Goal: Task Accomplishment & Management: Manage account settings

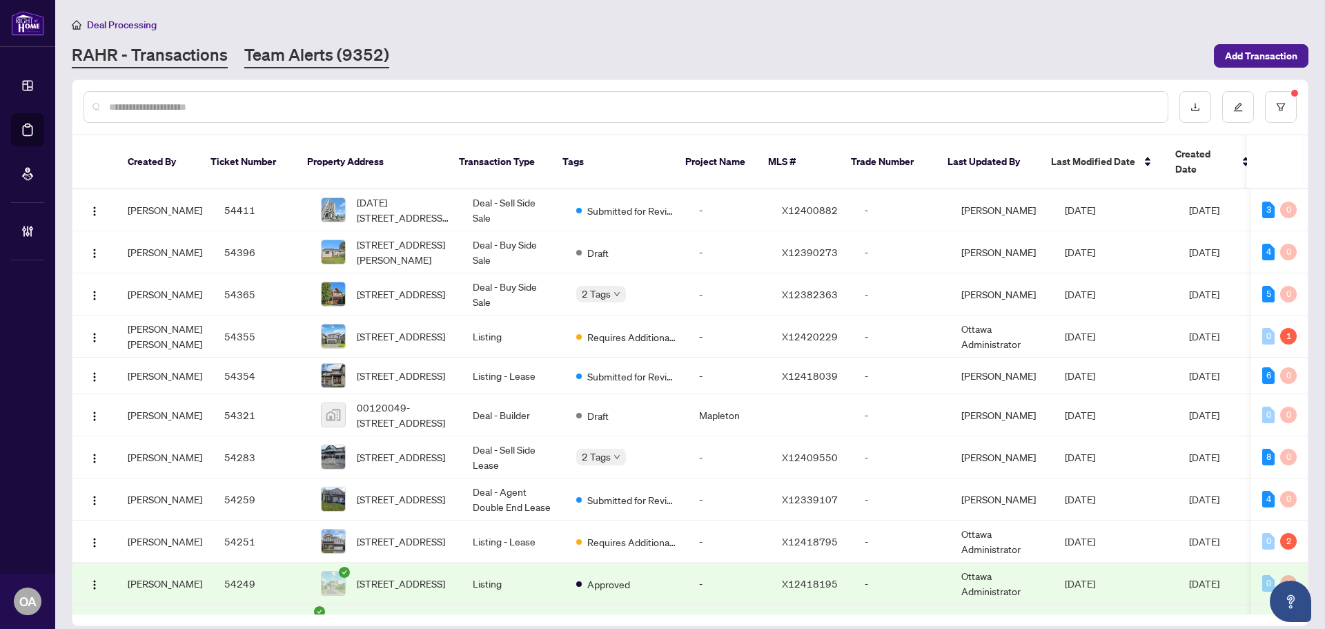
click at [310, 72] on main "Deal Processing RAHR - Transactions Team Alerts (9352) Add Transaction Created …" at bounding box center [690, 314] width 1270 height 629
click at [319, 55] on link "Team Alerts (9352)" at bounding box center [316, 55] width 145 height 25
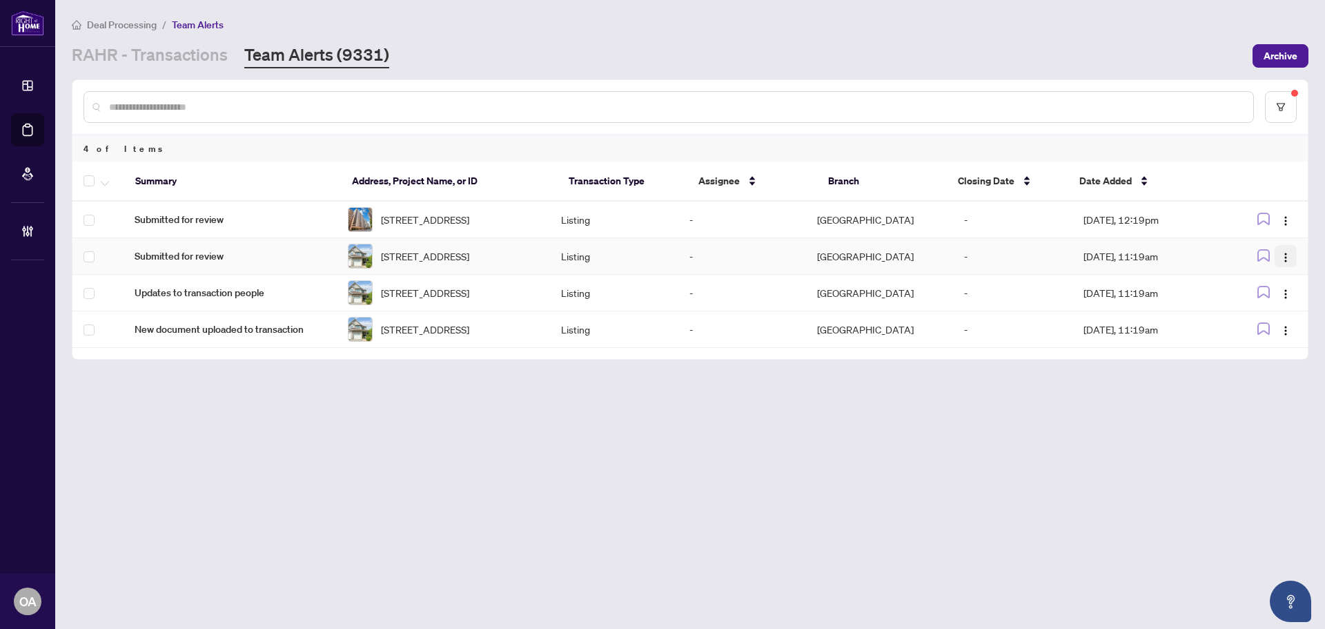
click at [1284, 259] on span "button" at bounding box center [1285, 255] width 11 height 15
click at [1279, 330] on span "Complete Item" at bounding box center [1254, 335] width 64 height 15
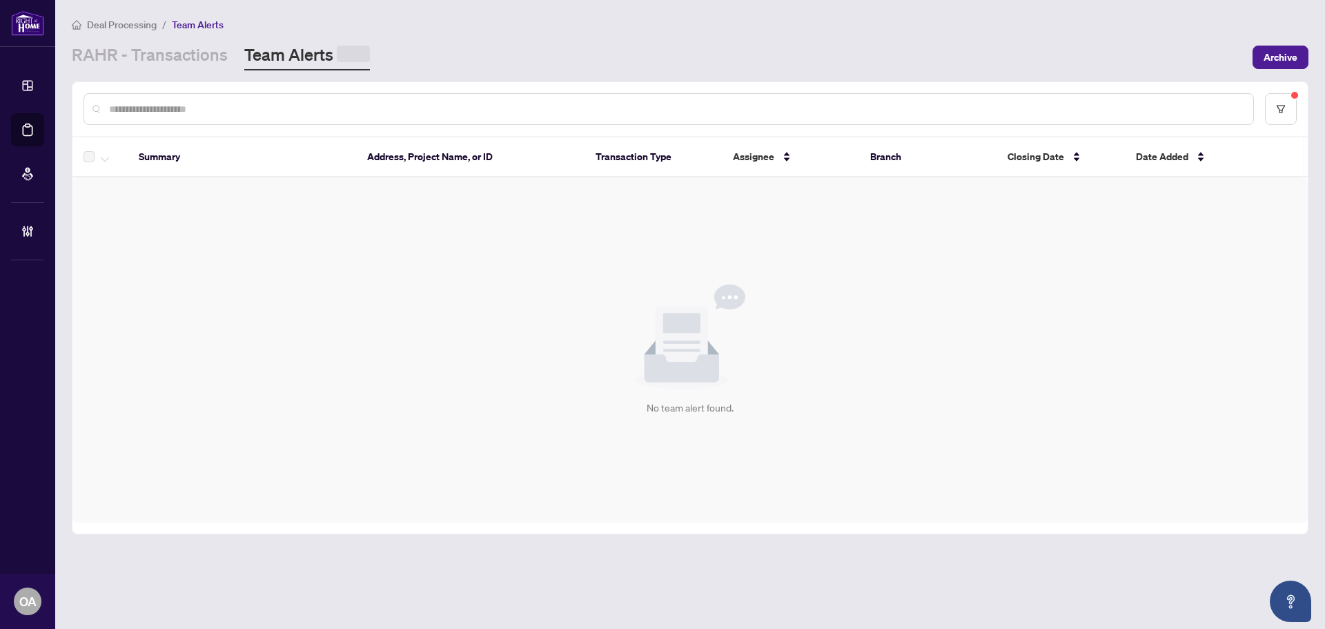
click at [1286, 262] on div "No team alert found." at bounding box center [689, 349] width 1235 height 345
click at [1296, 99] on button "button" at bounding box center [1281, 107] width 32 height 32
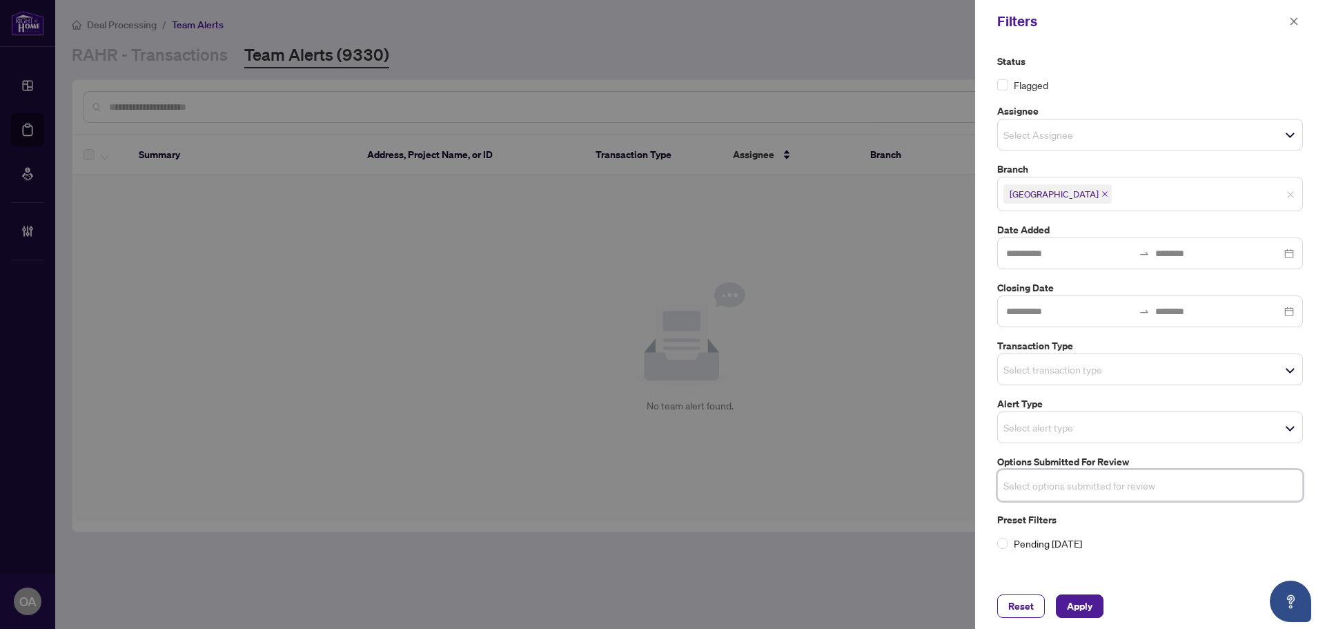
click at [1093, 379] on span "Select transaction type" at bounding box center [1150, 369] width 304 height 19
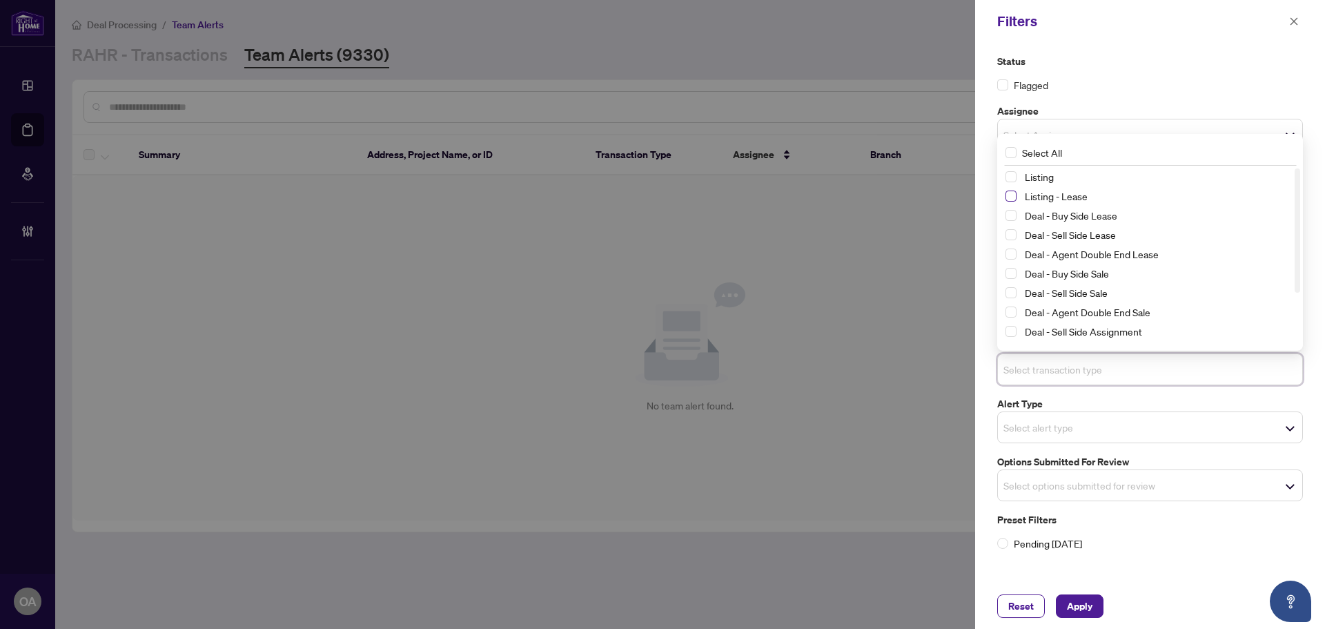
click at [1015, 200] on span "Select Listing - Lease" at bounding box center [1011, 195] width 11 height 11
click at [1010, 172] on span "Select Listing" at bounding box center [1011, 177] width 11 height 11
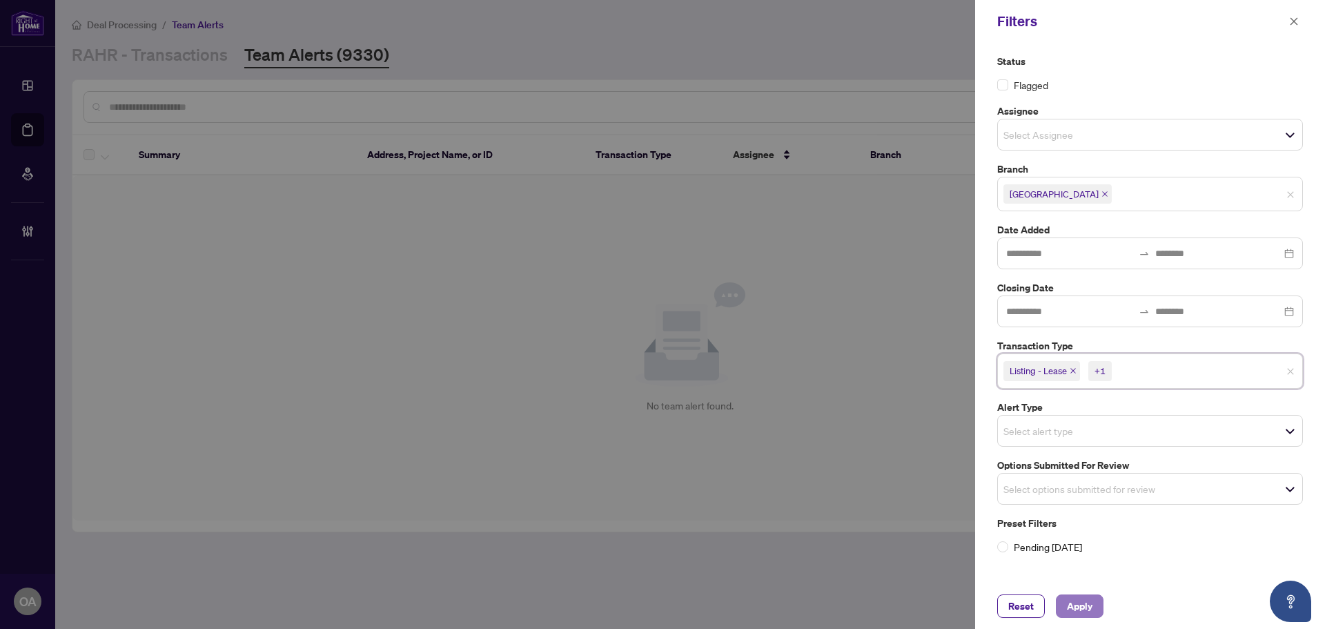
click at [1083, 615] on span "Apply" at bounding box center [1080, 606] width 26 height 22
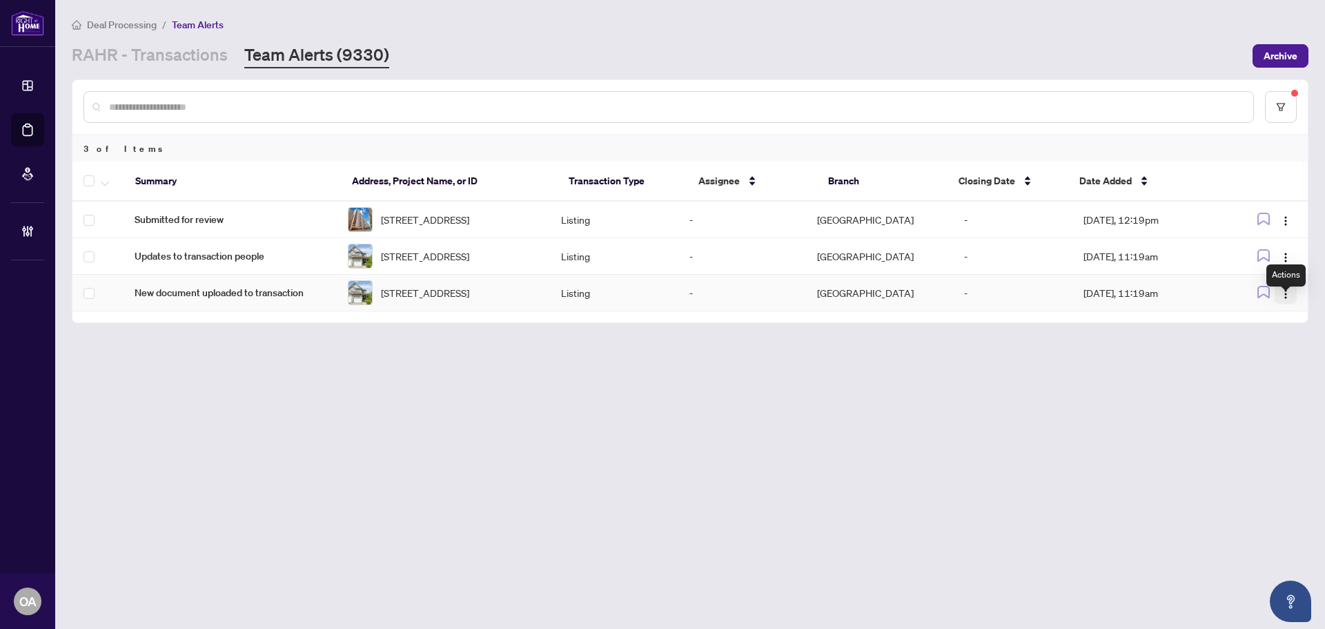
click at [1285, 300] on img "button" at bounding box center [1285, 294] width 11 height 11
click at [1280, 374] on span "Complete Item" at bounding box center [1254, 377] width 64 height 15
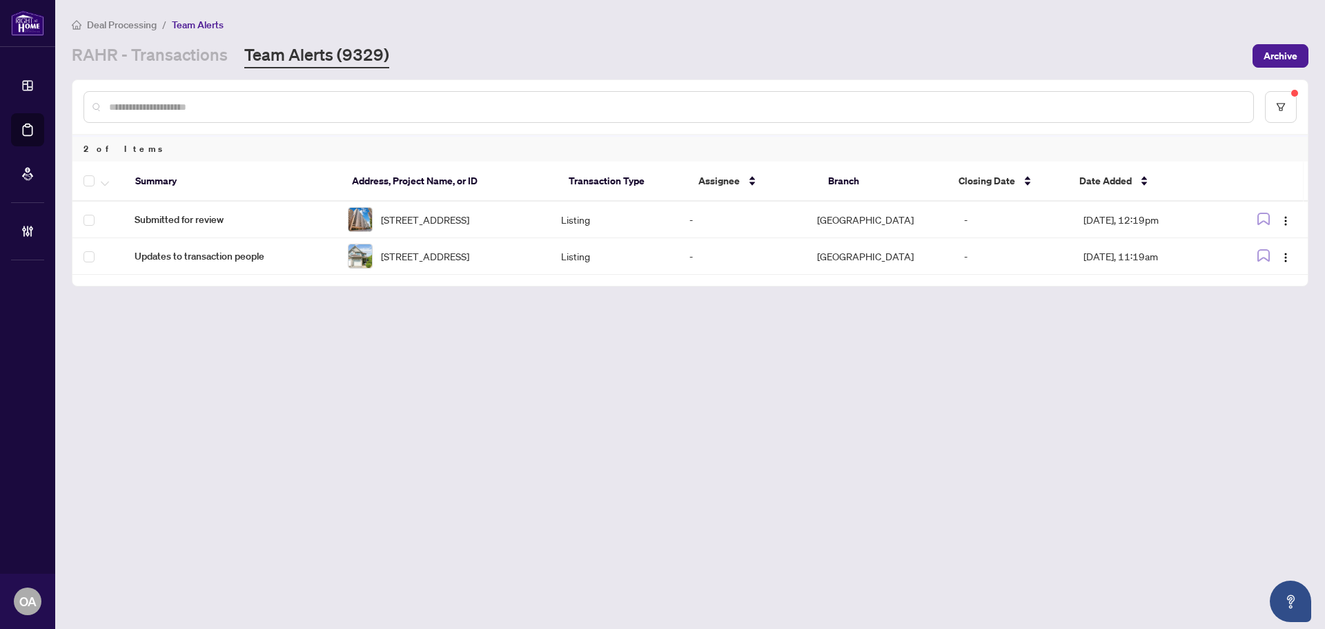
click at [435, 328] on main "Deal Processing / Team Alerts RAHR - Transactions Team Alerts (9329) Archive 2 …" at bounding box center [690, 314] width 1270 height 629
click at [469, 264] on span "142 Blackdome Cres, Kanata, Ontario K2T 1A7, Canada" at bounding box center [425, 255] width 88 height 15
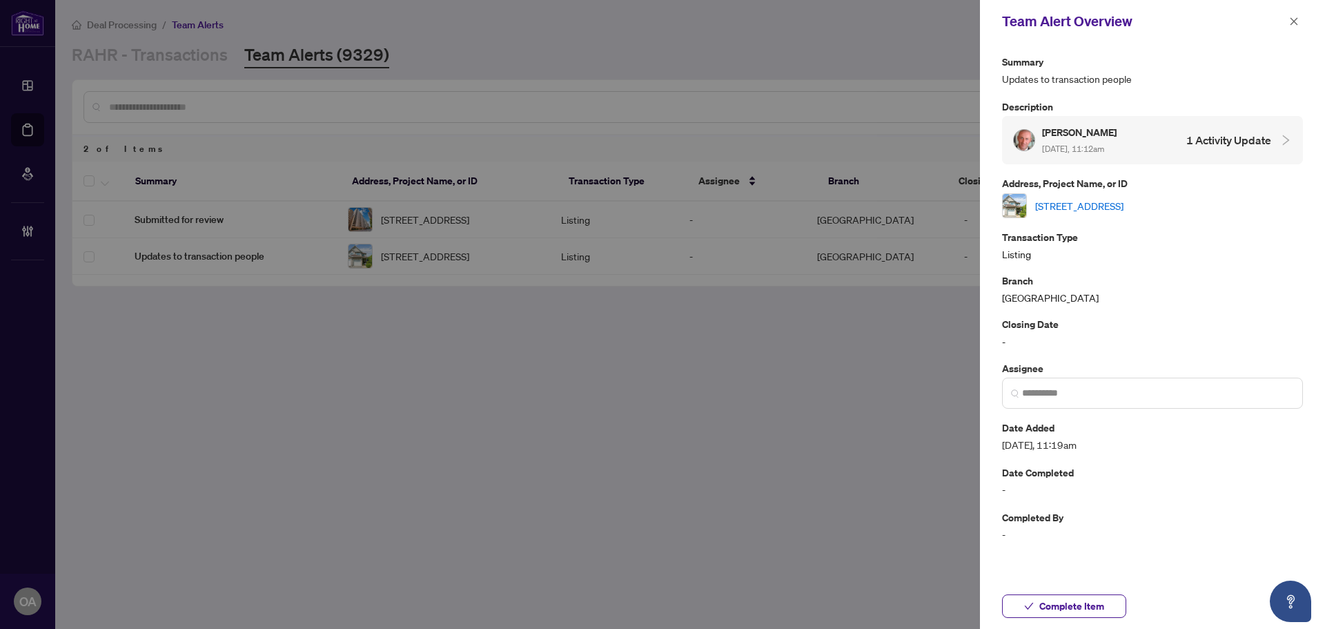
click at [1106, 204] on link "142 Blackdome Cres, Kanata, Ontario K2T 1A7, Canada" at bounding box center [1079, 205] width 88 height 15
click at [1293, 26] on span "button" at bounding box center [1294, 21] width 10 height 22
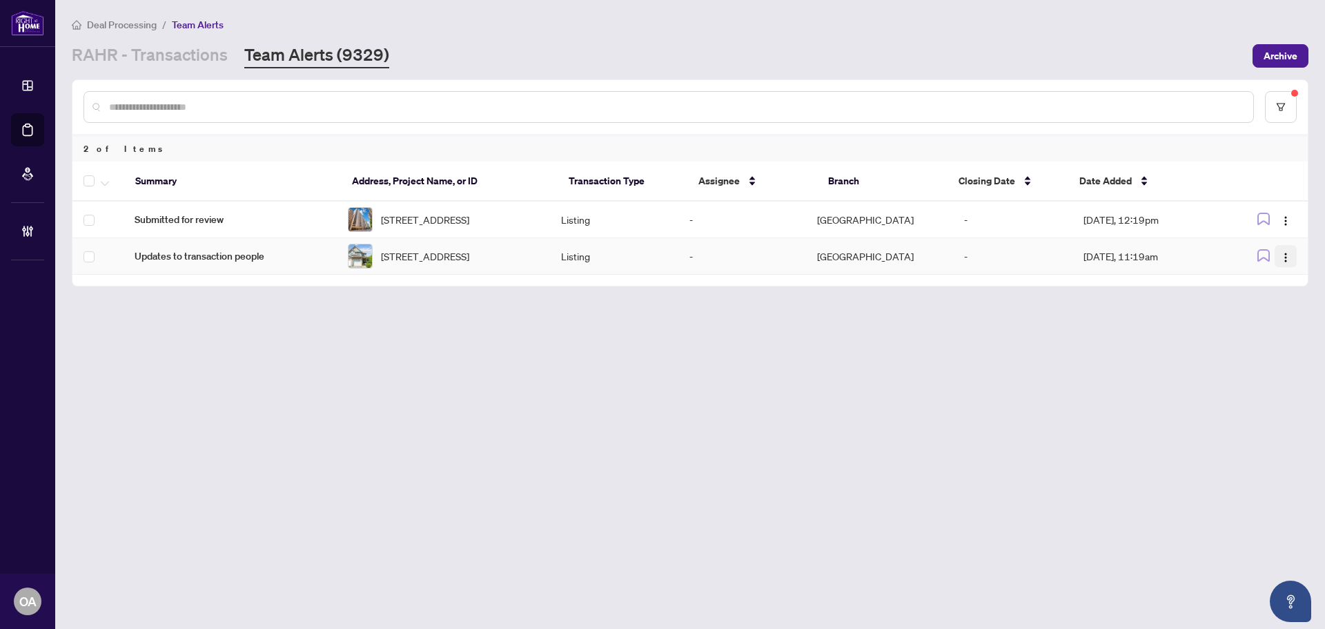
click at [1289, 257] on span "button" at bounding box center [1285, 255] width 11 height 15
click at [1280, 317] on span "Assign User" at bounding box center [1254, 313] width 64 height 15
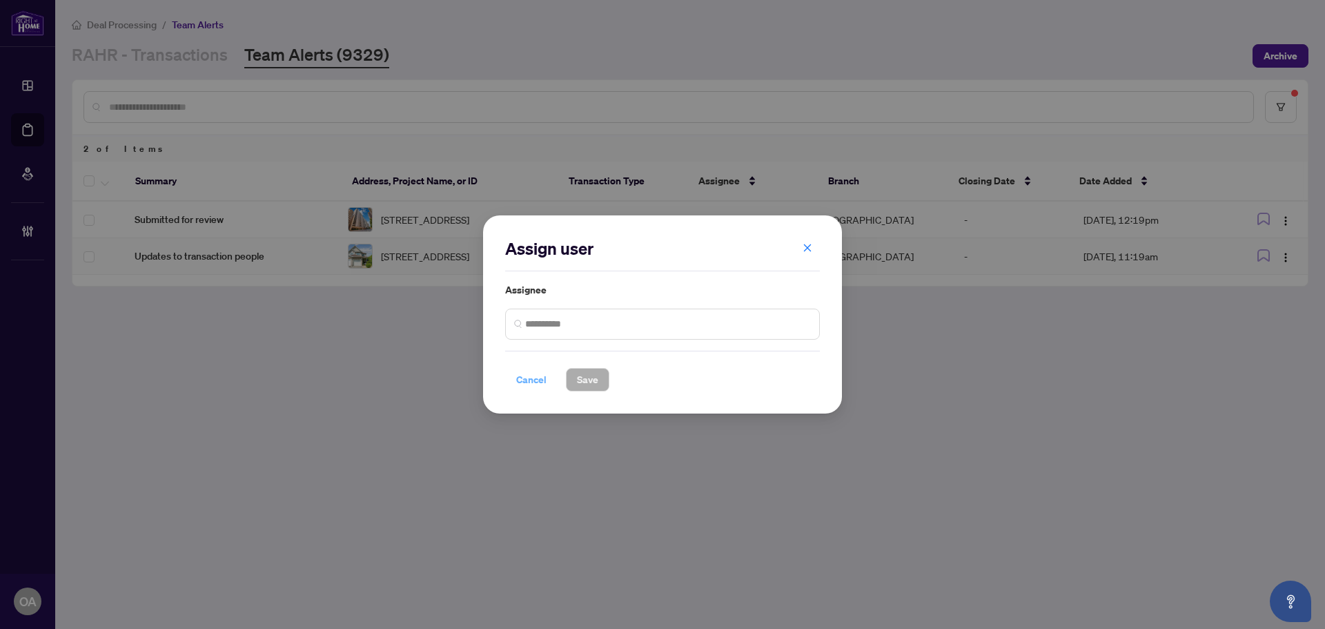
click at [540, 374] on span "Cancel" at bounding box center [531, 380] width 30 height 22
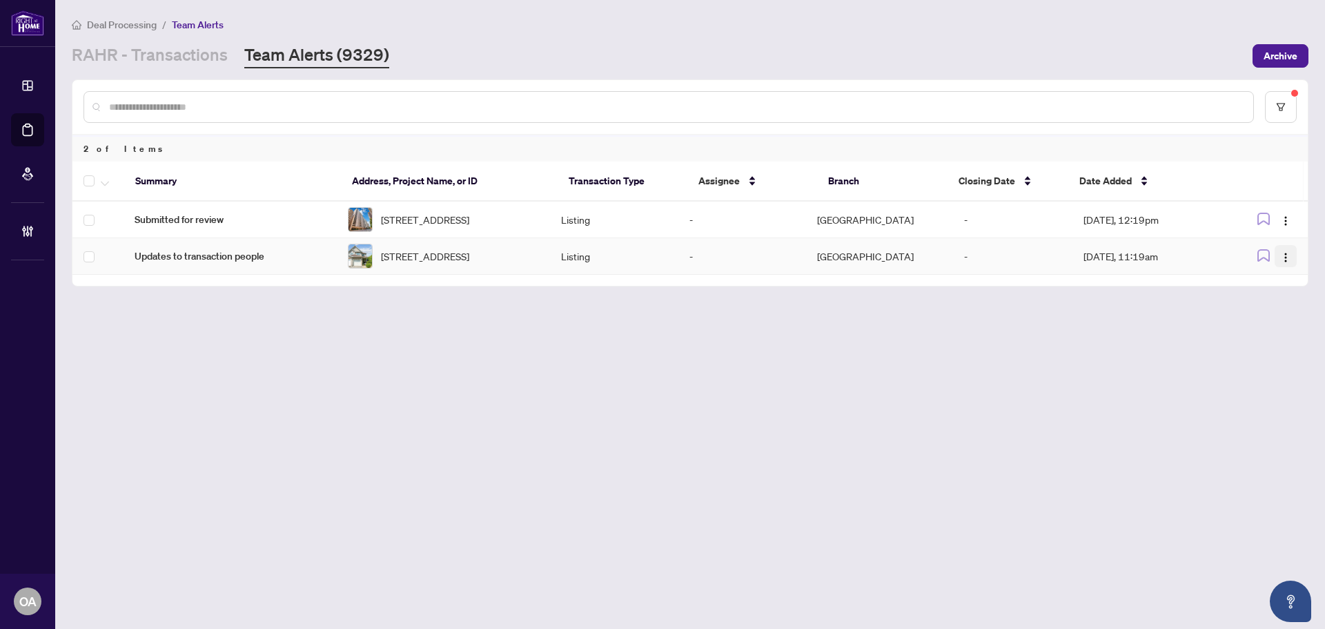
click at [1289, 263] on img "button" at bounding box center [1285, 257] width 11 height 11
click at [1269, 340] on span "Complete Item" at bounding box center [1254, 335] width 64 height 15
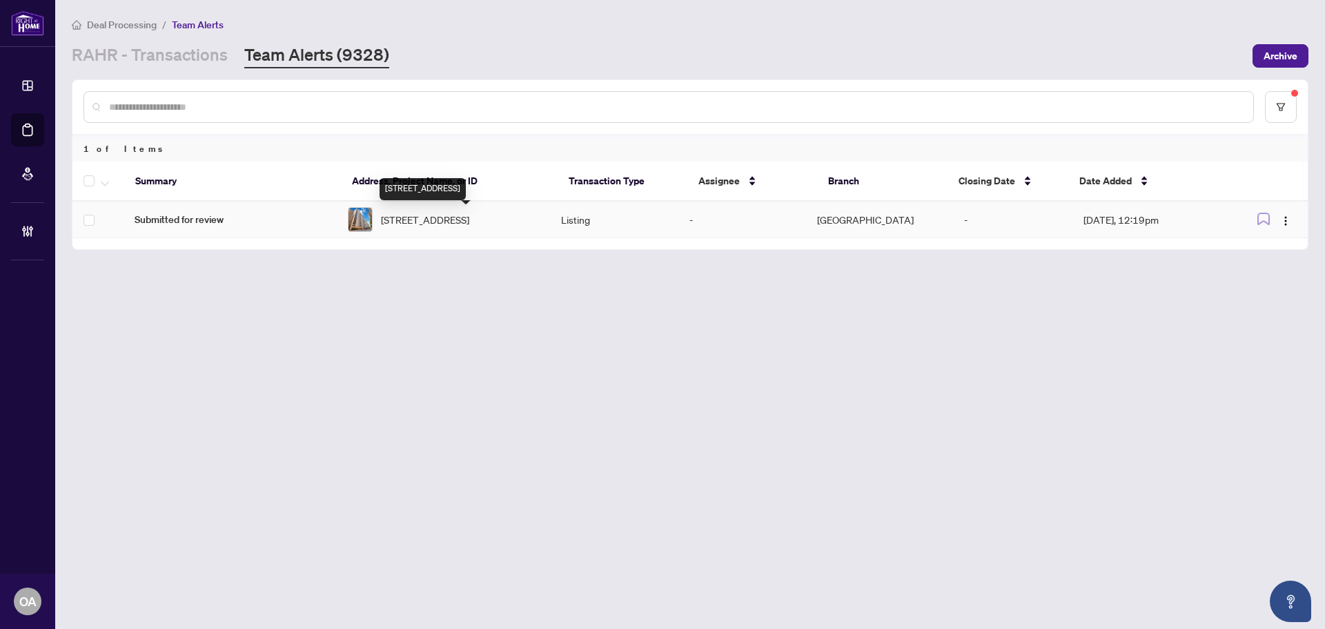
click at [451, 219] on span "801-470 Laurier Ave, Ottawa, Ontario K1R 7W9, Canada" at bounding box center [425, 219] width 88 height 15
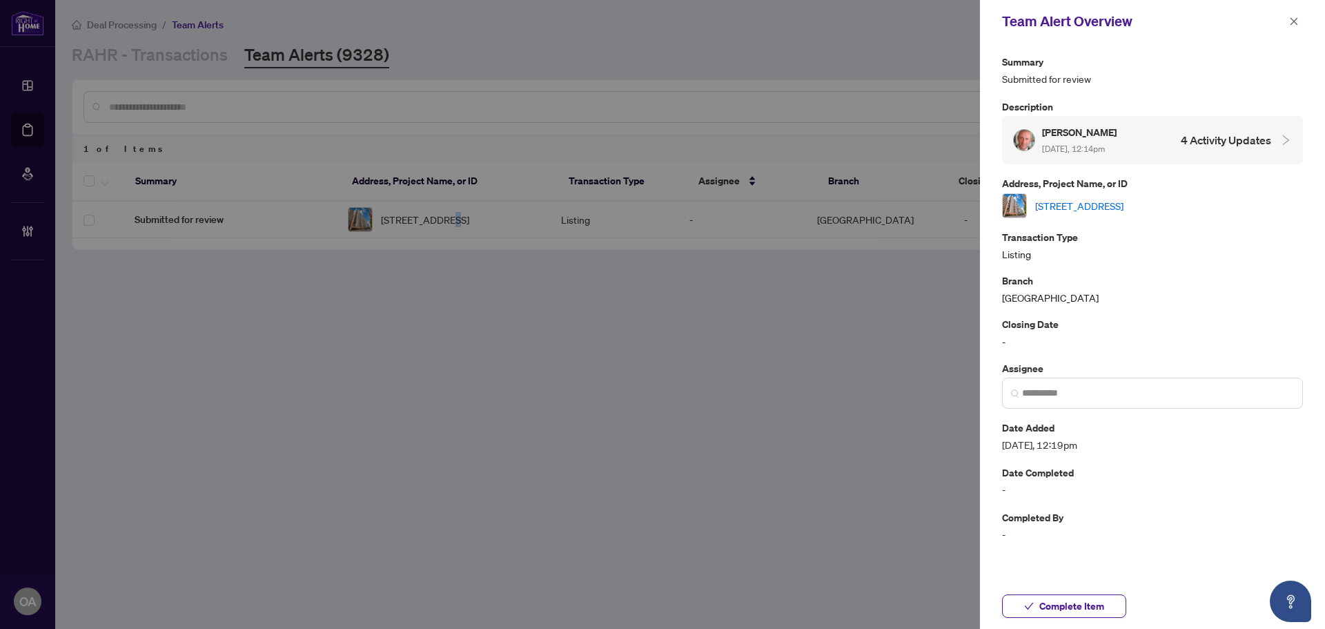
click at [1071, 202] on link "801-470 Laurier Ave, Ottawa, Ontario K1R 7W9, Canada" at bounding box center [1079, 205] width 88 height 15
click at [1113, 199] on link "801-470 Laurier Ave, Ottawa, Ontario K1R 7W9, Canada" at bounding box center [1079, 205] width 88 height 15
click at [1291, 21] on icon "close" at bounding box center [1294, 22] width 10 height 10
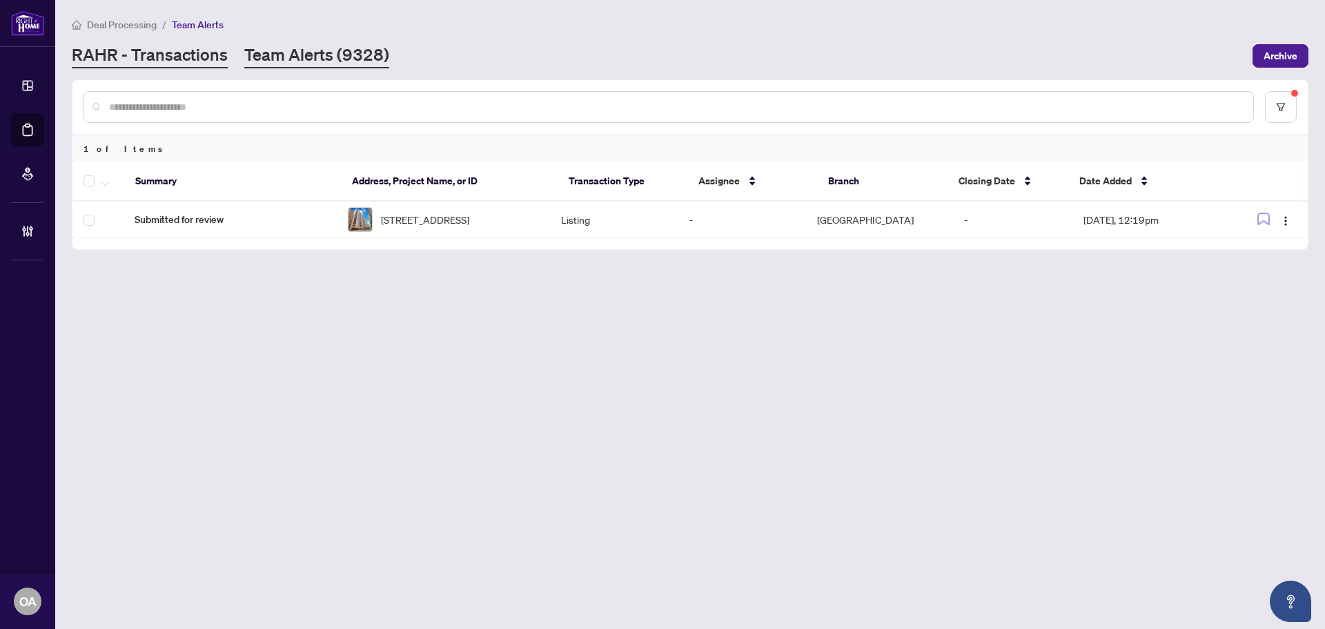
drag, startPoint x: 241, startPoint y: 51, endPoint x: 195, endPoint y: 57, distance: 46.0
click at [237, 52] on div "RAHR - Transactions Team Alerts (9328)" at bounding box center [230, 55] width 317 height 25
click at [195, 58] on link "RAHR - Transactions" at bounding box center [150, 55] width 156 height 25
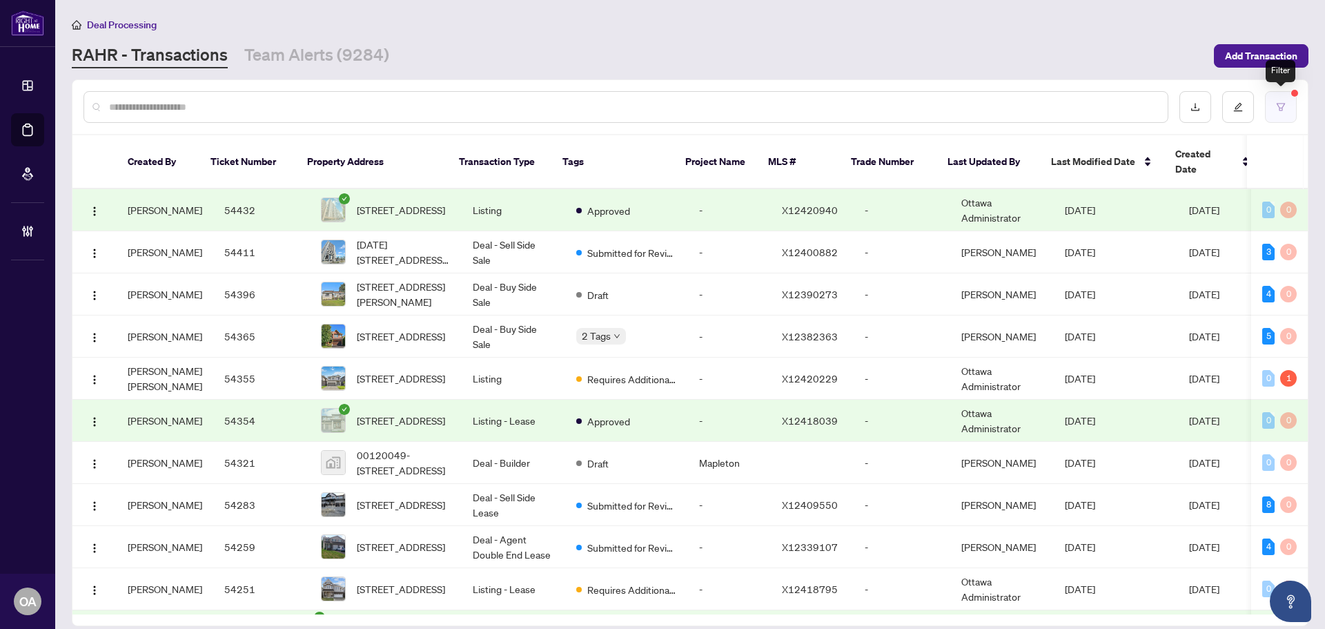
click at [1273, 104] on button "button" at bounding box center [1281, 107] width 32 height 32
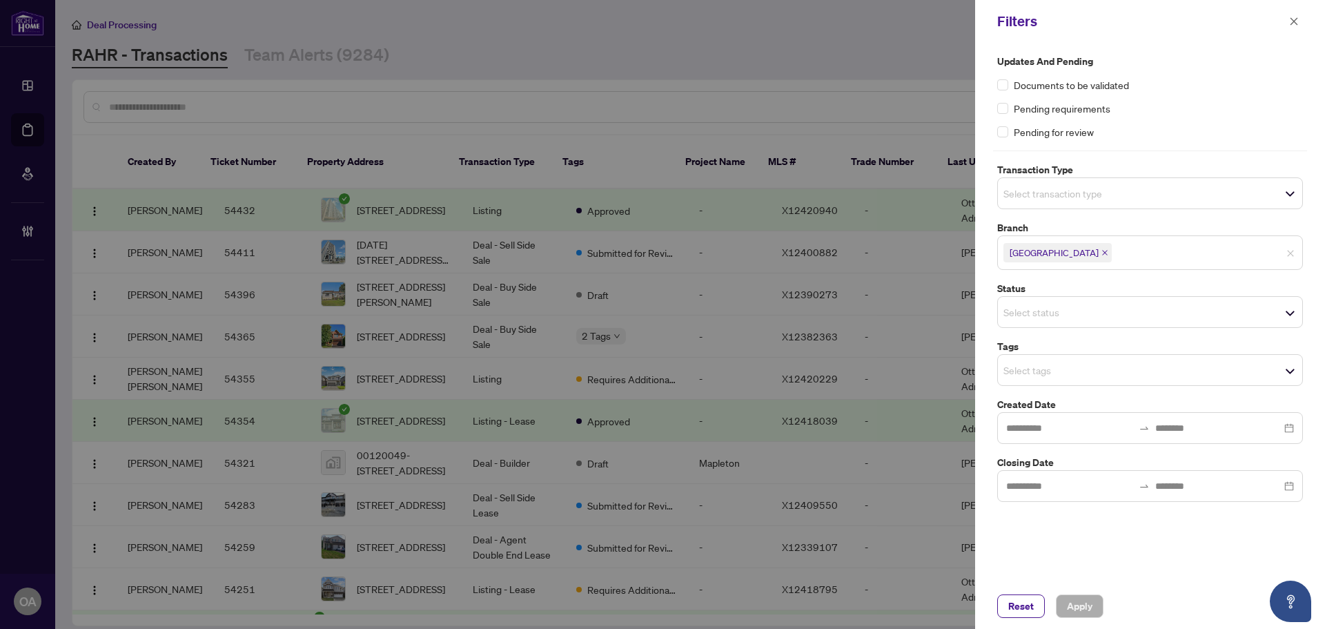
click at [1084, 191] on input "search" at bounding box center [1052, 193] width 97 height 17
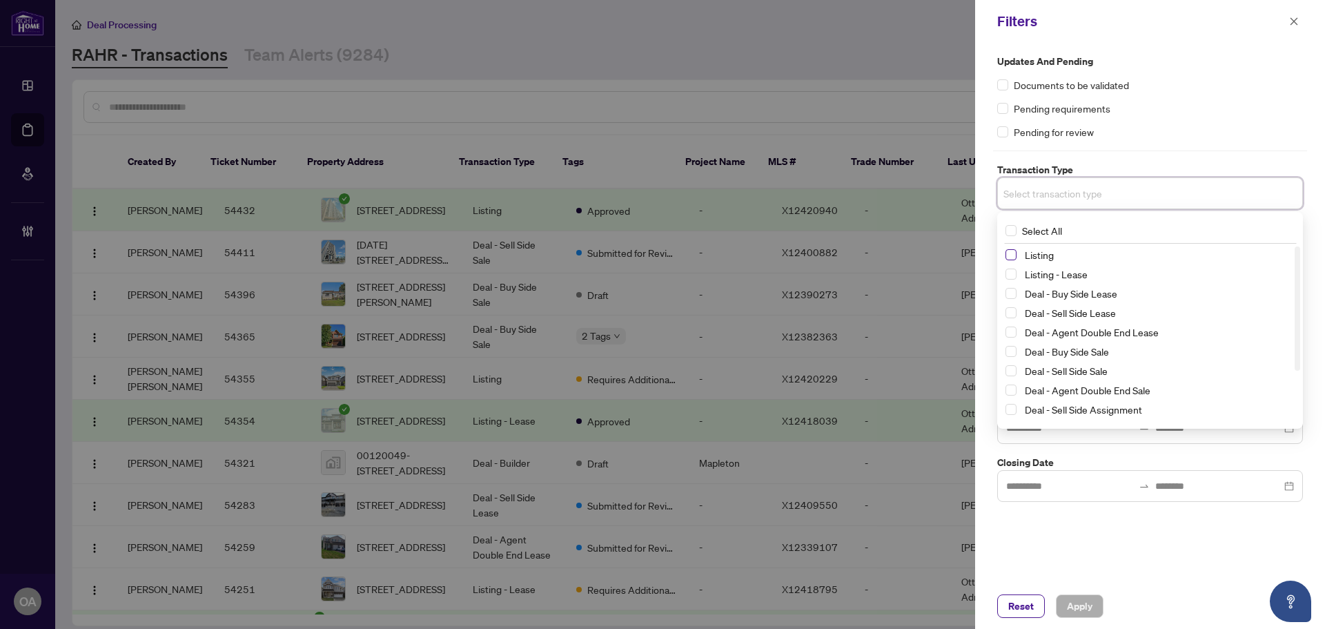
click at [1010, 252] on span "Select Listing" at bounding box center [1011, 254] width 11 height 11
click at [1010, 278] on span "Select Listing - Lease" at bounding box center [1011, 276] width 11 height 11
click at [1147, 101] on div "Pending requirements" at bounding box center [1150, 108] width 306 height 15
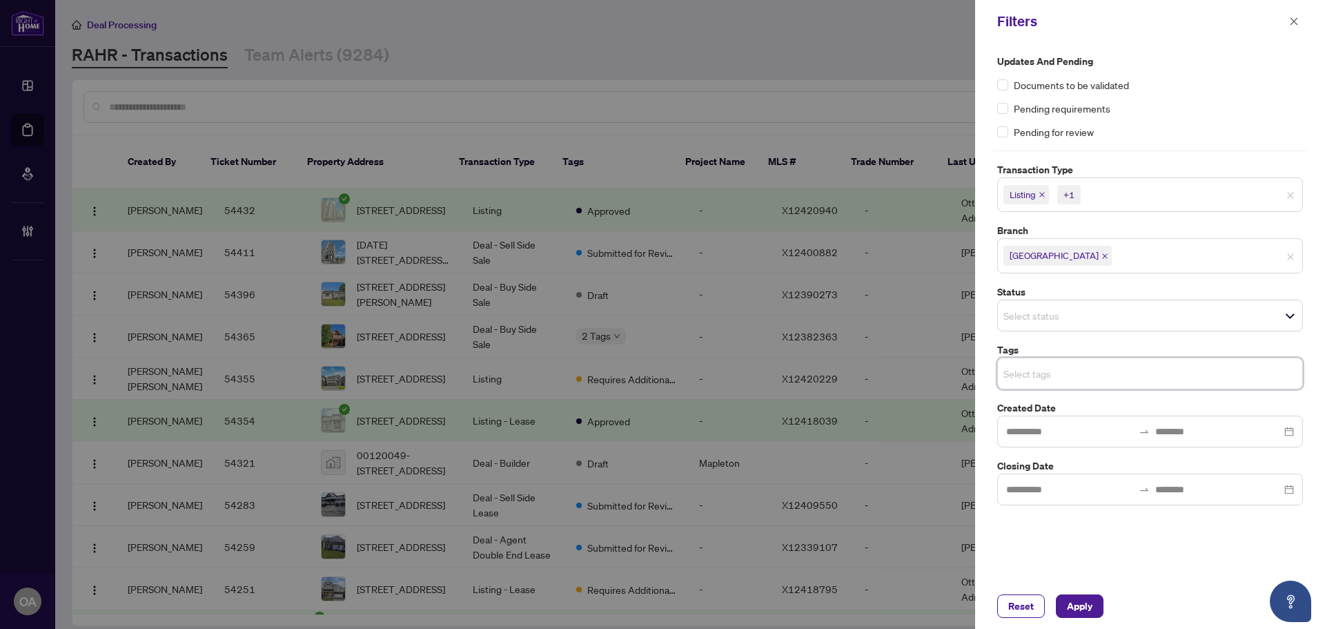
click at [1061, 380] on input "search" at bounding box center [1052, 373] width 97 height 17
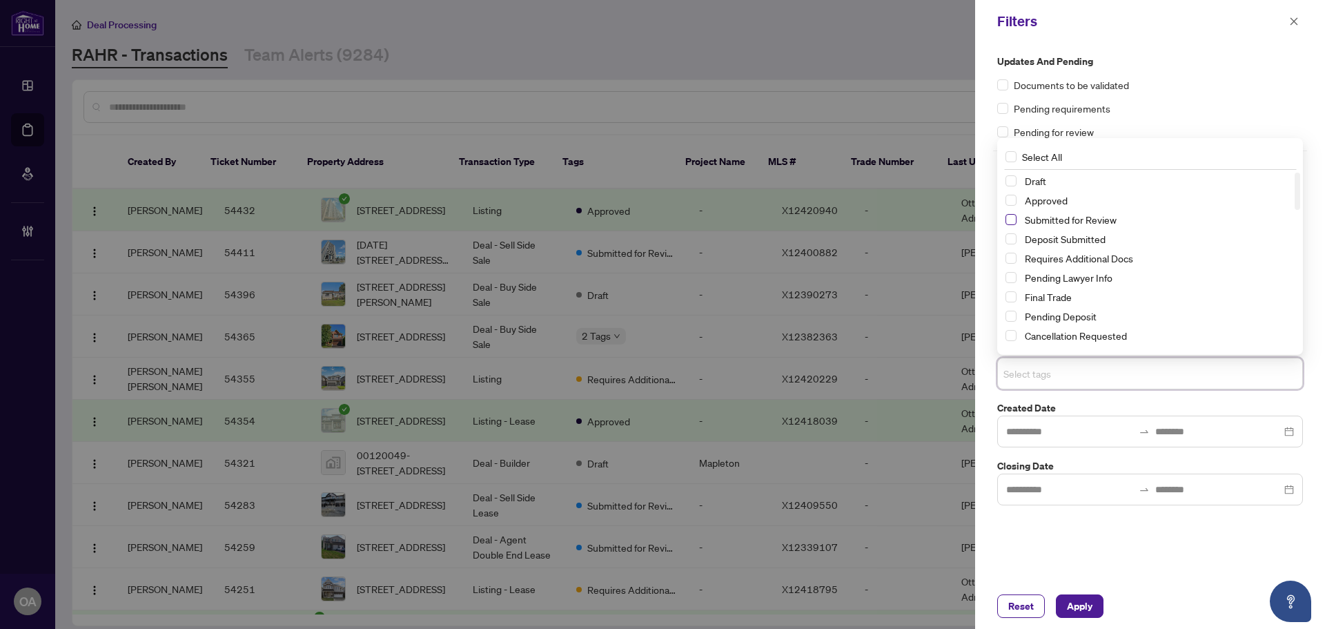
click at [1013, 221] on span "Select Submitted for Review" at bounding box center [1011, 219] width 11 height 11
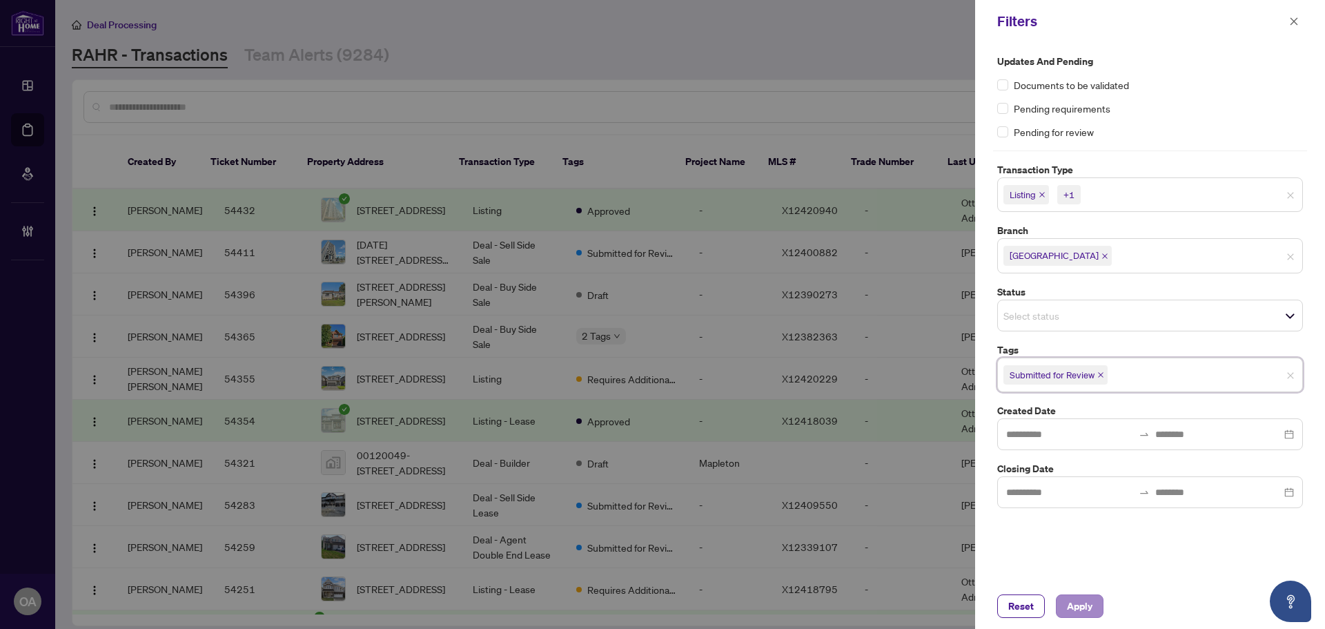
click at [1075, 598] on div "Reset Apply" at bounding box center [1150, 606] width 350 height 46
click at [1086, 605] on span "Apply" at bounding box center [1080, 606] width 26 height 22
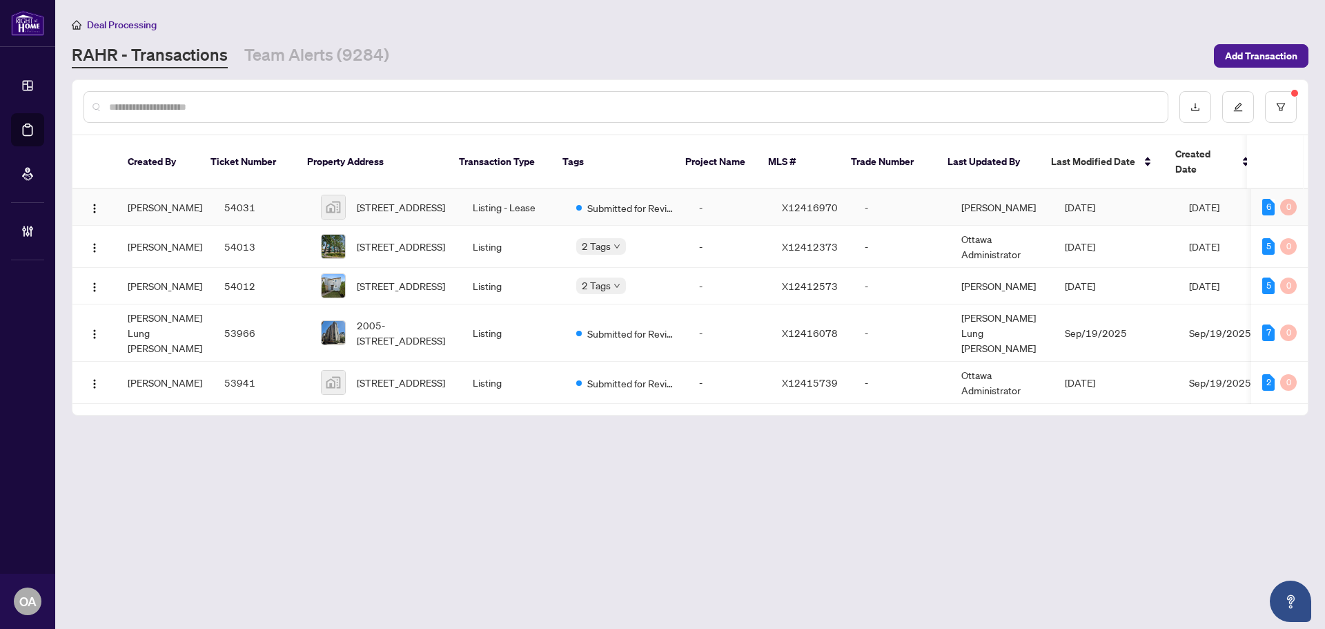
click at [186, 195] on td "Isabelle Zhao" at bounding box center [165, 207] width 97 height 37
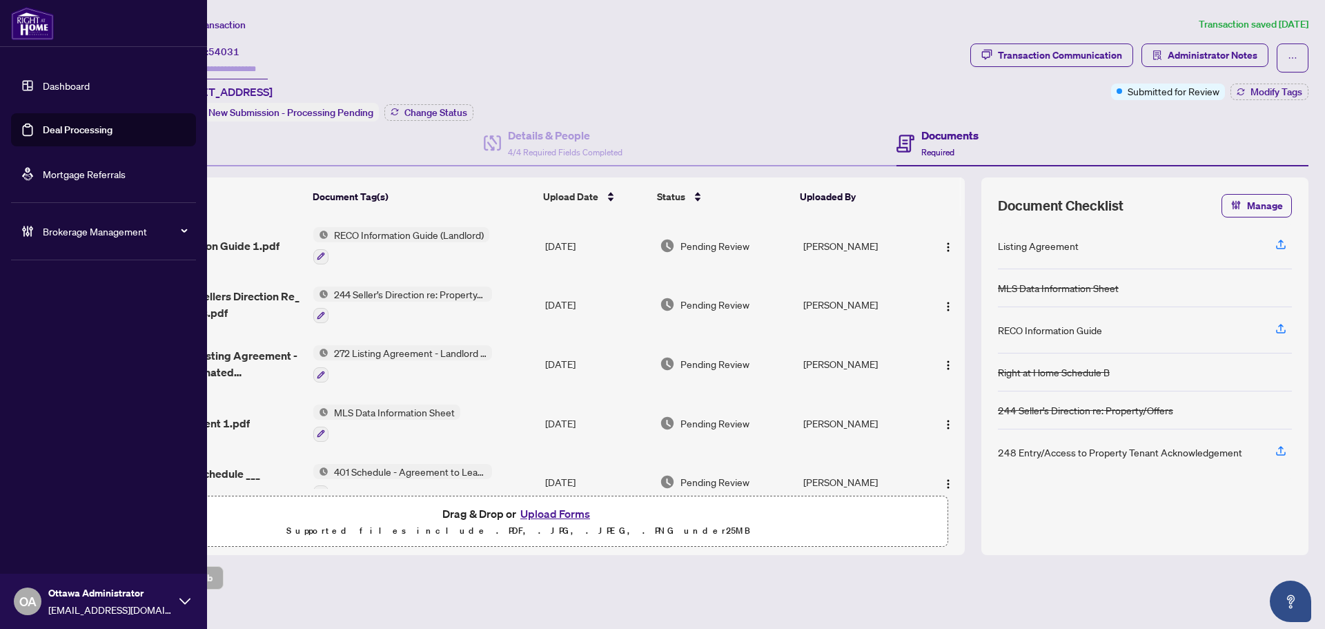
click at [59, 124] on link "Deal Processing" at bounding box center [78, 130] width 70 height 12
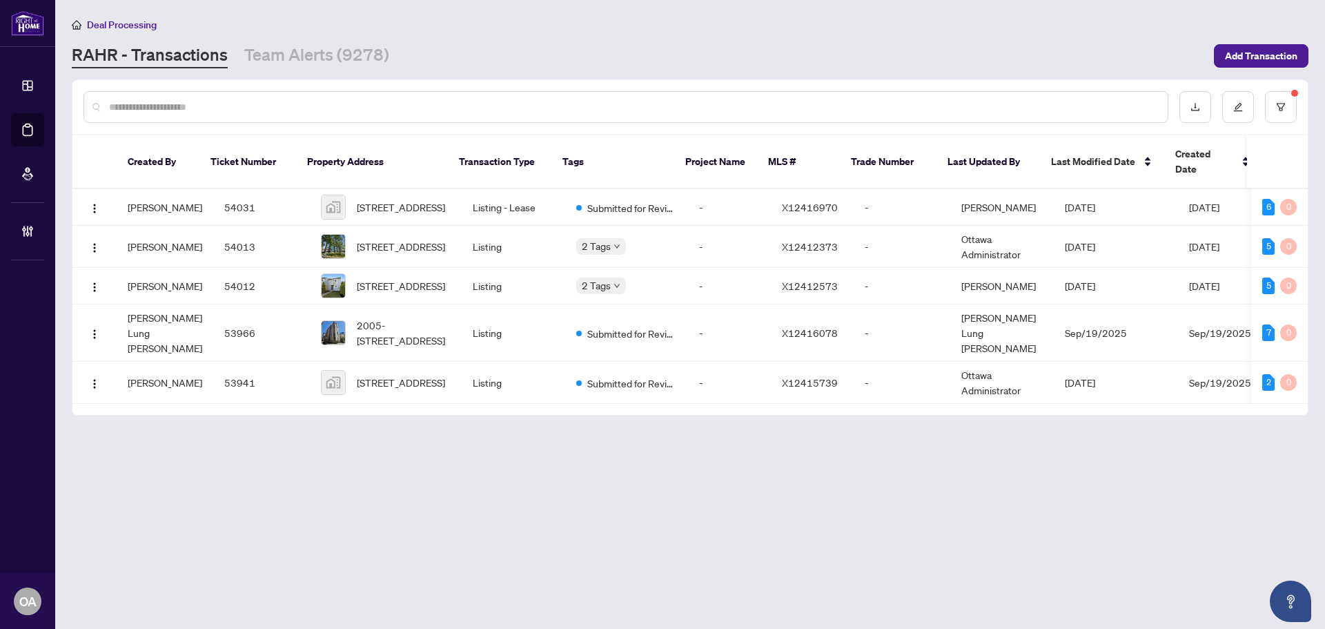
click at [244, 95] on div at bounding box center [626, 107] width 1085 height 32
click at [235, 99] on input "text" at bounding box center [633, 106] width 1048 height 15
paste input "*****"
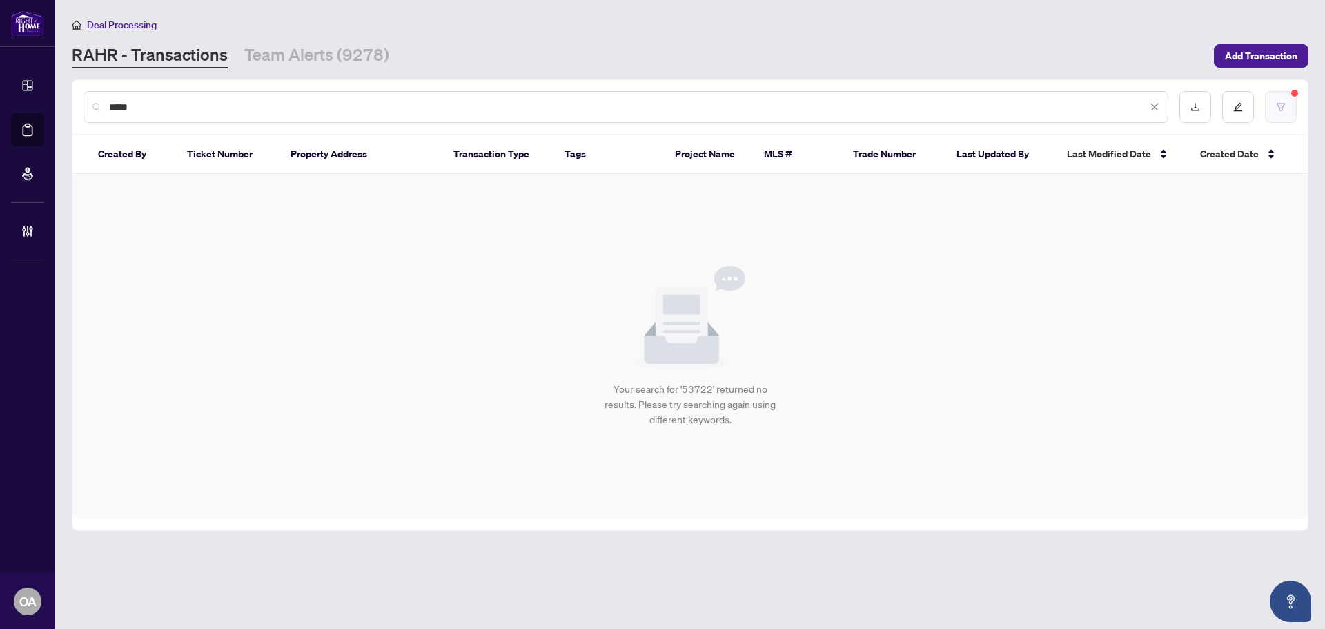
type input "*****"
click at [1280, 102] on icon "filter" at bounding box center [1281, 107] width 10 height 10
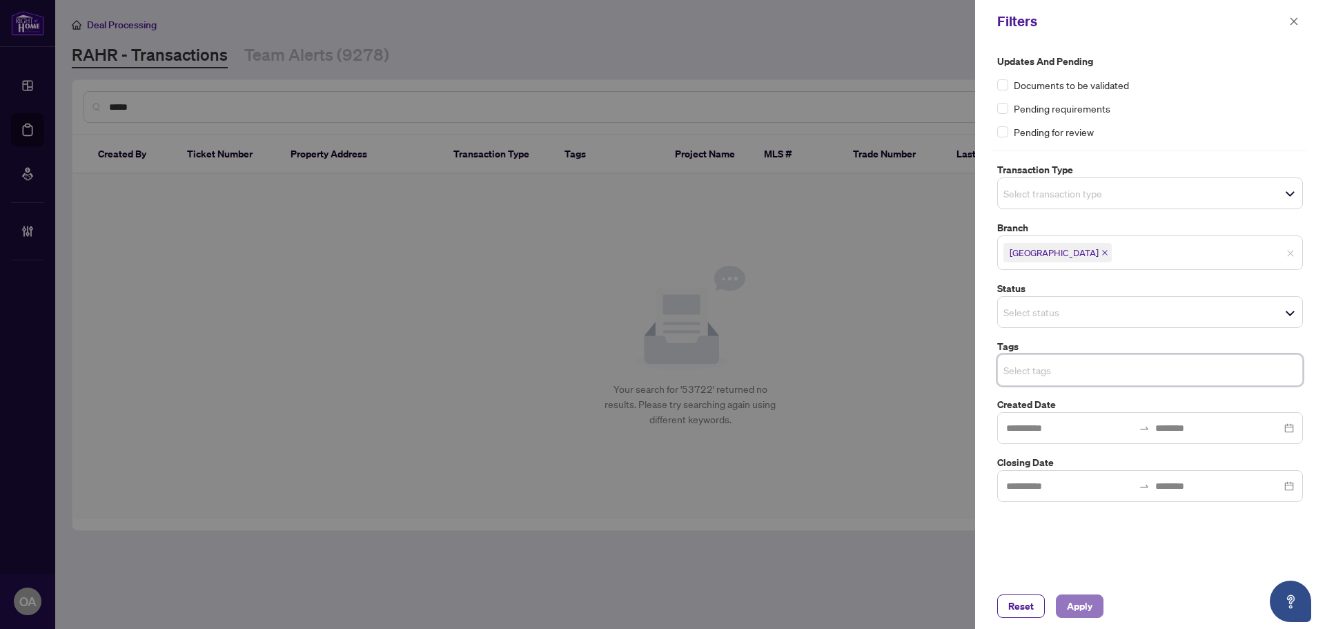
click at [1082, 603] on span "Apply" at bounding box center [1080, 606] width 26 height 22
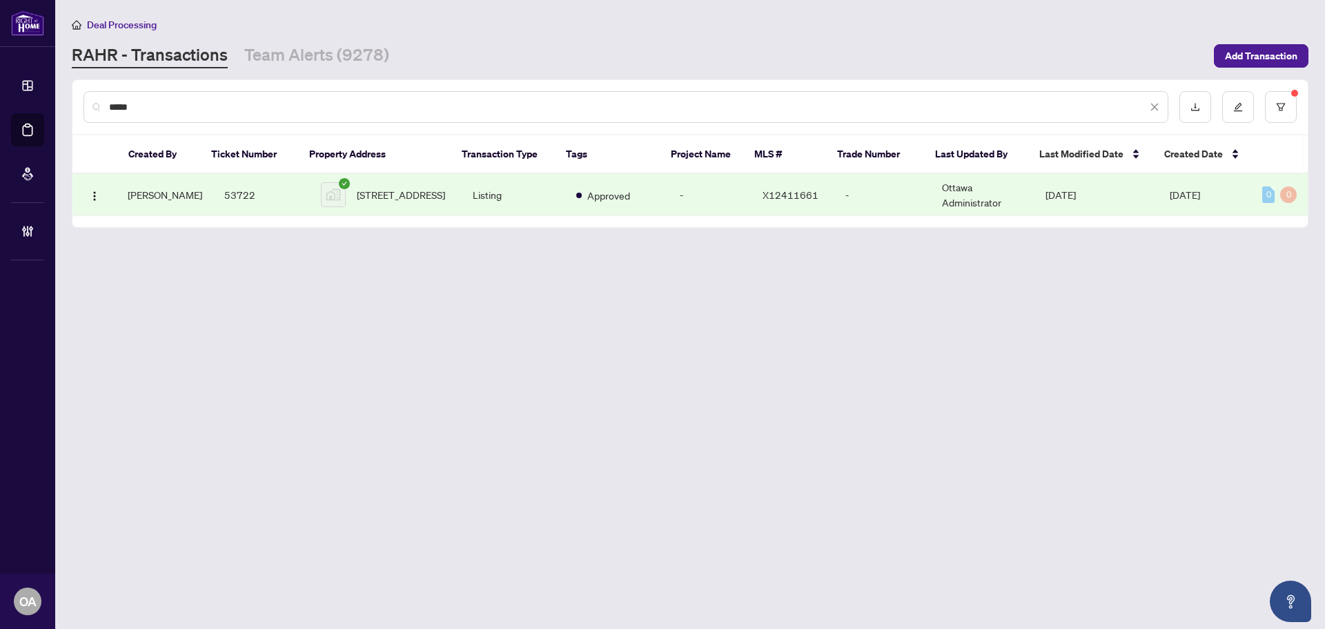
click at [446, 185] on td "316 Bruyère Street #517, Ottawa, ON, Canada" at bounding box center [386, 195] width 152 height 42
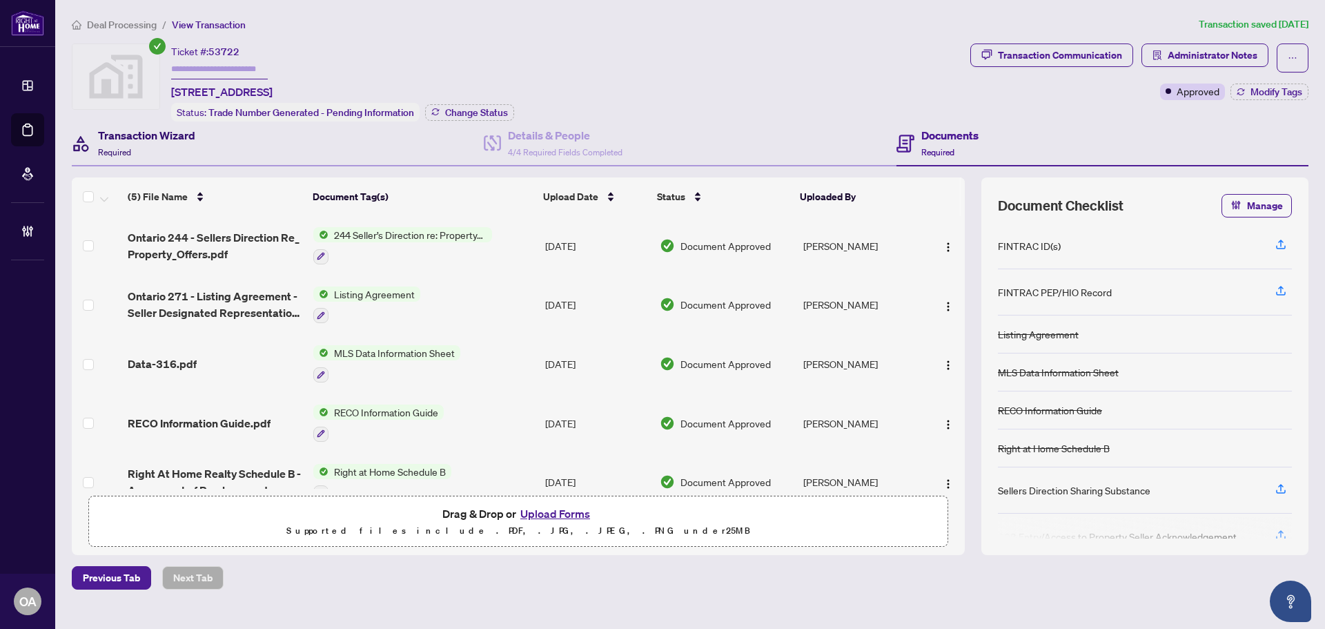
click at [136, 150] on div "Transaction Wizard Required" at bounding box center [146, 143] width 97 height 32
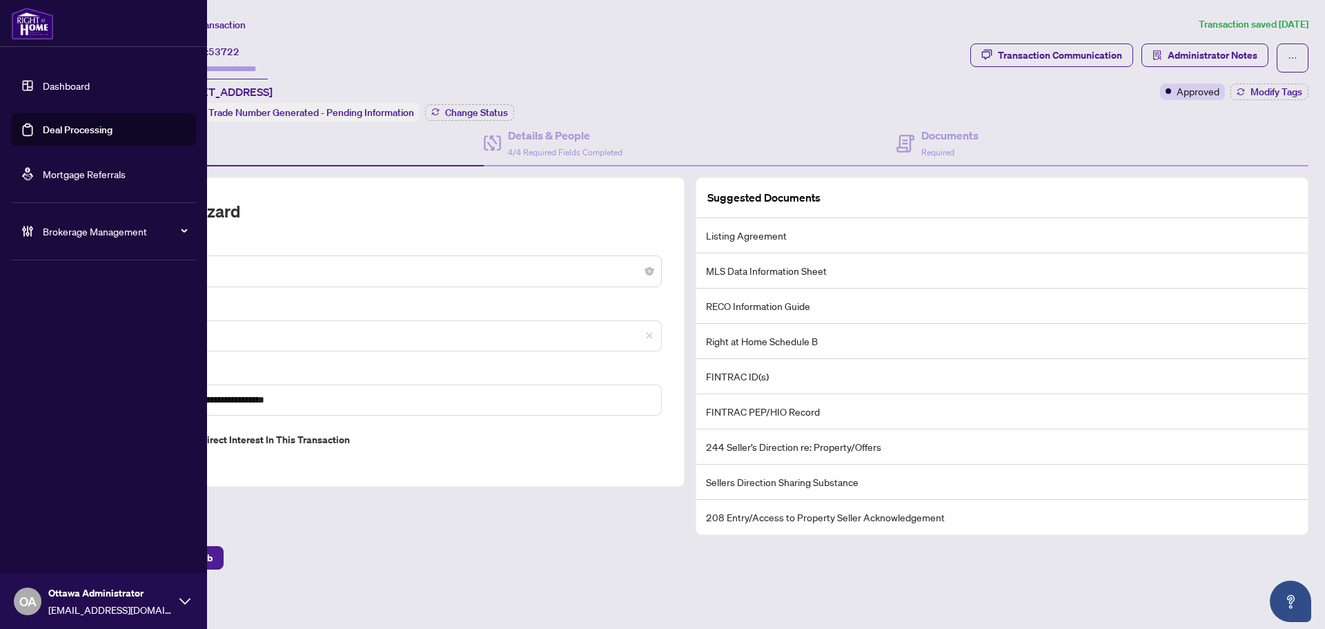
click at [72, 133] on link "Deal Processing" at bounding box center [78, 130] width 70 height 12
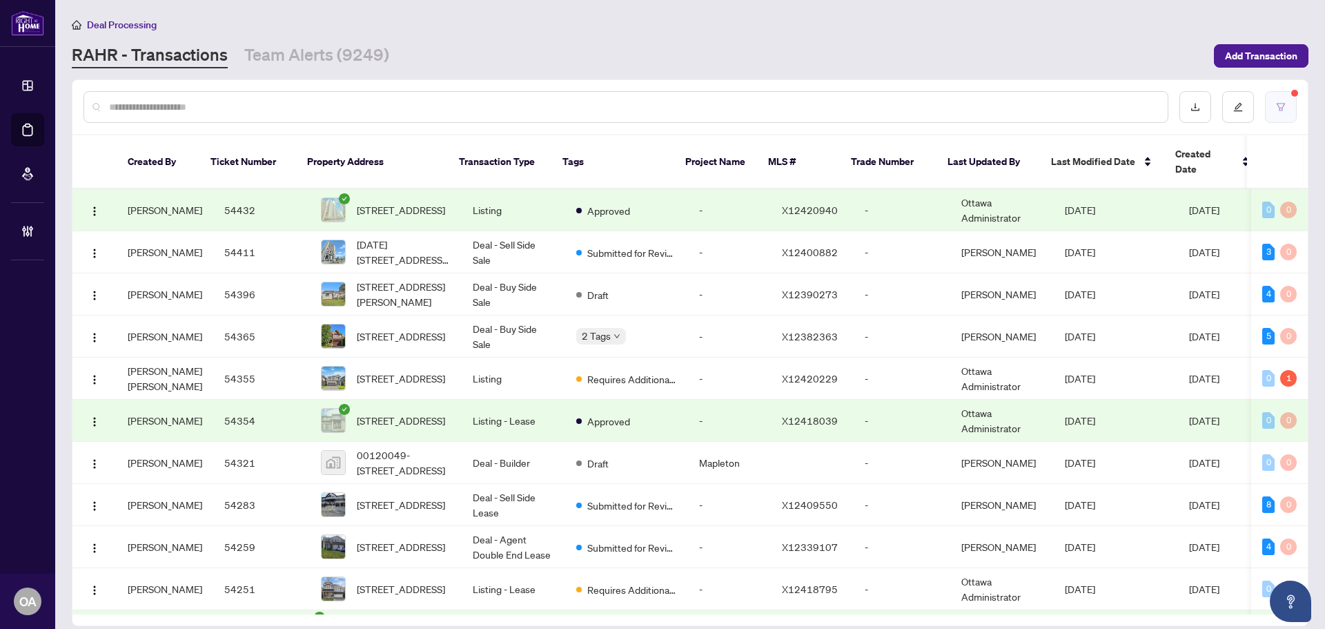
click at [1281, 111] on button "button" at bounding box center [1281, 107] width 32 height 32
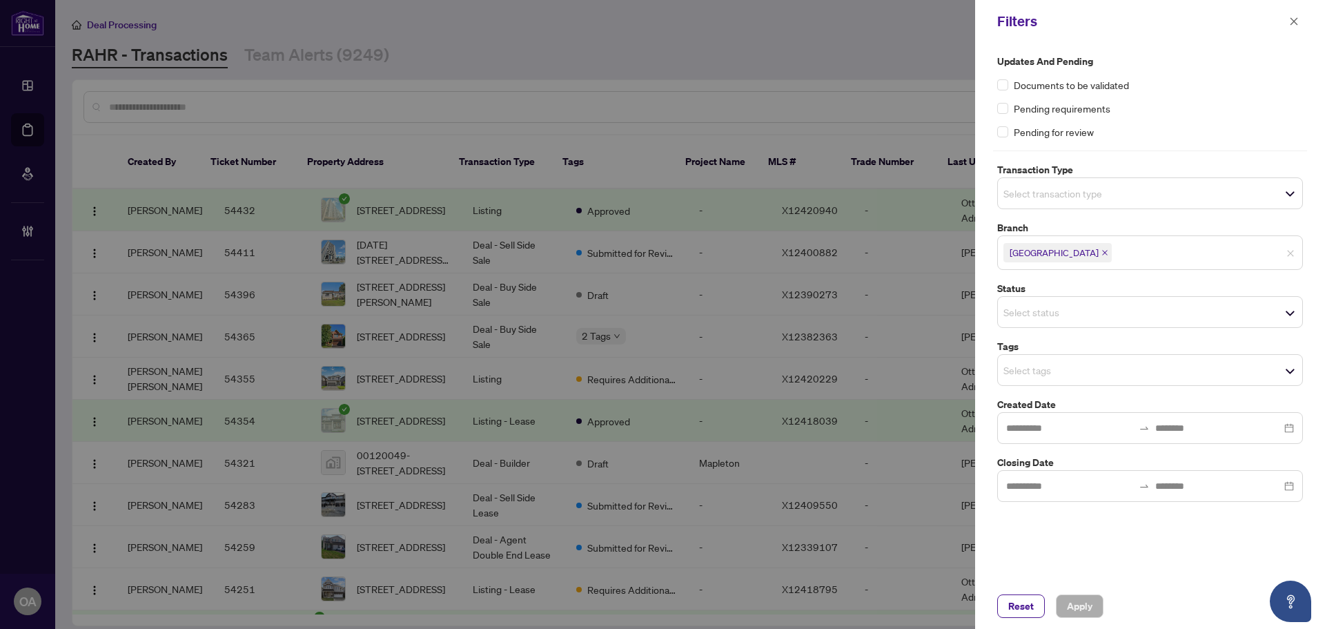
click at [1083, 208] on div "Updates and Pending Documents to be validated Pending requirements Pending for …" at bounding box center [1150, 278] width 314 height 448
click at [1033, 186] on input "search" at bounding box center [1052, 193] width 97 height 17
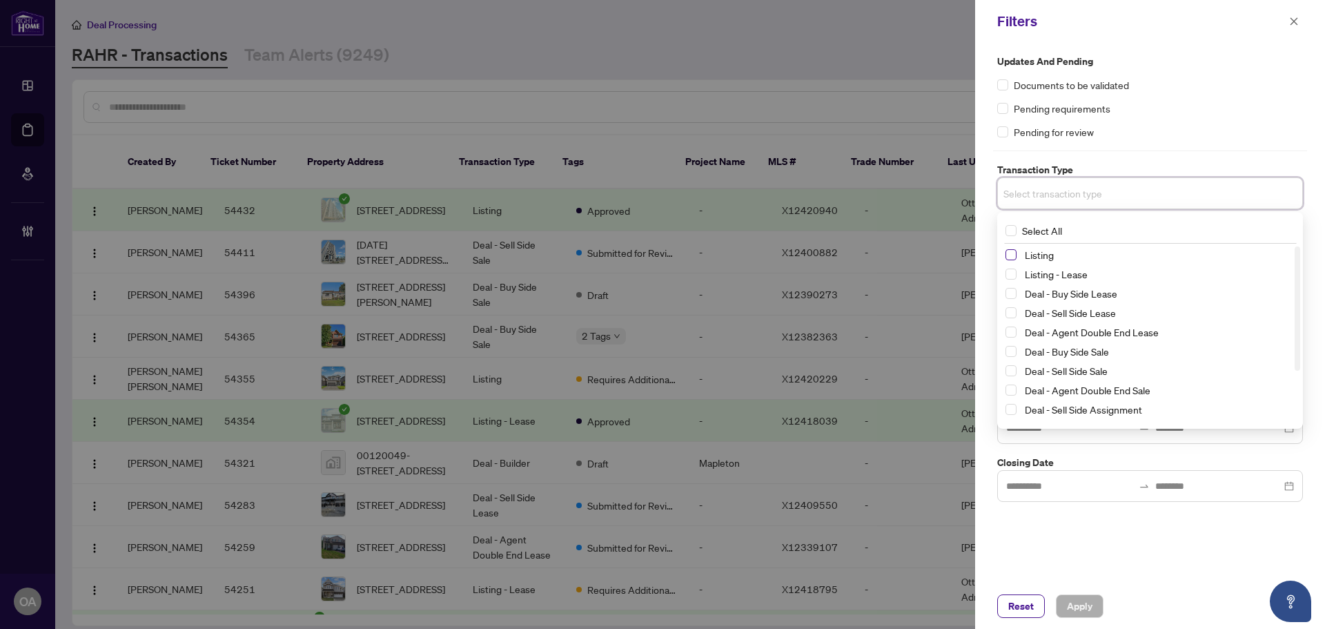
click at [1008, 255] on span "Select Listing" at bounding box center [1011, 254] width 11 height 11
click at [1009, 279] on span "Select Listing - Lease" at bounding box center [1011, 276] width 11 height 11
click at [1165, 117] on div "Updates and Pending Documents to be validated Pending requirements Pending for …" at bounding box center [1150, 97] width 306 height 86
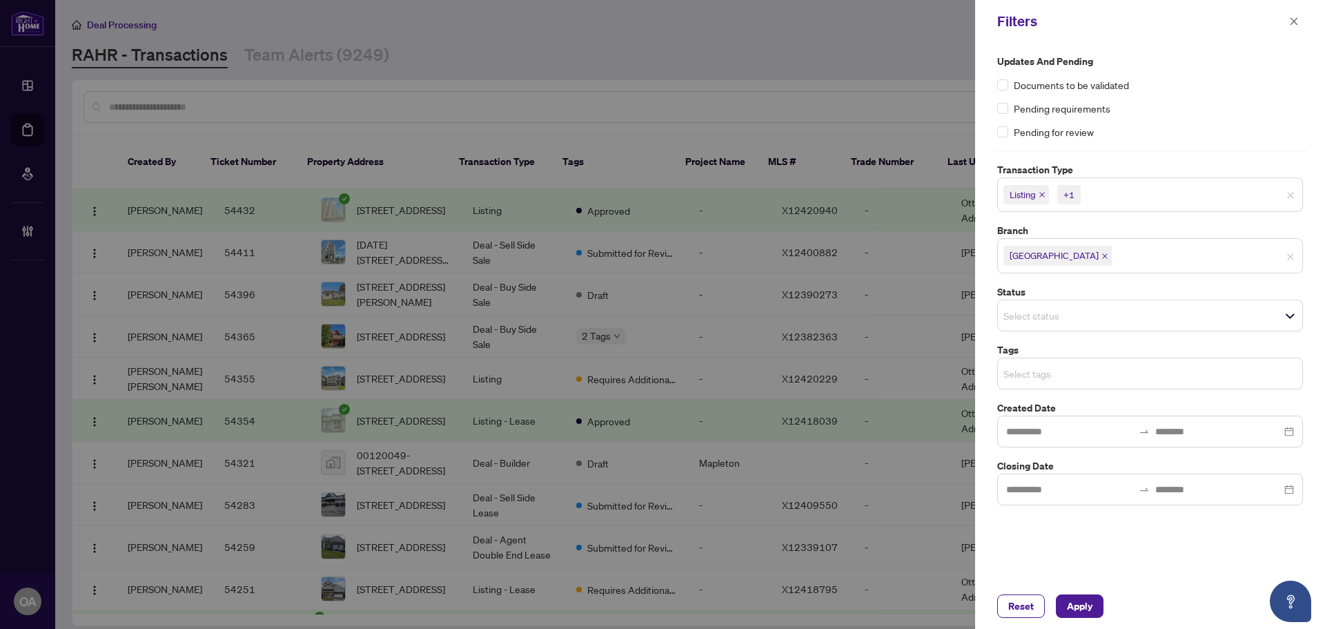
click at [1062, 375] on input "search" at bounding box center [1052, 373] width 97 height 17
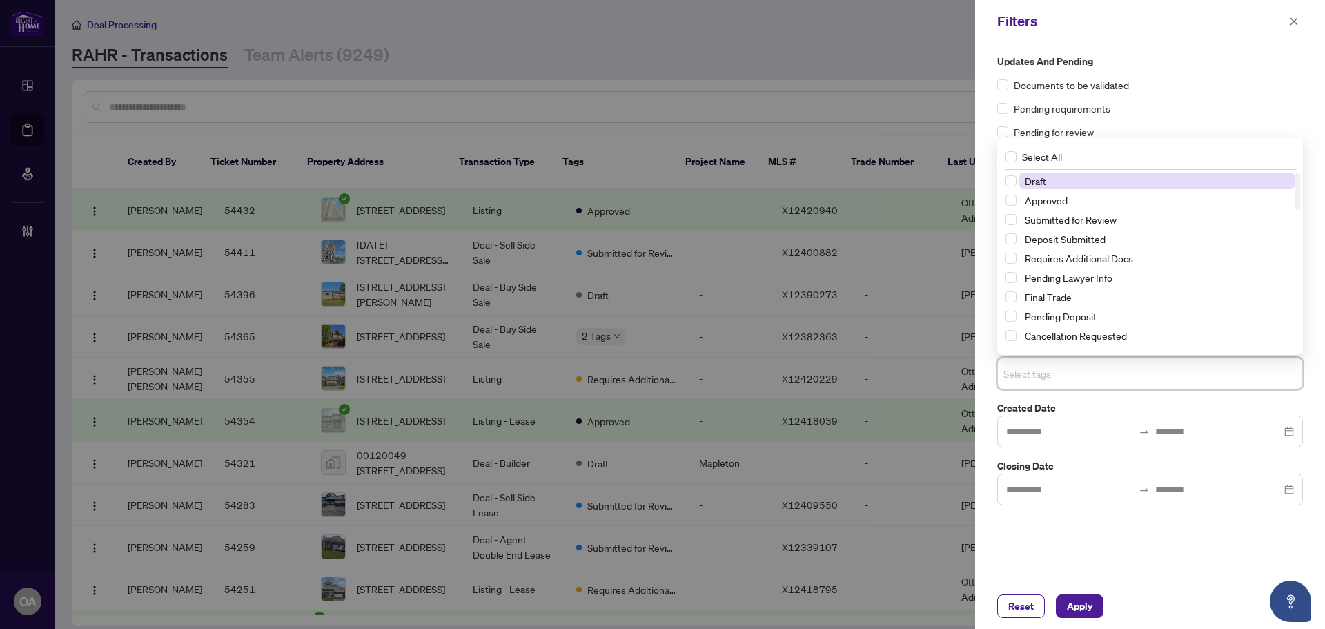
click at [1064, 376] on input "search" at bounding box center [1052, 373] width 97 height 17
click at [1008, 213] on div "Submitted for Review" at bounding box center [1150, 219] width 289 height 17
click at [1013, 220] on span "Select Submitted for Review" at bounding box center [1011, 219] width 11 height 11
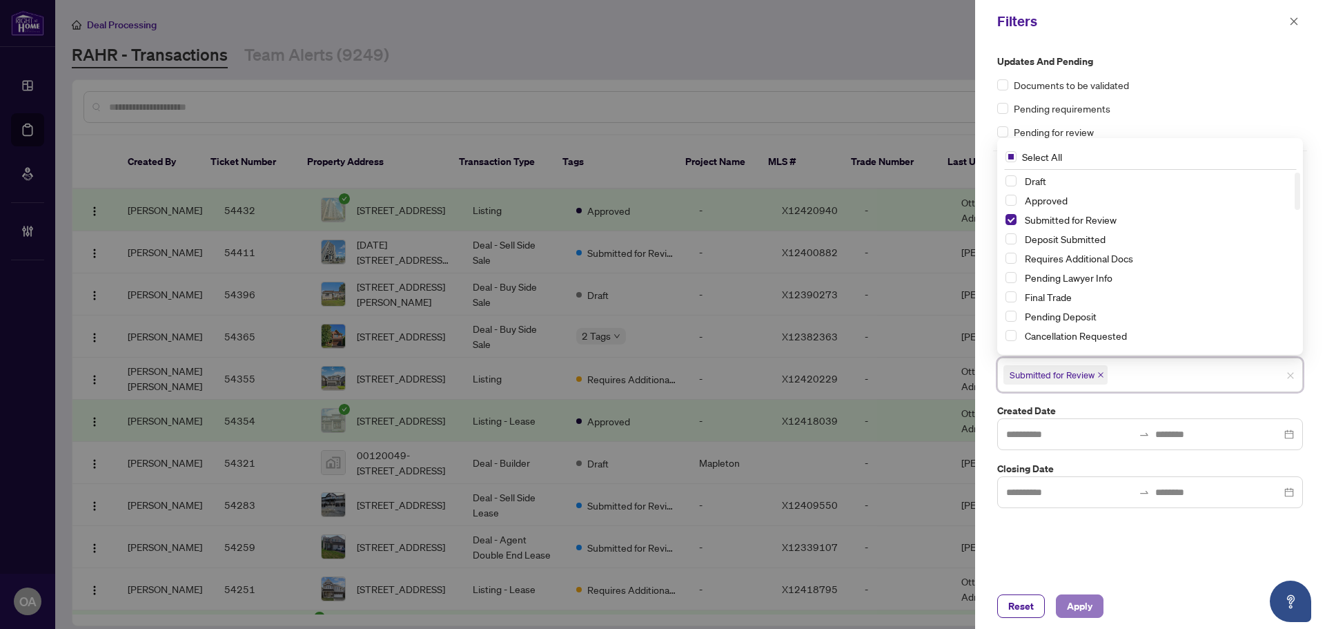
click at [1079, 610] on span "Apply" at bounding box center [1080, 606] width 26 height 22
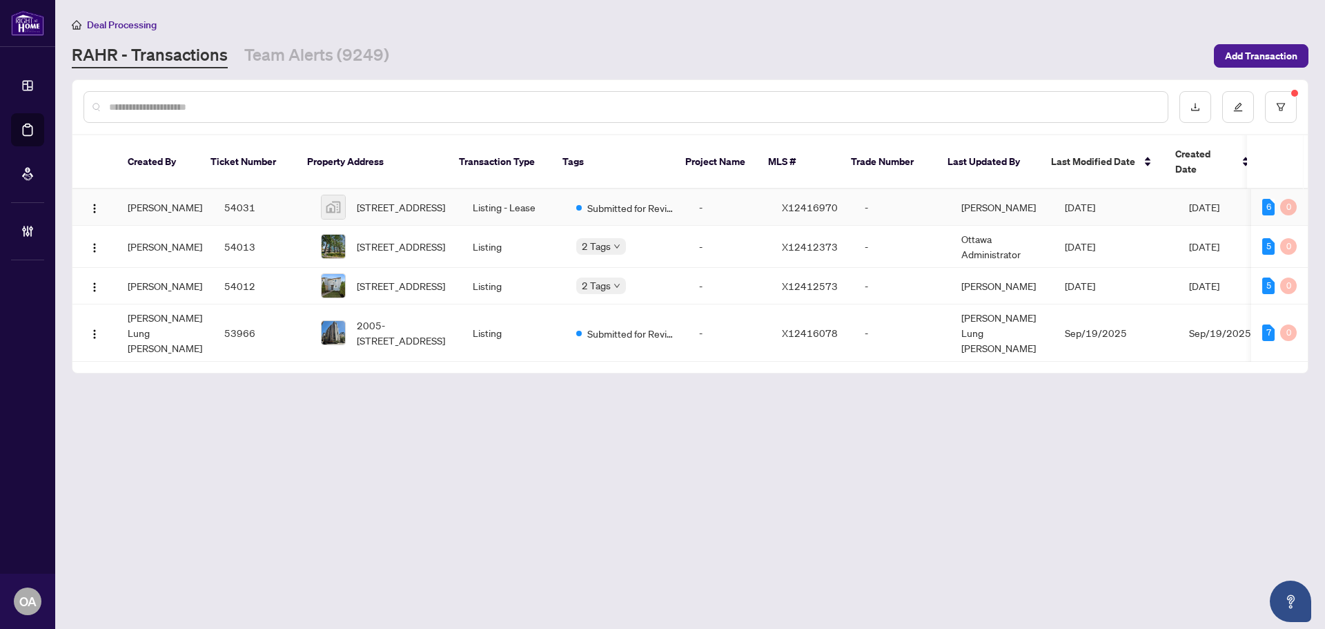
click at [246, 196] on td "54031" at bounding box center [261, 207] width 97 height 37
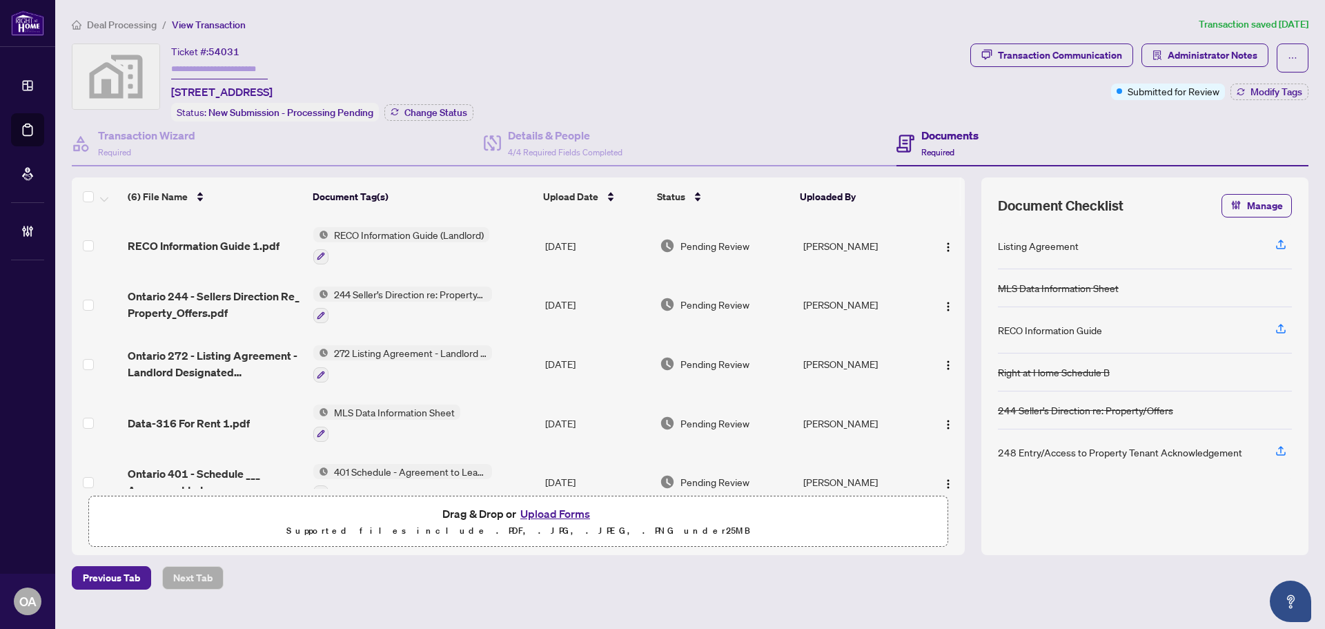
click at [207, 242] on span "RECO Information Guide 1.pdf" at bounding box center [204, 245] width 152 height 17
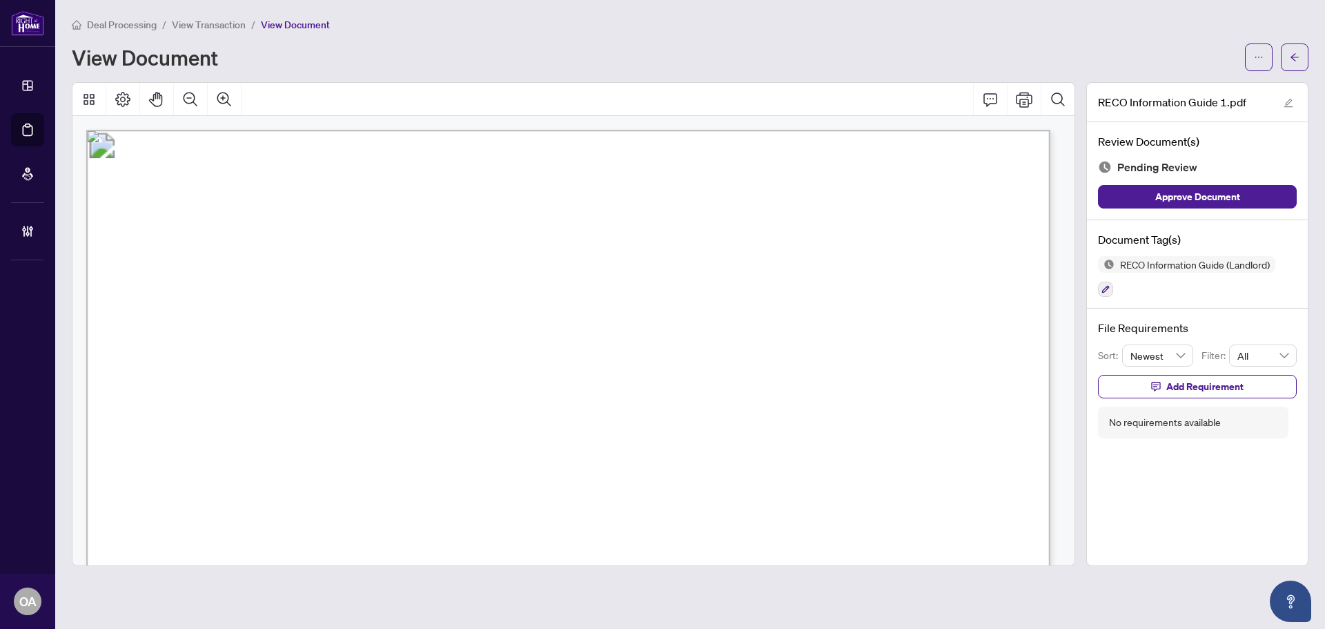
scroll to position [15350, 0]
click at [1106, 286] on icon "button" at bounding box center [1106, 289] width 8 height 8
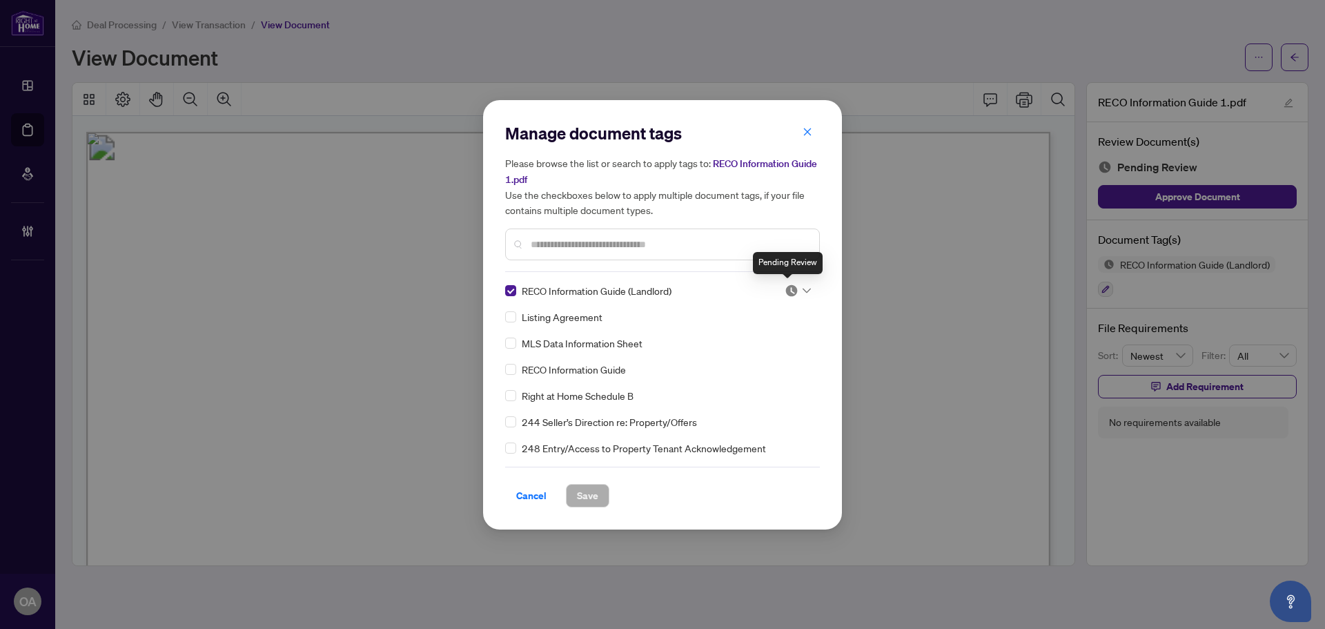
click at [792, 280] on div "Manage document tags Please browse the list or search to apply tags to: RECO In…" at bounding box center [662, 314] width 315 height 385
click at [794, 287] on img at bounding box center [792, 291] width 14 height 14
click at [777, 343] on div "Needs Work" at bounding box center [752, 335] width 105 height 22
click at [794, 291] on div at bounding box center [798, 291] width 26 height 14
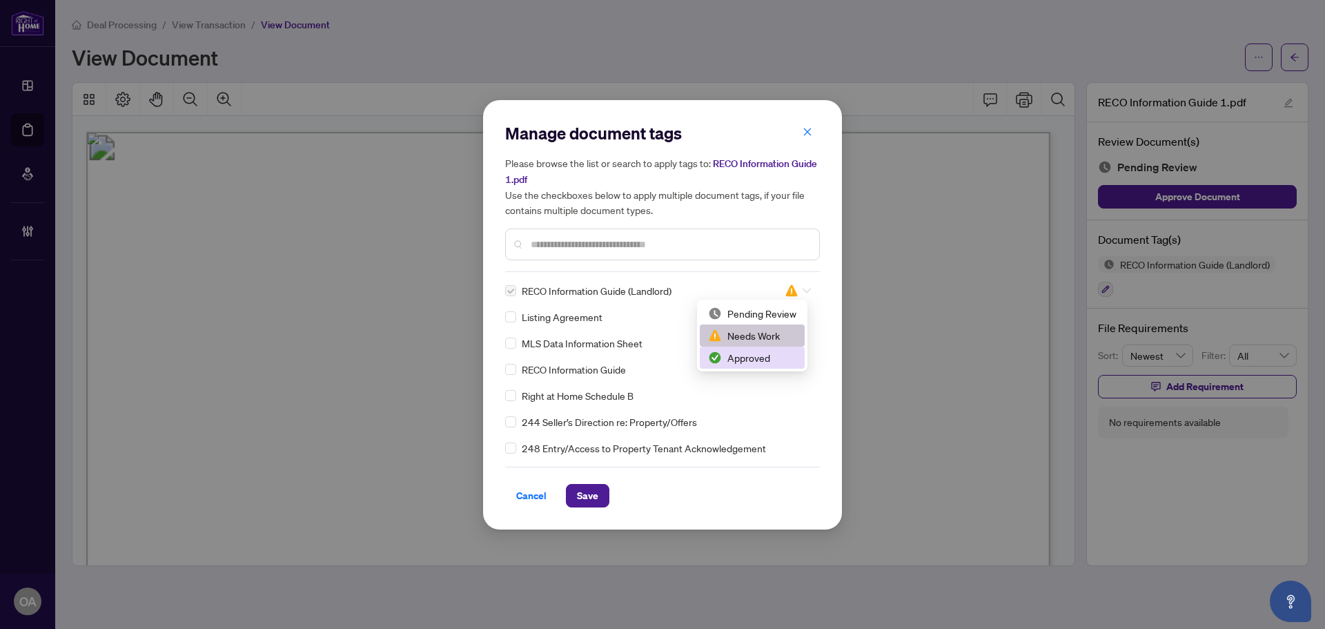
drag, startPoint x: 777, startPoint y: 355, endPoint x: 756, endPoint y: 363, distance: 22.1
click at [776, 355] on div "Approved" at bounding box center [752, 357] width 88 height 15
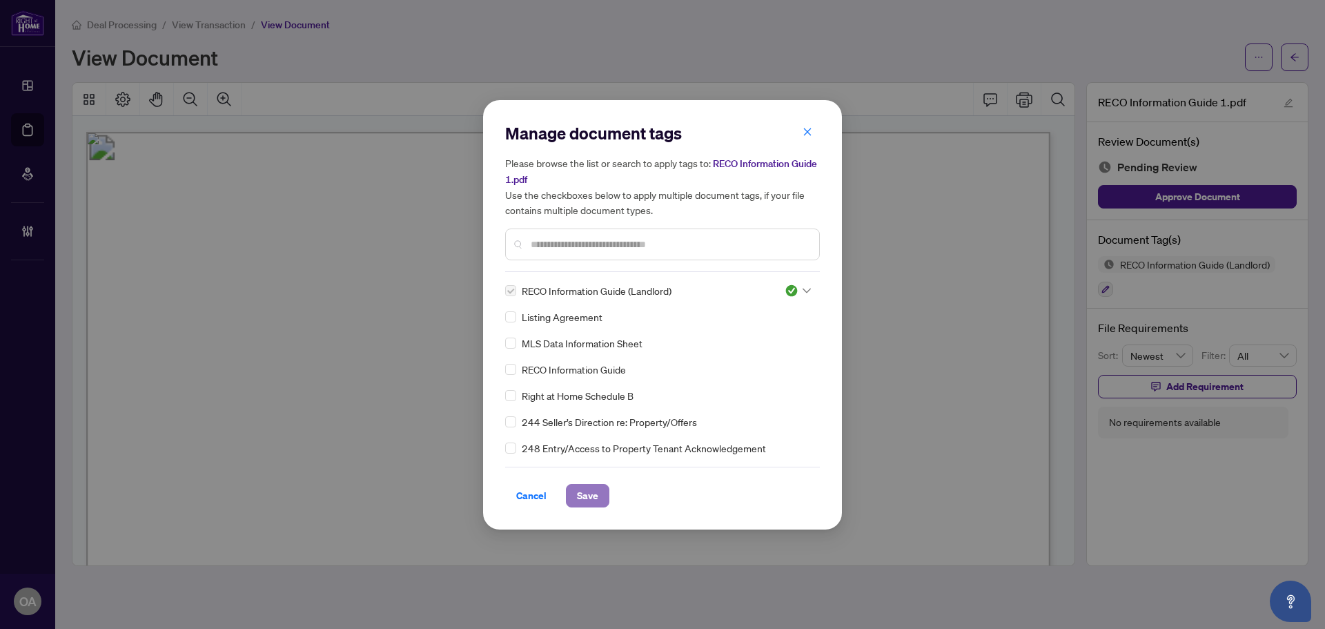
click at [597, 495] on span "Save" at bounding box center [587, 496] width 21 height 22
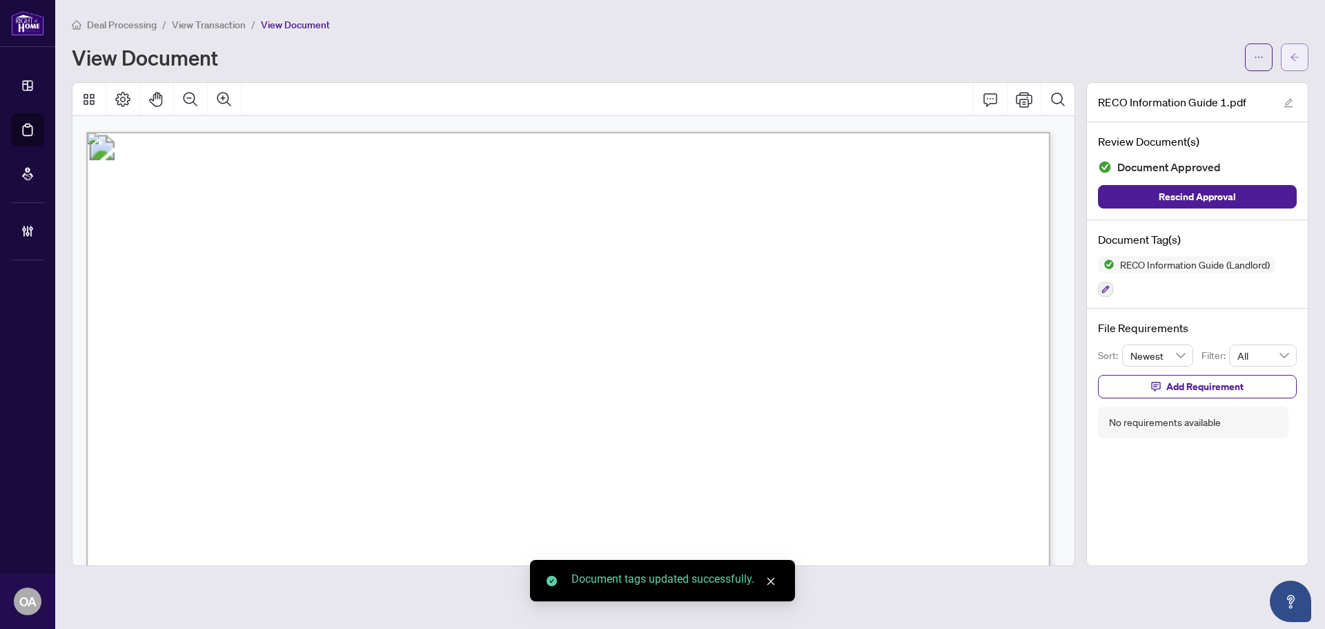
click at [1302, 55] on button "button" at bounding box center [1295, 57] width 28 height 28
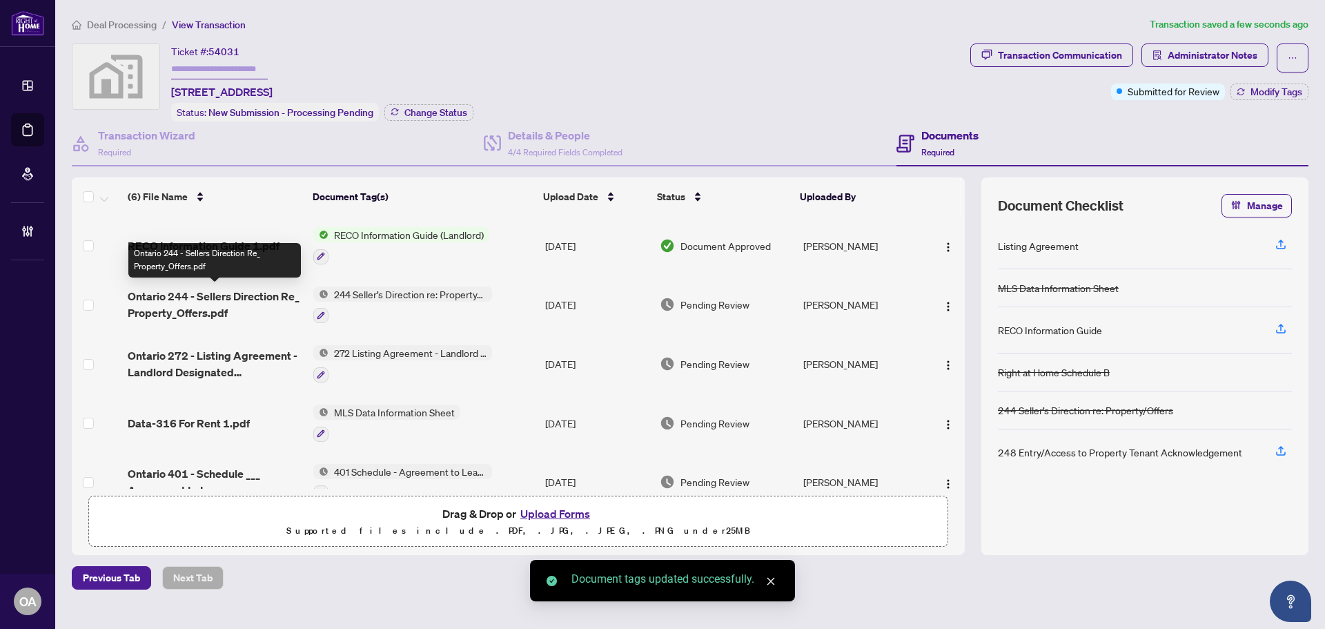
click at [211, 295] on span "Ontario 244 - Sellers Direction Re_ Property_Offers.pdf" at bounding box center [215, 304] width 175 height 33
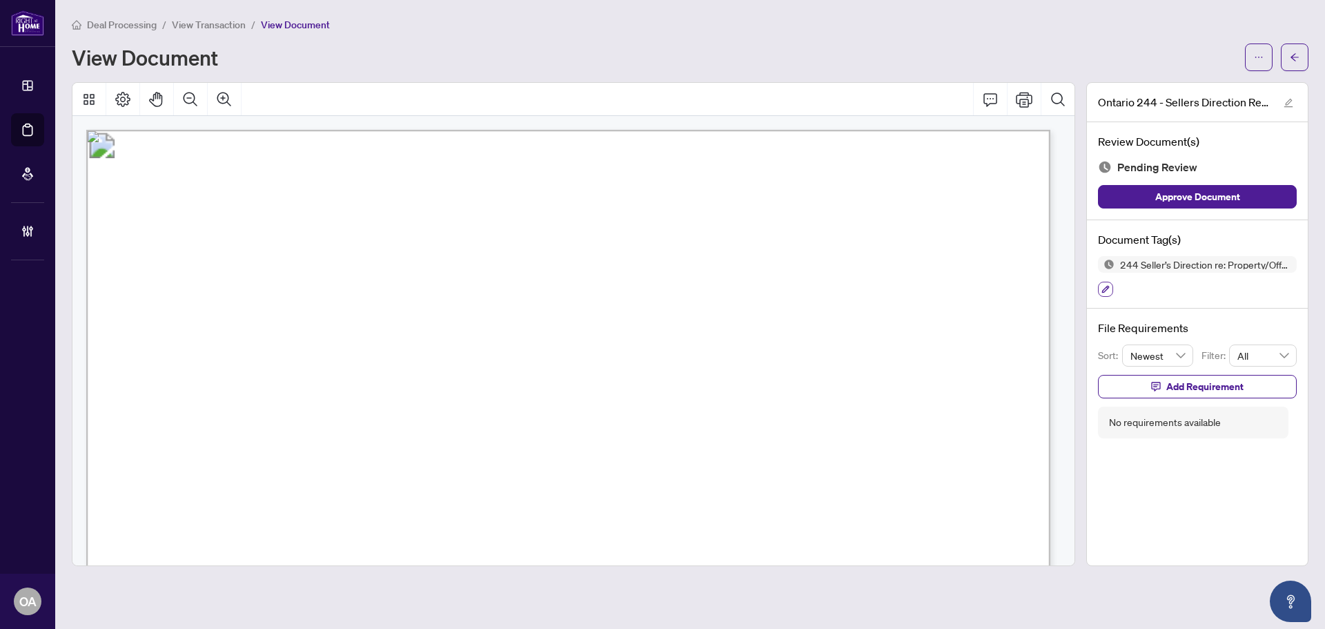
click at [1102, 285] on icon "button" at bounding box center [1106, 289] width 8 height 8
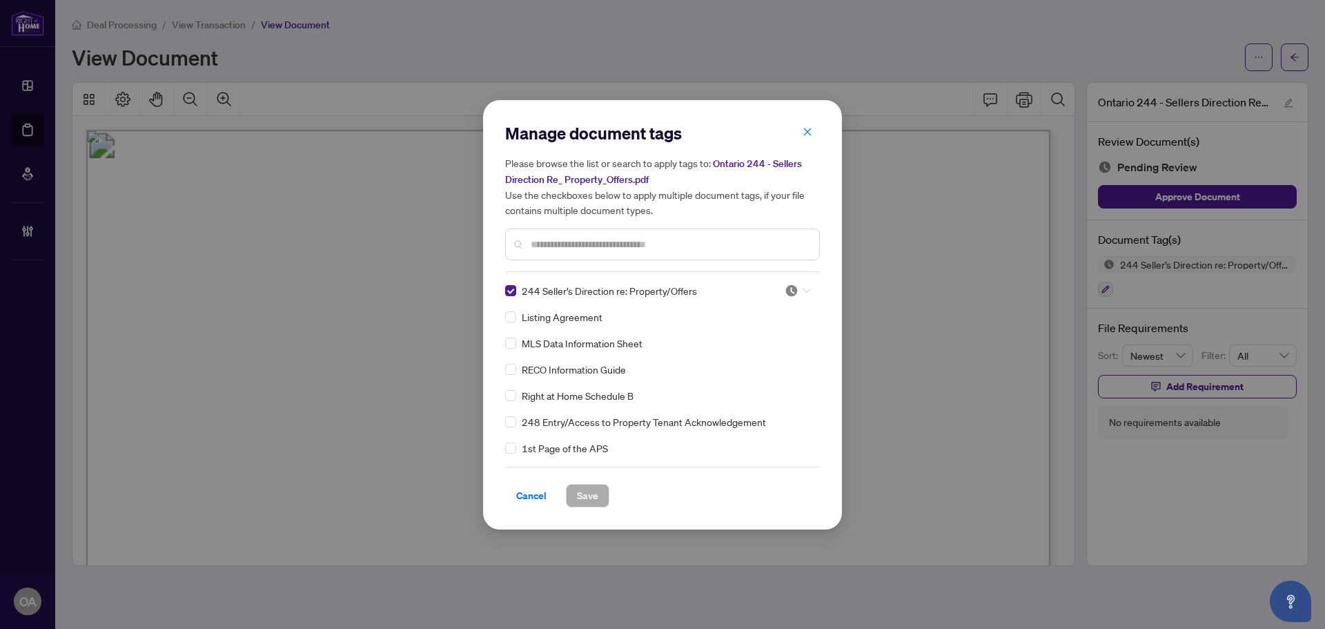
click at [806, 289] on icon at bounding box center [807, 290] width 8 height 5
drag, startPoint x: 782, startPoint y: 356, endPoint x: 751, endPoint y: 361, distance: 31.4
click at [781, 356] on div "Approved" at bounding box center [752, 357] width 88 height 15
click at [591, 493] on span "Save" at bounding box center [587, 496] width 21 height 22
click at [1300, 55] on div "Manage document tags Please browse the list or search to apply tags to: Ontario…" at bounding box center [662, 314] width 1325 height 629
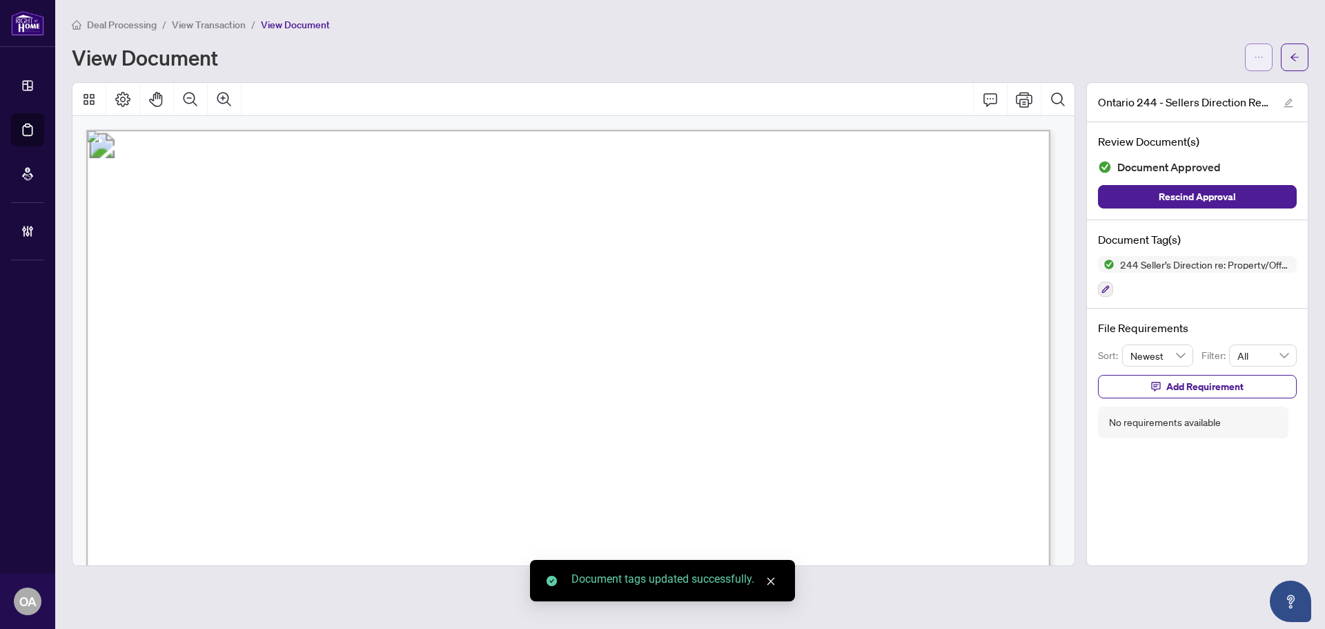
click at [1272, 61] on button "button" at bounding box center [1259, 57] width 28 height 28
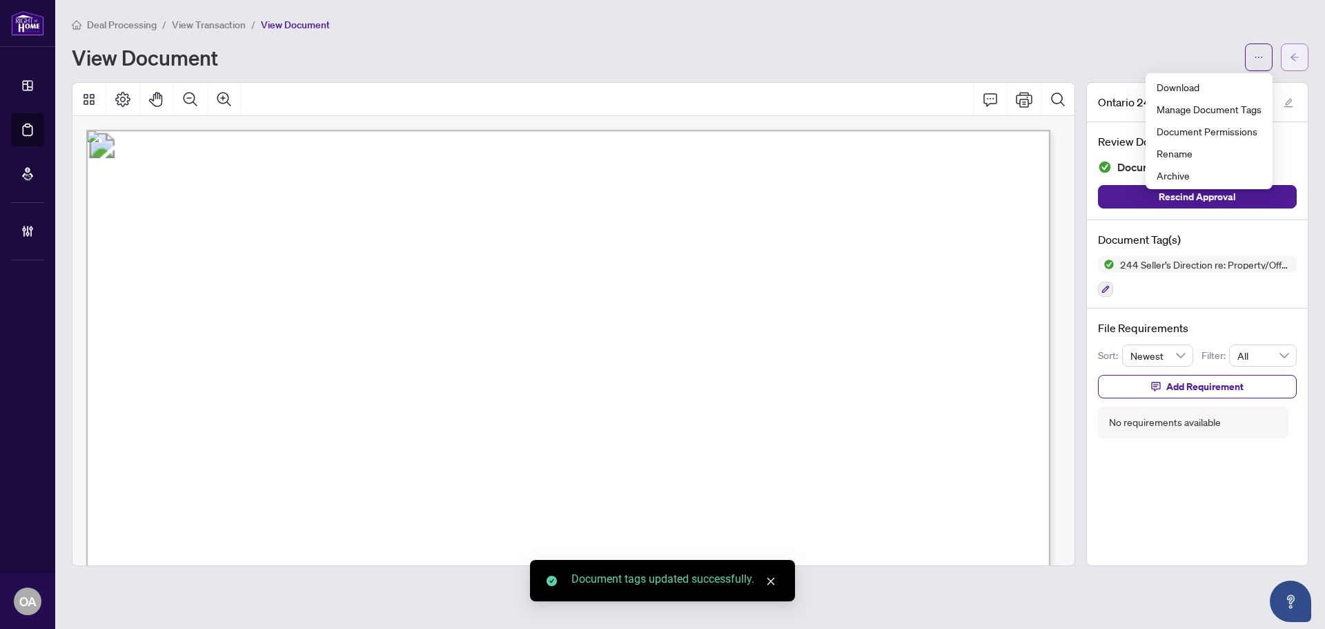
click at [1289, 59] on button "button" at bounding box center [1295, 57] width 28 height 28
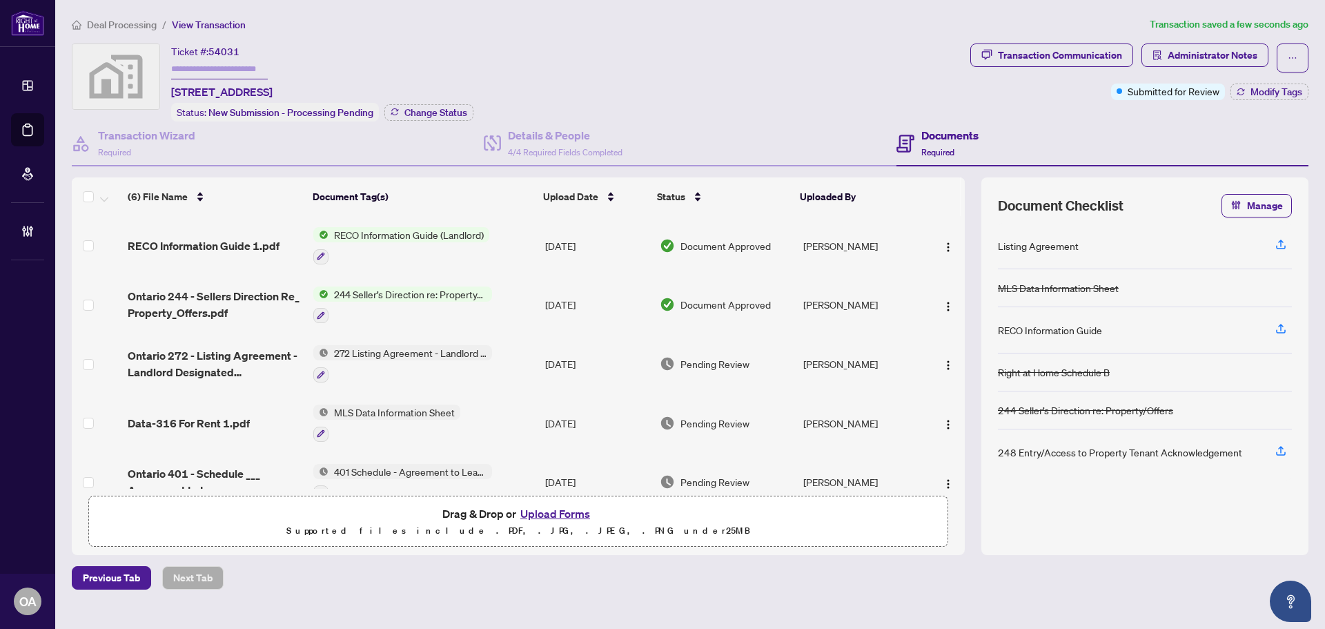
click at [245, 349] on span "Ontario 272 - Listing Agreement - Landlord Designated Representation Agreement …" at bounding box center [215, 363] width 175 height 33
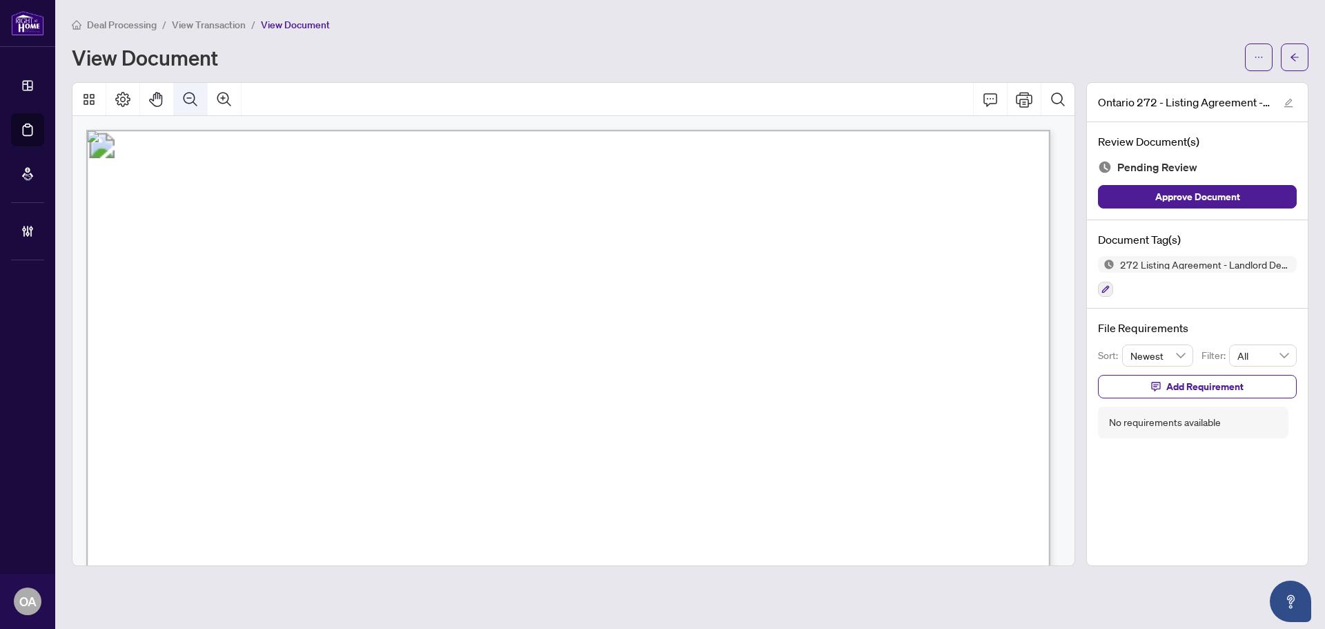
click at [184, 98] on icon "Zoom Out" at bounding box center [191, 99] width 14 height 14
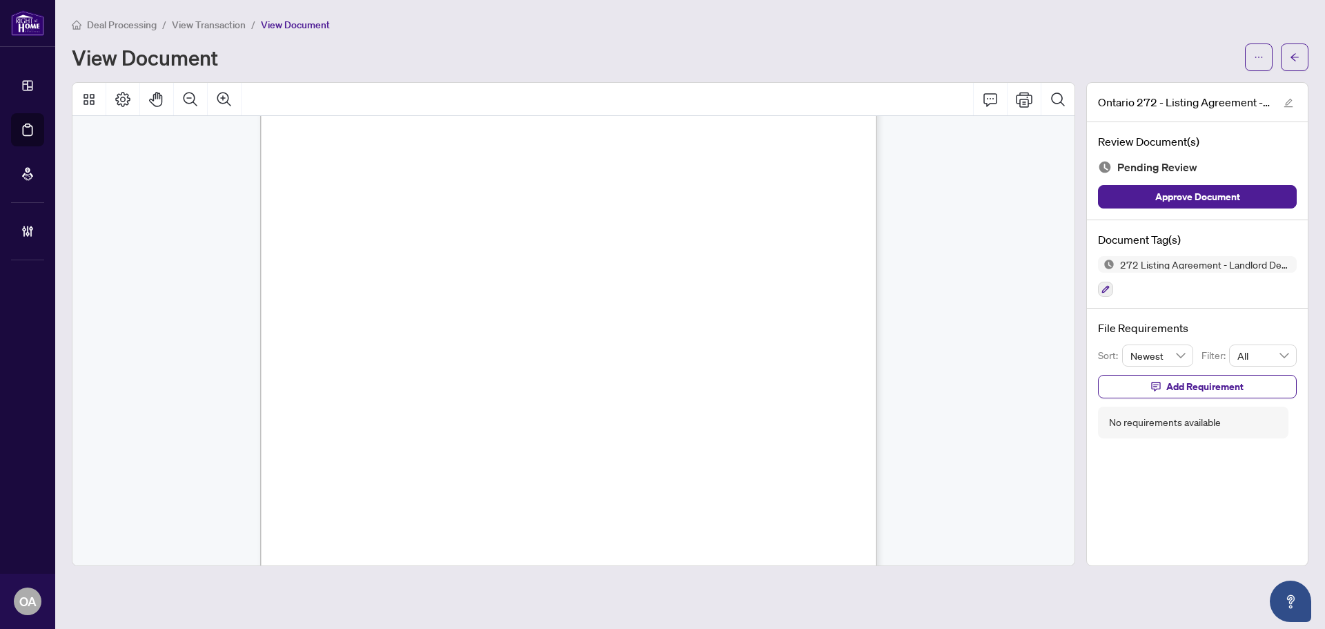
scroll to position [3652, 0]
click at [1108, 286] on icon "button" at bounding box center [1106, 290] width 8 height 8
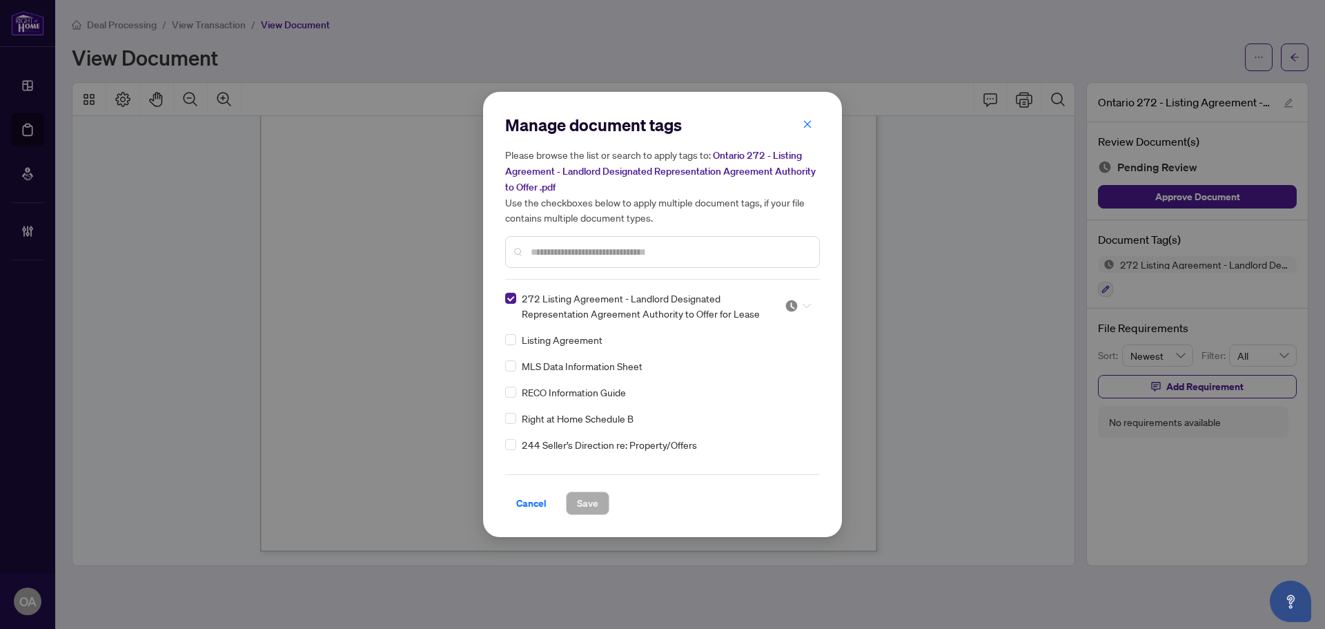
click at [791, 306] on img at bounding box center [792, 306] width 14 height 14
click at [762, 376] on div "Approved" at bounding box center [752, 372] width 88 height 15
click at [583, 505] on span "Save" at bounding box center [587, 503] width 21 height 22
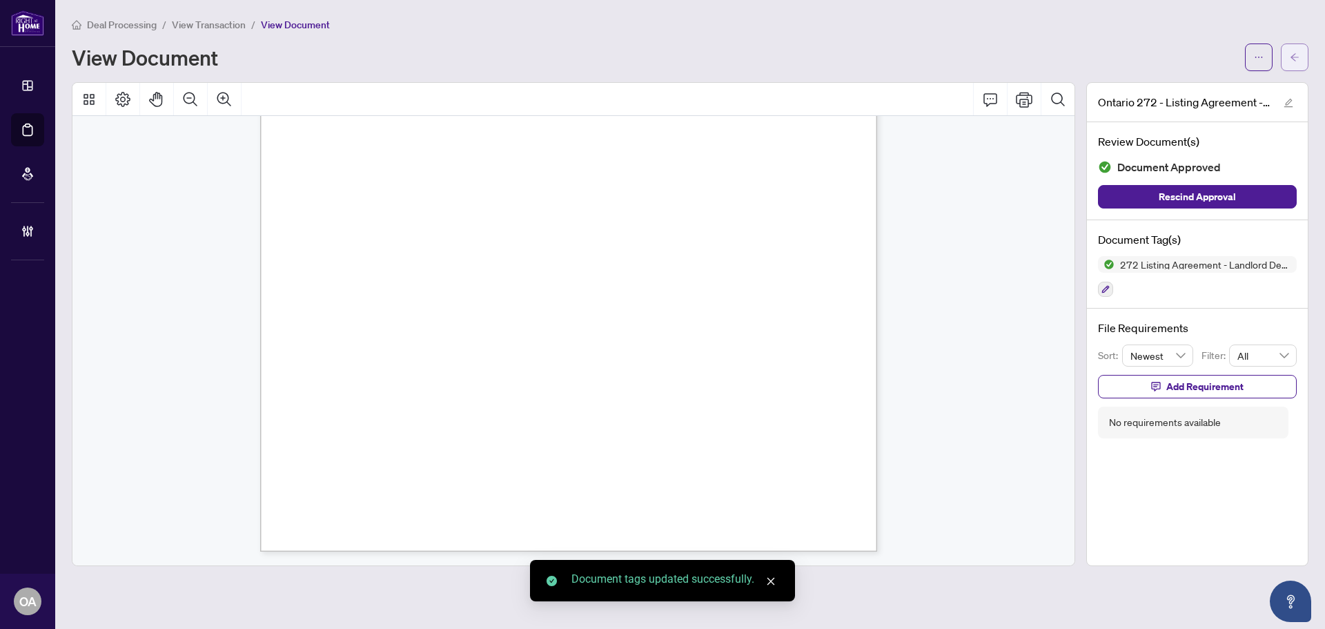
click at [1287, 51] on button "button" at bounding box center [1295, 57] width 28 height 28
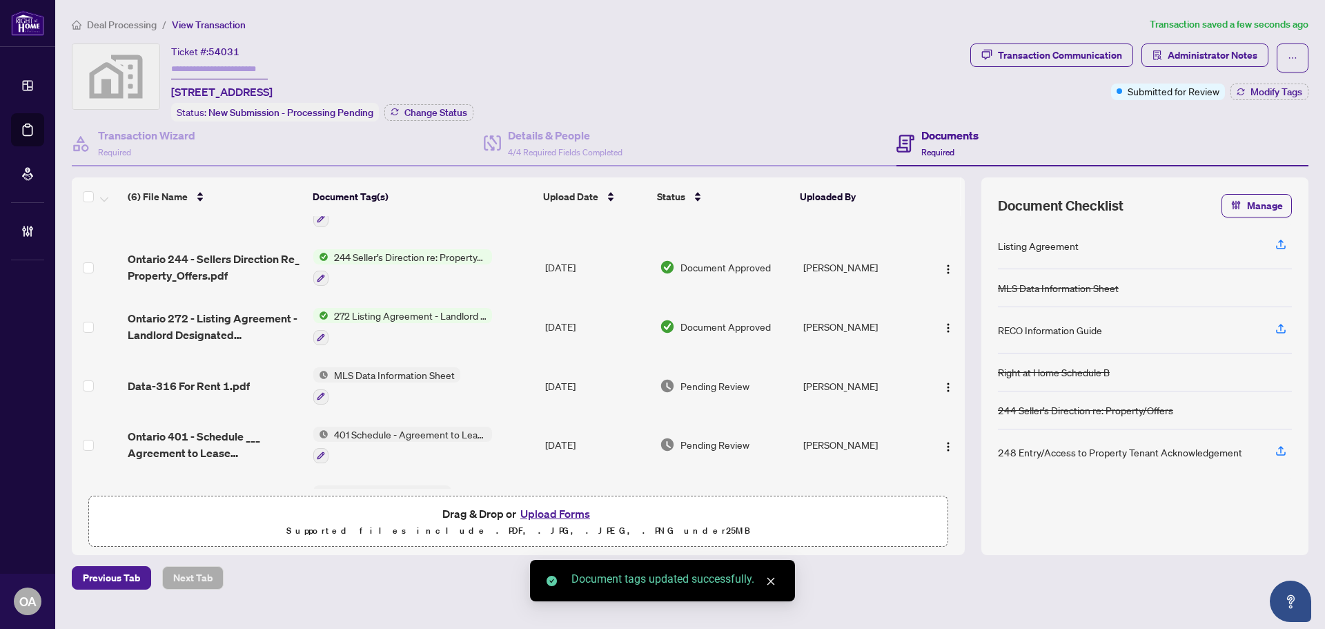
scroll to position [86, 0]
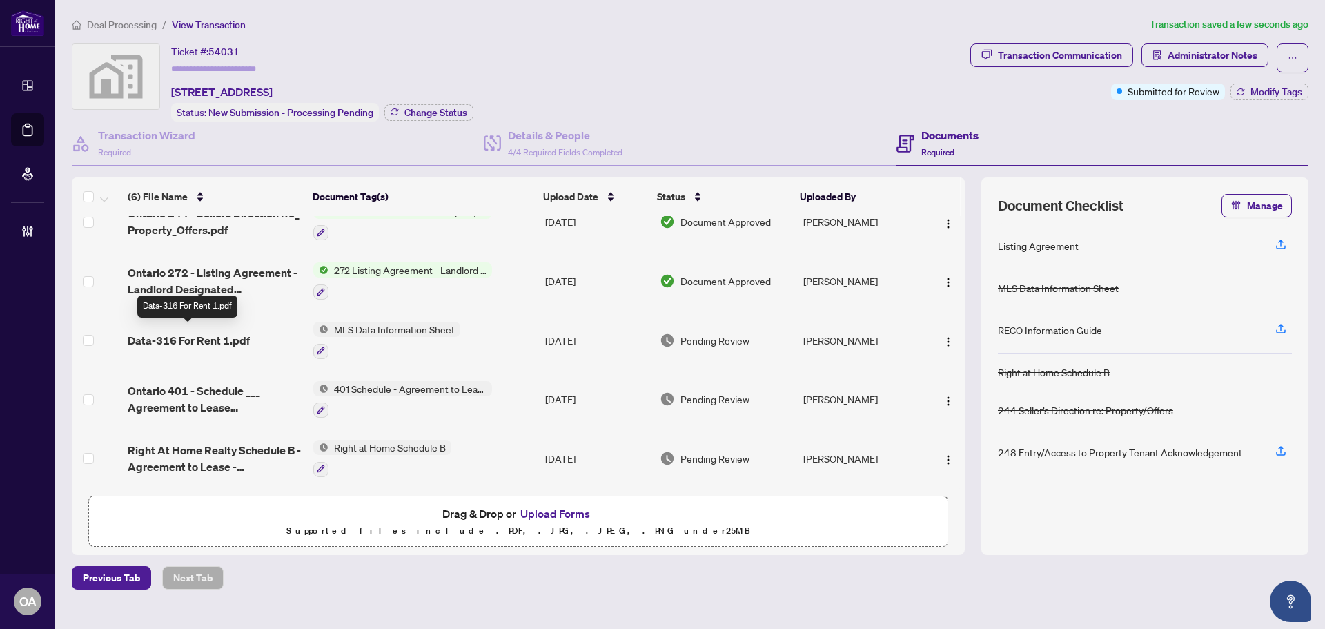
click at [182, 332] on span "Data-316 For Rent 1.pdf" at bounding box center [189, 340] width 122 height 17
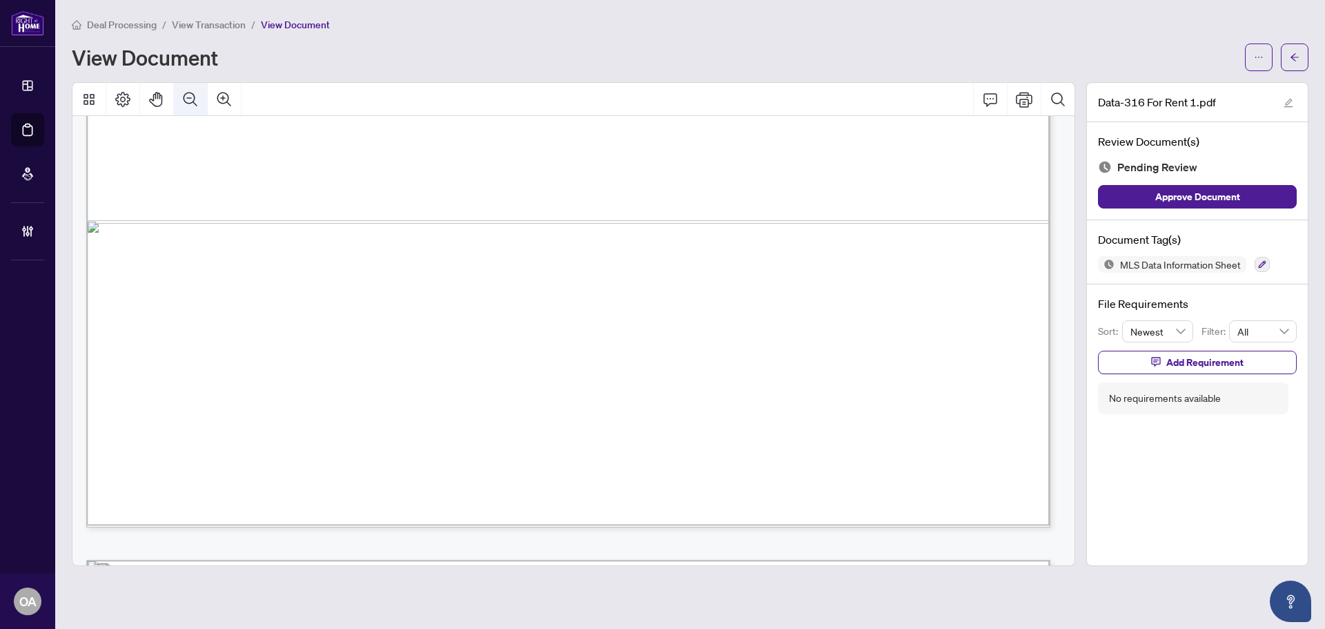
click at [195, 97] on icon "Zoom Out" at bounding box center [191, 99] width 14 height 14
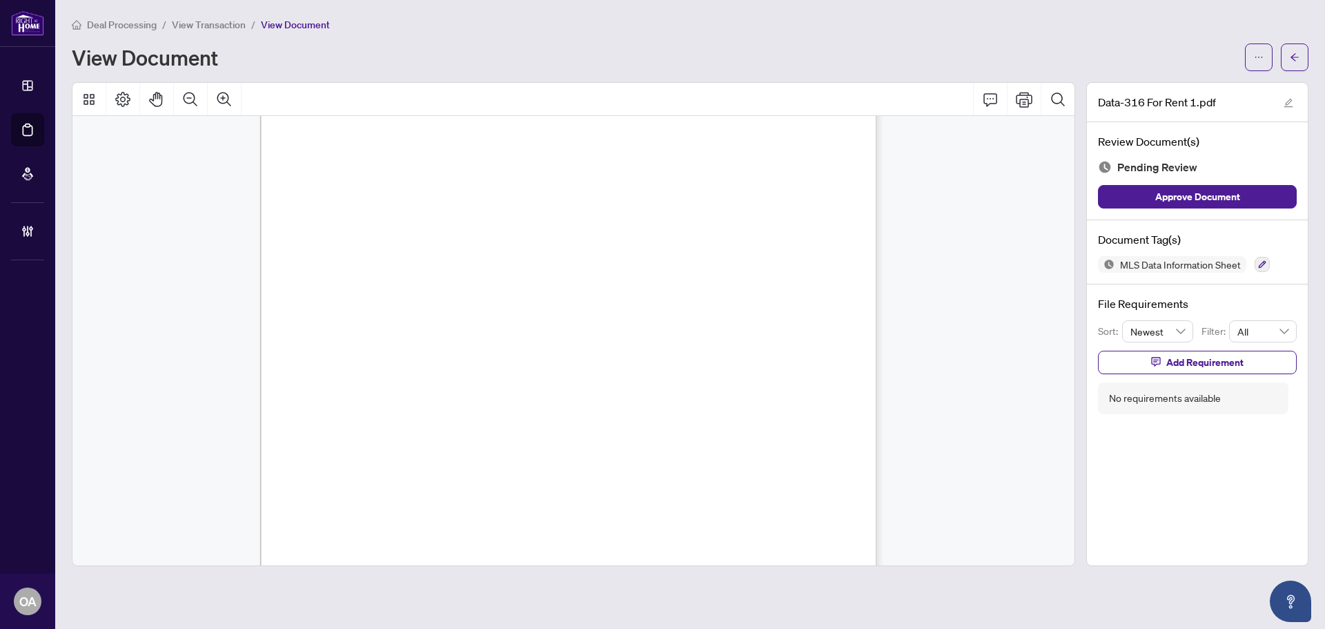
scroll to position [1022, 0]
click at [1264, 261] on icon "button" at bounding box center [1263, 265] width 8 height 8
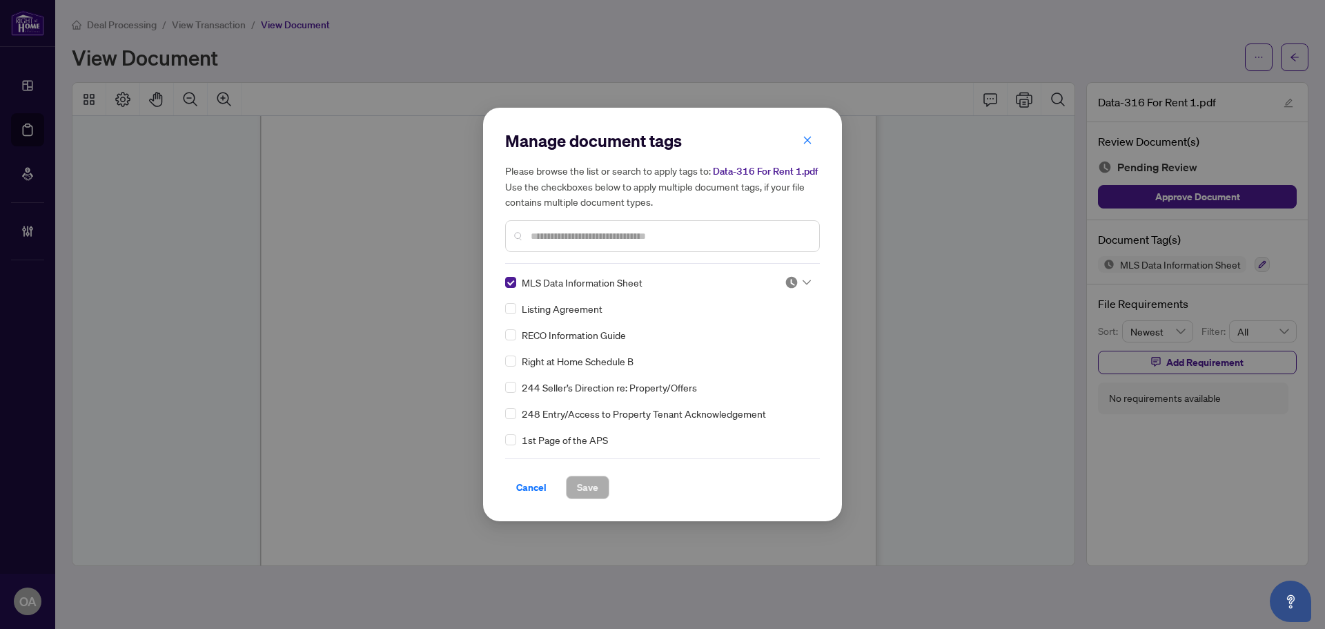
click at [805, 275] on div at bounding box center [798, 282] width 26 height 14
click at [763, 334] on div "Needs Work" at bounding box center [752, 327] width 88 height 15
click at [785, 285] on img at bounding box center [792, 282] width 14 height 14
click at [765, 358] on div "Approved" at bounding box center [752, 350] width 105 height 22
click at [600, 484] on button "Save" at bounding box center [587, 487] width 43 height 23
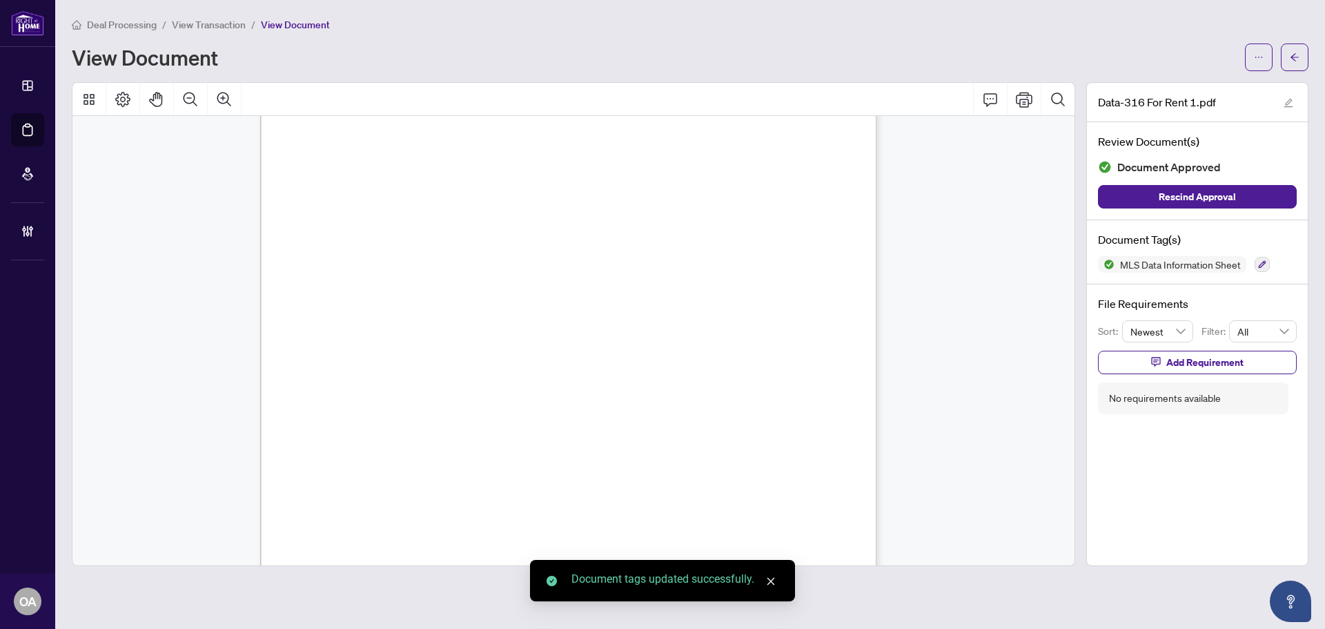
click at [1298, 50] on span "button" at bounding box center [1295, 57] width 10 height 22
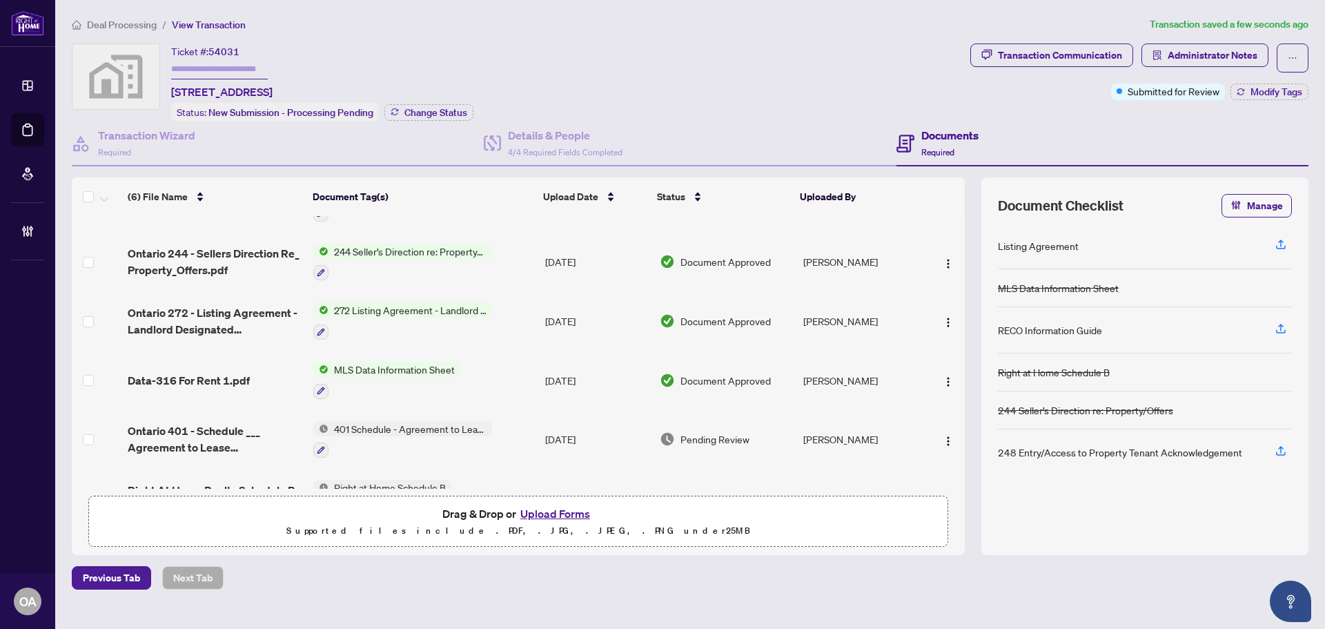
scroll to position [86, 0]
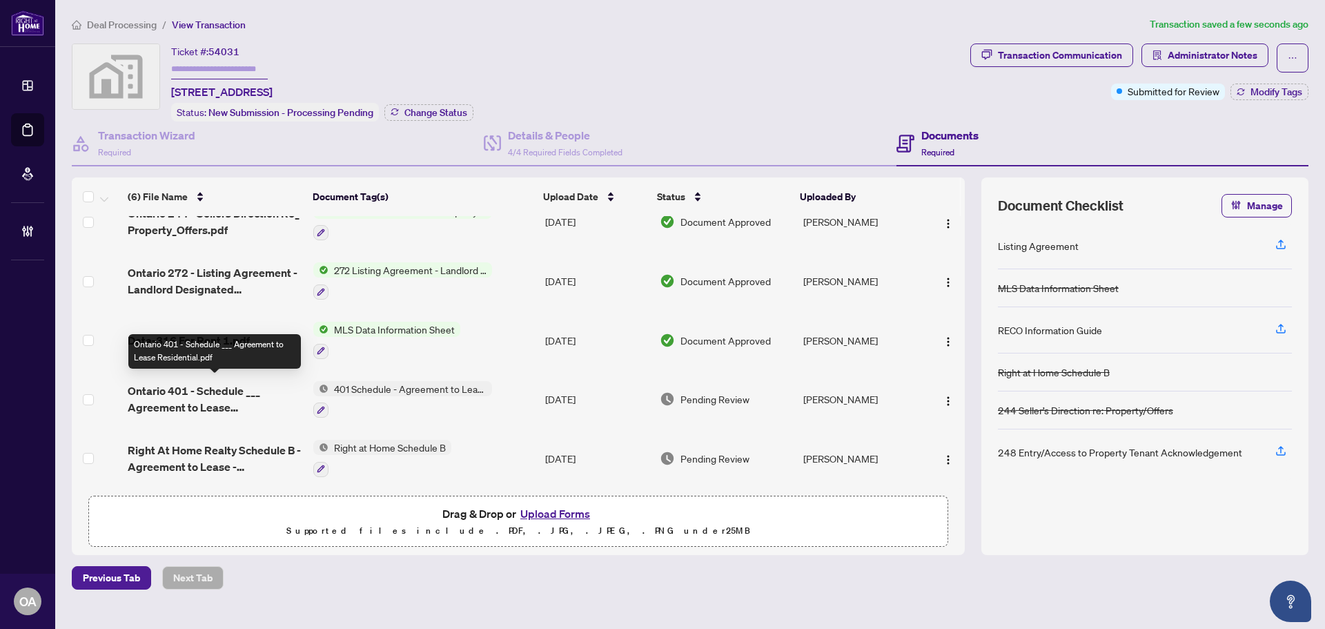
click at [202, 387] on span "Ontario 401 - Schedule ___ Agreement to Lease Residential.pdf" at bounding box center [215, 398] width 175 height 33
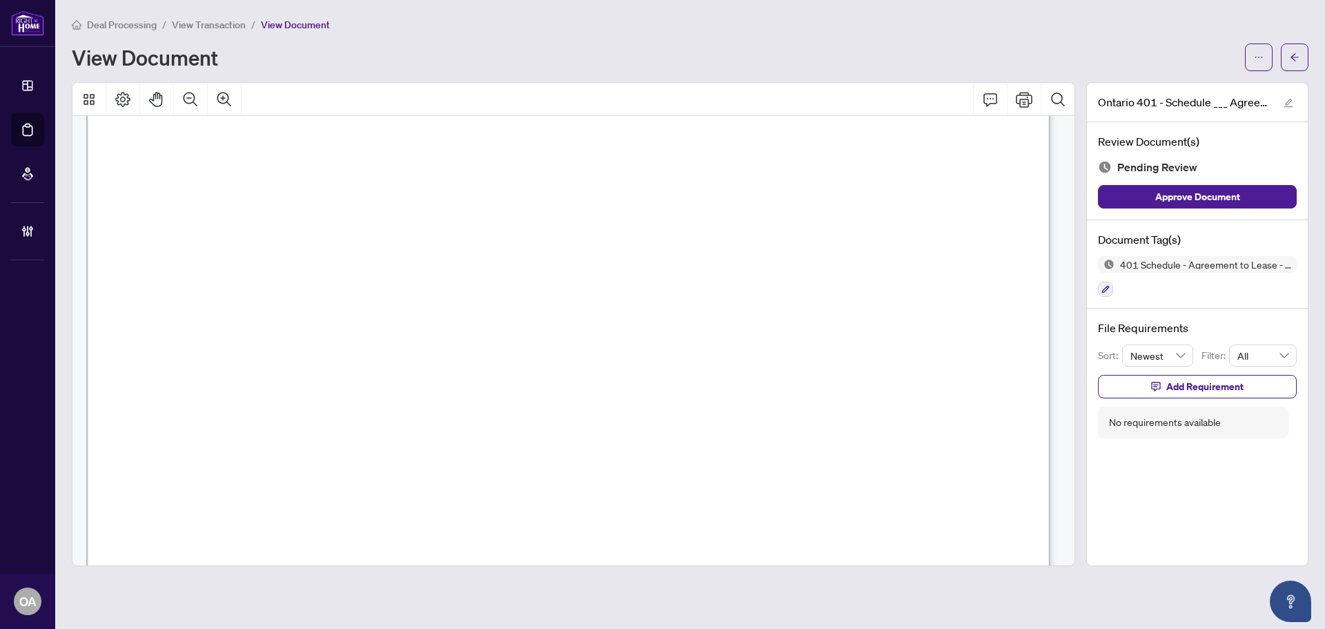
scroll to position [1656, 0]
click at [1093, 295] on div "Document Tag(s) 401 Schedule - Agreement to Lease - Residential" at bounding box center [1197, 264] width 221 height 89
click at [1107, 293] on button "button" at bounding box center [1105, 289] width 15 height 15
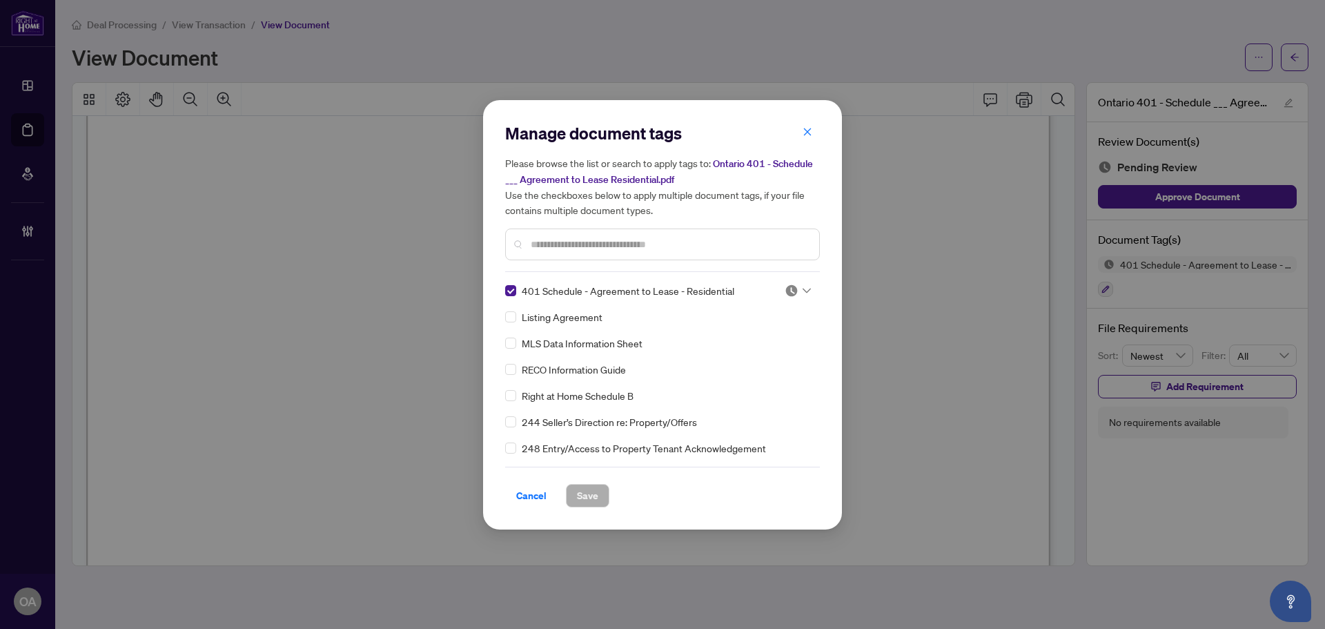
click at [516, 289] on div "401 Schedule - Agreement to Lease - Residential" at bounding box center [636, 290] width 263 height 15
click at [545, 251] on input "text" at bounding box center [669, 244] width 277 height 15
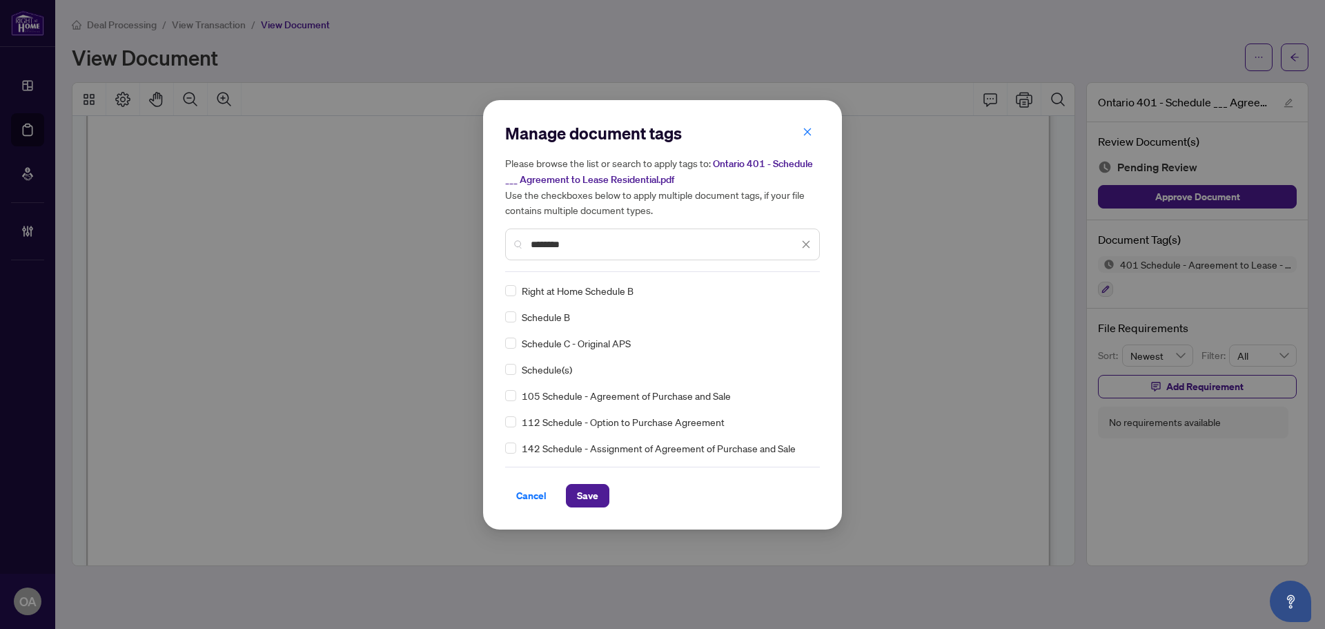
type input "********"
click at [786, 291] on img at bounding box center [792, 291] width 14 height 14
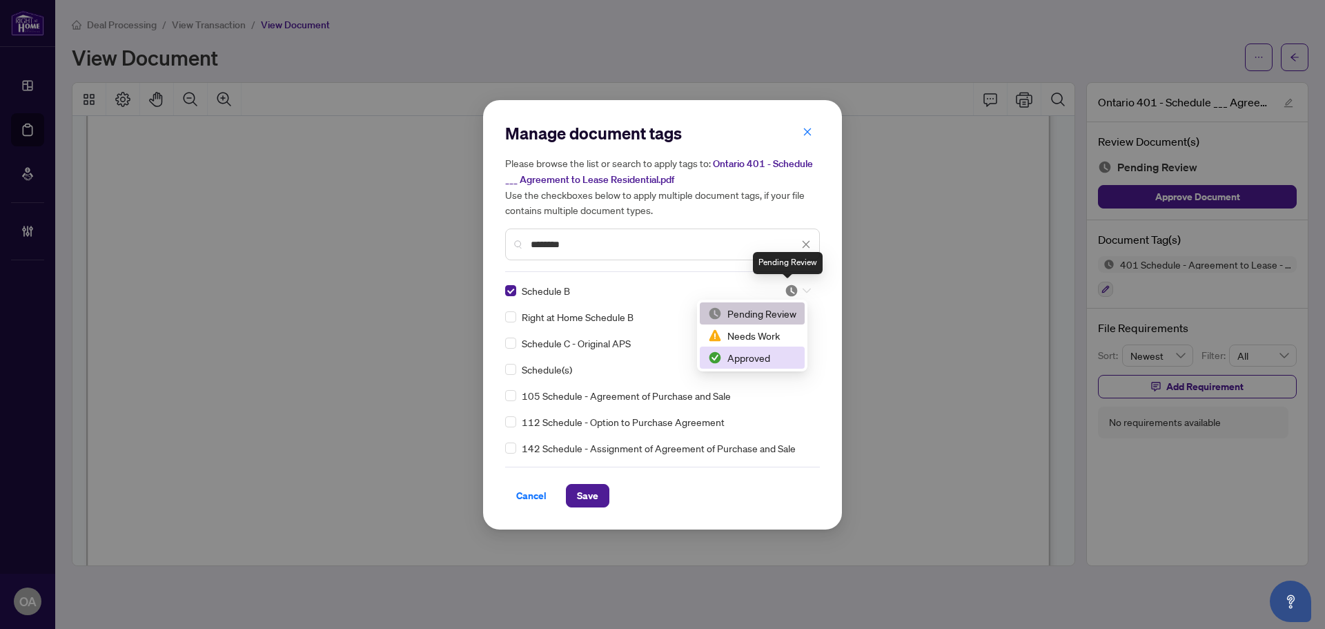
click at [774, 349] on div "Approved" at bounding box center [752, 357] width 105 height 22
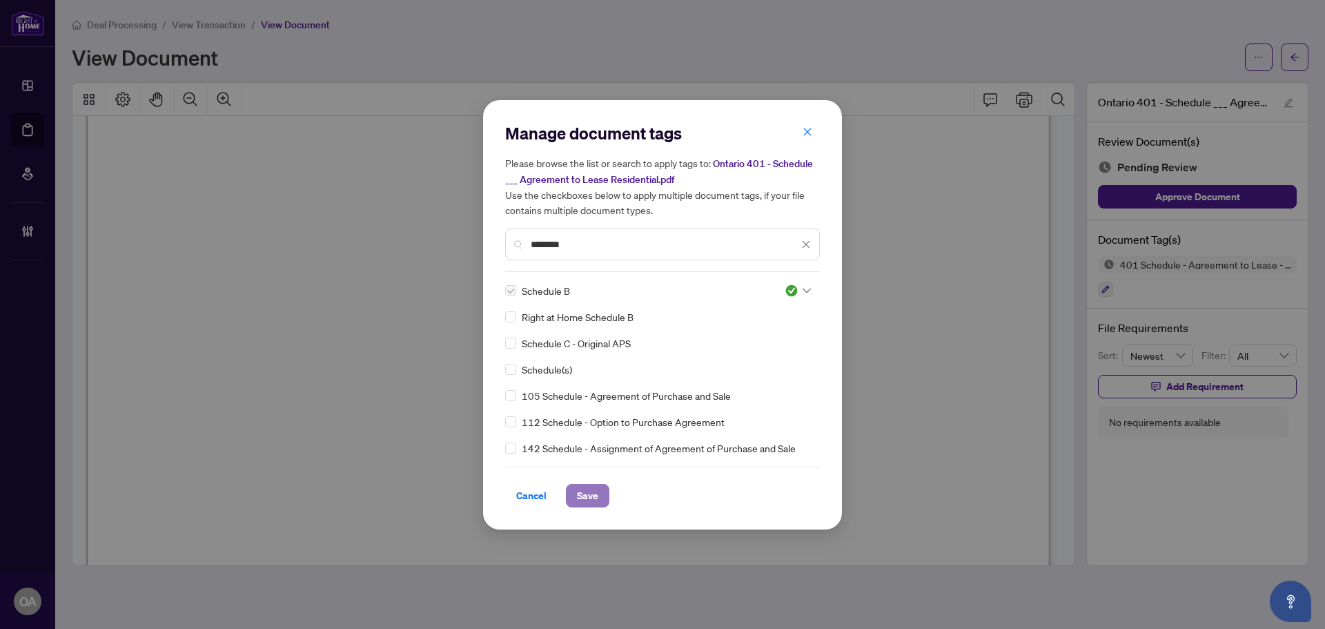
click at [601, 491] on button "Save" at bounding box center [587, 495] width 43 height 23
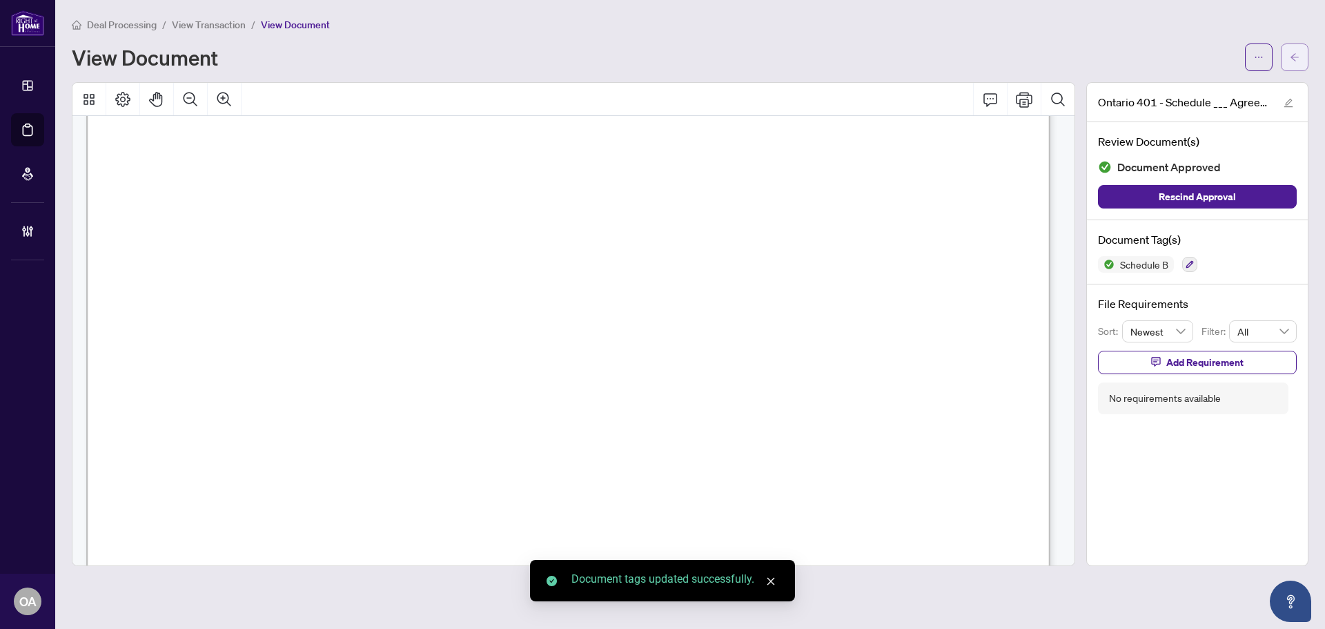
click at [1291, 46] on span "button" at bounding box center [1295, 57] width 10 height 22
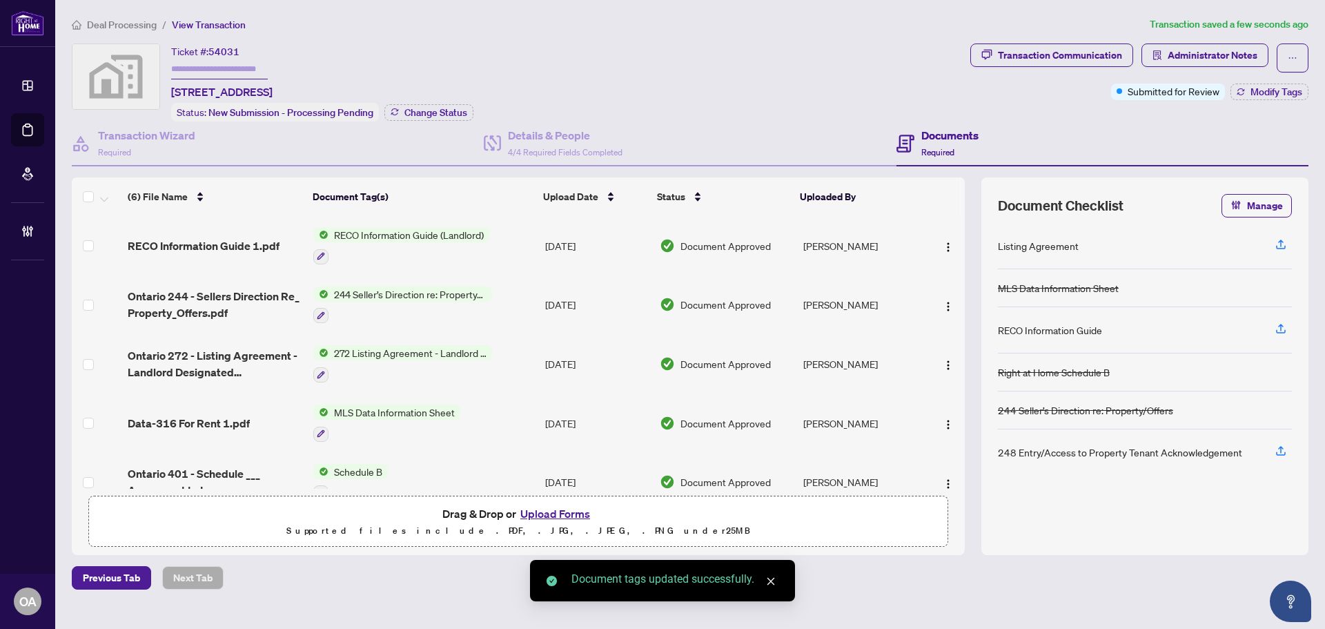
scroll to position [86, 0]
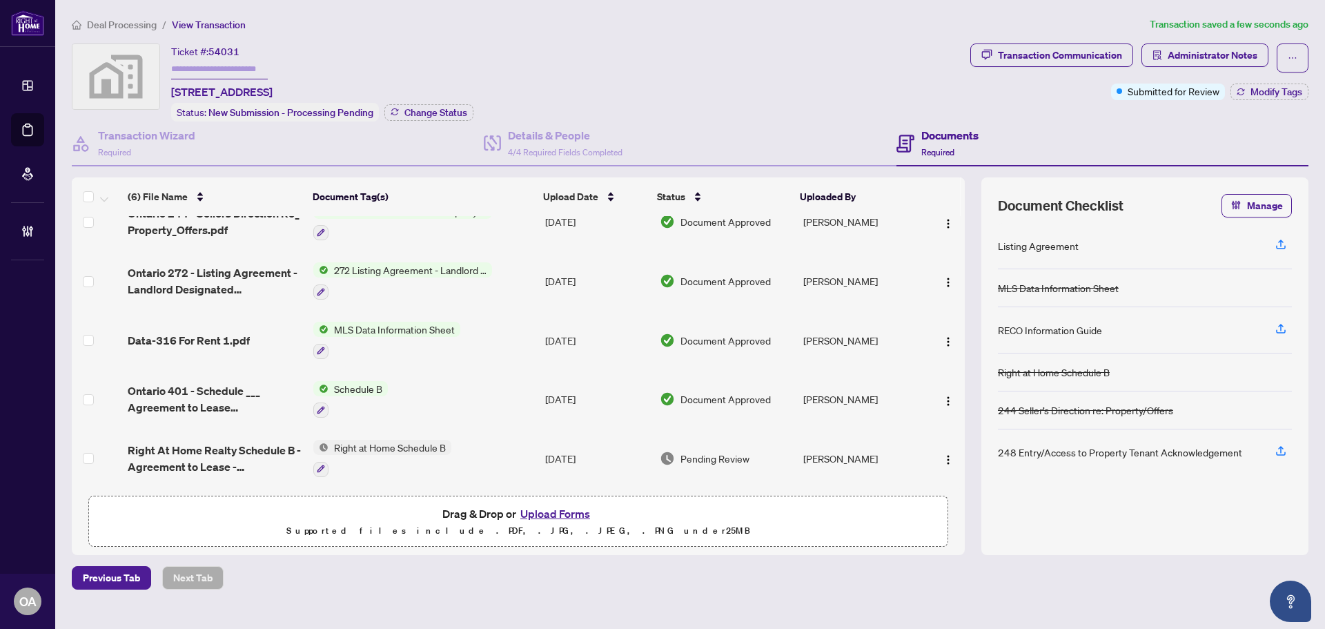
click at [197, 449] on span "Right At Home Realty Schedule B - Agreement to Lease - Residential.pdf" at bounding box center [215, 458] width 175 height 33
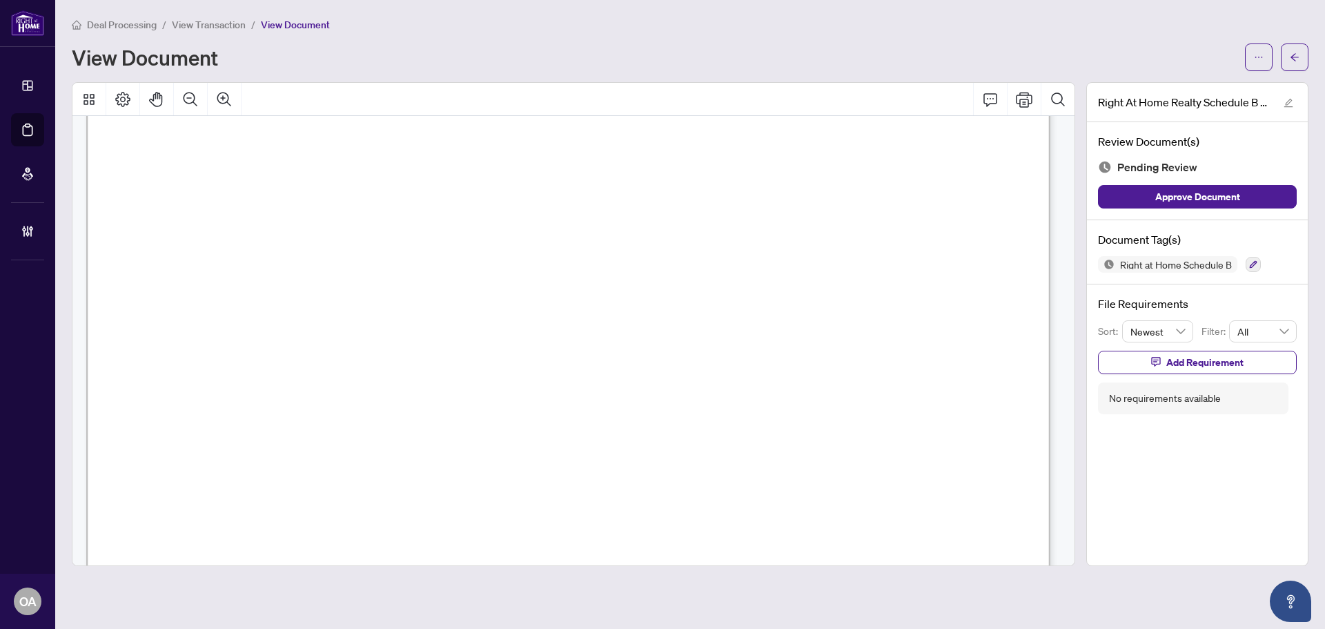
scroll to position [826, 0]
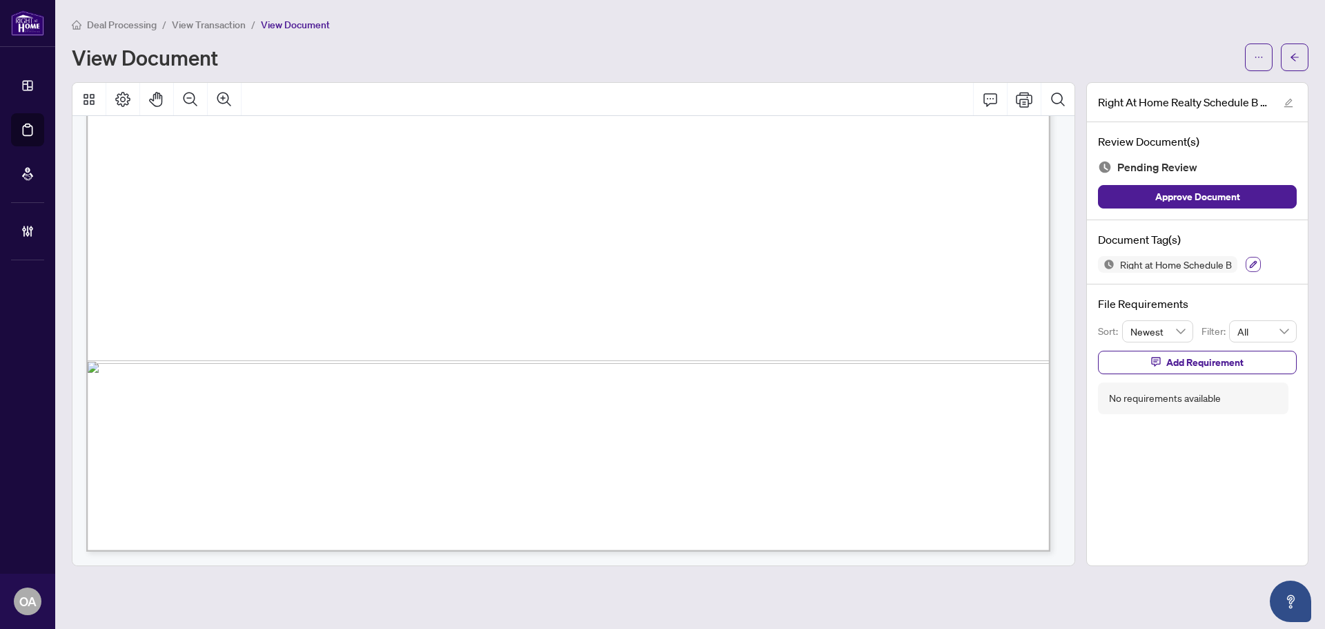
click at [1250, 264] on icon "button" at bounding box center [1253, 264] width 8 height 8
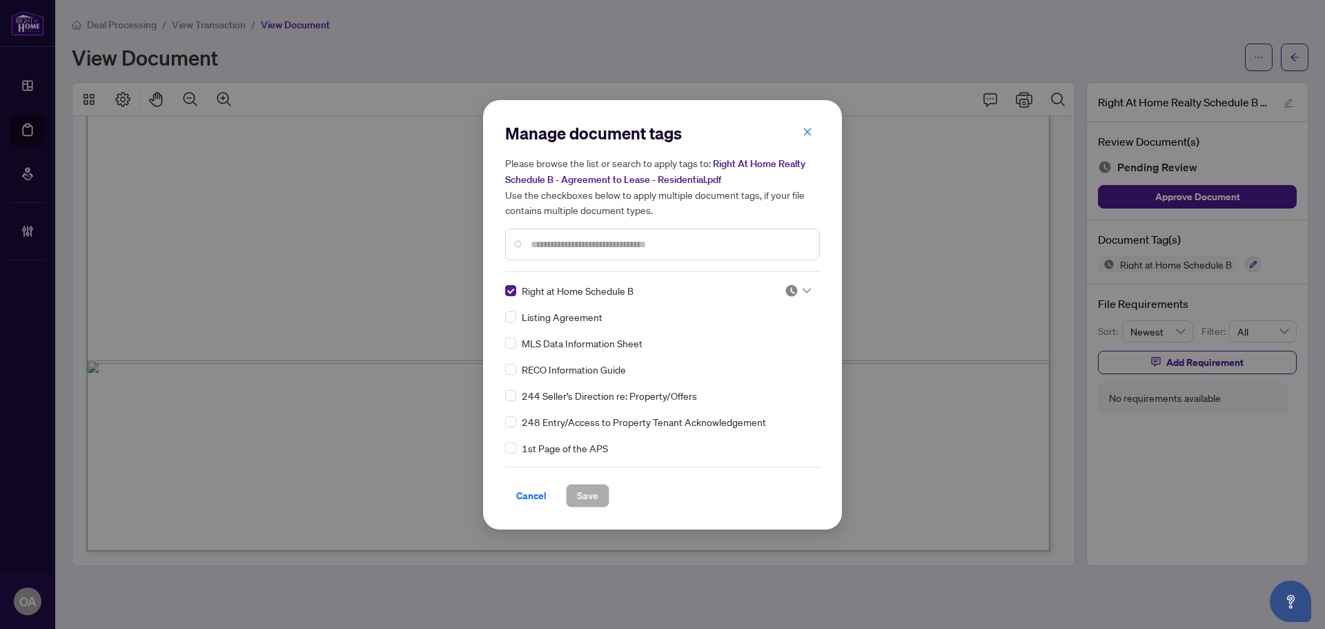
click at [803, 280] on div "Manage document tags Please browse the list or search to apply tags to: Right A…" at bounding box center [662, 314] width 315 height 385
click at [796, 291] on div at bounding box center [798, 291] width 26 height 14
click at [776, 363] on div "Approved" at bounding box center [752, 357] width 88 height 15
click at [578, 509] on div "Manage document tags Please browse the list or search to apply tags to: Right A…" at bounding box center [662, 314] width 359 height 429
click at [591, 503] on span "Save" at bounding box center [587, 496] width 21 height 22
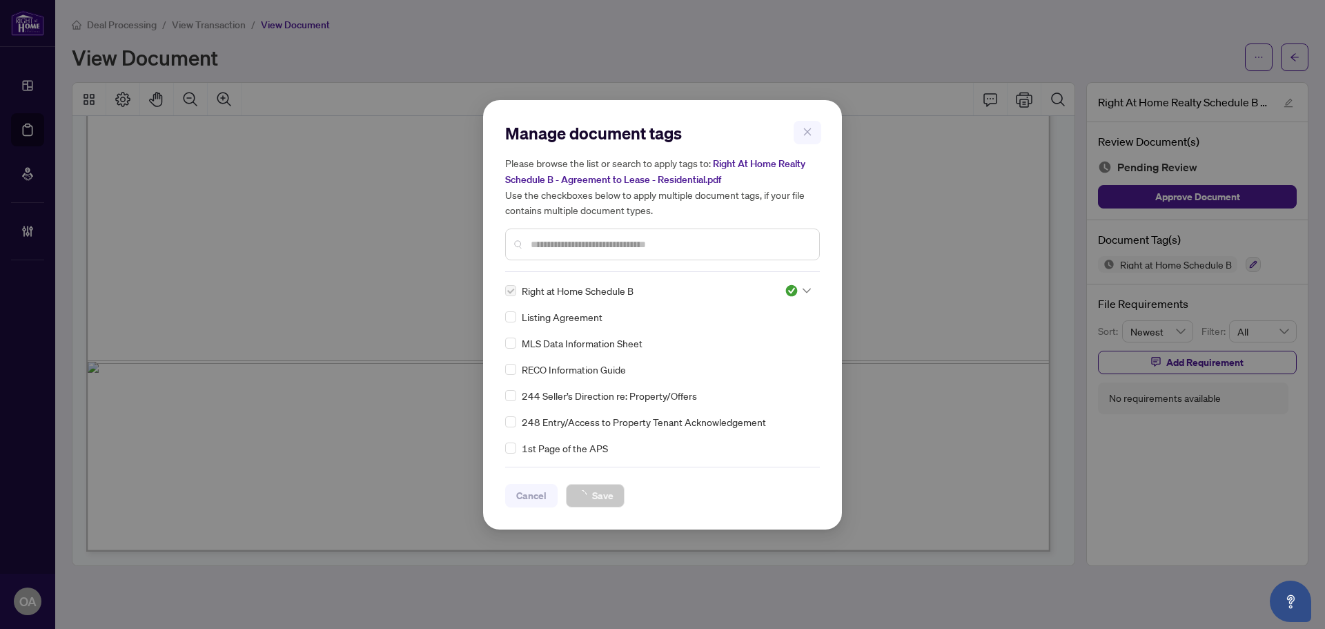
click at [1298, 59] on div "Manage document tags Please browse the list or search to apply tags to: Right A…" at bounding box center [662, 314] width 1325 height 629
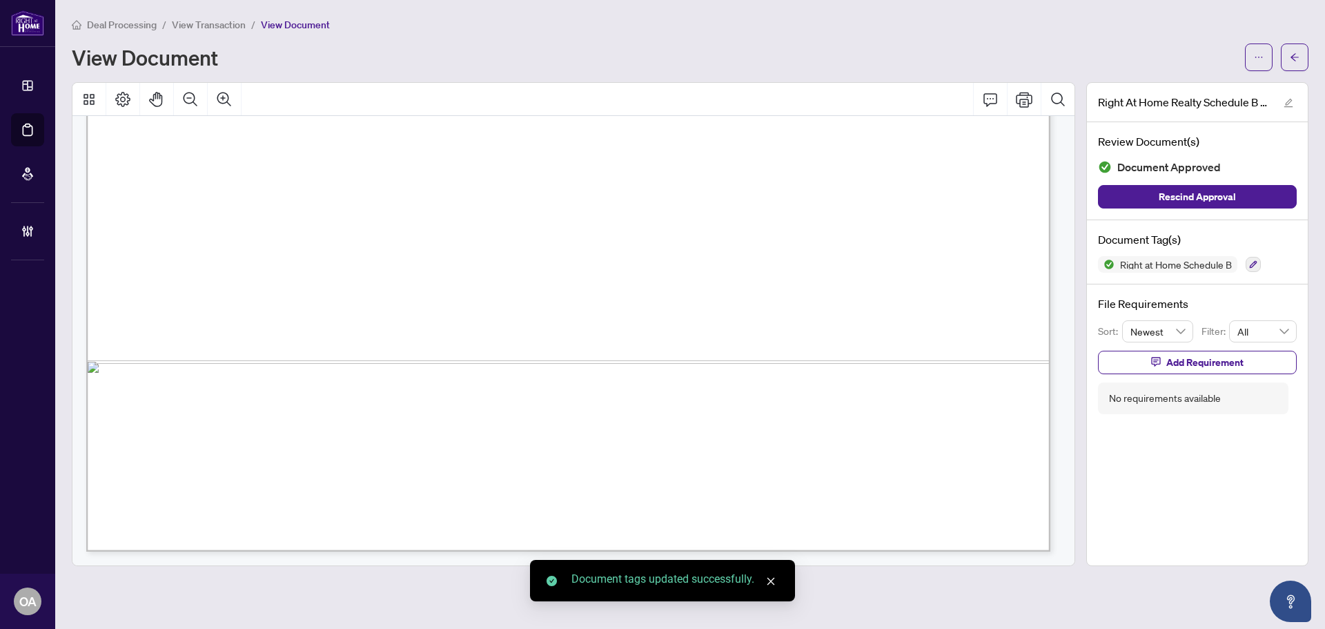
click at [1298, 59] on div "Manage document tags Please browse the list or search to apply tags to: Right A…" at bounding box center [662, 314] width 1325 height 629
click at [1298, 59] on icon "arrow-left" at bounding box center [1295, 57] width 10 height 10
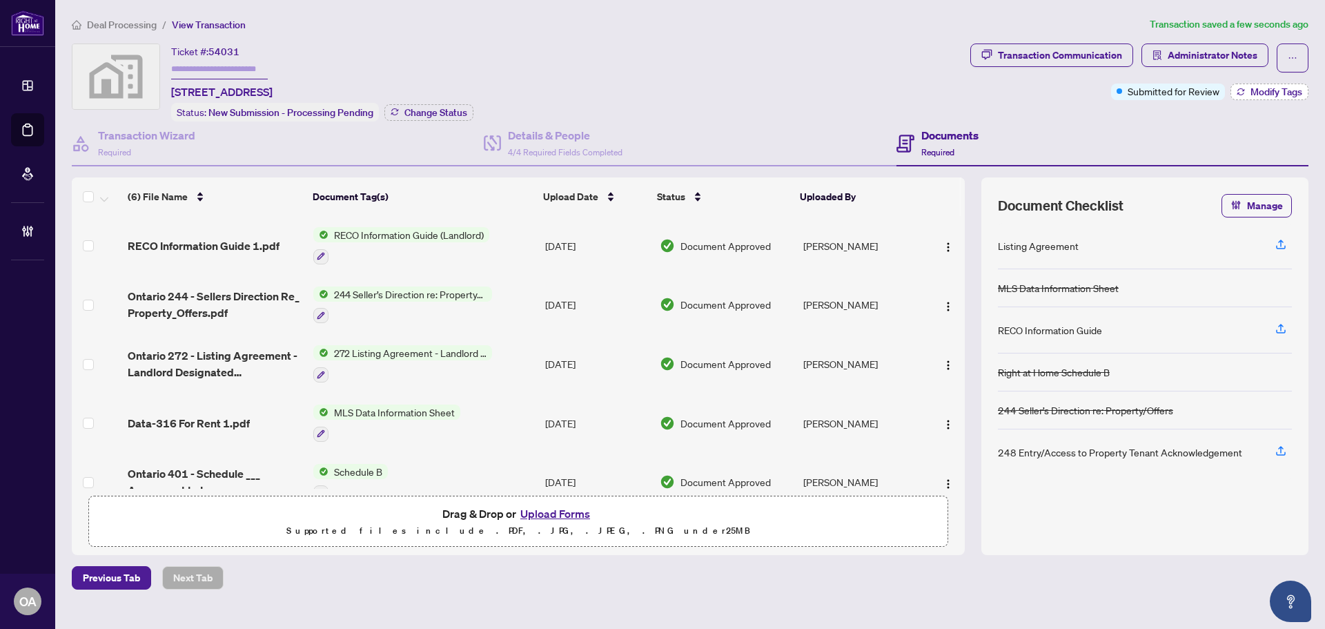
click at [1276, 98] on button "Modify Tags" at bounding box center [1270, 92] width 78 height 17
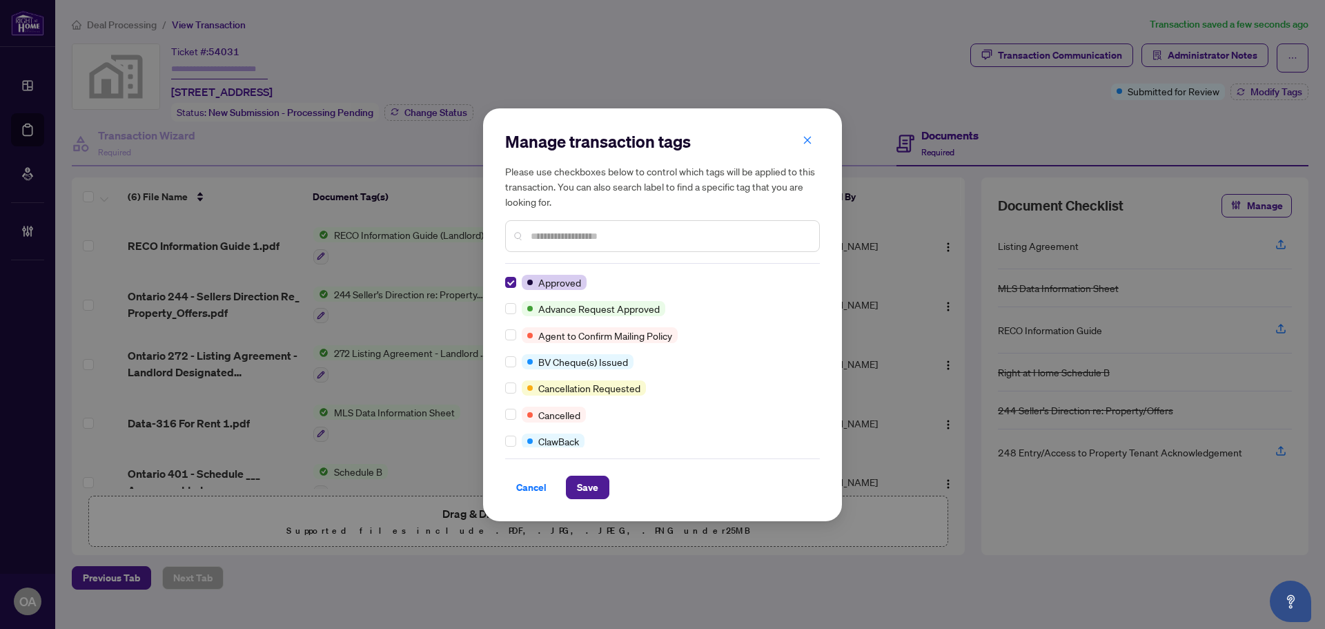
drag, startPoint x: 591, startPoint y: 486, endPoint x: 619, endPoint y: 470, distance: 32.4
click at [590, 487] on span "Save" at bounding box center [587, 487] width 21 height 22
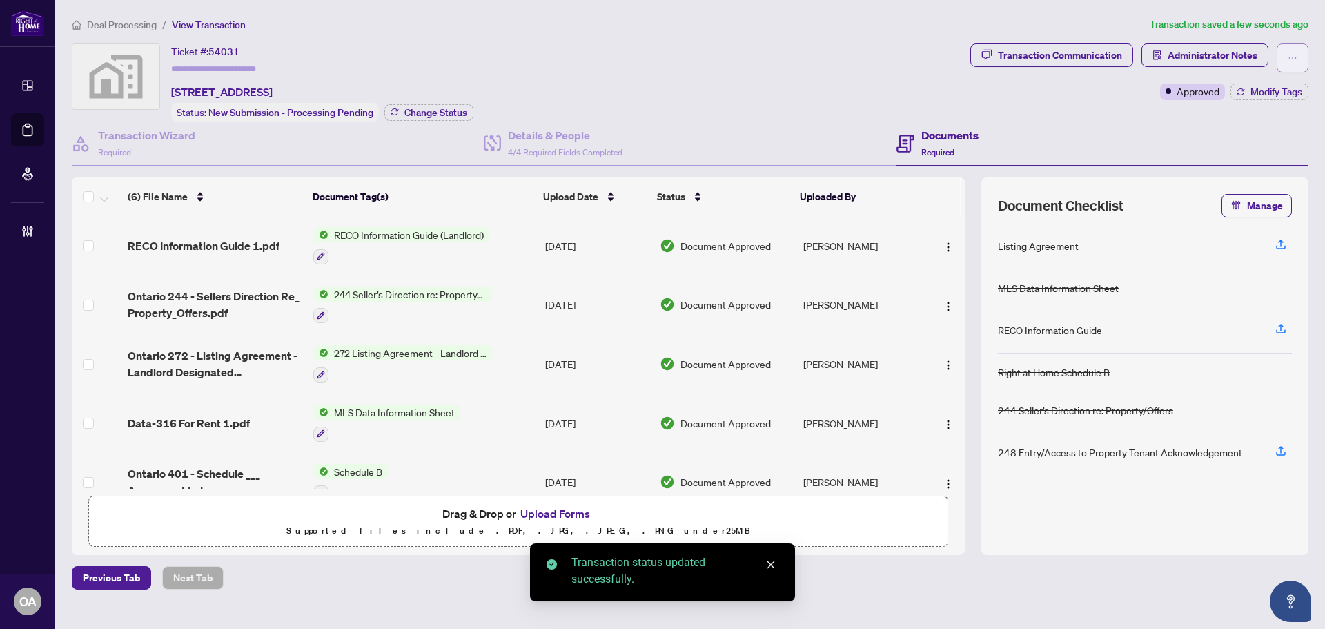
click at [1304, 45] on button "button" at bounding box center [1293, 57] width 32 height 29
click at [1215, 147] on span "Submit for Completion" at bounding box center [1245, 154] width 106 height 15
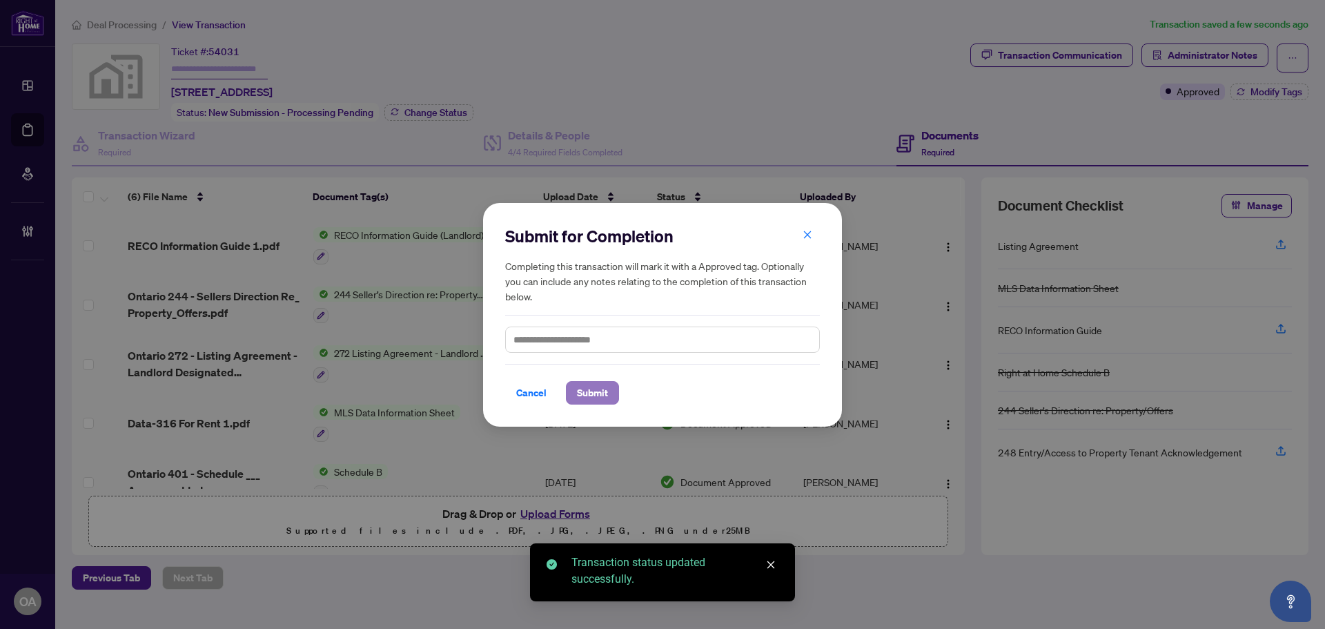
click at [590, 399] on span "Submit" at bounding box center [592, 393] width 31 height 22
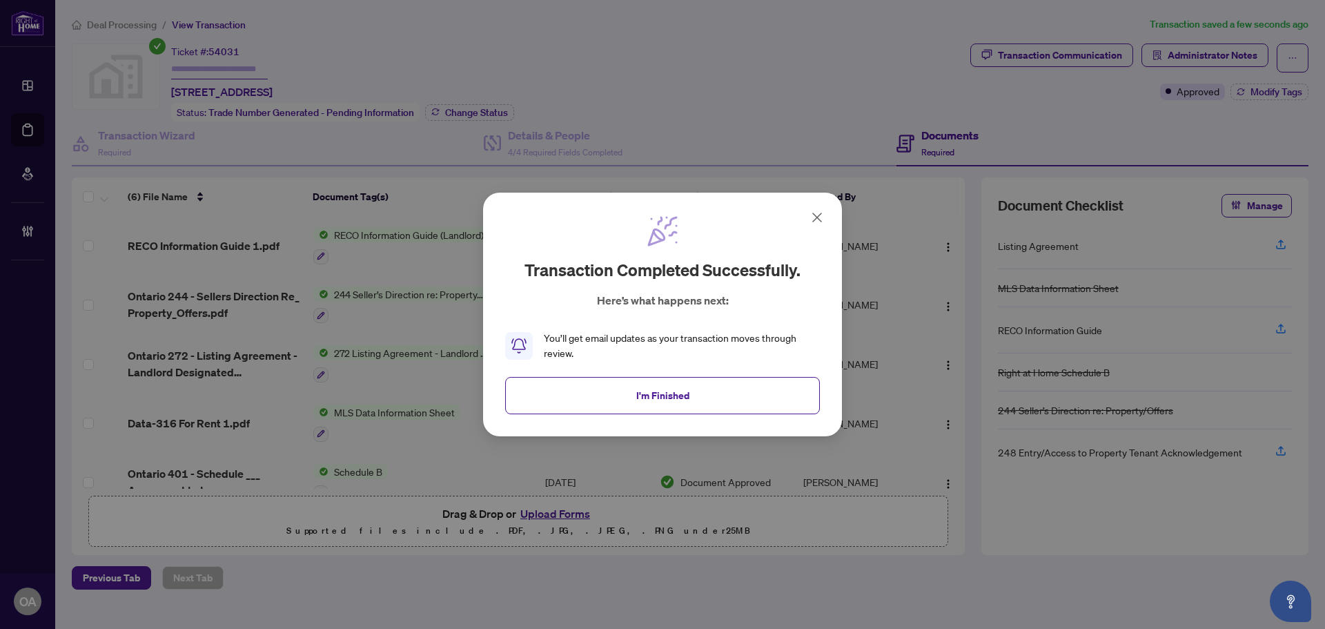
click at [694, 388] on button "I'm Finished" at bounding box center [662, 395] width 315 height 37
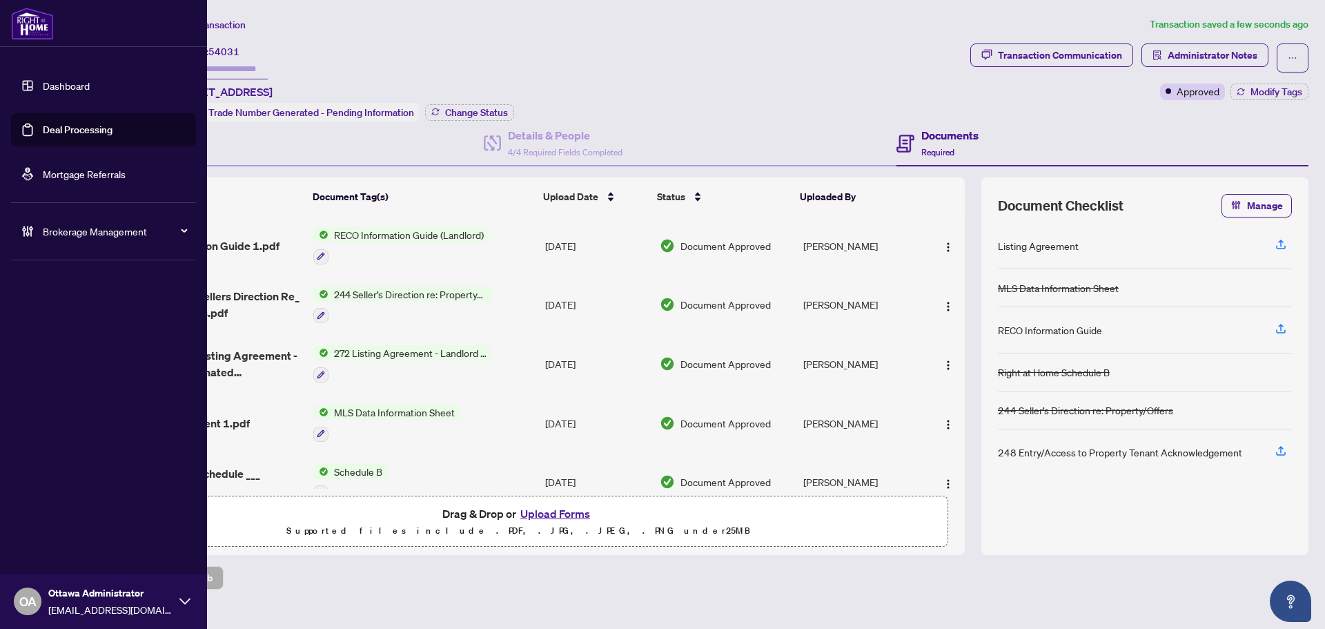
click at [50, 124] on link "Deal Processing" at bounding box center [78, 130] width 70 height 12
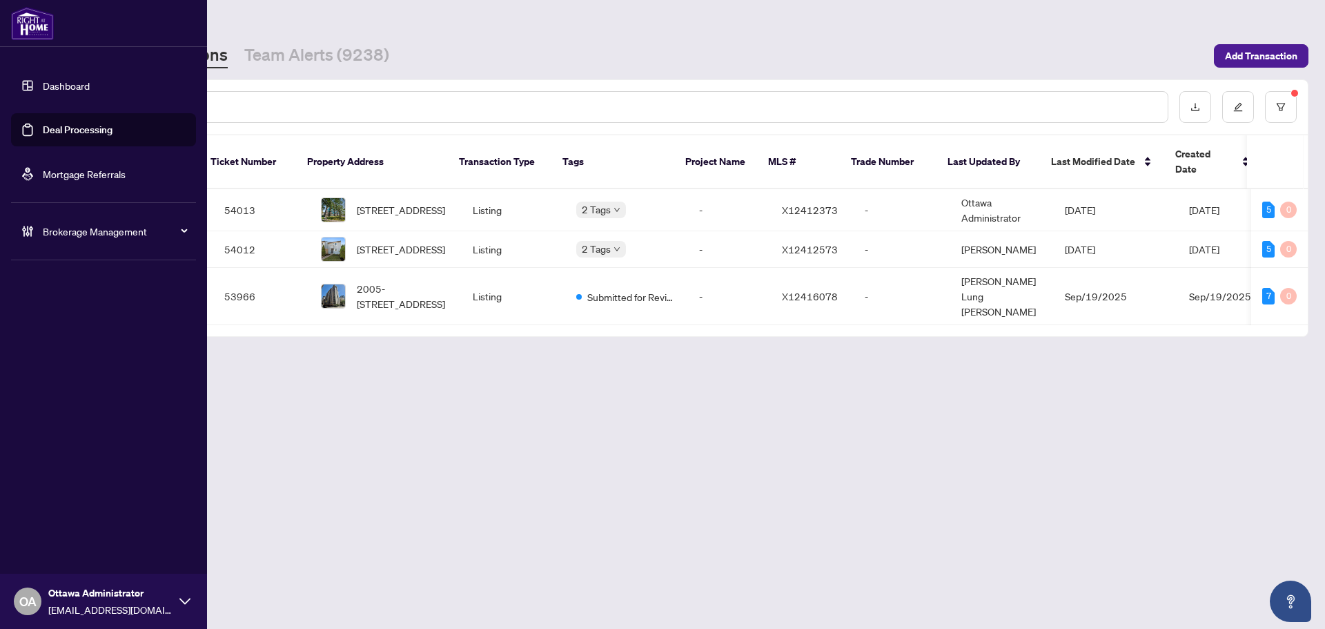
drag, startPoint x: 38, startPoint y: 132, endPoint x: 68, endPoint y: 131, distance: 29.7
click at [43, 132] on link "Deal Processing" at bounding box center [78, 130] width 70 height 12
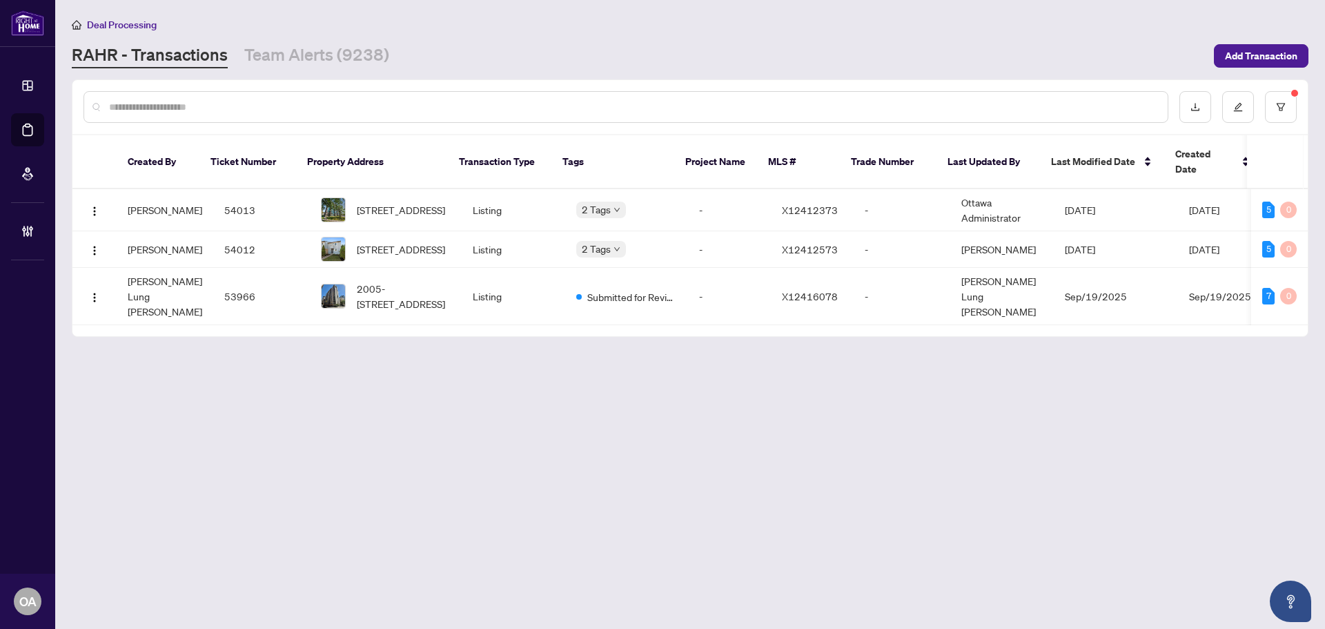
click at [329, 130] on div at bounding box center [689, 107] width 1235 height 54
click at [238, 284] on td "53966" at bounding box center [261, 296] width 97 height 57
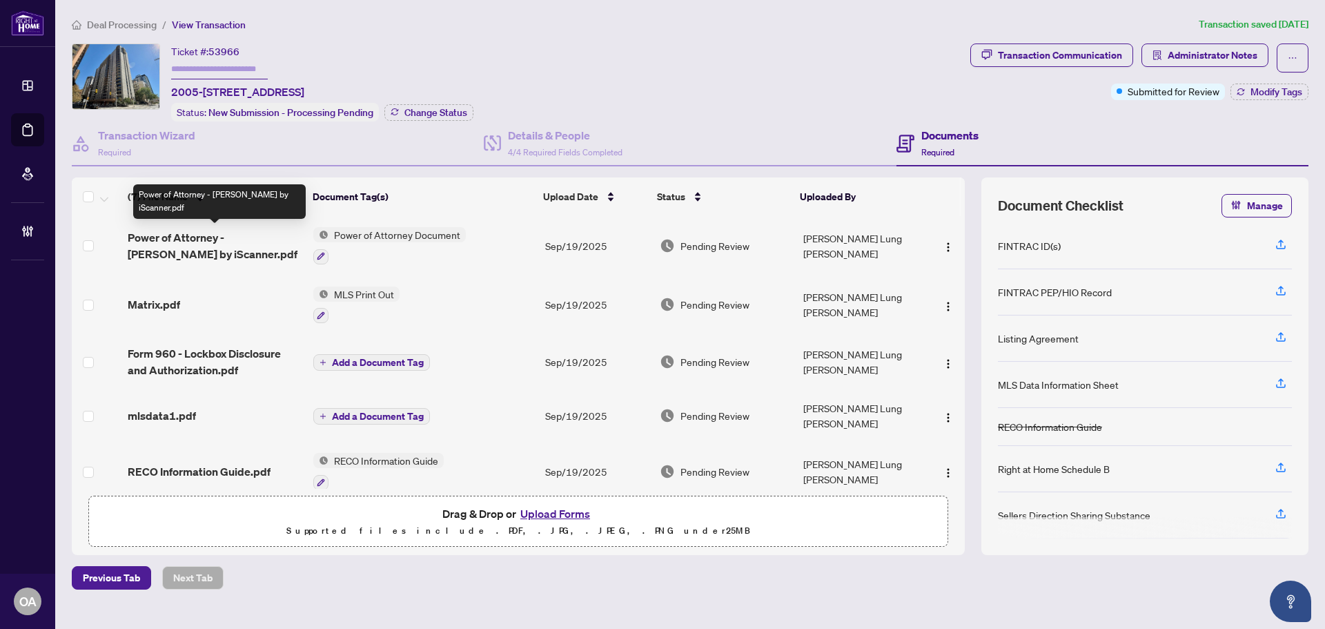
click at [209, 238] on span "Power of Attorney - Barry by iScanner.pdf" at bounding box center [215, 245] width 175 height 33
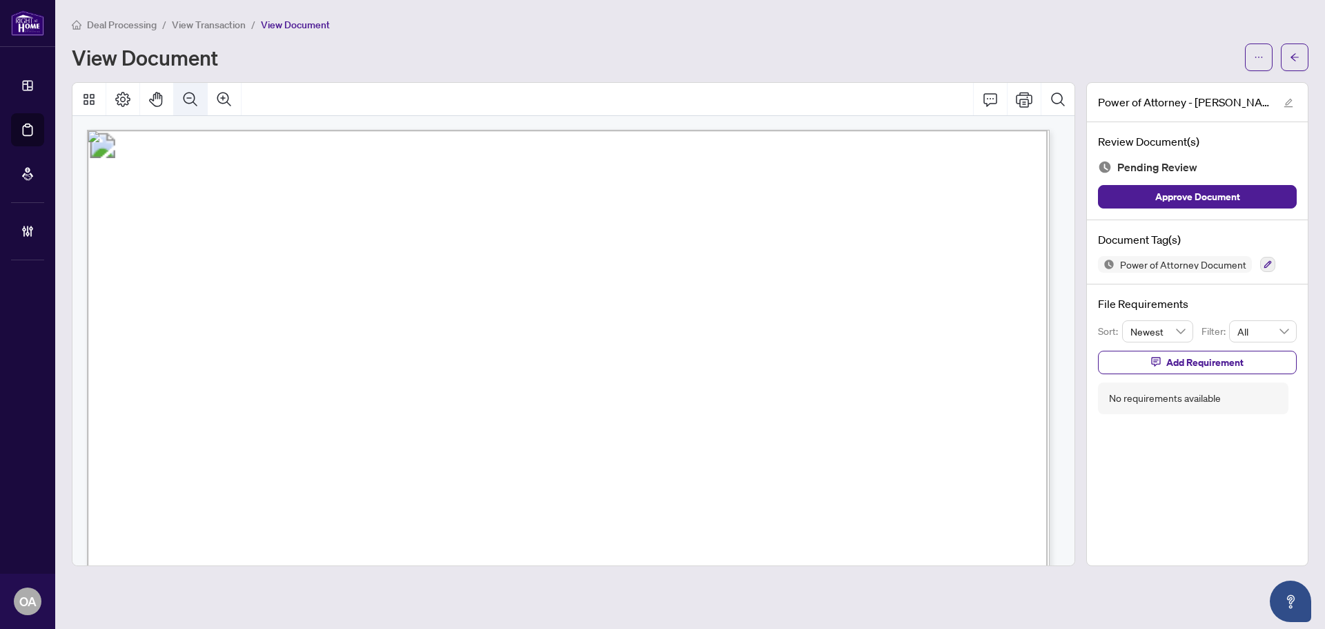
click at [199, 97] on button "Zoom Out" at bounding box center [190, 99] width 33 height 33
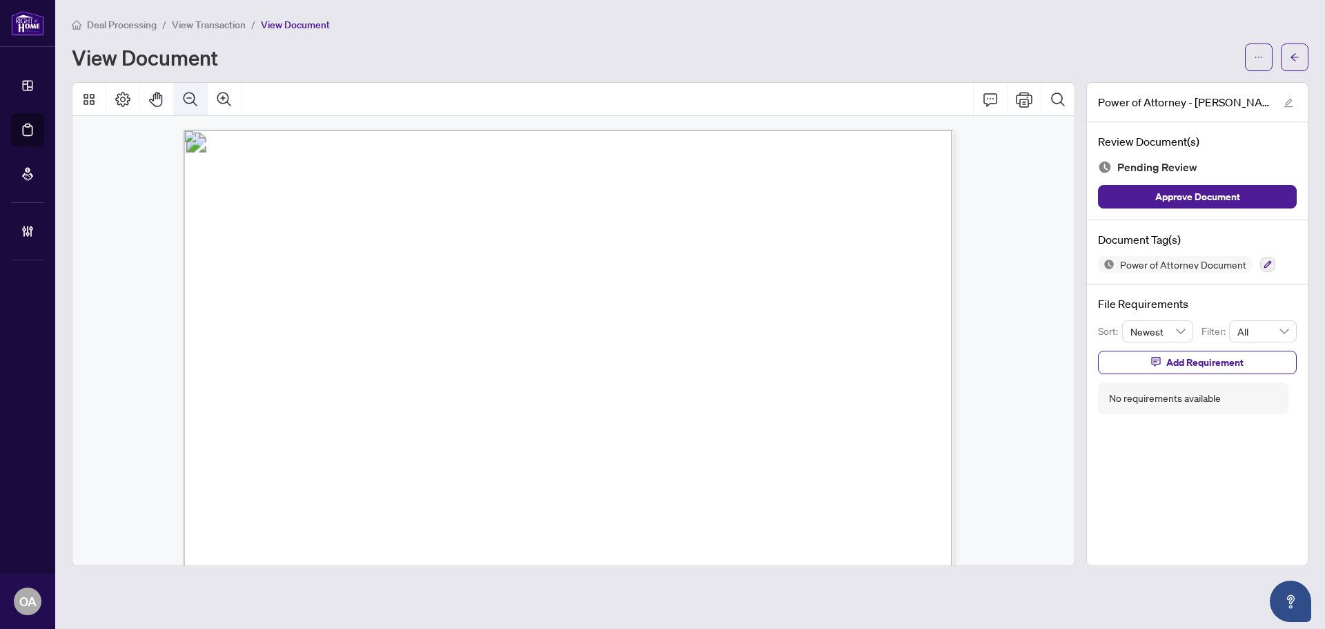
click at [199, 97] on button "Zoom Out" at bounding box center [190, 99] width 33 height 33
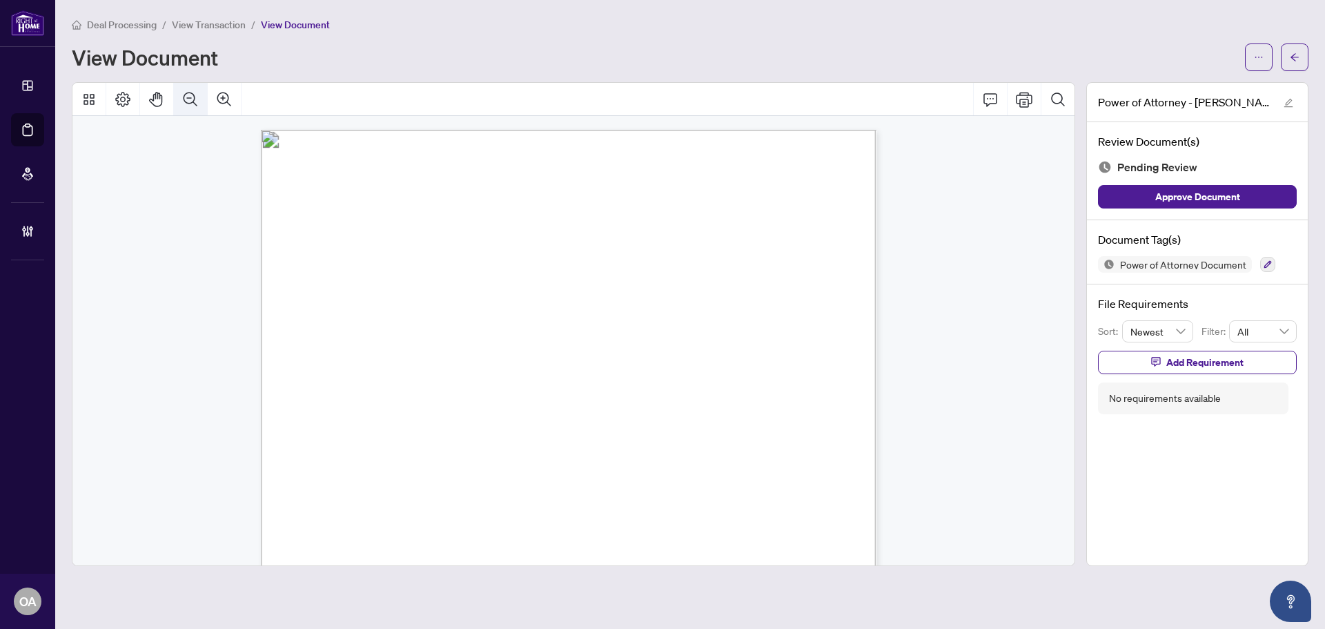
click at [199, 97] on button "Zoom Out" at bounding box center [190, 99] width 33 height 33
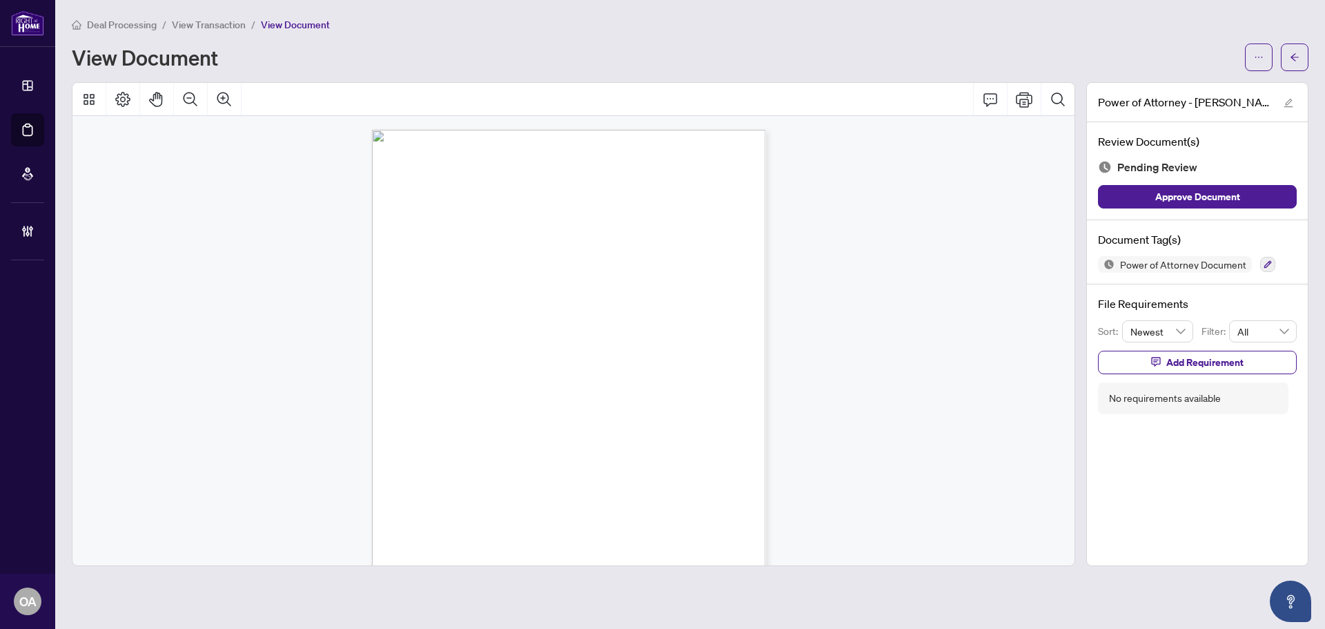
drag, startPoint x: 433, startPoint y: 371, endPoint x: 708, endPoint y: 371, distance: 275.4
click at [707, 371] on div "Page 1" at bounding box center [555, 367] width 367 height 474
click at [712, 371] on div "Page 1" at bounding box center [555, 367] width 367 height 474
click at [1251, 257] on div "Power of Attorney Document" at bounding box center [1197, 264] width 199 height 17
click at [1265, 262] on icon "button" at bounding box center [1268, 264] width 8 height 8
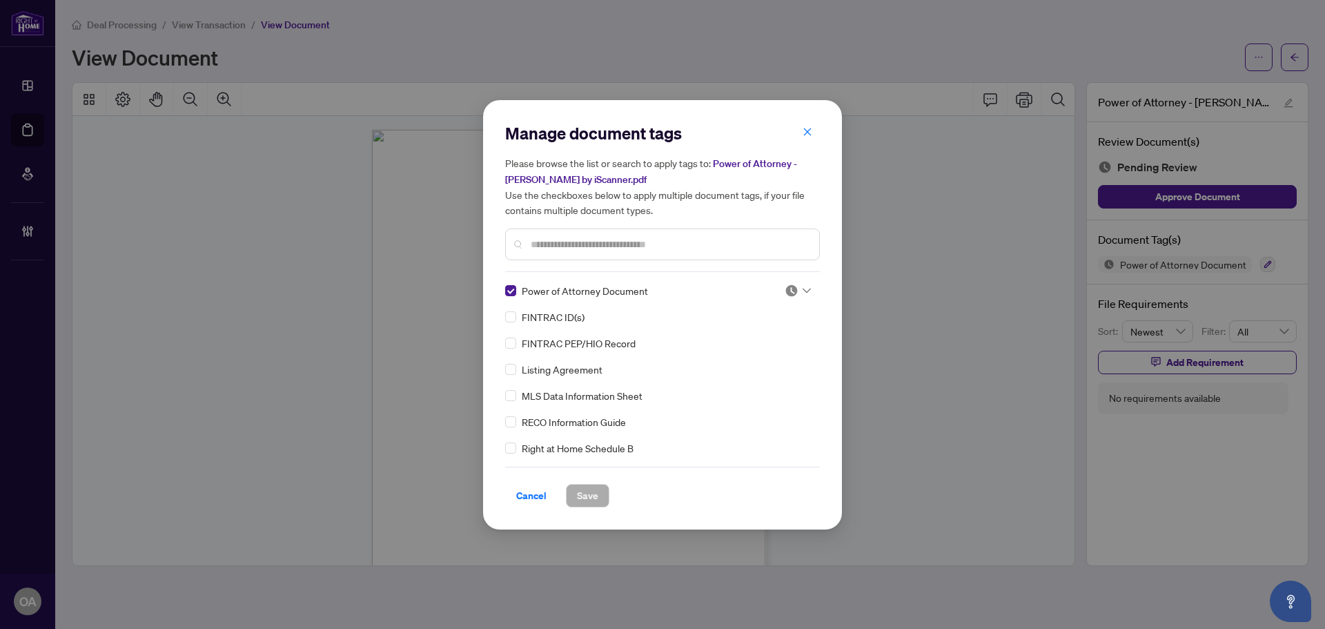
click at [796, 285] on div at bounding box center [798, 291] width 26 height 14
drag, startPoint x: 774, startPoint y: 353, endPoint x: 745, endPoint y: 371, distance: 34.3
click at [774, 353] on div "Approved" at bounding box center [752, 357] width 88 height 15
click at [571, 521] on div "Manage document tags Please browse the list or search to apply tags to: Power o…" at bounding box center [662, 314] width 359 height 429
click at [588, 496] on span "Save" at bounding box center [587, 496] width 21 height 22
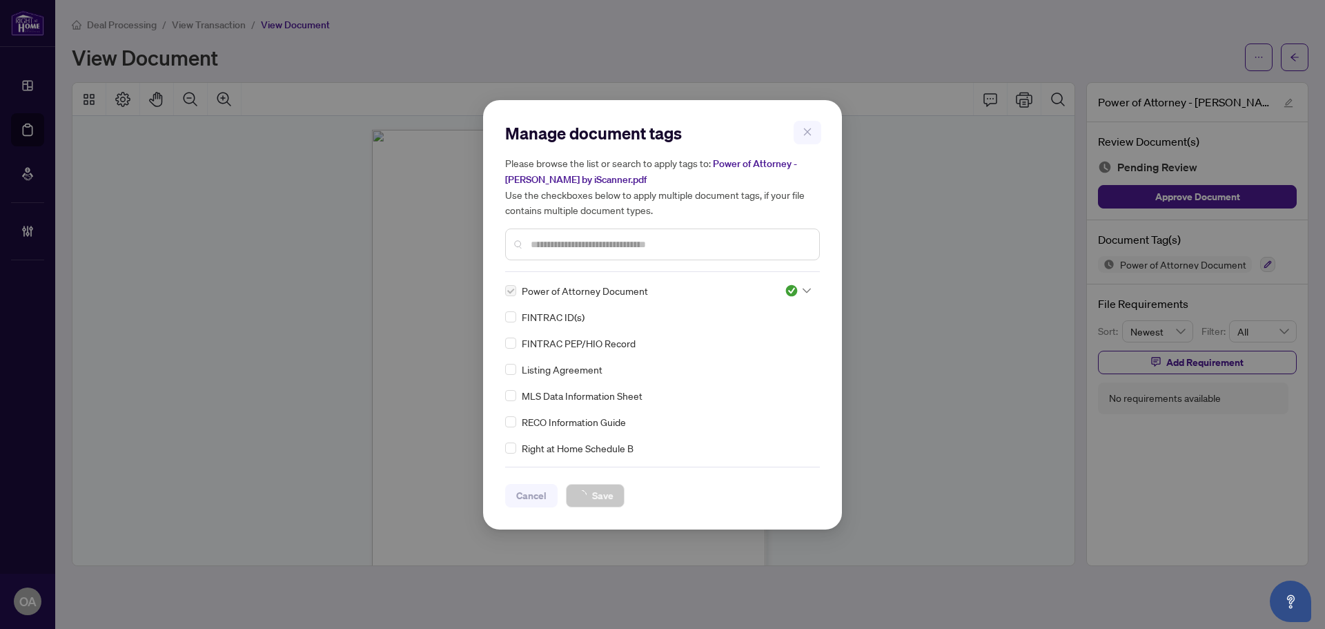
click at [1302, 59] on div "Manage document tags Please browse the list or search to apply tags to: Power o…" at bounding box center [662, 314] width 1325 height 629
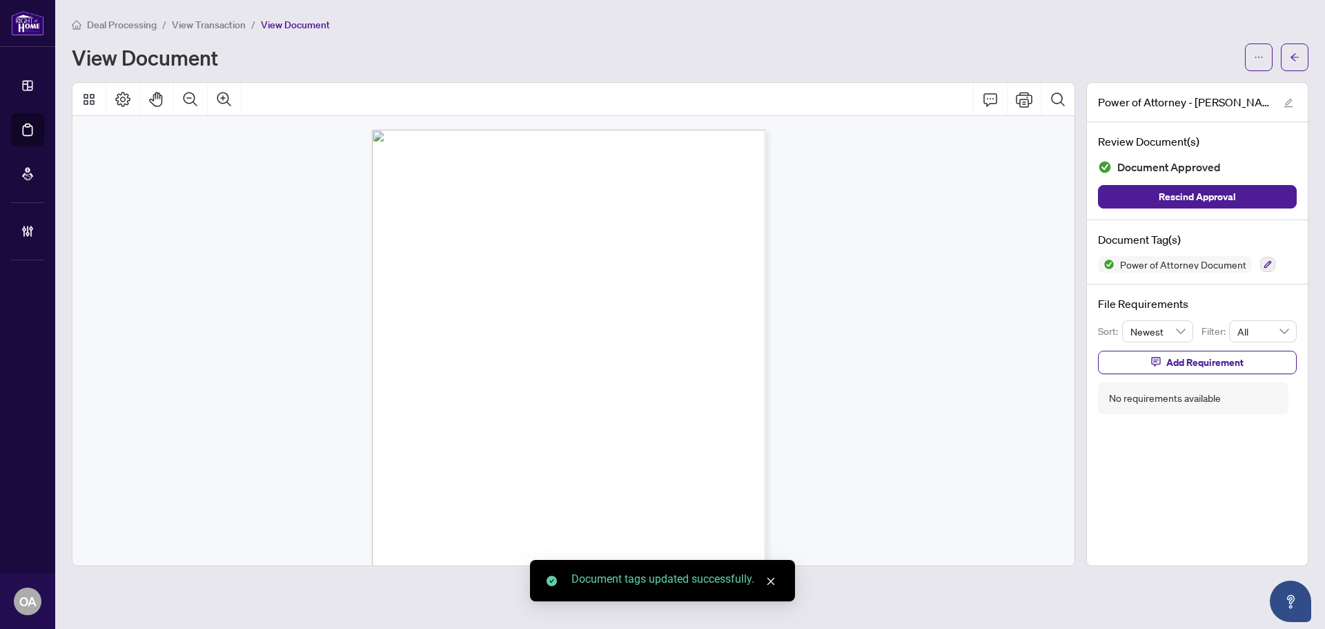
click at [1292, 59] on div "Manage document tags Please browse the list or search to apply tags to: Power o…" at bounding box center [662, 314] width 1325 height 629
click at [1292, 59] on icon "arrow-left" at bounding box center [1295, 57] width 10 height 10
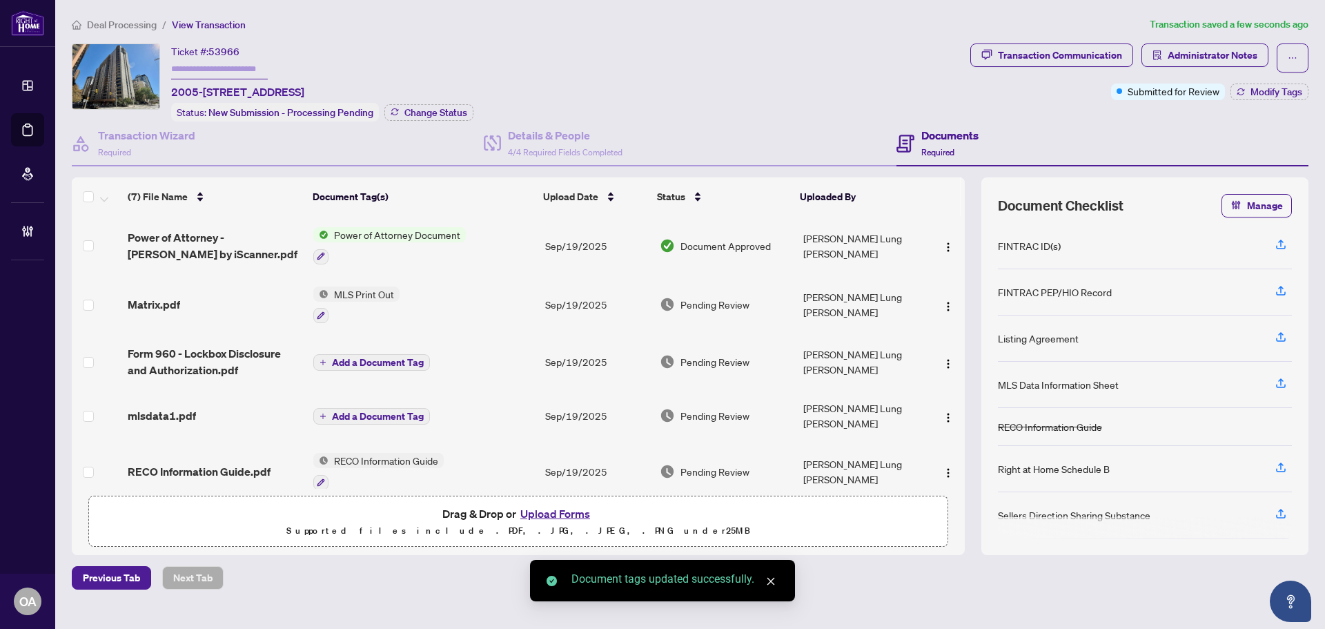
click at [154, 298] on span "Matrix.pdf" at bounding box center [154, 304] width 52 height 17
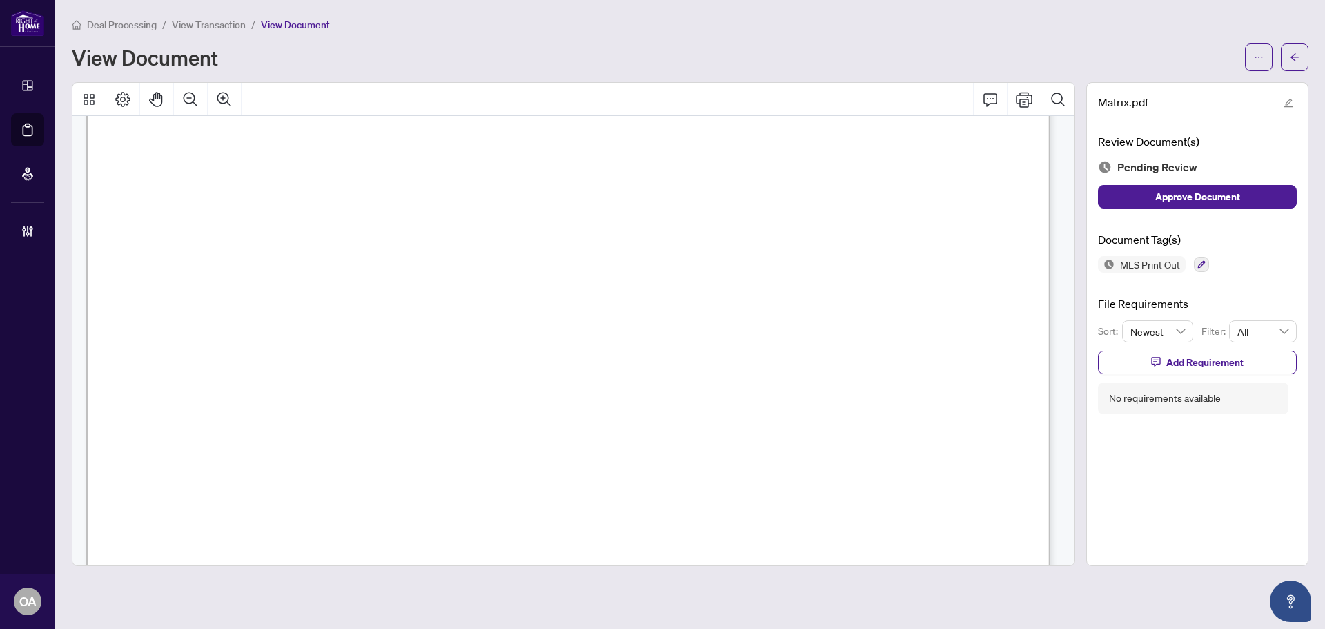
scroll to position [552, 0]
click at [1203, 270] on button "button" at bounding box center [1201, 264] width 15 height 15
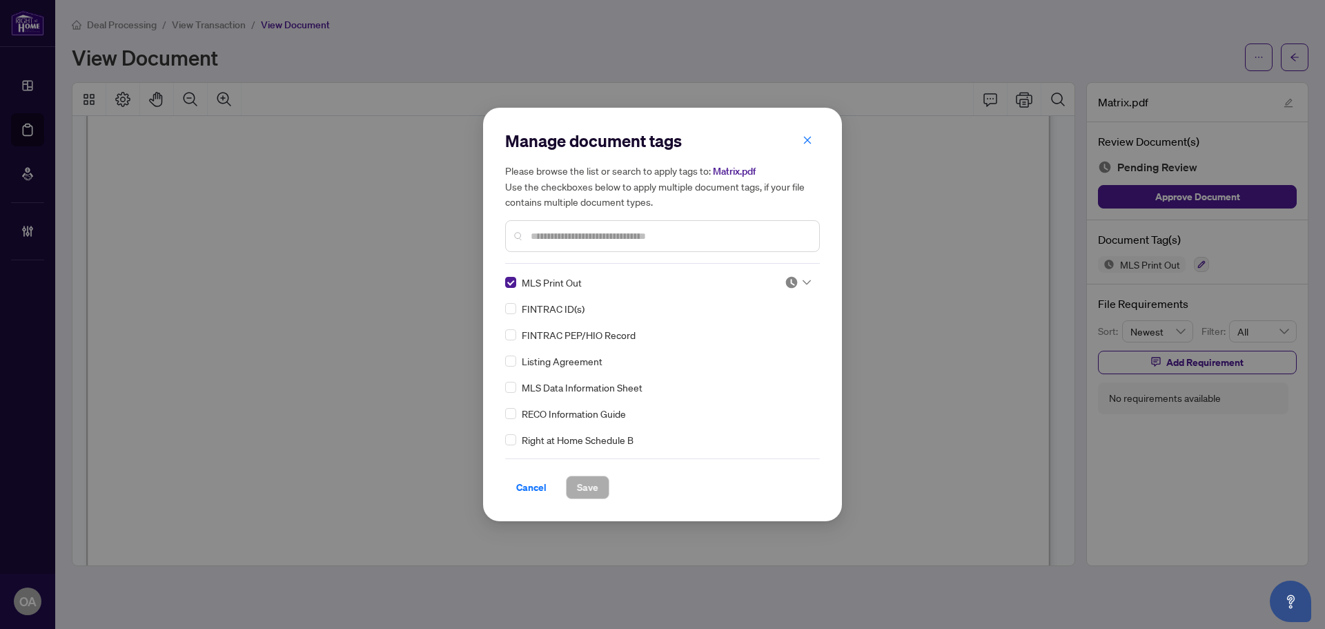
click at [791, 281] on img at bounding box center [792, 282] width 14 height 14
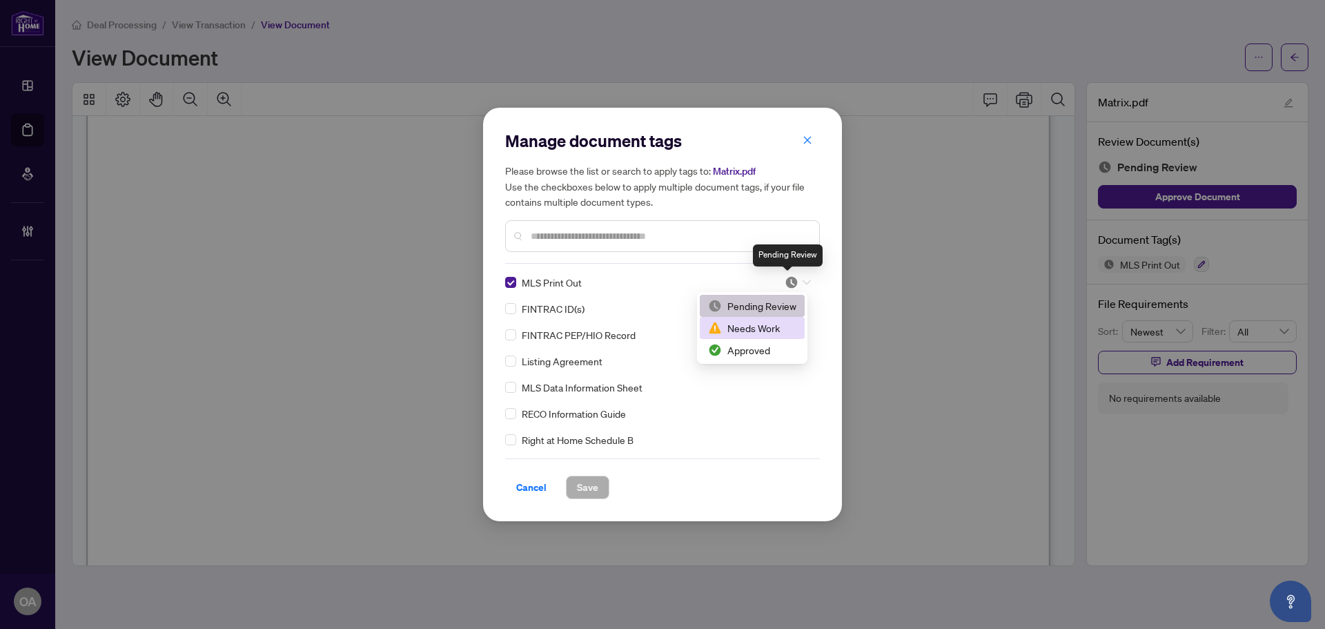
click at [776, 344] on div "Approved" at bounding box center [752, 349] width 88 height 15
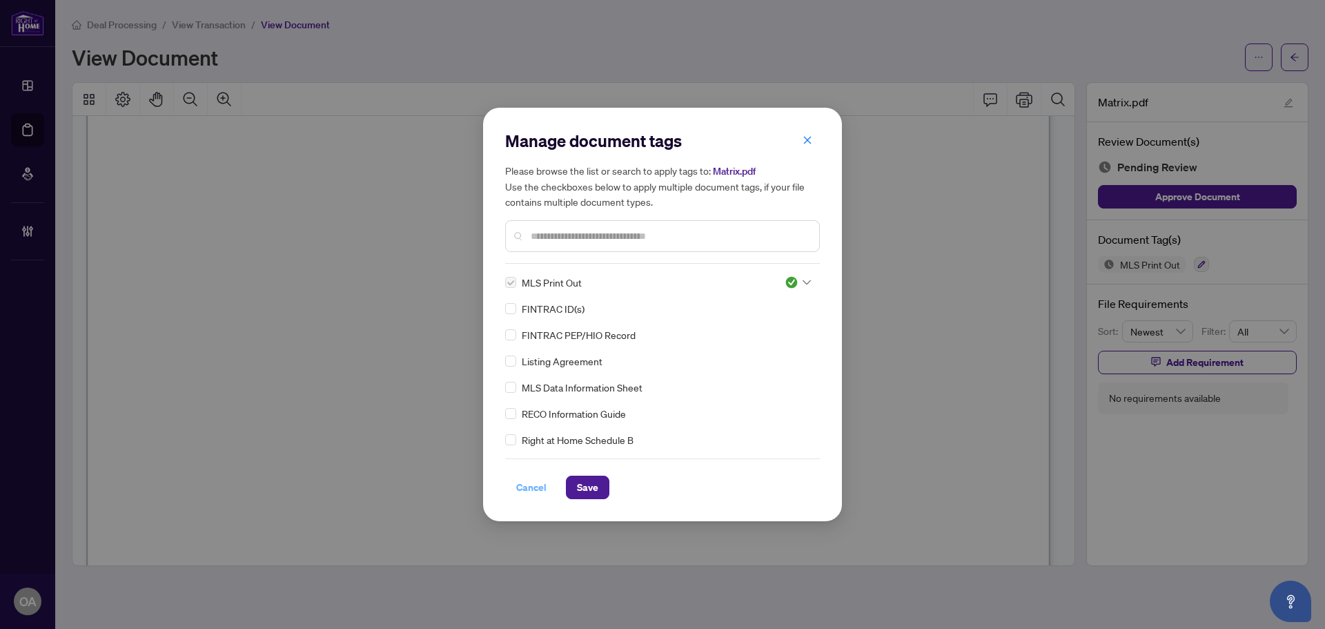
click at [555, 484] on button "Cancel" at bounding box center [531, 487] width 52 height 23
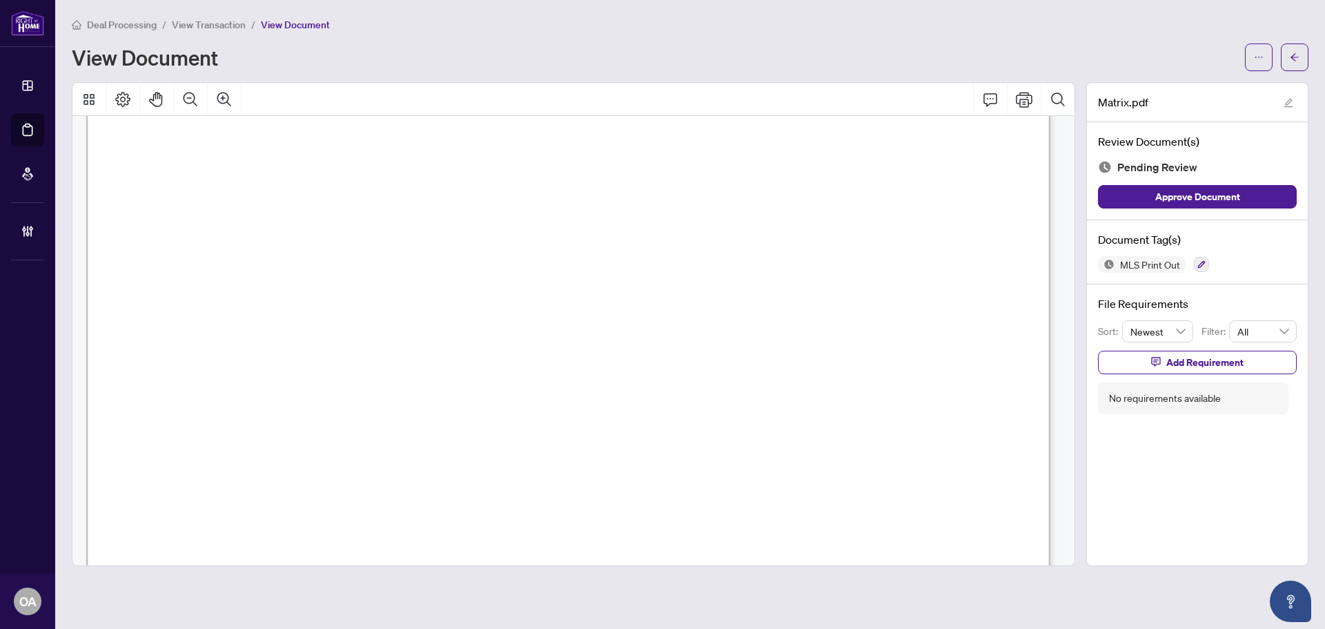
click at [598, 484] on div "Manage document tags Please browse the list or search to apply tags to: Matrix.…" at bounding box center [662, 314] width 1325 height 629
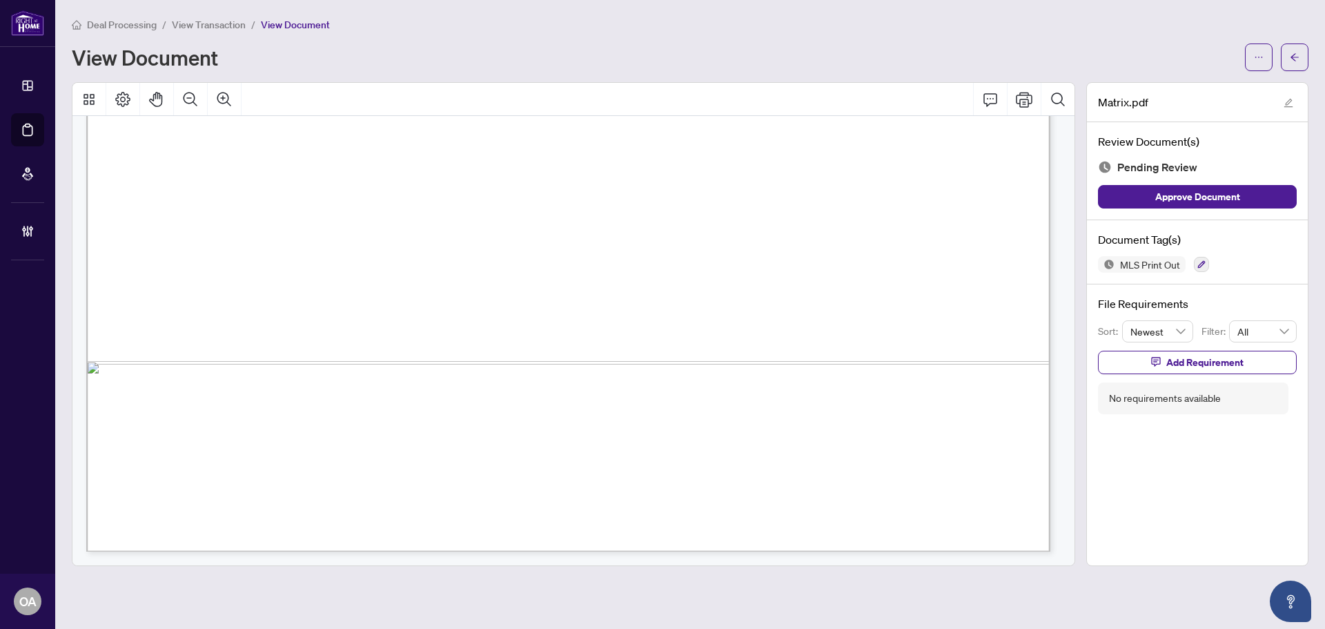
scroll to position [1553, 0]
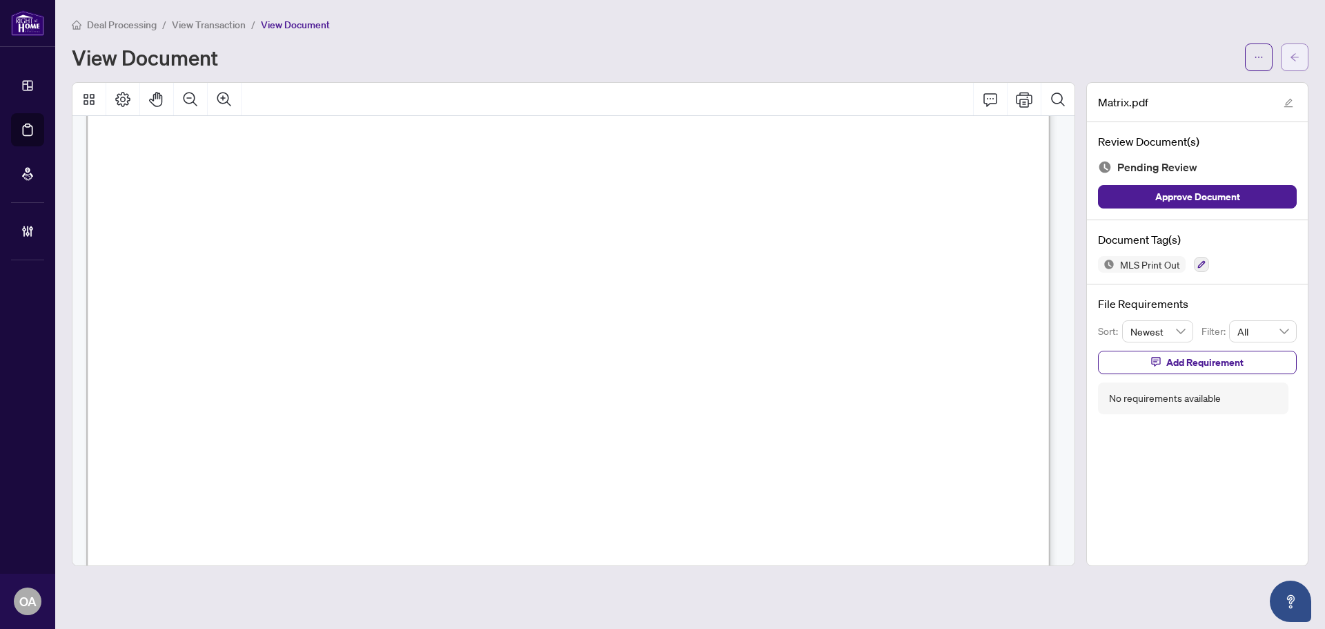
click at [1298, 56] on icon "arrow-left" at bounding box center [1295, 57] width 10 height 10
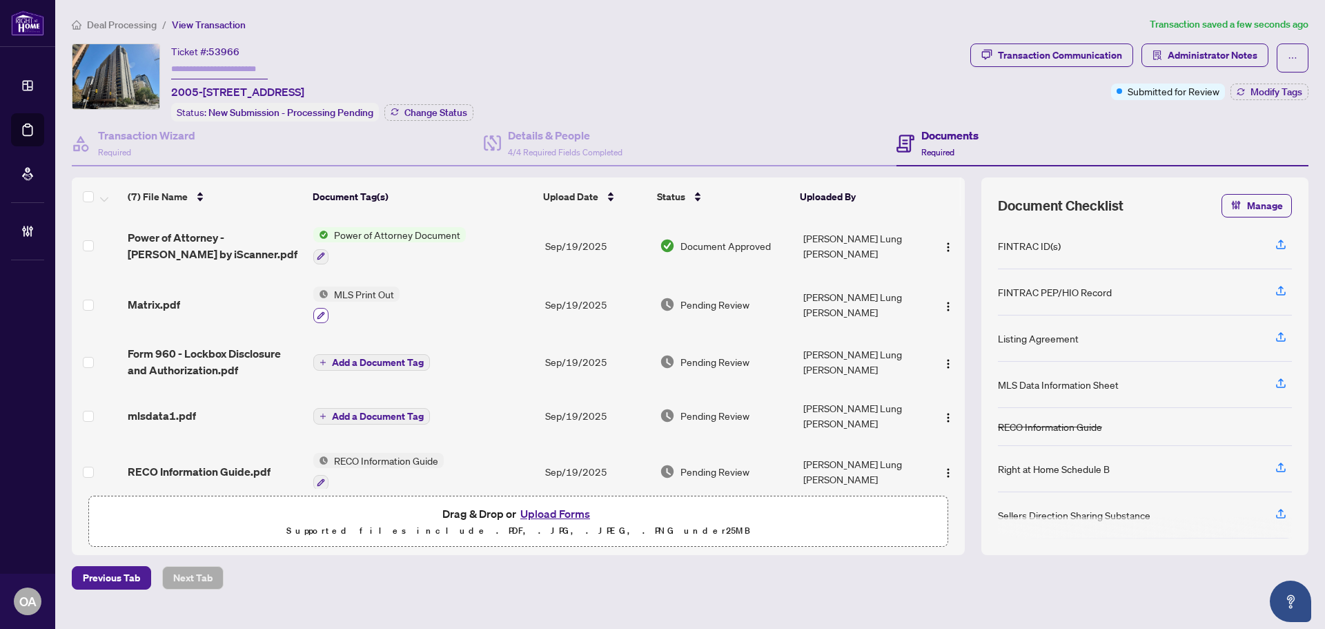
click at [321, 312] on icon "button" at bounding box center [321, 315] width 8 height 8
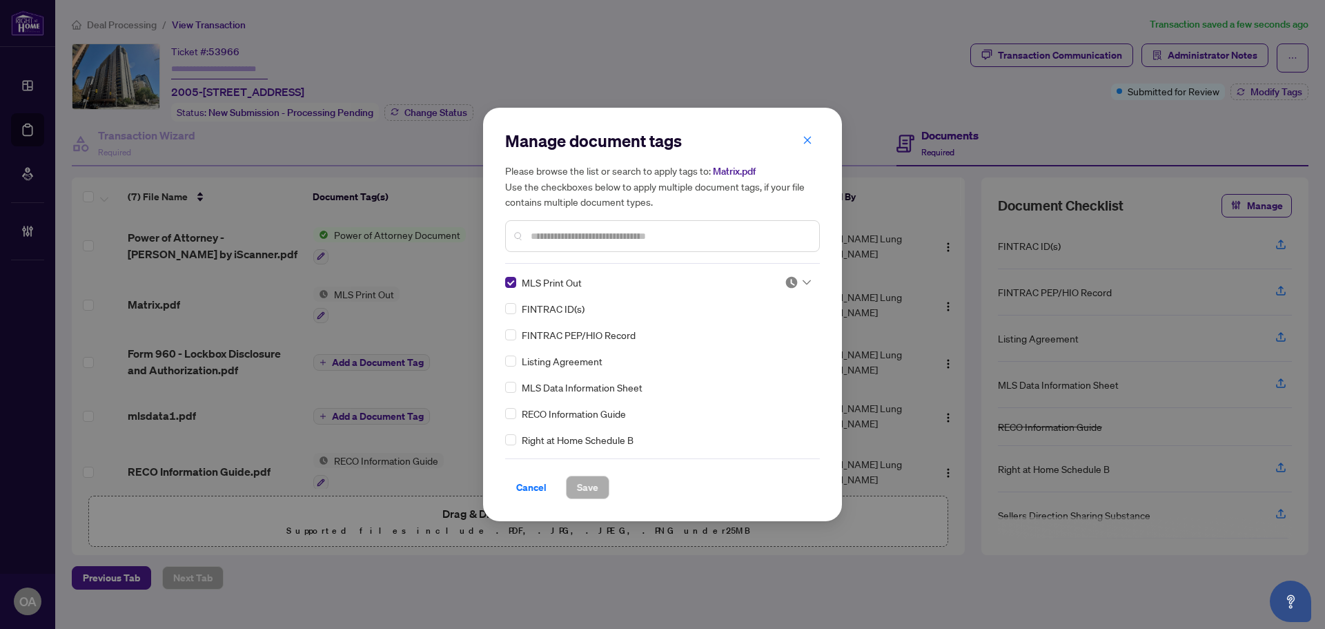
click at [808, 276] on div "MLS Print Out FINTRAC ID(s) FINTRAC PEP/HIO Record Listing Agreement MLS Data I…" at bounding box center [662, 361] width 315 height 173
click at [794, 276] on img at bounding box center [792, 282] width 14 height 14
click at [756, 358] on div "Approved" at bounding box center [752, 350] width 105 height 22
click at [578, 482] on span "Save" at bounding box center [587, 487] width 21 height 22
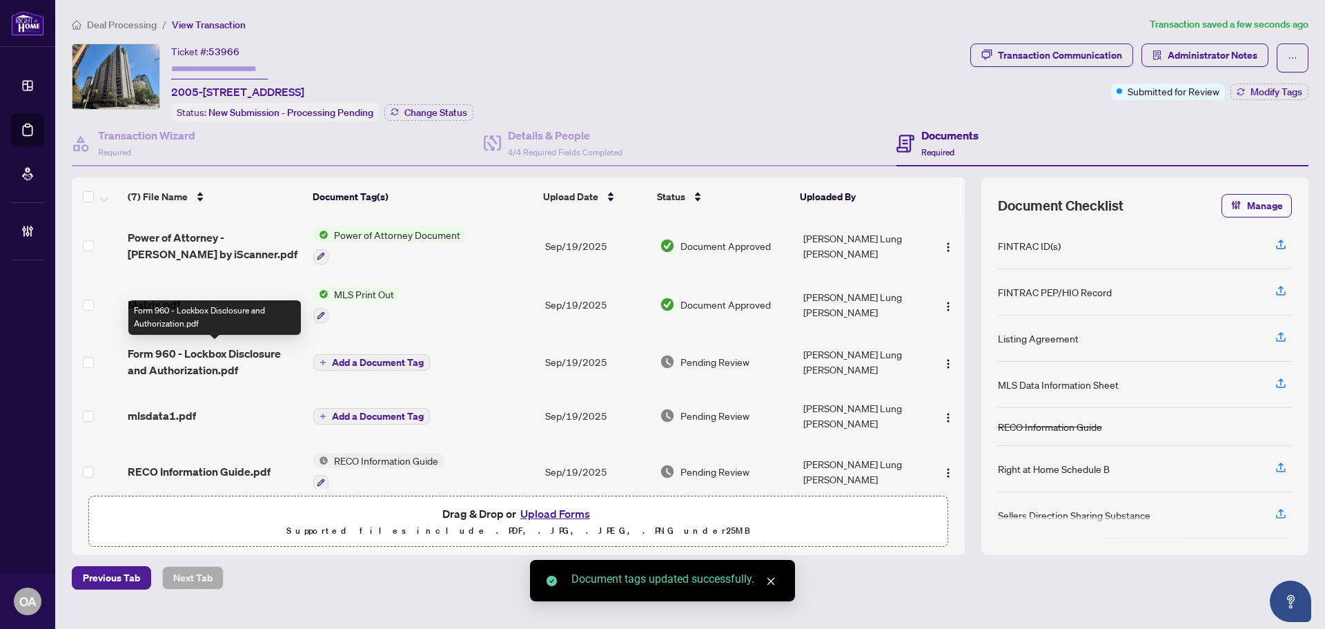
click at [190, 356] on span "Form 960 - Lockbox Disclosure and Authorization.pdf" at bounding box center [215, 361] width 175 height 33
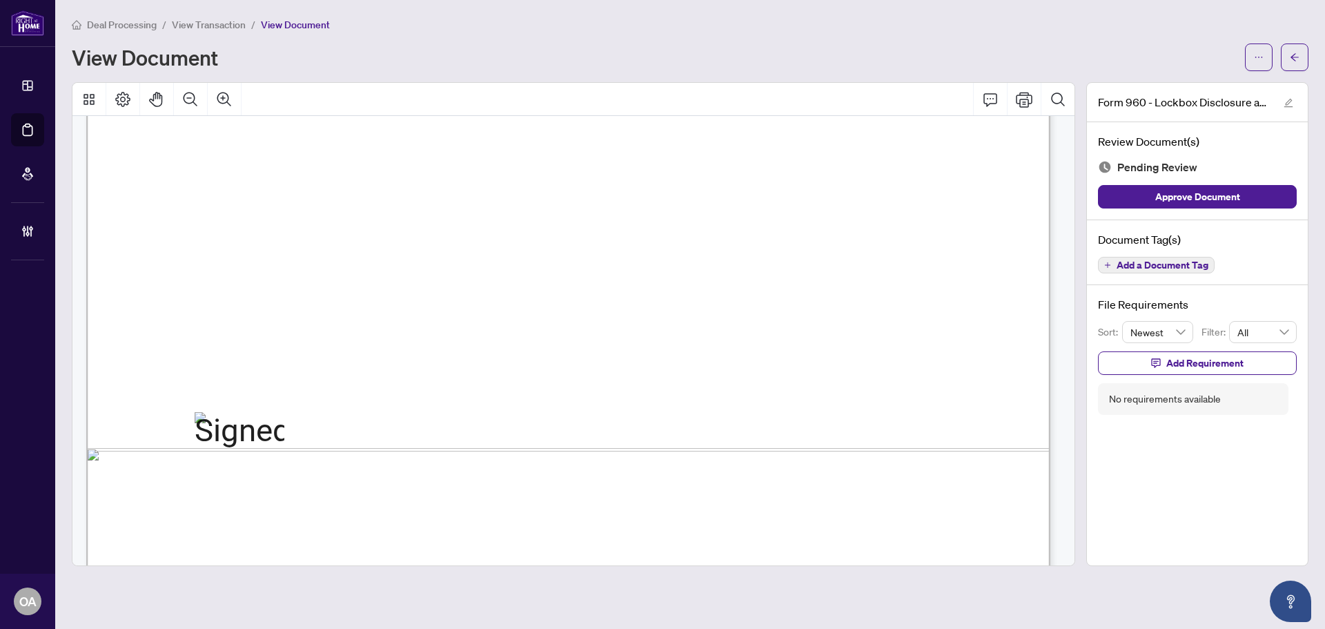
scroll to position [826, 0]
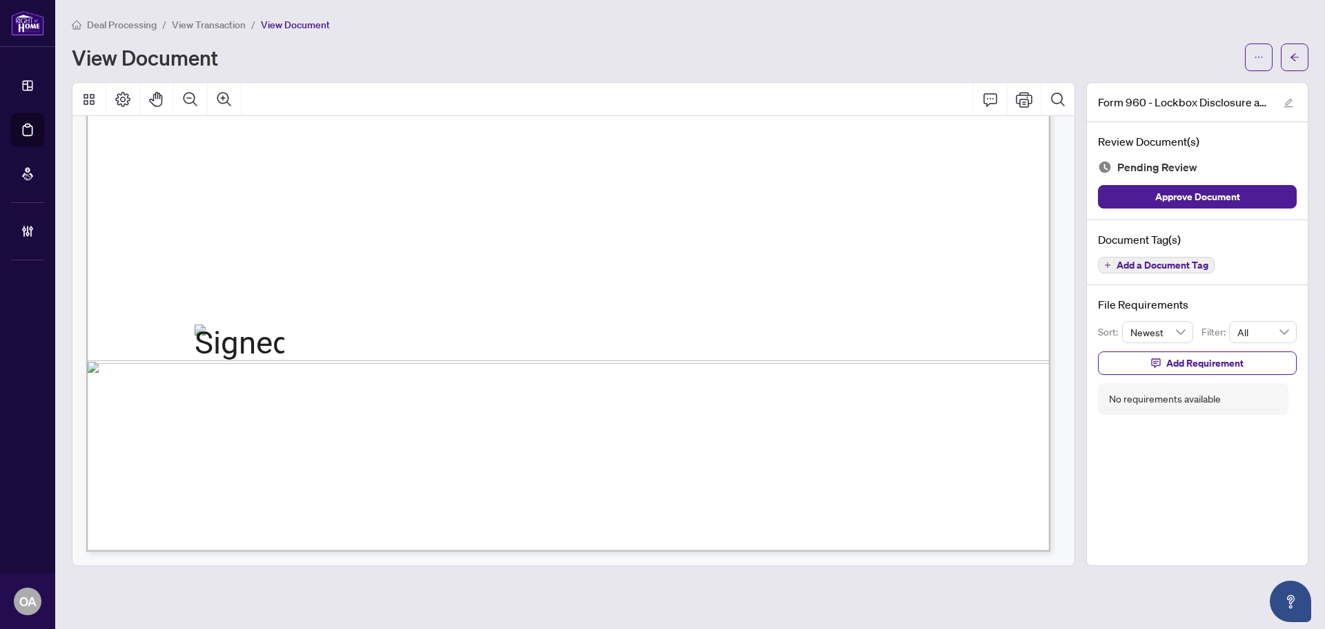
click at [1136, 255] on div "Document Tag(s) Add a Document Tag" at bounding box center [1197, 253] width 221 height 66
click at [1114, 264] on button "Add a Document Tag" at bounding box center [1156, 265] width 117 height 17
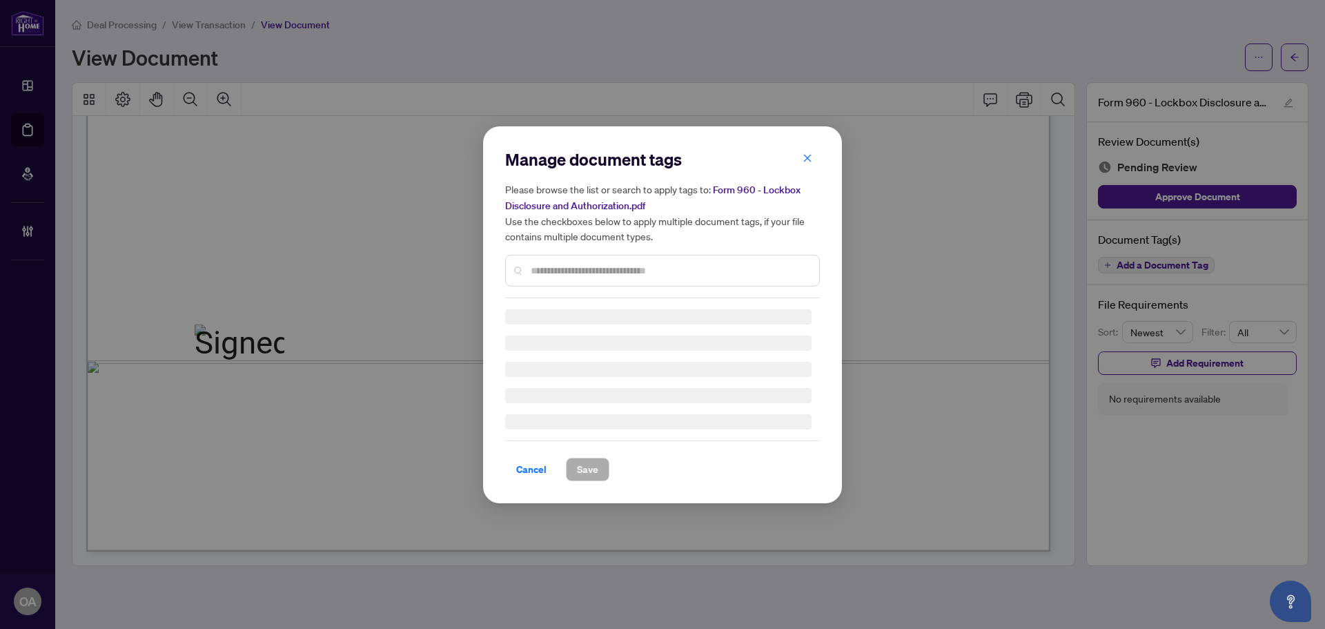
click at [583, 266] on input "text" at bounding box center [669, 270] width 277 height 15
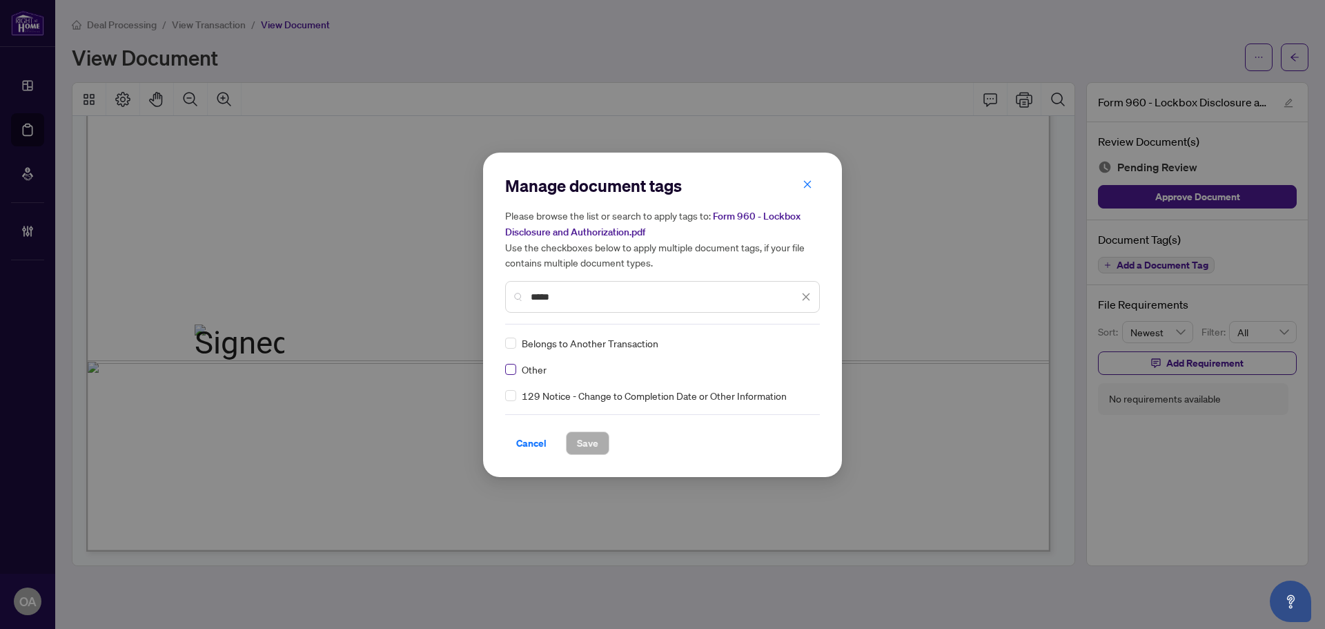
type input "*****"
click at [801, 340] on div at bounding box center [798, 343] width 26 height 14
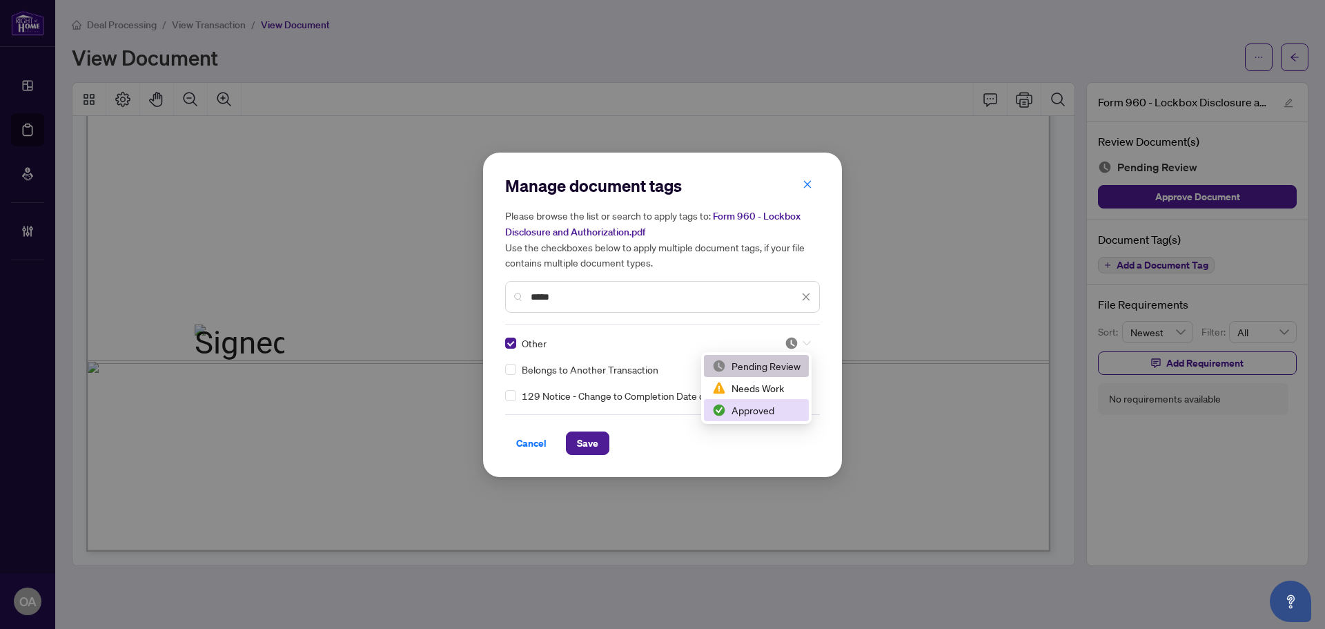
drag, startPoint x: 781, startPoint y: 409, endPoint x: 689, endPoint y: 420, distance: 92.5
click at [781, 409] on div "Approved" at bounding box center [756, 409] width 88 height 15
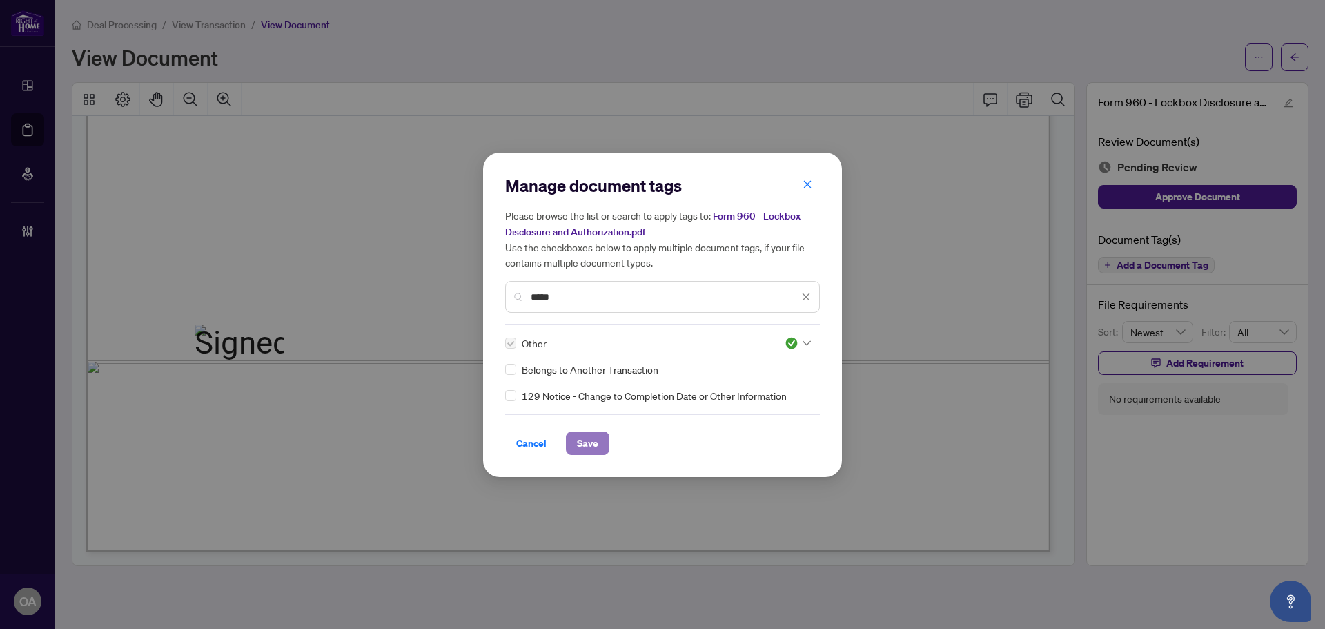
click at [590, 446] on span "Save" at bounding box center [587, 443] width 21 height 22
click at [1295, 59] on div "Manage document tags Please browse the list or search to apply tags to: Form 96…" at bounding box center [662, 314] width 1325 height 629
click at [1296, 55] on div "Manage document tags Please browse the list or search to apply tags to: Form 96…" at bounding box center [662, 314] width 1325 height 629
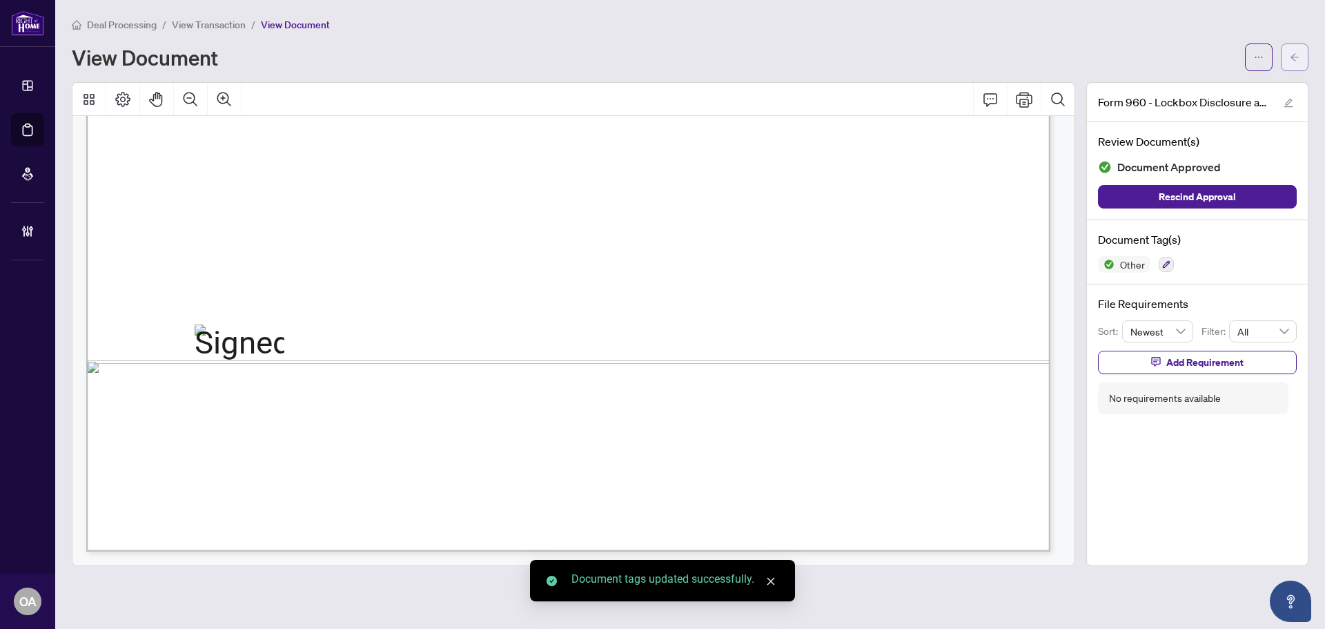
click at [1296, 56] on icon "arrow-left" at bounding box center [1295, 57] width 10 height 10
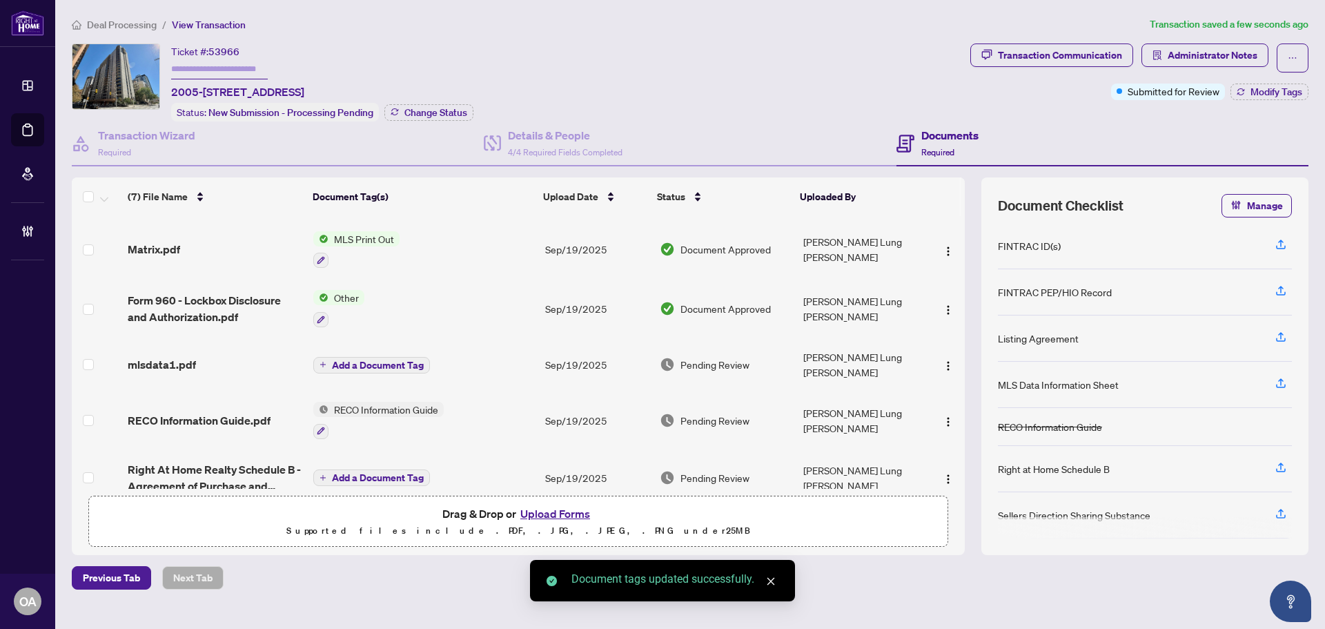
scroll to position [126, 0]
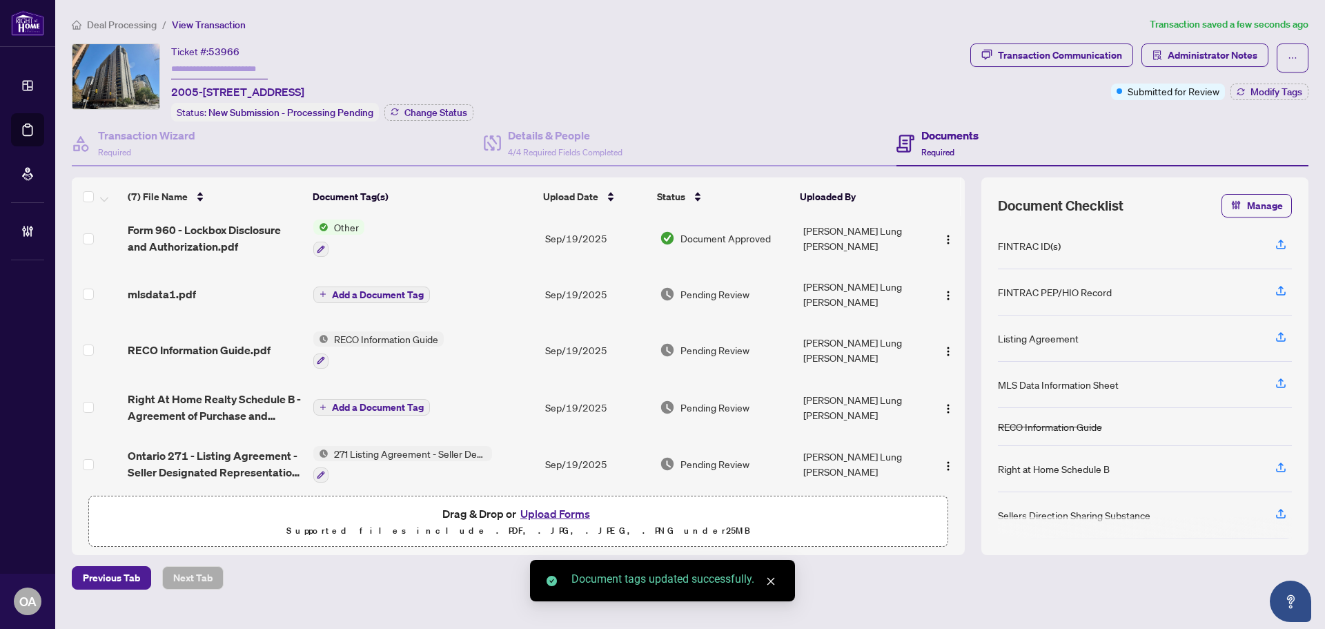
click at [171, 286] on span "mlsdata1.pdf" at bounding box center [162, 294] width 68 height 17
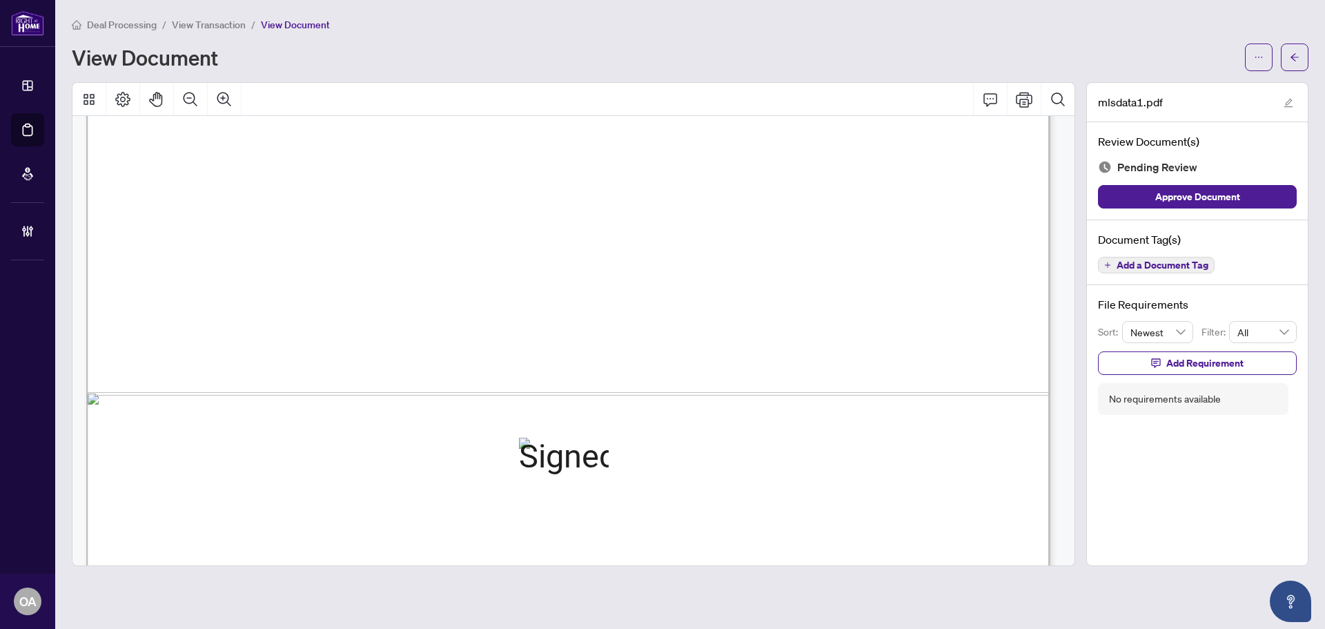
scroll to position [942, 0]
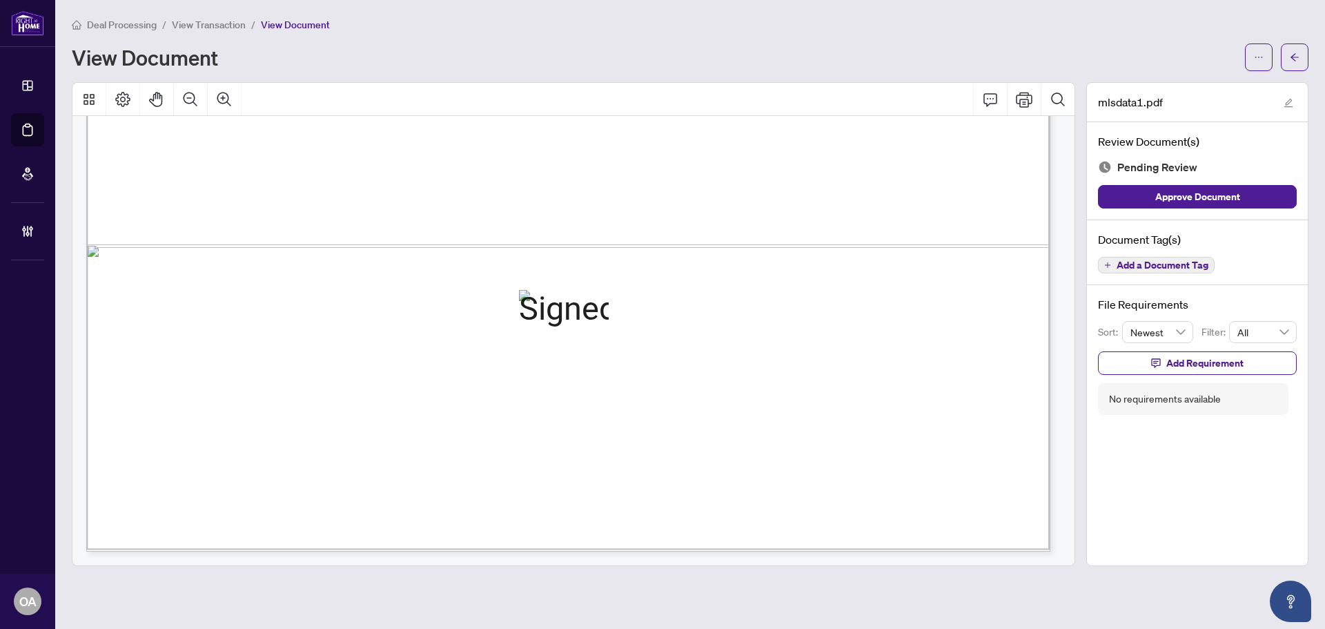
click at [1171, 268] on span "Add a Document Tag" at bounding box center [1163, 265] width 92 height 10
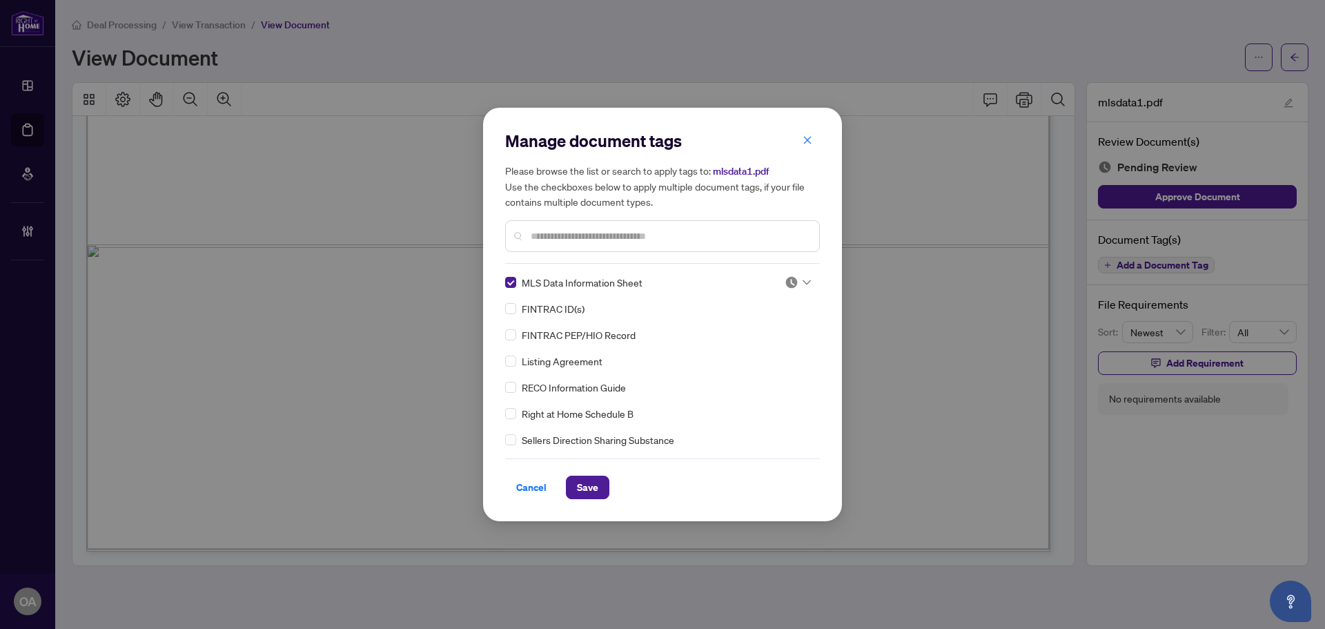
click at [780, 280] on div at bounding box center [793, 282] width 35 height 14
click at [760, 365] on div "Listing Agreement" at bounding box center [658, 360] width 306 height 15
click at [758, 349] on div "MLS Data Information Sheet FINTRAC ID(s) FINTRAC PEP/HIO Record Listing Agreeme…" at bounding box center [662, 361] width 315 height 173
click at [803, 280] on icon at bounding box center [807, 283] width 8 height 6
click at [770, 332] on div "Needs Work" at bounding box center [752, 327] width 88 height 15
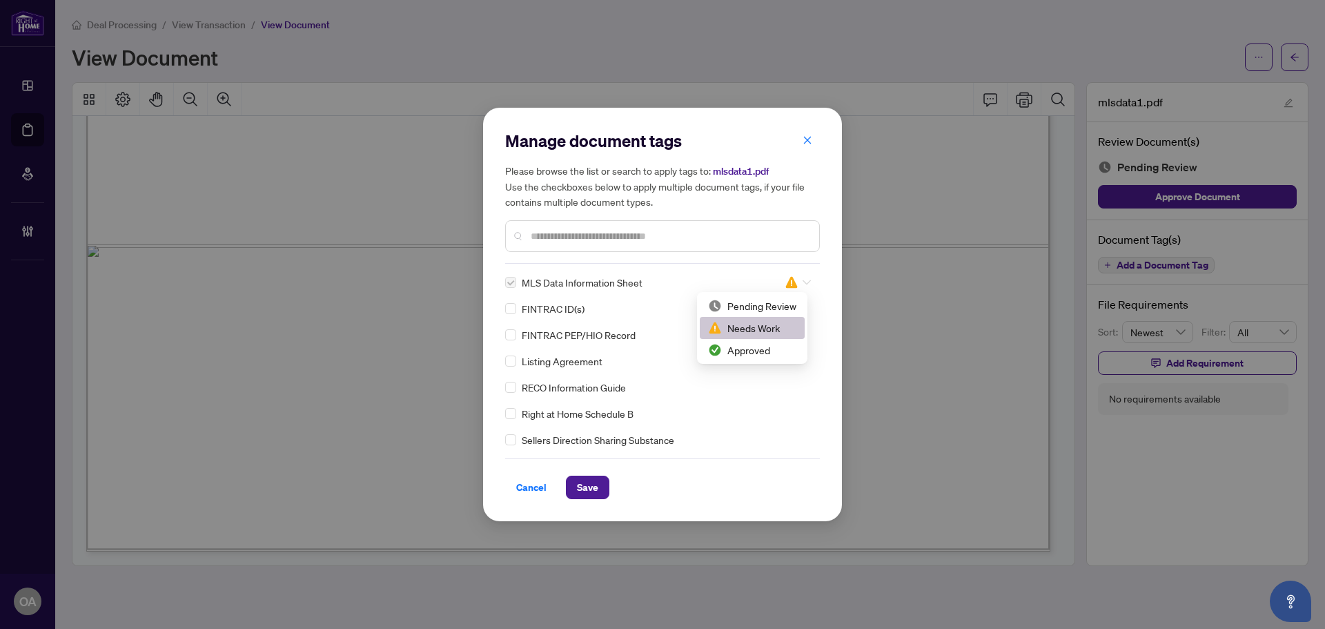
click at [785, 291] on input "search" at bounding box center [792, 282] width 14 height 21
click at [774, 351] on div "Approved" at bounding box center [752, 349] width 88 height 15
click at [596, 489] on span "Save" at bounding box center [587, 487] width 21 height 22
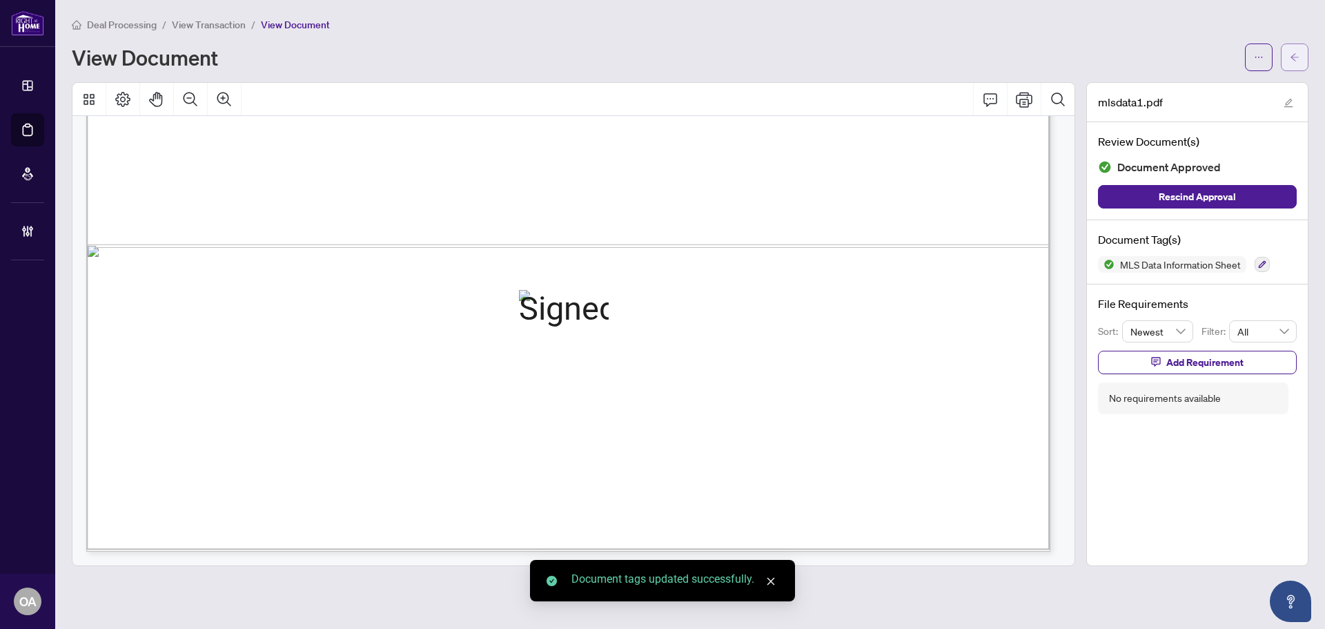
click at [1292, 54] on icon "arrow-left" at bounding box center [1295, 57] width 10 height 10
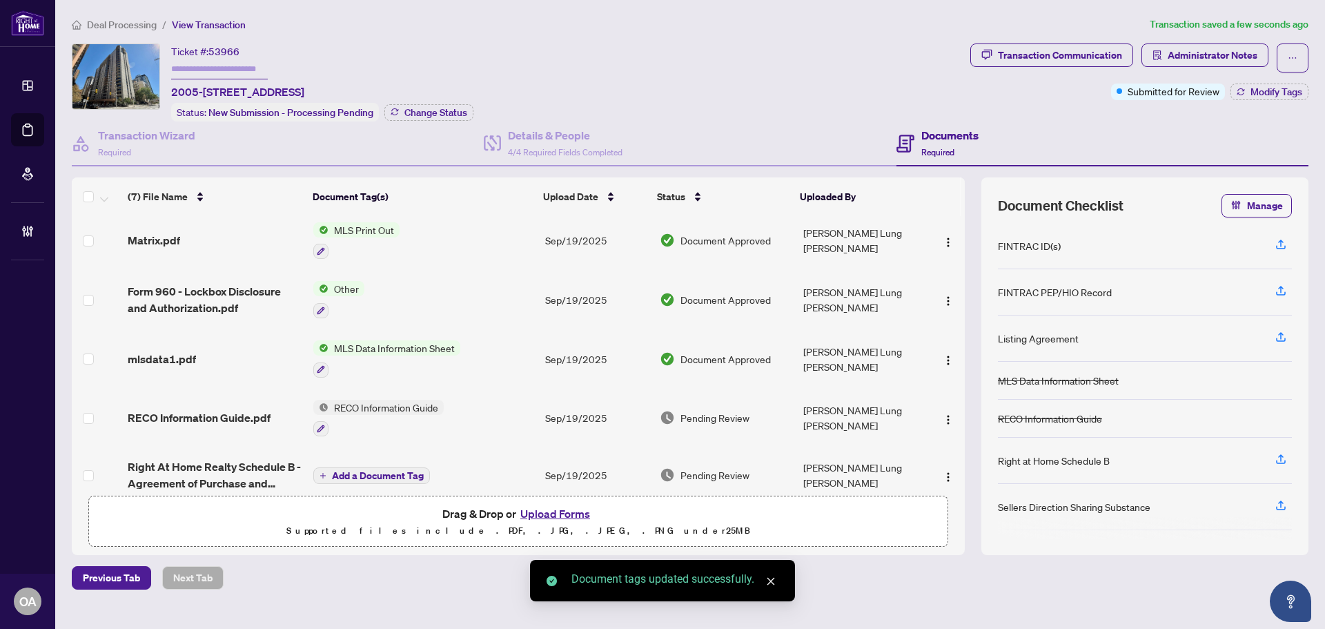
scroll to position [141, 0]
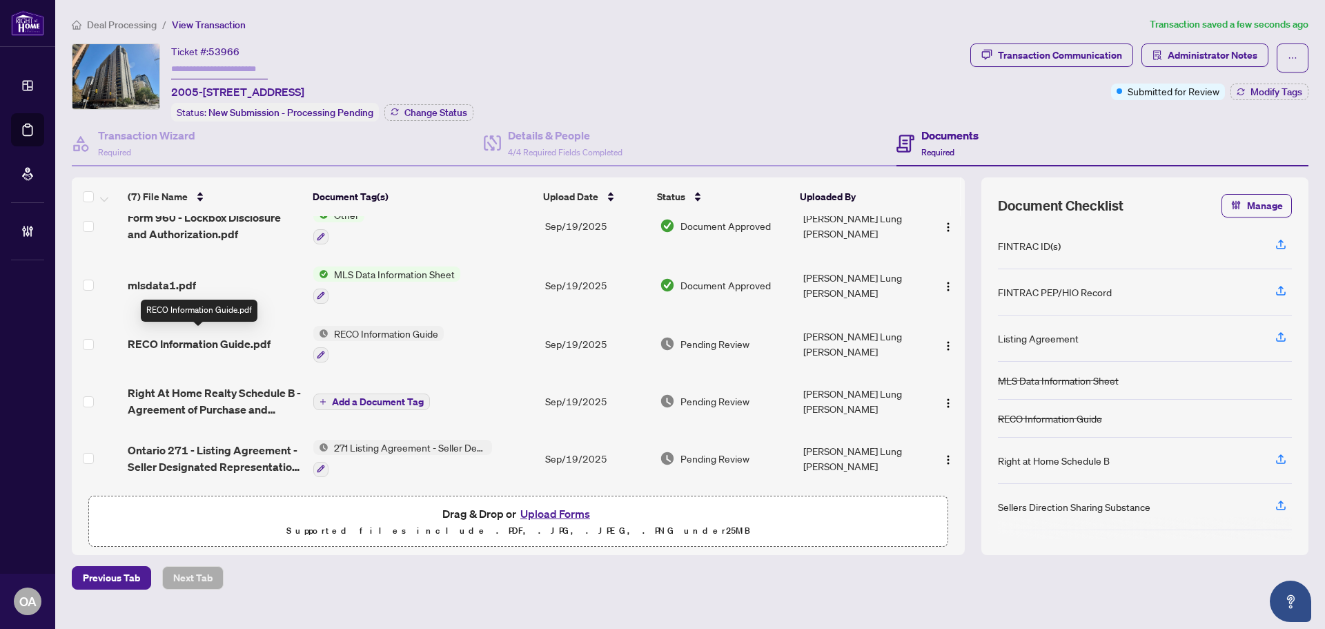
click at [231, 335] on span "RECO Information Guide.pdf" at bounding box center [199, 343] width 143 height 17
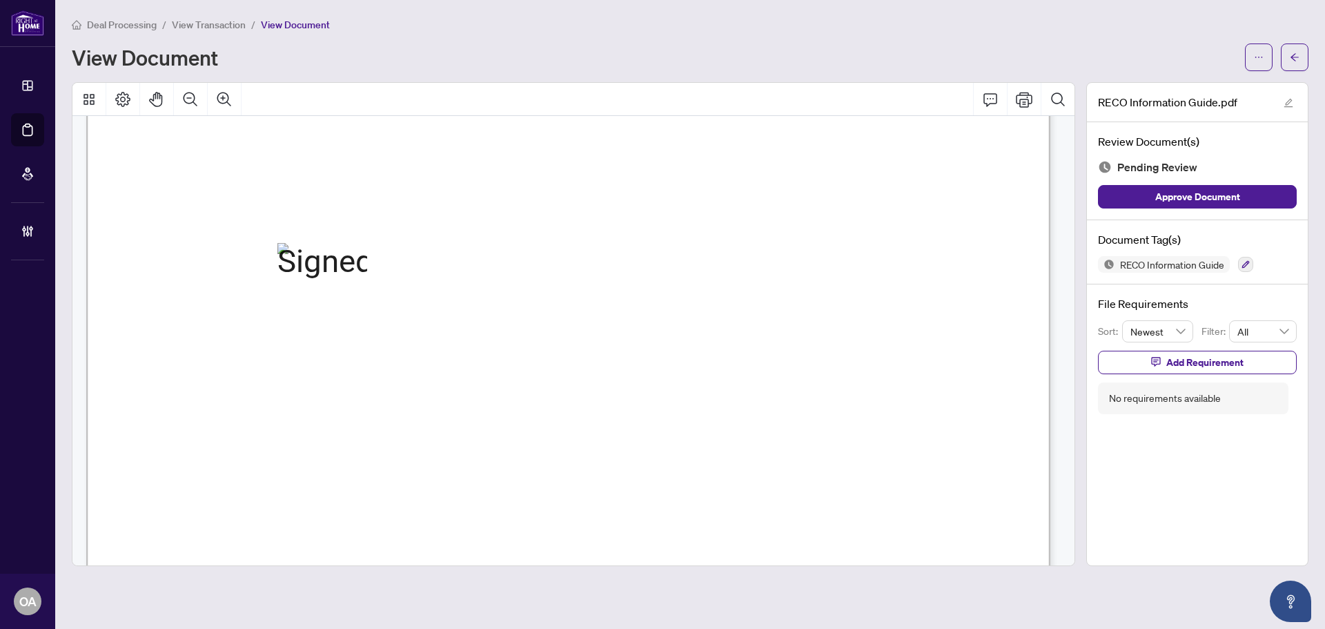
scroll to position [15568, 0]
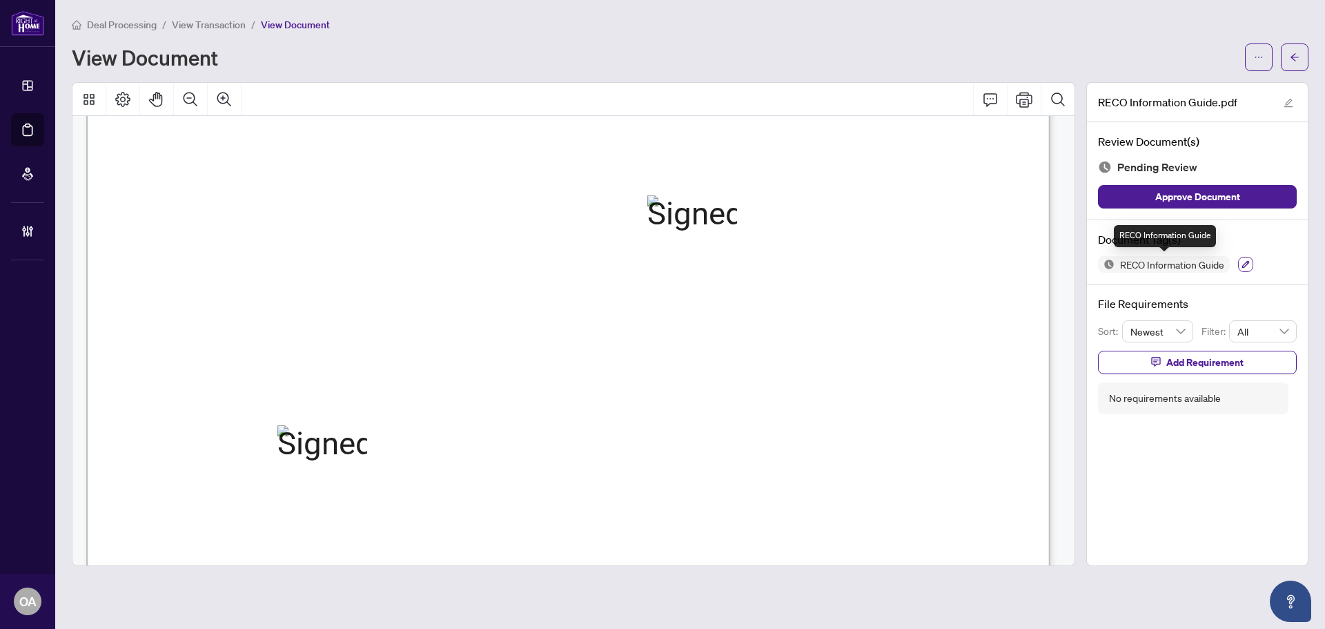
click at [1250, 268] on button "button" at bounding box center [1245, 264] width 15 height 15
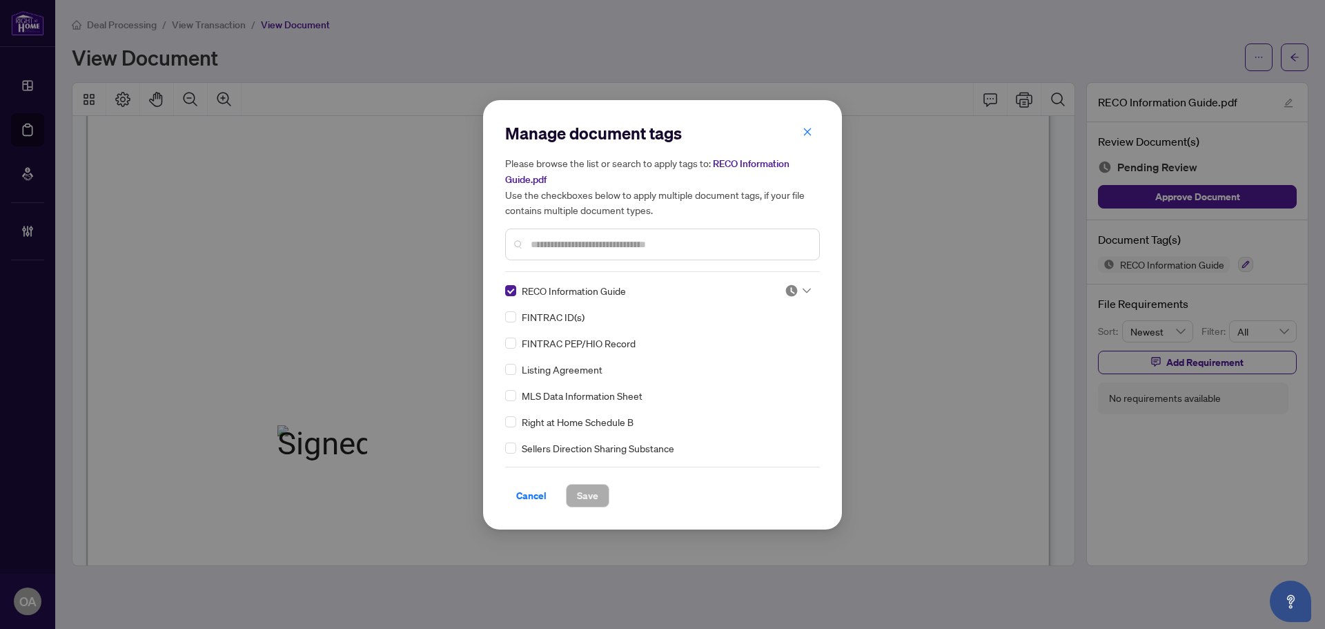
click at [798, 288] on div at bounding box center [798, 291] width 26 height 14
click at [772, 351] on div "Approved" at bounding box center [752, 357] width 88 height 15
click at [599, 494] on button "Save" at bounding box center [587, 495] width 43 height 23
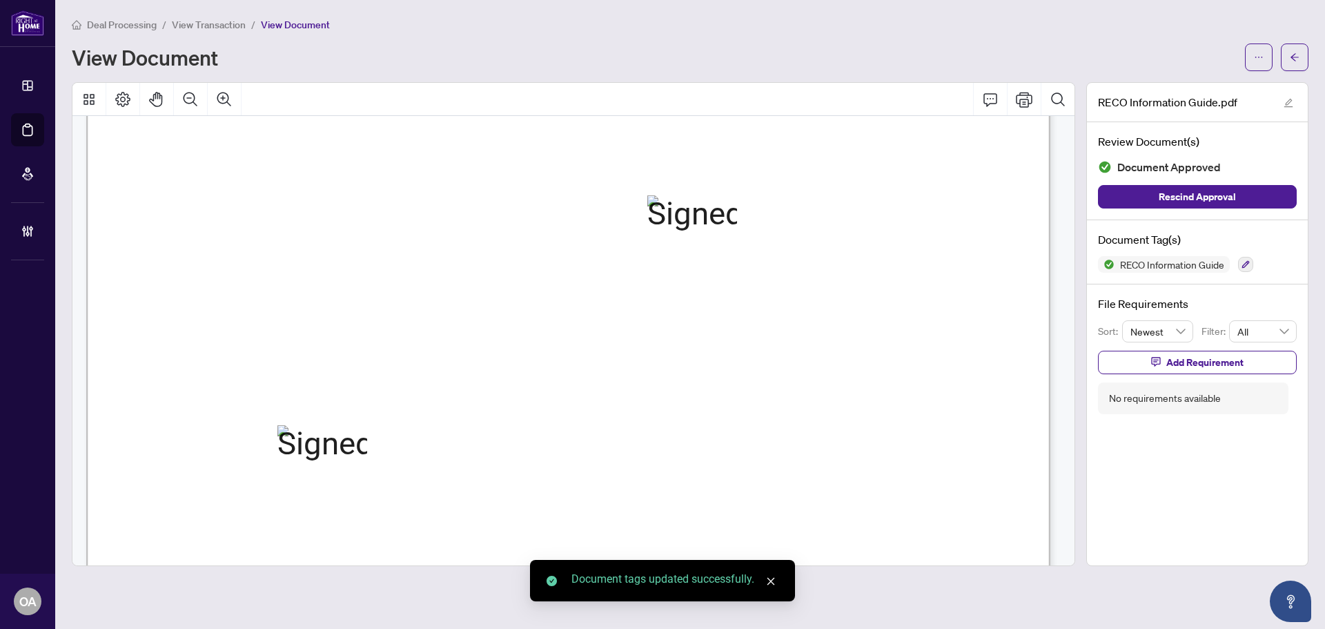
click at [1300, 57] on button "button" at bounding box center [1295, 57] width 28 height 28
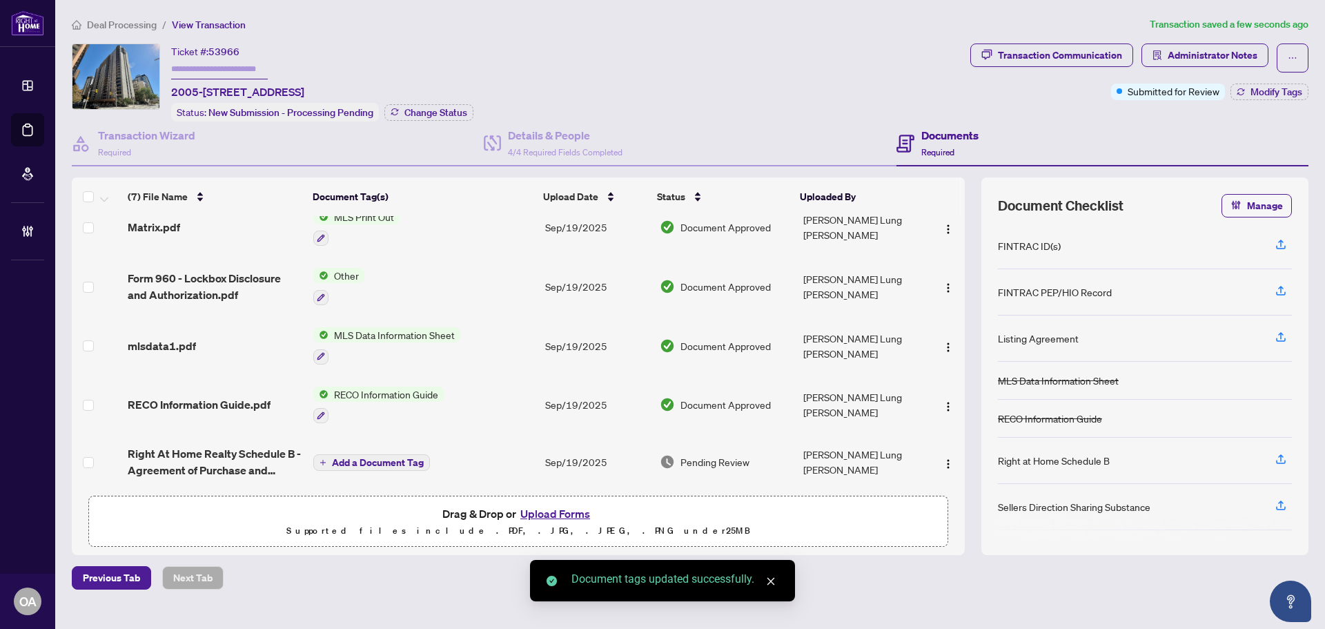
scroll to position [141, 0]
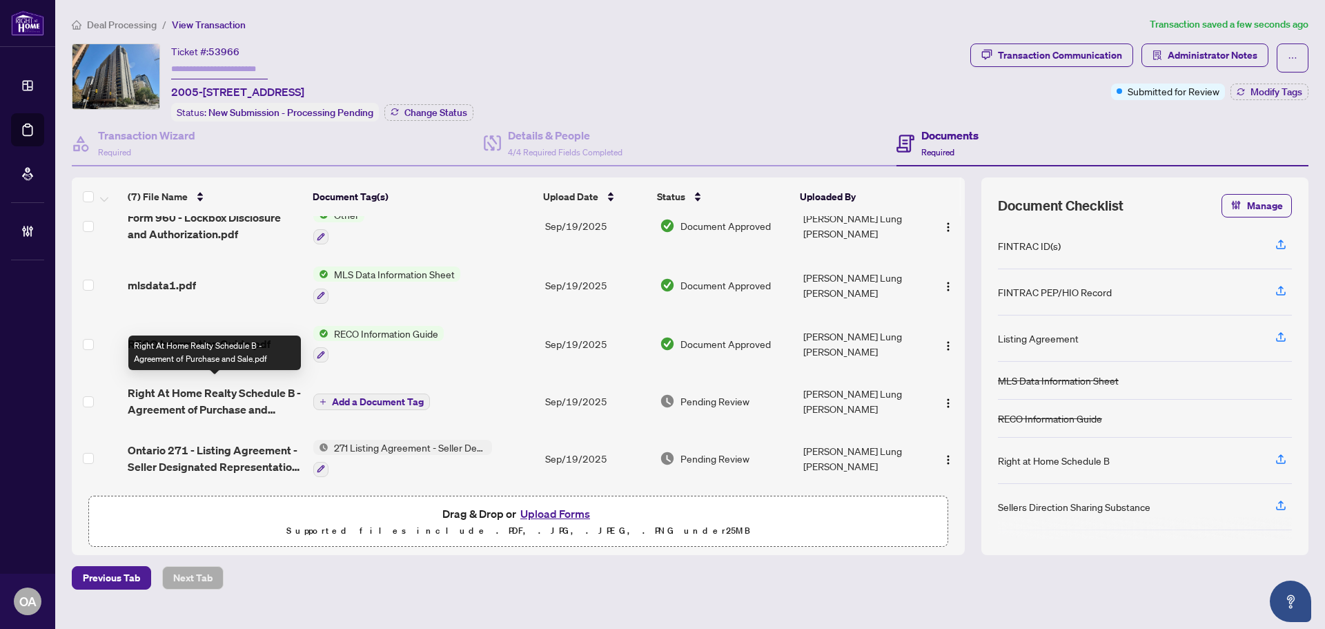
click at [198, 400] on span "Right At Home Realty Schedule B - Agreement of Purchase and Sale.pdf" at bounding box center [215, 400] width 175 height 33
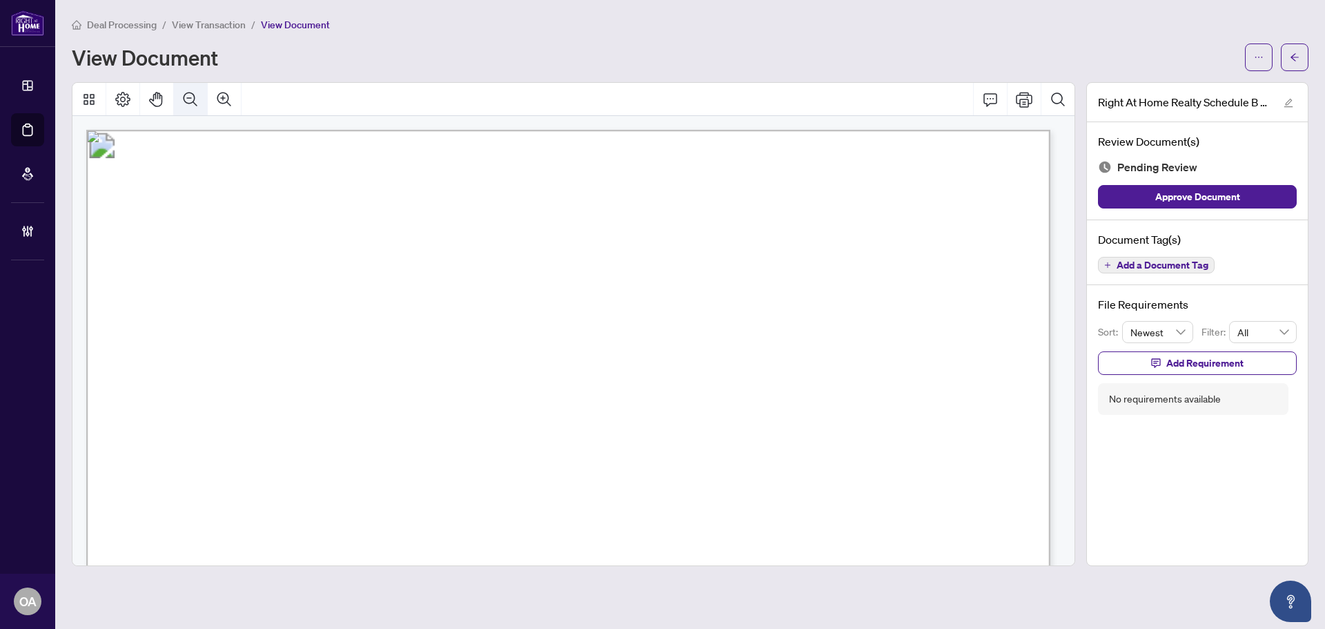
click at [194, 103] on icon "Zoom Out" at bounding box center [190, 99] width 17 height 17
click at [194, 102] on icon "Zoom Out" at bounding box center [191, 99] width 14 height 14
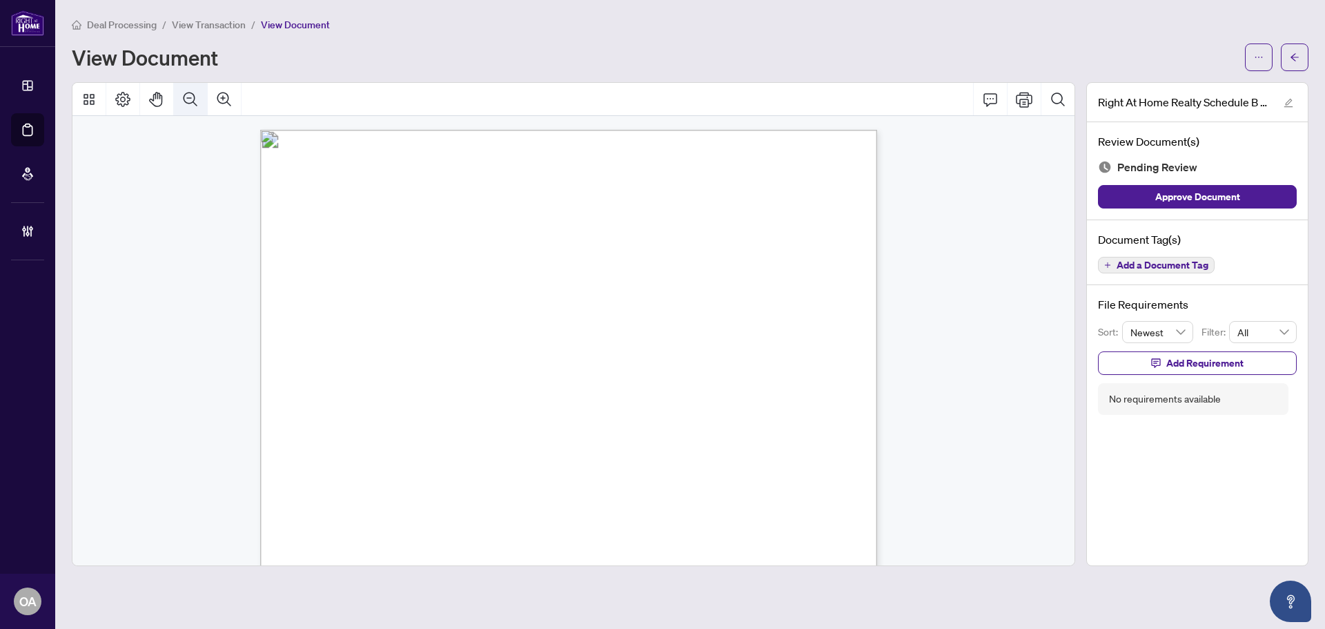
click at [197, 101] on icon "Zoom Out" at bounding box center [190, 99] width 17 height 17
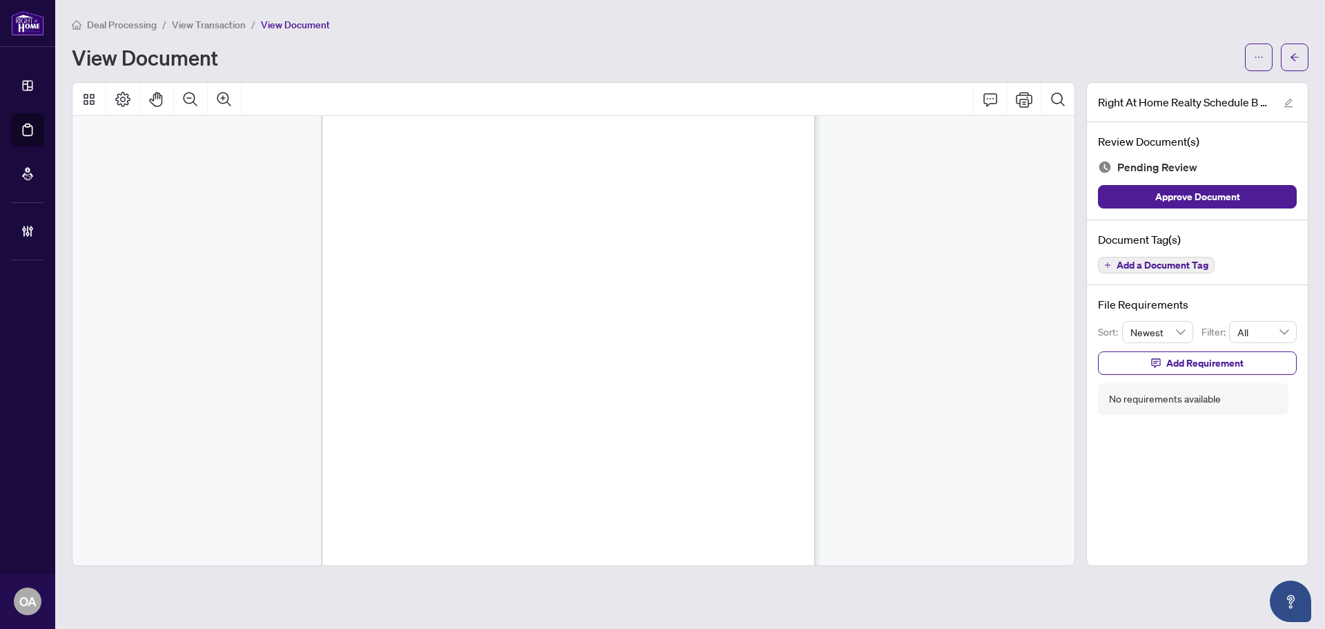
scroll to position [217, 0]
click at [1177, 265] on span "Add a Document Tag" at bounding box center [1163, 265] width 92 height 10
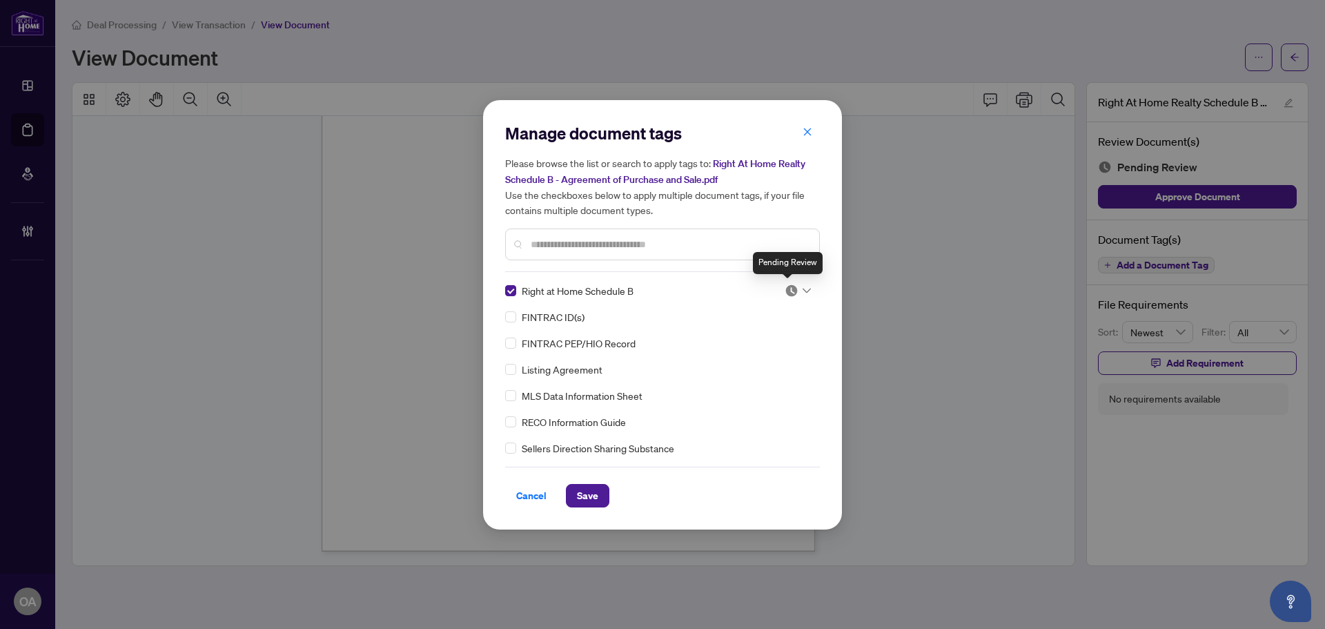
click at [785, 291] on img at bounding box center [792, 291] width 14 height 14
click at [748, 383] on div "Right at Home Schedule B FINTRAC ID(s) FINTRAC PEP/HIO Record Listing Agreement…" at bounding box center [662, 369] width 315 height 173
click at [795, 291] on div at bounding box center [798, 291] width 26 height 14
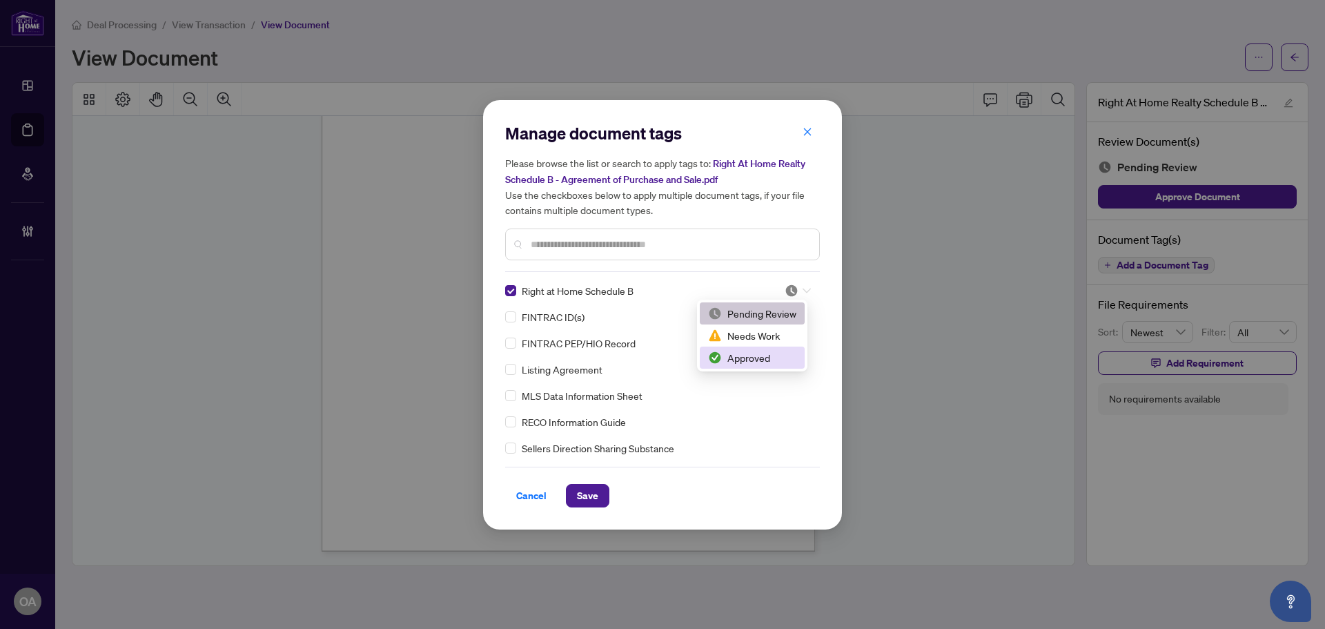
click at [773, 353] on div "Approved" at bounding box center [752, 357] width 88 height 15
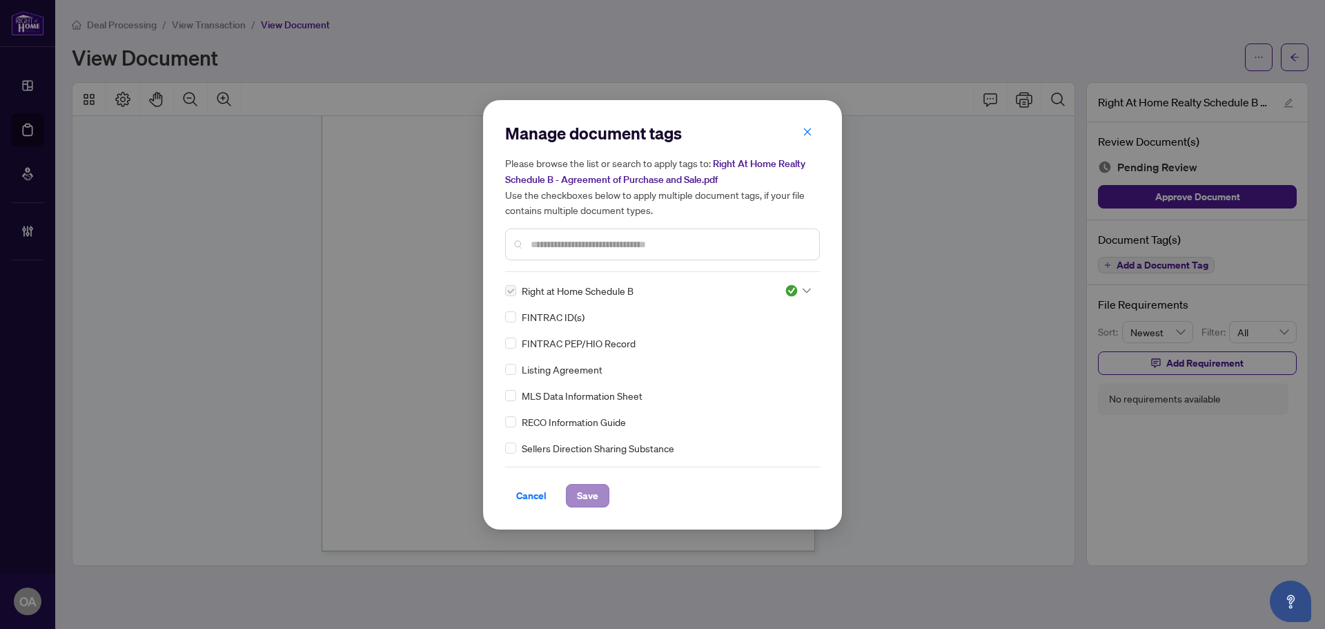
click at [573, 522] on div "Manage document tags Please browse the list or search to apply tags to: Right A…" at bounding box center [662, 314] width 359 height 429
click at [596, 498] on span "Save" at bounding box center [587, 496] width 21 height 22
click at [1299, 61] on div "Manage document tags Please browse the list or search to apply tags to: Right A…" at bounding box center [662, 314] width 1325 height 629
click at [1299, 56] on div "Manage document tags Please browse the list or search to apply tags to: Right A…" at bounding box center [662, 314] width 1325 height 629
click at [1298, 59] on div "Manage document tags Please browse the list or search to apply tags to: Right A…" at bounding box center [662, 314] width 1325 height 629
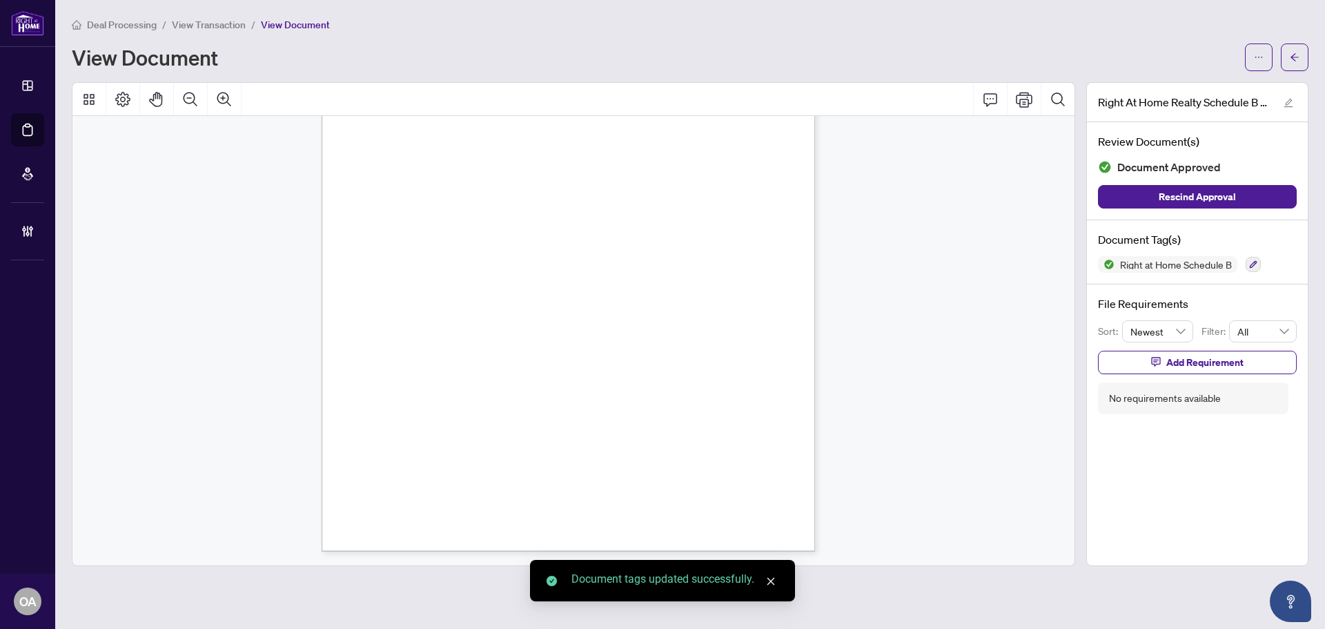
click at [1298, 59] on div "Manage document tags Please browse the list or search to apply tags to: Right A…" at bounding box center [662, 314] width 1325 height 629
click at [1298, 59] on icon "arrow-left" at bounding box center [1295, 57] width 10 height 10
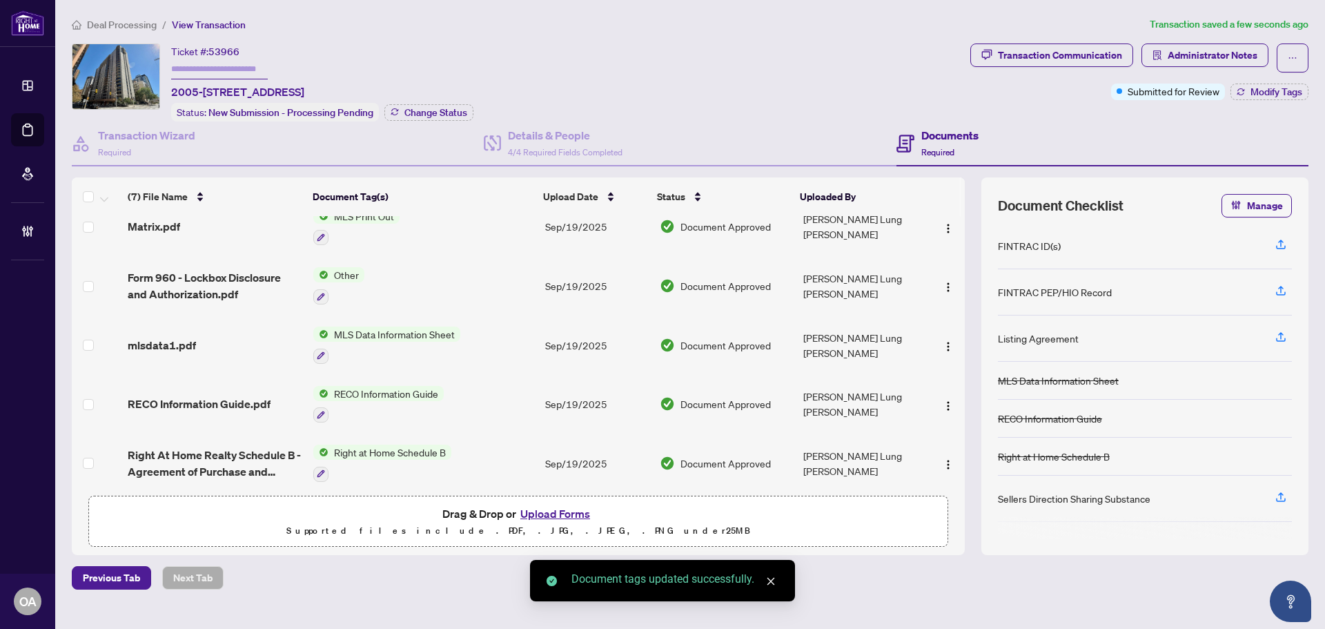
scroll to position [144, 0]
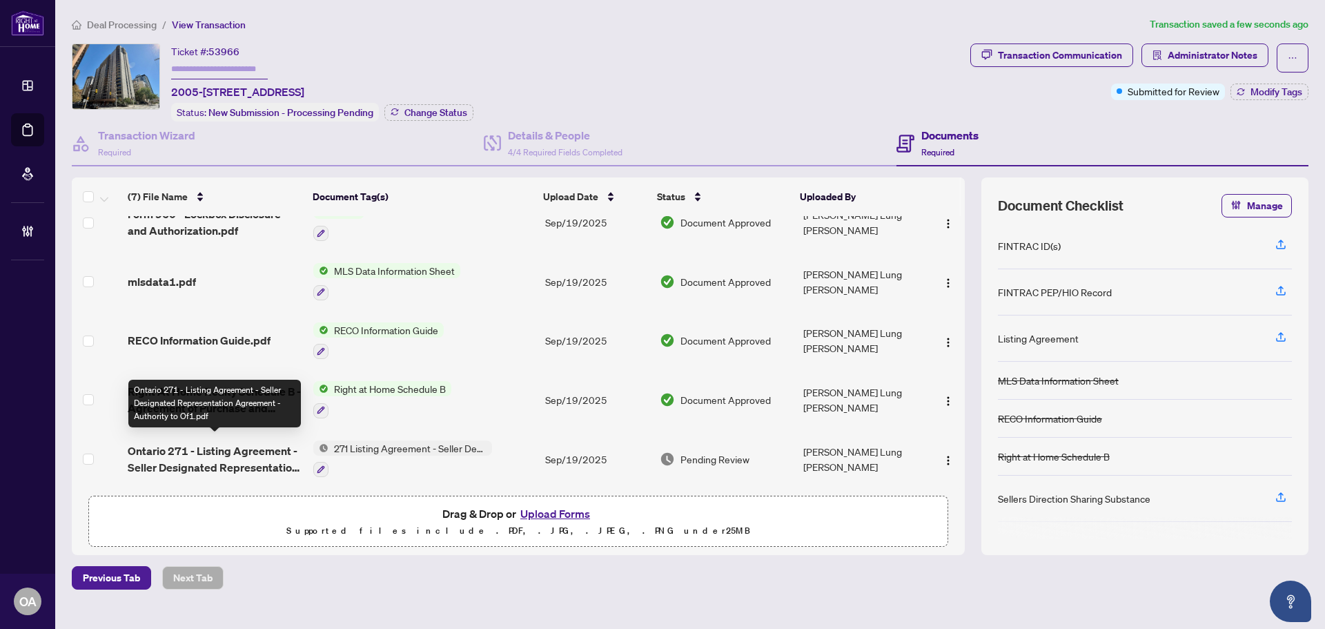
click at [205, 456] on span "Ontario 271 - Listing Agreement - Seller Designated Representation Agreement - …" at bounding box center [215, 458] width 175 height 33
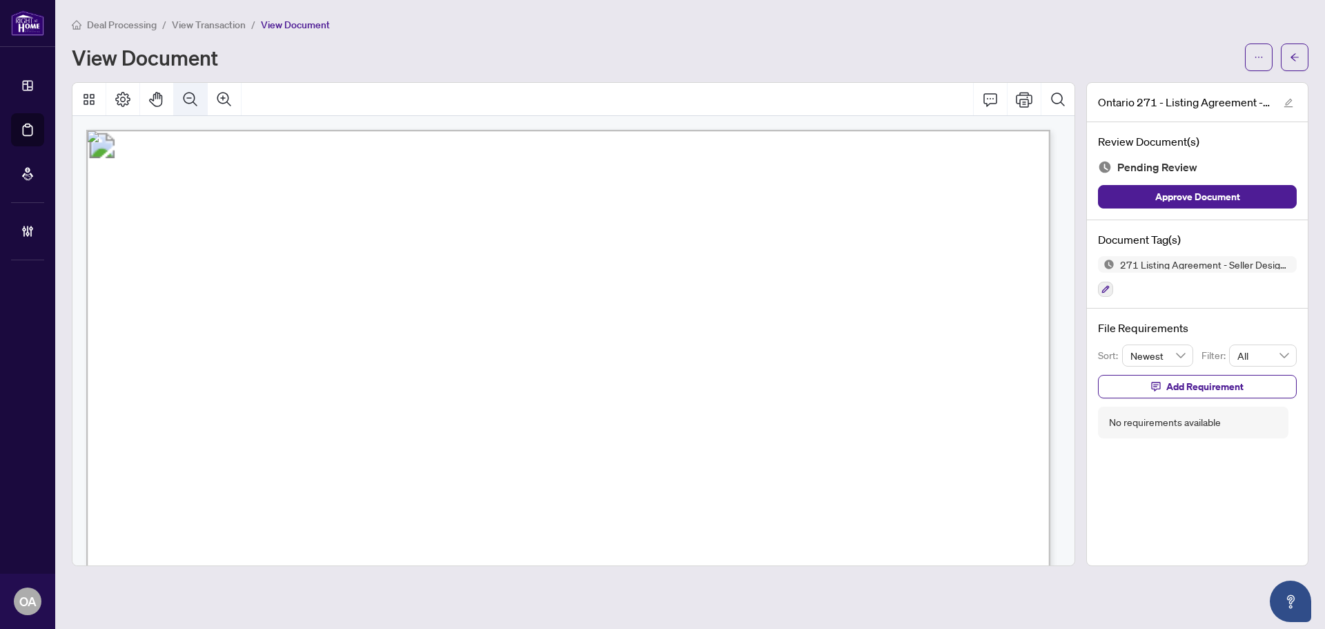
click at [188, 96] on icon "Zoom Out" at bounding box center [190, 99] width 17 height 17
click at [188, 95] on icon "Zoom Out" at bounding box center [190, 99] width 17 height 17
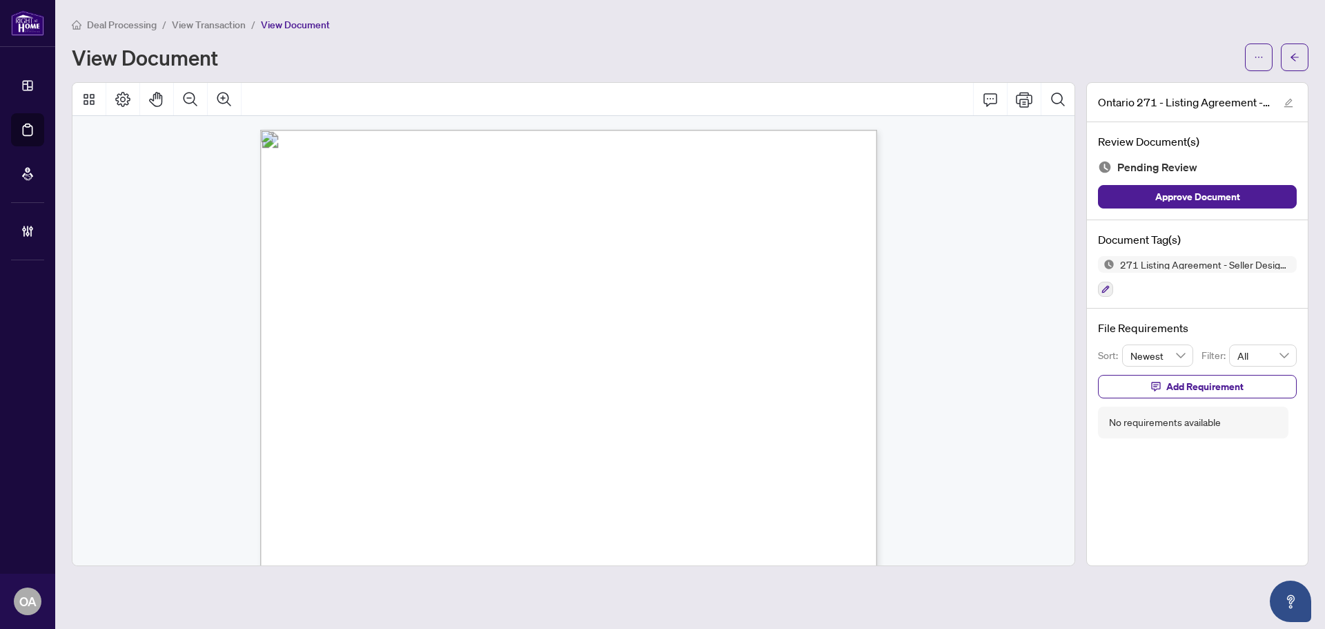
drag, startPoint x: 394, startPoint y: 316, endPoint x: 538, endPoint y: 315, distance: 144.3
click at [538, 130] on p "Form 271 Revised 2025 Page 1 of 5 The trademarks REALTOR®, REALTORS®, MLS®, Mul…" at bounding box center [710, 130] width 901 height 0
click at [482, 315] on span "BARRY DEEPROSE" at bounding box center [445, 318] width 74 height 10
click at [1106, 287] on icon "button" at bounding box center [1106, 290] width 8 height 8
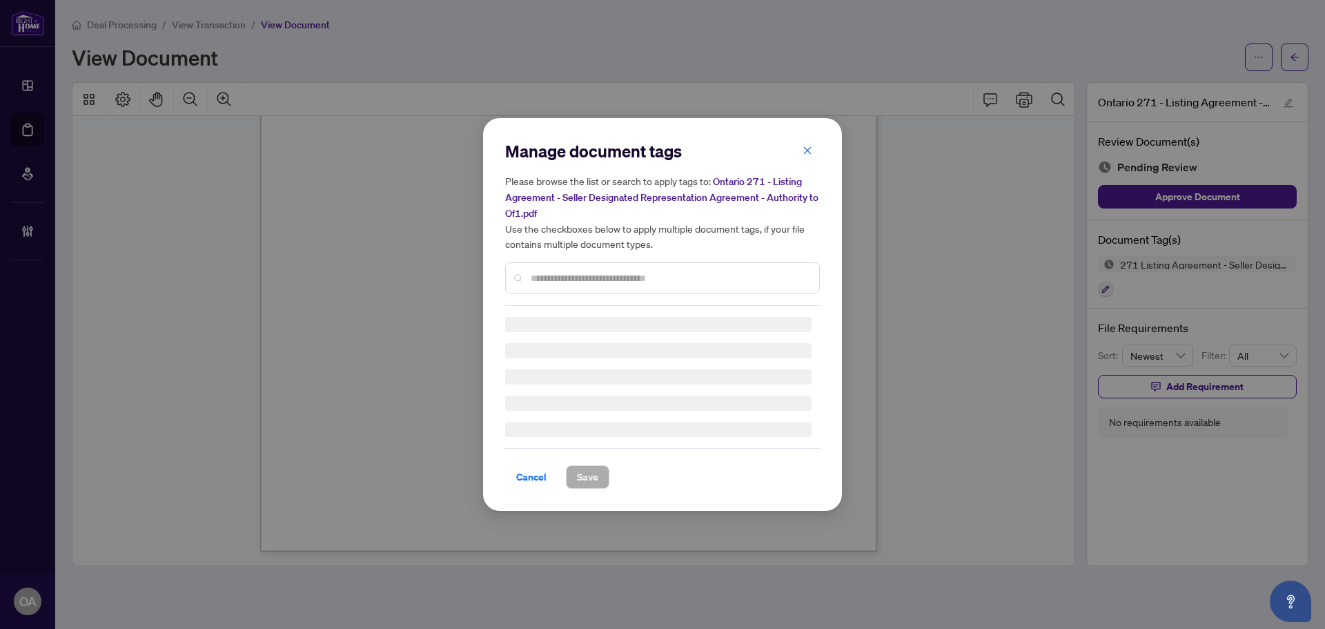
click at [792, 311] on div "Manage document tags Please browse the list or search to apply tags to: Ontario…" at bounding box center [662, 314] width 315 height 349
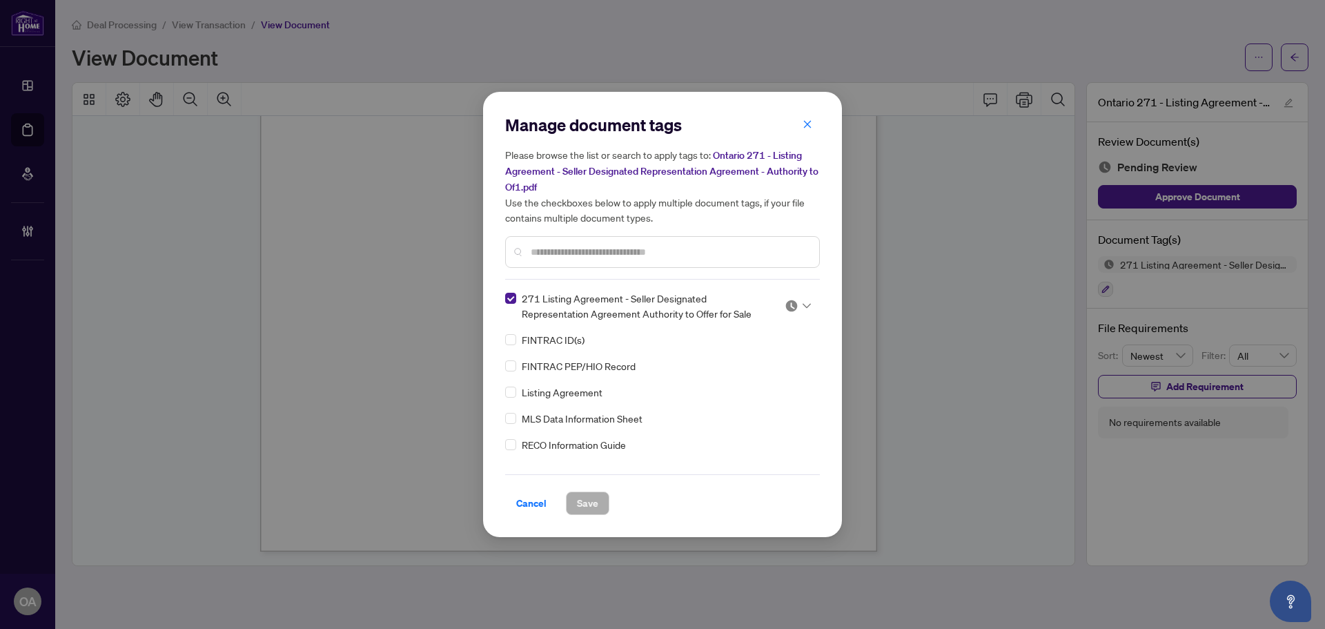
click at [796, 300] on div at bounding box center [798, 306] width 26 height 14
click at [776, 360] on div "Needs Work" at bounding box center [752, 351] width 105 height 22
click at [796, 304] on div at bounding box center [798, 306] width 26 height 14
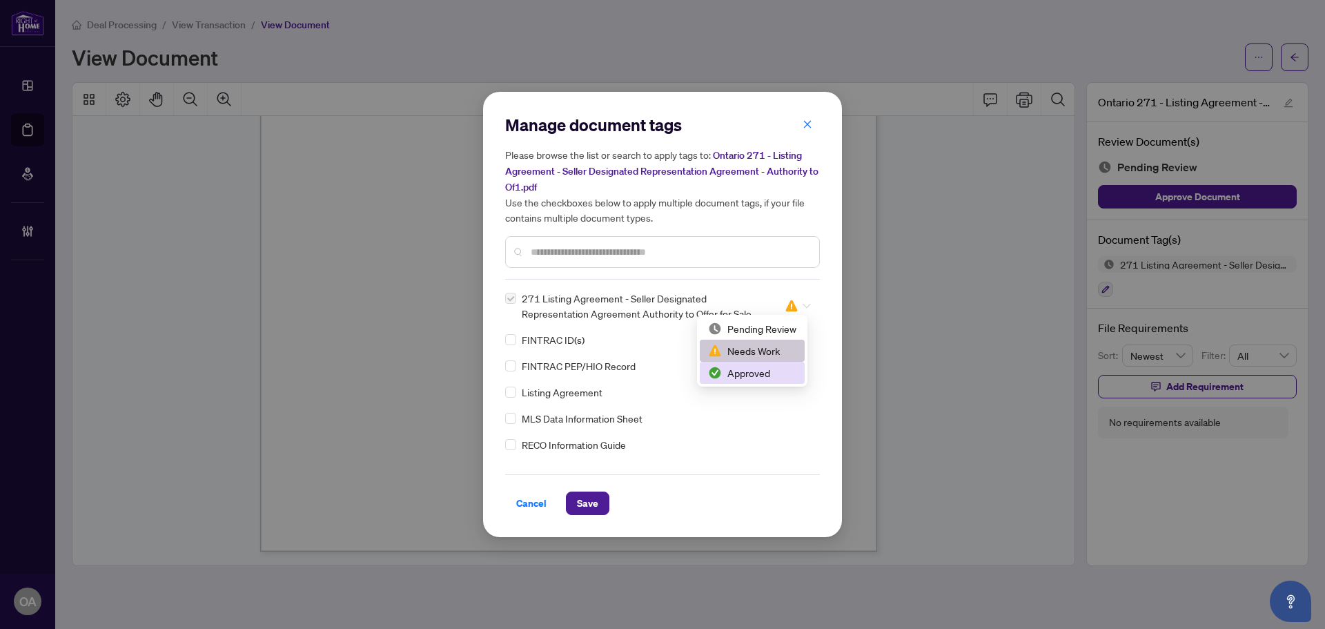
click at [776, 369] on div "Approved" at bounding box center [752, 372] width 88 height 15
click at [589, 497] on span "Save" at bounding box center [587, 503] width 21 height 22
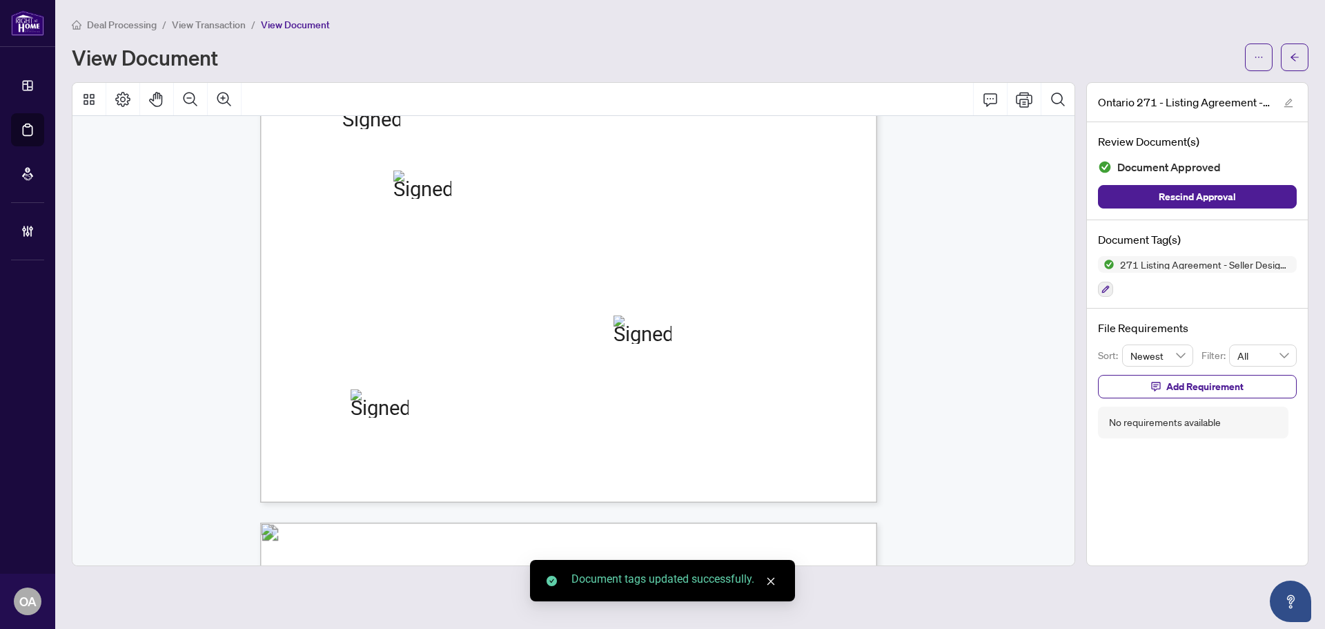
scroll to position [1788, 0]
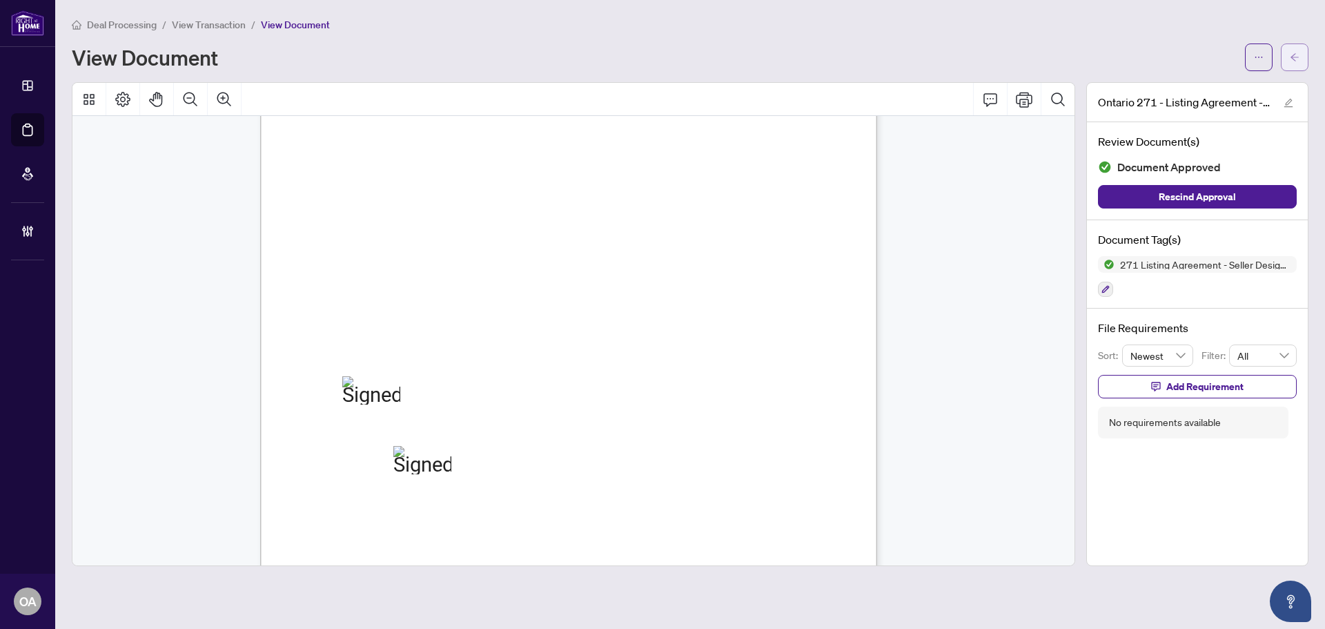
click at [1297, 59] on icon "arrow-left" at bounding box center [1295, 57] width 10 height 10
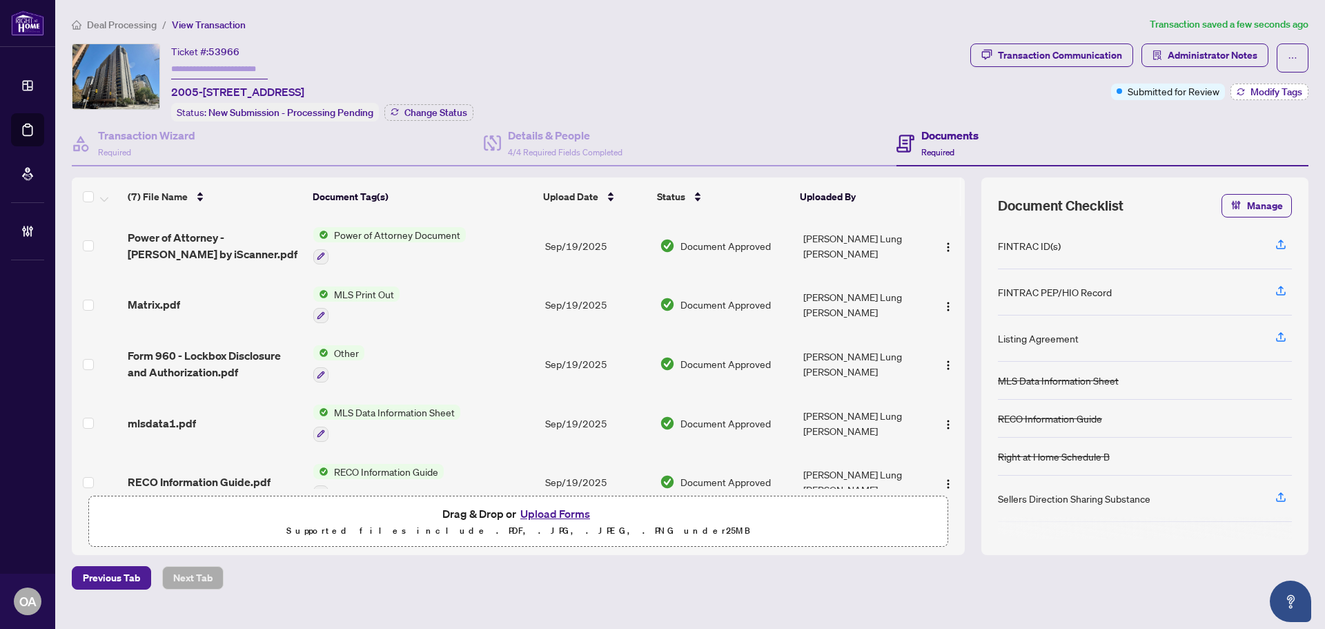
click at [1297, 87] on span "Modify Tags" at bounding box center [1277, 92] width 52 height 10
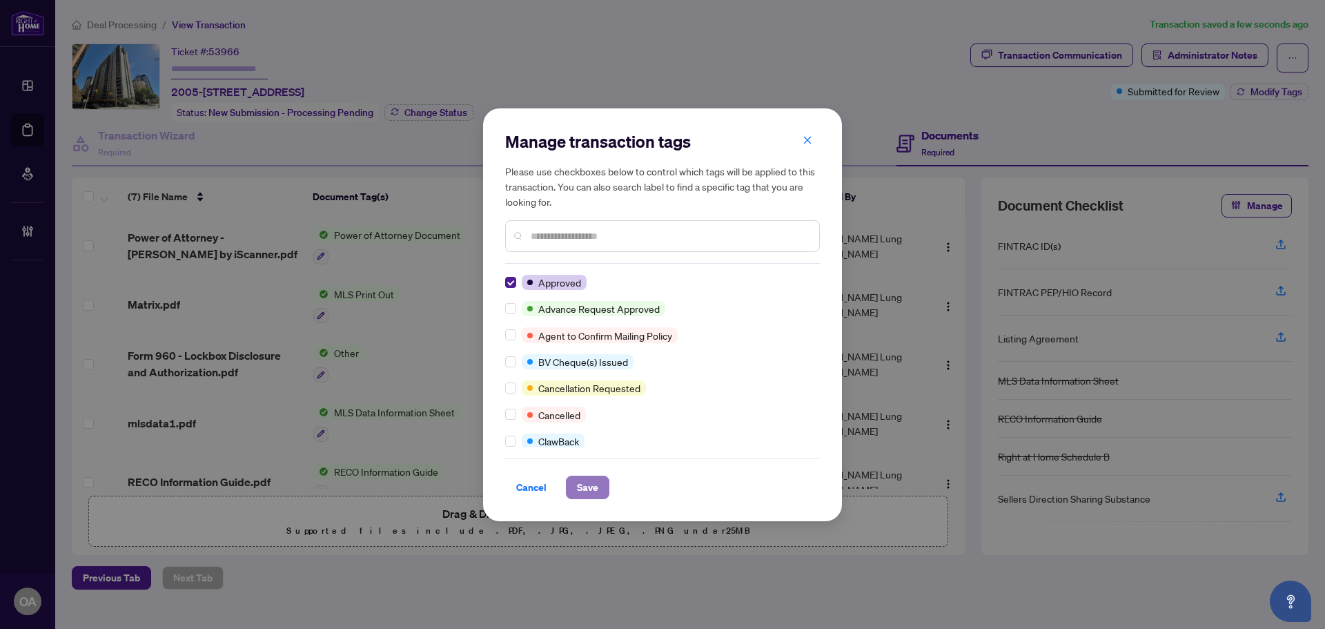
click at [595, 496] on span "Save" at bounding box center [587, 487] width 21 height 22
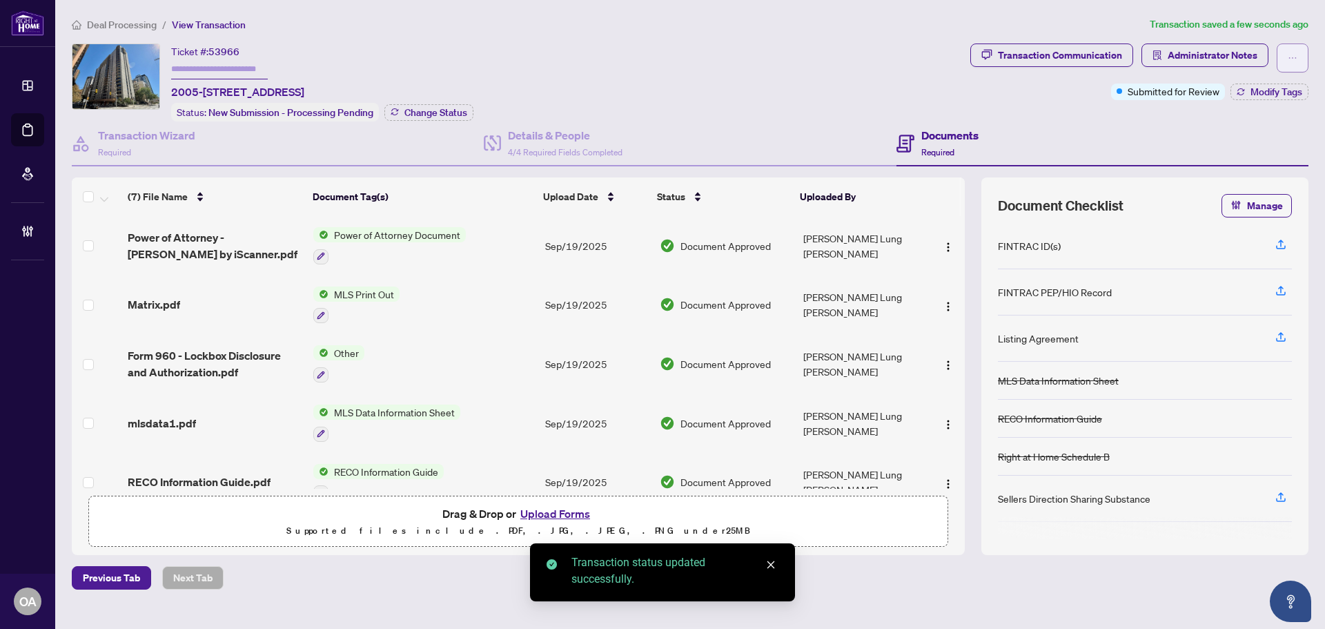
click at [1296, 57] on icon "ellipsis" at bounding box center [1293, 57] width 8 height 1
click at [1231, 140] on li "Delete Transaction" at bounding box center [1245, 132] width 122 height 22
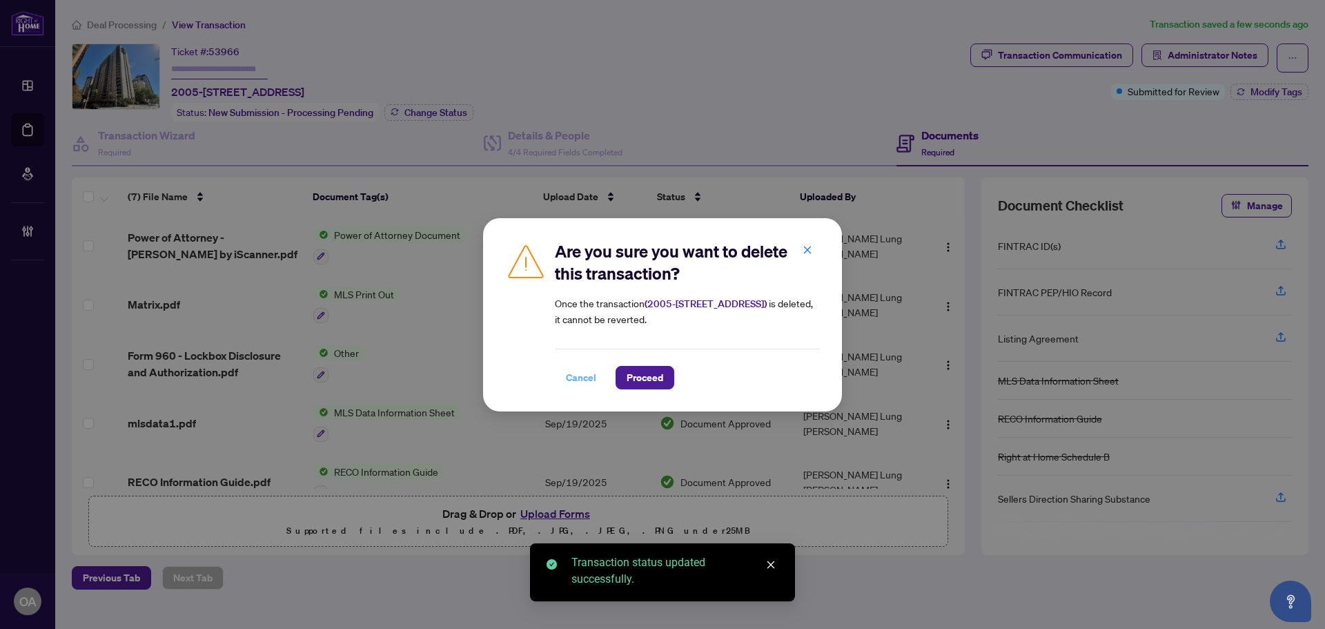
click at [581, 385] on span "Cancel" at bounding box center [581, 377] width 30 height 22
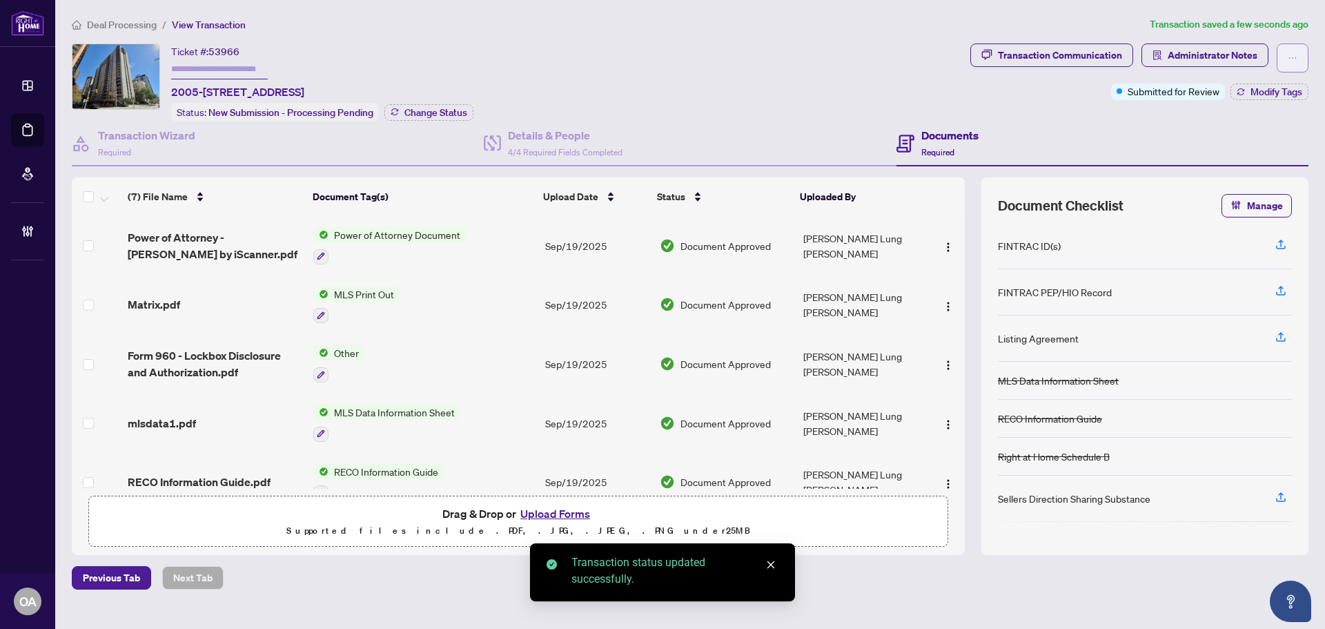
click at [1298, 56] on button "button" at bounding box center [1293, 57] width 32 height 29
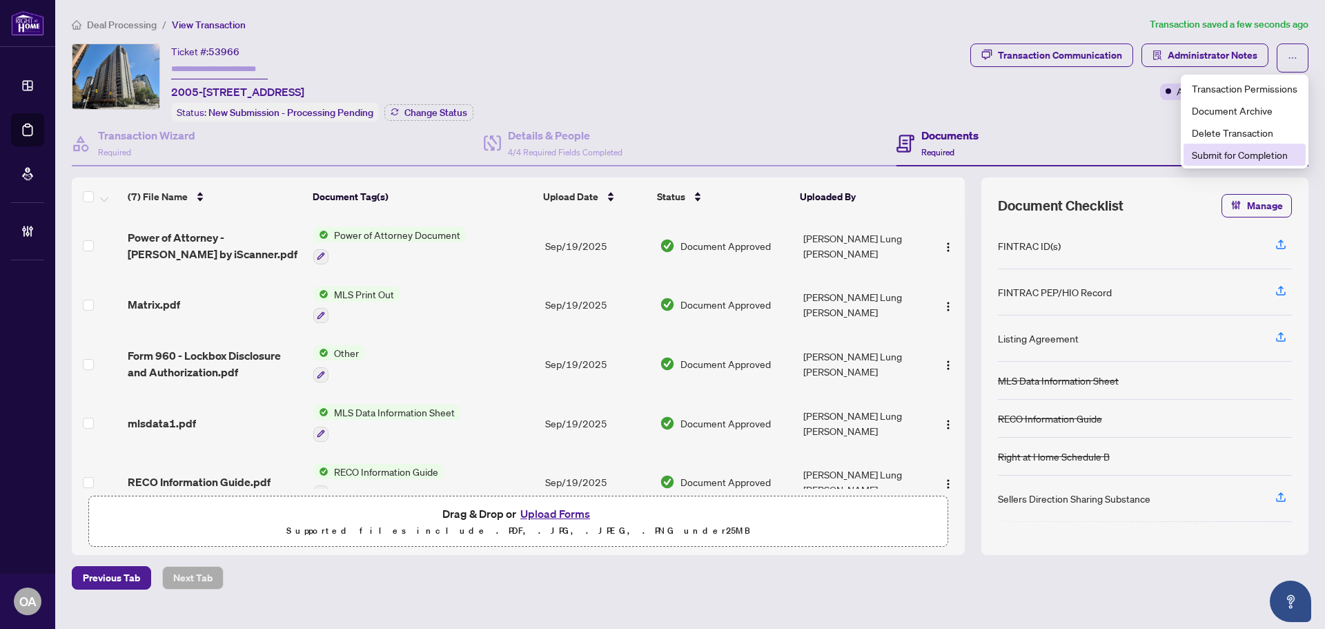
click at [1214, 150] on span "Submit for Completion" at bounding box center [1245, 154] width 106 height 15
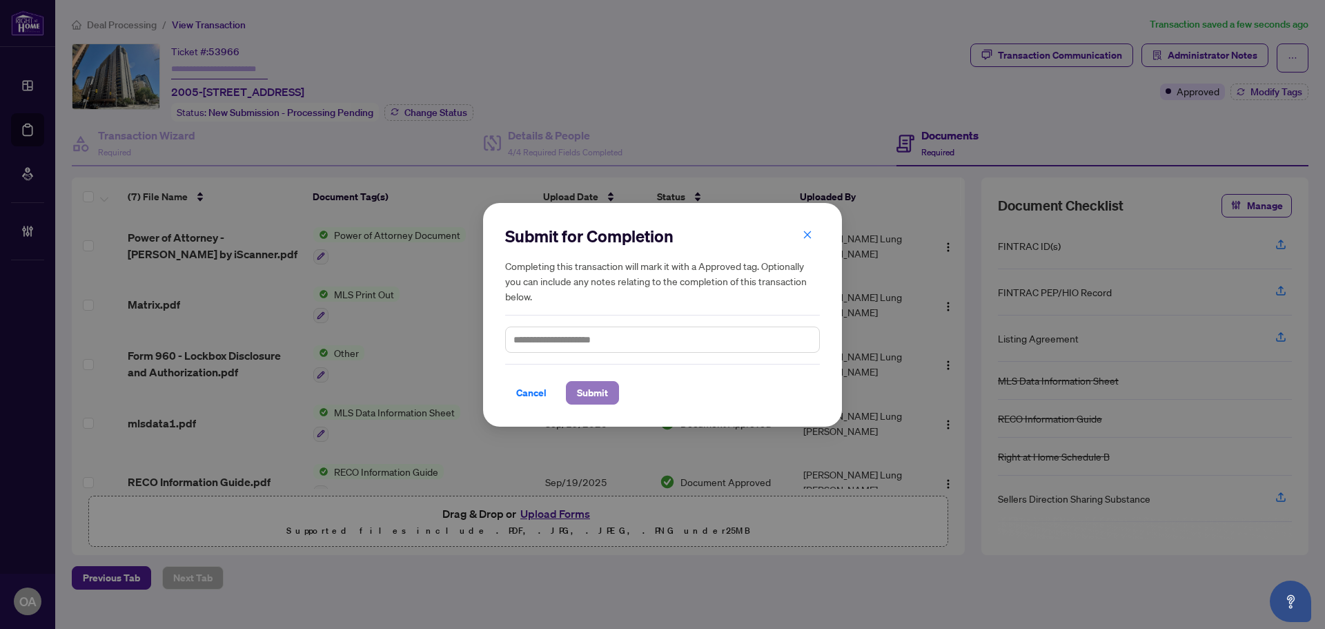
click at [589, 403] on span "Submit" at bounding box center [592, 393] width 31 height 22
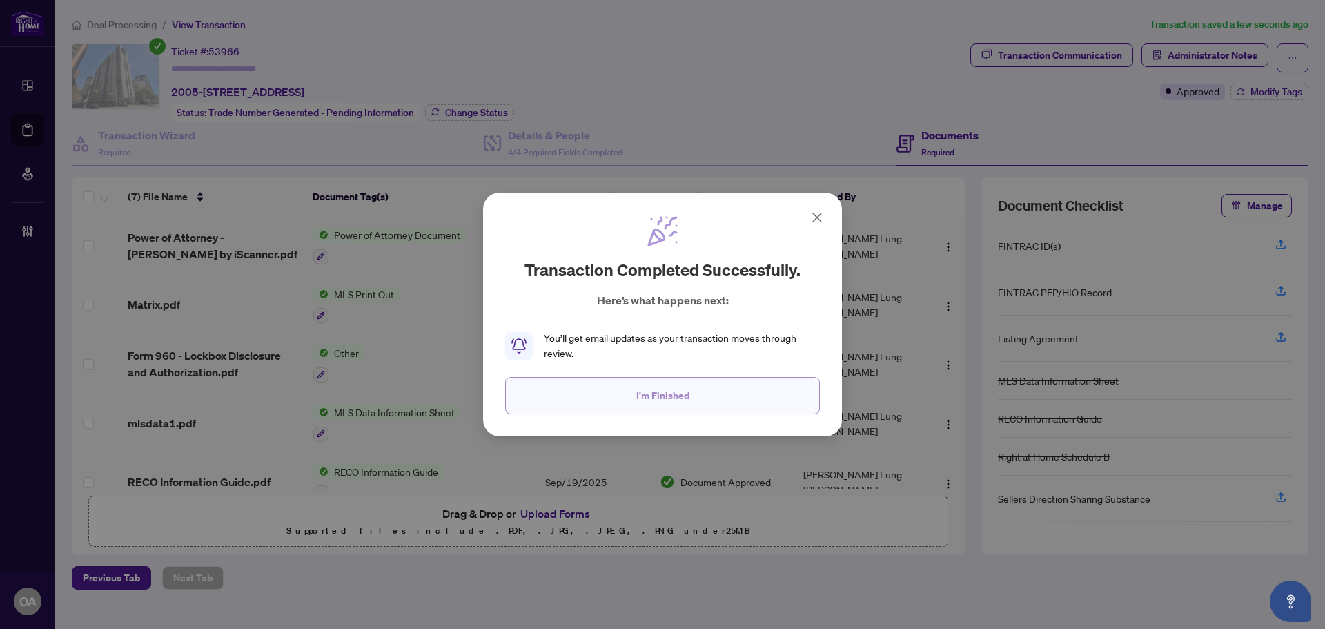
click at [605, 397] on button "I'm Finished" at bounding box center [662, 395] width 315 height 37
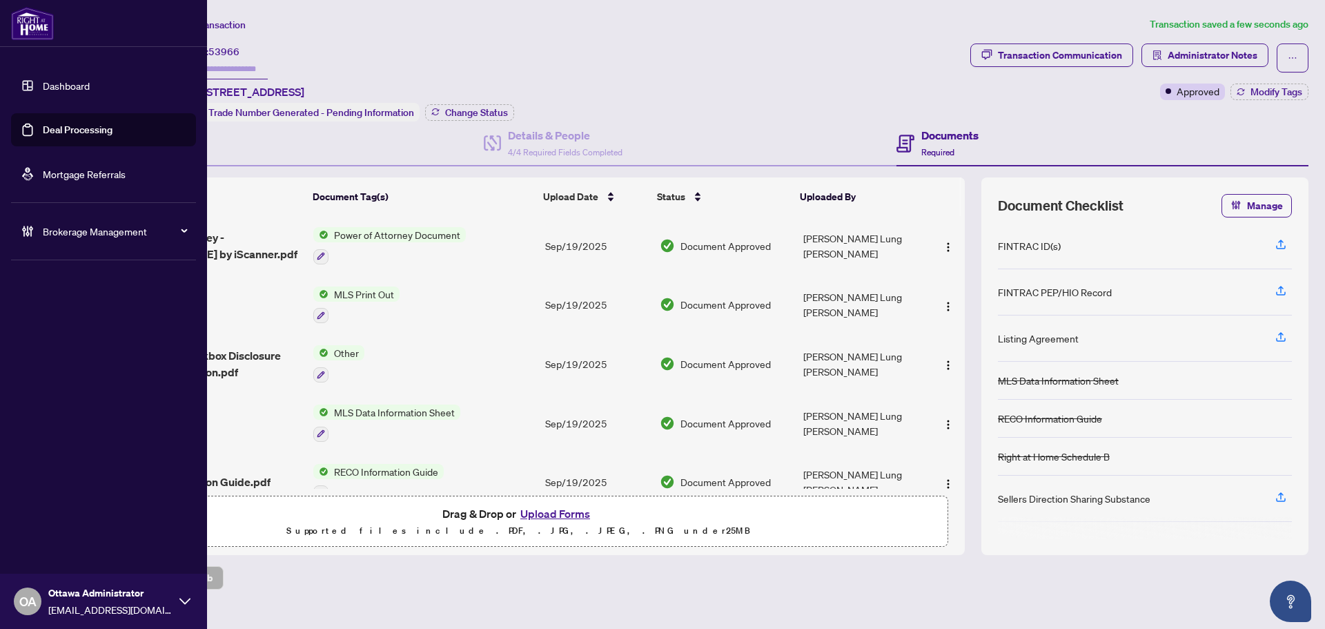
click at [43, 127] on link "Deal Processing" at bounding box center [78, 130] width 70 height 12
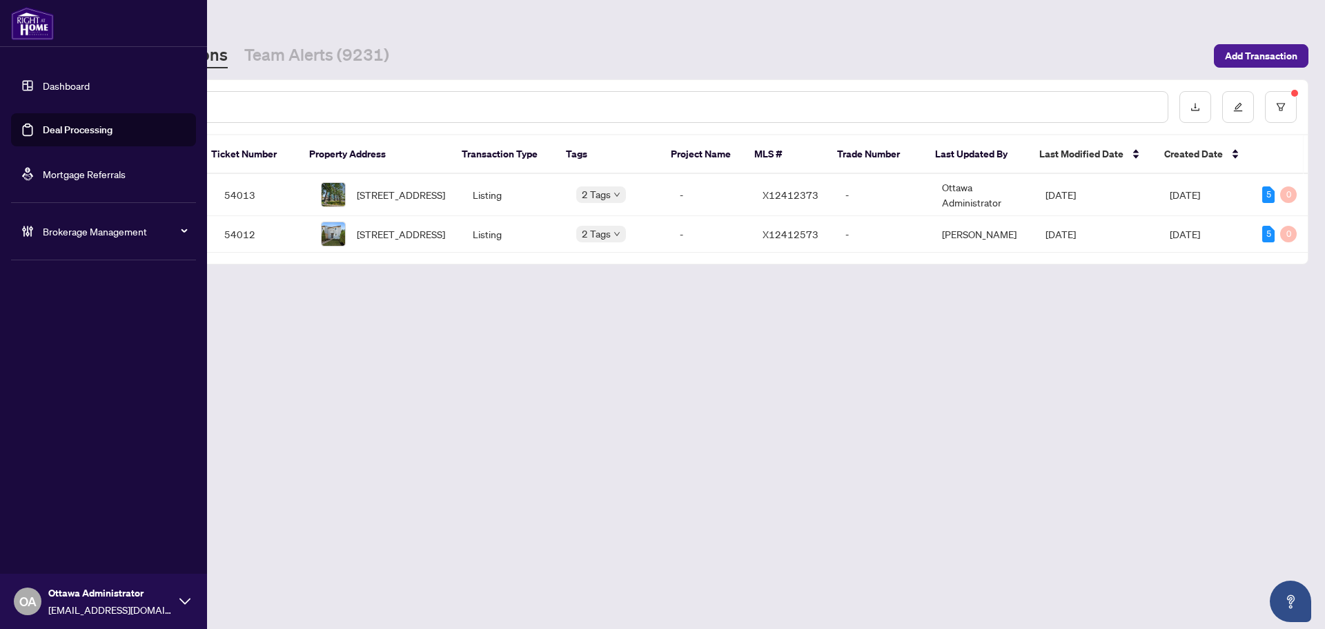
click at [65, 136] on link "Deal Processing" at bounding box center [78, 130] width 70 height 12
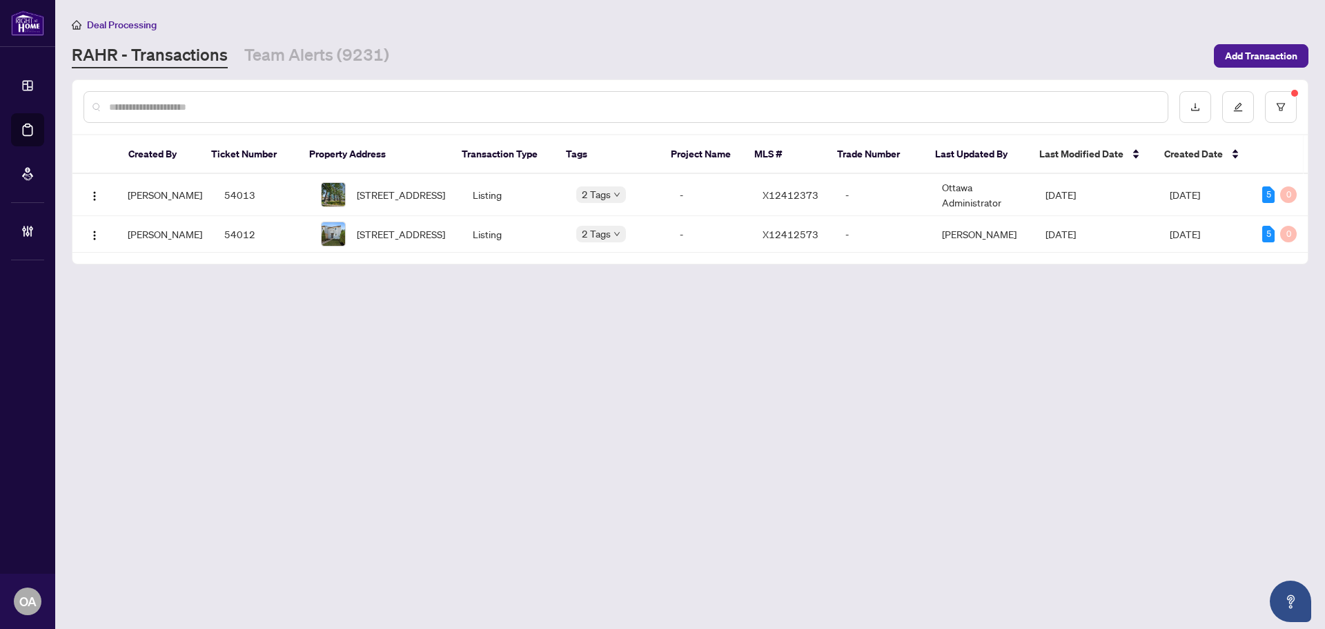
click at [166, 101] on input "text" at bounding box center [633, 106] width 1048 height 15
paste input "*********"
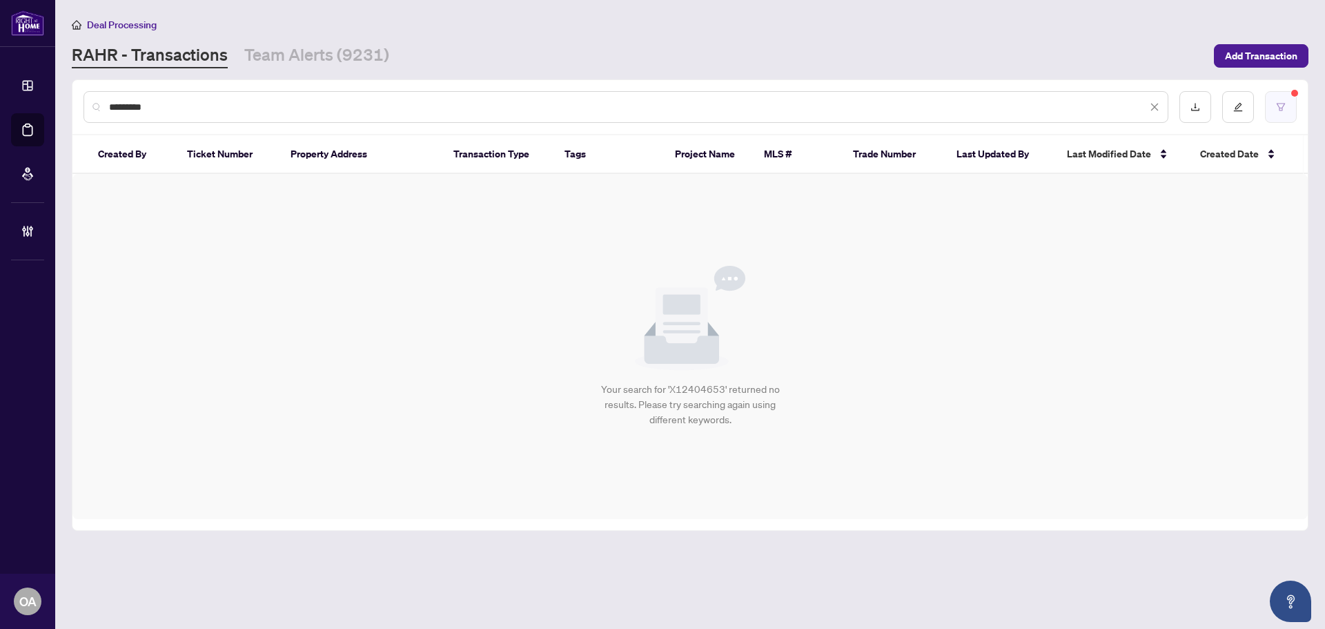
type input "*********"
click at [1280, 115] on button "button" at bounding box center [1281, 107] width 32 height 32
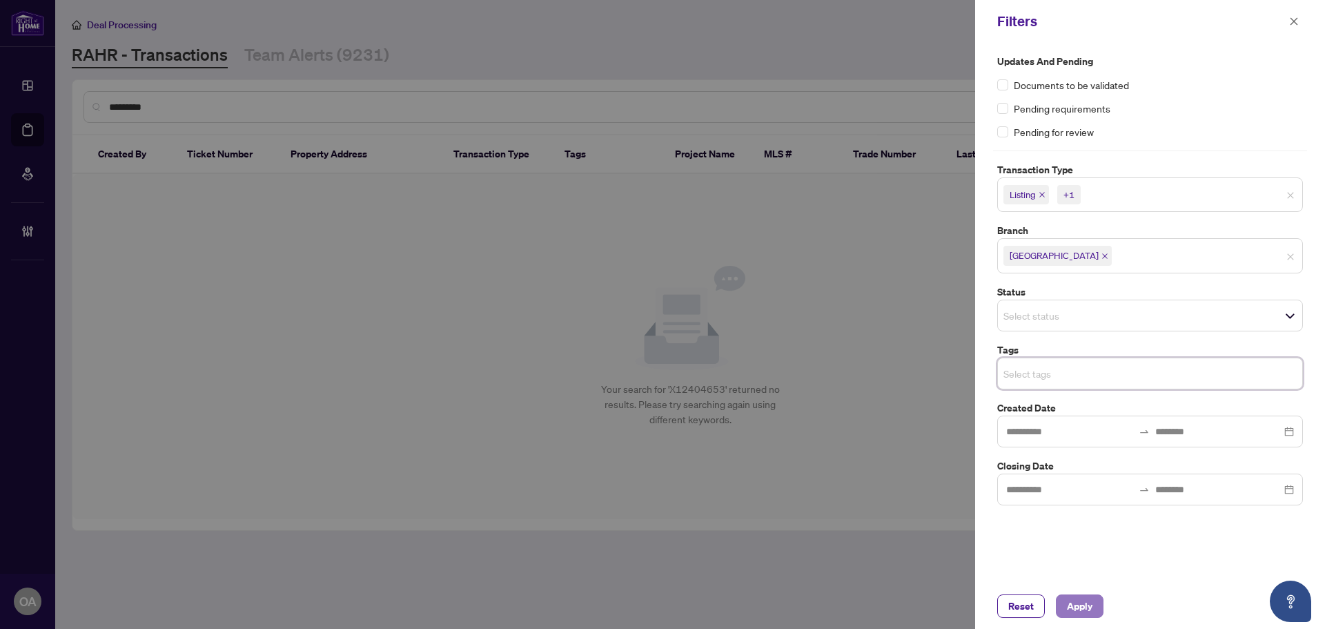
click at [1059, 616] on button "Apply" at bounding box center [1080, 605] width 48 height 23
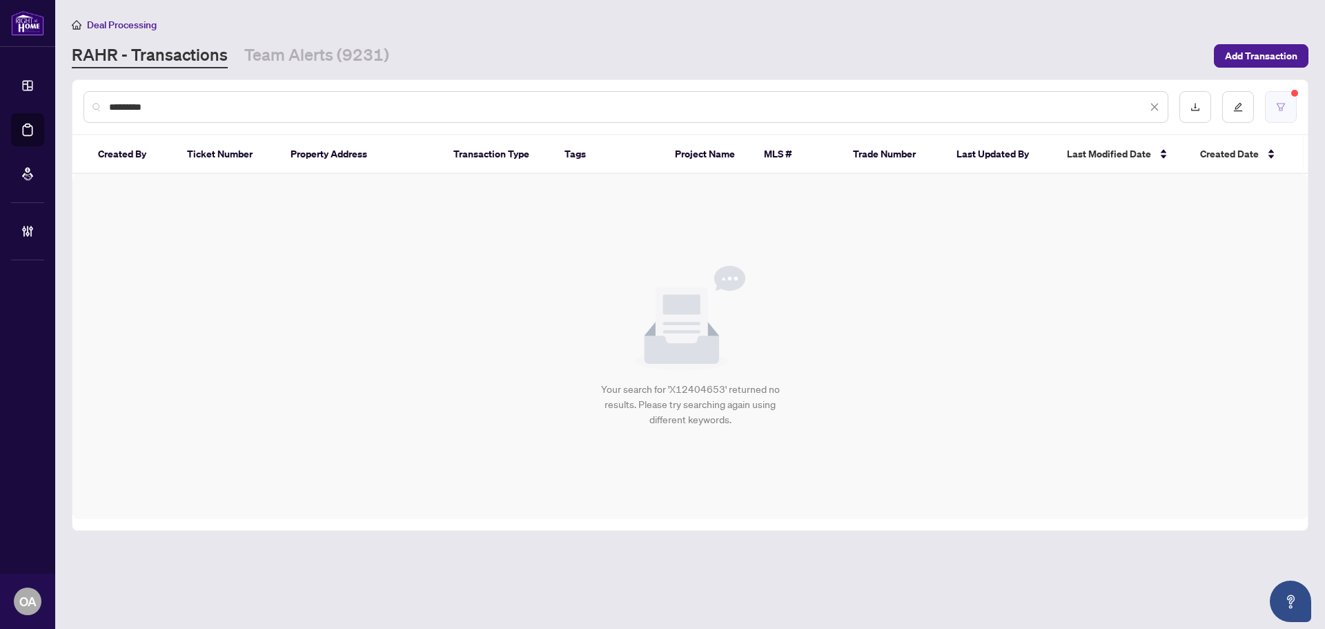
click at [1279, 102] on icon "filter" at bounding box center [1281, 107] width 10 height 10
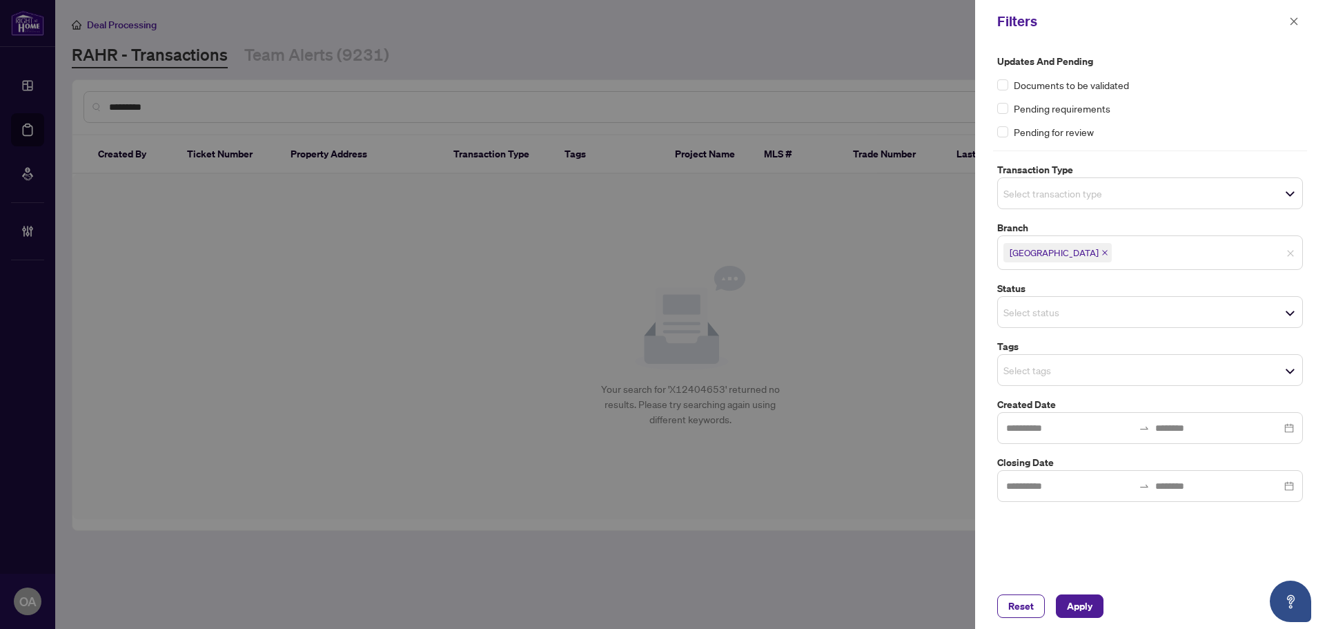
click at [1093, 585] on div "Filters Updates and Pending Documents to be validated Pending requirements Pend…" at bounding box center [1150, 314] width 350 height 629
click at [1088, 605] on span "Apply" at bounding box center [1080, 606] width 26 height 22
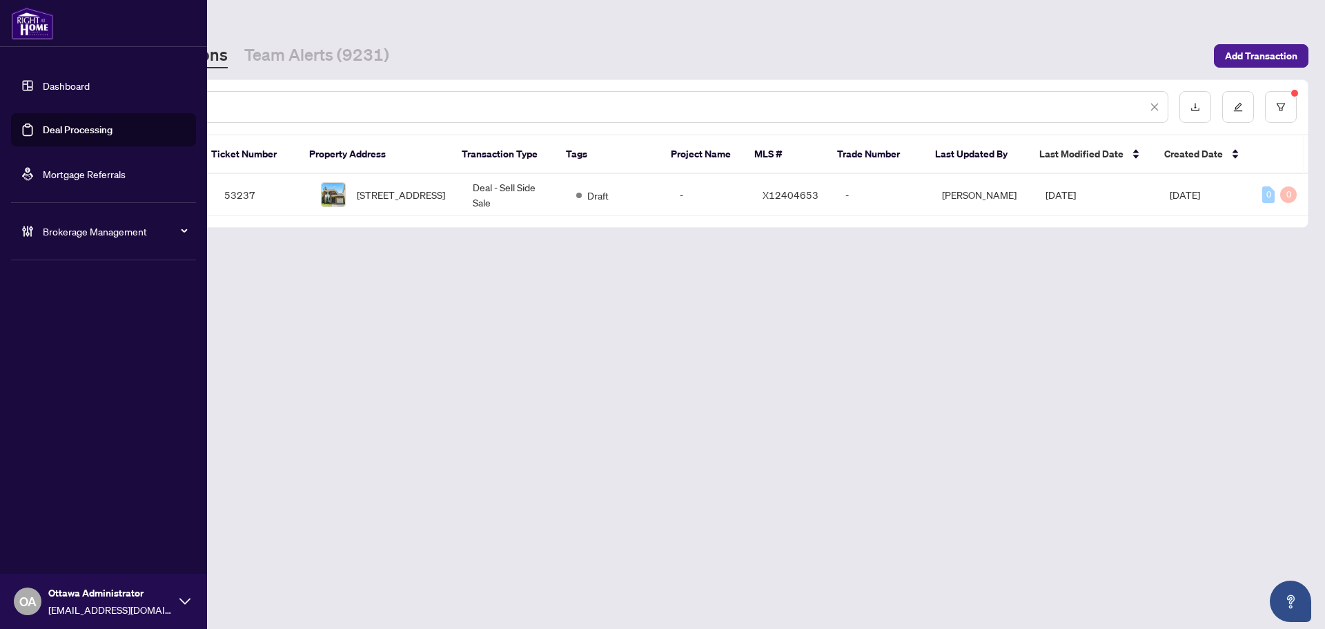
click at [52, 127] on link "Deal Processing" at bounding box center [78, 130] width 70 height 12
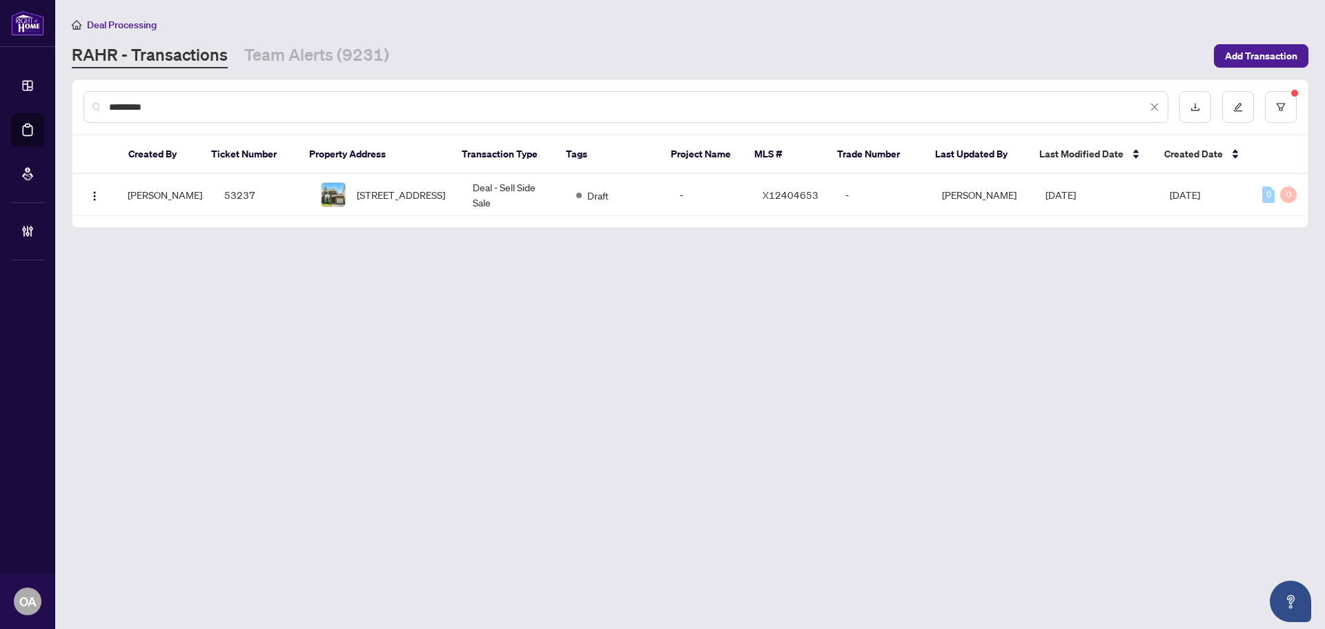
click at [337, 77] on main "Deal Processing RAHR - Transactions Team Alerts (9231) Add Transaction ********…" at bounding box center [690, 314] width 1270 height 629
click at [339, 55] on link "Team Alerts (9231)" at bounding box center [316, 55] width 145 height 25
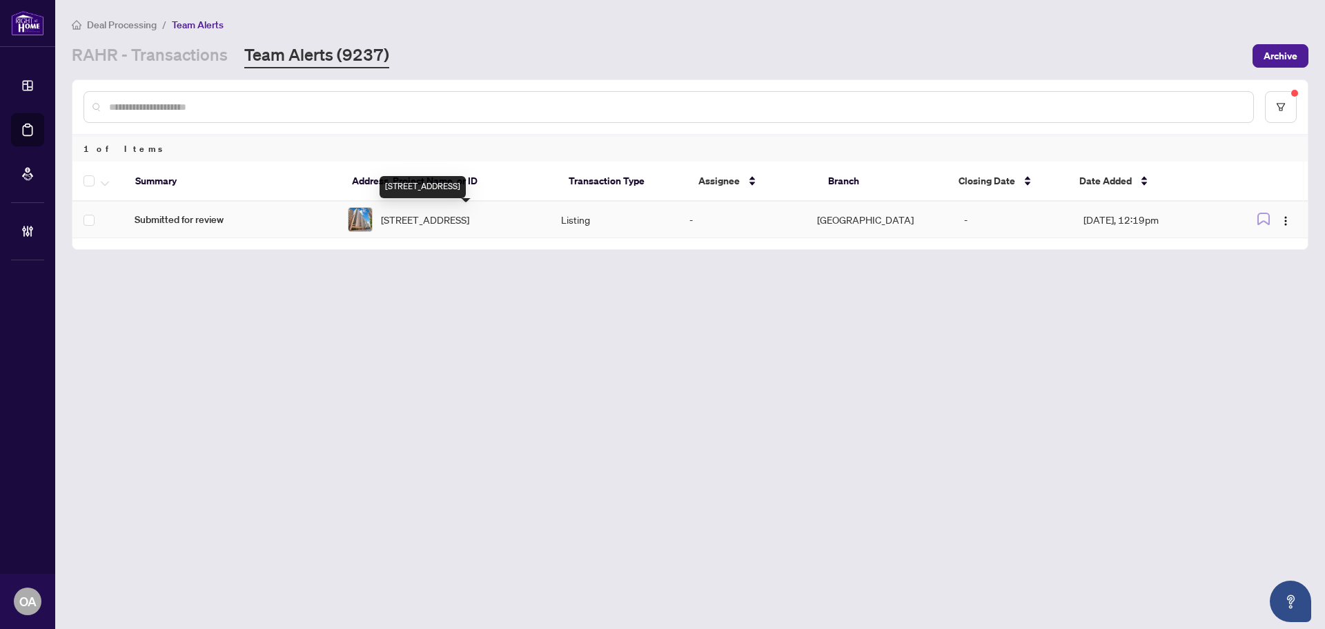
click at [456, 217] on span "801-470 Laurier Ave, Ottawa, Ontario K1R 7W9, Canada" at bounding box center [425, 219] width 88 height 15
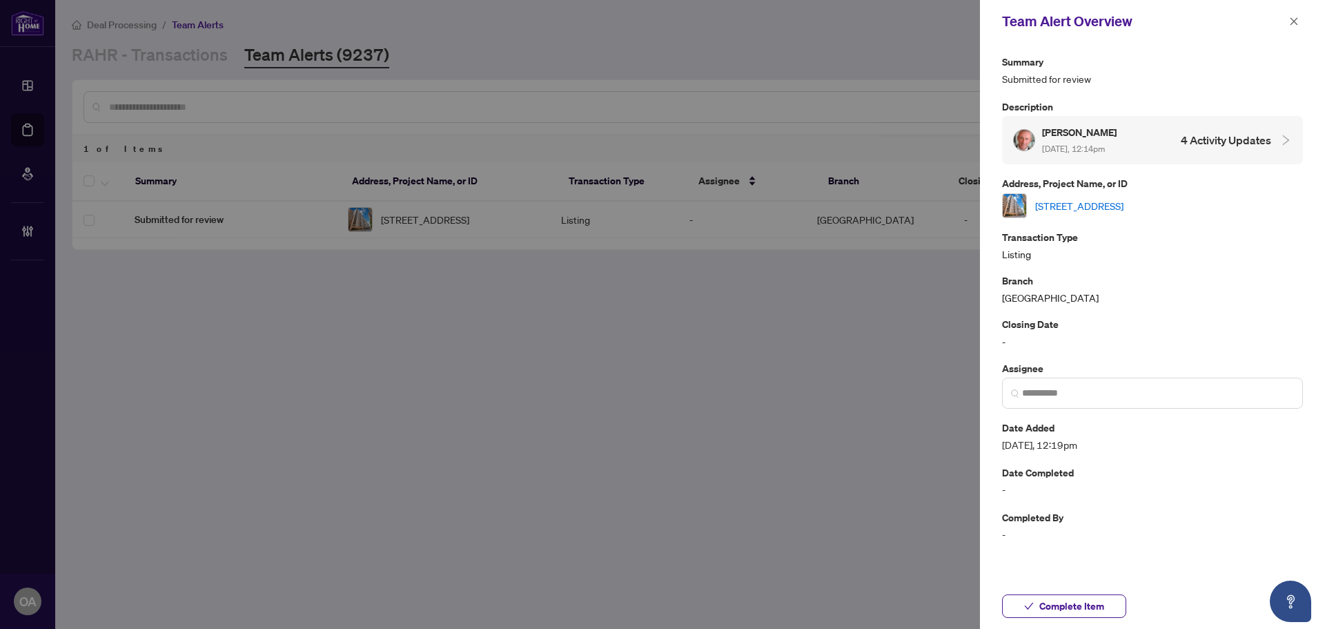
click at [1124, 204] on link "801-470 Laurier Ave, Ottawa, Ontario K1R 7W9, Canada" at bounding box center [1079, 205] width 88 height 15
click at [1291, 14] on span "button" at bounding box center [1294, 21] width 10 height 22
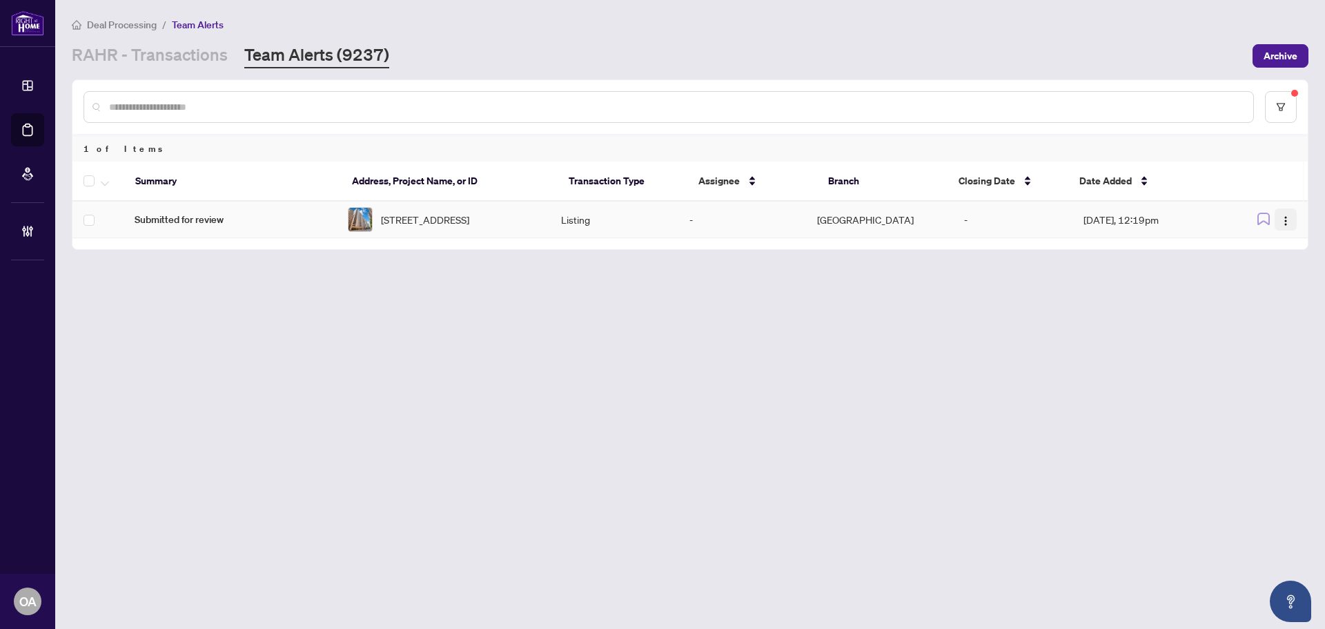
click at [1282, 222] on img "button" at bounding box center [1285, 220] width 11 height 11
click at [1278, 296] on span "Complete Item" at bounding box center [1254, 293] width 64 height 15
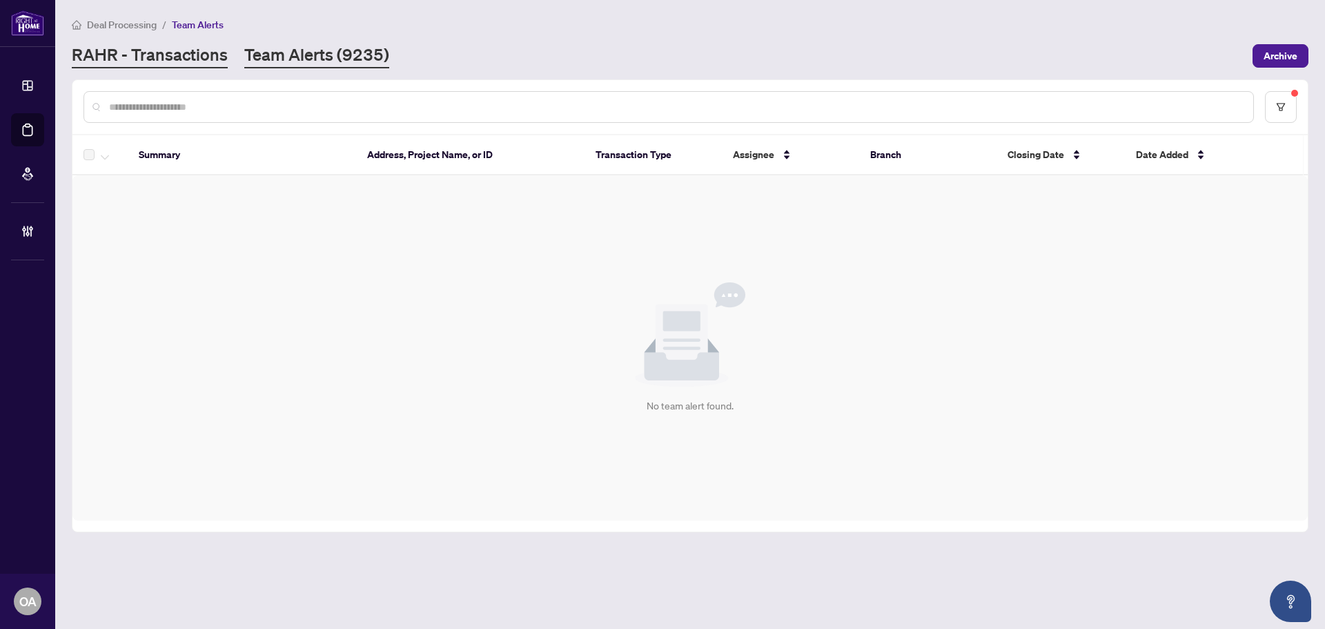
click at [177, 57] on link "RAHR - Transactions" at bounding box center [150, 55] width 156 height 25
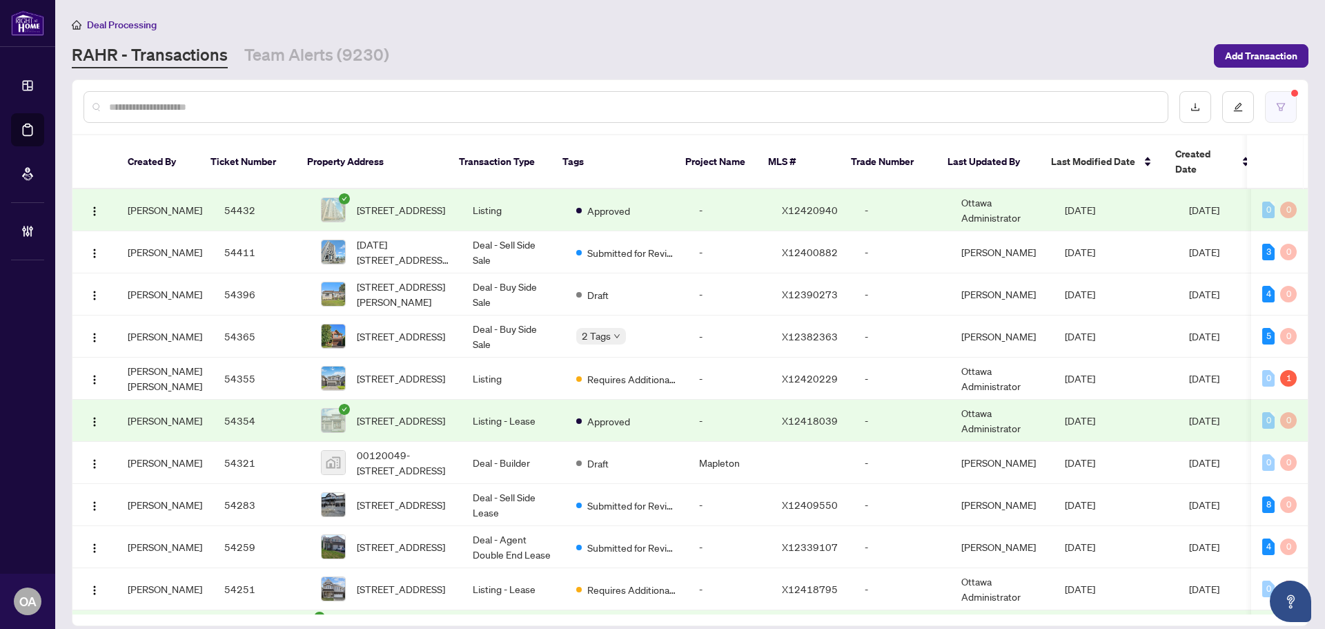
click at [1284, 106] on icon "filter" at bounding box center [1281, 107] width 10 height 10
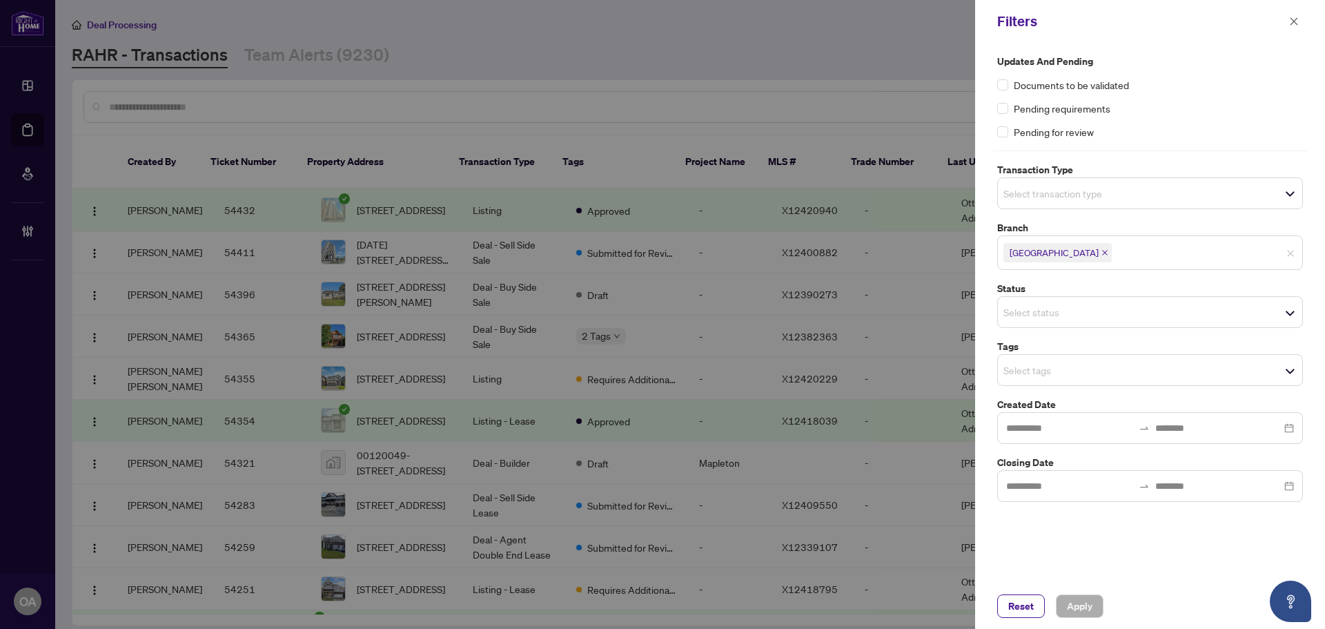
click at [1100, 191] on input "search" at bounding box center [1052, 193] width 97 height 17
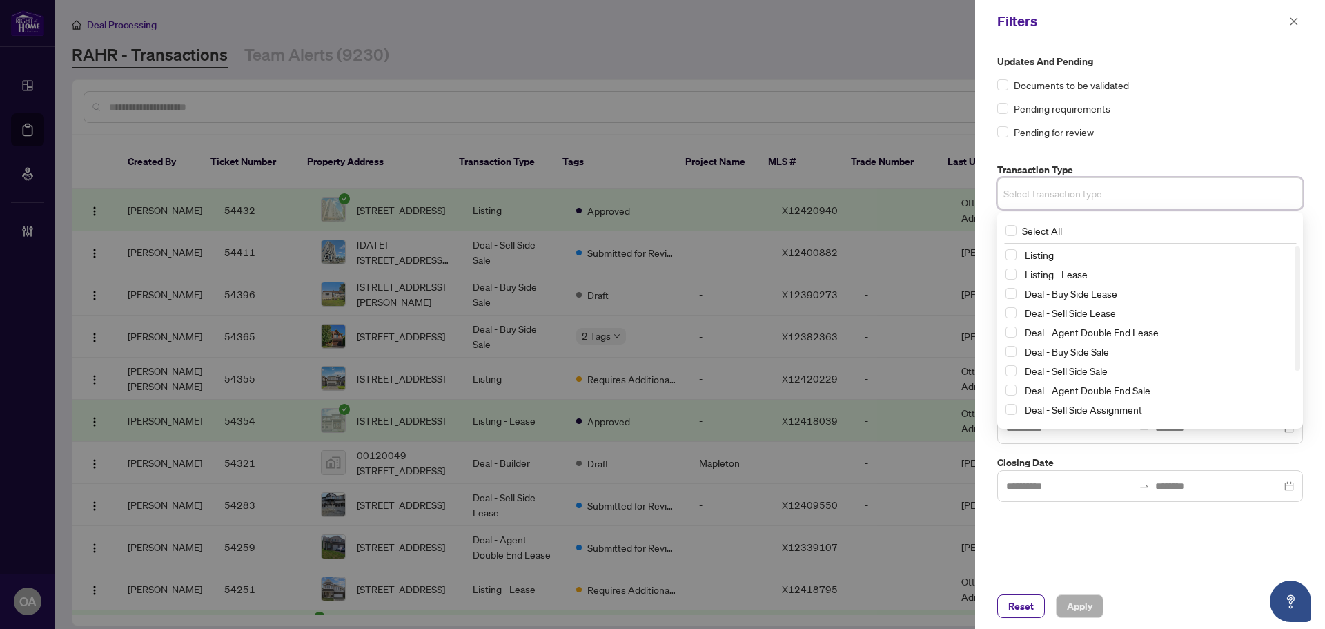
click at [1016, 261] on div "Listing" at bounding box center [1150, 254] width 289 height 17
click at [1014, 277] on span "Select Listing - Lease" at bounding box center [1011, 273] width 11 height 11
click at [1010, 255] on span "Select Listing" at bounding box center [1011, 257] width 11 height 11
click at [1160, 150] on div at bounding box center [1150, 150] width 314 height 1
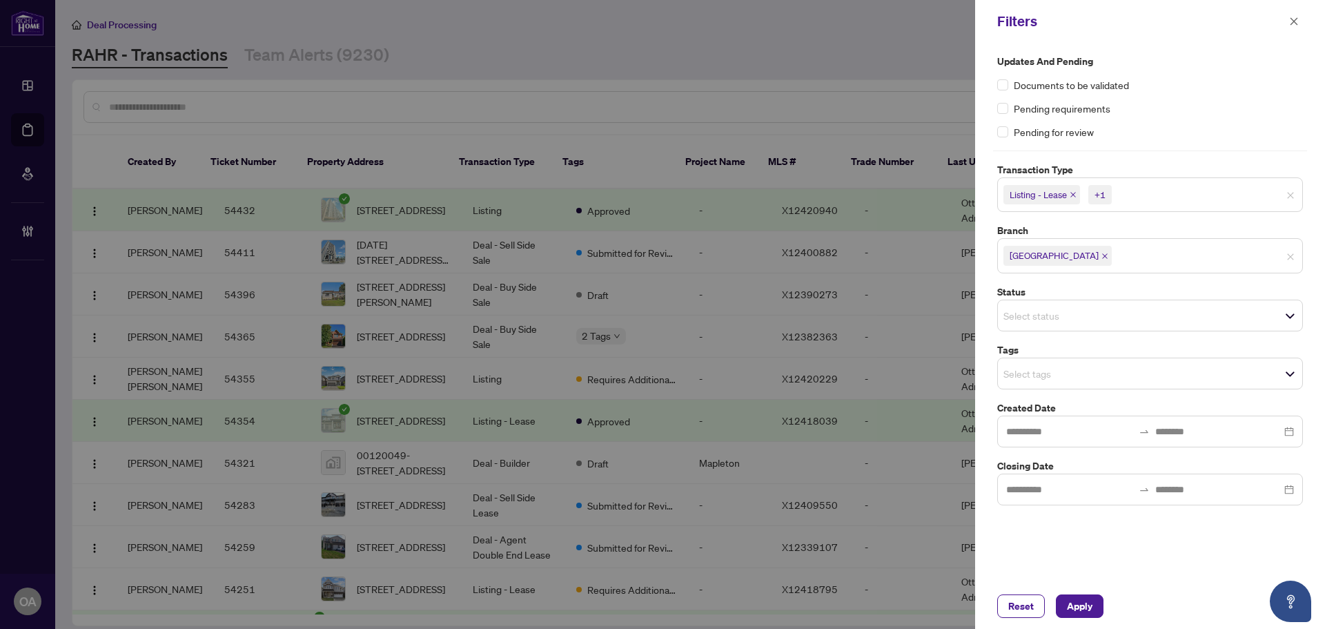
click at [1064, 322] on input "search" at bounding box center [1052, 315] width 97 height 17
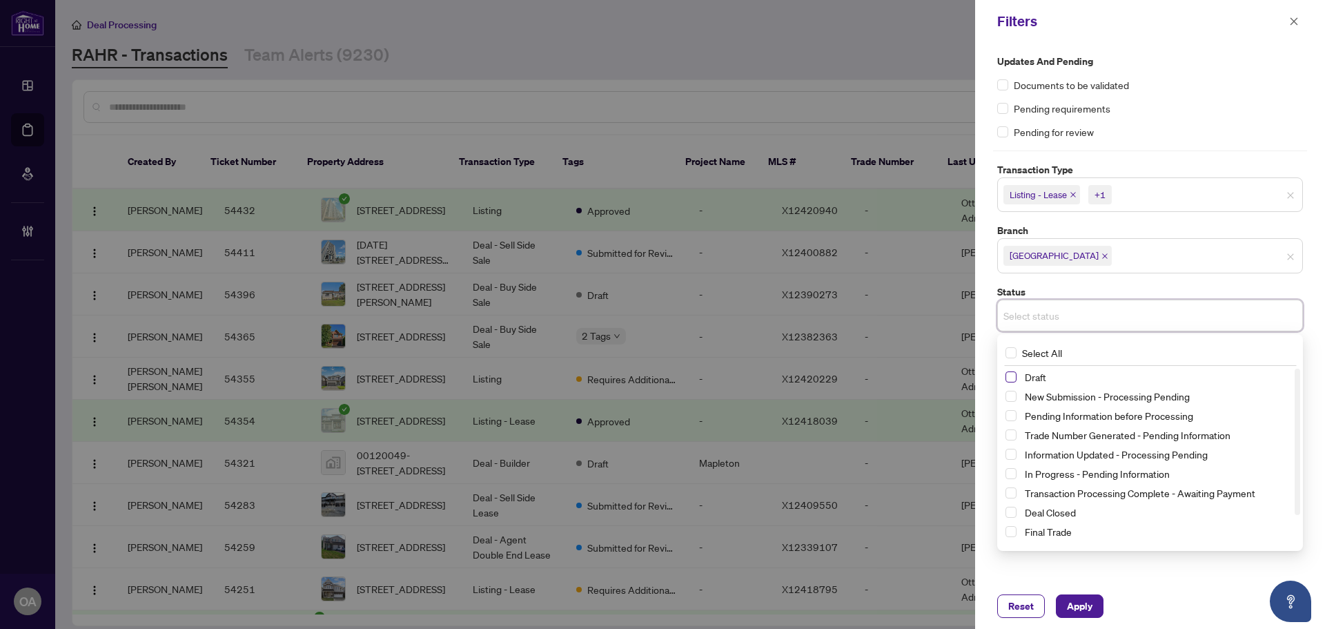
click at [1013, 376] on span "Select Draft" at bounding box center [1011, 376] width 11 height 11
click at [1086, 609] on span "Apply" at bounding box center [1080, 606] width 26 height 22
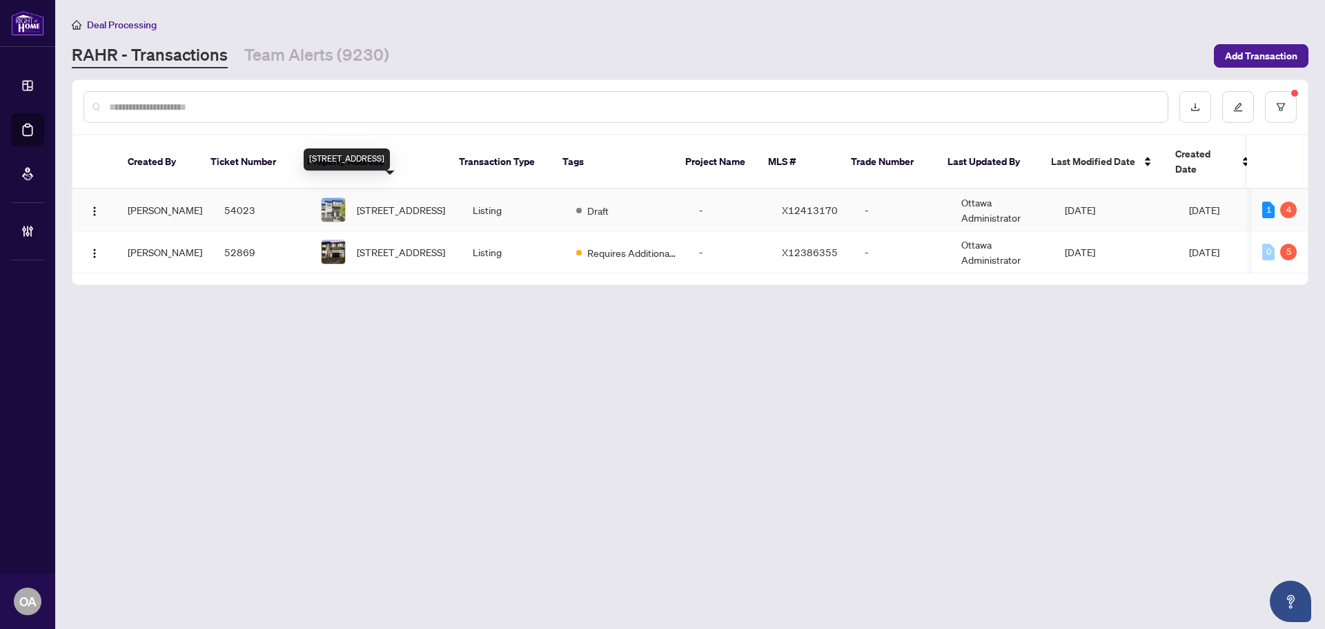
click at [411, 202] on span "507 Radiant Private, Ottawa, Ontario K2M 0M9, Canada" at bounding box center [401, 209] width 88 height 15
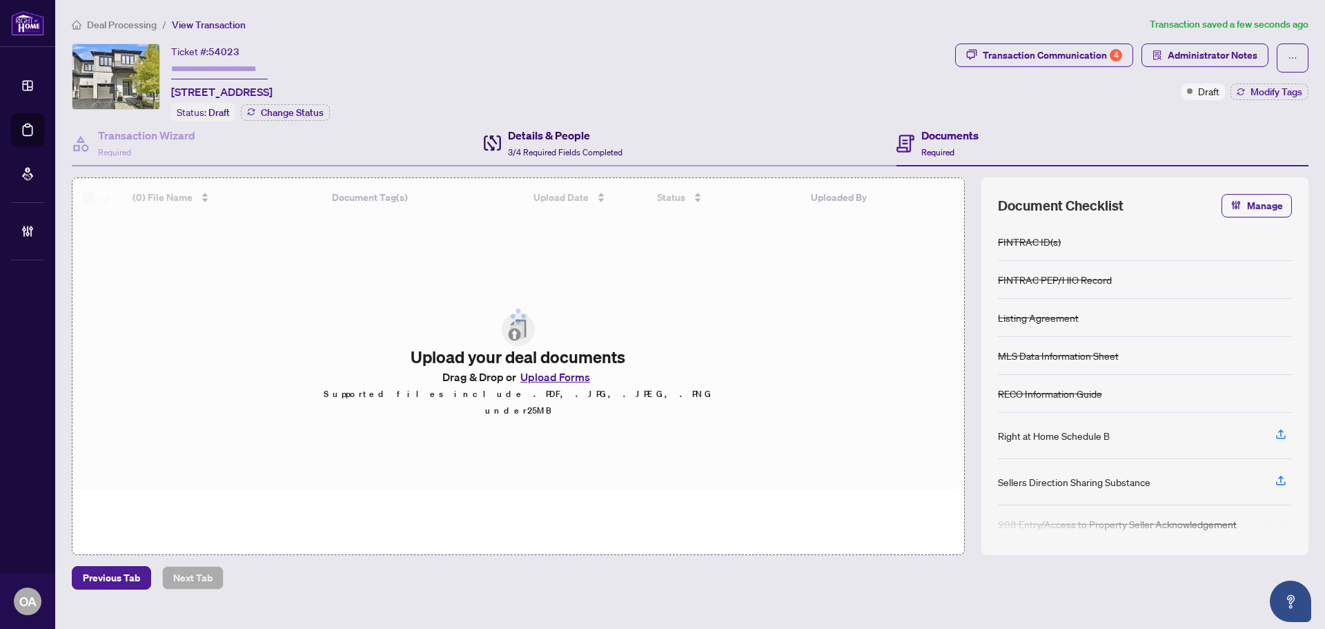
click at [556, 141] on div "Details & People 3/4 Required Fields Completed" at bounding box center [565, 143] width 115 height 32
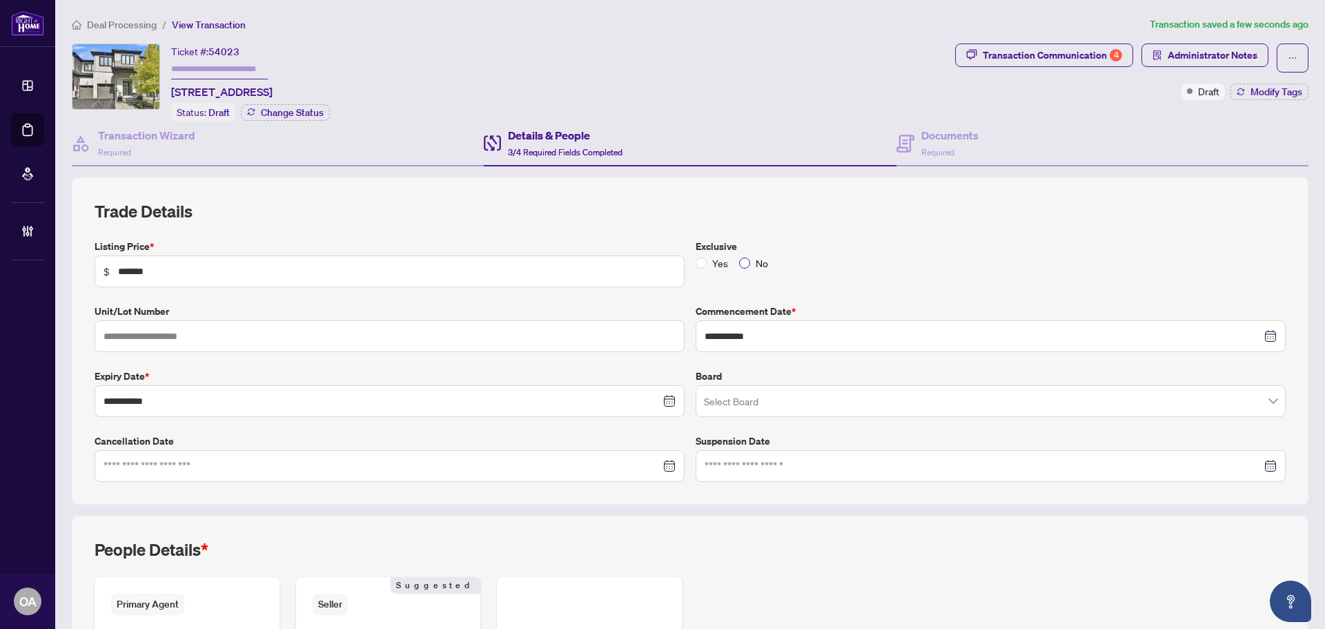
click at [744, 260] on label "No" at bounding box center [756, 262] width 35 height 15
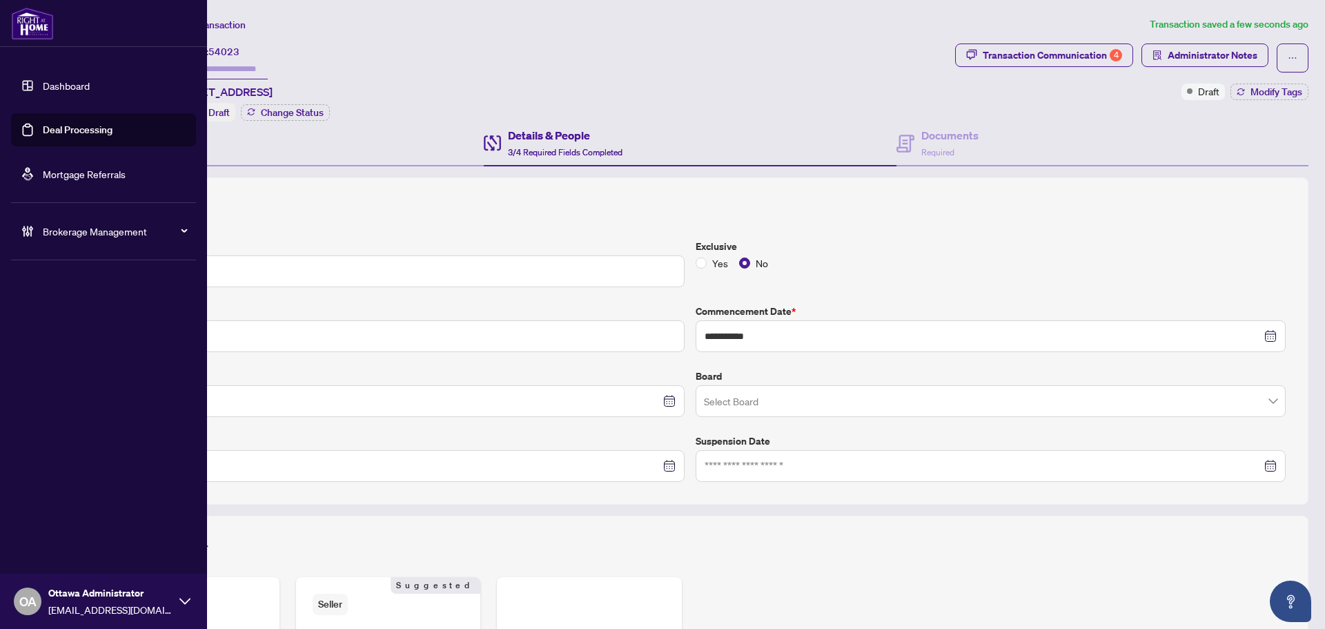
click at [43, 92] on link "Dashboard" at bounding box center [66, 85] width 47 height 12
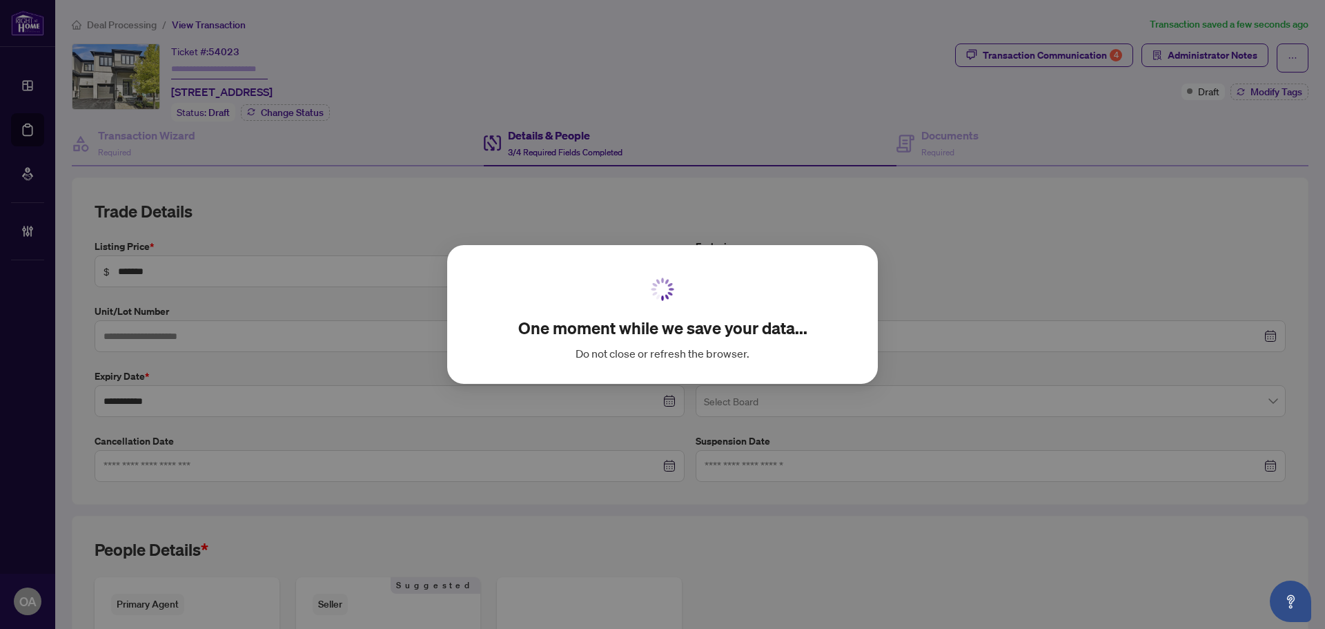
click at [68, 138] on div "One moment while we save your data... Do not close or refresh the browser. Canc…" at bounding box center [662, 314] width 1325 height 629
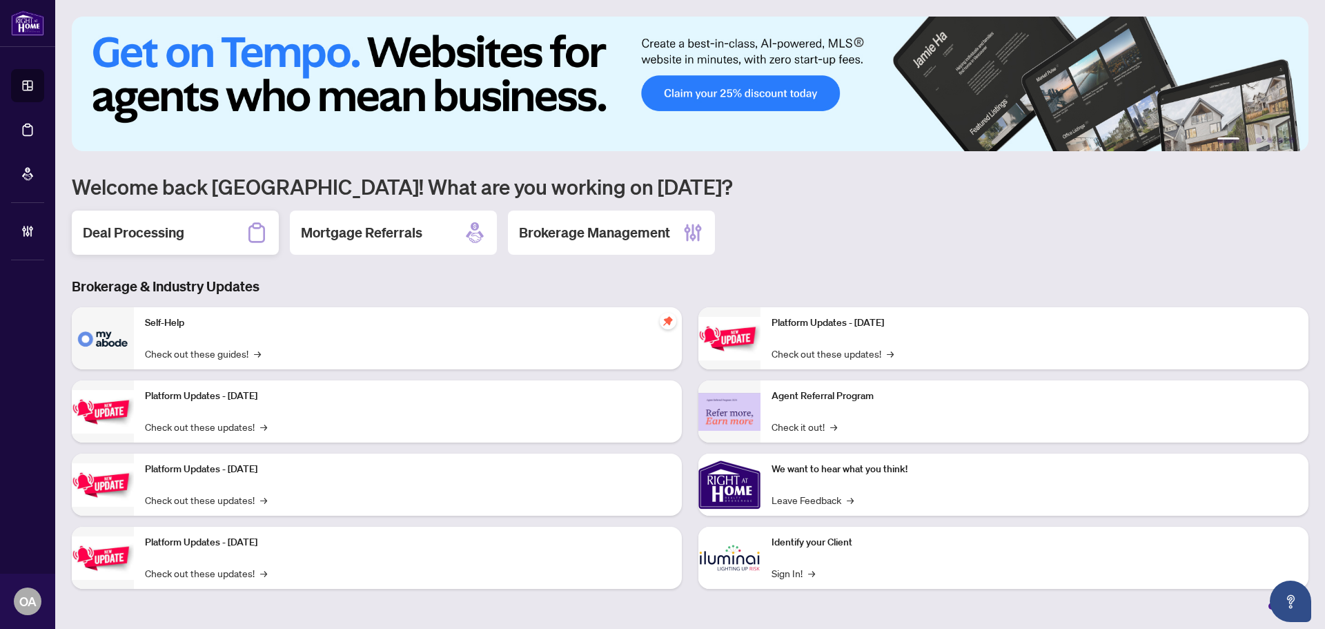
click at [180, 233] on h2 "Deal Processing" at bounding box center [133, 232] width 101 height 19
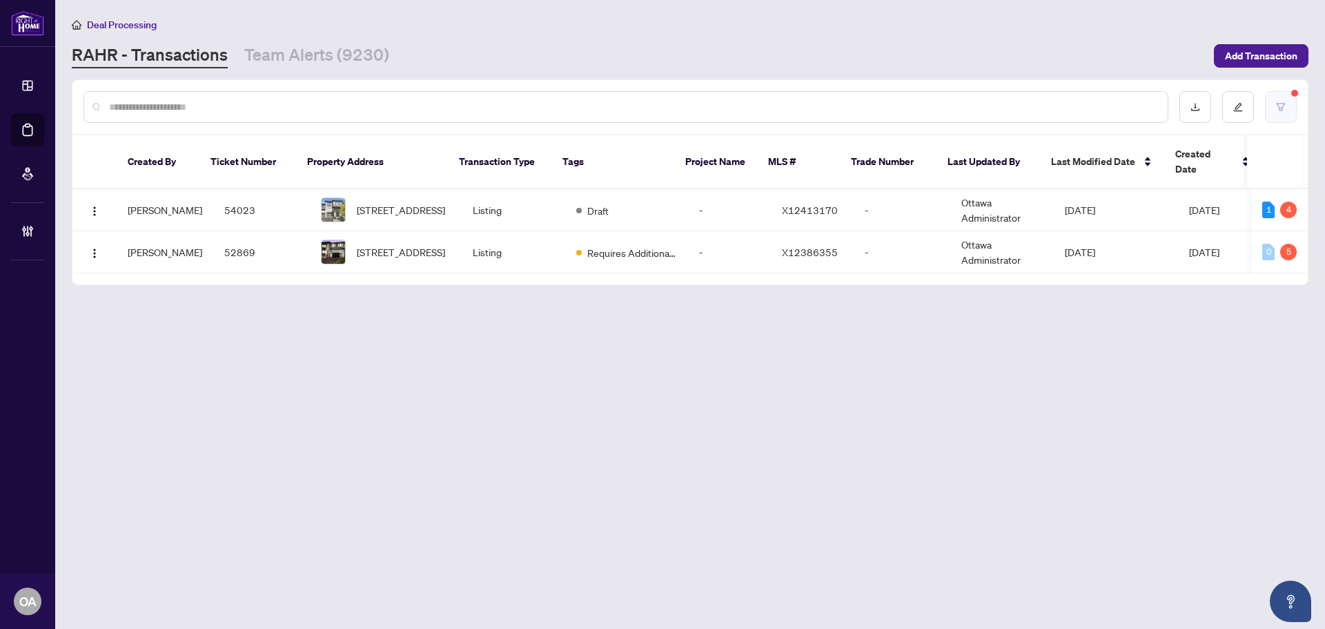
click at [1273, 101] on button "button" at bounding box center [1281, 107] width 32 height 32
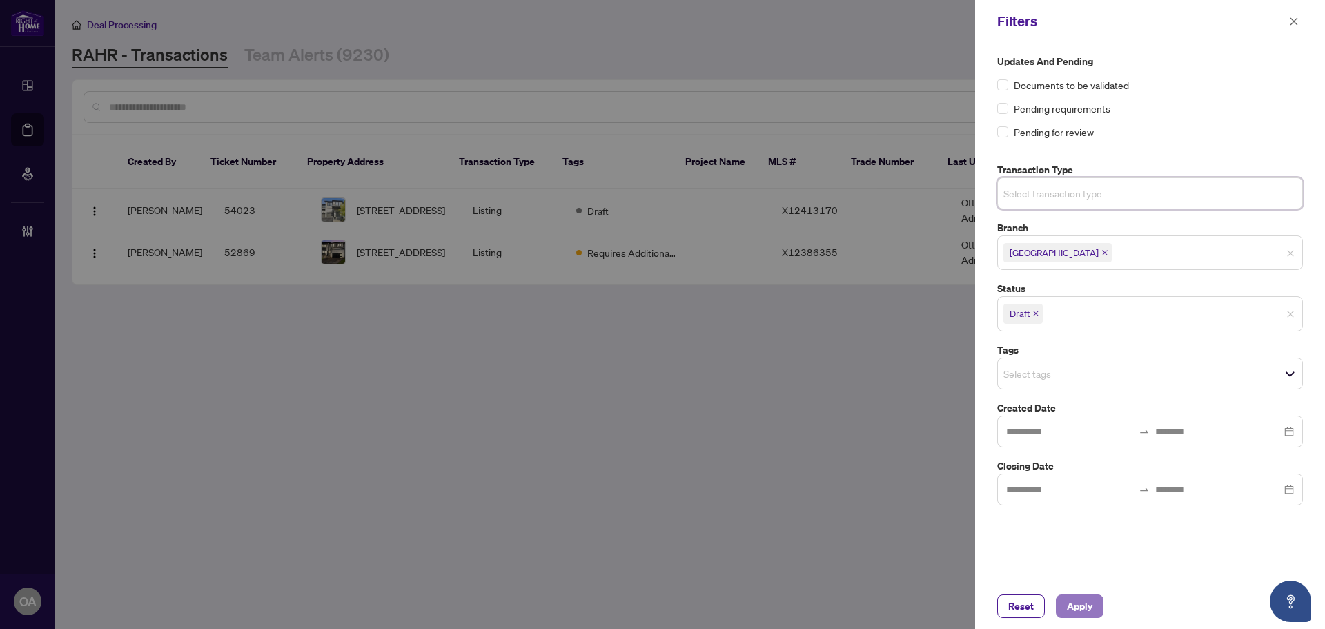
click at [1084, 599] on span "Apply" at bounding box center [1080, 606] width 26 height 22
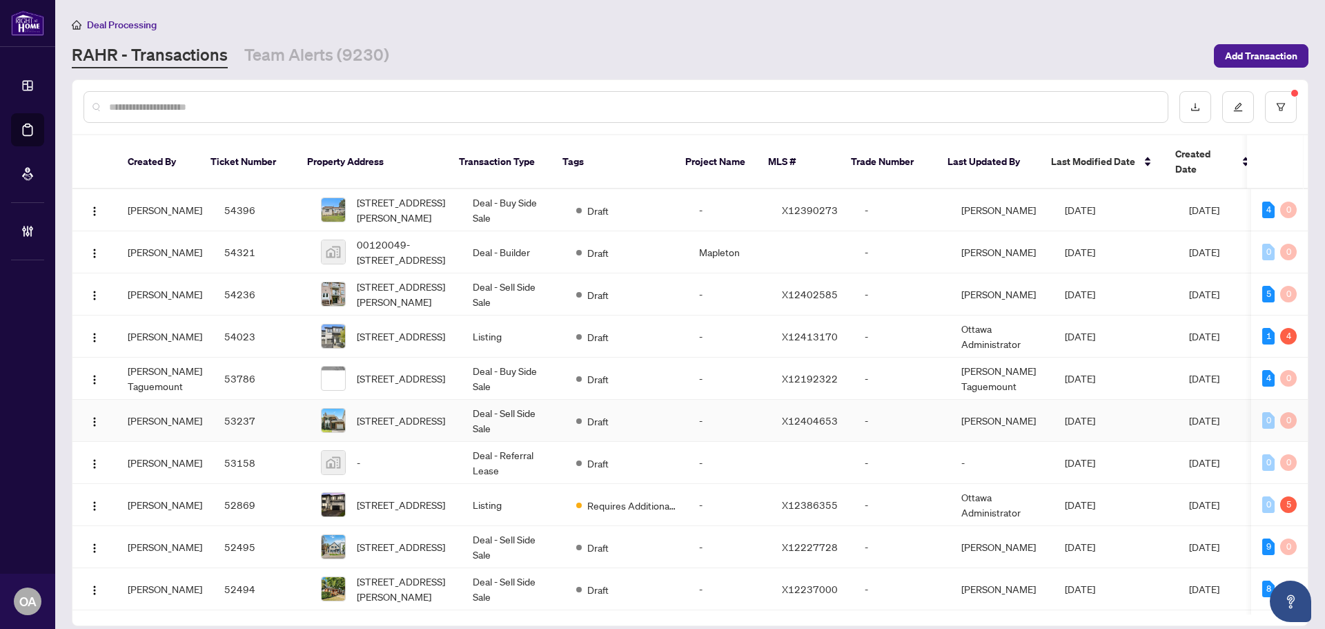
click at [507, 404] on td "Deal - Sell Side Sale" at bounding box center [514, 421] width 104 height 42
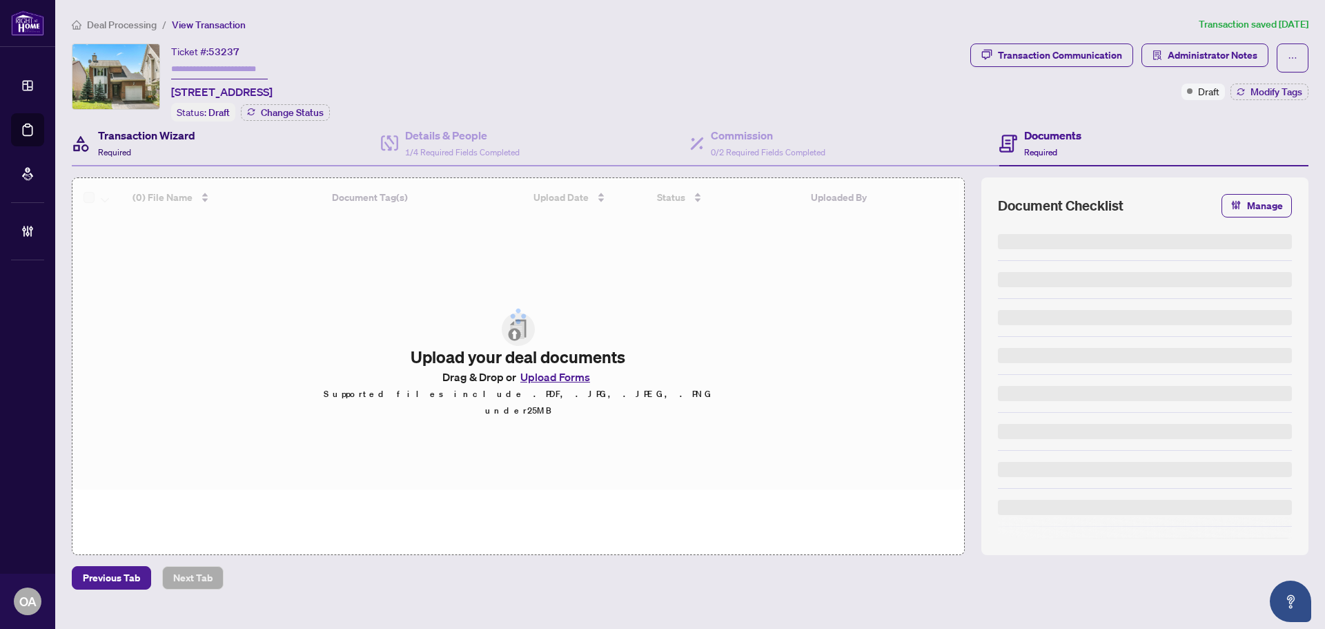
click at [170, 135] on h4 "Transaction Wizard" at bounding box center [146, 135] width 97 height 17
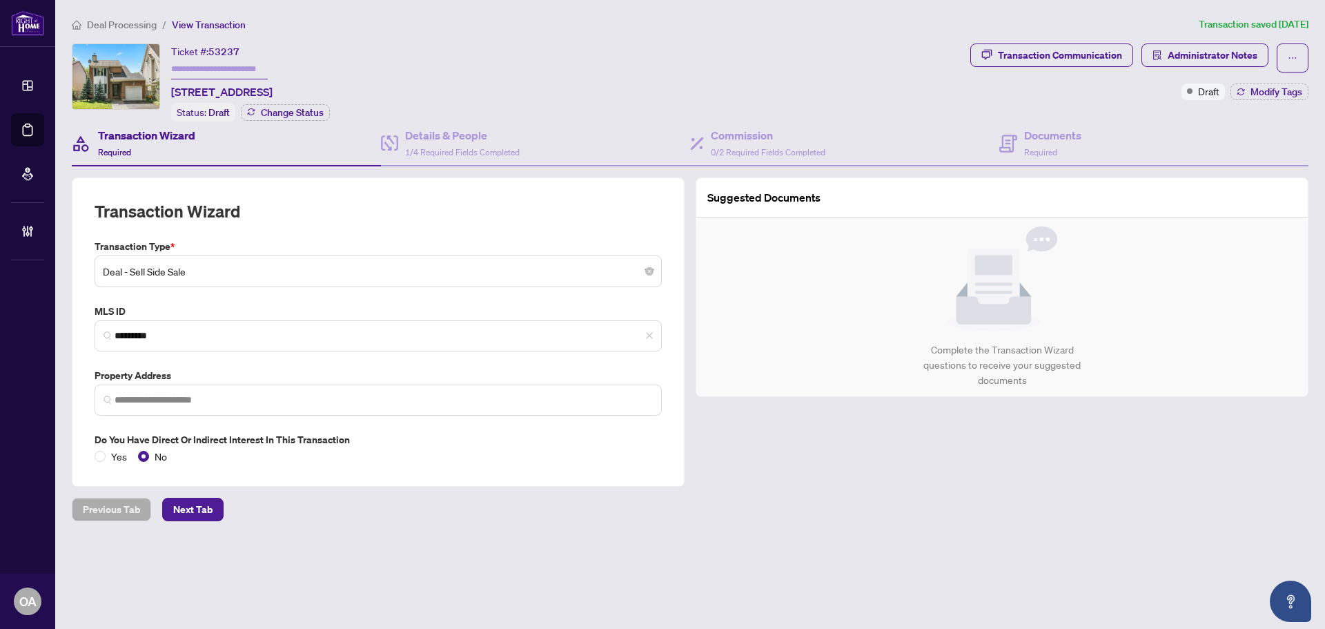
type input "**********"
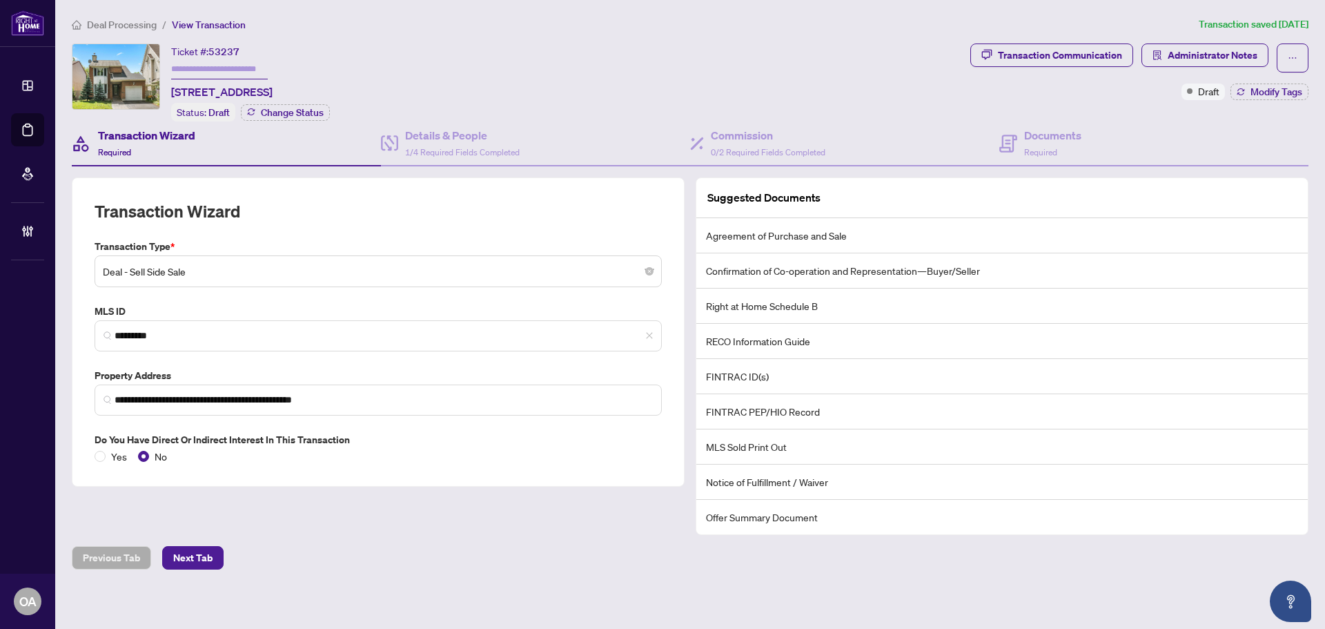
click at [218, 269] on span "Deal - Sell Side Sale" at bounding box center [378, 271] width 551 height 26
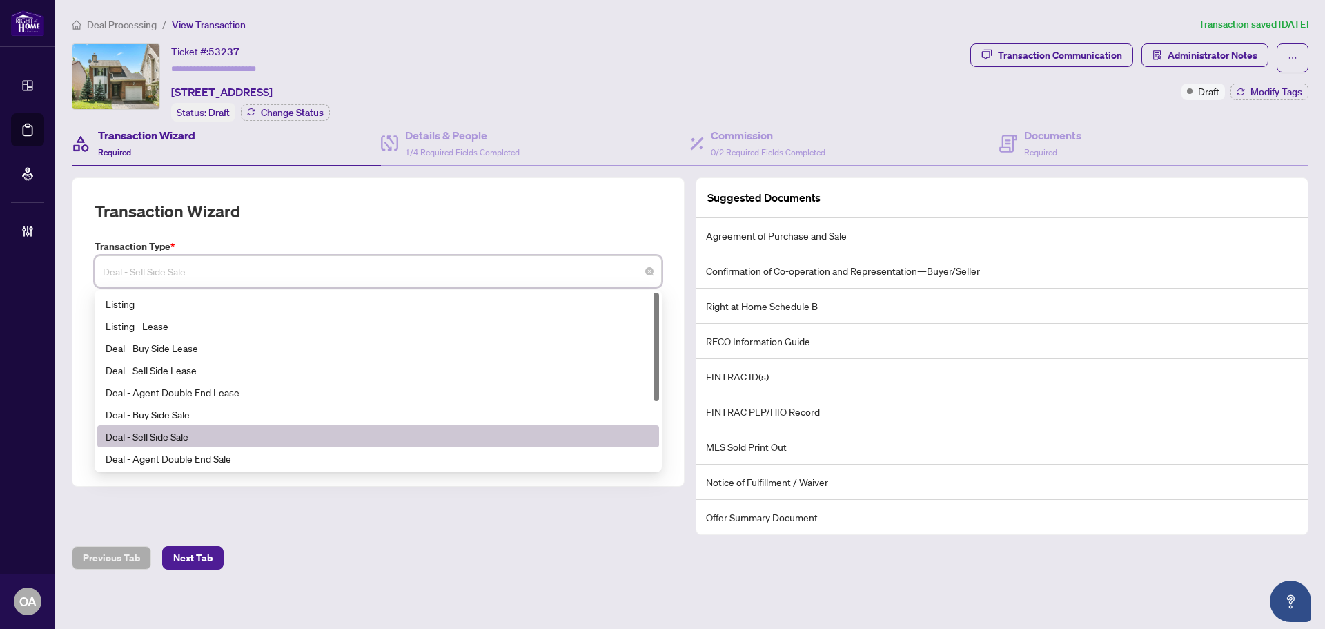
click at [220, 268] on span "Deal - Sell Side Sale" at bounding box center [378, 271] width 551 height 26
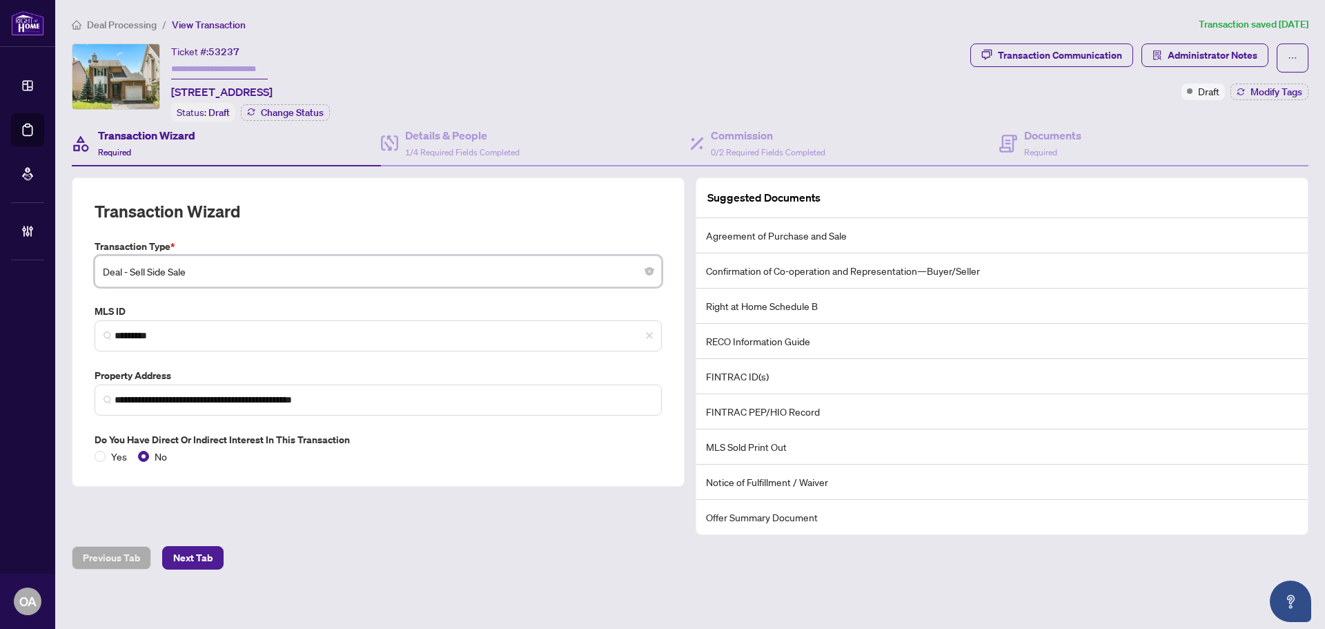
click at [301, 217] on div "Transaction Wizard" at bounding box center [378, 219] width 567 height 39
click at [282, 262] on span "Deal - Sell Side Sale" at bounding box center [378, 271] width 551 height 26
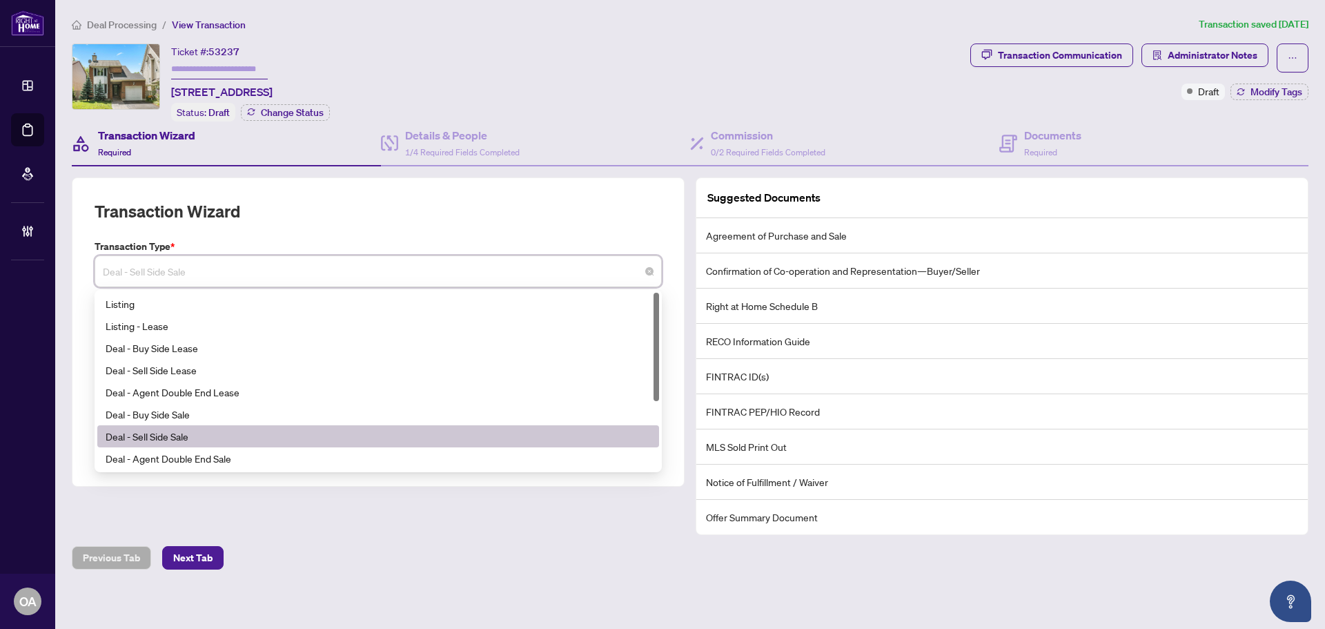
click at [282, 263] on span "Deal - Sell Side Sale" at bounding box center [378, 271] width 551 height 26
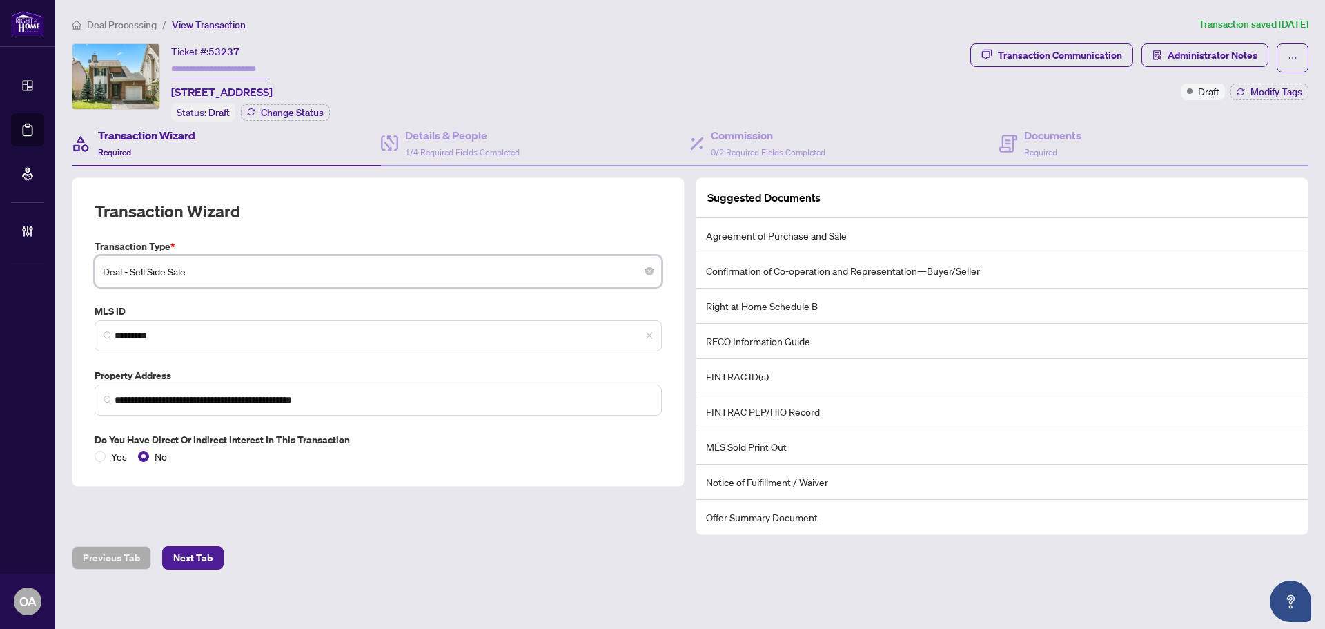
click at [308, 221] on div "Transaction Wizard" at bounding box center [378, 219] width 567 height 39
click at [310, 271] on span "Deal - Sell Side Sale" at bounding box center [378, 271] width 551 height 26
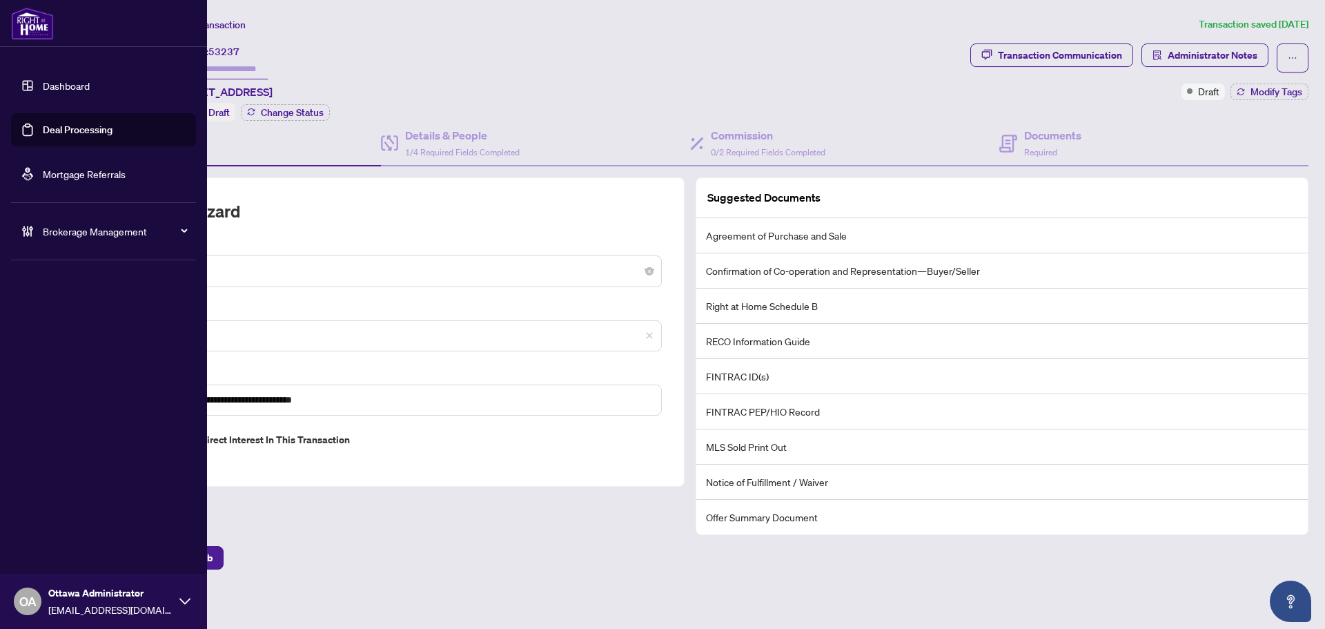
click at [46, 126] on link "Deal Processing" at bounding box center [78, 130] width 70 height 12
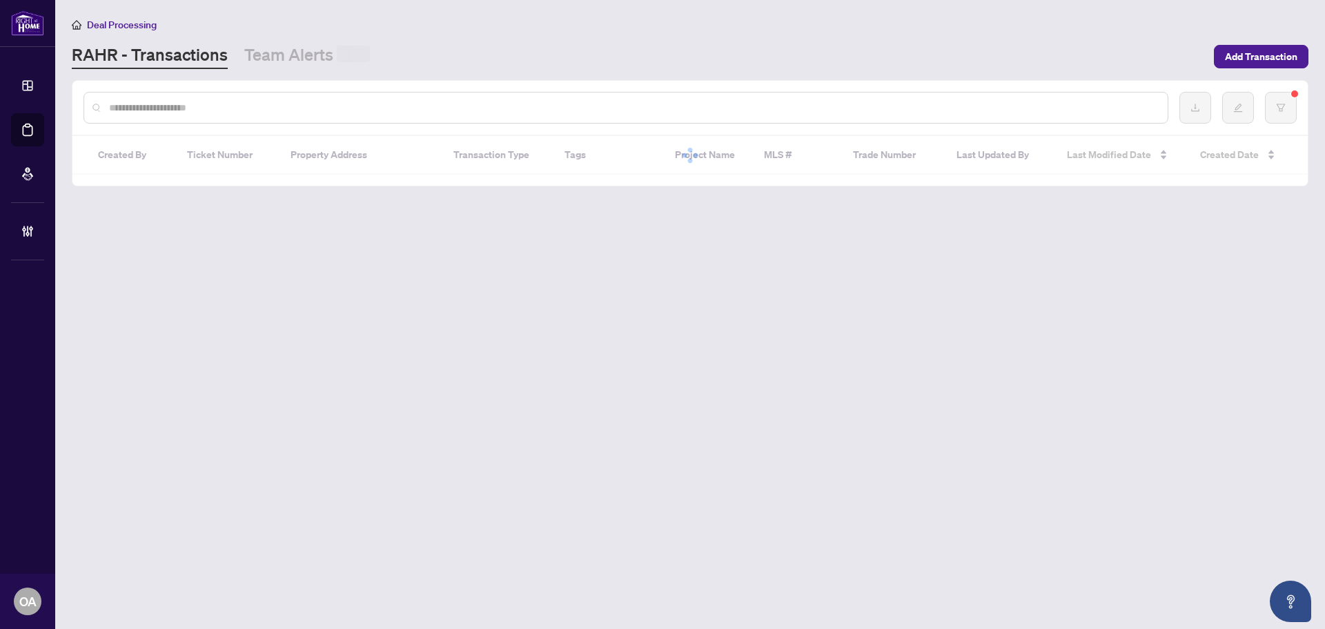
click at [270, 117] on div at bounding box center [626, 108] width 1085 height 32
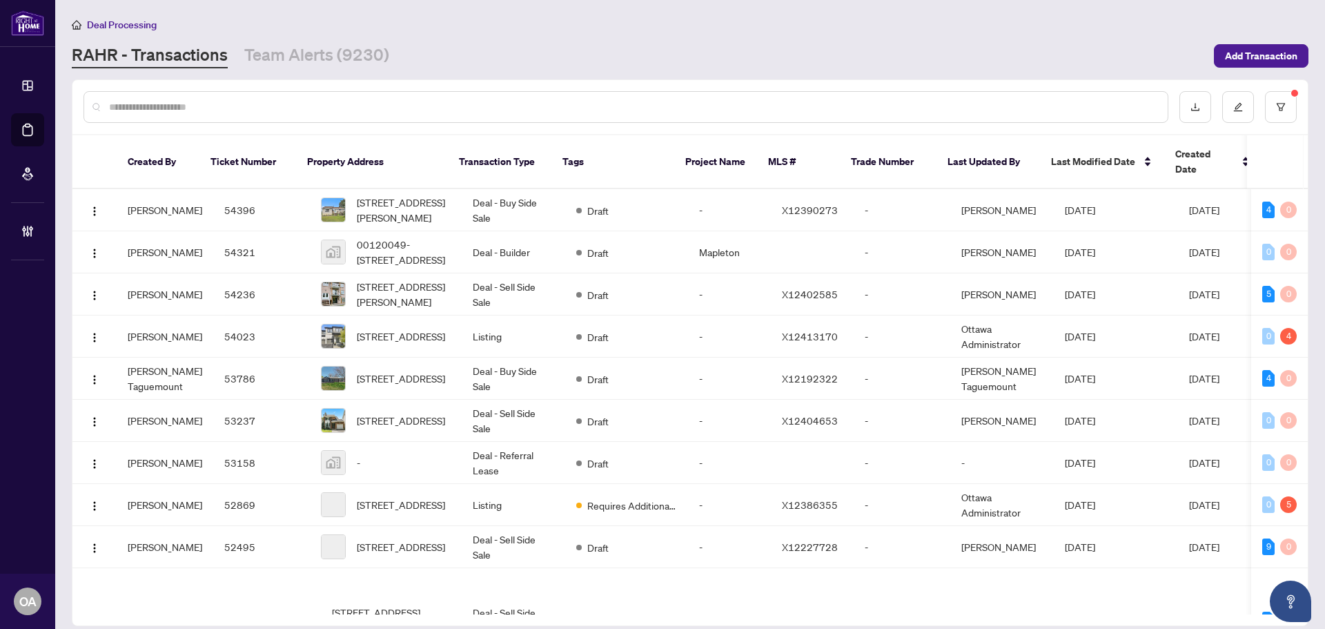
click at [244, 106] on input "text" at bounding box center [633, 106] width 1048 height 15
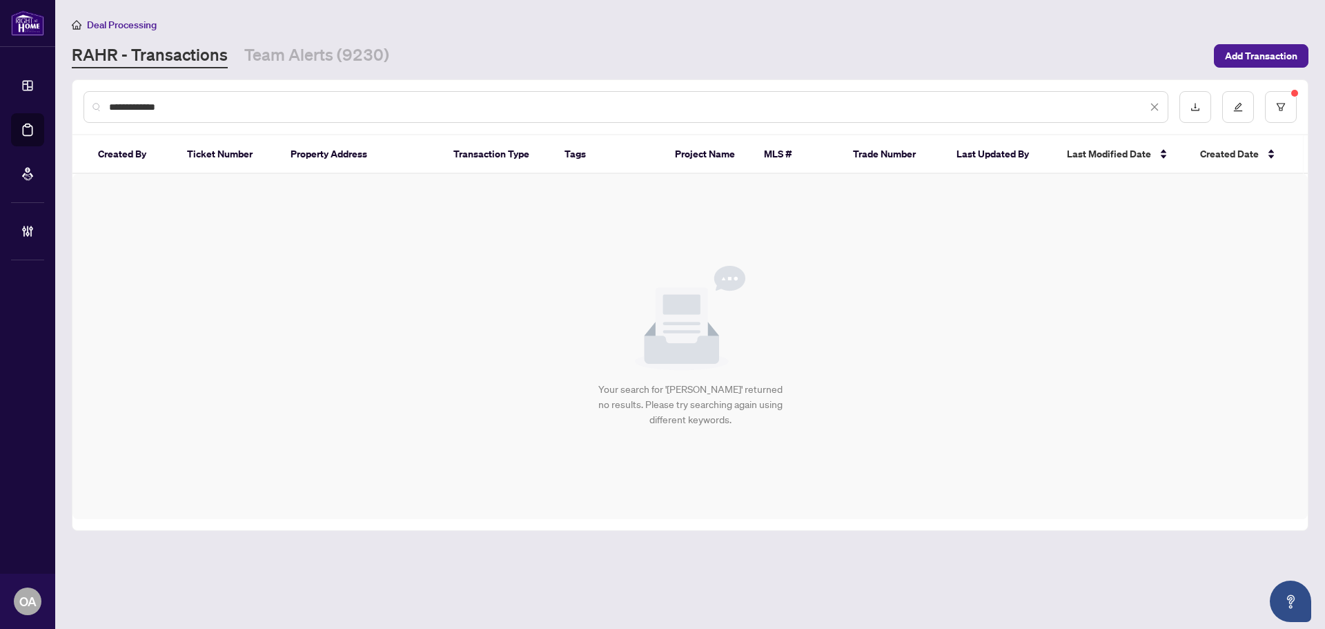
type input "**********"
click at [1309, 89] on main "**********" at bounding box center [690, 314] width 1270 height 629
click at [1290, 98] on button "button" at bounding box center [1281, 107] width 32 height 32
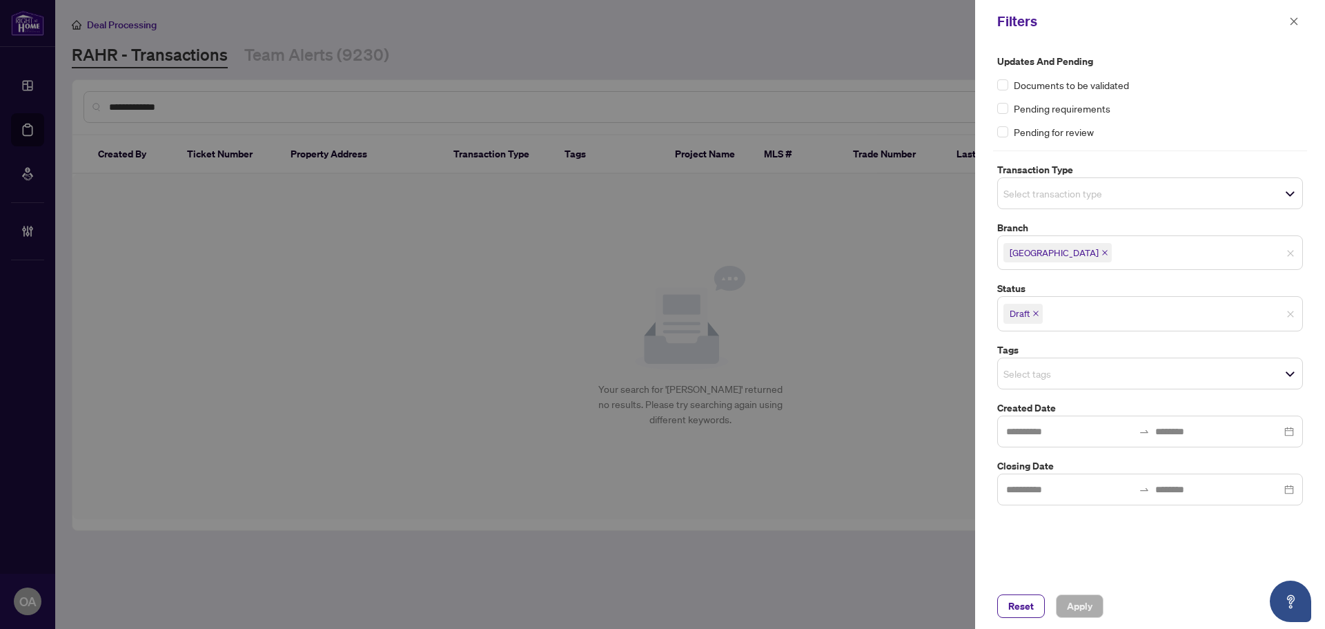
drag, startPoint x: 1287, startPoint y: 331, endPoint x: 1289, endPoint y: 323, distance: 7.9
click at [1287, 331] on div "Draft" at bounding box center [1150, 313] width 306 height 35
click at [1090, 605] on span "Apply" at bounding box center [1080, 606] width 26 height 22
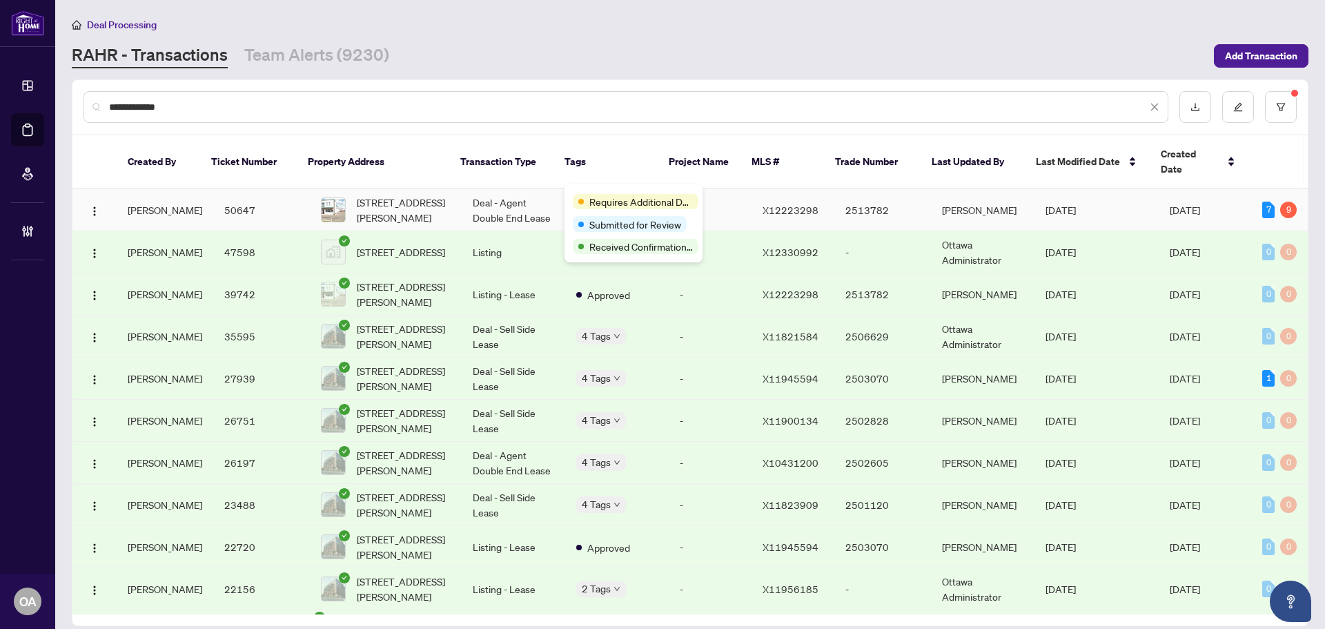
click at [364, 195] on span "1525 Michael St, Ottawa, Ontario K1B 3T3, Canada" at bounding box center [404, 210] width 94 height 30
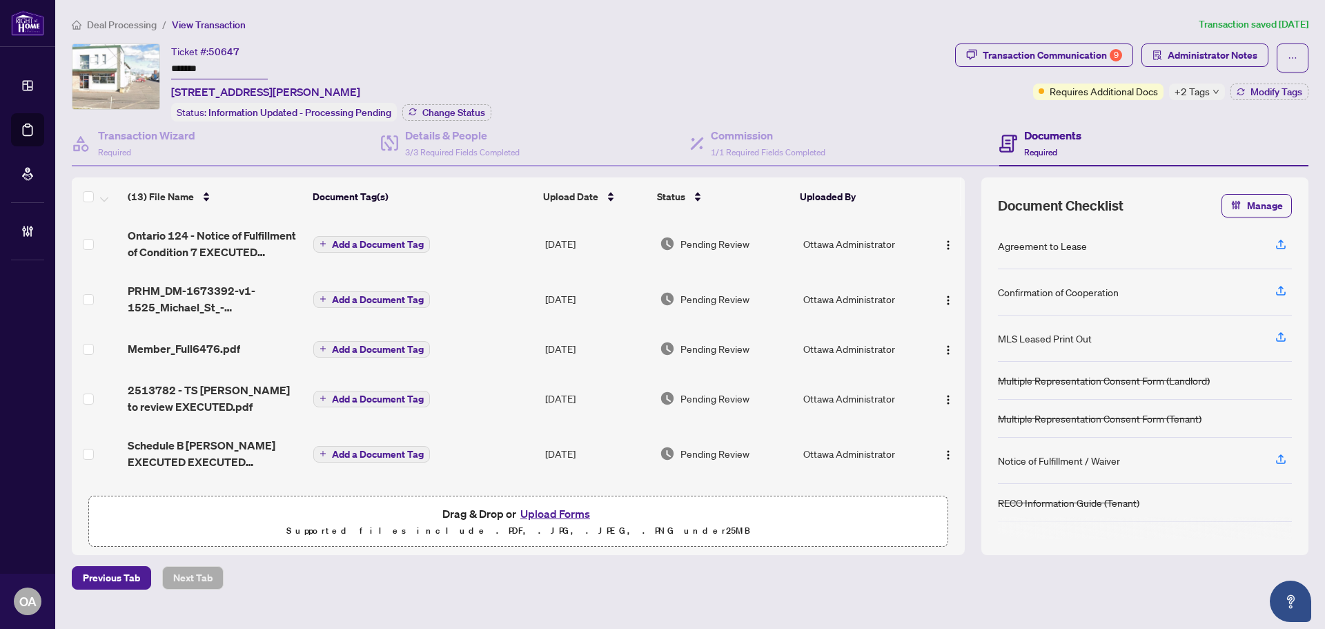
click at [1189, 93] on span "+2 Tags" at bounding box center [1192, 92] width 35 height 16
click at [984, 87] on div "Transaction Communication 9 Administrator Notes Requires Additional Docs +2 Tag…" at bounding box center [1131, 71] width 353 height 57
click at [1007, 46] on div "Transaction Communication 9" at bounding box center [1052, 55] width 139 height 22
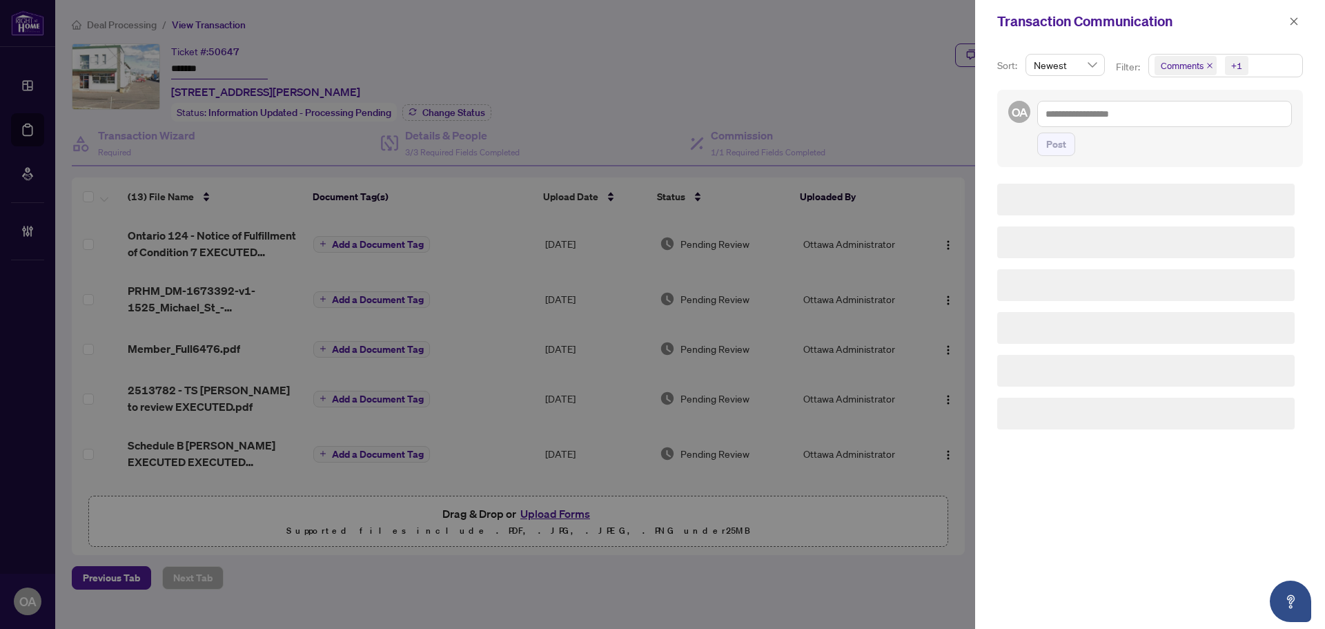
click at [866, 87] on div at bounding box center [662, 314] width 1325 height 629
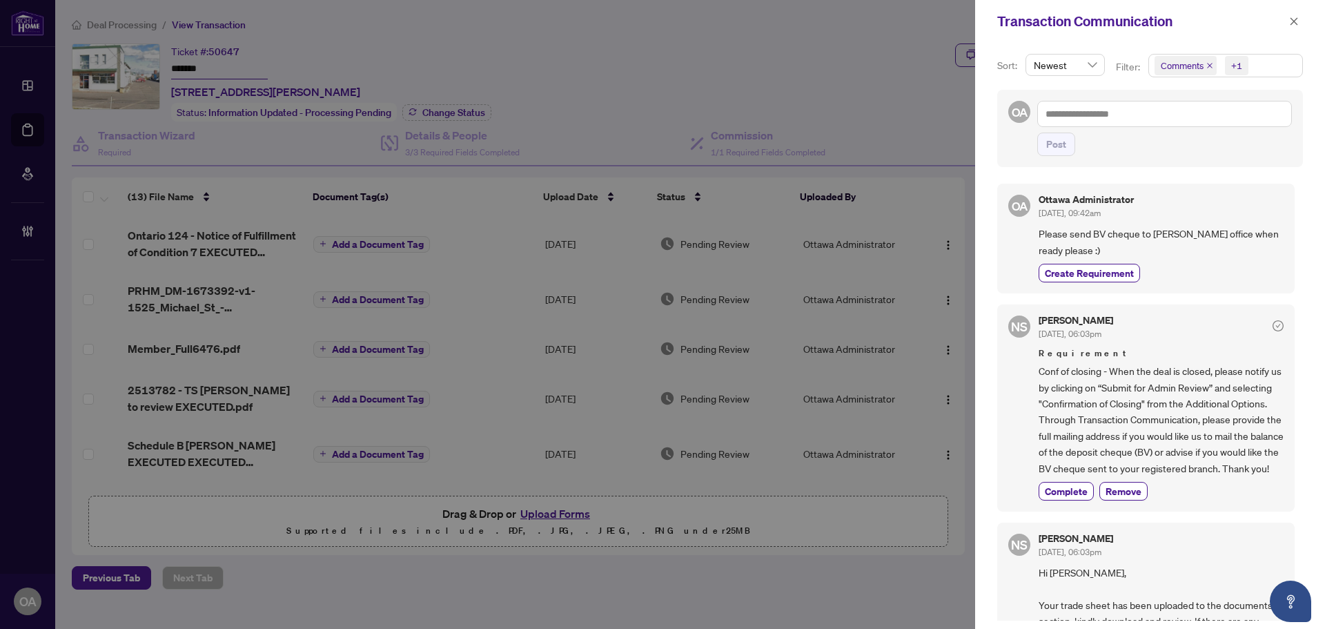
click at [770, 143] on div at bounding box center [662, 314] width 1325 height 629
click at [1290, 22] on icon "close" at bounding box center [1294, 22] width 10 height 10
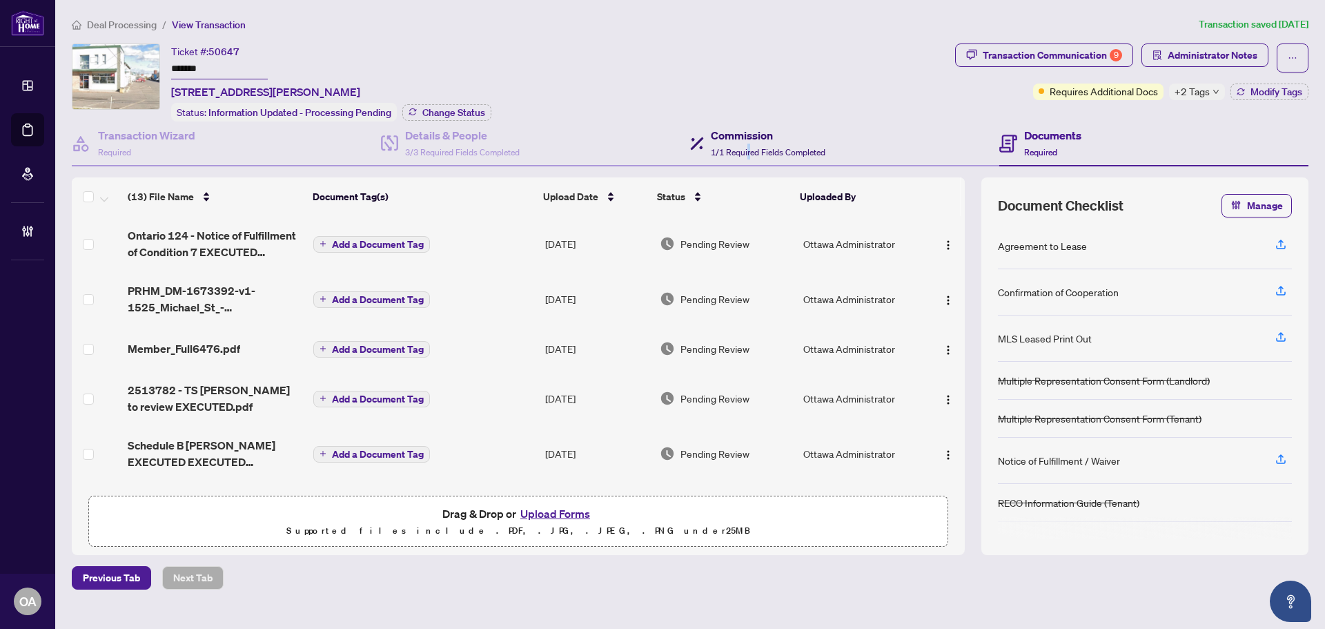
drag, startPoint x: 748, startPoint y: 150, endPoint x: 756, endPoint y: 149, distance: 8.3
click at [749, 150] on span "1/1 Required Fields Completed" at bounding box center [768, 152] width 115 height 10
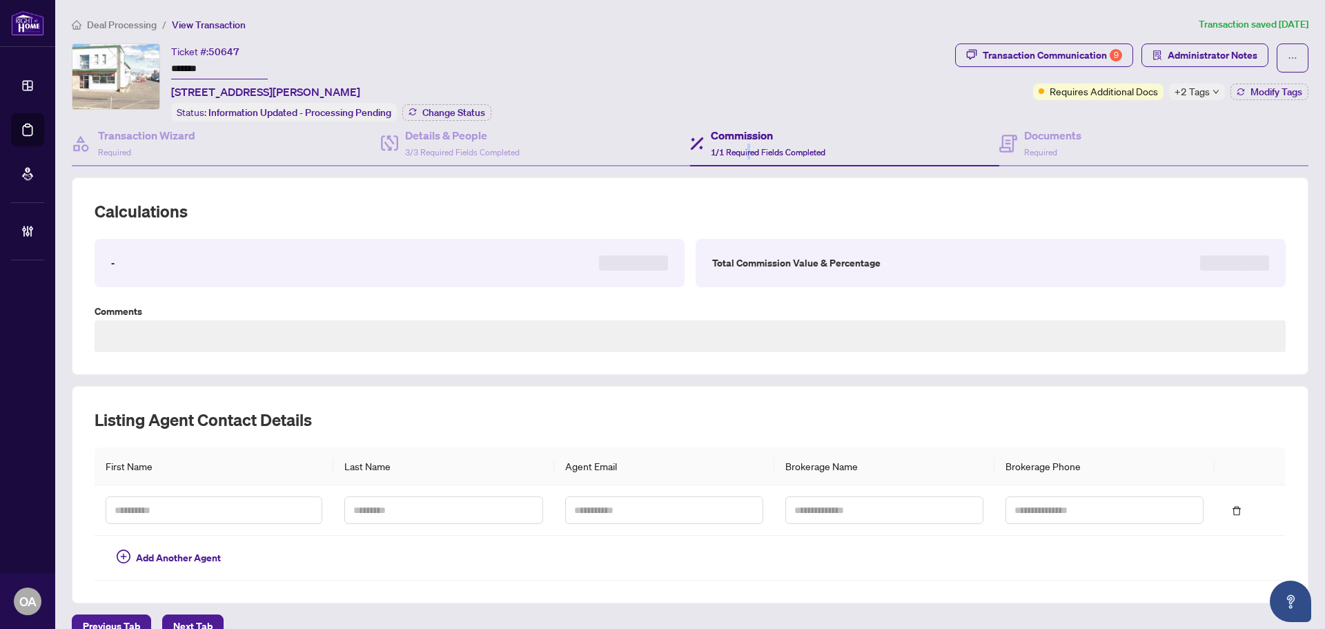
type textarea "**********"
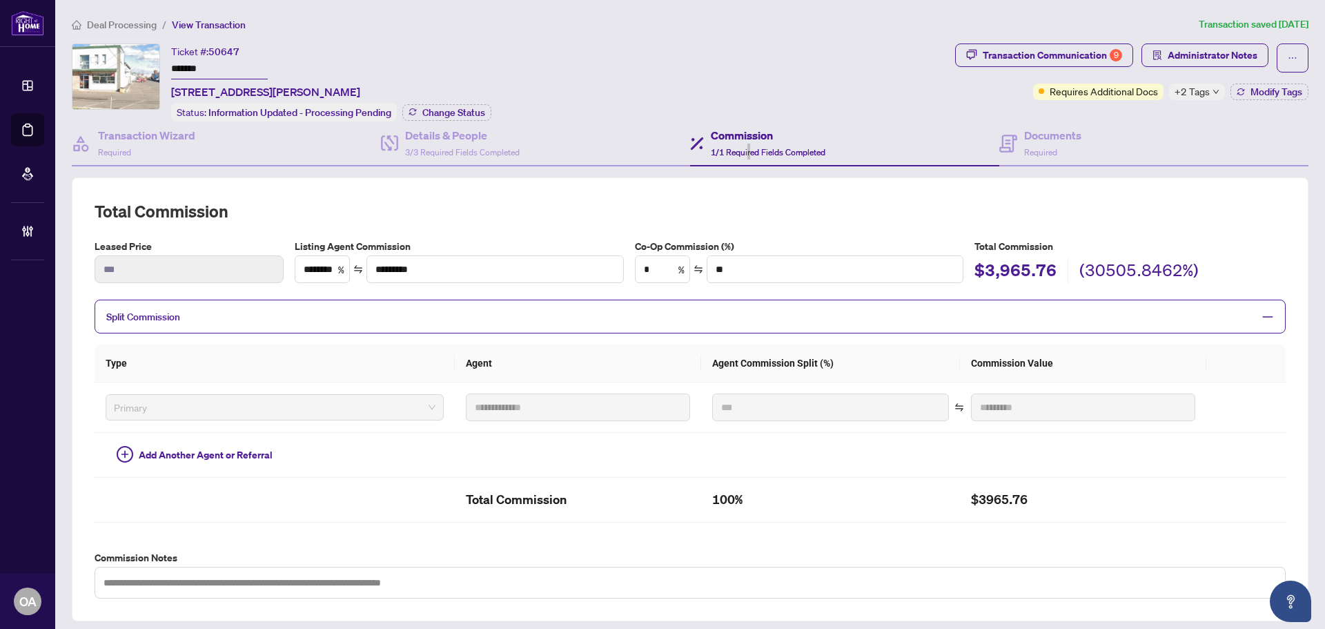
click at [511, 214] on h2 "Total Commission" at bounding box center [690, 211] width 1191 height 22
click at [824, 213] on h2 "Total Commission" at bounding box center [690, 211] width 1191 height 22
type input "********"
type input "*********"
click at [342, 262] on icon "up" at bounding box center [342, 264] width 5 height 5
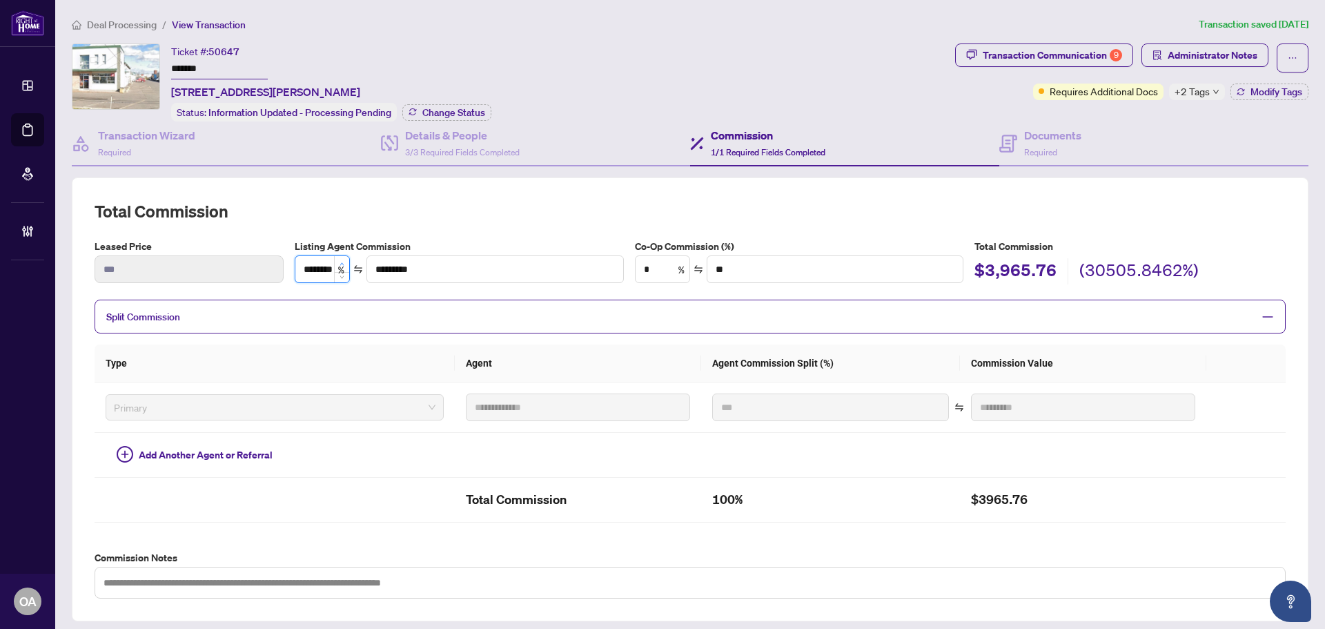
scroll to position [0, 1]
type input "********"
type input "*********"
click at [342, 262] on icon "up" at bounding box center [342, 264] width 5 height 5
type input "********"
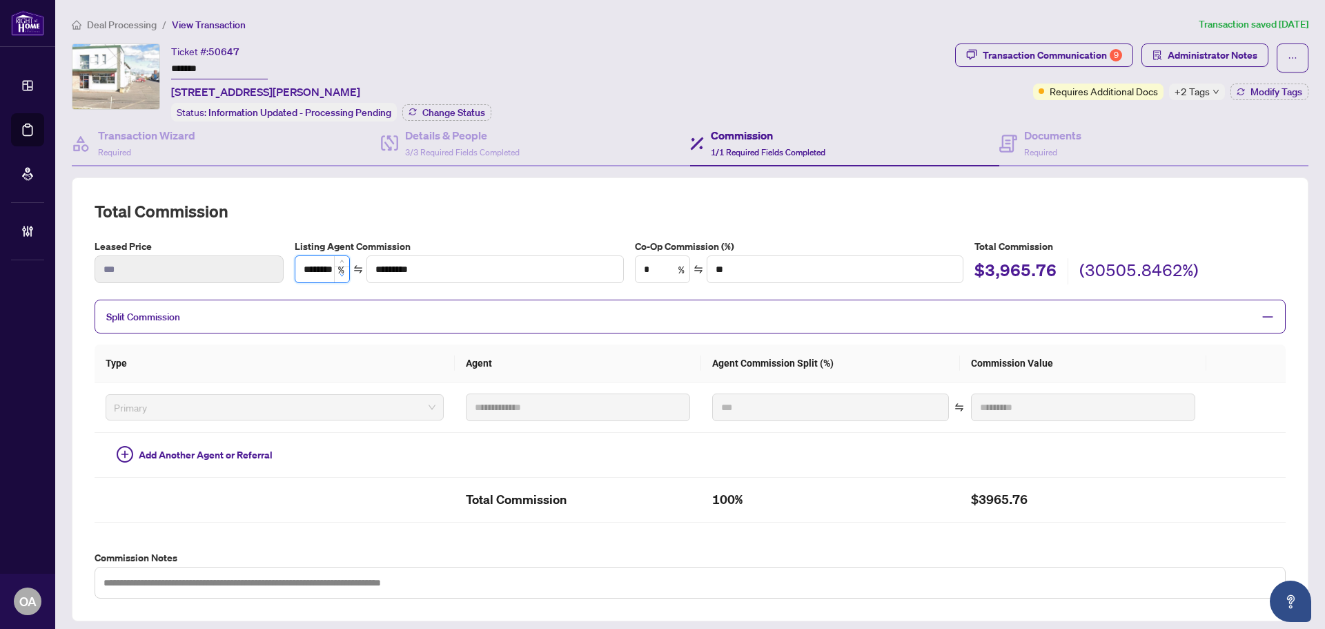
type input "*********"
click at [342, 275] on span "Decrease Value" at bounding box center [341, 274] width 15 height 16
type input "********"
type input "*********"
click at [342, 275] on span "Decrease Value" at bounding box center [341, 274] width 15 height 16
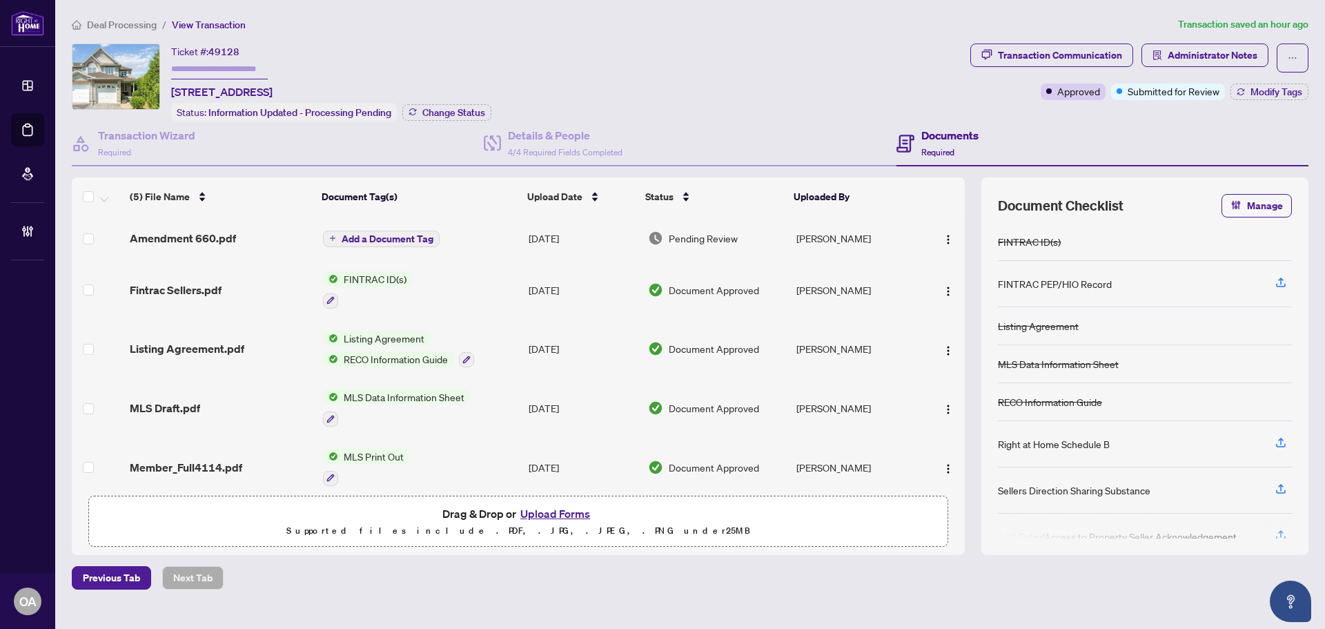
click at [228, 231] on span "Amendment 660.pdf" at bounding box center [183, 238] width 106 height 17
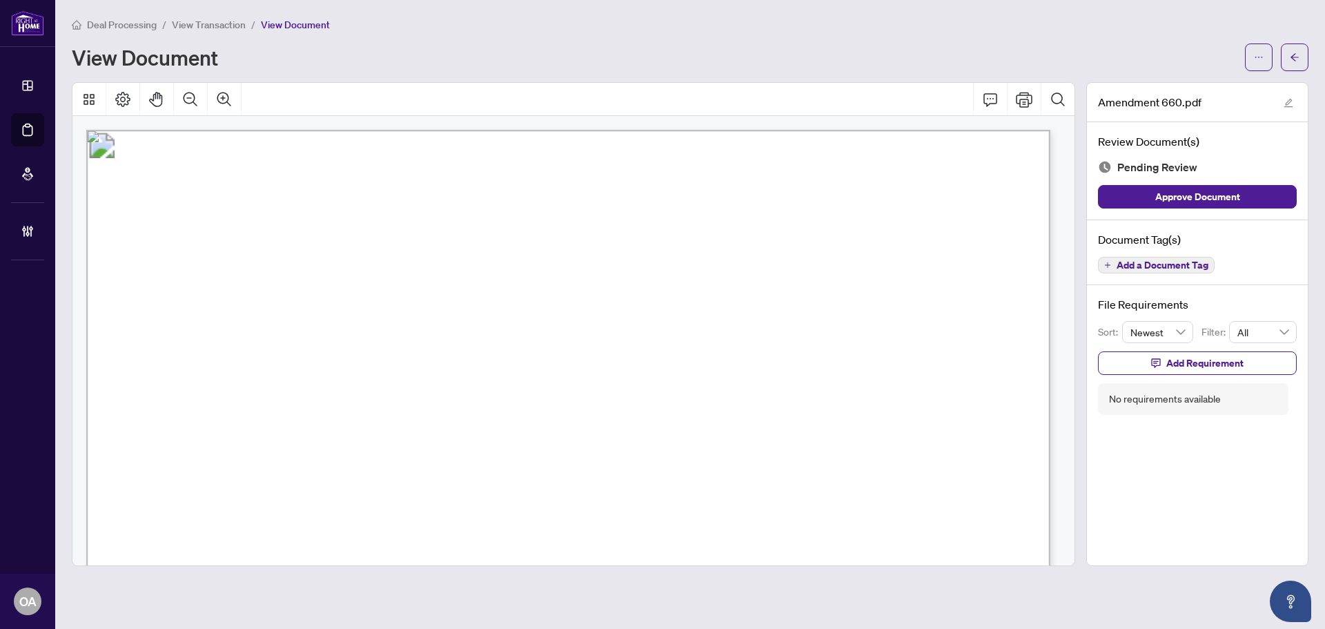
click at [1173, 267] on span "Add a Document Tag" at bounding box center [1163, 265] width 92 height 10
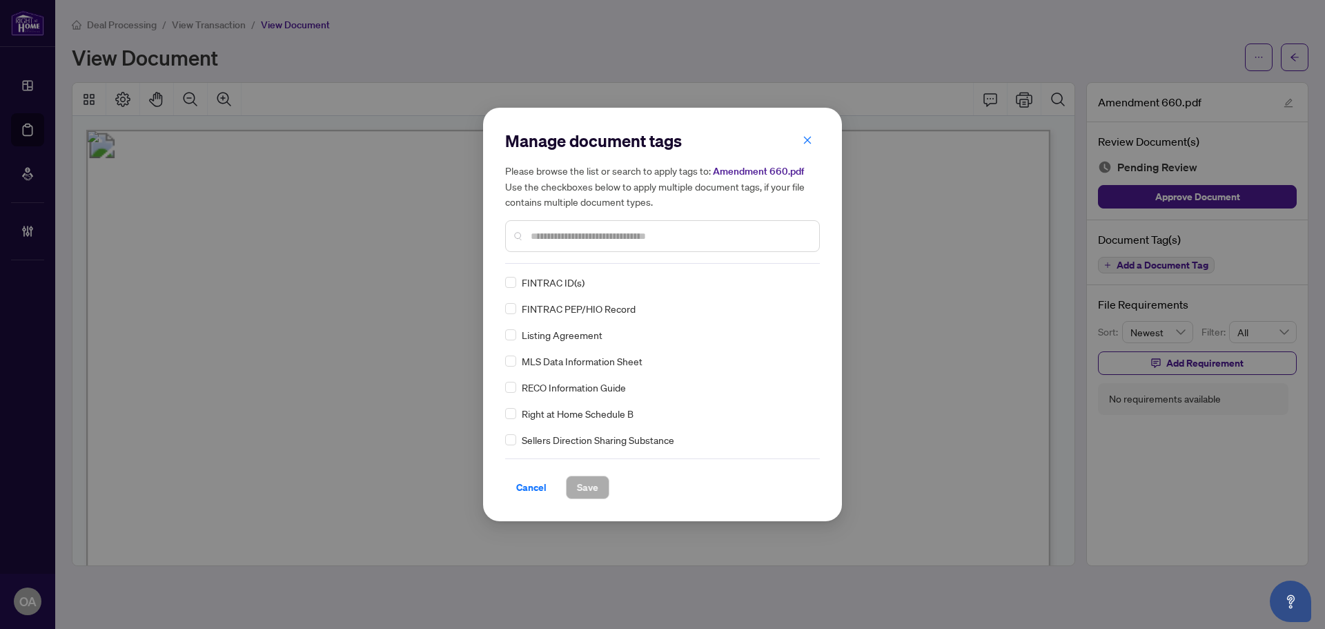
click at [594, 241] on input "text" at bounding box center [669, 235] width 277 height 15
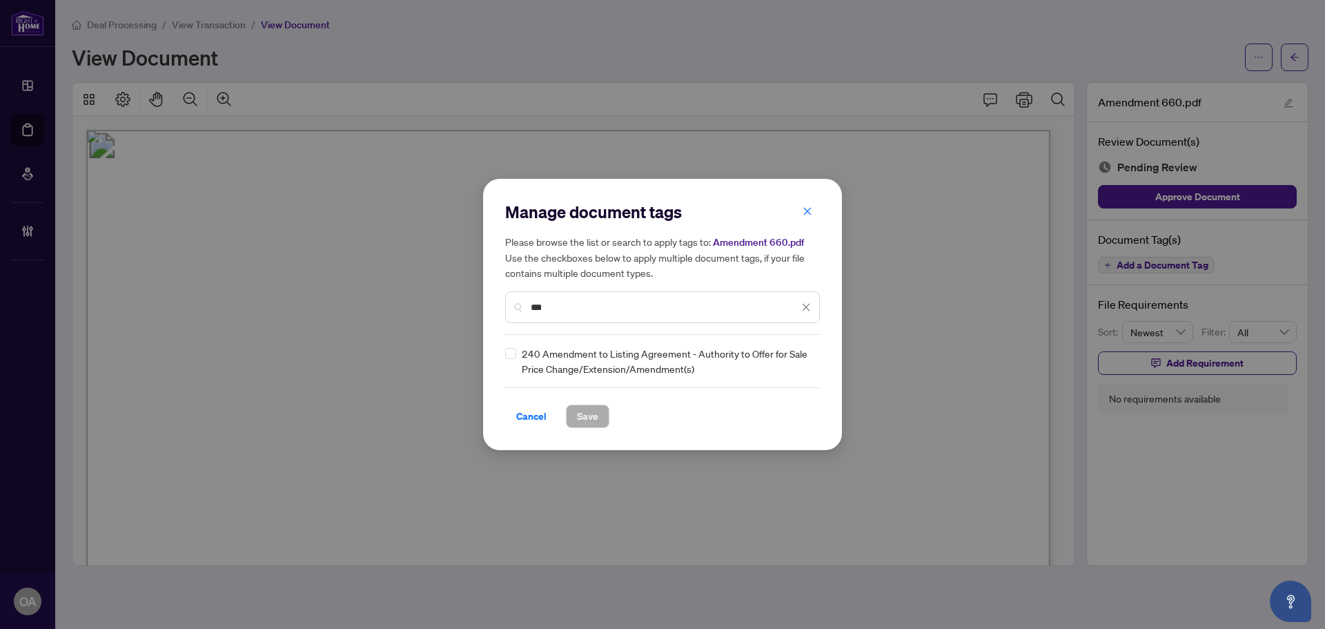
type input "***"
click at [792, 357] on img at bounding box center [792, 361] width 14 height 14
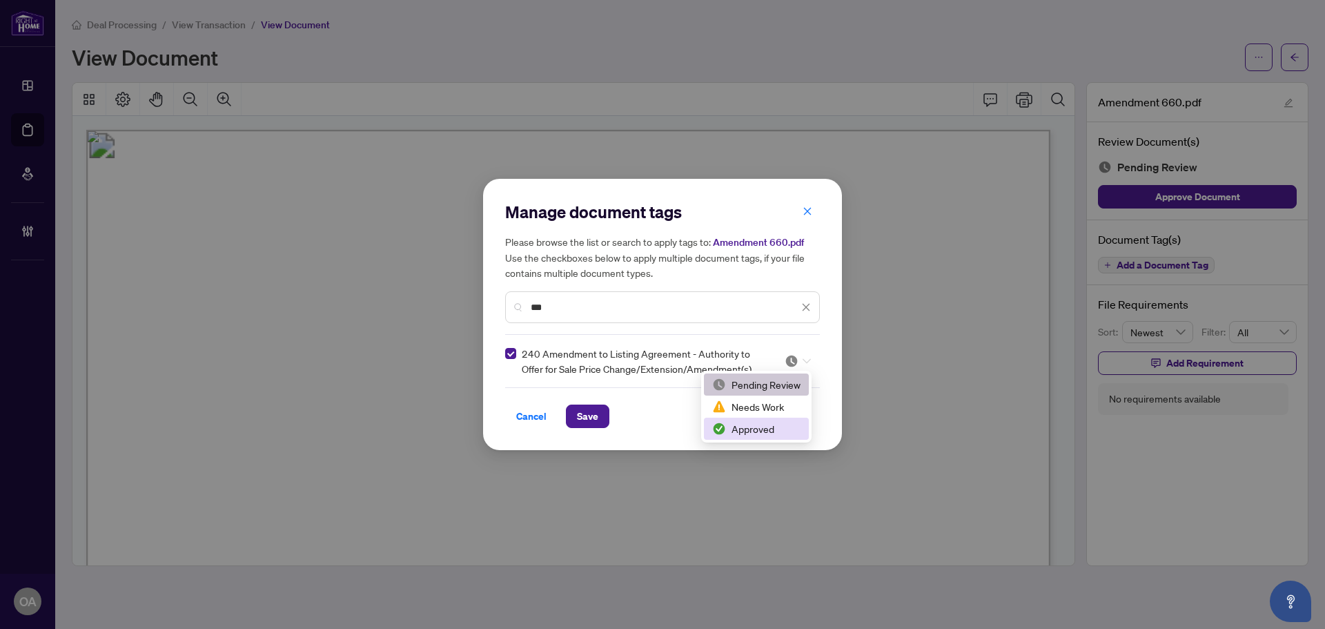
click at [742, 431] on div "Approved" at bounding box center [756, 428] width 88 height 15
click at [607, 431] on div "Manage document tags Please browse the list or search to apply tags to: Amendme…" at bounding box center [662, 314] width 359 height 271
click at [594, 420] on span "Save" at bounding box center [587, 416] width 21 height 22
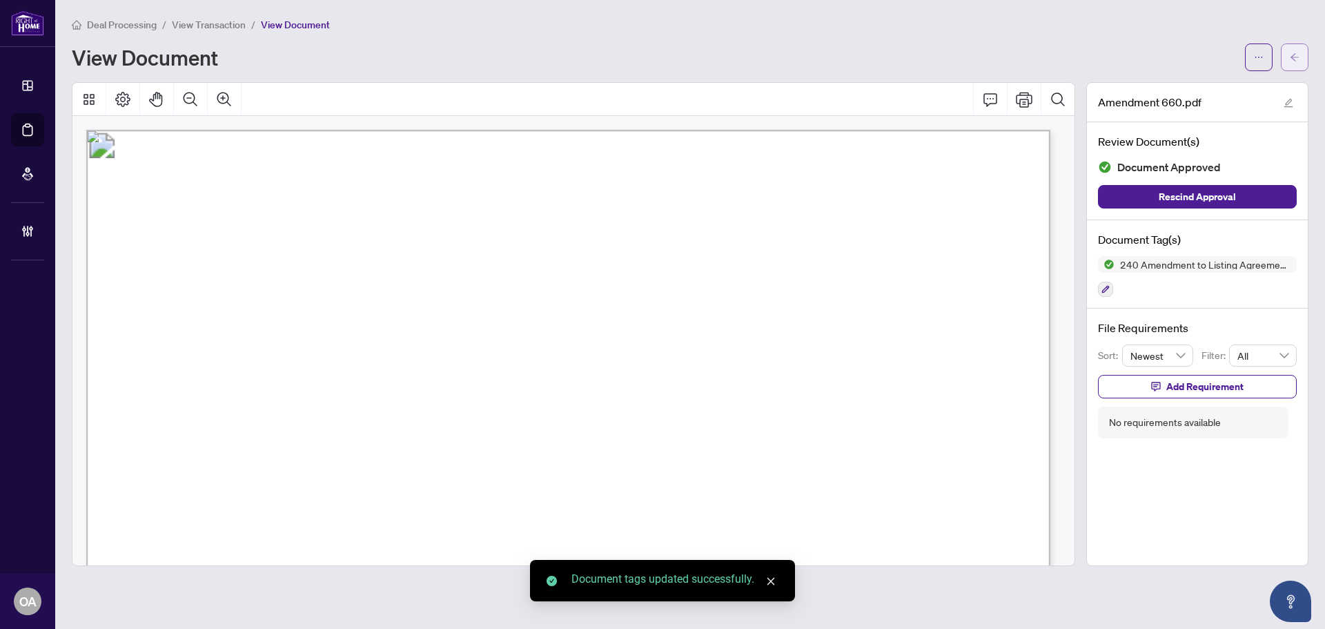
click at [1300, 57] on button "button" at bounding box center [1295, 57] width 28 height 28
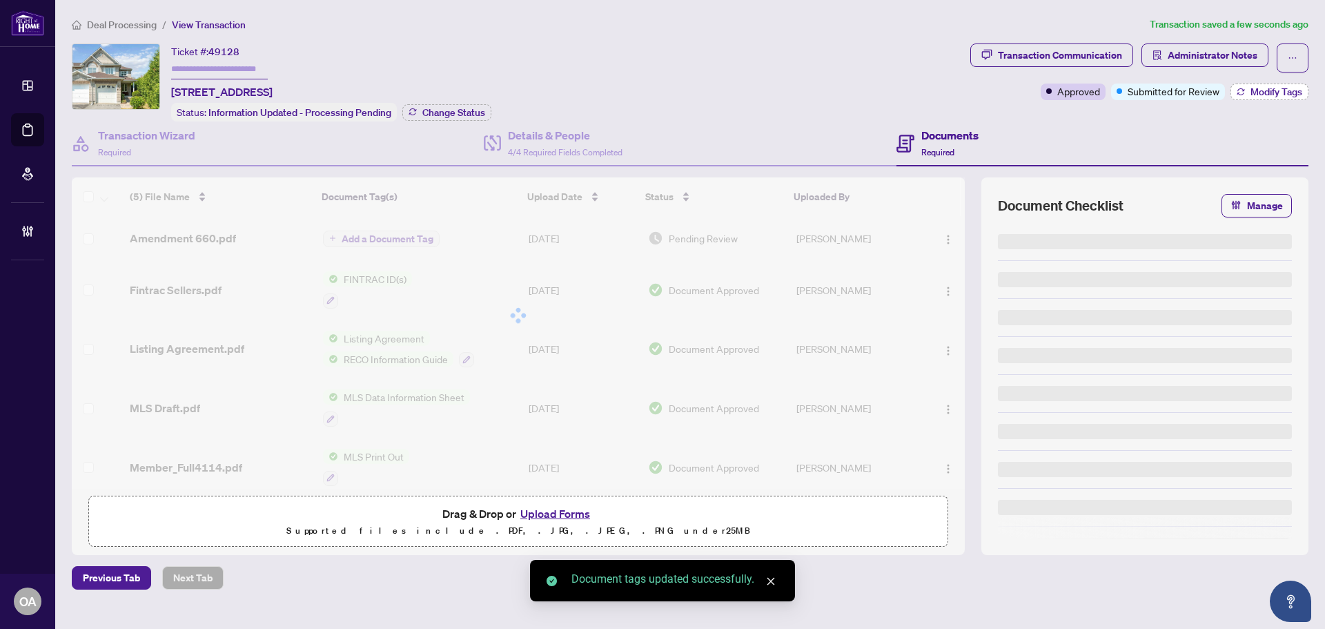
click at [1278, 92] on span "Modify Tags" at bounding box center [1277, 92] width 52 height 10
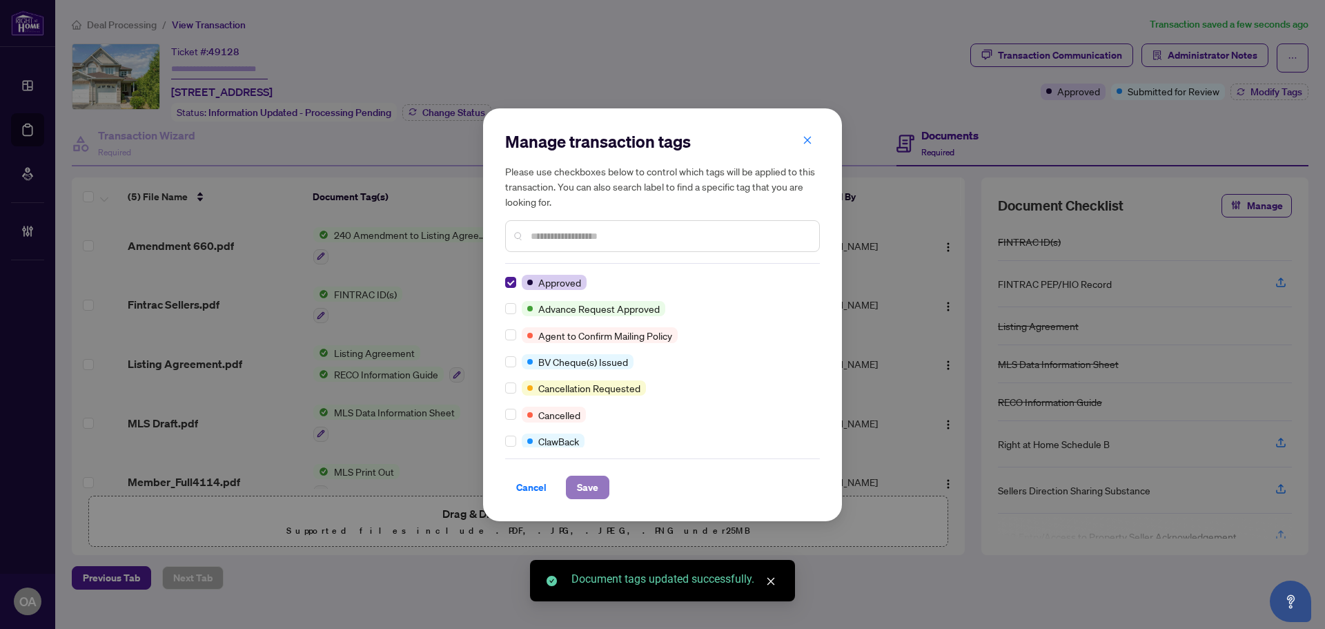
click at [592, 492] on span "Save" at bounding box center [587, 487] width 21 height 22
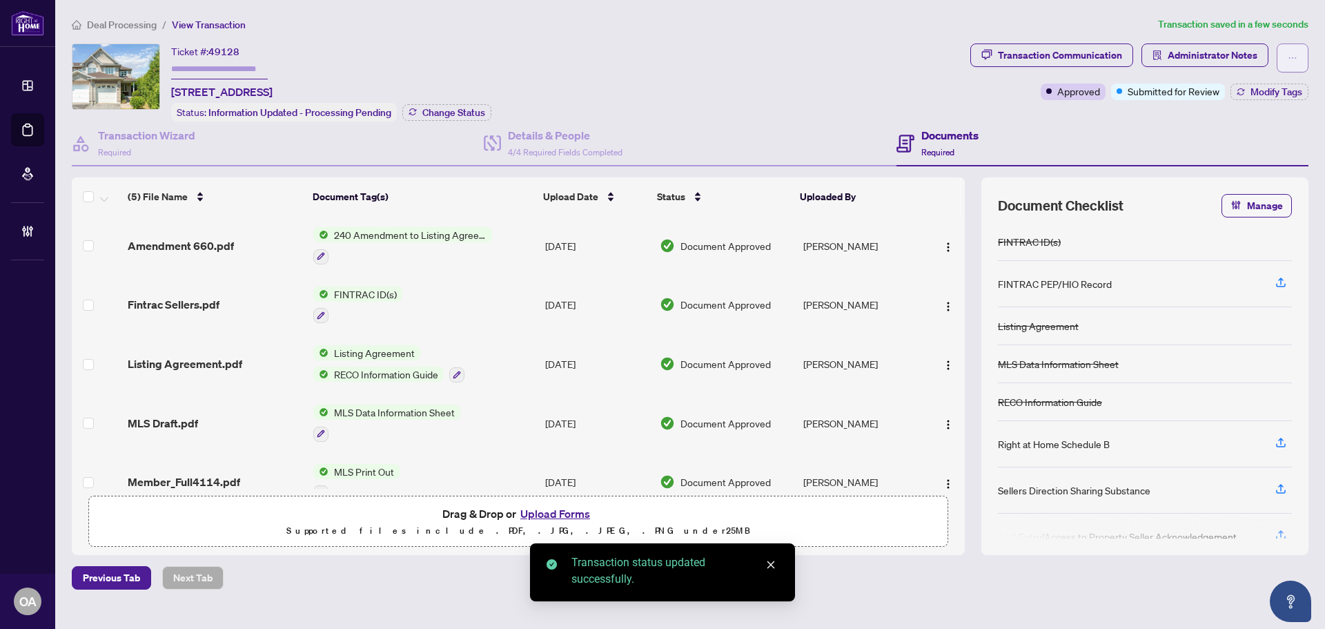
click at [1300, 62] on button "button" at bounding box center [1293, 57] width 32 height 29
click at [1223, 151] on span "Submit for Completion" at bounding box center [1245, 154] width 106 height 15
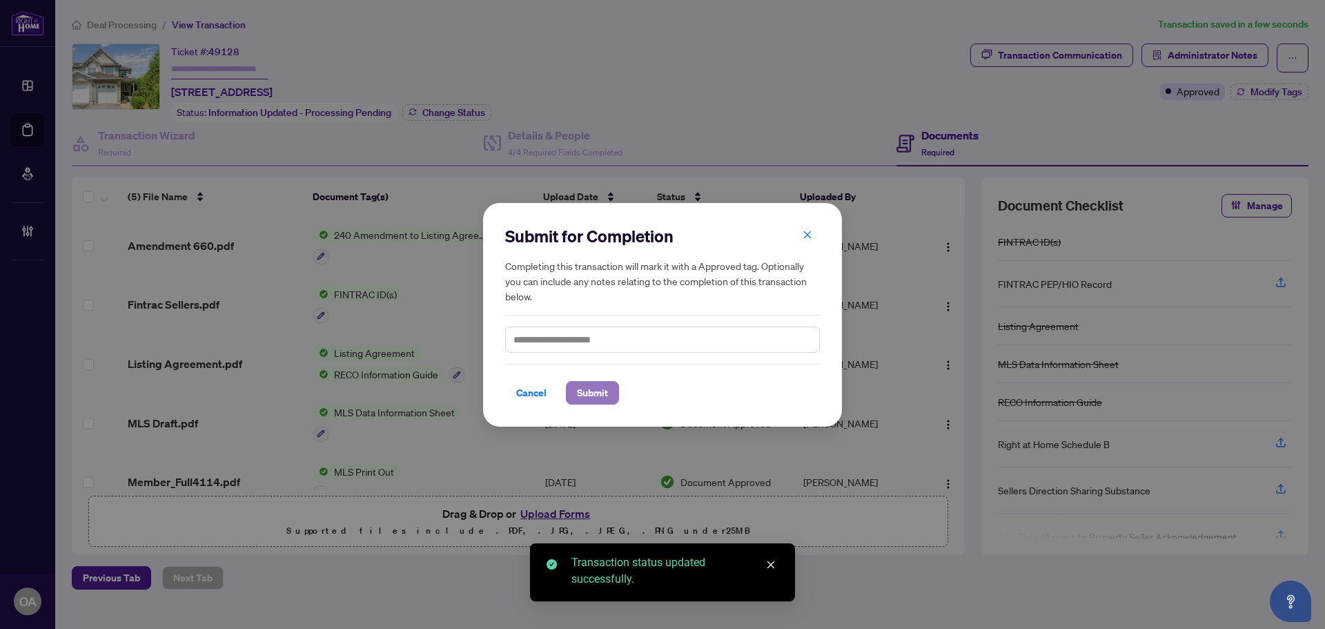
click at [607, 395] on span "Submit" at bounding box center [592, 393] width 31 height 22
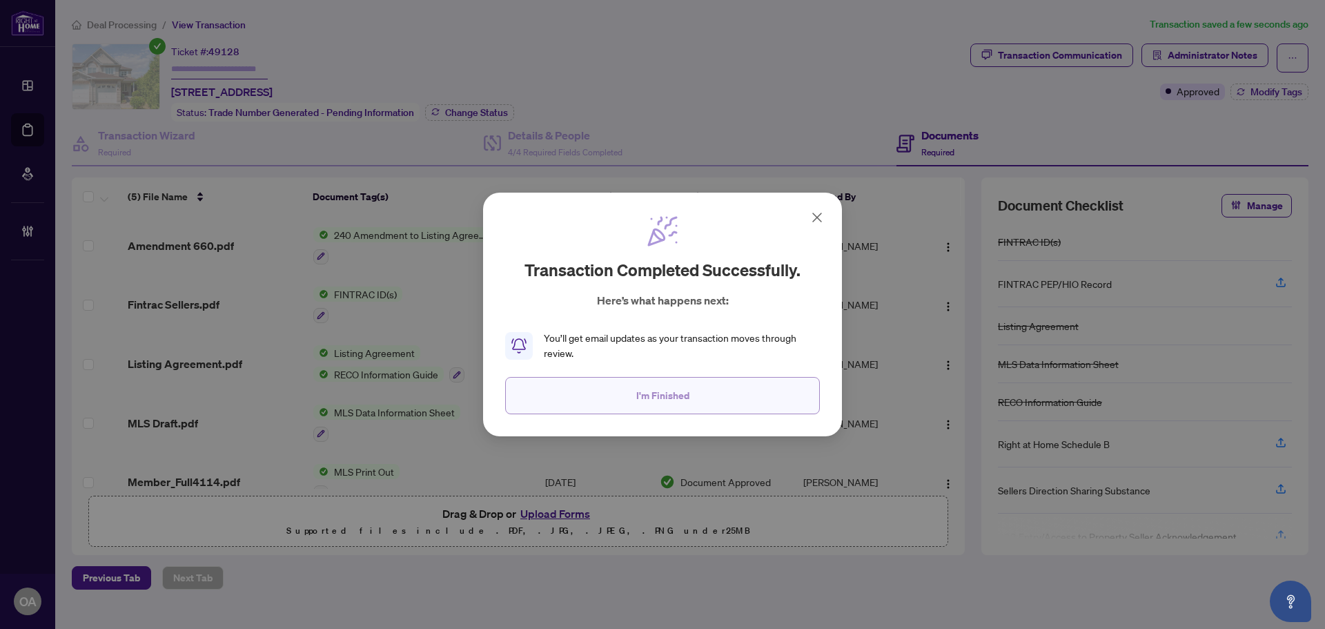
click at [690, 395] on button "I'm Finished" at bounding box center [662, 395] width 315 height 37
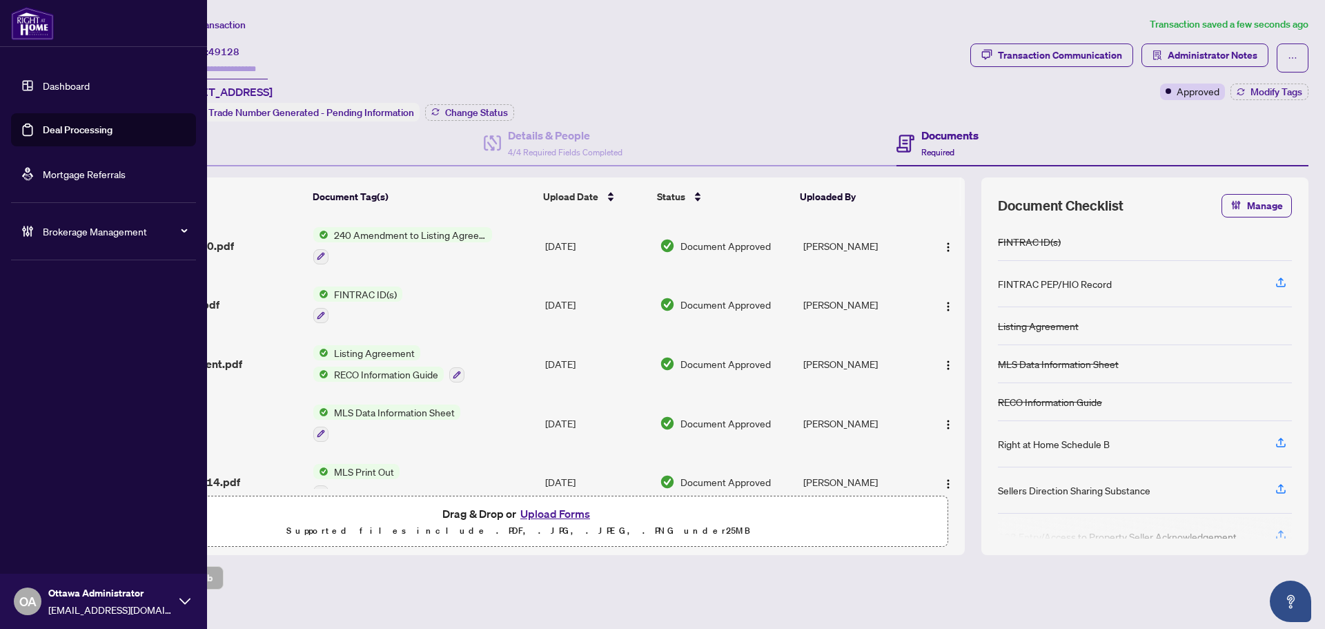
drag, startPoint x: 39, startPoint y: 126, endPoint x: 93, endPoint y: 127, distance: 53.9
click at [43, 126] on link "Deal Processing" at bounding box center [78, 130] width 70 height 12
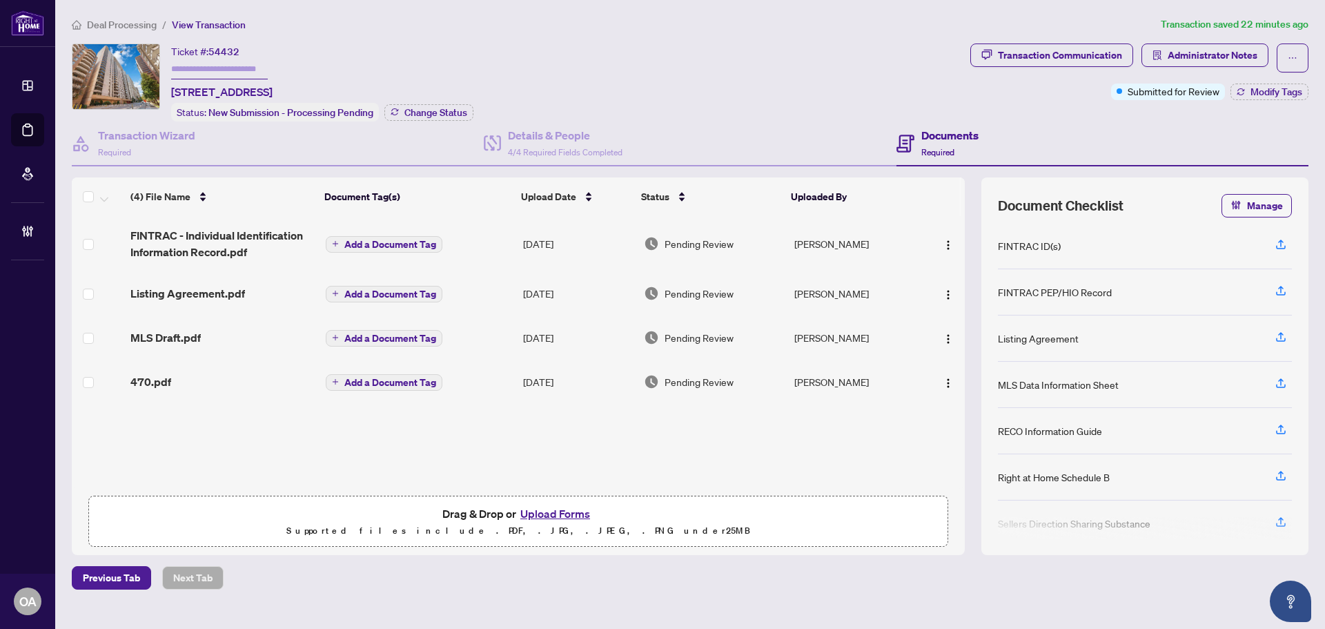
click at [209, 293] on span "Listing Agreement.pdf" at bounding box center [187, 293] width 115 height 17
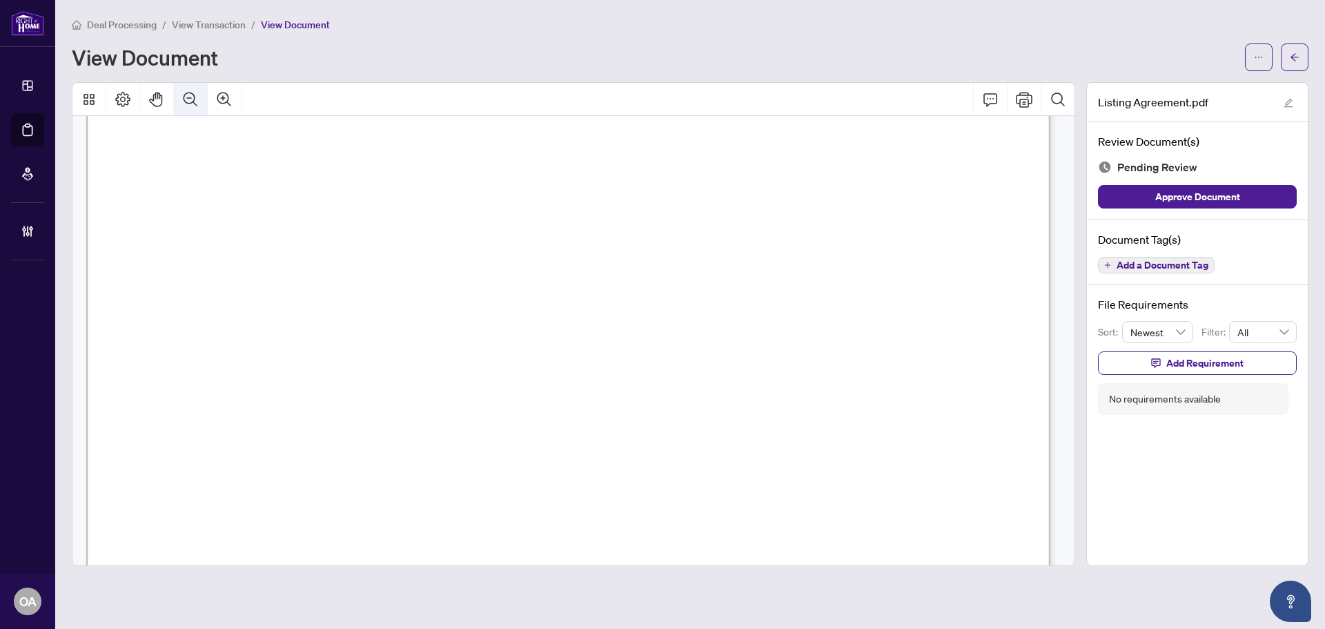
click at [186, 101] on icon "Zoom Out" at bounding box center [190, 99] width 17 height 17
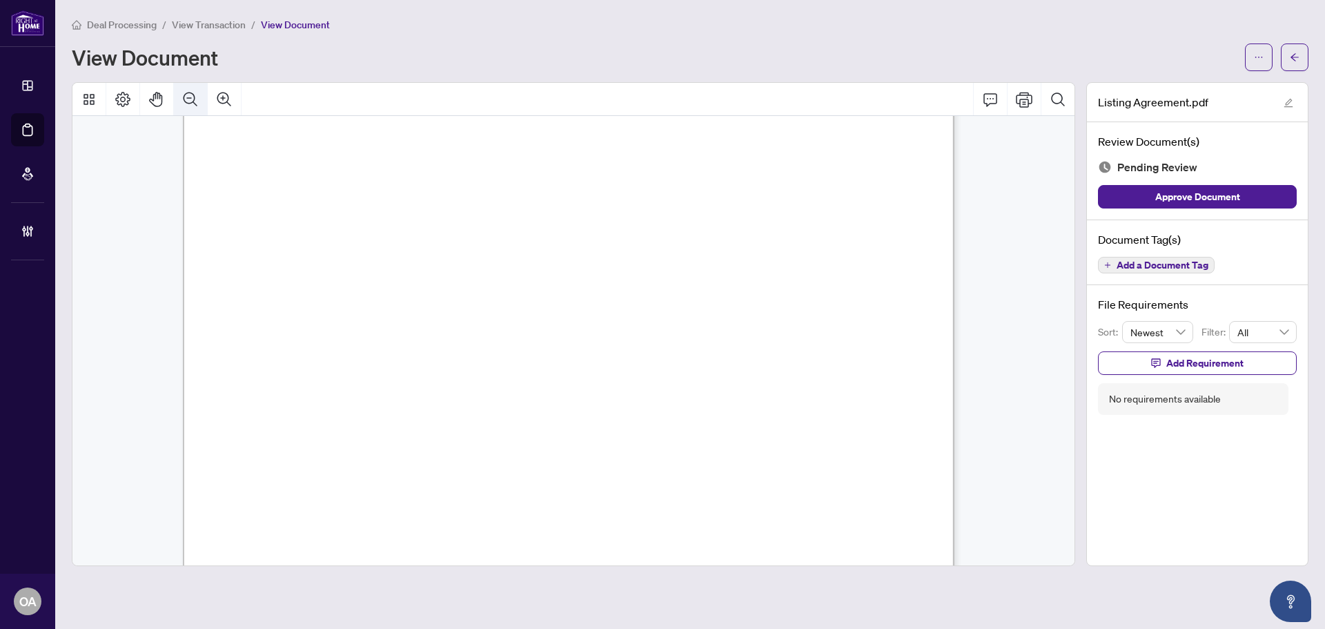
click at [186, 101] on icon "Zoom Out" at bounding box center [190, 99] width 17 height 17
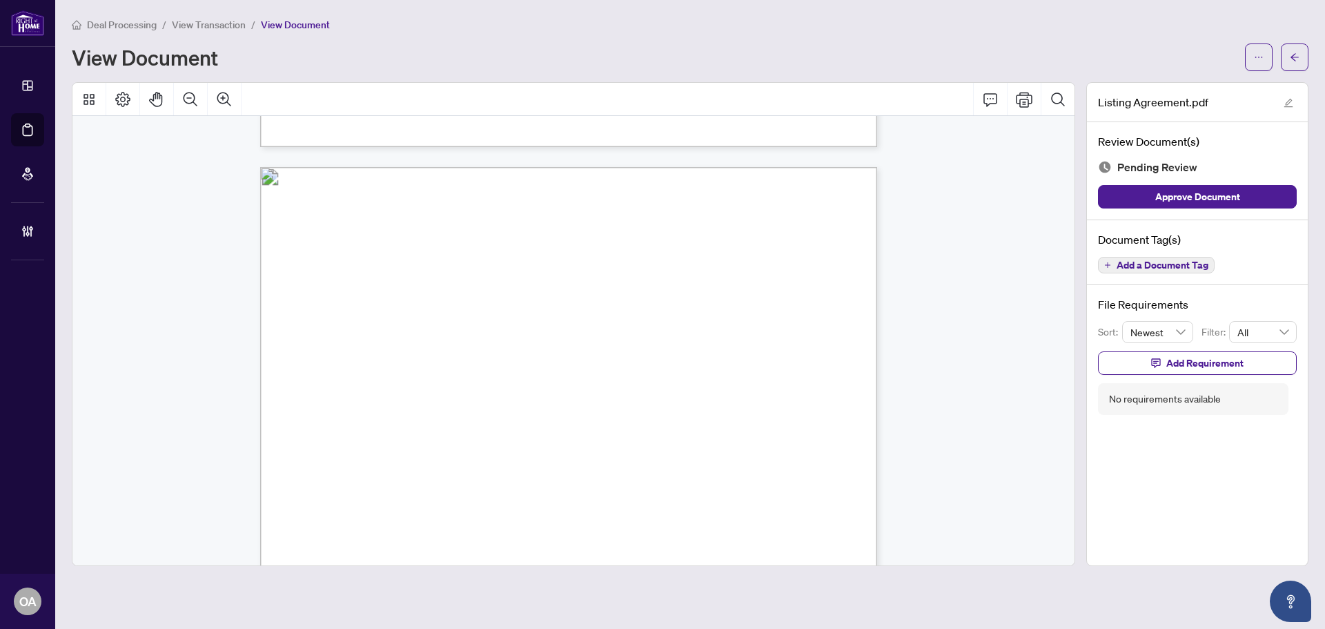
scroll to position [13270, 0]
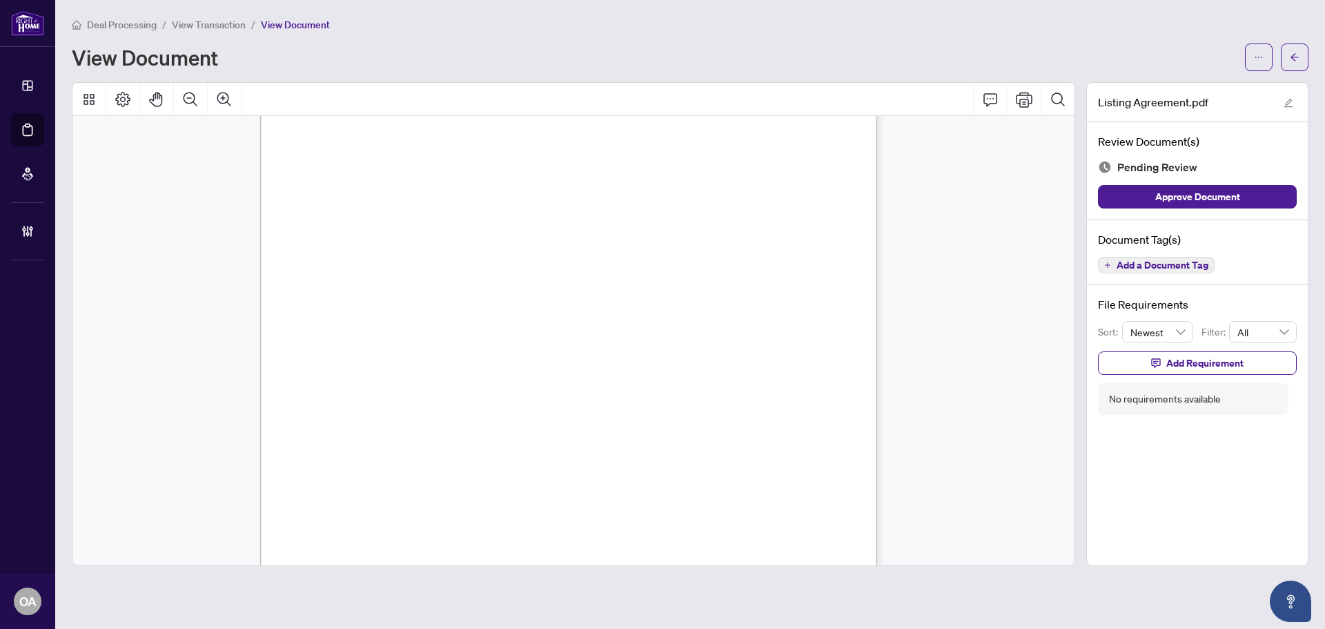
click at [1173, 261] on span "Add a Document Tag" at bounding box center [1163, 265] width 92 height 10
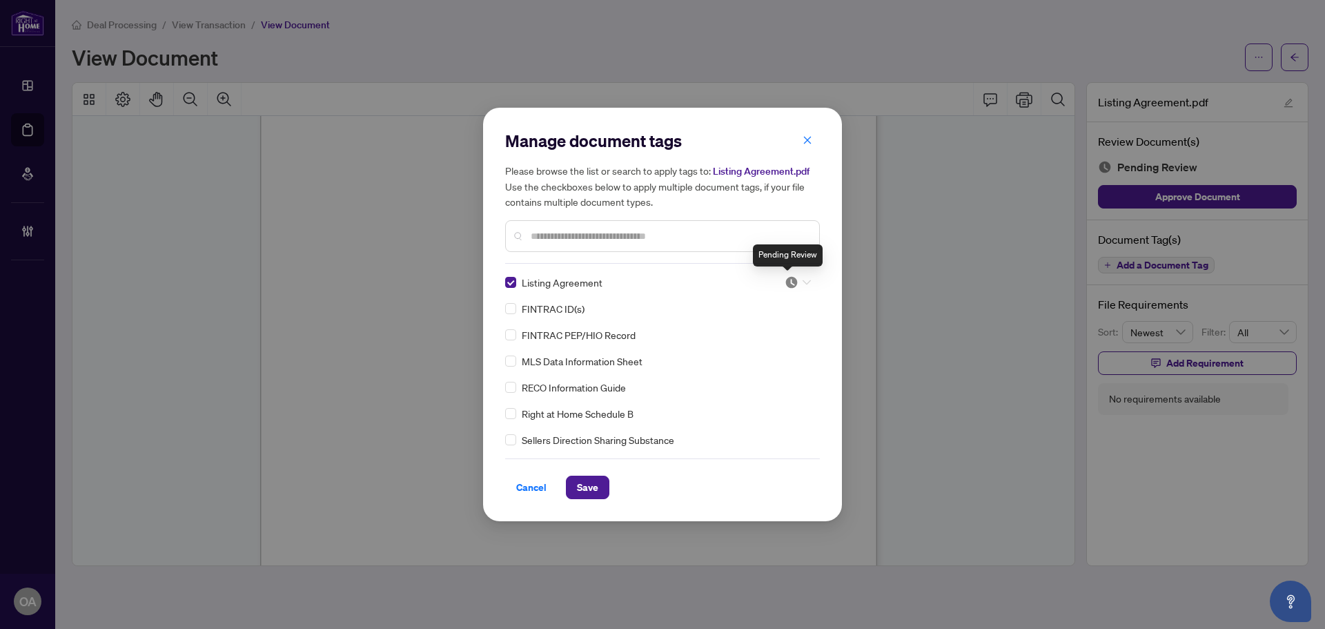
click at [793, 276] on img at bounding box center [792, 282] width 14 height 14
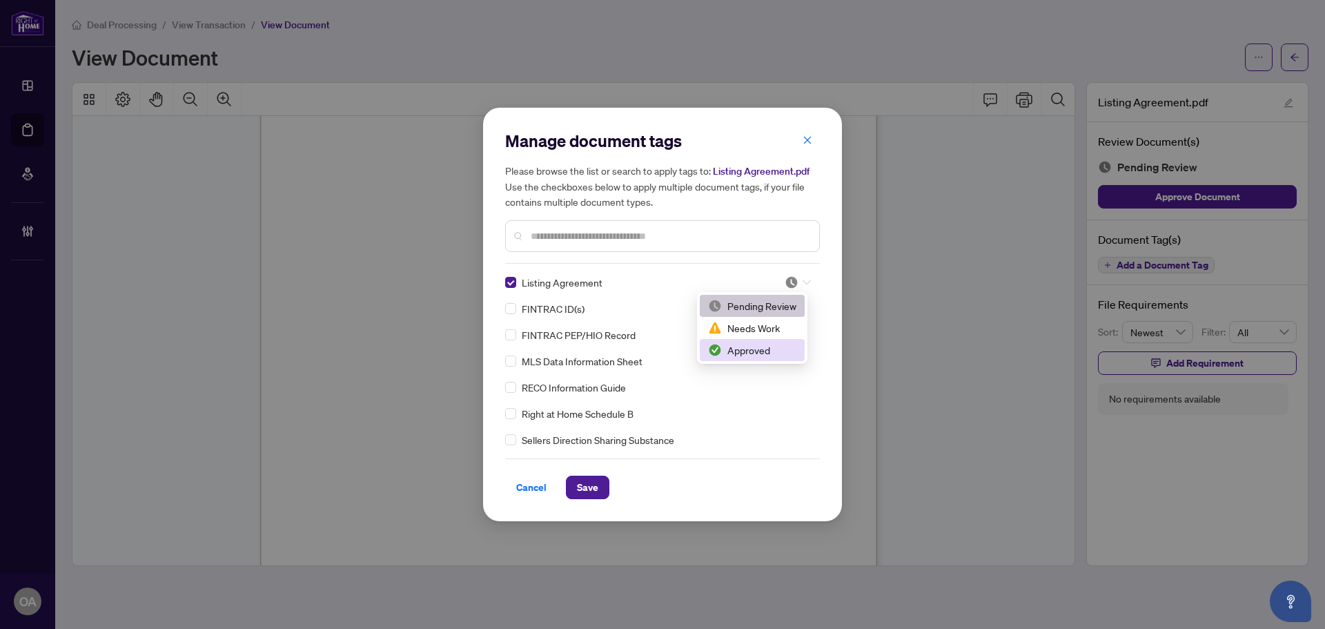
click at [759, 346] on div "Approved" at bounding box center [752, 349] width 88 height 15
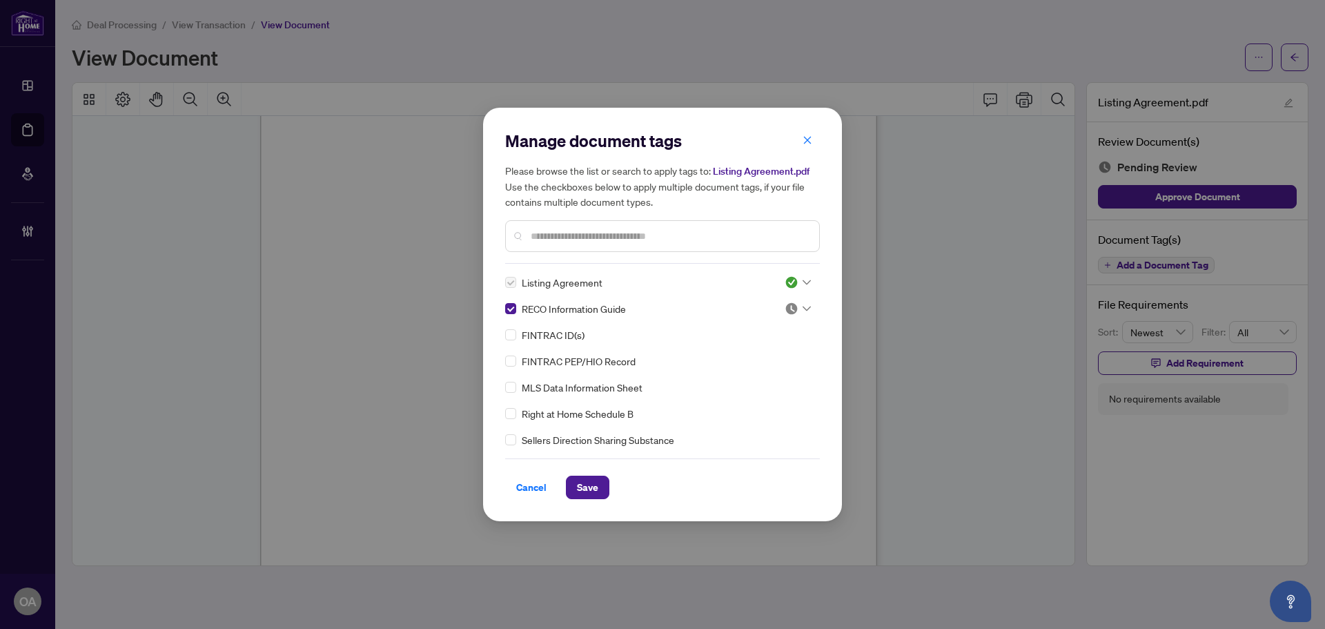
click at [794, 308] on img at bounding box center [792, 309] width 14 height 14
click at [766, 384] on div "Approved" at bounding box center [752, 376] width 105 height 22
click at [596, 485] on span "Save" at bounding box center [587, 487] width 21 height 22
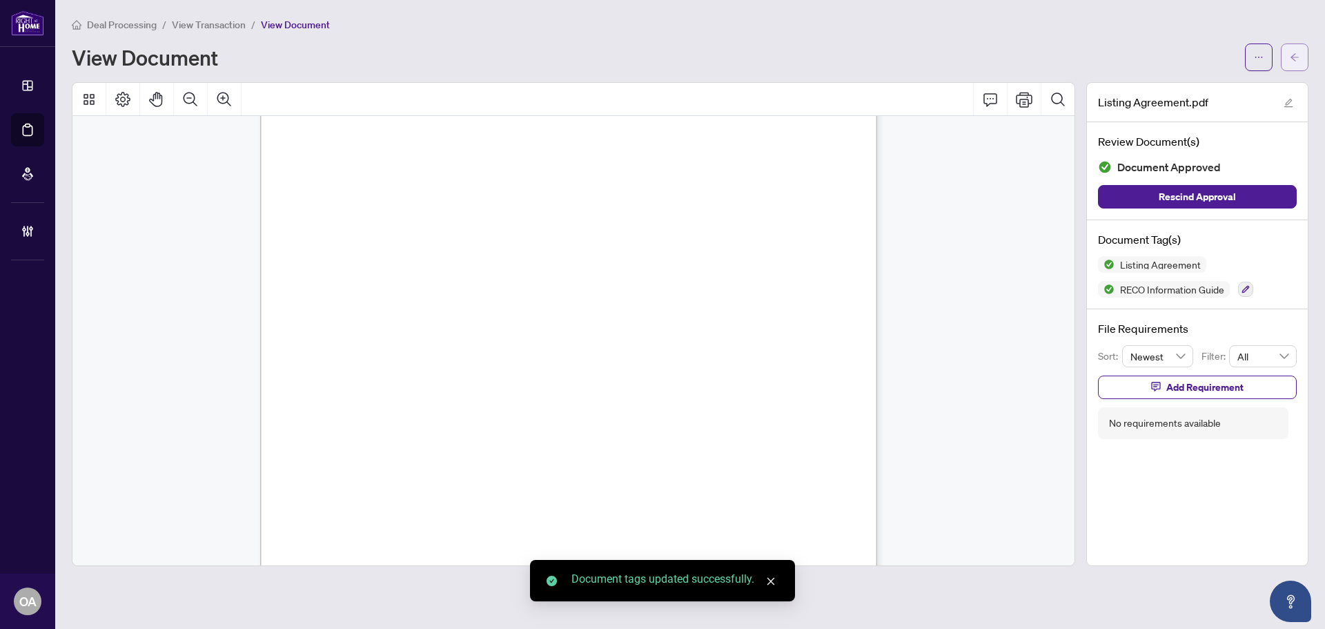
click at [1297, 56] on icon "arrow-left" at bounding box center [1295, 57] width 10 height 10
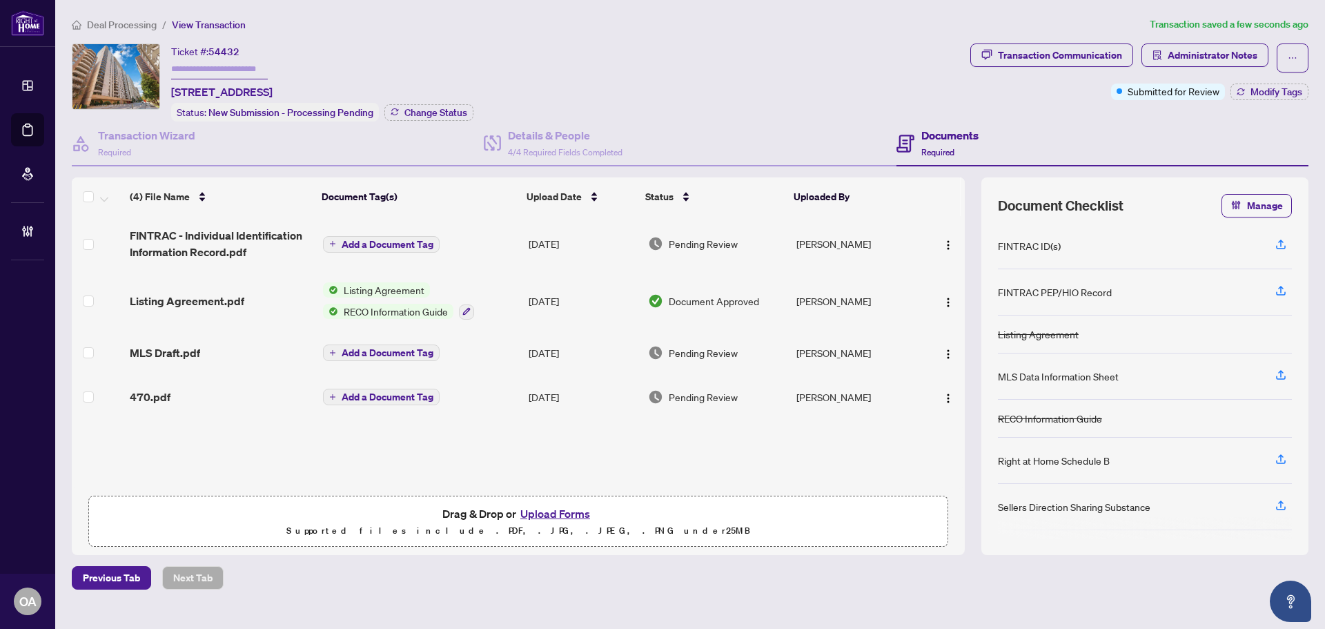
click at [179, 351] on span "MLS Draft.pdf" at bounding box center [165, 352] width 70 height 17
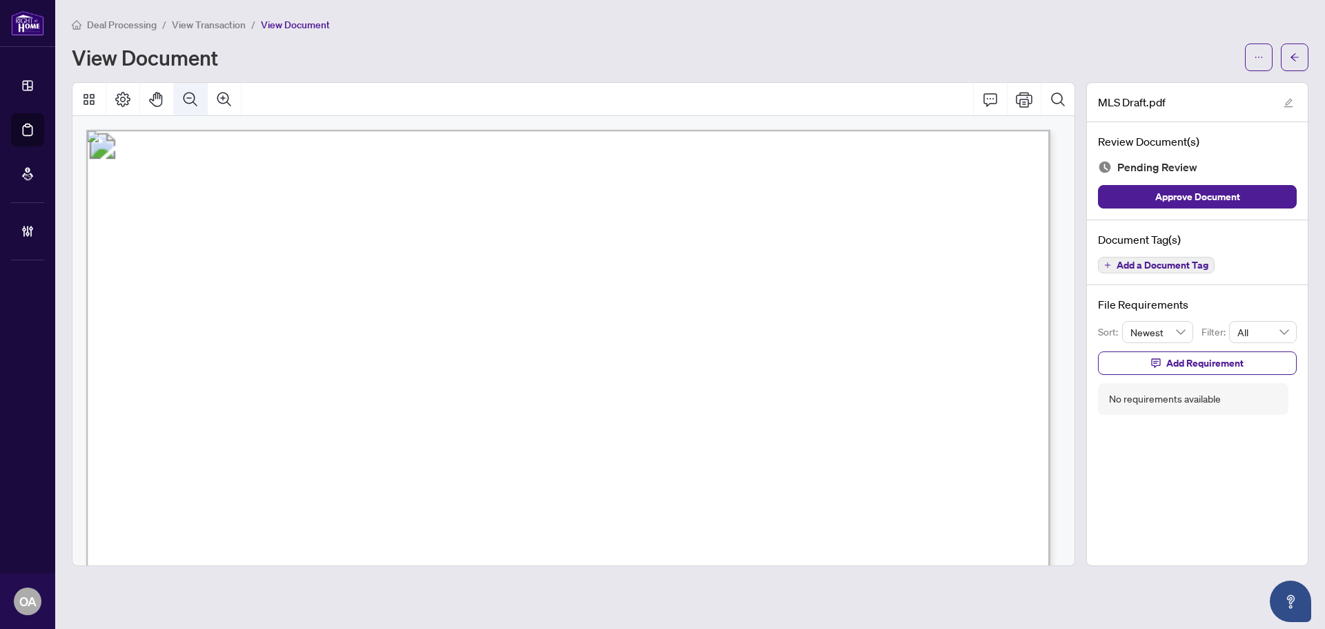
click at [194, 92] on icon "Zoom Out" at bounding box center [190, 99] width 17 height 17
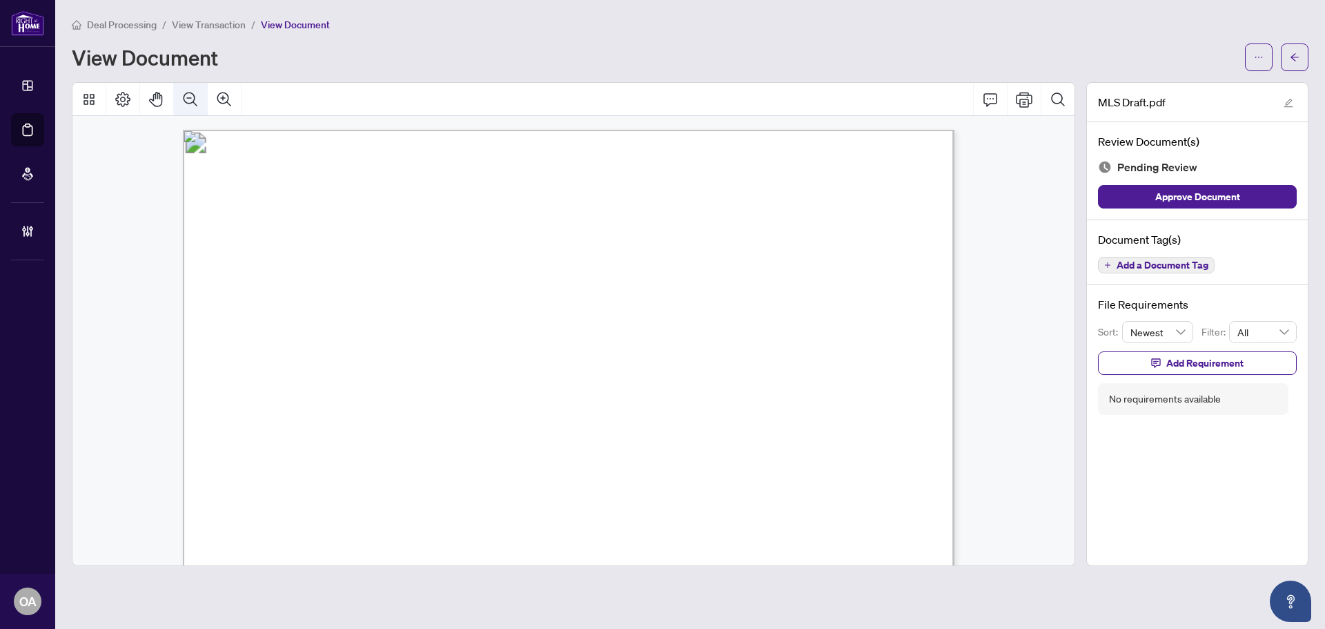
click at [194, 92] on icon "Zoom Out" at bounding box center [190, 99] width 17 height 17
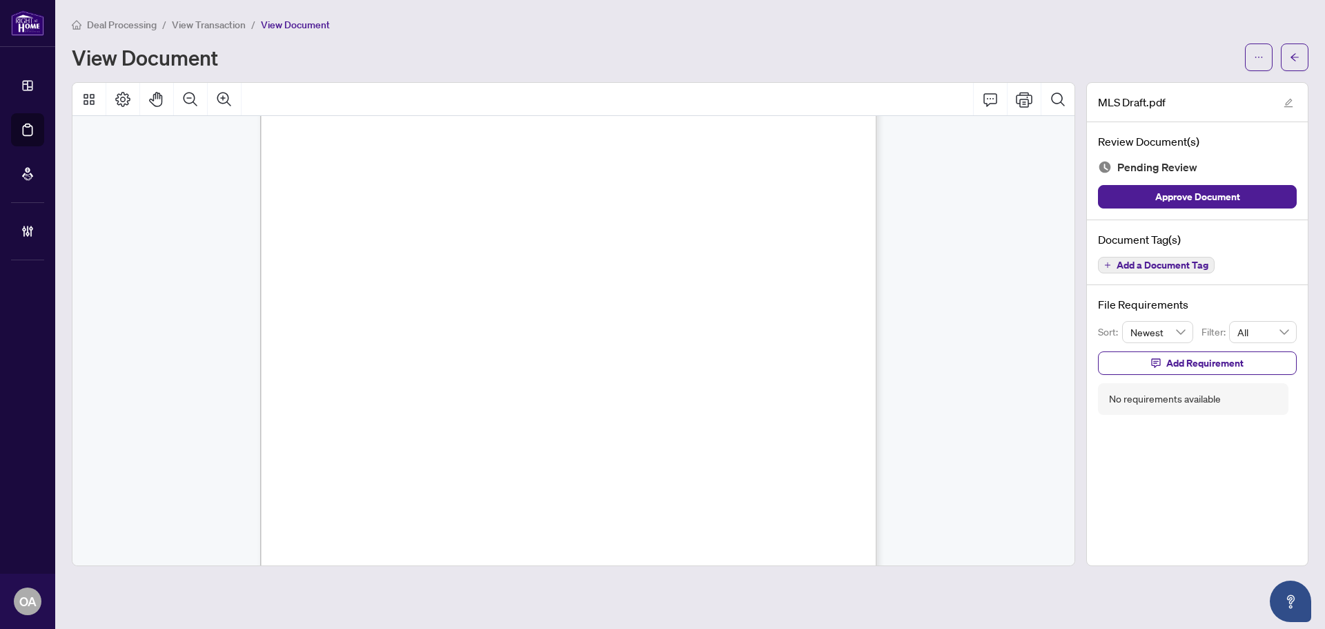
scroll to position [451, 0]
click at [1158, 266] on span "Add a Document Tag" at bounding box center [1163, 265] width 92 height 10
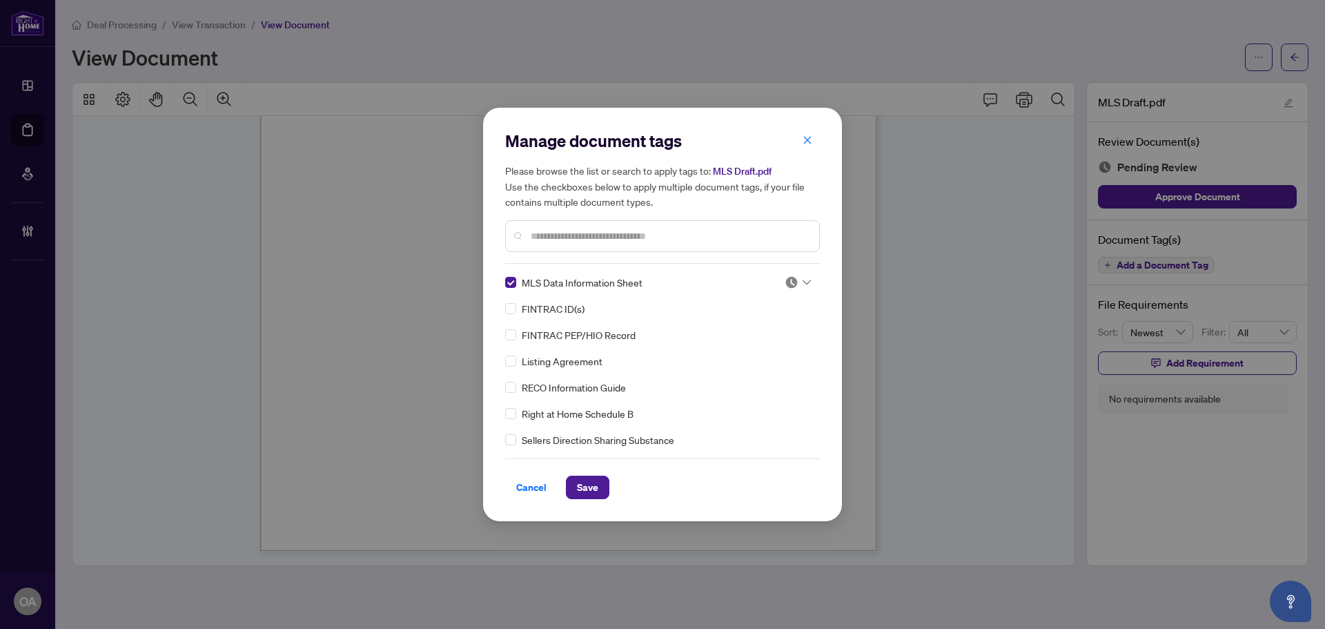
click at [785, 282] on img at bounding box center [792, 282] width 14 height 14
click at [755, 358] on div "Approved" at bounding box center [752, 350] width 105 height 22
click at [605, 478] on button "Save" at bounding box center [587, 487] width 43 height 23
click at [1293, 61] on div "Manage document tags Please browse the list or search to apply tags to: MLS Dra…" at bounding box center [662, 314] width 1325 height 629
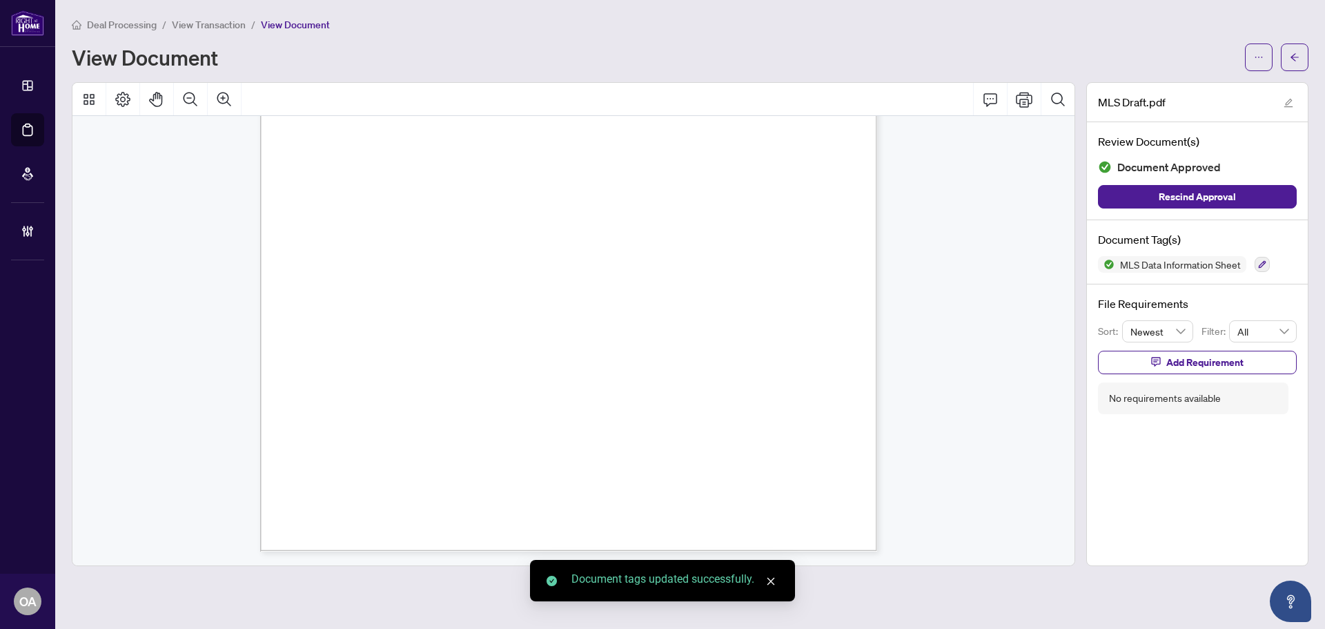
click at [1293, 61] on icon "arrow-left" at bounding box center [1295, 57] width 10 height 10
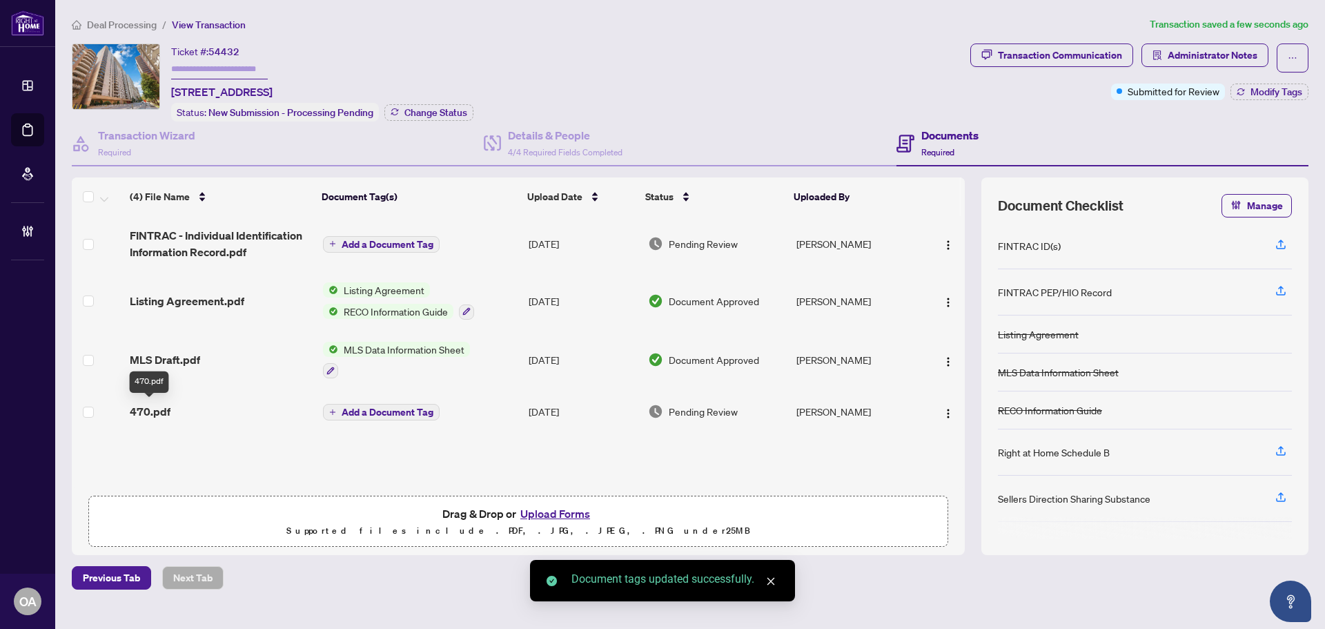
click at [162, 408] on span "470.pdf" at bounding box center [150, 411] width 41 height 17
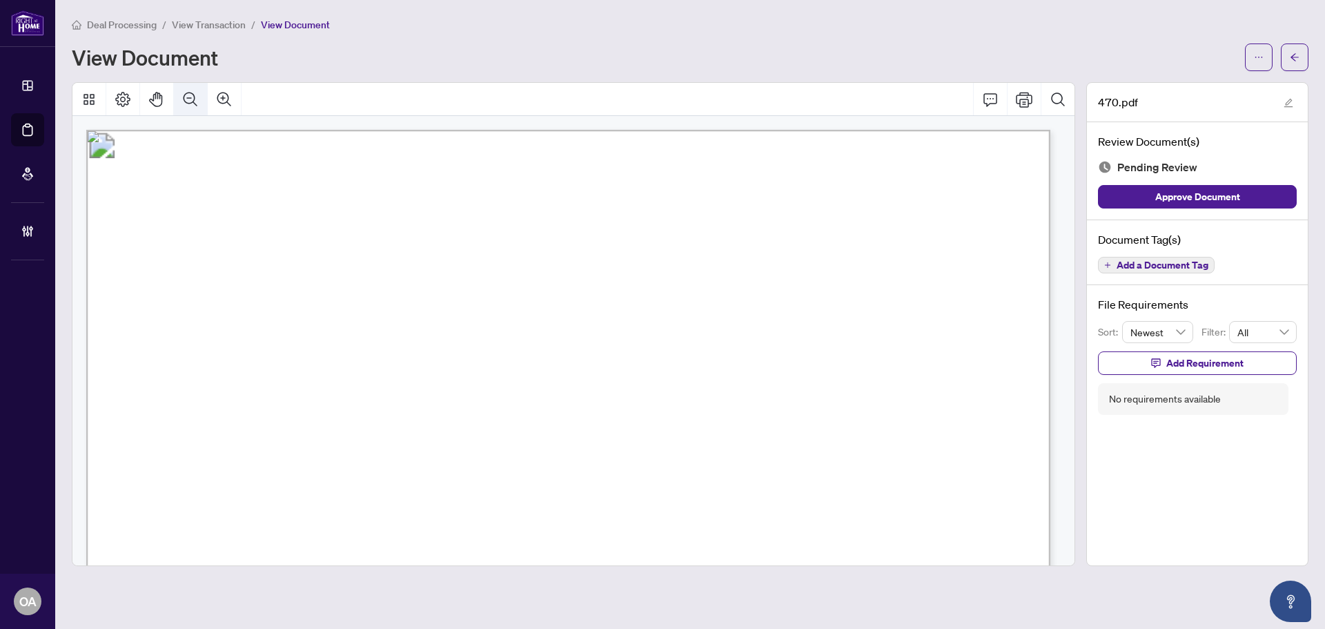
click at [188, 99] on icon "Zoom Out" at bounding box center [190, 99] width 17 height 17
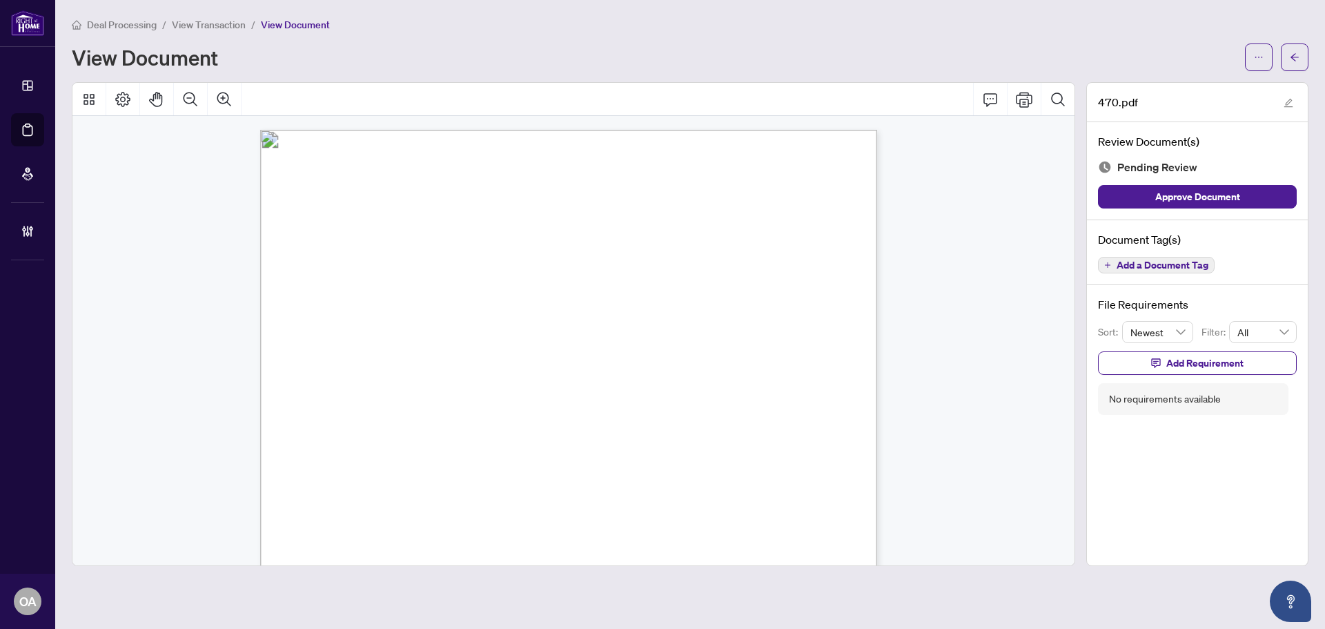
click at [1169, 269] on span "Add a Document Tag" at bounding box center [1163, 265] width 92 height 10
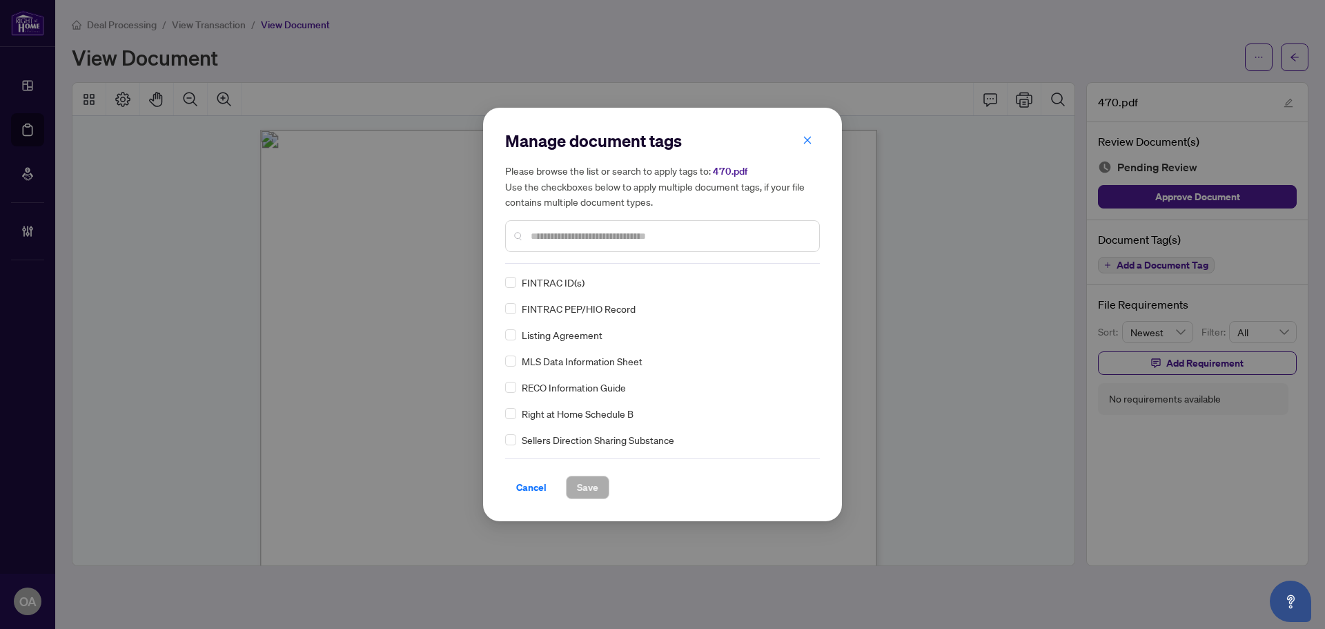
click at [540, 238] on input "text" at bounding box center [669, 235] width 277 height 15
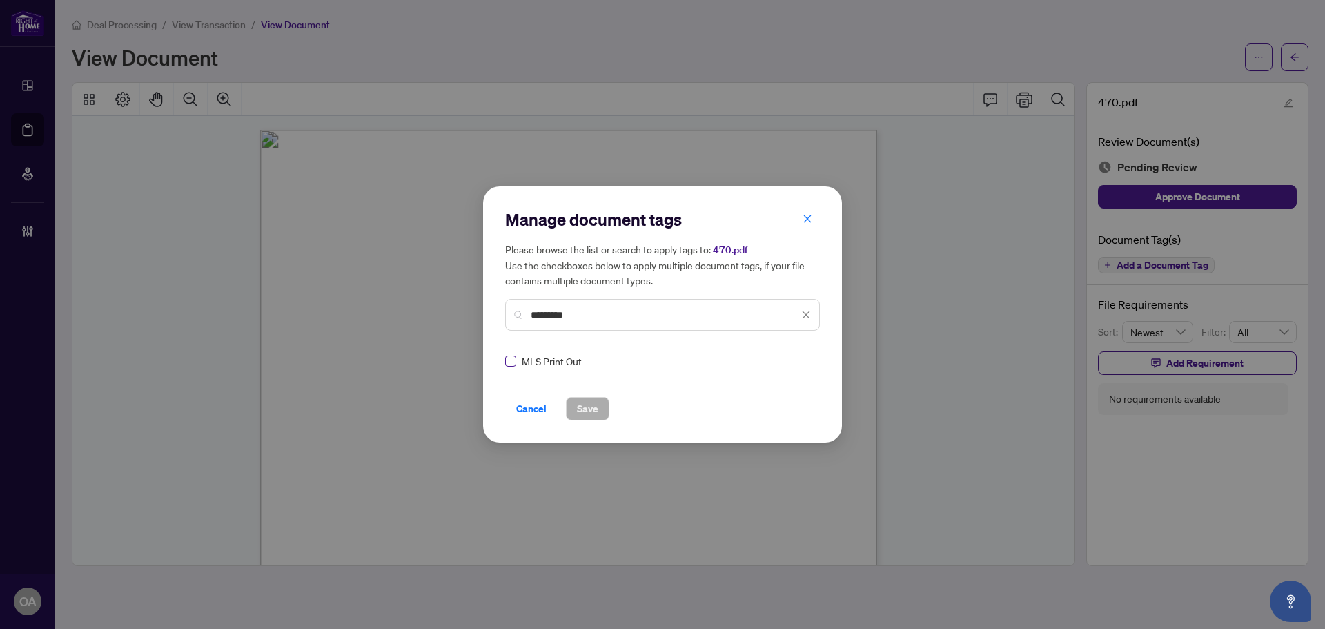
type input "*********"
click at [789, 361] on img at bounding box center [792, 361] width 14 height 14
click at [729, 424] on div "Approved" at bounding box center [752, 428] width 88 height 15
drag, startPoint x: 586, startPoint y: 418, endPoint x: 588, endPoint y: 407, distance: 10.6
click at [586, 417] on span "Save" at bounding box center [587, 409] width 21 height 22
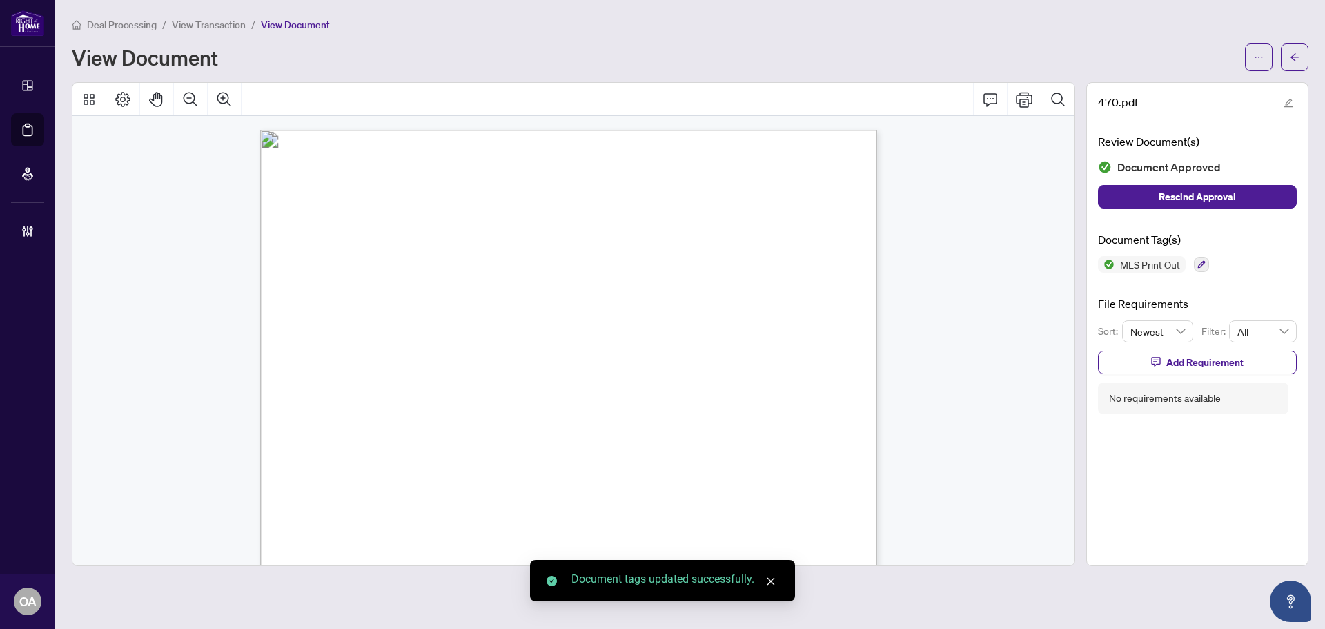
click at [1294, 56] on icon "arrow-left" at bounding box center [1295, 57] width 10 height 10
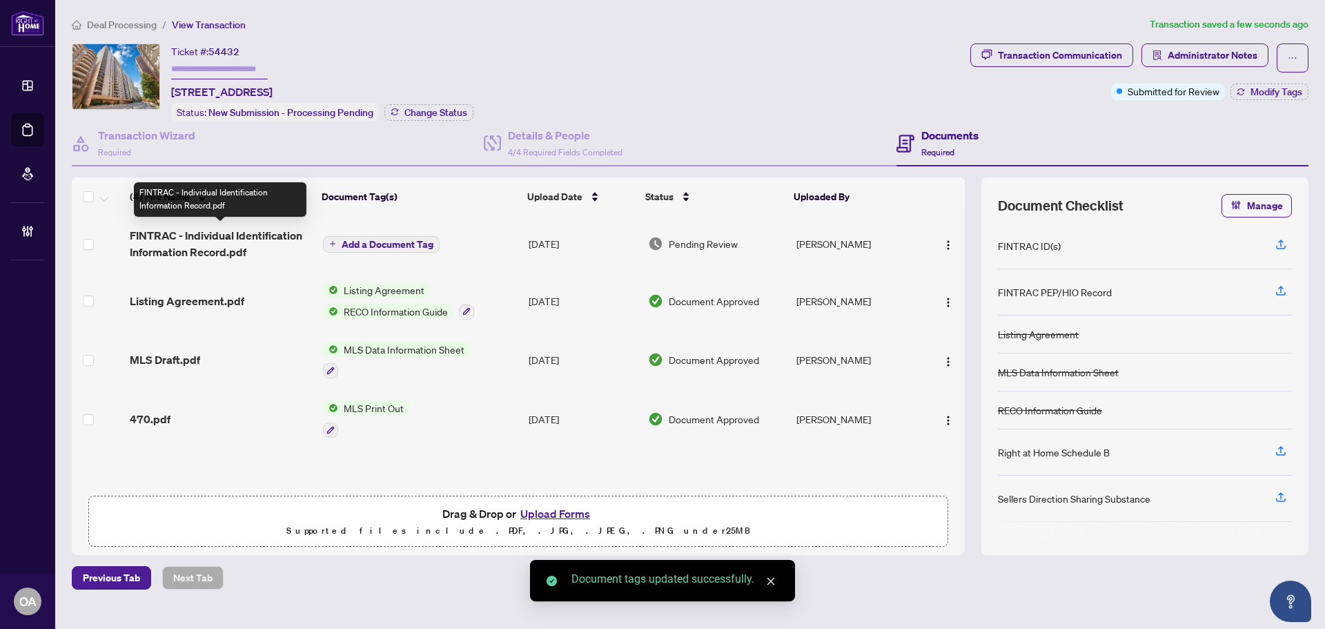
click at [192, 241] on span "FINTRAC - Individual Identification Information Record.pdf" at bounding box center [221, 243] width 182 height 33
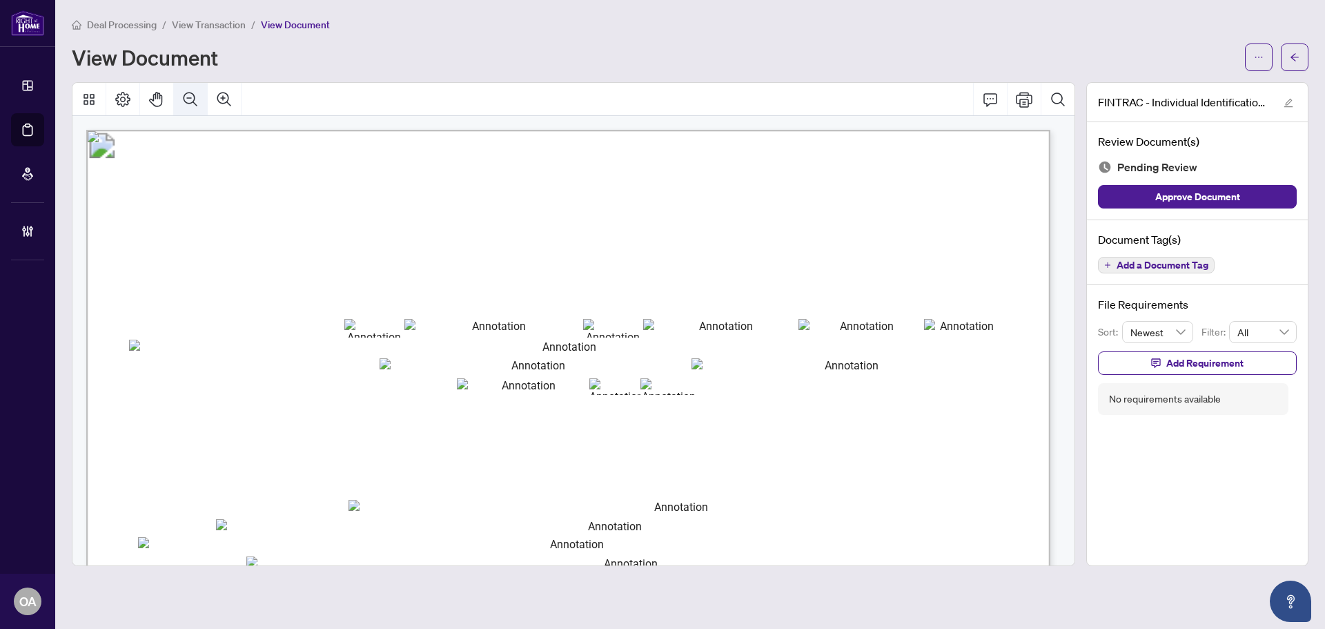
click at [190, 101] on icon "Zoom Out" at bounding box center [190, 99] width 17 height 17
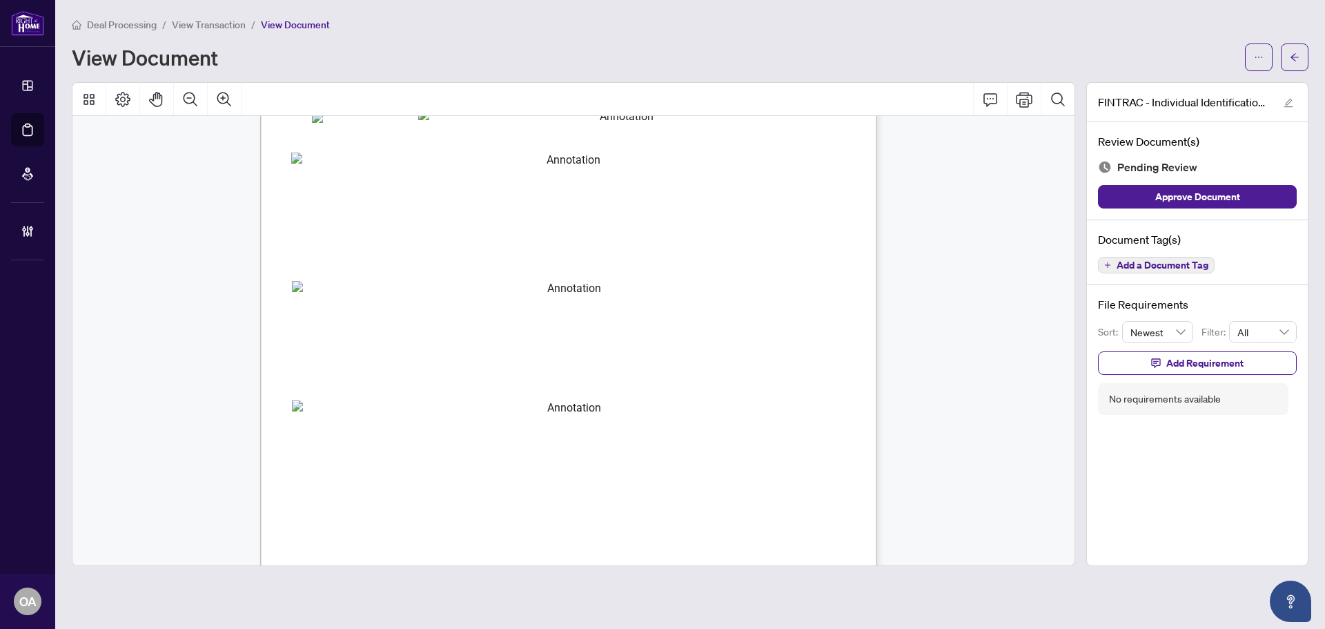
scroll to position [2692, 0]
click at [1180, 267] on span "Add a Document Tag" at bounding box center [1163, 265] width 92 height 10
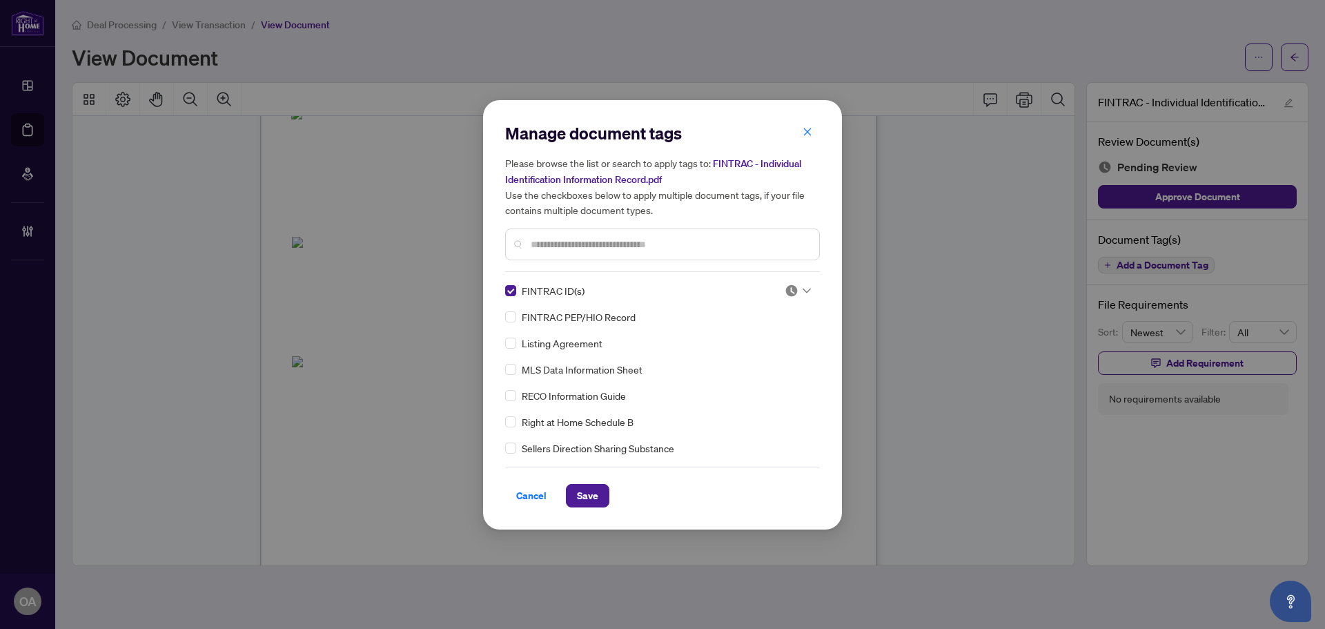
click at [795, 286] on div at bounding box center [798, 291] width 26 height 14
click at [778, 335] on div "Needs Work" at bounding box center [752, 335] width 88 height 15
click at [791, 286] on img at bounding box center [792, 291] width 14 height 14
click at [764, 362] on div "Approved" at bounding box center [752, 357] width 88 height 15
click at [577, 500] on span "Save" at bounding box center [587, 496] width 21 height 22
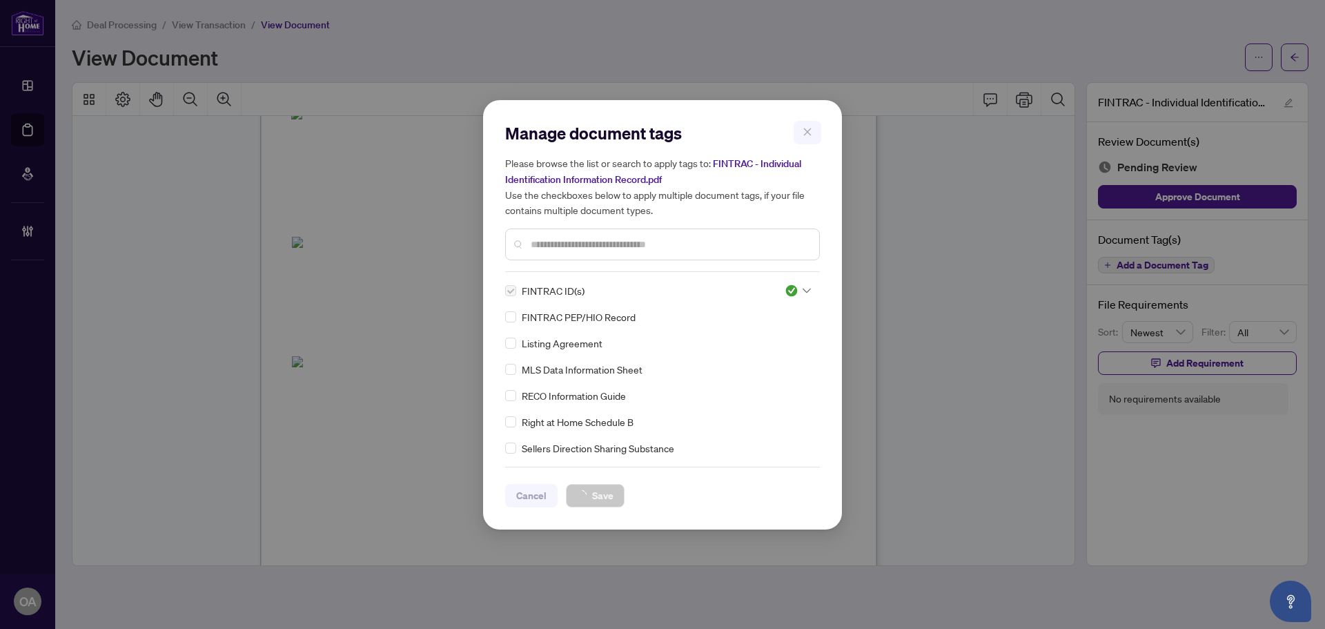
click at [1293, 56] on div "Manage document tags Please browse the list or search to apply tags to: FINTRAC…" at bounding box center [662, 314] width 1325 height 629
click at [1294, 60] on div "Manage document tags Please browse the list or search to apply tags to: FINTRAC…" at bounding box center [662, 314] width 1325 height 629
click at [1295, 57] on div "Manage document tags Please browse the list or search to apply tags to: FINTRAC…" at bounding box center [662, 314] width 1325 height 629
click at [1295, 52] on div "Manage document tags Please browse the list or search to apply tags to: FINTRAC…" at bounding box center [662, 314] width 1325 height 629
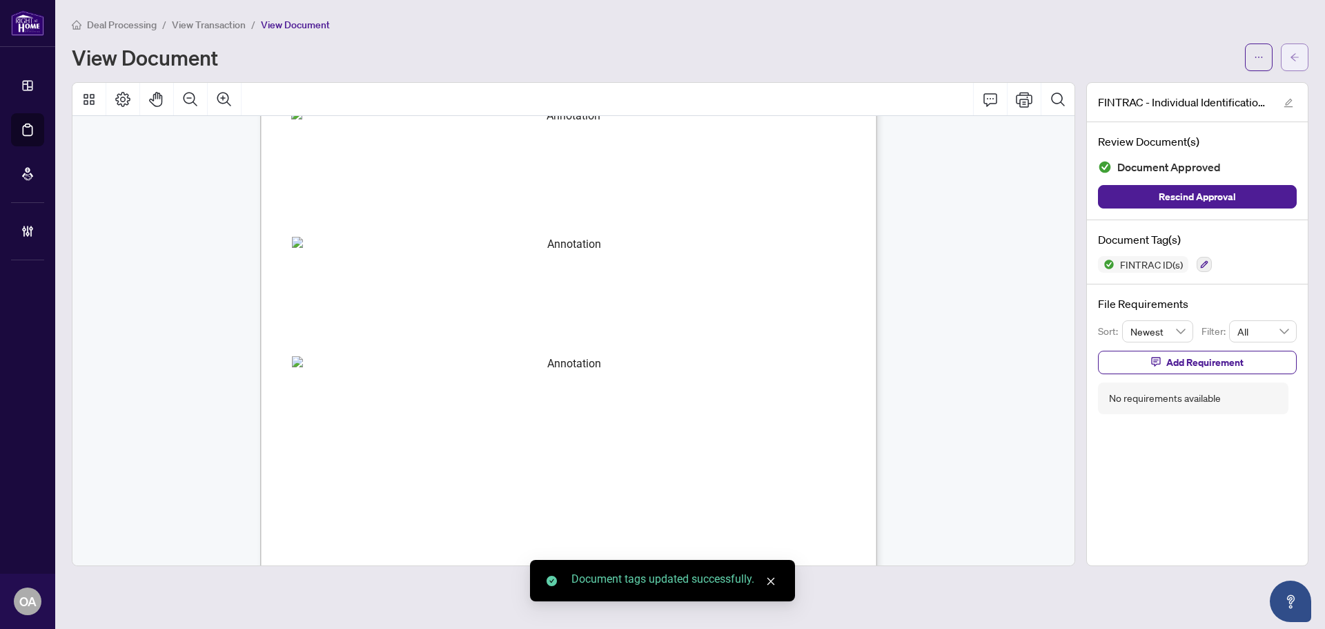
click at [1295, 53] on icon "arrow-left" at bounding box center [1295, 57] width 10 height 10
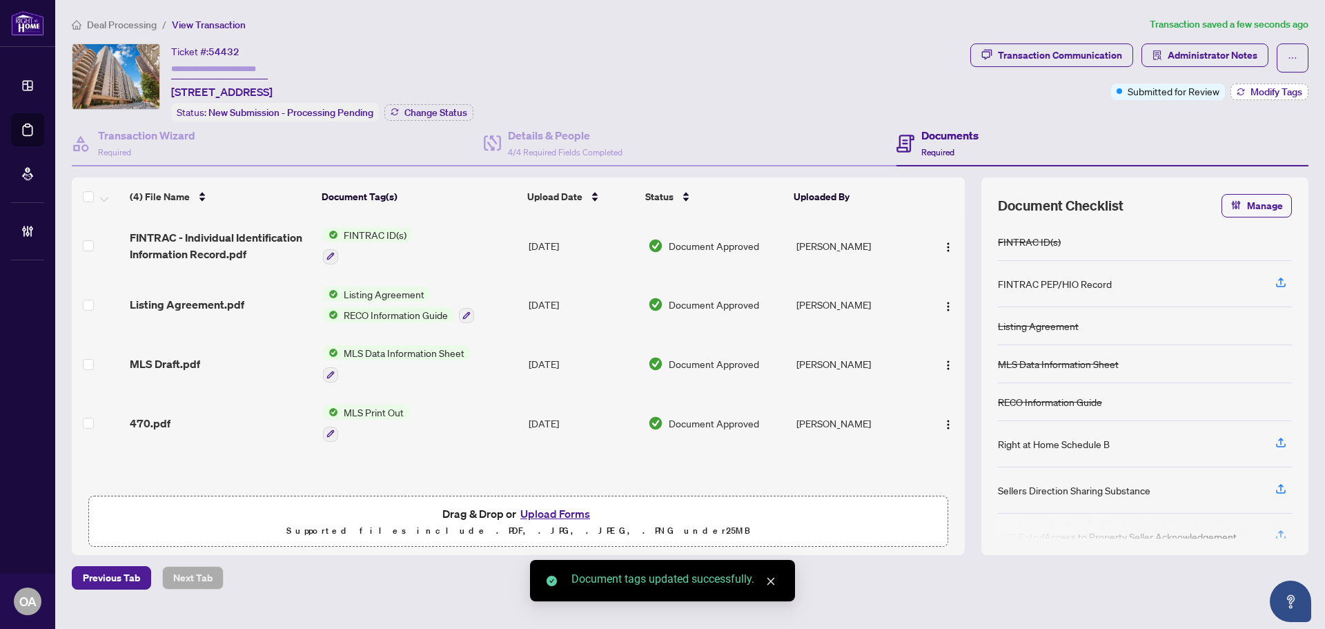
click at [1287, 93] on span "Modify Tags" at bounding box center [1277, 92] width 52 height 10
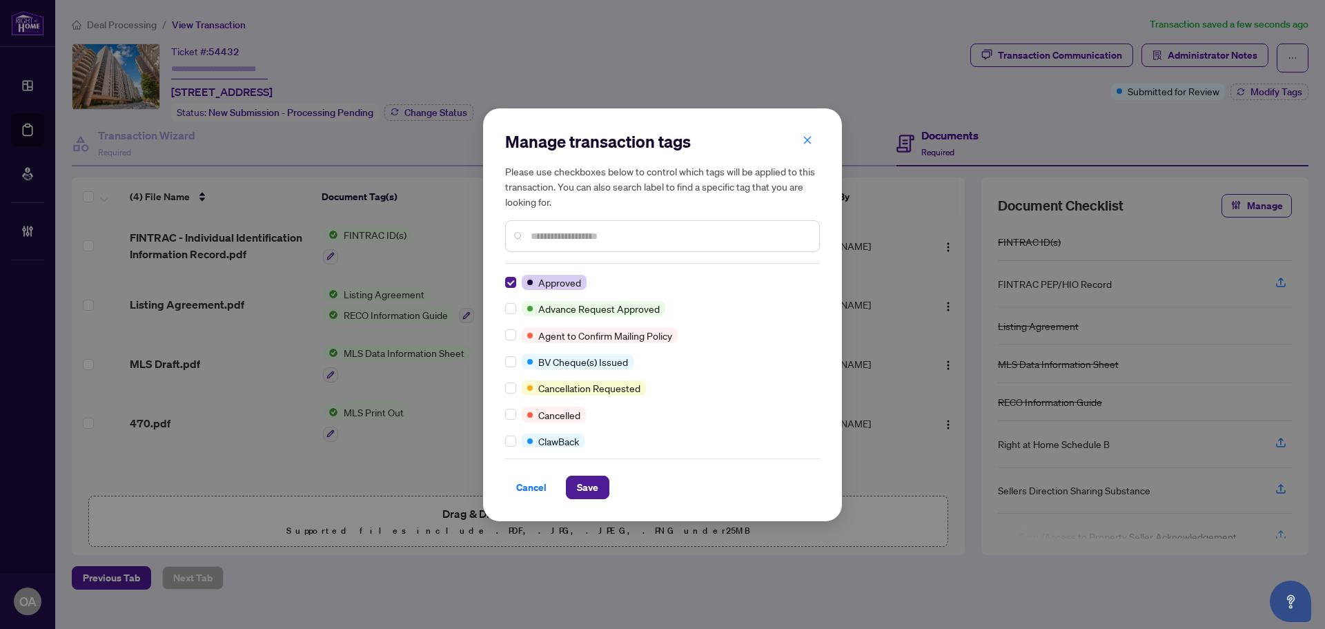
click at [596, 513] on div "Manage transaction tags Please use checkboxes below to control which tags will …" at bounding box center [662, 314] width 359 height 413
click at [596, 490] on span "Save" at bounding box center [587, 487] width 21 height 22
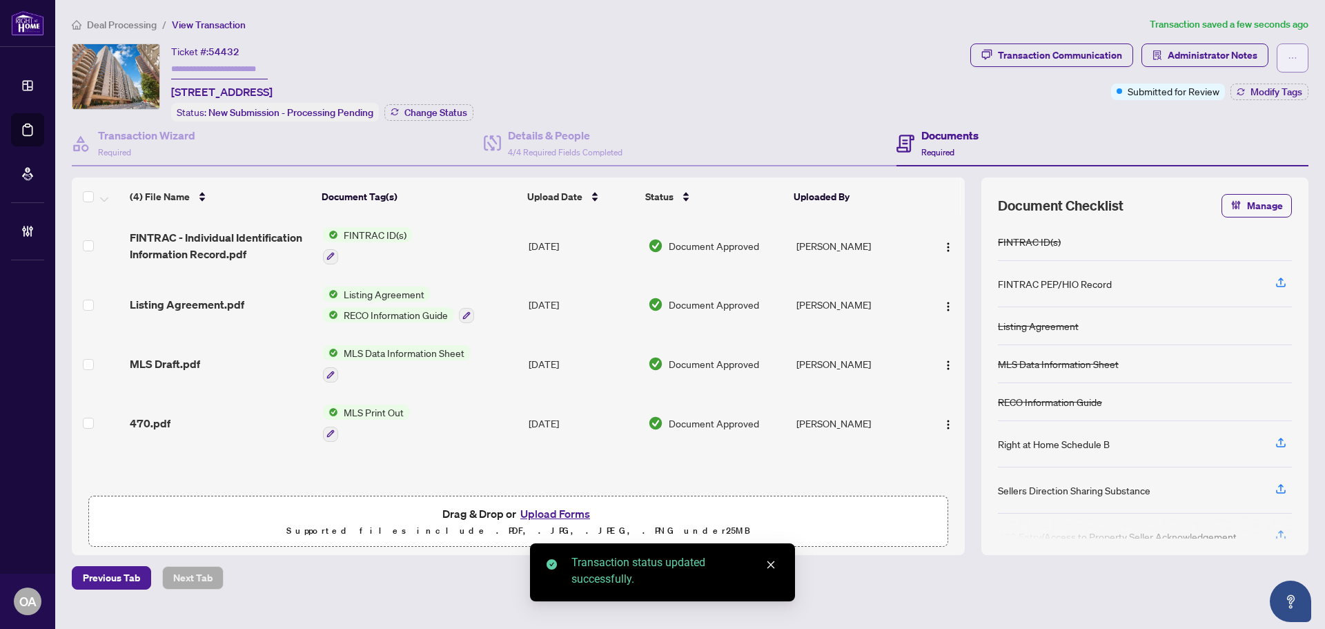
click at [1291, 56] on icon "ellipsis" at bounding box center [1293, 58] width 10 height 10
click at [1220, 149] on span "Submit for Completion" at bounding box center [1245, 154] width 106 height 15
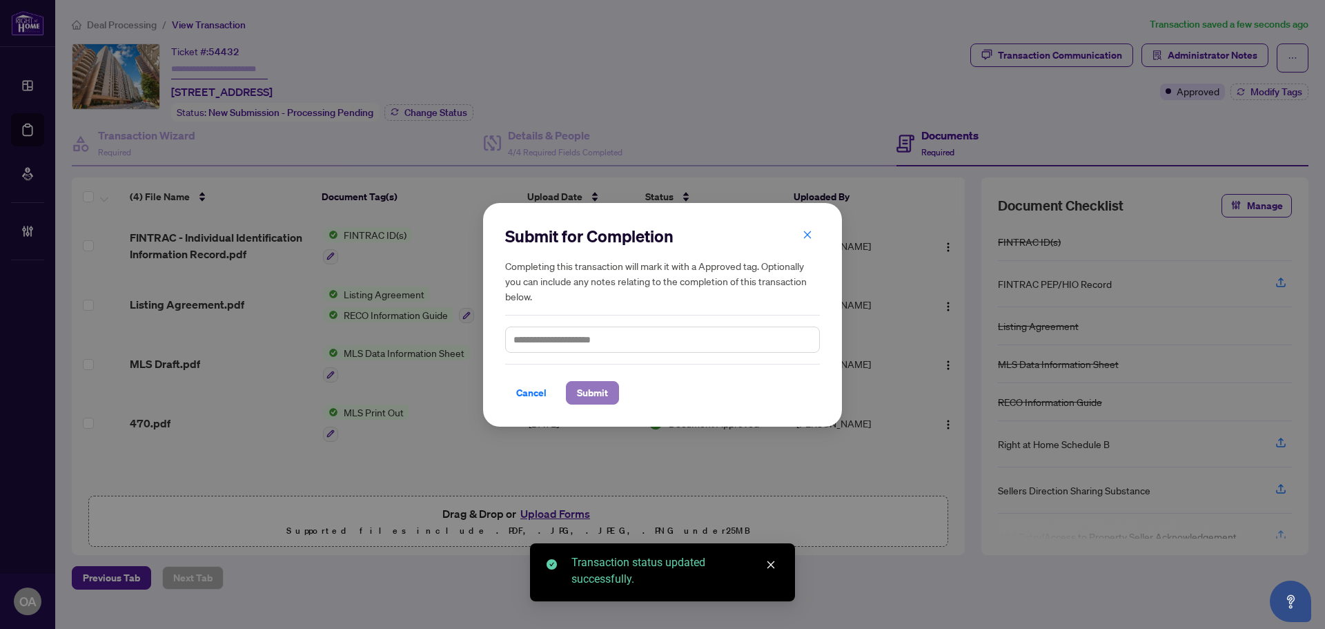
click at [602, 389] on span "Submit" at bounding box center [592, 393] width 31 height 22
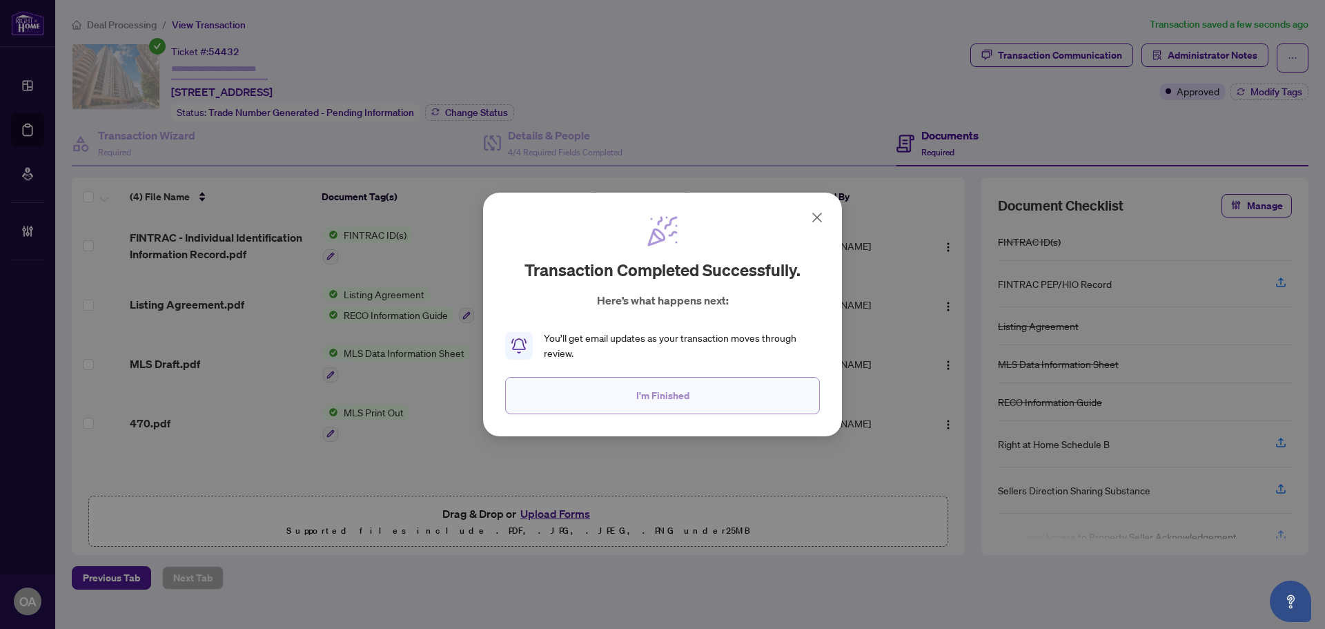
click at [640, 390] on span "I'm Finished" at bounding box center [662, 395] width 53 height 22
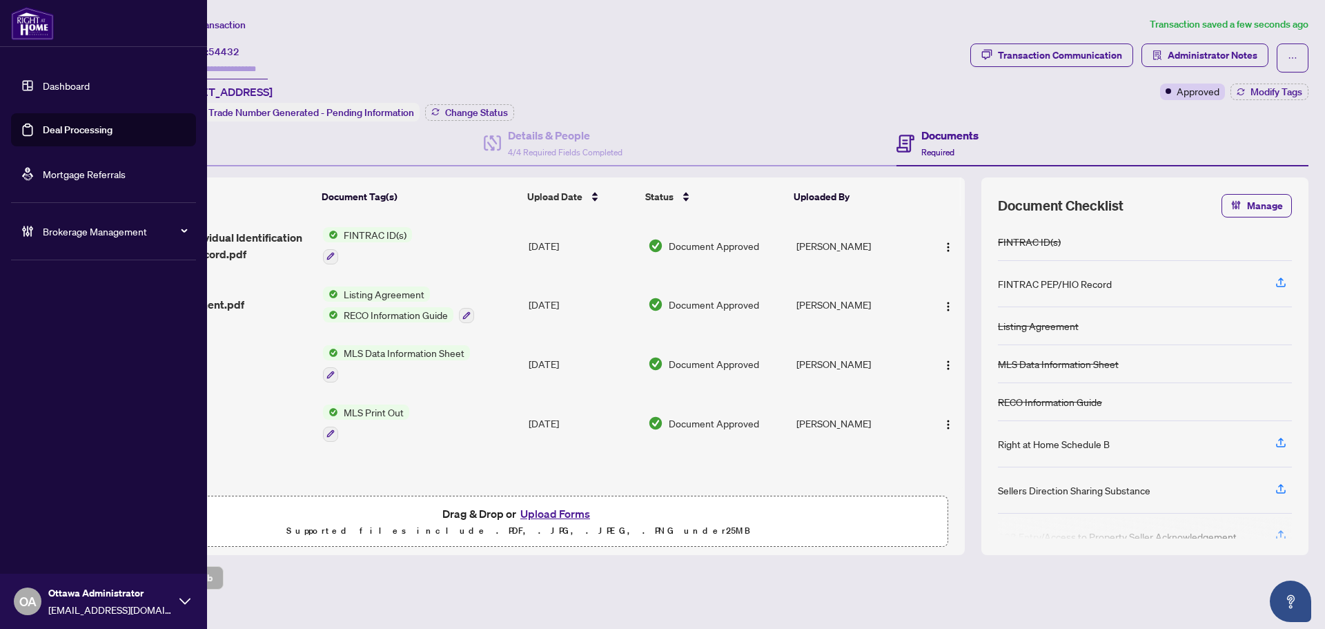
click at [43, 124] on link "Deal Processing" at bounding box center [78, 130] width 70 height 12
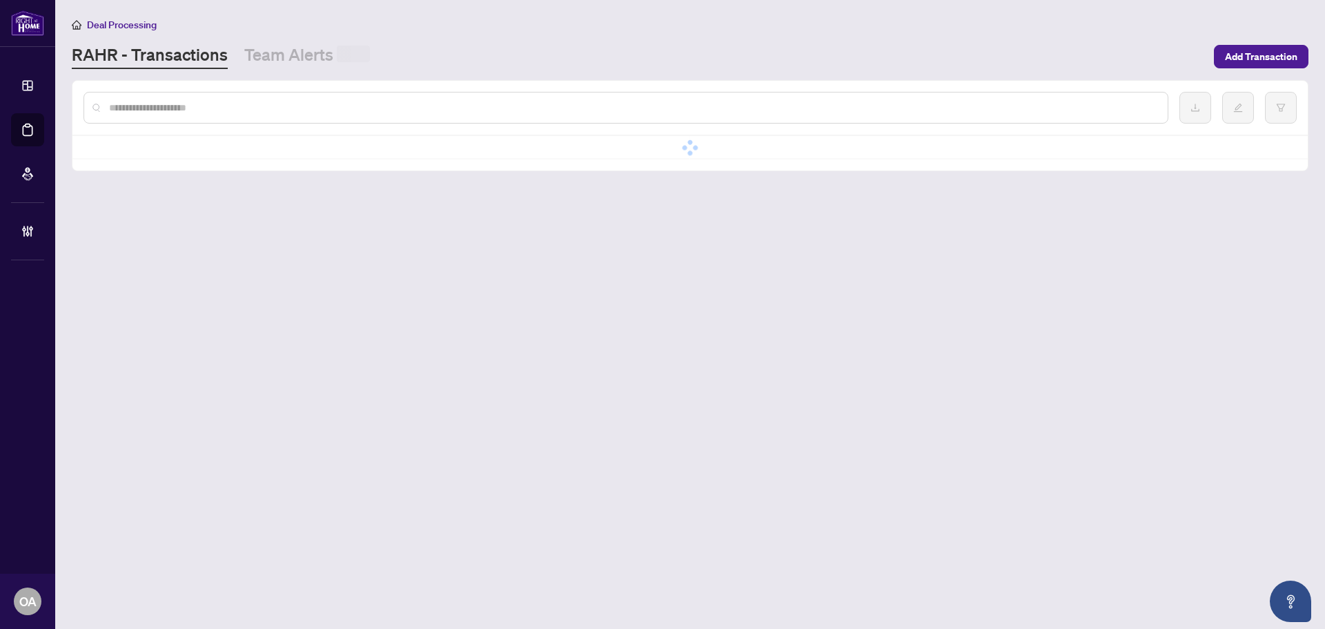
click at [298, 95] on div at bounding box center [626, 108] width 1085 height 32
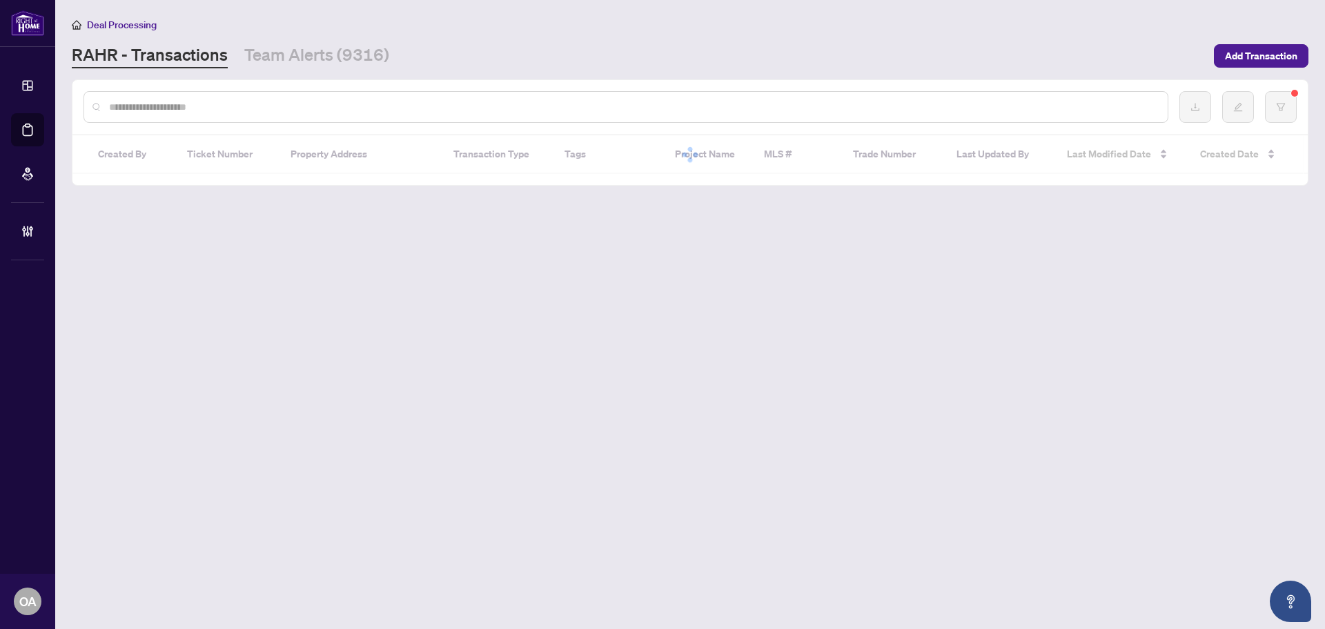
click at [291, 101] on input "text" at bounding box center [633, 106] width 1048 height 15
paste input "**********"
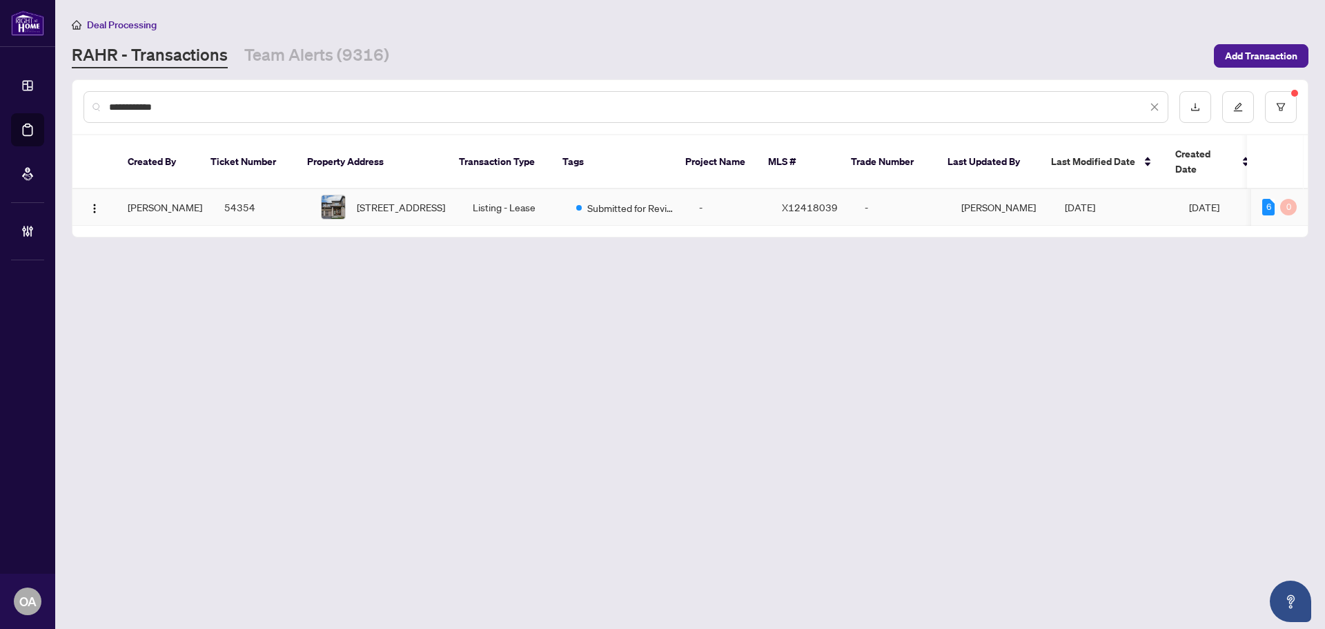
type input "**********"
click at [402, 199] on span "715 Derreen Ave, Ottawa, Ontario K2S 2Y9, Canada" at bounding box center [401, 206] width 88 height 15
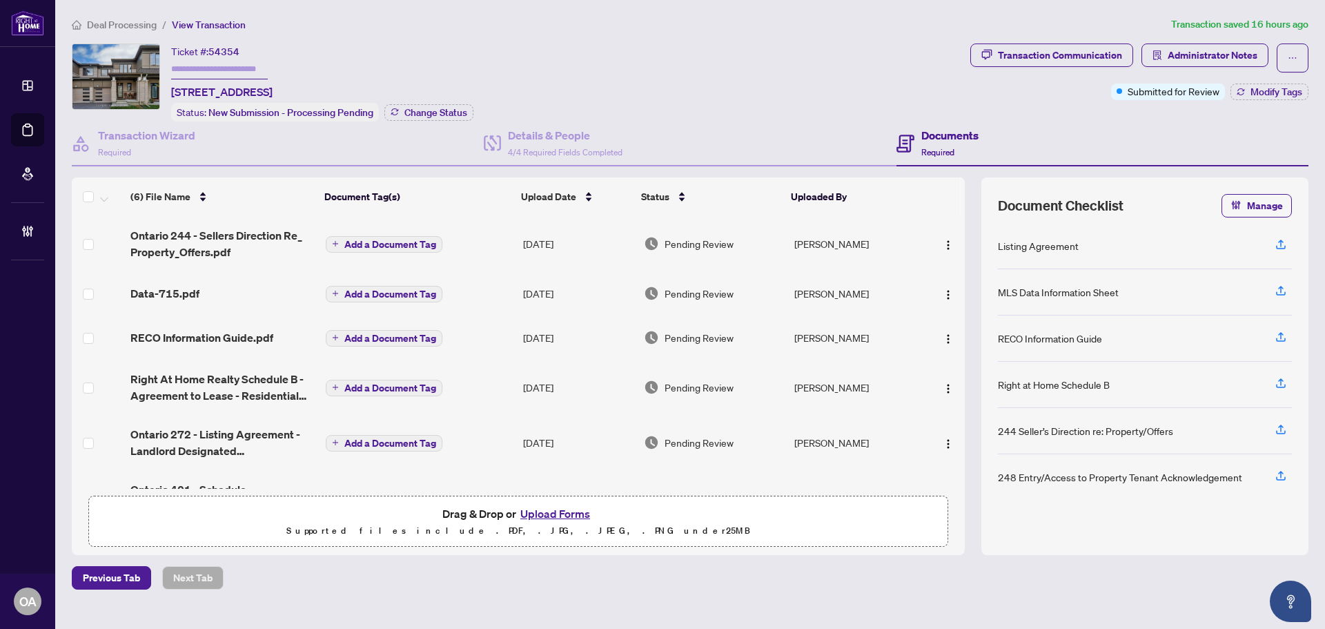
click at [165, 290] on span "Data-715.pdf" at bounding box center [164, 293] width 69 height 17
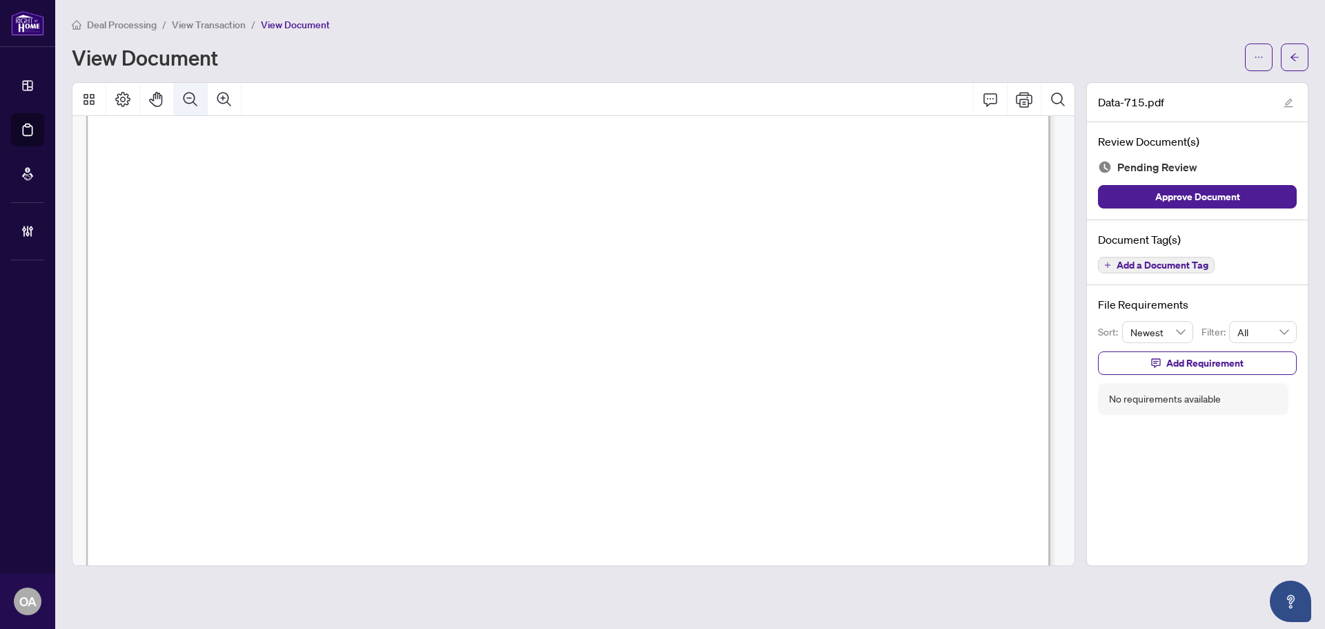
click at [193, 104] on icon "Zoom Out" at bounding box center [190, 99] width 17 height 17
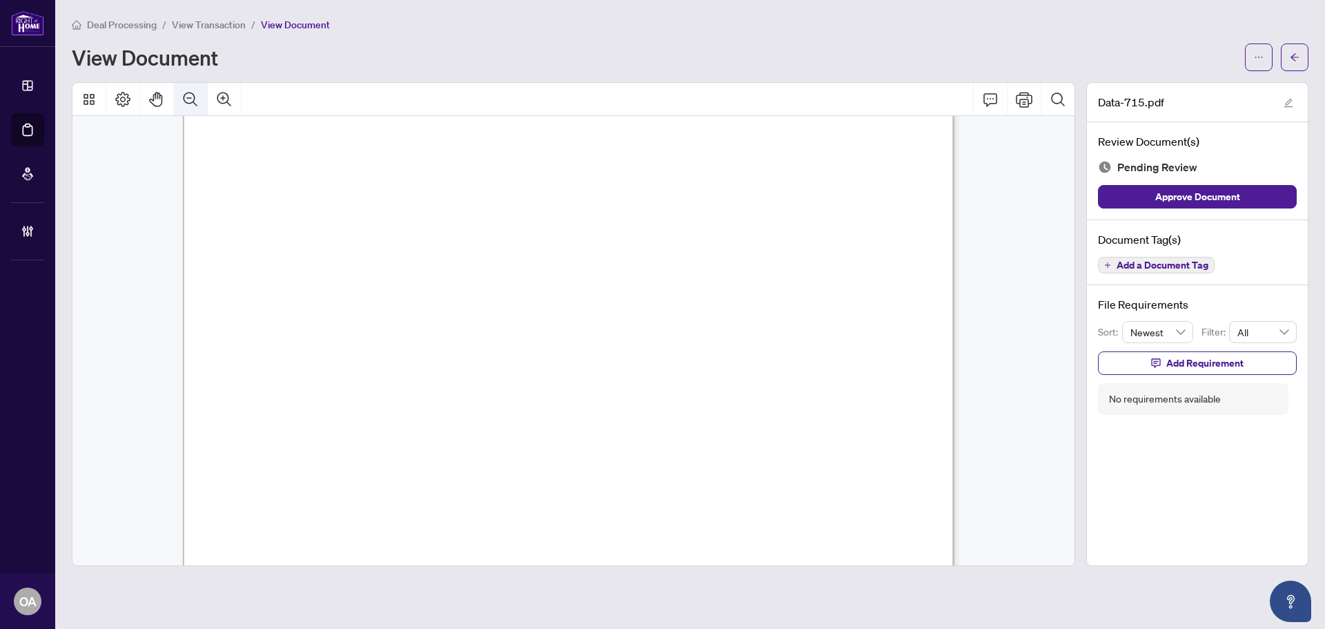
click at [193, 104] on icon "Zoom Out" at bounding box center [190, 99] width 17 height 17
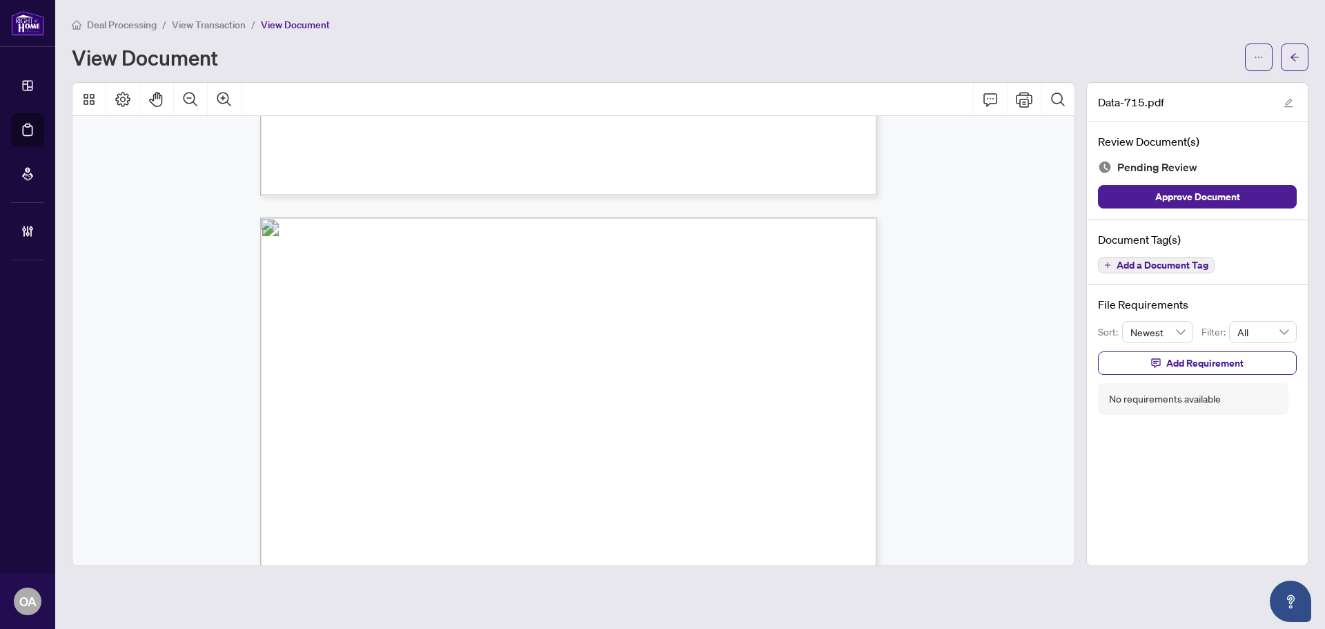
scroll to position [461, 0]
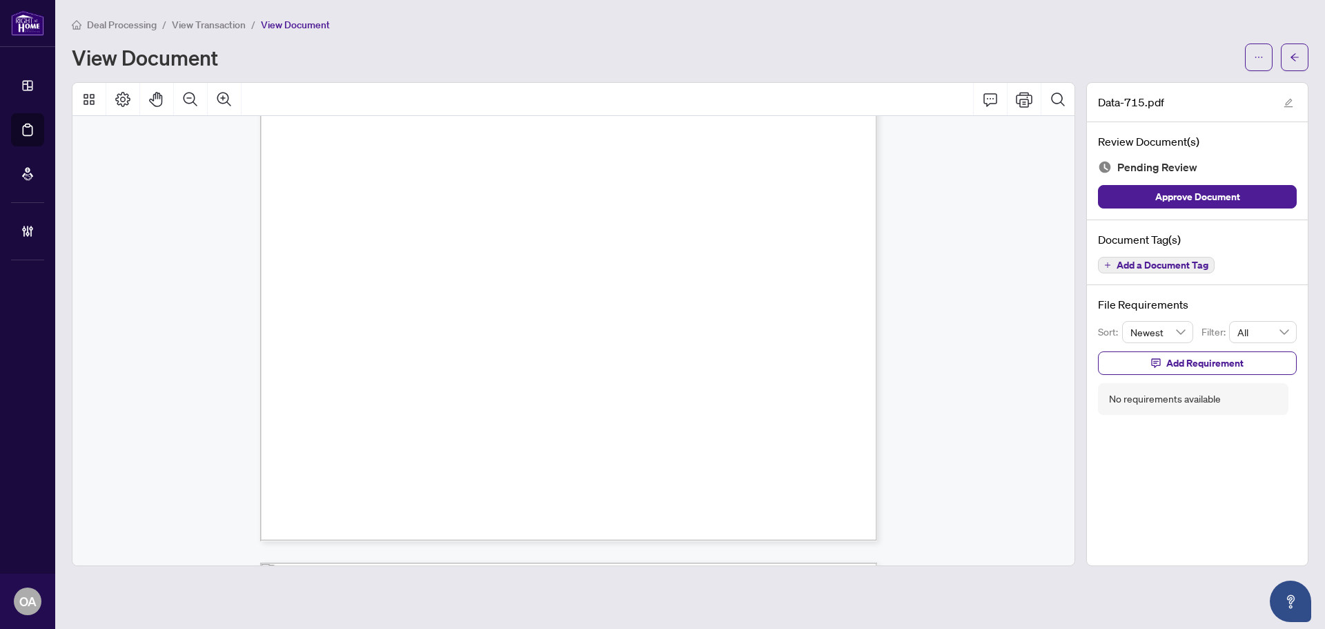
click at [1153, 265] on span "Add a Document Tag" at bounding box center [1163, 265] width 92 height 10
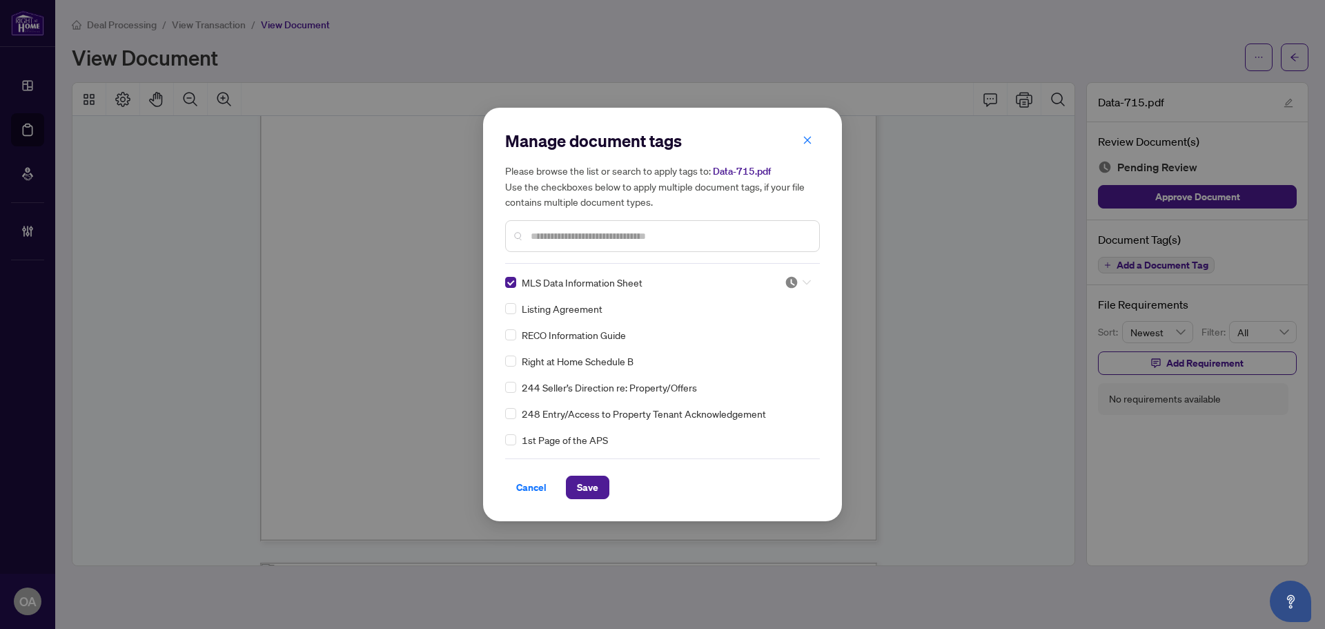
click at [803, 284] on icon at bounding box center [807, 282] width 8 height 5
click at [761, 350] on div "Approved" at bounding box center [752, 349] width 88 height 15
click at [592, 492] on span "Save" at bounding box center [587, 487] width 21 height 22
click at [1291, 61] on div "Manage document tags Please browse the list or search to apply tags to: Data-71…" at bounding box center [662, 314] width 1325 height 629
click at [1291, 55] on div "Manage document tags Please browse the list or search to apply tags to: Data-71…" at bounding box center [662, 314] width 1325 height 629
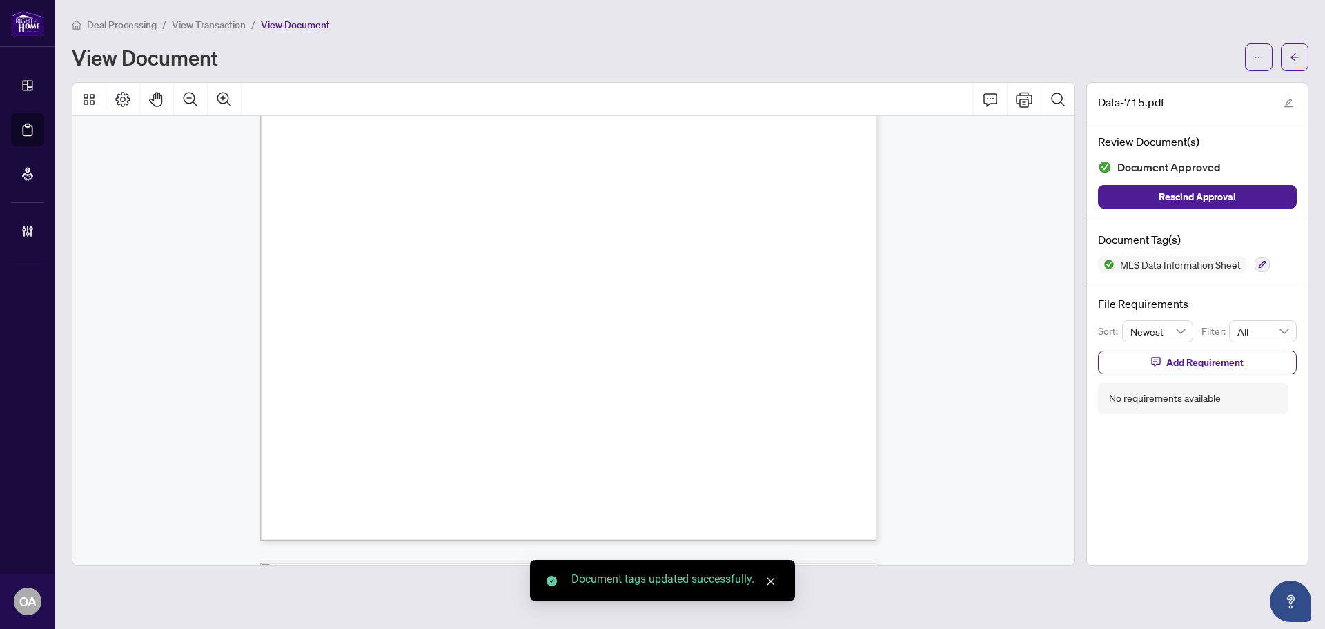
click at [1292, 57] on body "Dashboard Deal Processing Mortgage Referrals Brokerage Management OA Ottawa Adm…" at bounding box center [662, 314] width 1325 height 629
click at [1292, 57] on icon "arrow-left" at bounding box center [1295, 57] width 8 height 8
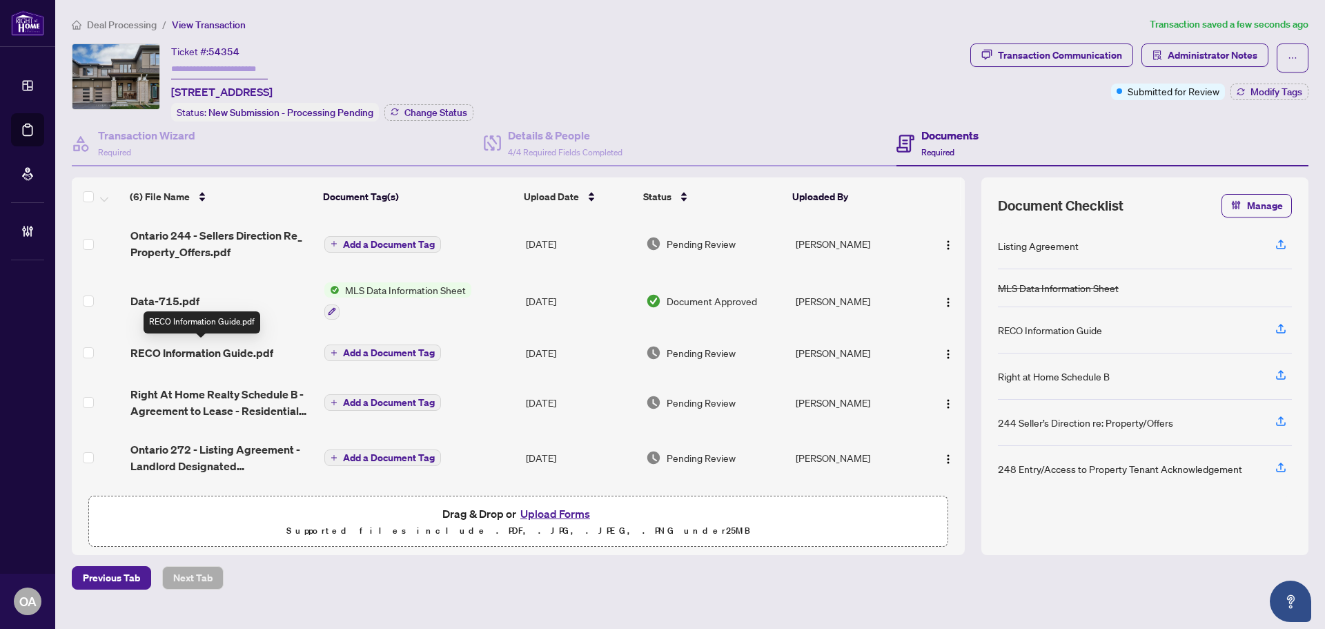
click at [237, 349] on span "RECO Information Guide.pdf" at bounding box center [201, 352] width 143 height 17
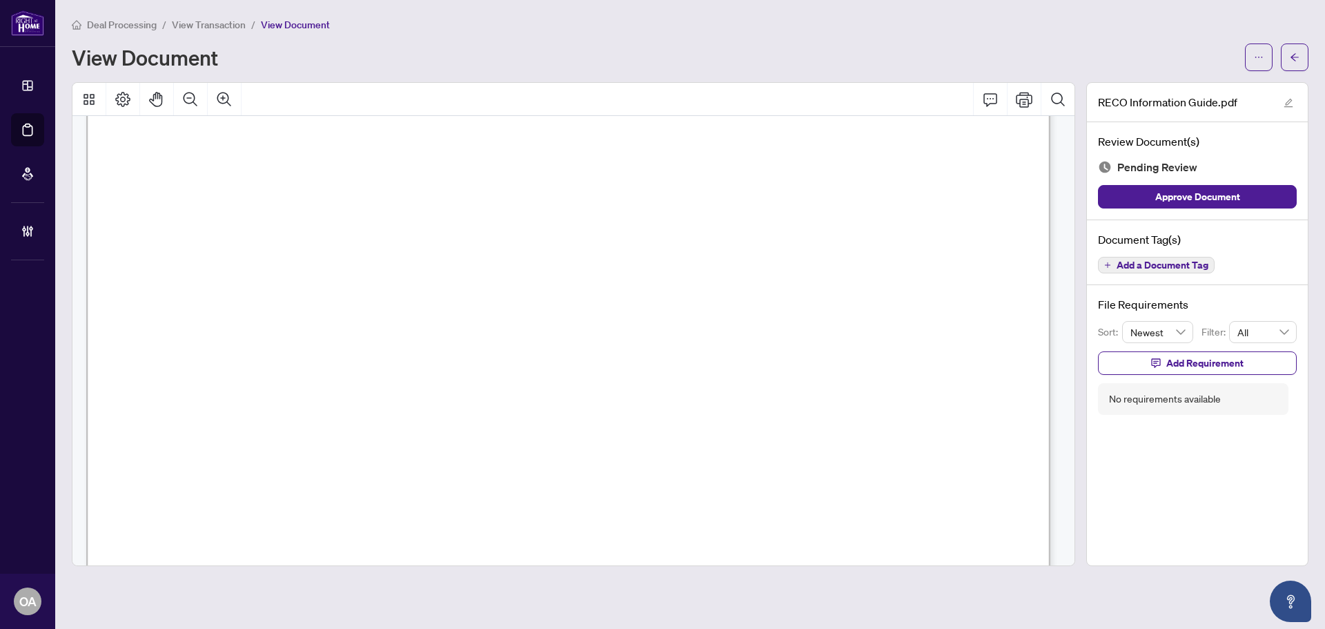
scroll to position [15783, 0]
click at [1194, 262] on span "Add a Document Tag" at bounding box center [1163, 265] width 92 height 10
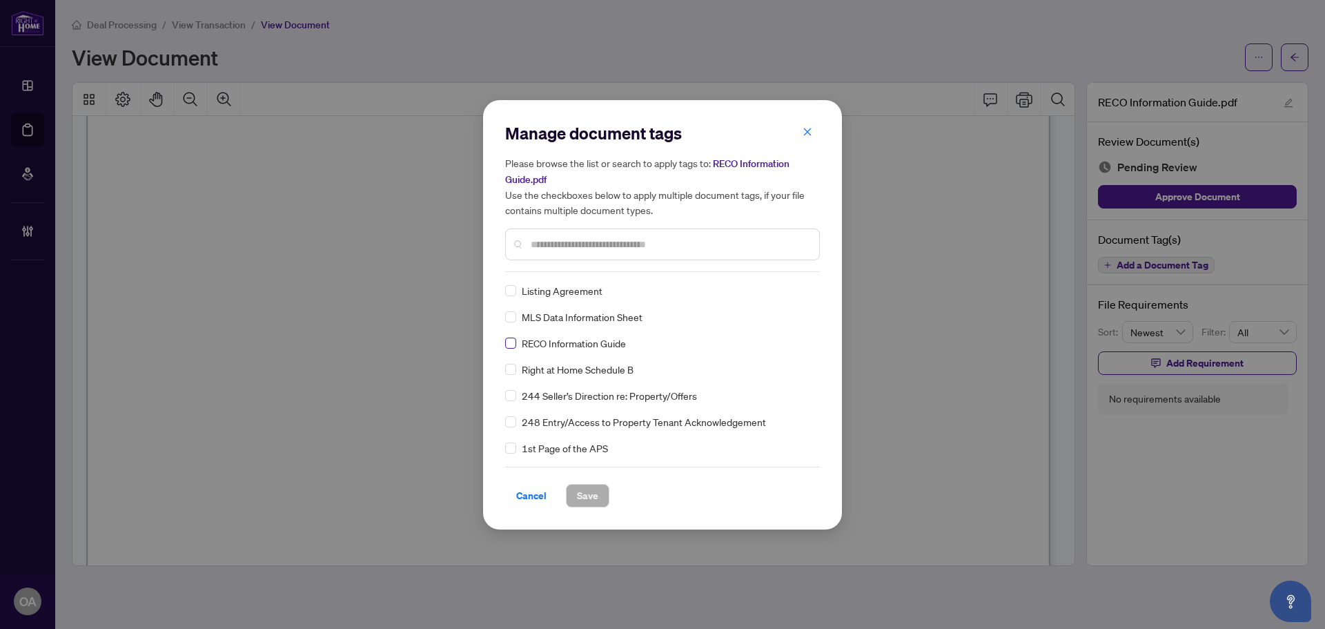
click at [505, 349] on label at bounding box center [510, 342] width 11 height 15
click at [795, 285] on div at bounding box center [798, 291] width 26 height 14
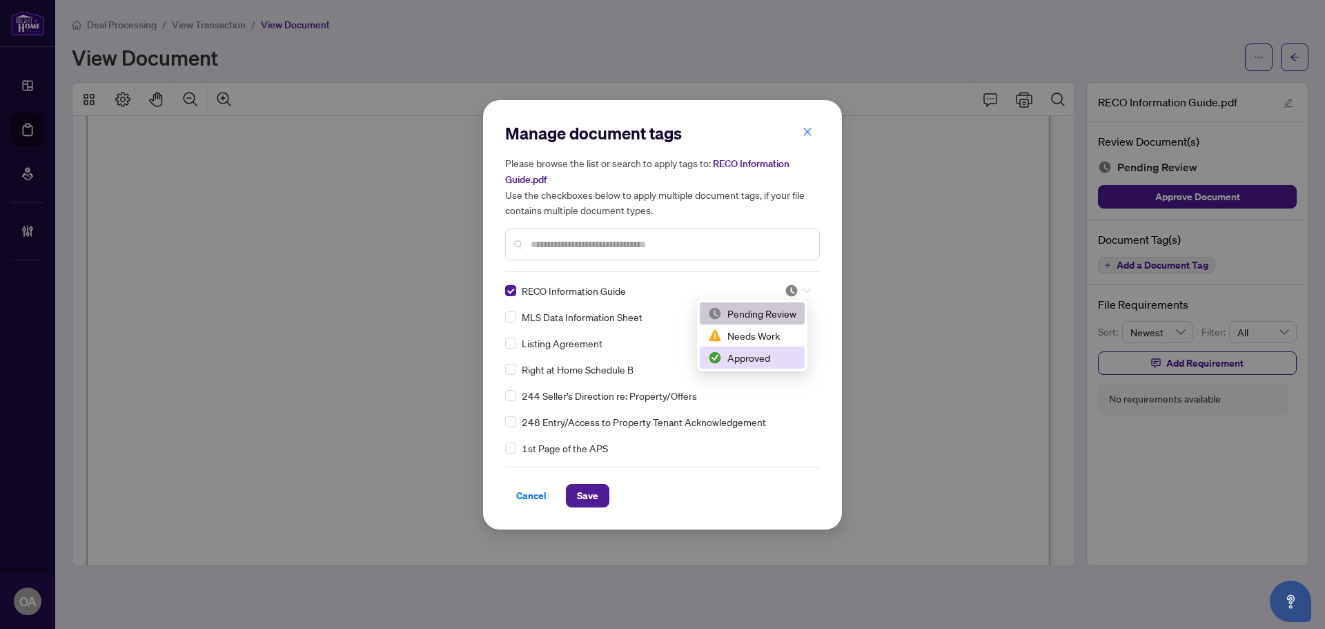
drag, startPoint x: 774, startPoint y: 353, endPoint x: 744, endPoint y: 368, distance: 33.0
click at [773, 353] on div "Approved" at bounding box center [752, 357] width 88 height 15
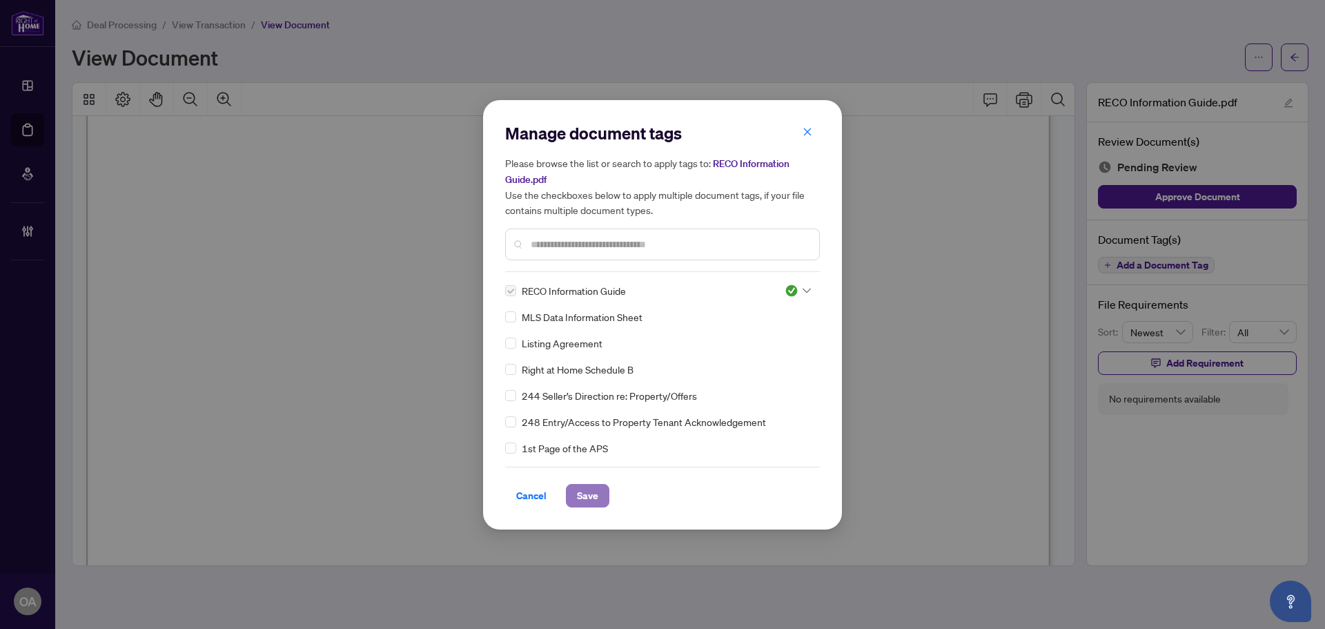
click at [589, 492] on span "Save" at bounding box center [587, 496] width 21 height 22
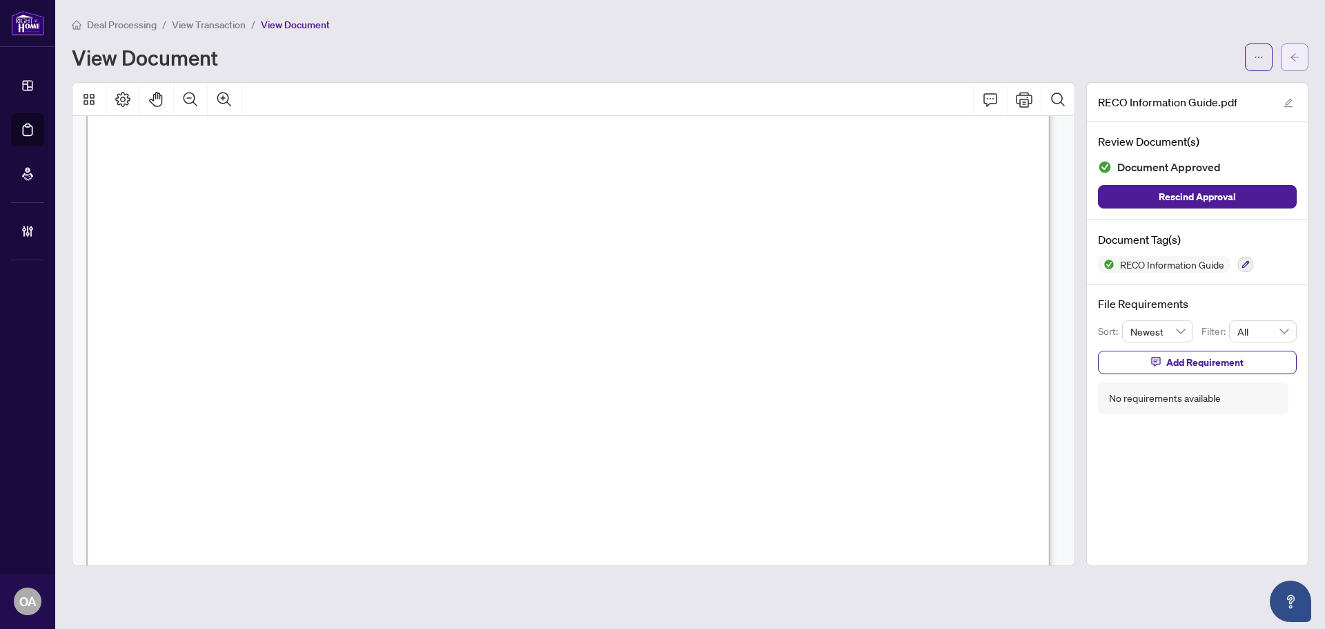
click at [1297, 49] on span "button" at bounding box center [1295, 57] width 10 height 22
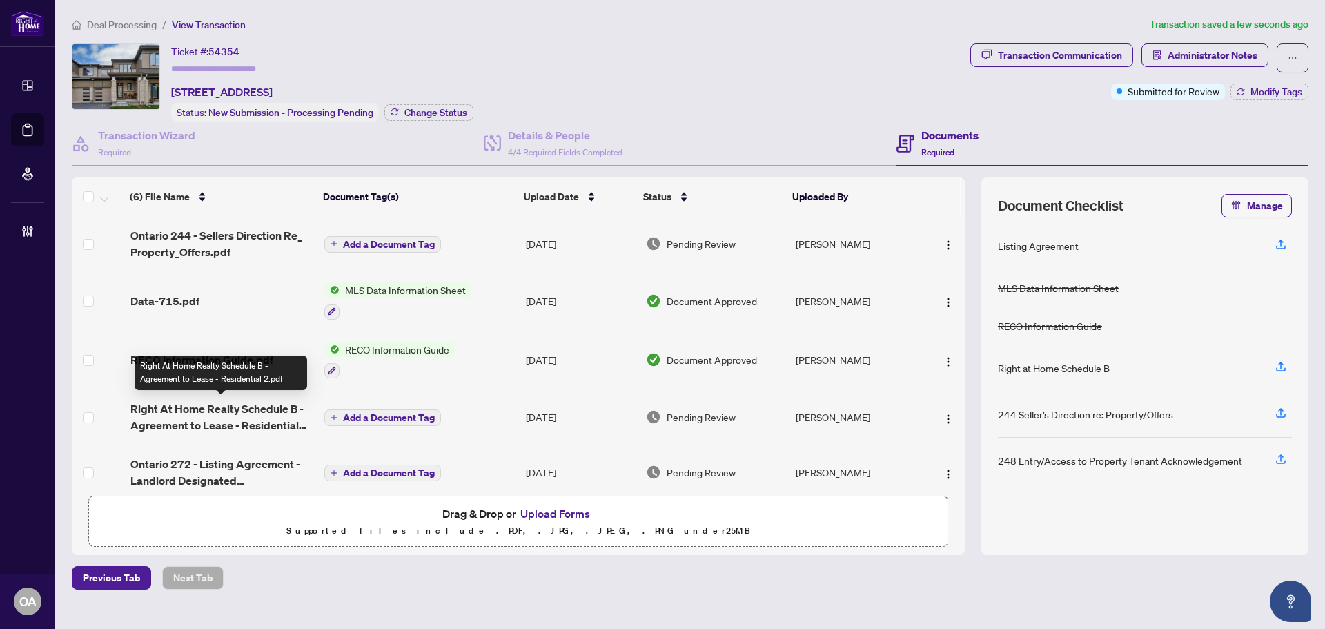
click at [256, 409] on span "Right At Home Realty Schedule B - Agreement to Lease - Residential 2.pdf" at bounding box center [221, 416] width 183 height 33
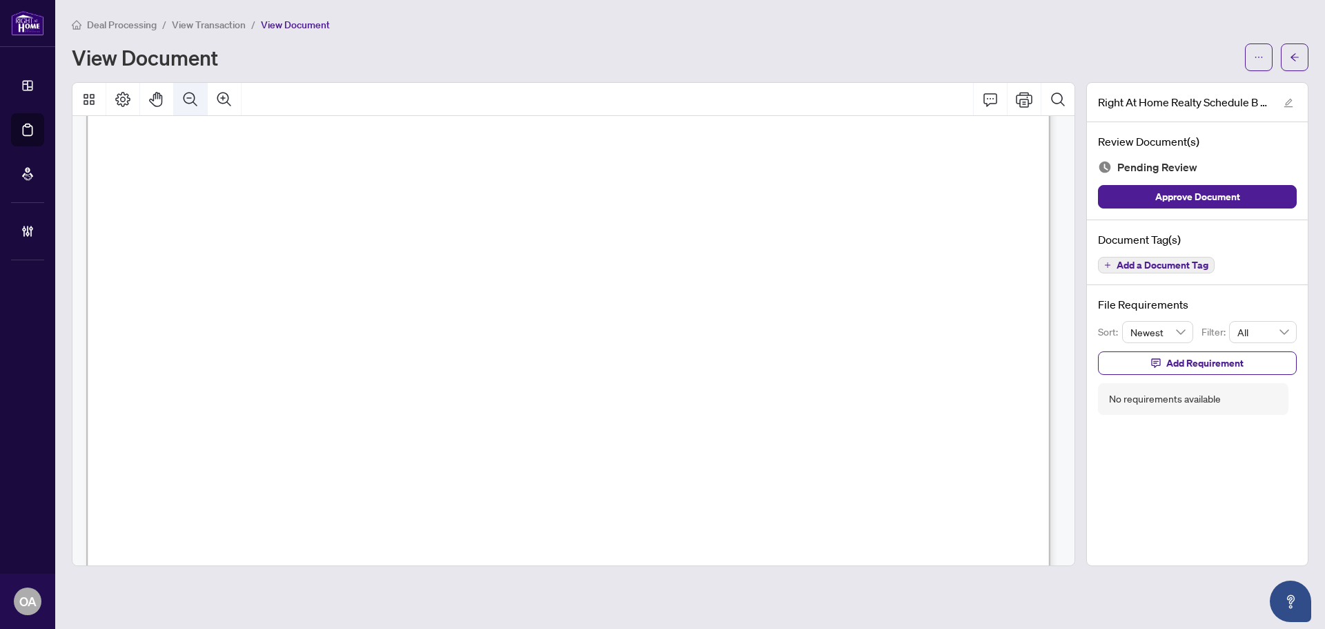
click at [197, 92] on icon "Zoom Out" at bounding box center [190, 99] width 17 height 17
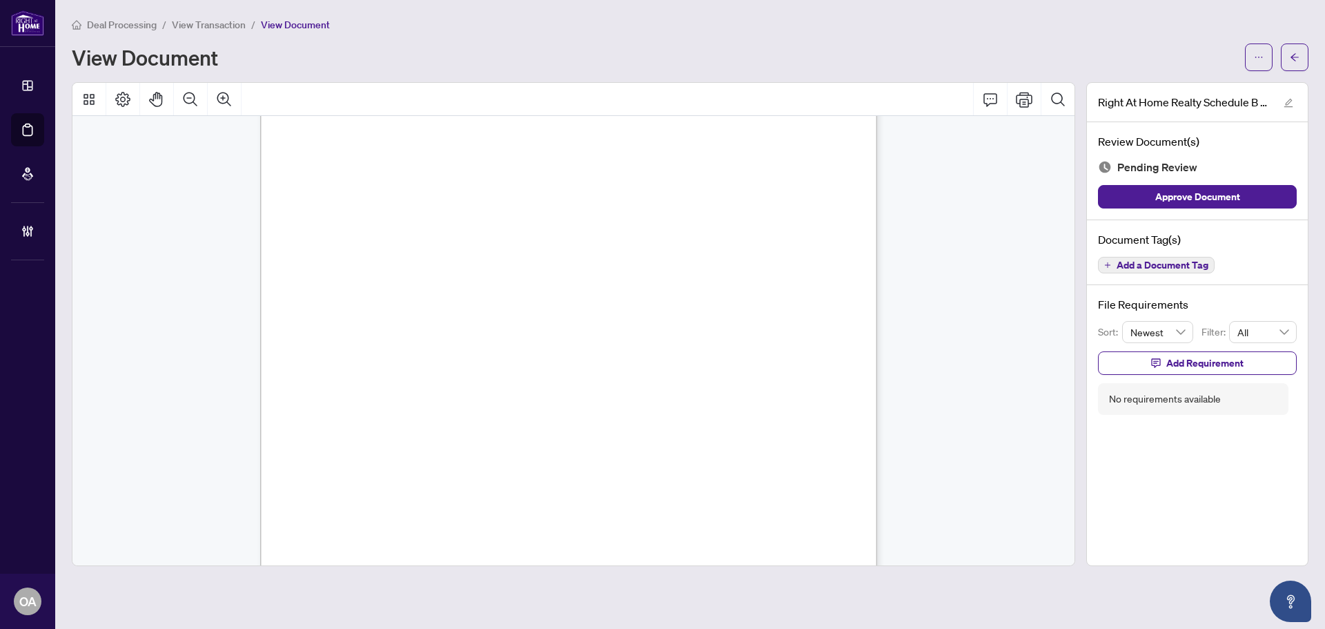
scroll to position [377, 0]
click at [1140, 254] on div "Document Tag(s) Add a Document Tag" at bounding box center [1197, 253] width 221 height 66
click at [1126, 266] on span "Add a Document Tag" at bounding box center [1163, 265] width 92 height 10
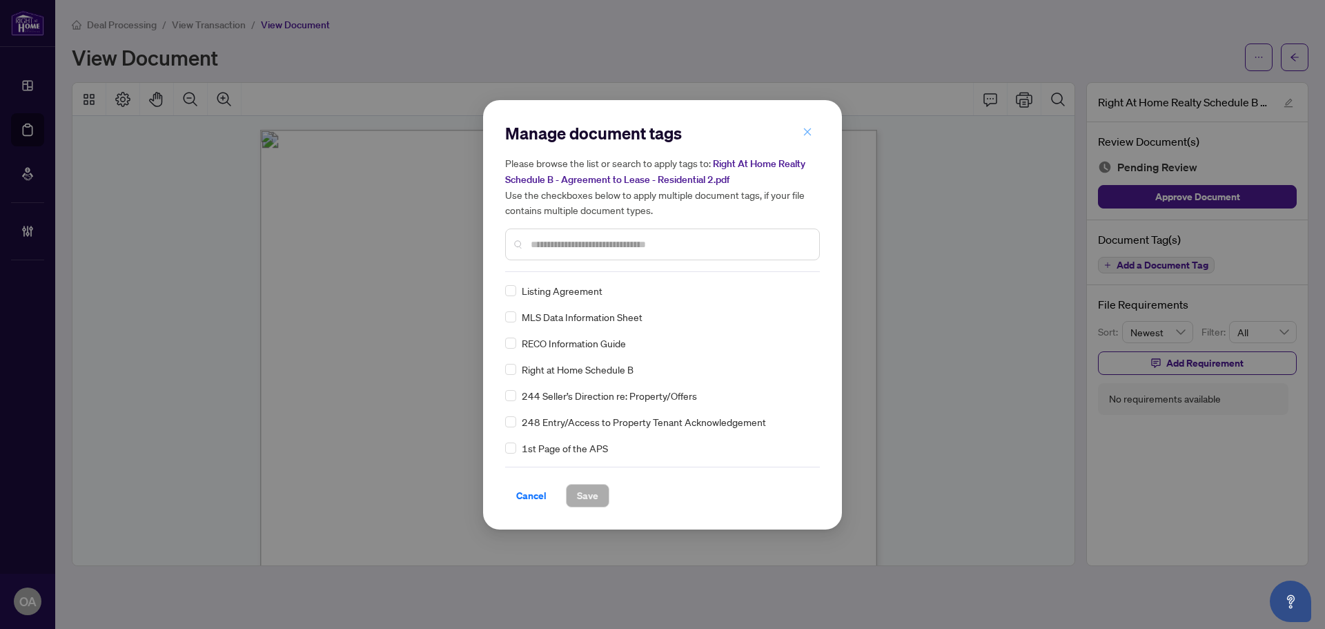
click at [805, 129] on icon "close" at bounding box center [808, 132] width 10 height 10
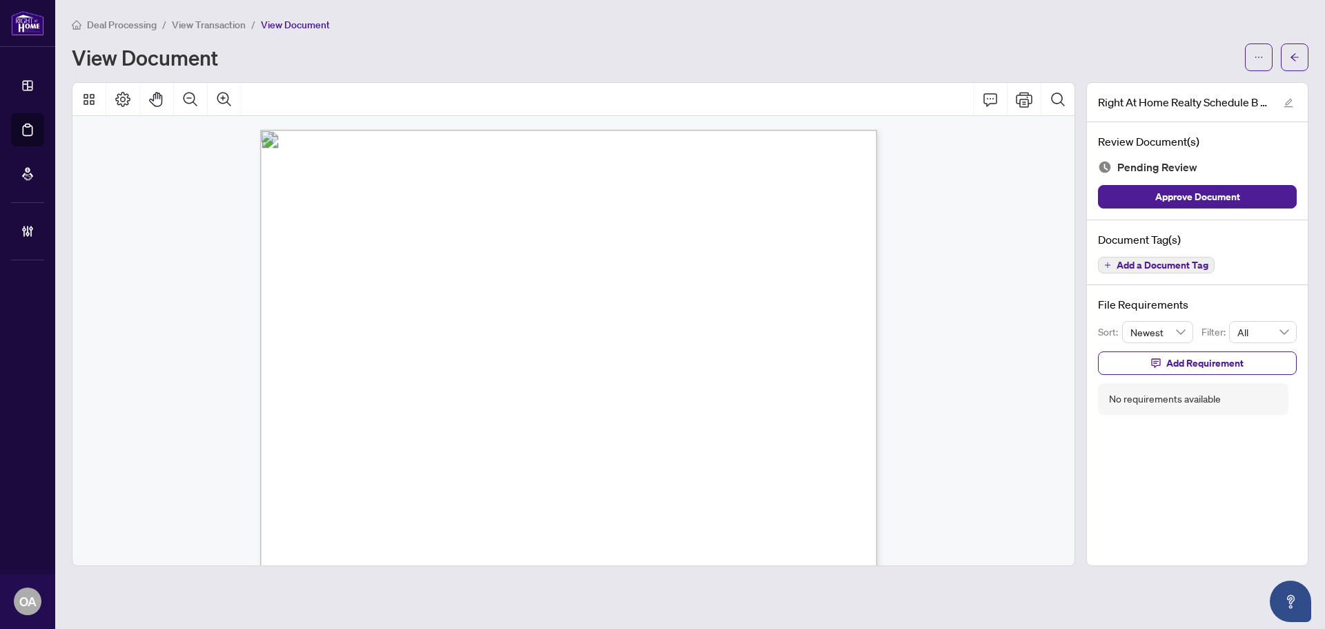
click at [1168, 265] on span "Add a Document Tag" at bounding box center [1163, 265] width 92 height 10
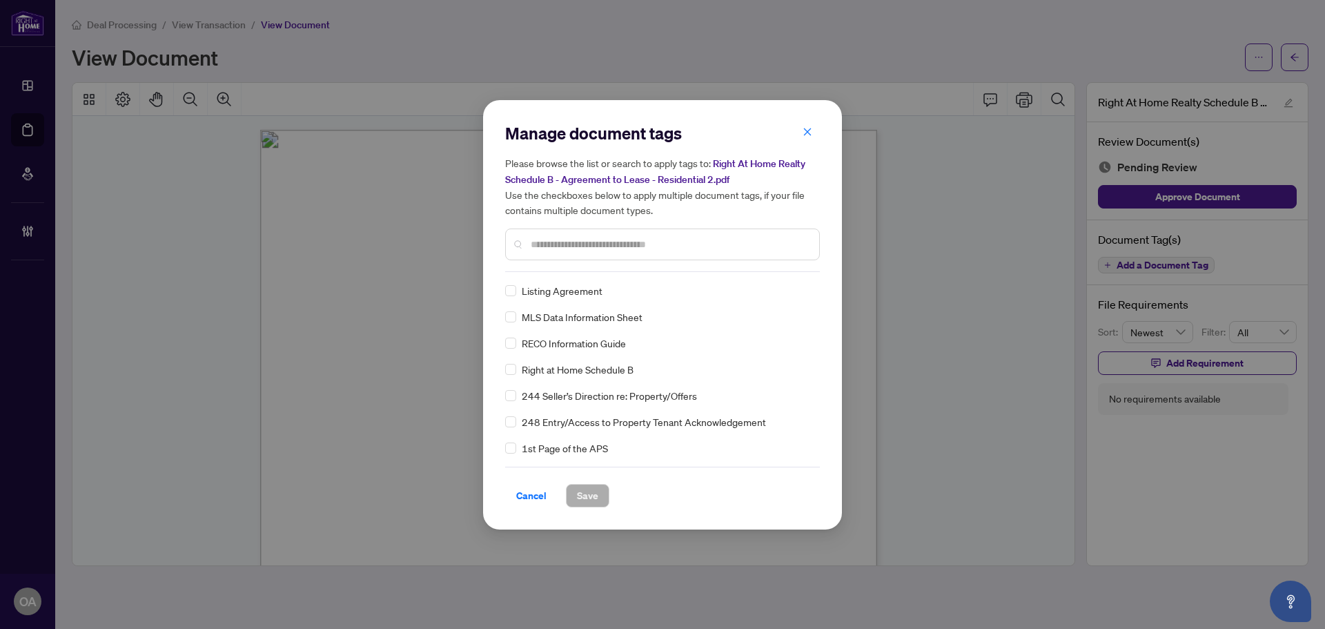
click at [627, 232] on div at bounding box center [662, 244] width 315 height 32
click at [614, 251] on div at bounding box center [662, 244] width 315 height 32
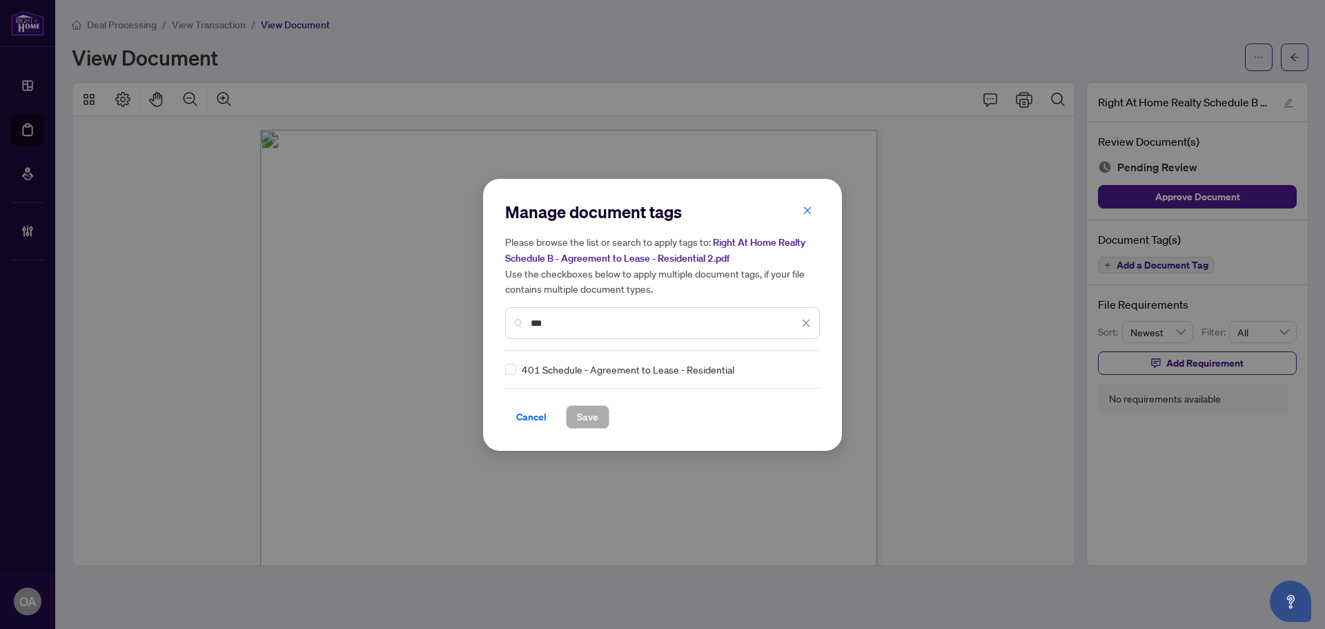
type input "***"
drag, startPoint x: 605, startPoint y: 322, endPoint x: 469, endPoint y: 322, distance: 136.0
click at [481, 322] on div "Manage document tags Please browse the list or search to apply tags to: Right A…" at bounding box center [662, 314] width 1325 height 629
click at [518, 326] on div at bounding box center [662, 323] width 315 height 32
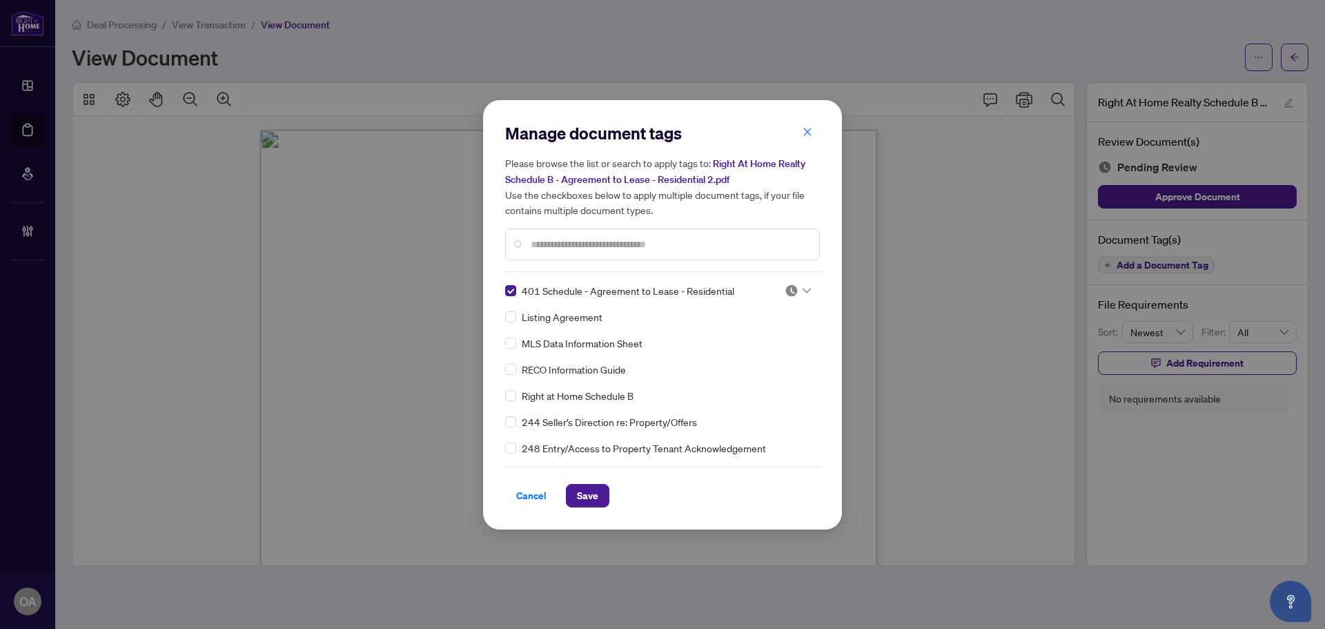
click at [505, 287] on div "Manage document tags Please browse the list or search to apply tags to: Right A…" at bounding box center [662, 314] width 359 height 429
click at [549, 240] on input "text" at bounding box center [669, 244] width 277 height 15
click at [550, 498] on button "Cancel" at bounding box center [531, 495] width 52 height 23
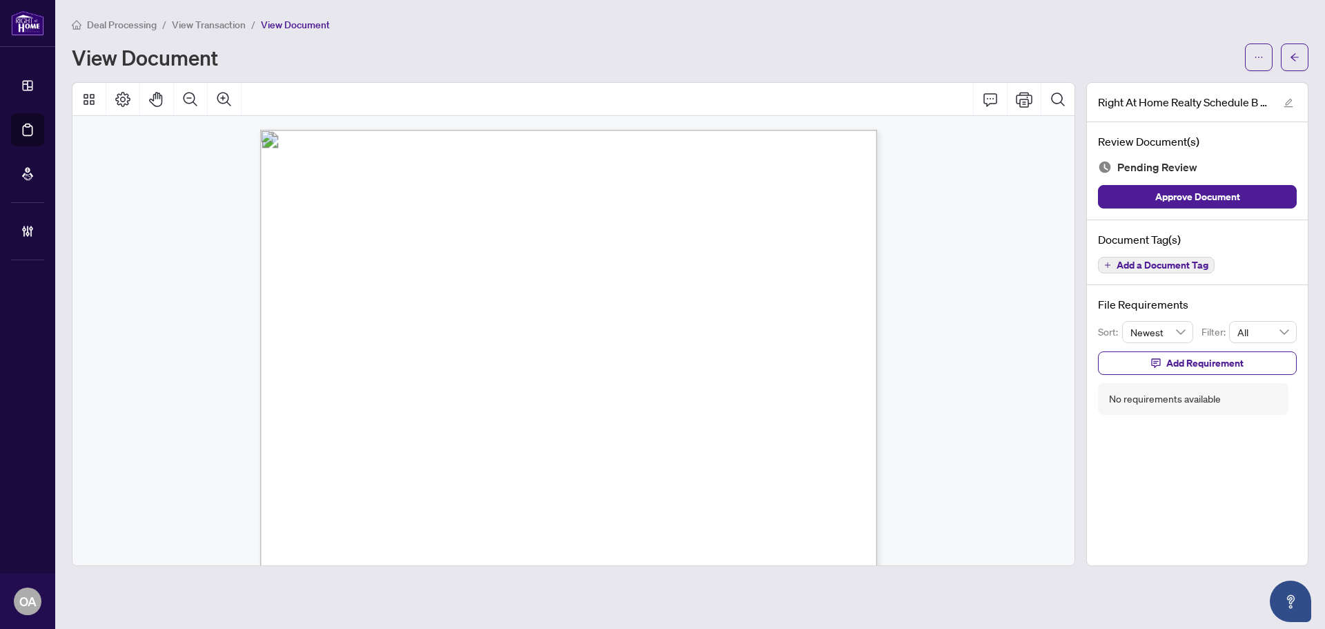
click at [1154, 257] on button "Add a Document Tag" at bounding box center [1156, 265] width 117 height 17
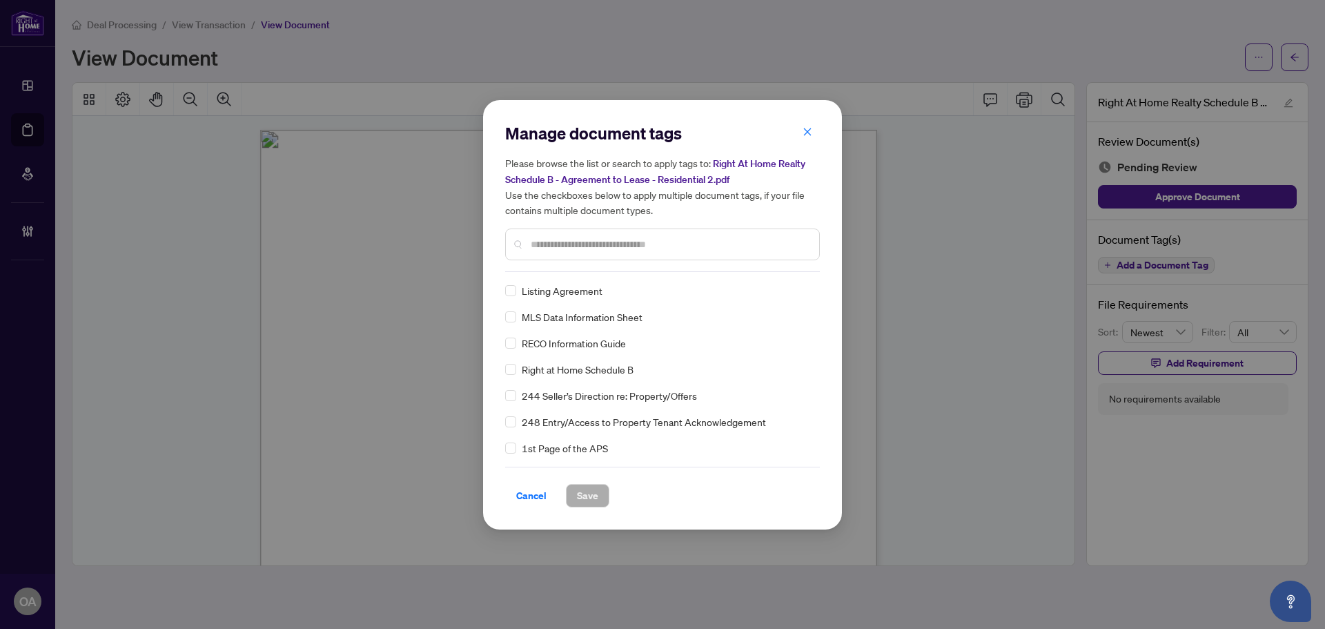
click at [504, 370] on div "Manage document tags Please browse the list or search to apply tags to: Right A…" at bounding box center [662, 314] width 359 height 429
click at [790, 293] on img at bounding box center [792, 291] width 14 height 14
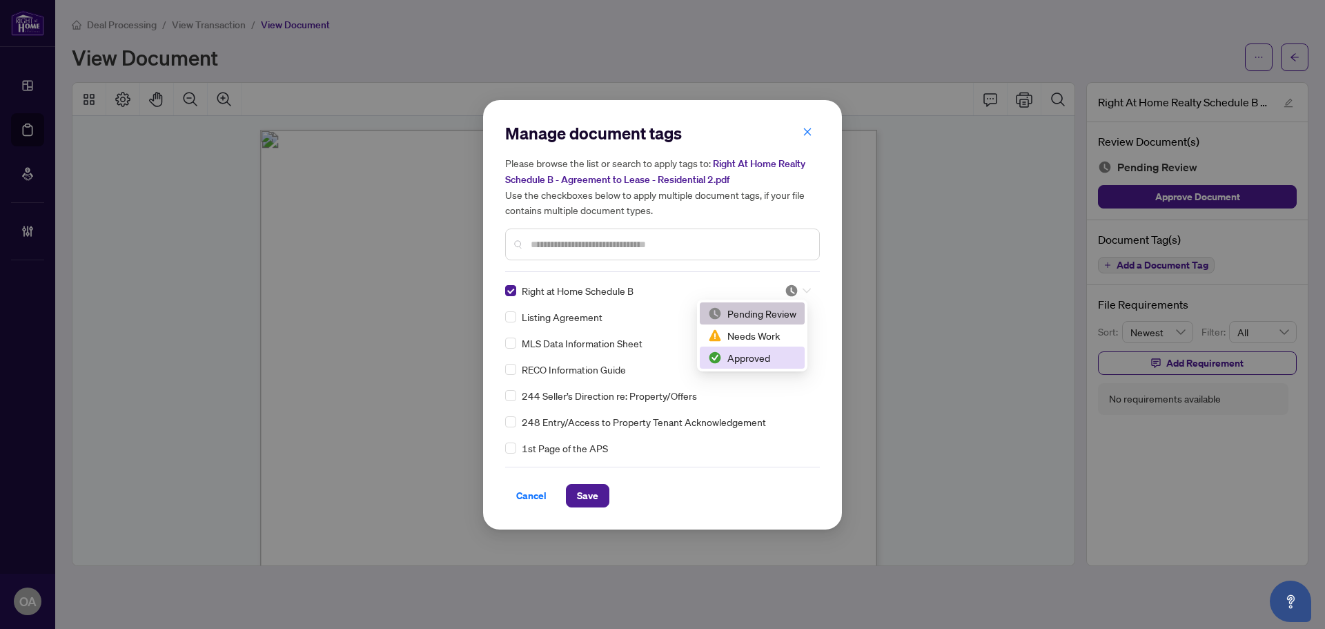
click at [762, 366] on div "Approved" at bounding box center [752, 357] width 105 height 22
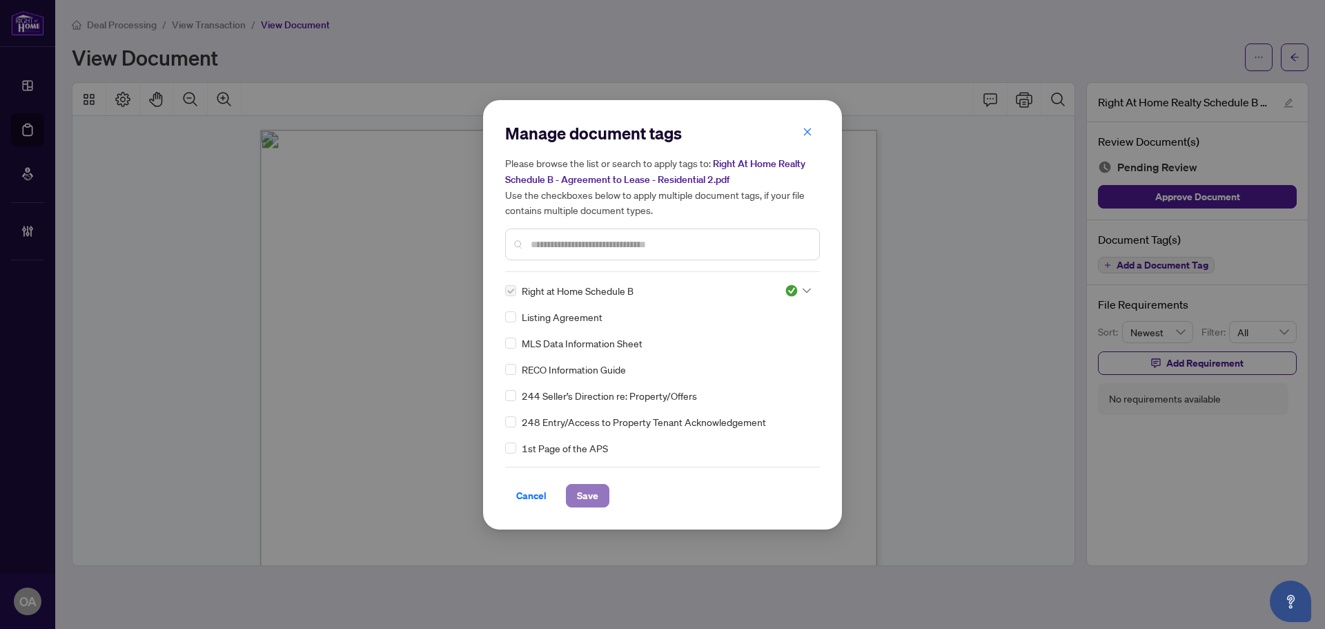
click at [598, 488] on button "Save" at bounding box center [587, 495] width 43 height 23
click at [1295, 60] on div "Manage document tags Please browse the list or search to apply tags to: Right A…" at bounding box center [662, 314] width 1325 height 629
click at [1293, 60] on div "Manage document tags Please browse the list or search to apply tags to: Right A…" at bounding box center [662, 314] width 1325 height 629
click at [1298, 56] on div "Manage document tags Please browse the list or search to apply tags to: Right A…" at bounding box center [662, 314] width 1325 height 629
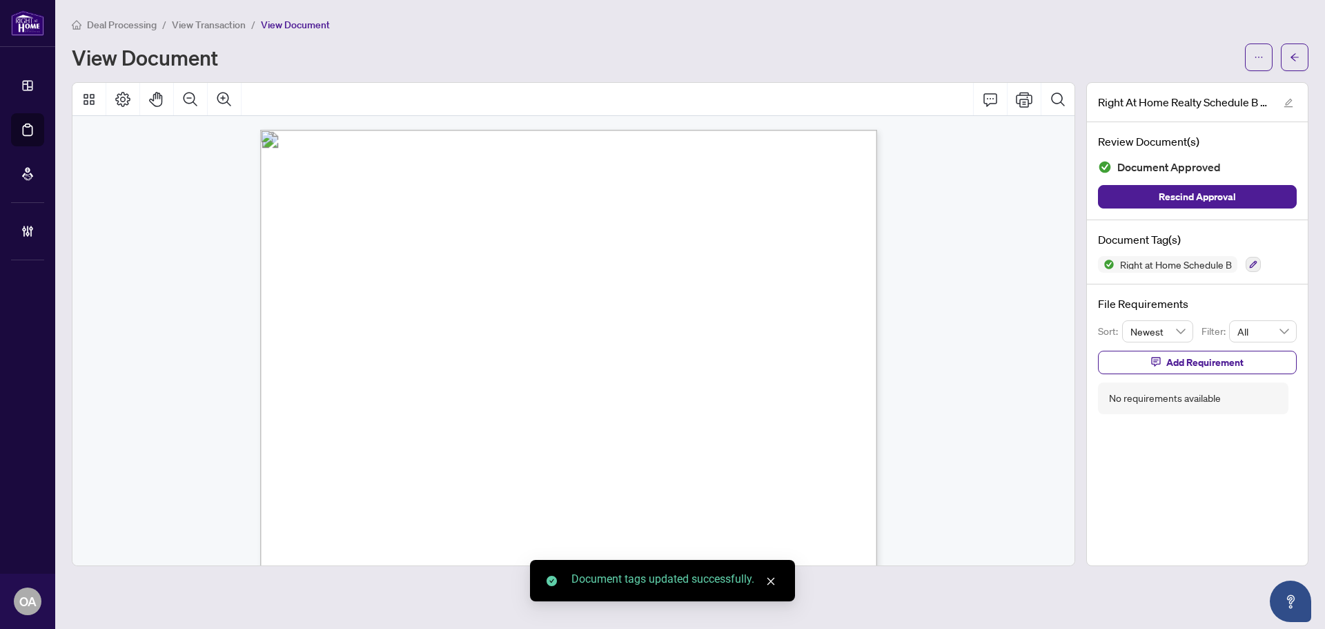
click at [1297, 60] on div "Manage document tags Please browse the list or search to apply tags to: Right A…" at bounding box center [662, 314] width 1325 height 629
click at [1300, 53] on button "button" at bounding box center [1295, 57] width 28 height 28
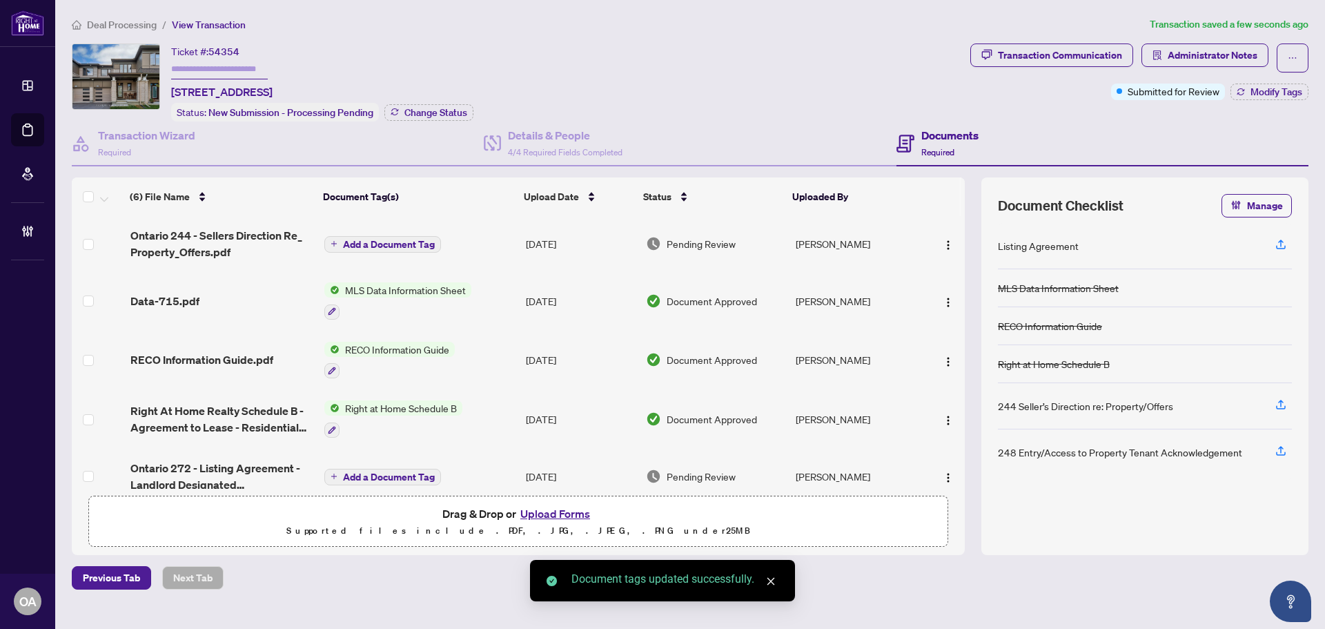
scroll to position [69, 0]
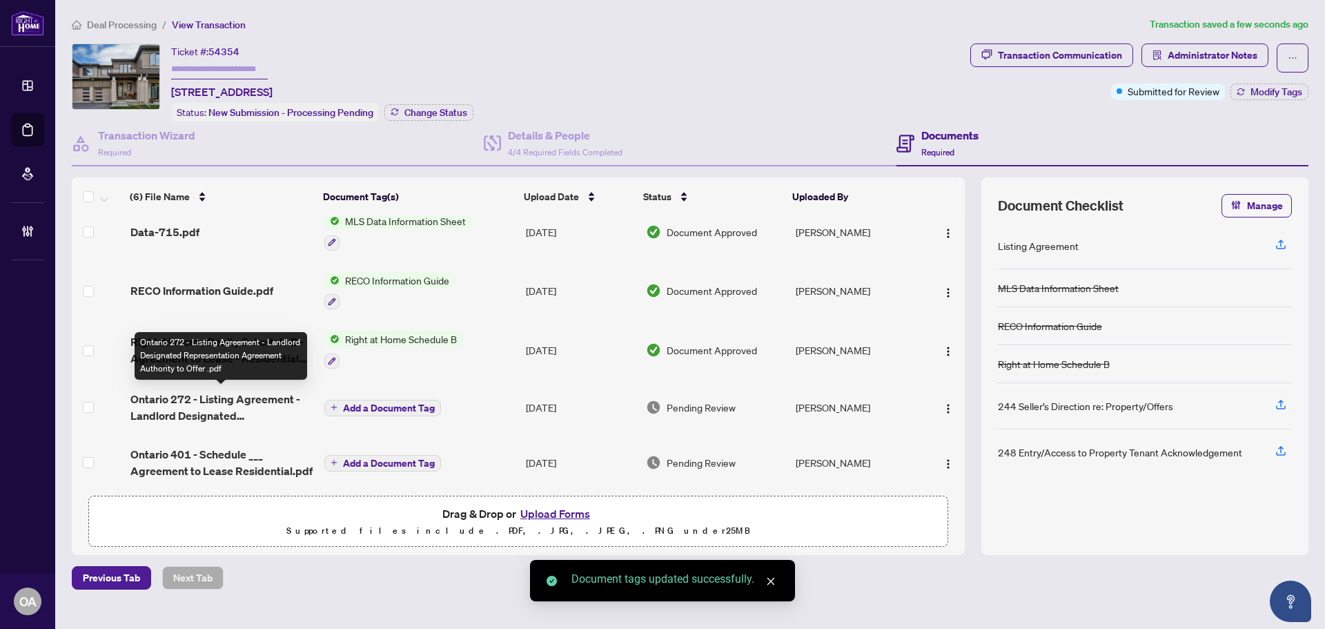
click at [184, 407] on span "Ontario 272 - Listing Agreement - Landlord Designated Representation Agreement …" at bounding box center [221, 407] width 183 height 33
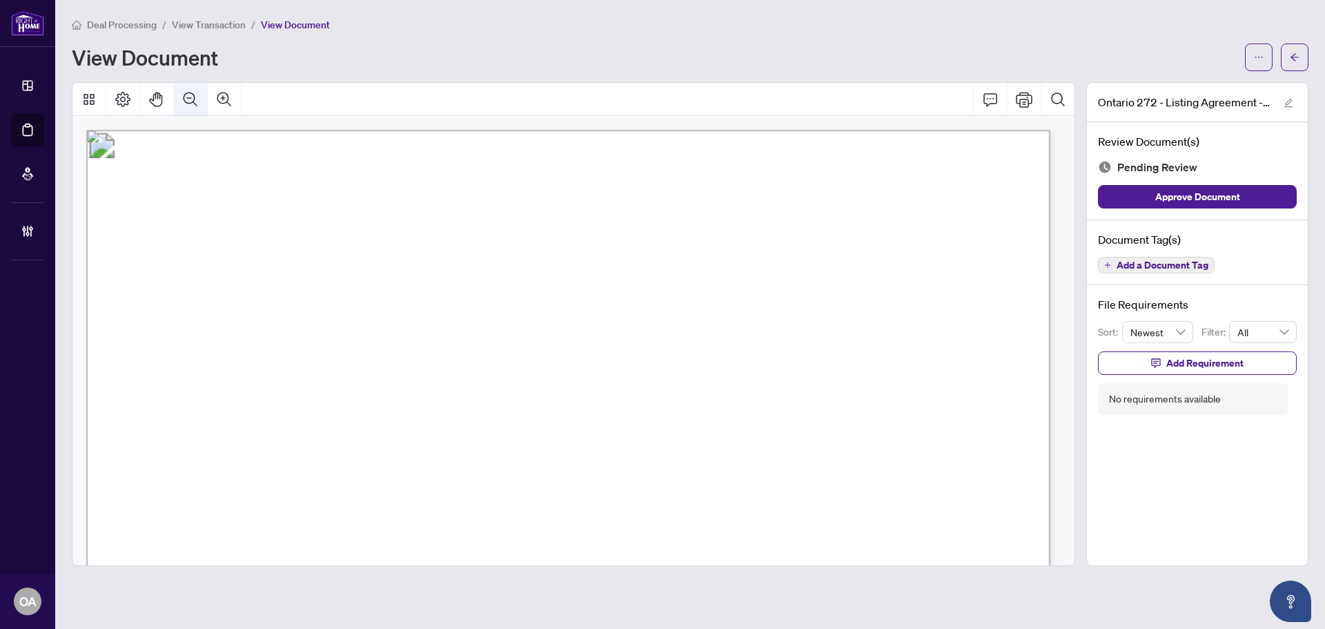
click at [189, 104] on icon "Zoom Out" at bounding box center [190, 99] width 17 height 17
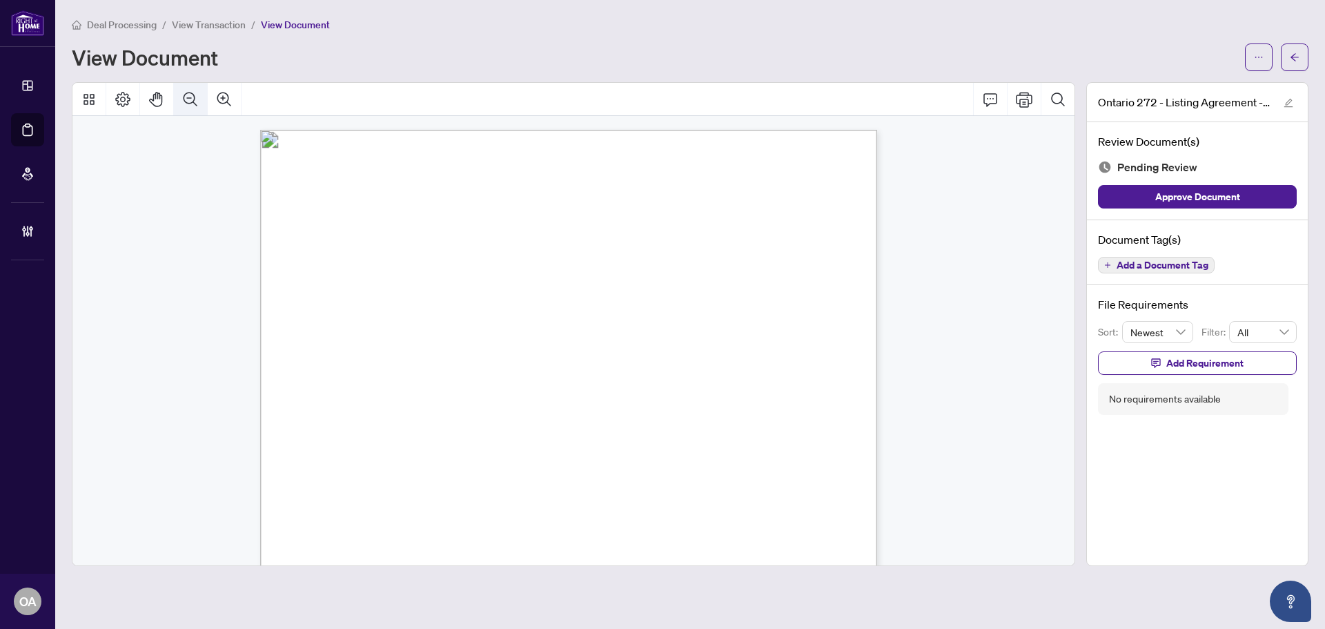
click at [189, 104] on icon "Zoom Out" at bounding box center [190, 99] width 17 height 17
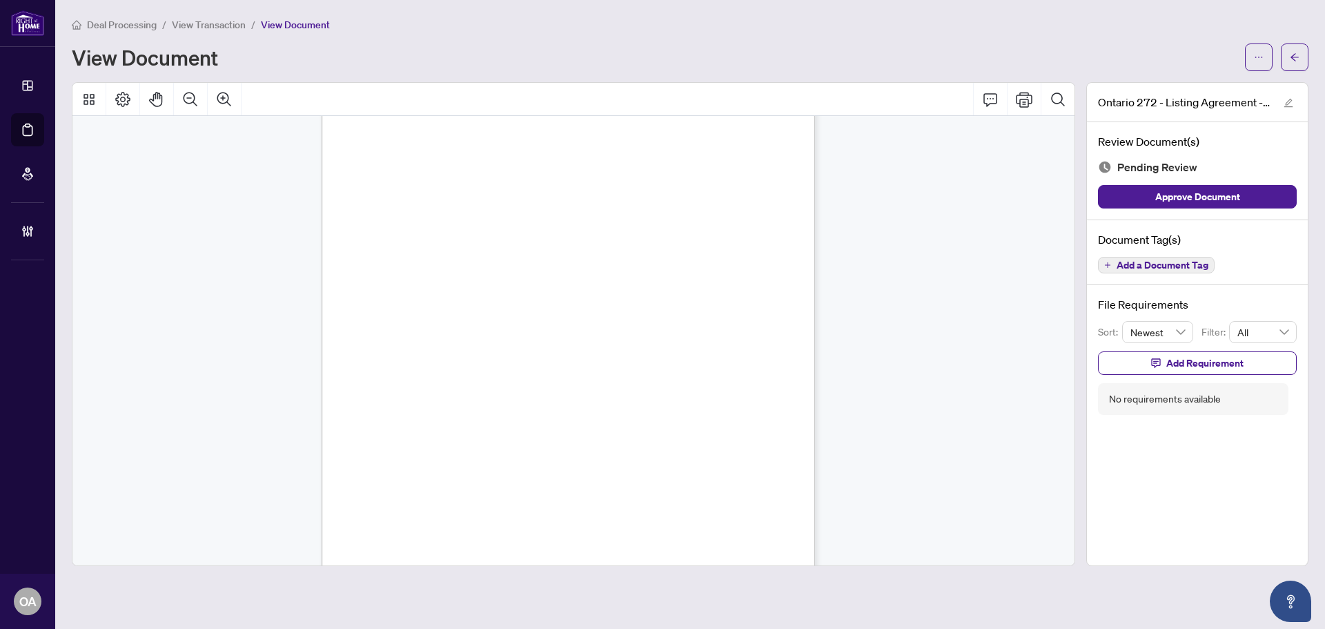
scroll to position [2837, 0]
click at [1169, 251] on div "Document Tag(s) Add a Document Tag" at bounding box center [1197, 253] width 221 height 66
click at [1160, 263] on span "Add a Document Tag" at bounding box center [1163, 265] width 92 height 10
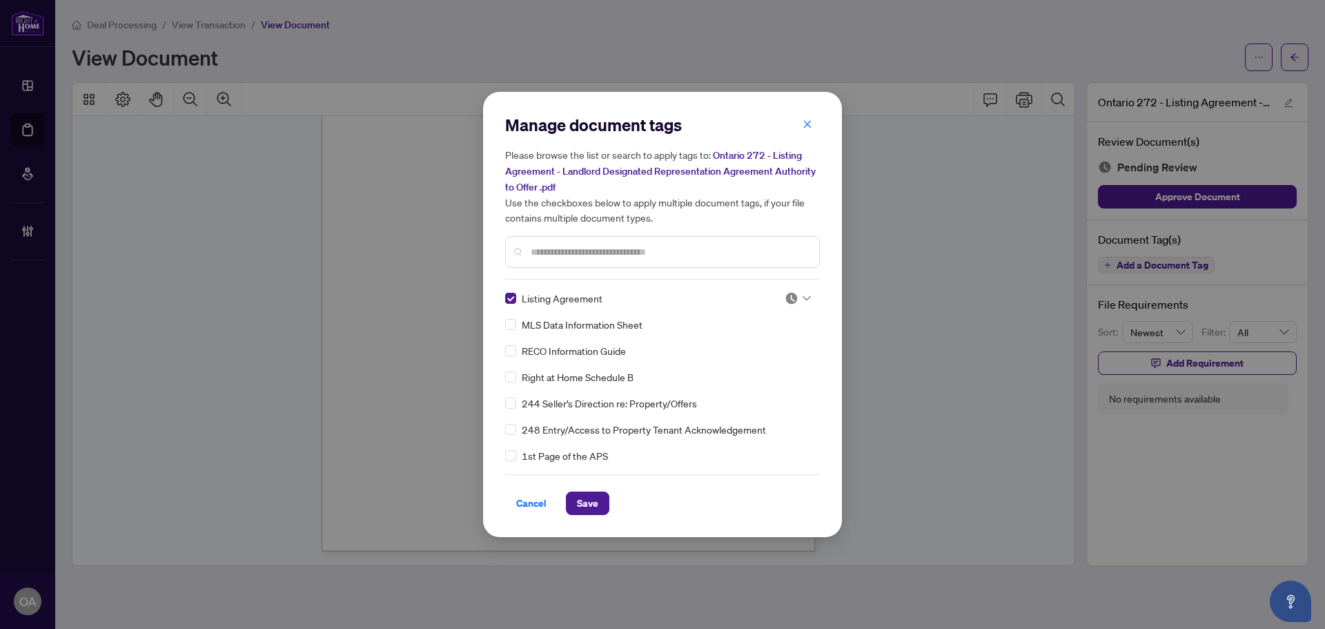
click at [785, 294] on img at bounding box center [792, 298] width 14 height 14
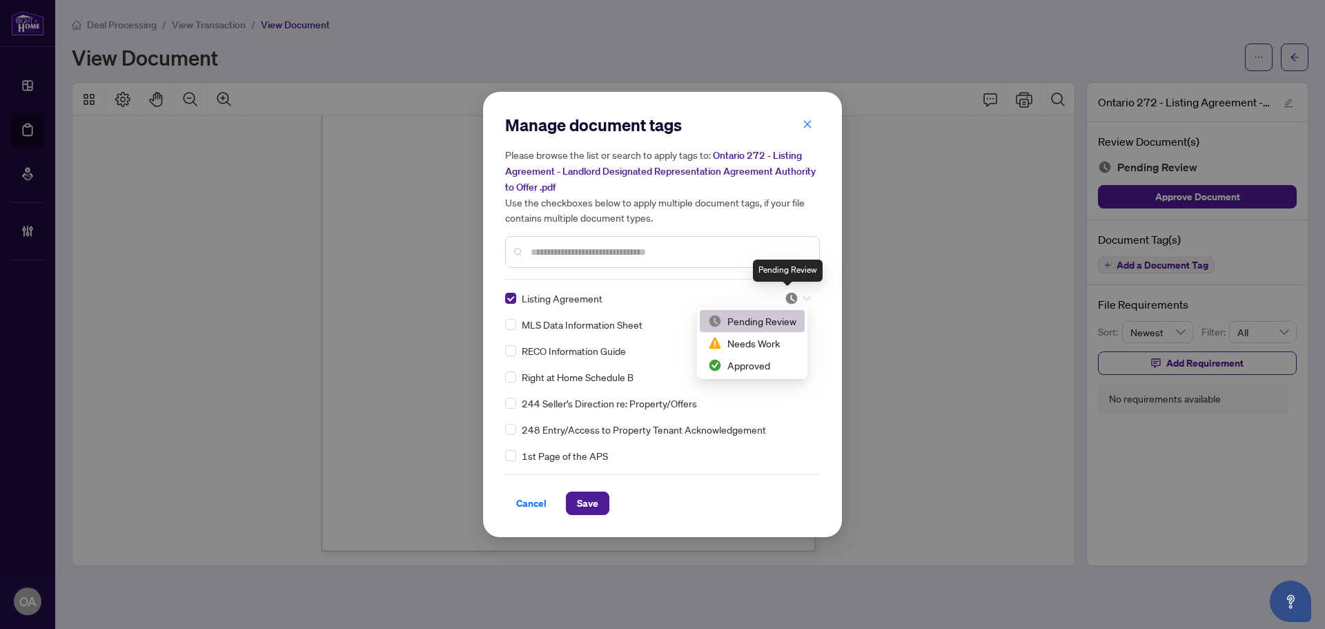
click at [759, 360] on div "Approved" at bounding box center [752, 365] width 88 height 15
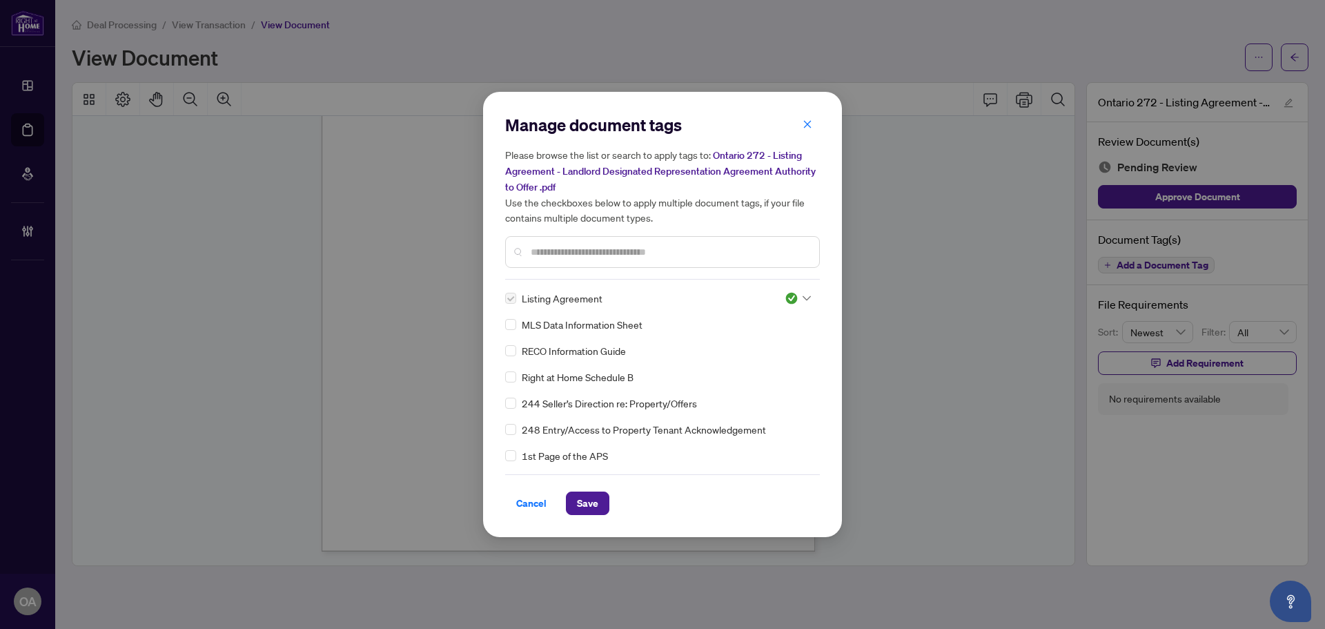
click at [598, 485] on div "Cancel Save" at bounding box center [662, 494] width 315 height 41
click at [598, 502] on button "Save" at bounding box center [587, 502] width 43 height 23
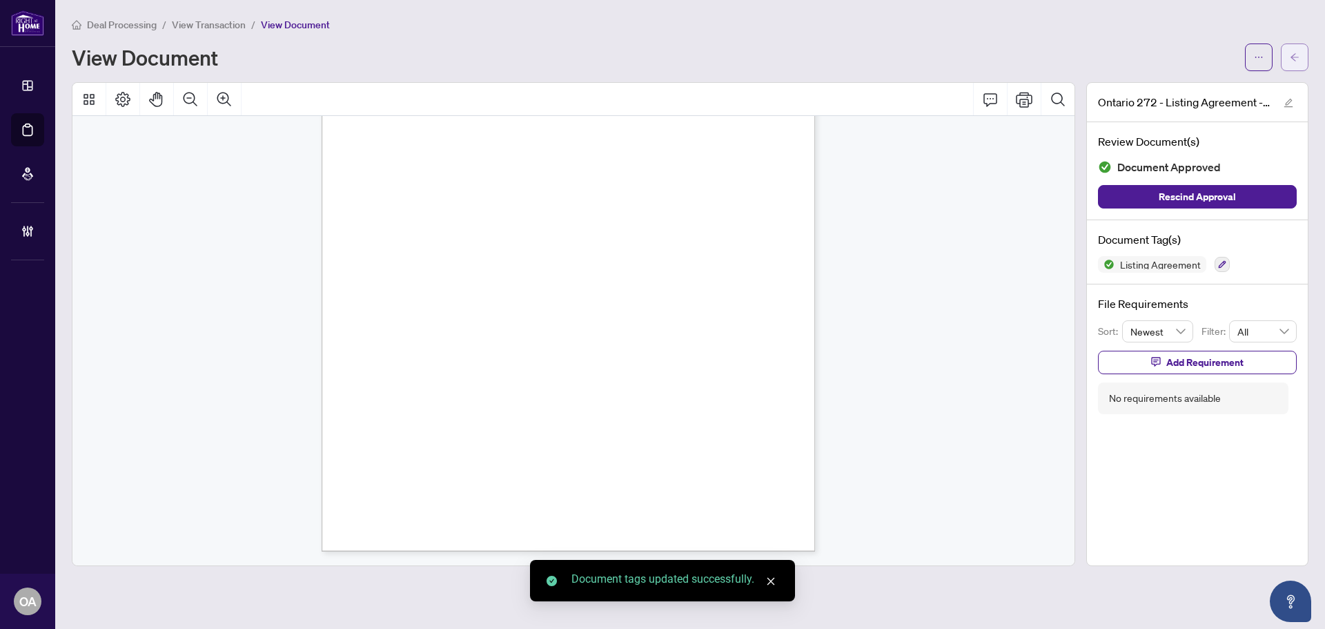
click at [1288, 55] on button "button" at bounding box center [1295, 57] width 28 height 28
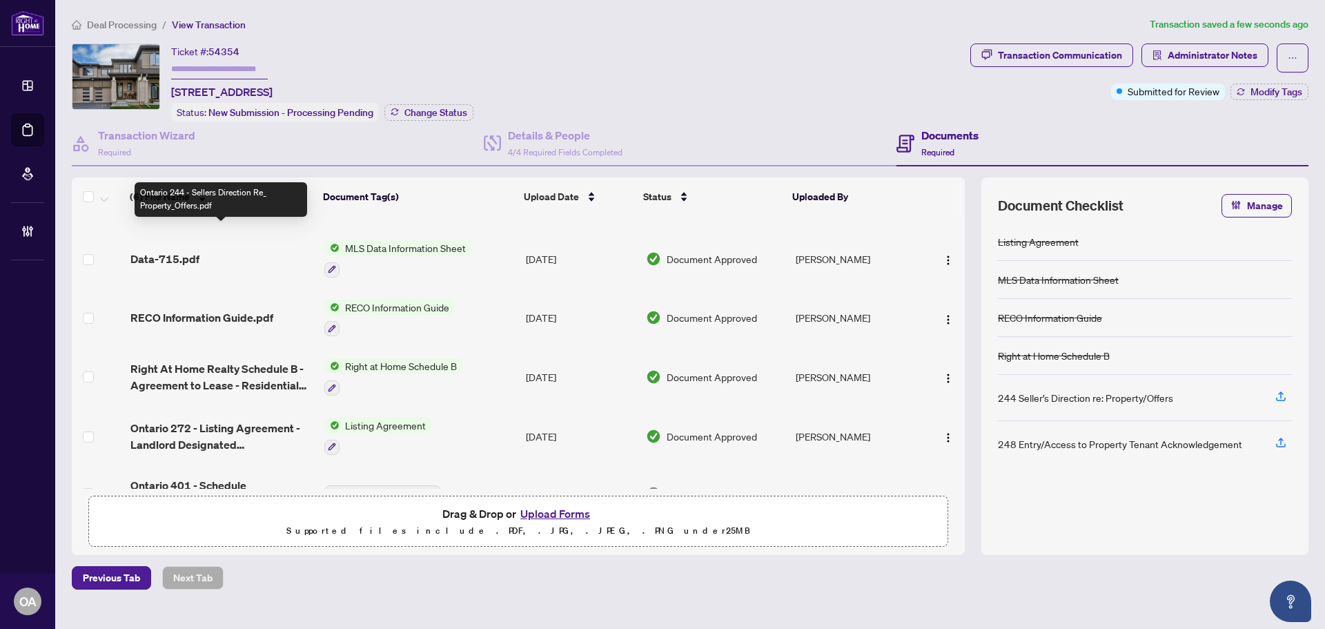
scroll to position [78, 0]
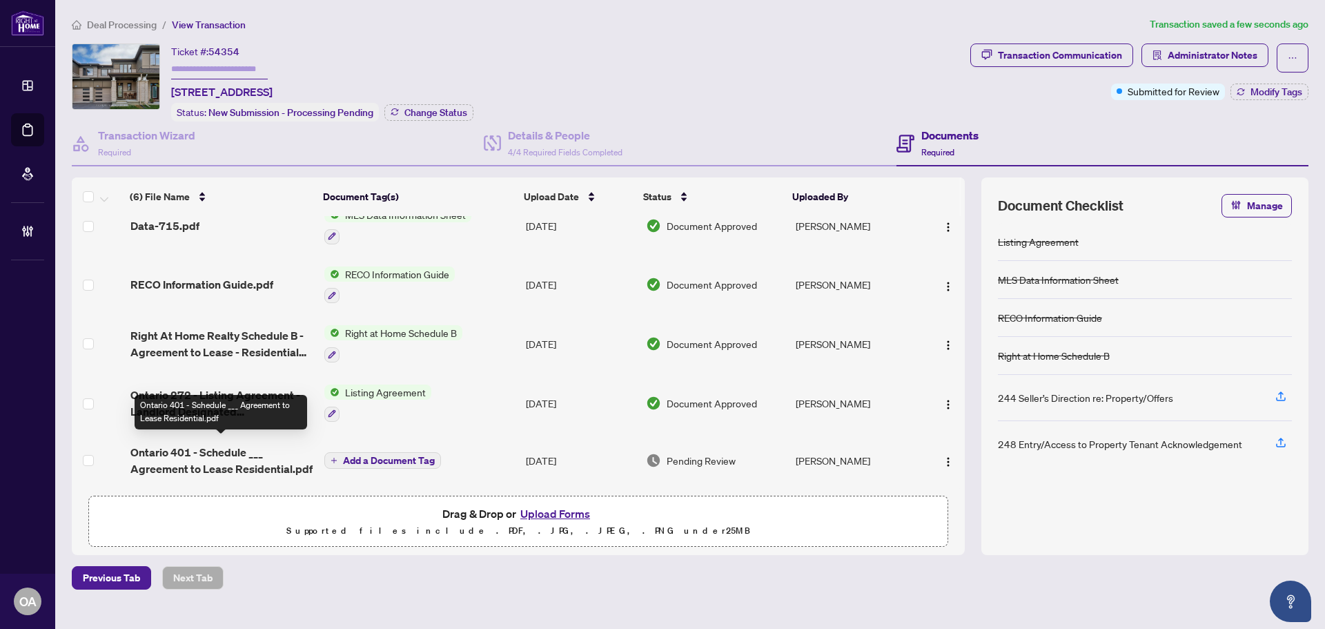
click at [222, 456] on span "Ontario 401 - Schedule ___ Agreement to Lease Residential.pdf" at bounding box center [221, 460] width 183 height 33
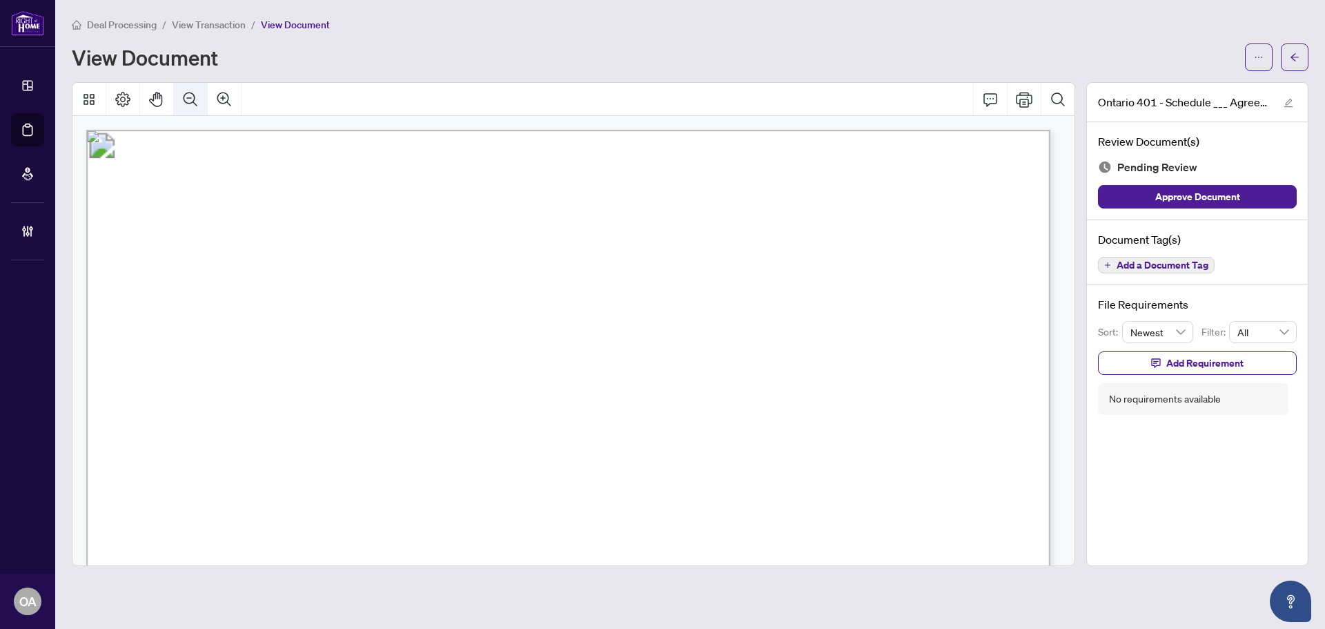
click at [195, 97] on icon "Zoom Out" at bounding box center [191, 99] width 14 height 14
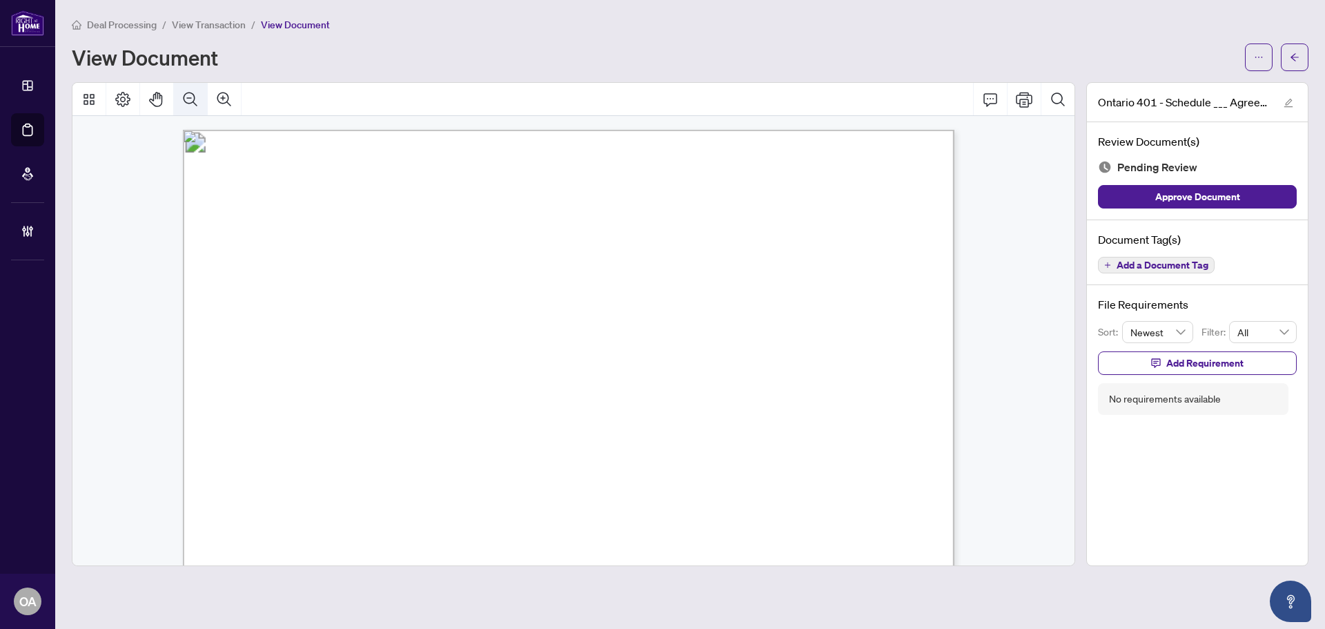
click at [195, 97] on icon "Zoom Out" at bounding box center [191, 99] width 14 height 14
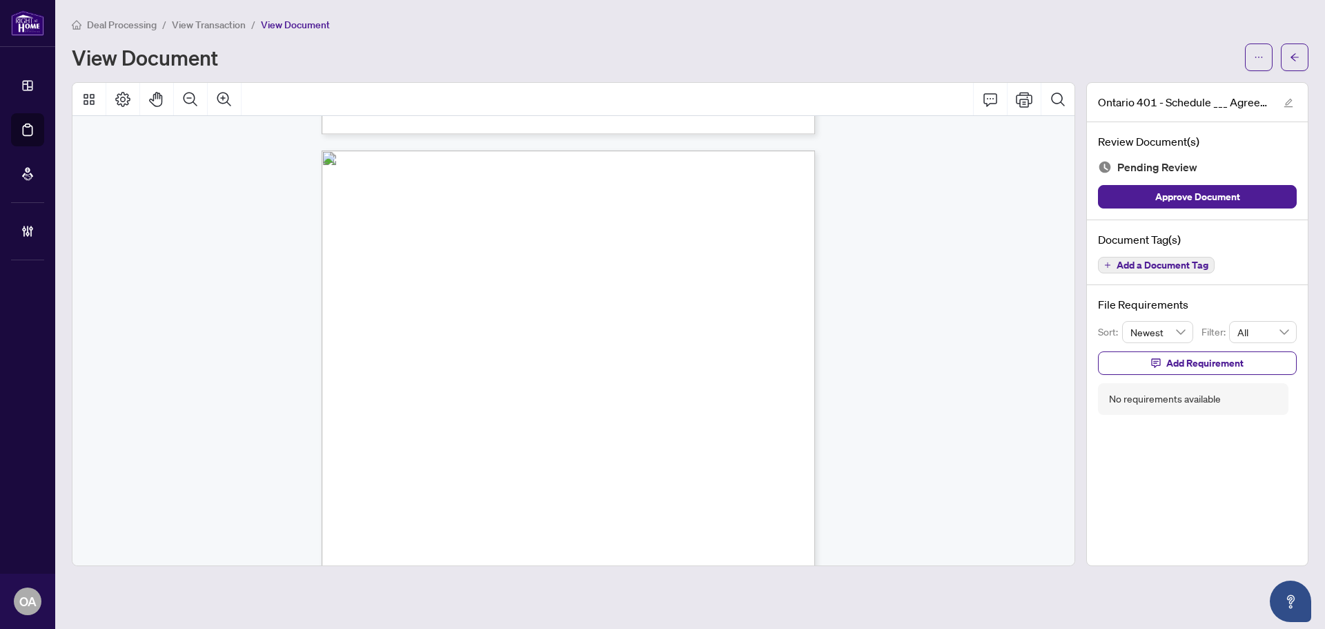
scroll to position [251, 0]
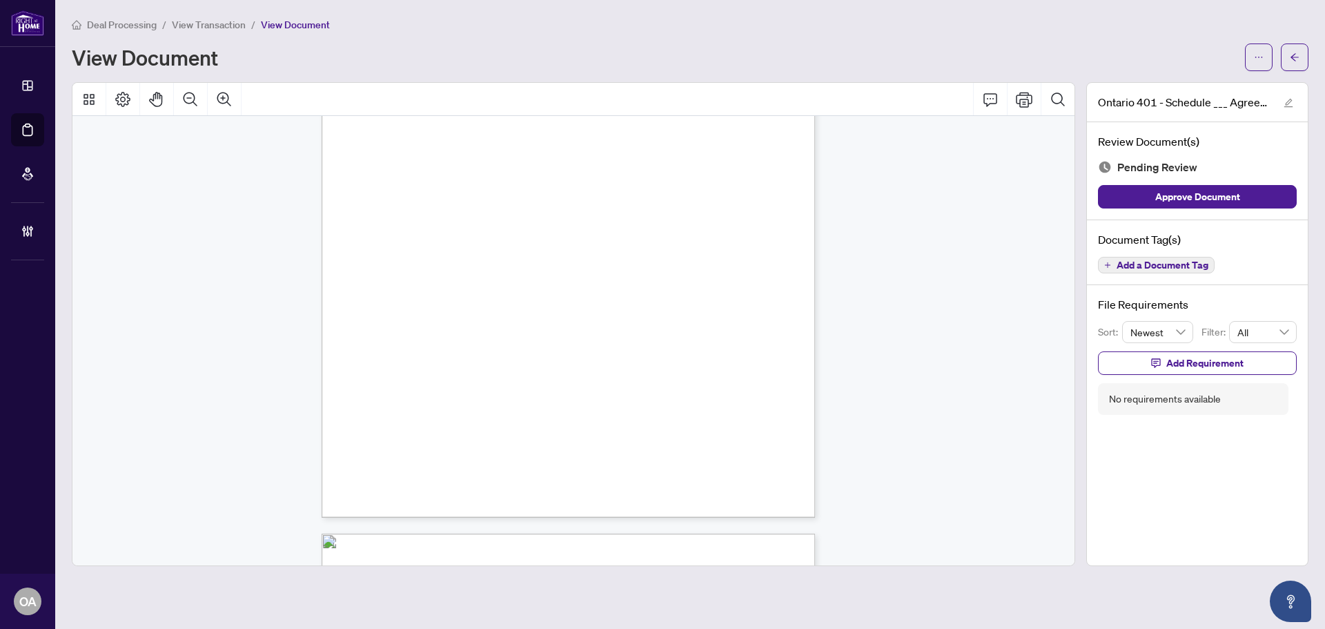
click at [1137, 260] on span "Add a Document Tag" at bounding box center [1163, 265] width 92 height 10
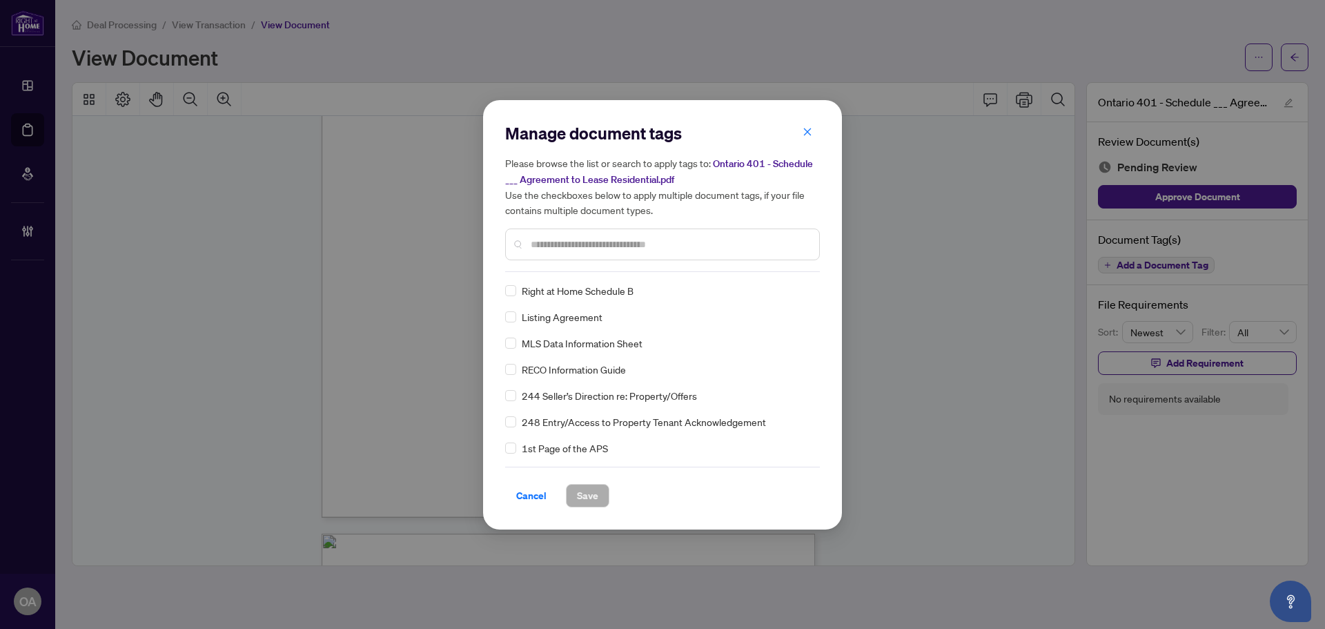
click at [567, 248] on input "text" at bounding box center [669, 244] width 277 height 15
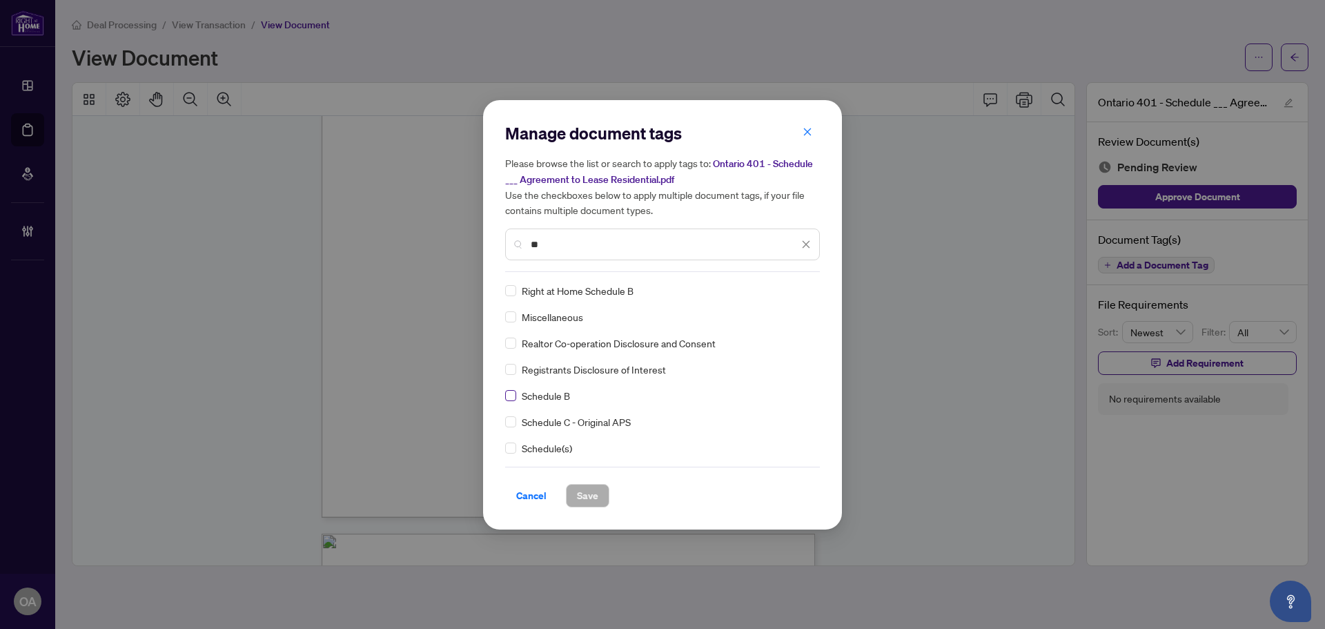
type input "**"
click at [803, 291] on icon at bounding box center [807, 291] width 8 height 6
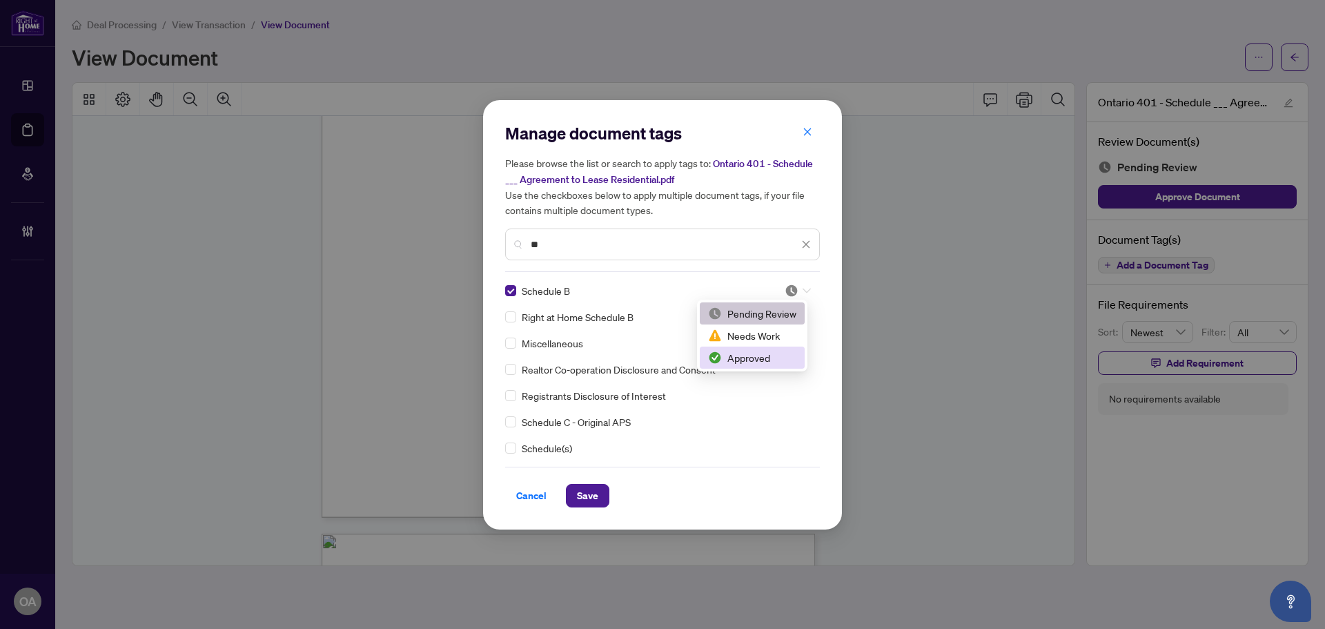
click at [756, 358] on div "Approved" at bounding box center [752, 357] width 88 height 15
click at [581, 516] on div "Manage document tags Please browse the list or search to apply tags to: Ontario…" at bounding box center [662, 314] width 359 height 429
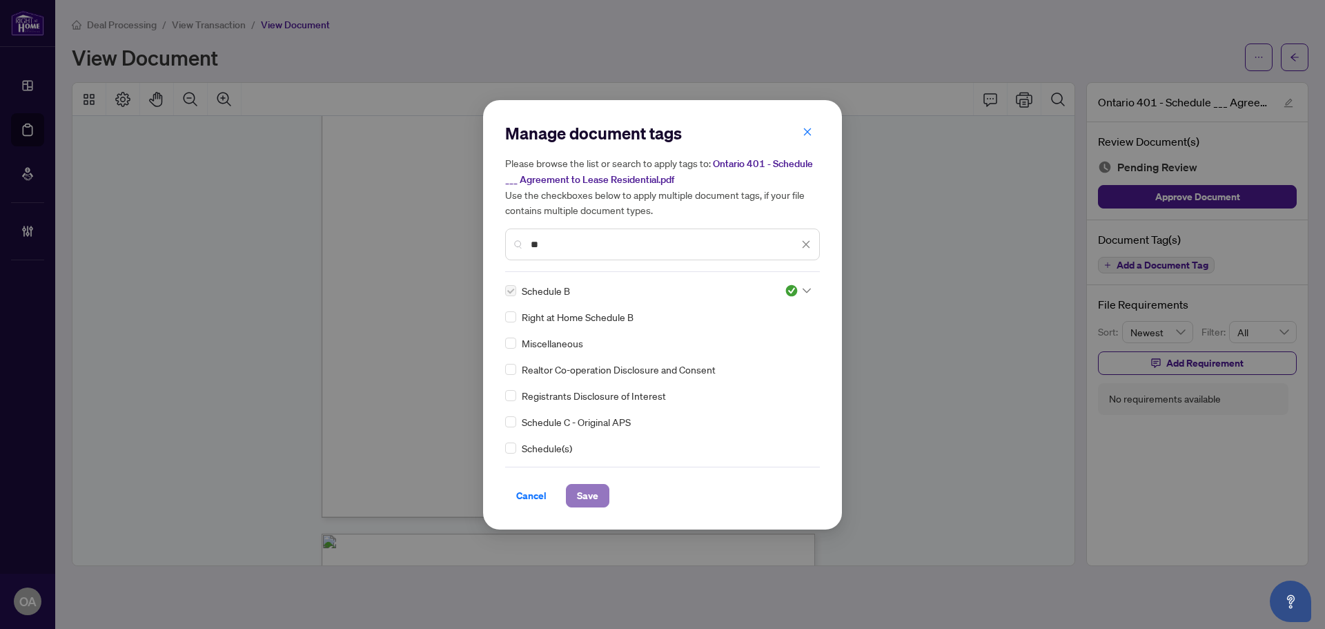
click at [585, 491] on span "Save" at bounding box center [587, 496] width 21 height 22
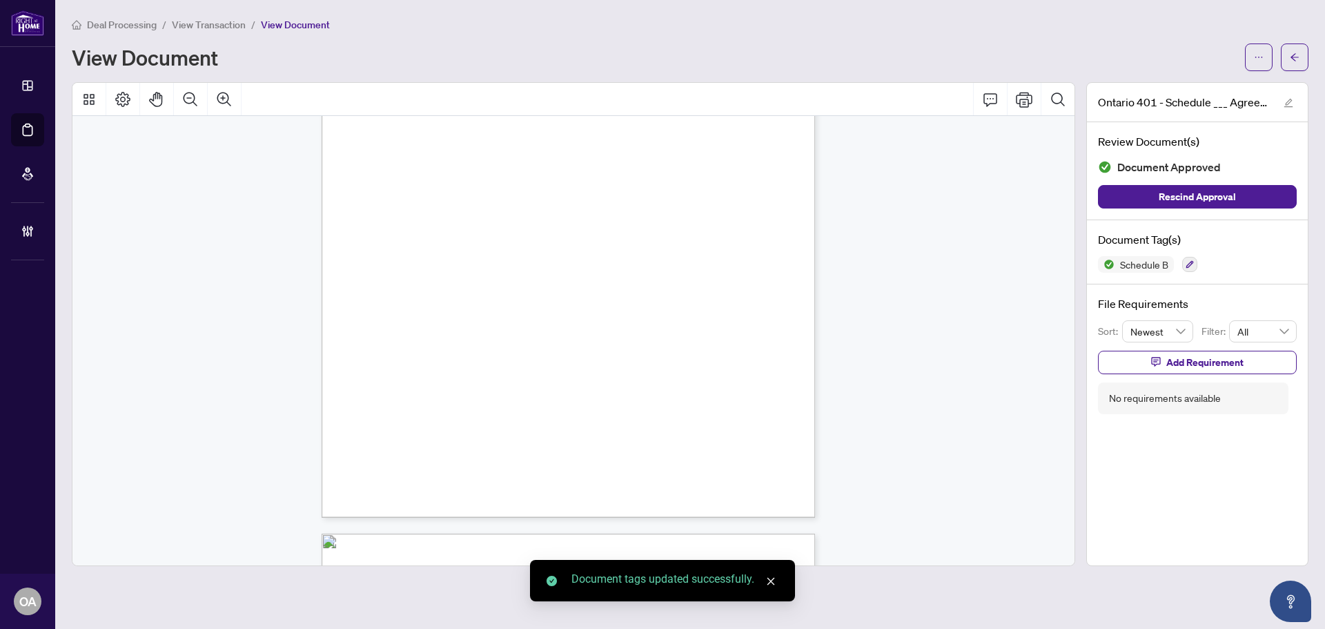
click at [1296, 57] on icon "arrow-left" at bounding box center [1295, 57] width 8 height 8
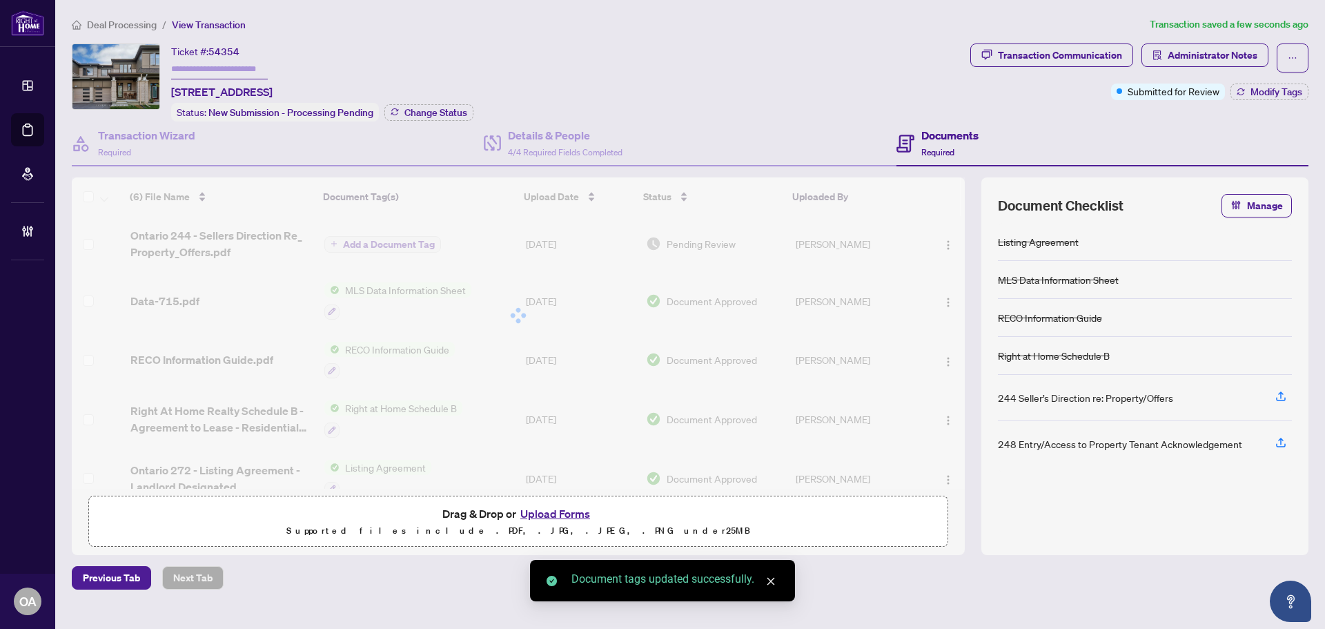
click at [218, 237] on span "Ontario 244 - Sellers Direction Re_ Property_Offers.pdf" at bounding box center [221, 243] width 183 height 33
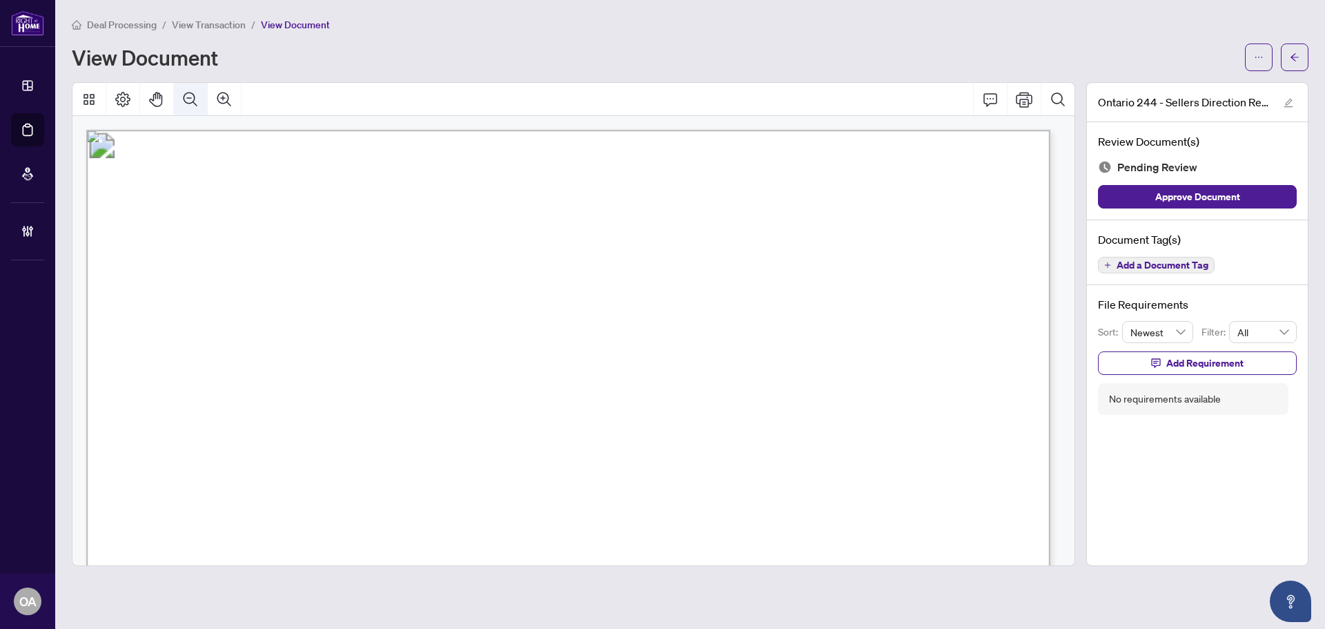
click at [187, 94] on icon "Zoom Out" at bounding box center [190, 99] width 17 height 17
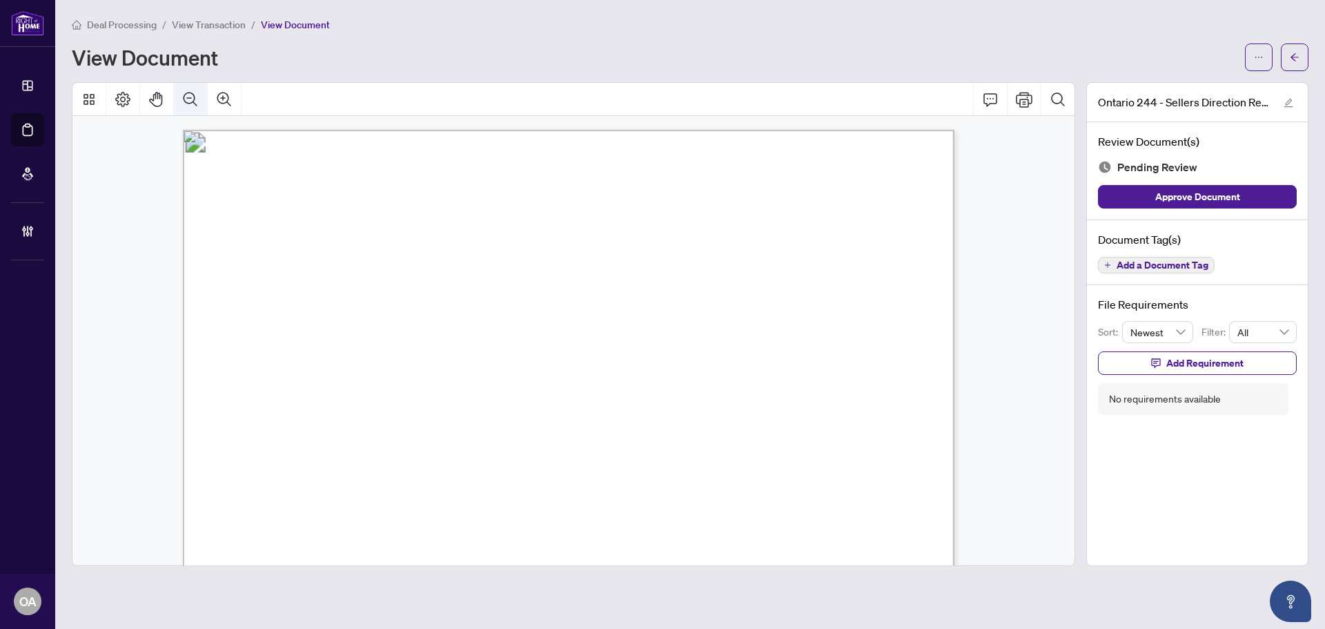
click at [188, 94] on icon "Zoom Out" at bounding box center [190, 99] width 17 height 17
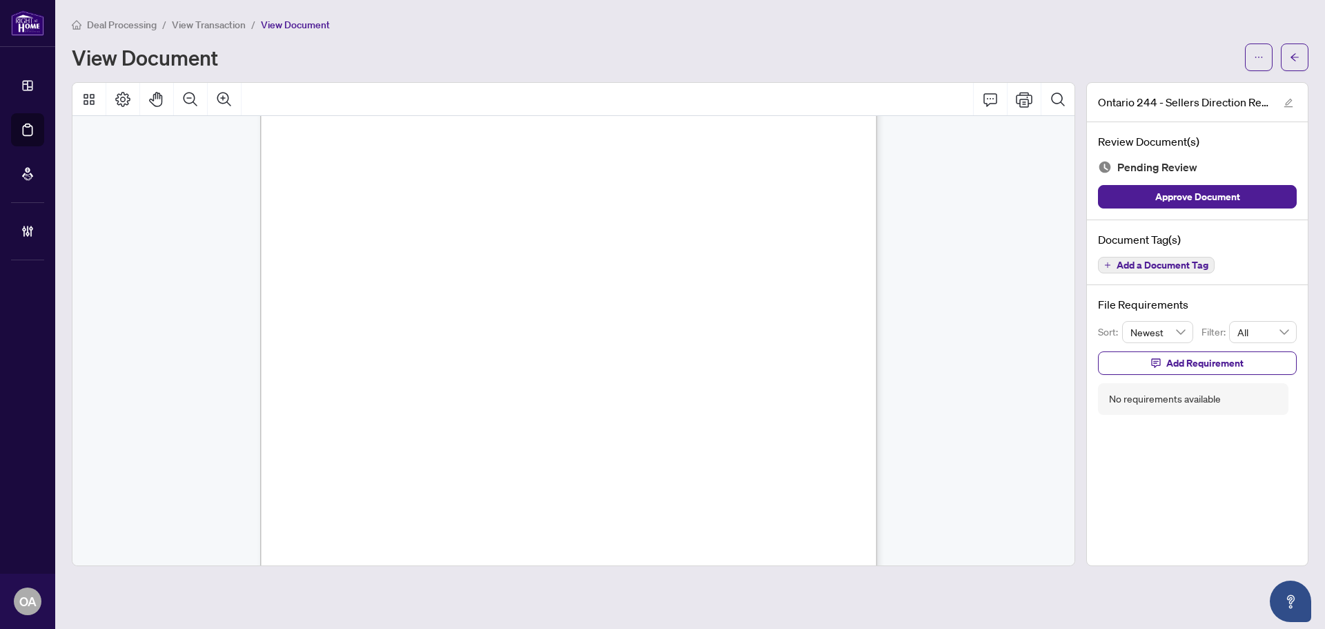
scroll to position [377, 0]
click at [1173, 265] on span "Add a Document Tag" at bounding box center [1163, 265] width 92 height 10
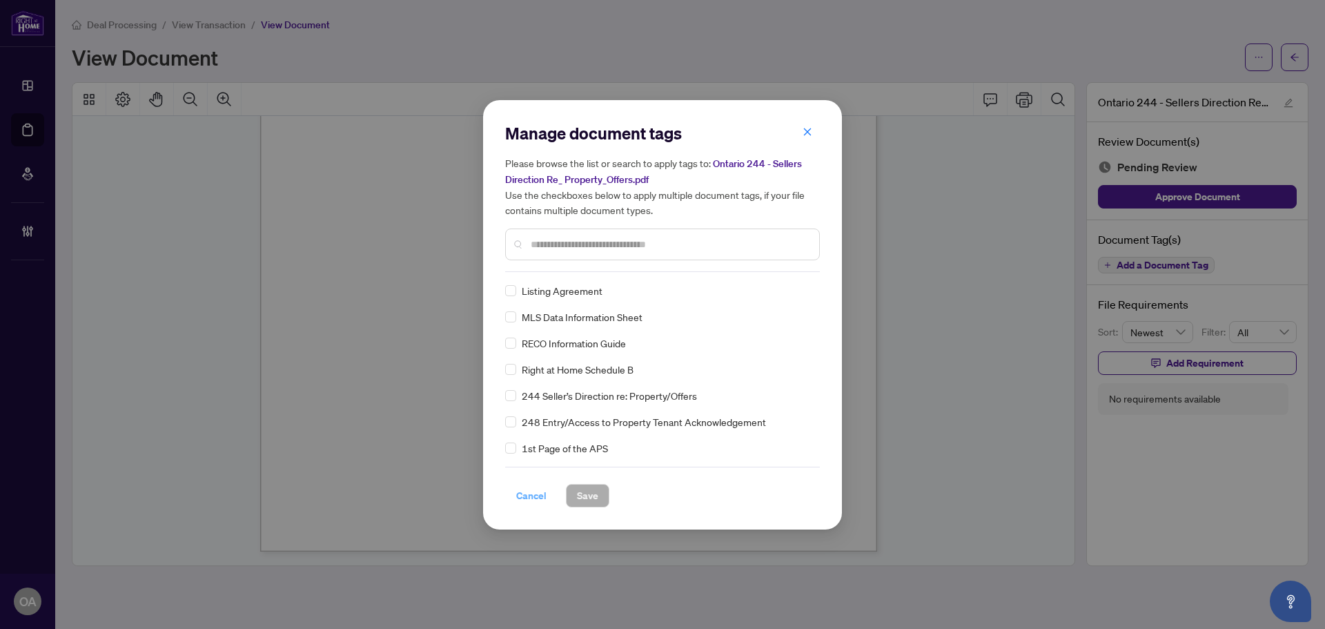
click at [525, 490] on span "Cancel" at bounding box center [531, 496] width 30 height 22
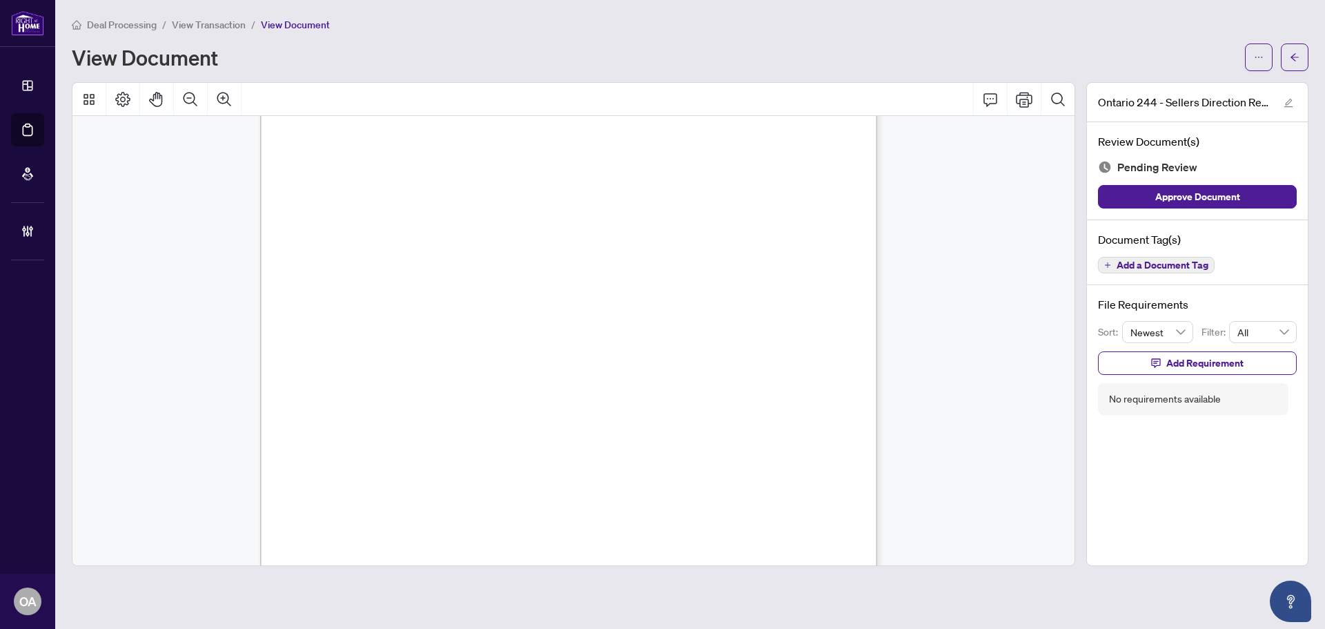
scroll to position [0, 0]
drag, startPoint x: 1165, startPoint y: 270, endPoint x: 776, endPoint y: 270, distance: 388.6
click at [1164, 270] on span "Add a Document Tag" at bounding box center [1163, 265] width 92 height 10
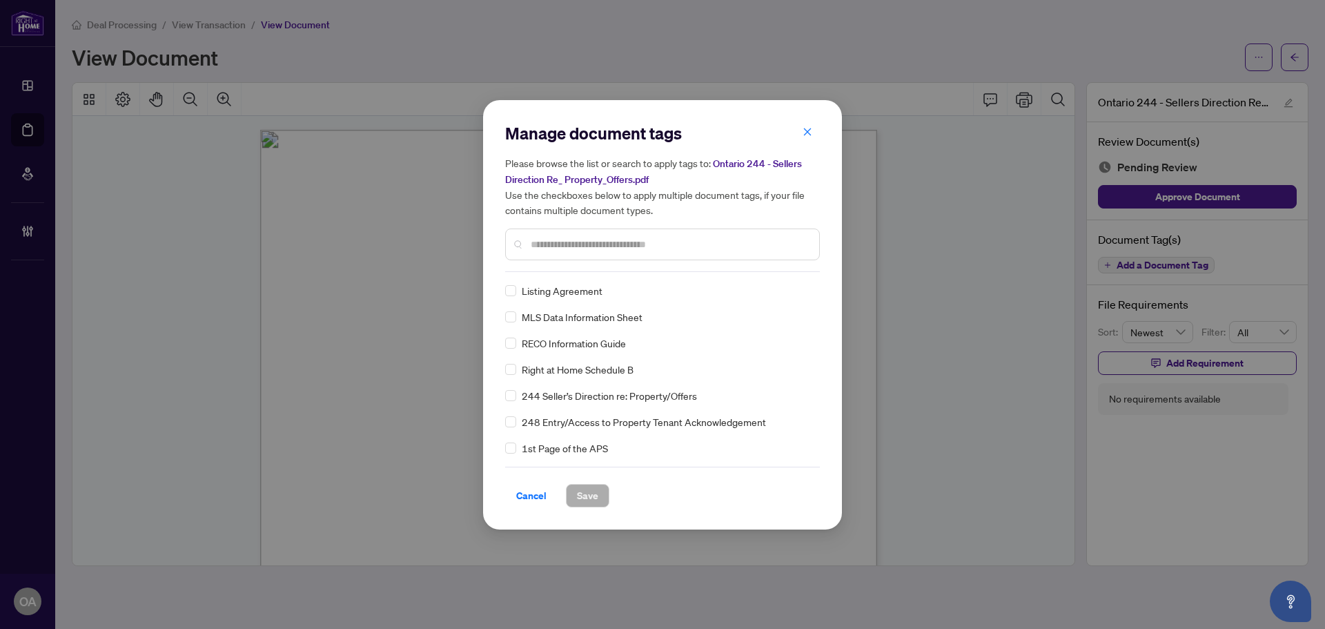
drag, startPoint x: 525, startPoint y: 236, endPoint x: 534, endPoint y: 239, distance: 8.7
click at [529, 237] on div at bounding box center [662, 244] width 315 height 32
click at [536, 240] on input "text" at bounding box center [669, 244] width 277 height 15
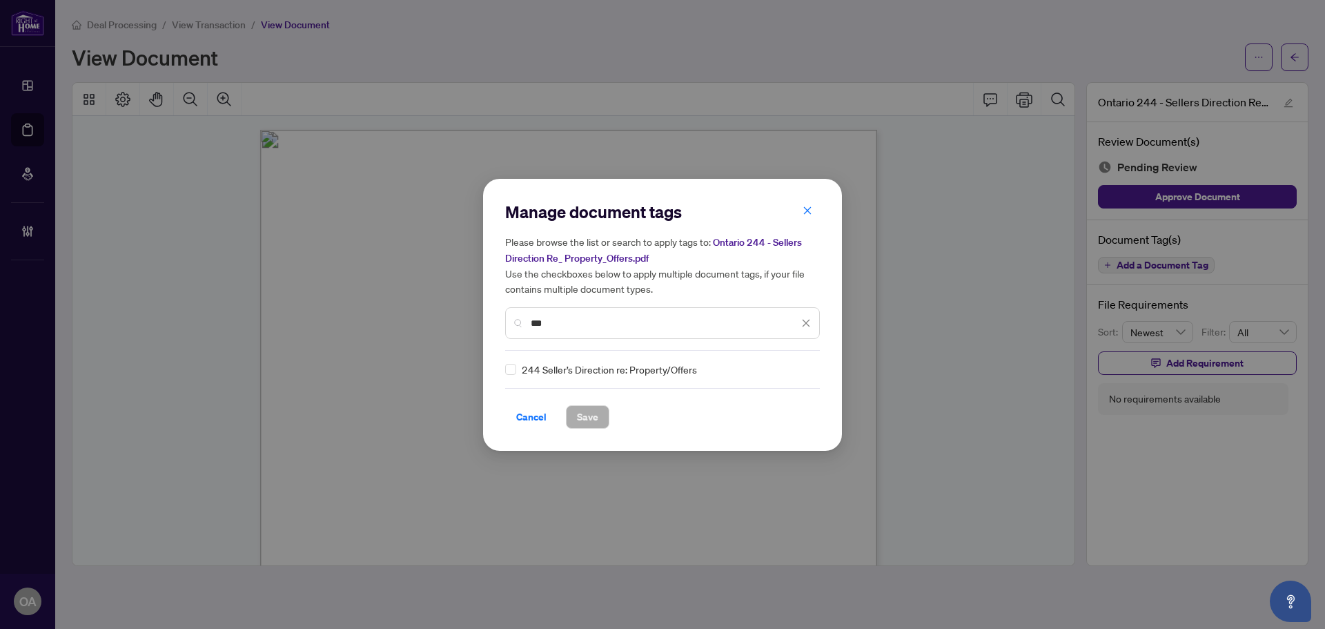
type input "***"
click at [797, 368] on div at bounding box center [798, 369] width 26 height 14
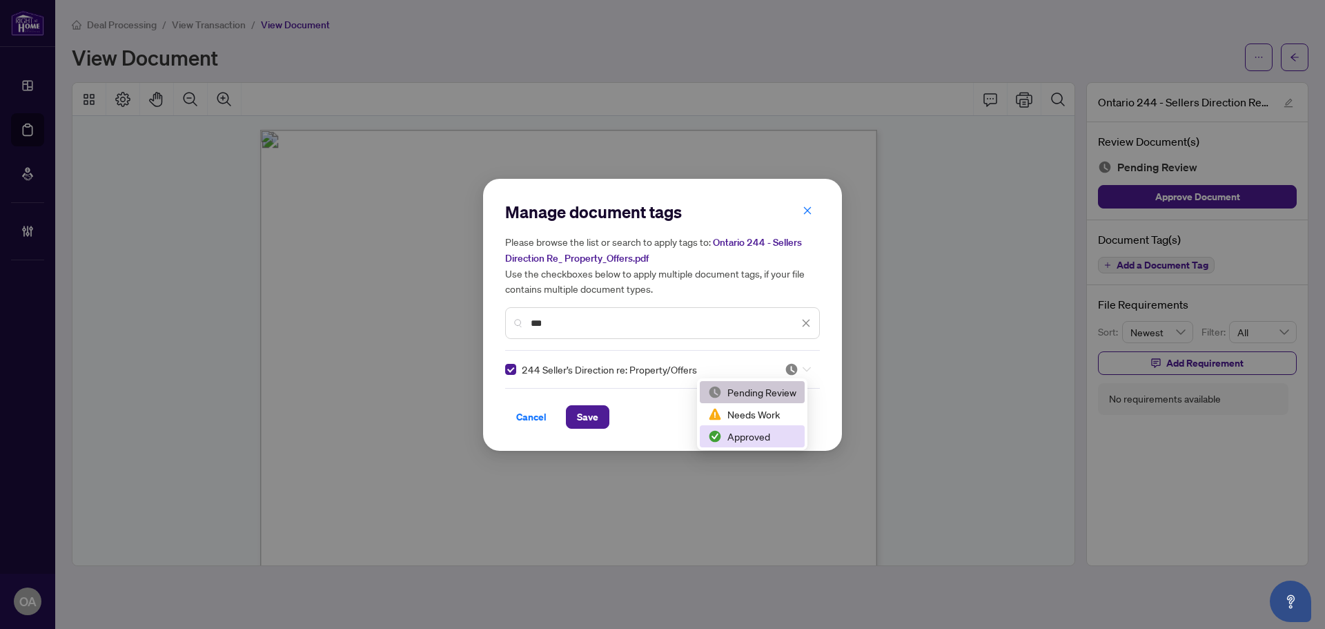
click at [759, 433] on div "Approved" at bounding box center [752, 436] width 88 height 15
click at [599, 416] on button "Save" at bounding box center [587, 416] width 43 height 23
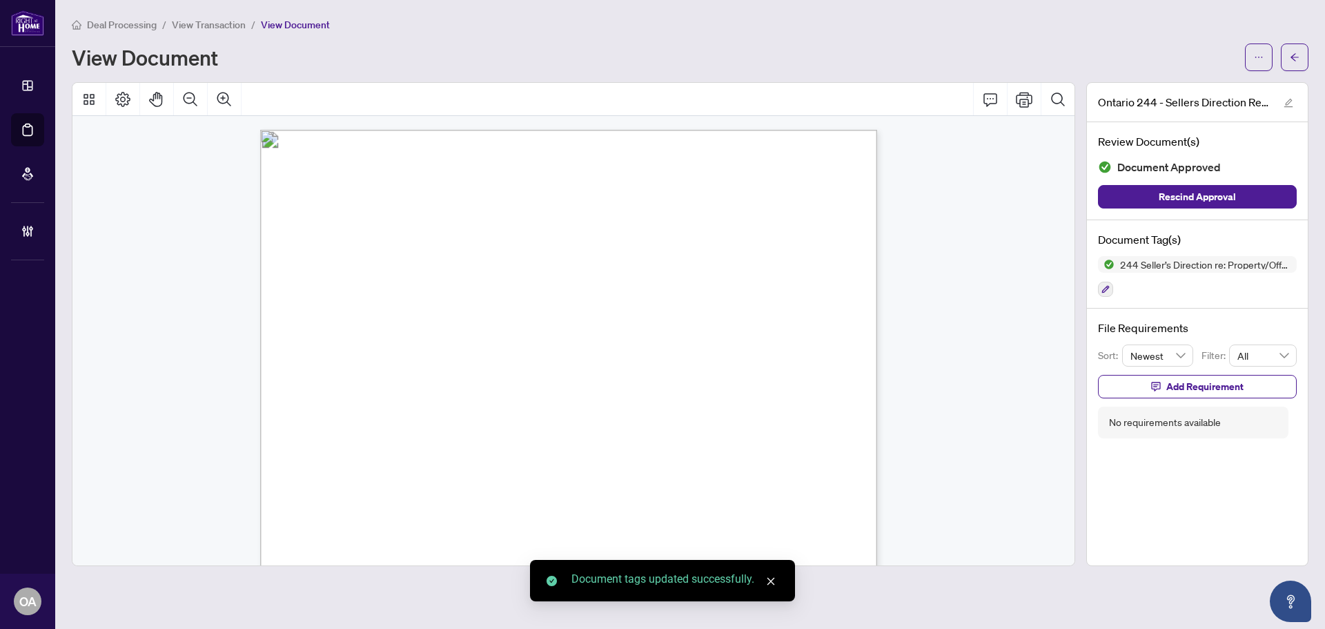
click at [1293, 56] on icon "arrow-left" at bounding box center [1295, 57] width 10 height 10
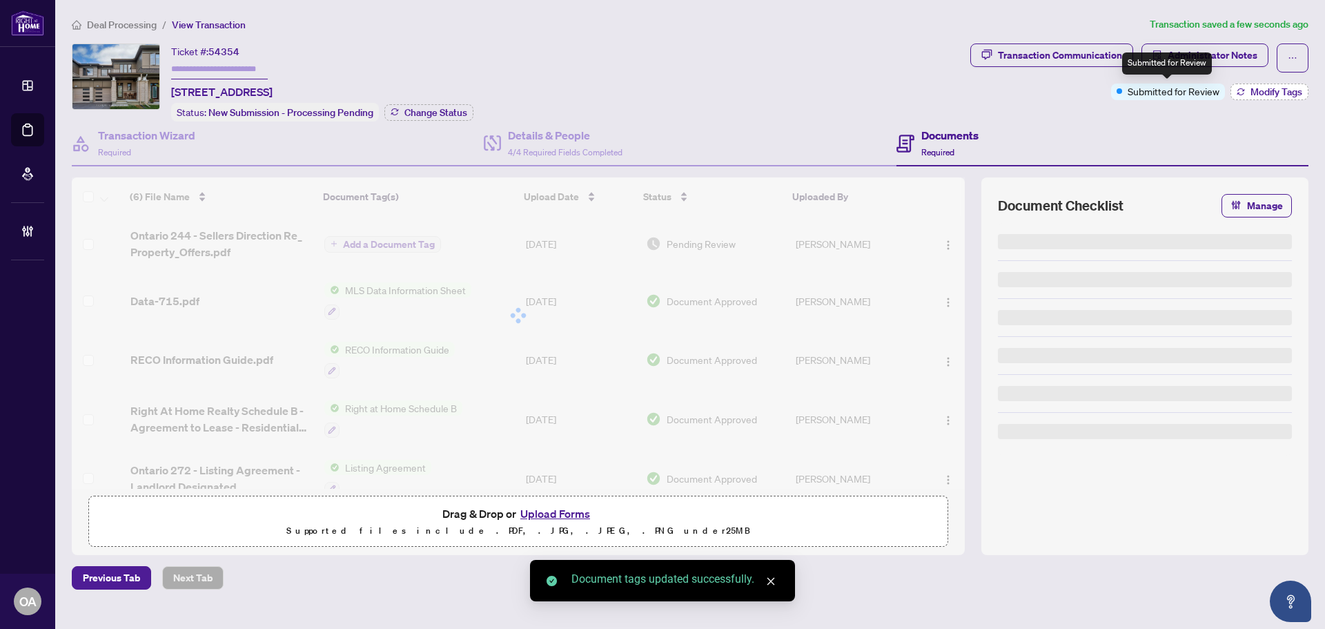
click at [1281, 87] on span "Modify Tags" at bounding box center [1277, 92] width 52 height 10
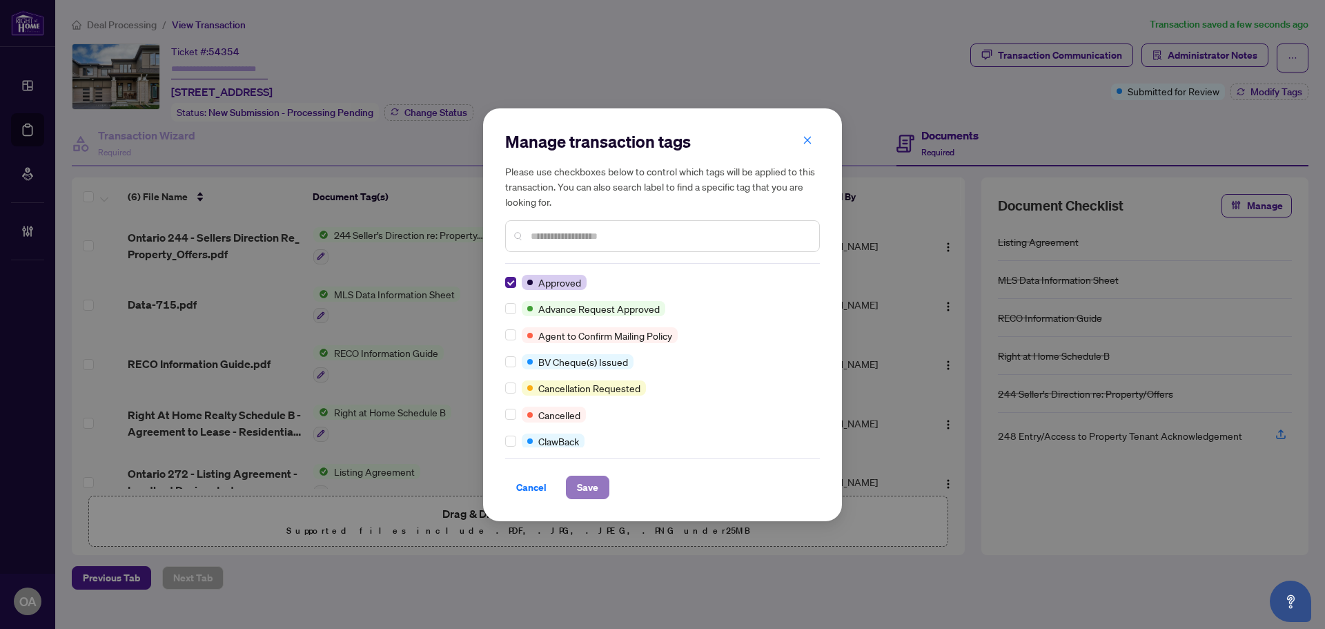
click at [585, 491] on span "Save" at bounding box center [587, 487] width 21 height 22
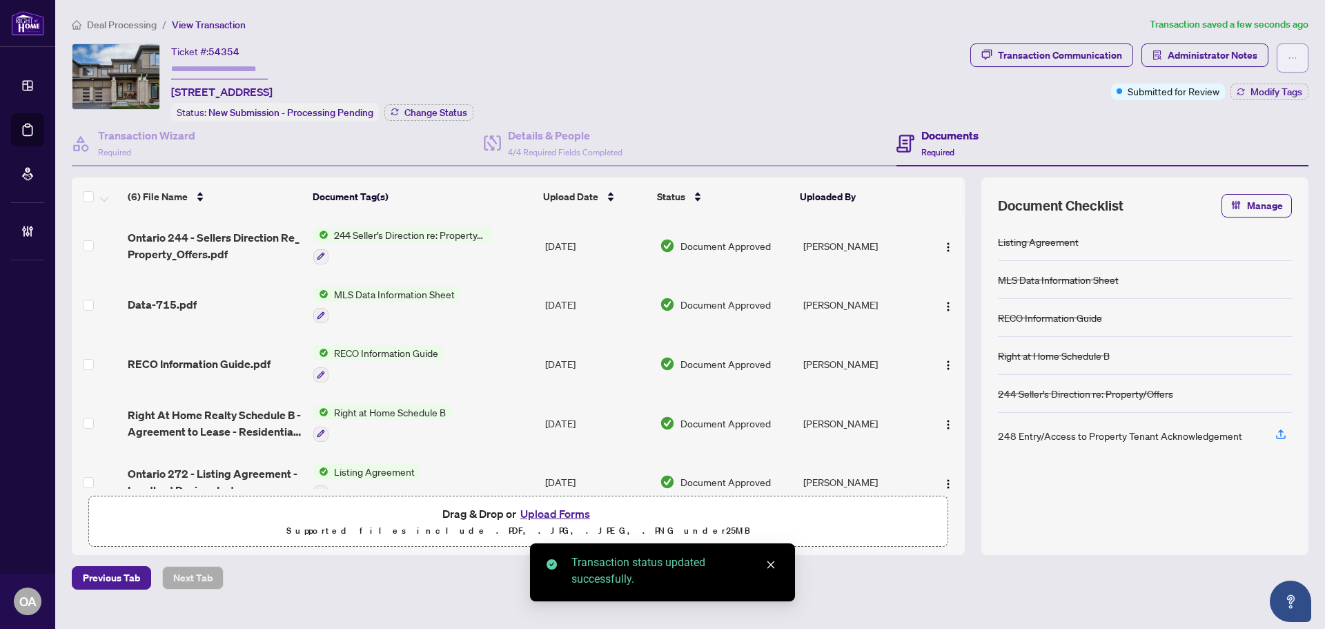
click at [1294, 61] on icon "ellipsis" at bounding box center [1293, 58] width 10 height 10
click at [1242, 157] on span "Submit for Completion" at bounding box center [1245, 154] width 106 height 15
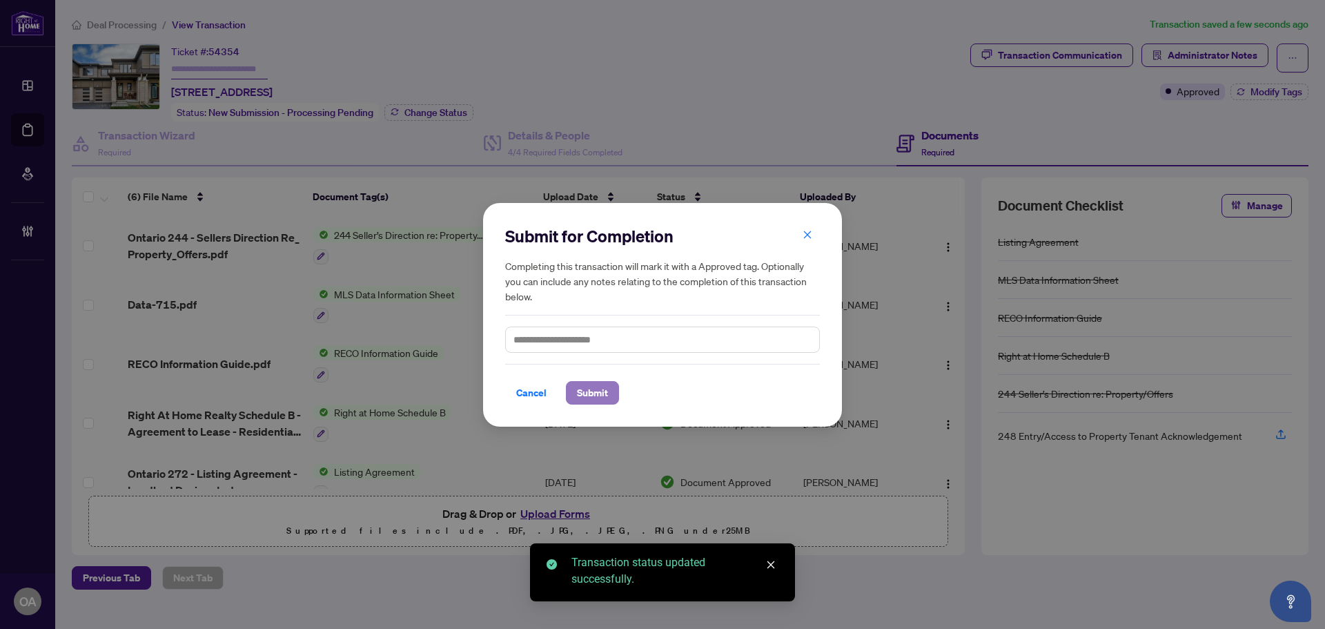
click at [599, 389] on span "Submit" at bounding box center [592, 393] width 31 height 22
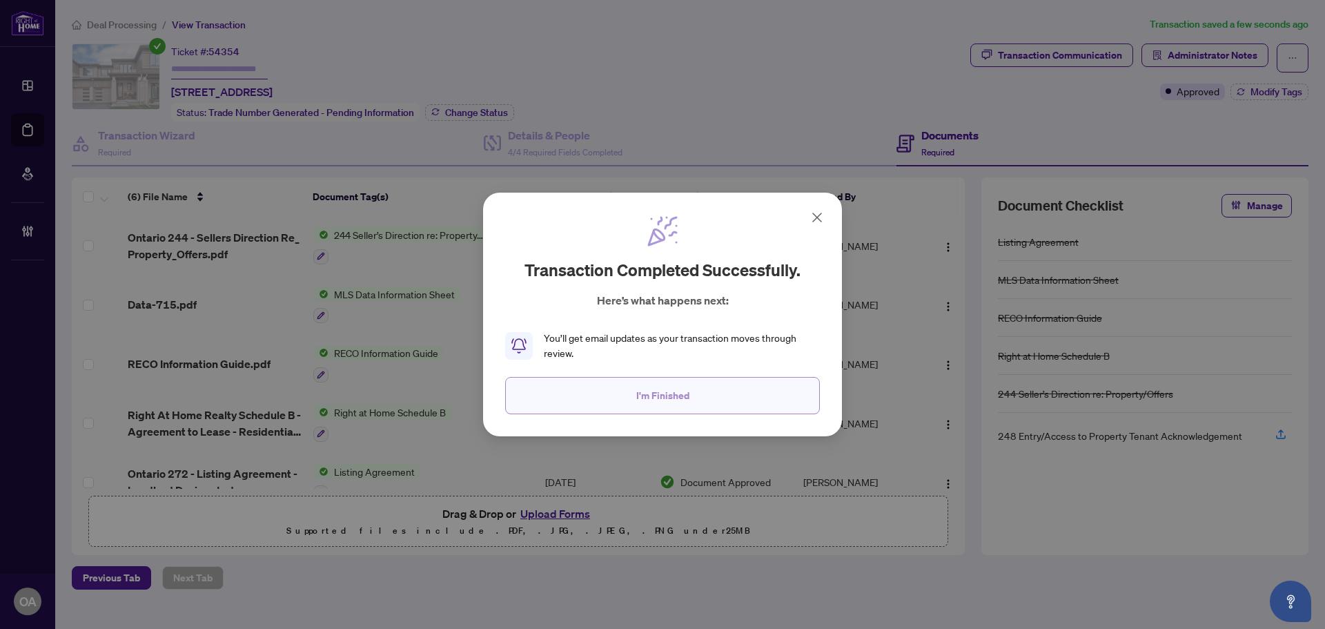
click at [690, 395] on button "I'm Finished" at bounding box center [662, 395] width 315 height 37
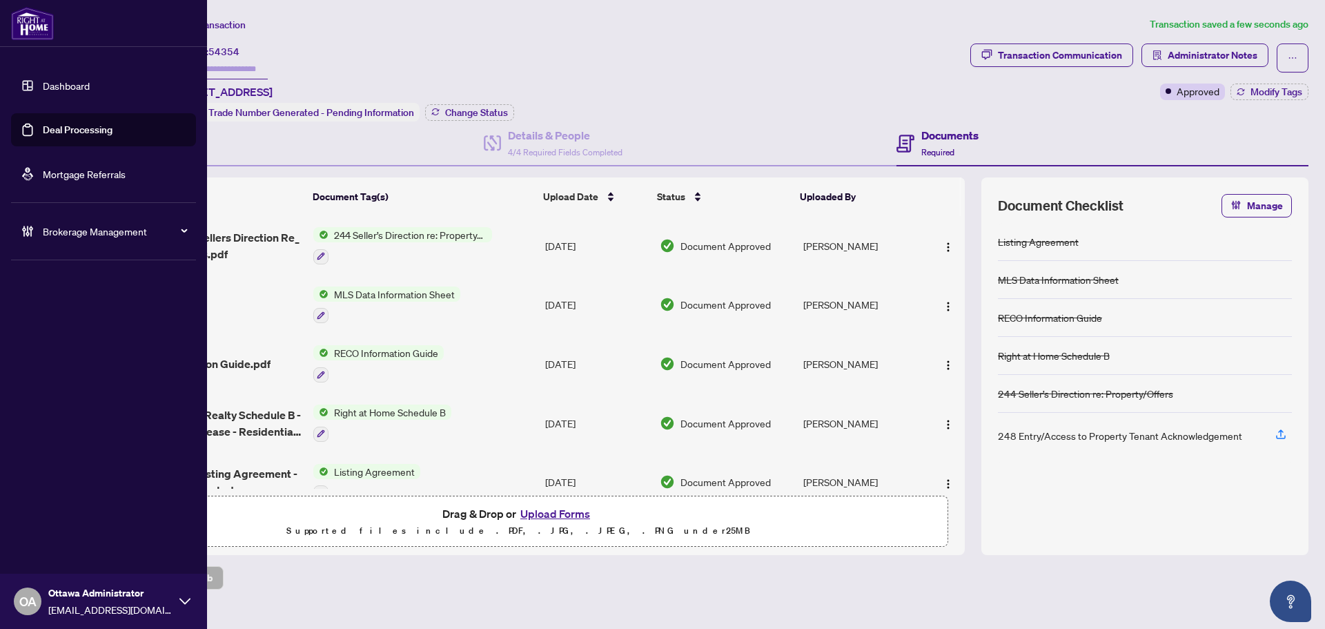
drag, startPoint x: 38, startPoint y: 128, endPoint x: 103, endPoint y: 128, distance: 64.9
click at [43, 128] on link "Deal Processing" at bounding box center [78, 130] width 70 height 12
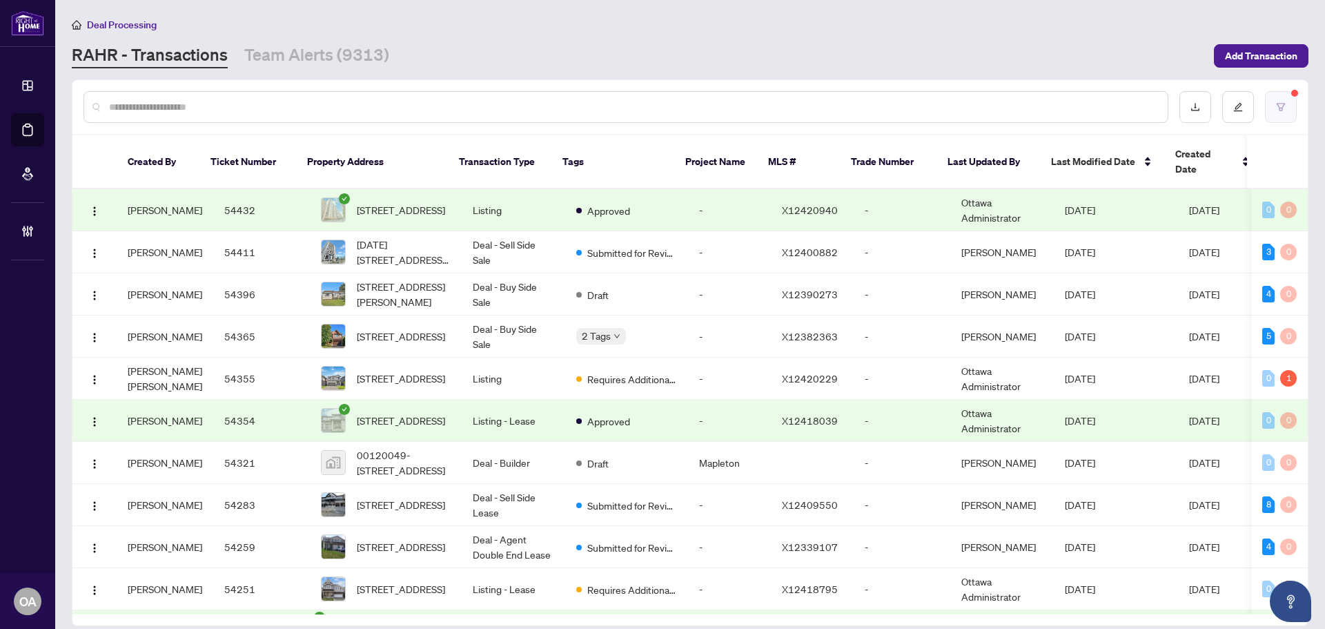
click at [1273, 103] on button "button" at bounding box center [1281, 107] width 32 height 32
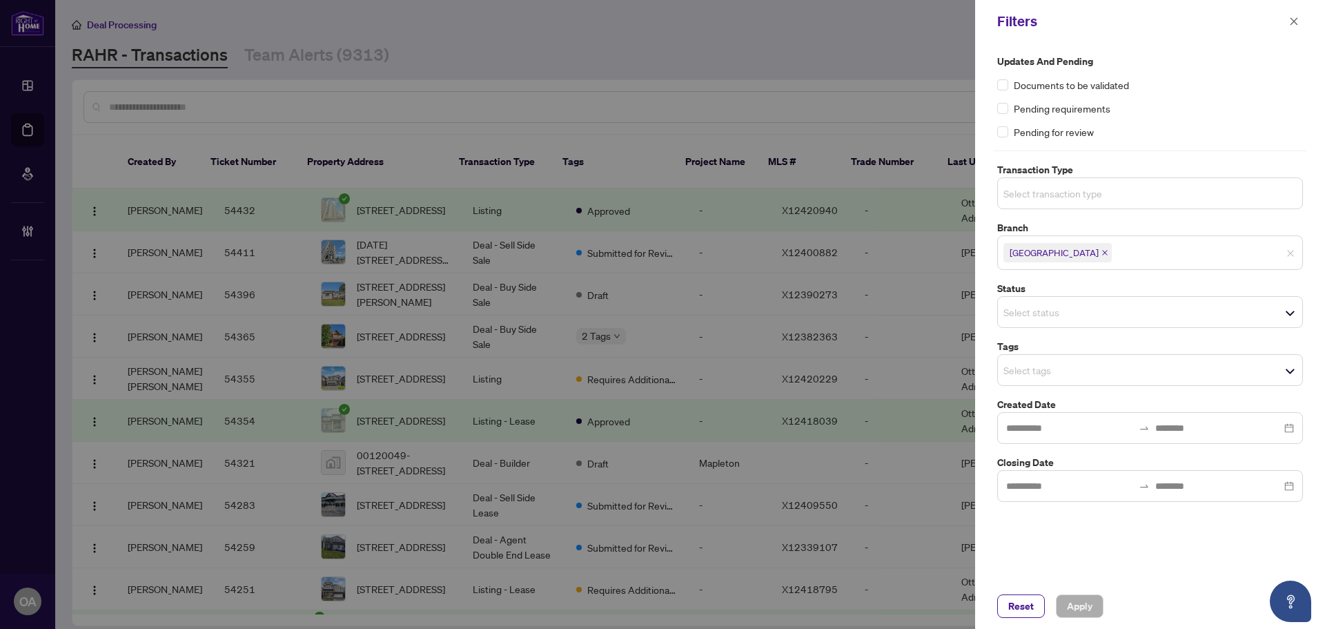
click at [1094, 191] on input "search" at bounding box center [1052, 193] width 97 height 17
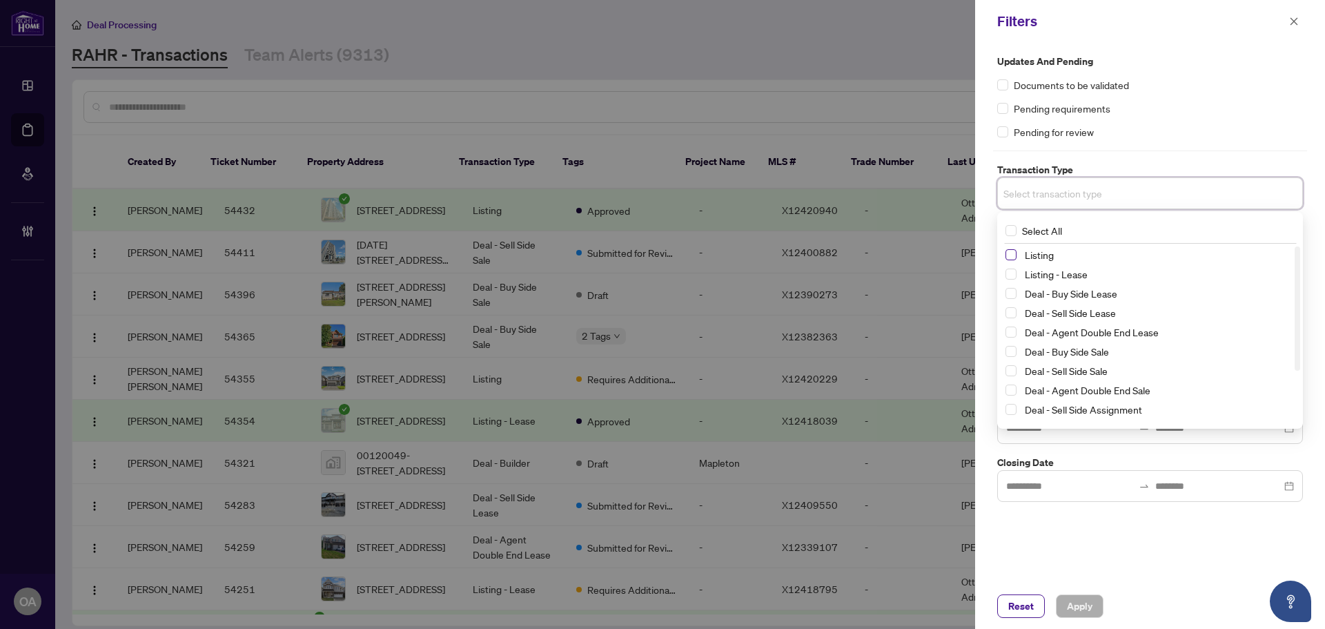
click at [1013, 257] on span "Select Listing" at bounding box center [1011, 254] width 11 height 11
click at [1008, 275] on span "Select Listing - Lease" at bounding box center [1011, 276] width 11 height 11
click at [1195, 115] on div "Updates and Pending Documents to be validated Pending requirements Pending for …" at bounding box center [1150, 97] width 306 height 86
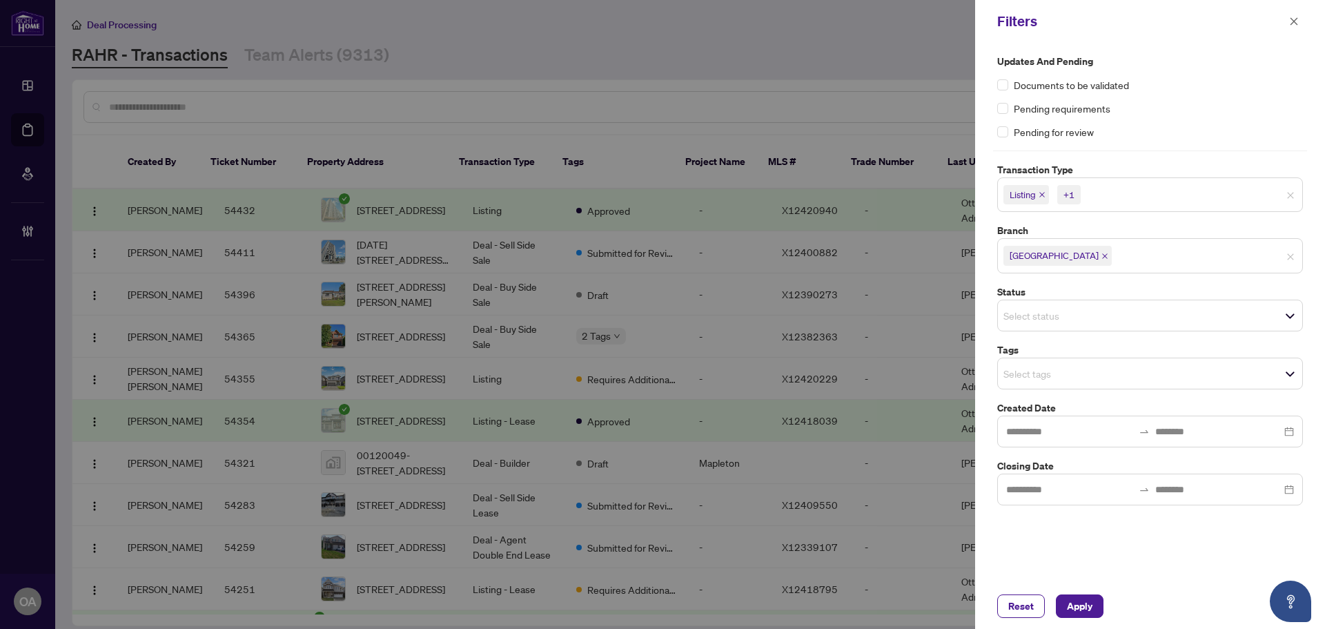
click at [1074, 393] on div "Updates and Pending Documents to be validated Pending requirements Pending for …" at bounding box center [1150, 279] width 314 height 451
click at [1088, 378] on input "search" at bounding box center [1052, 373] width 97 height 17
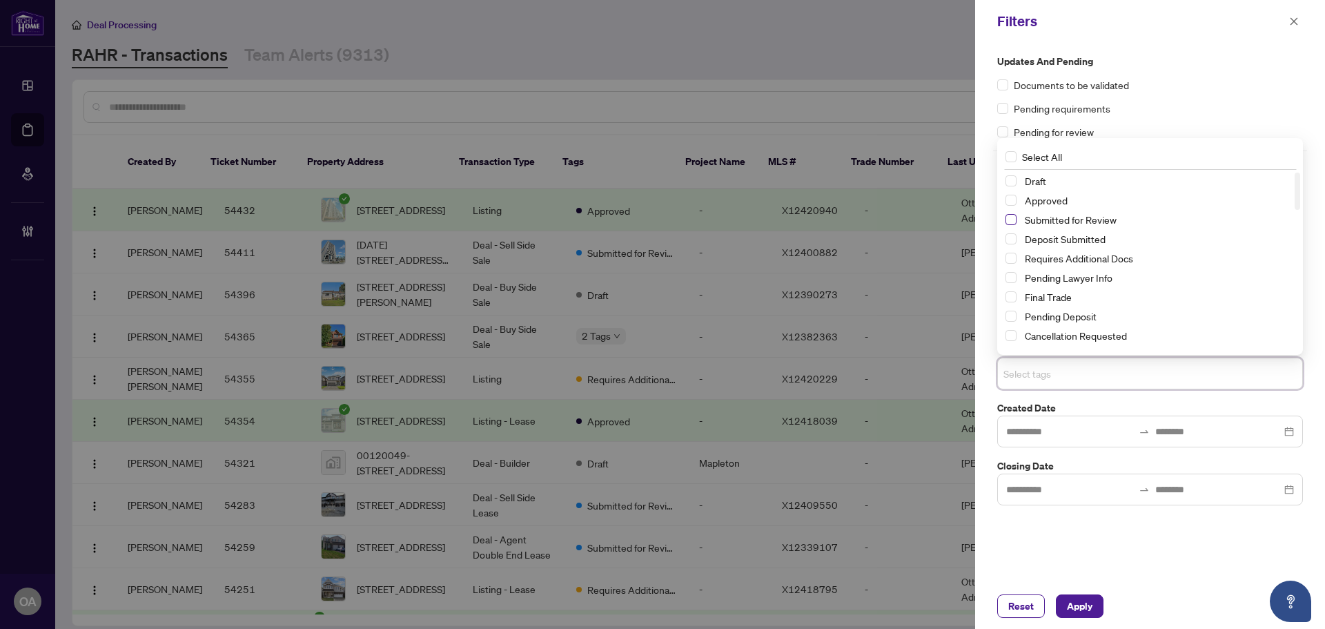
click at [1015, 220] on span "Select Submitted for Review" at bounding box center [1011, 219] width 11 height 11
click at [1077, 607] on span "Apply" at bounding box center [1080, 606] width 26 height 22
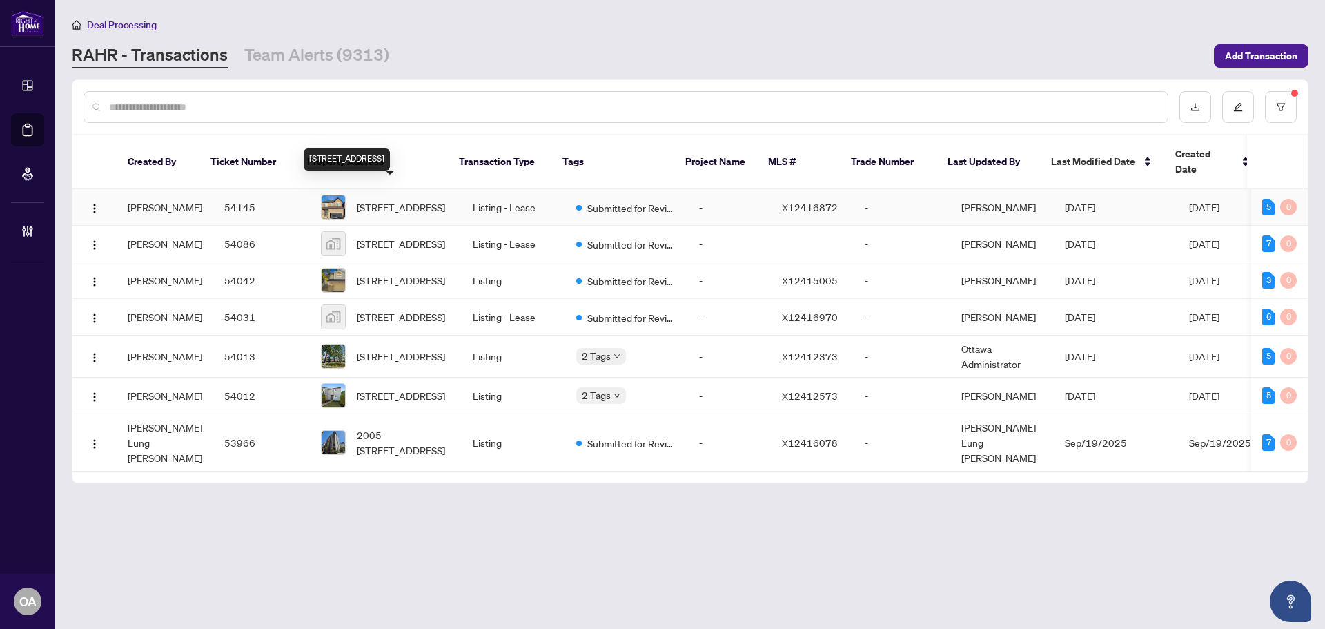
click at [391, 199] on span "366 Cloyne Cres, Ottawa, Ontario K2J 6W4, Canada" at bounding box center [401, 206] width 88 height 15
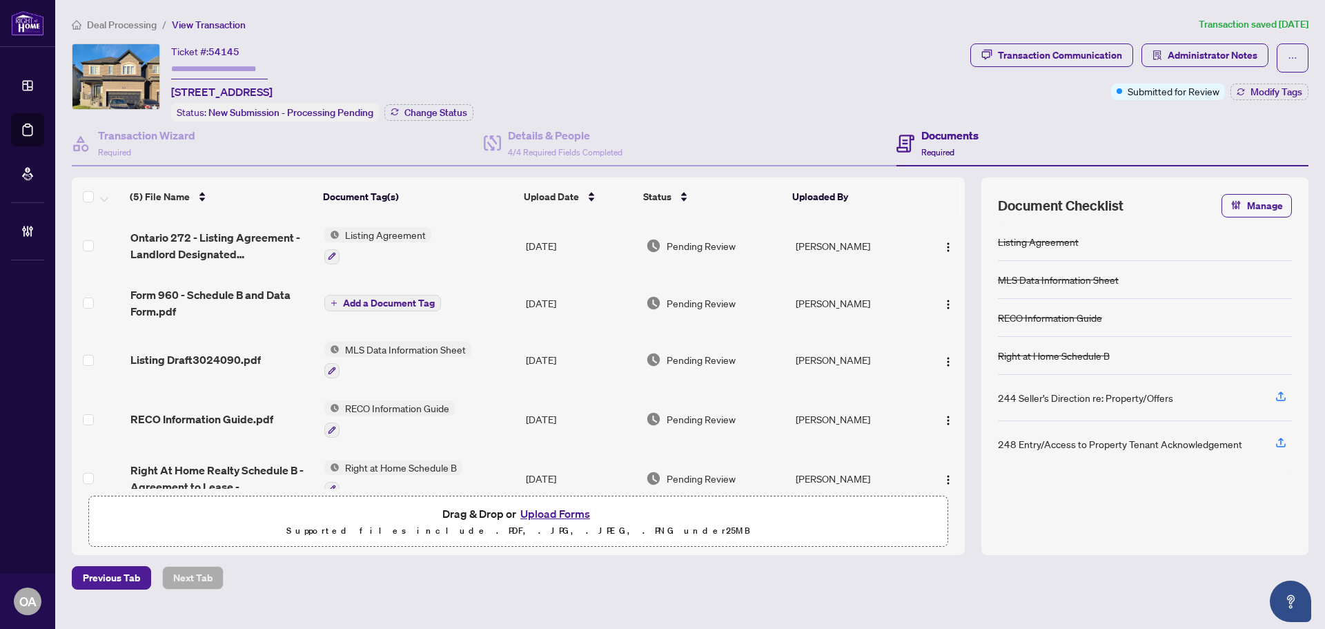
click at [228, 243] on span "Ontario 272 - Listing Agreement - Landlord Designated Representation Agreement …" at bounding box center [221, 245] width 183 height 33
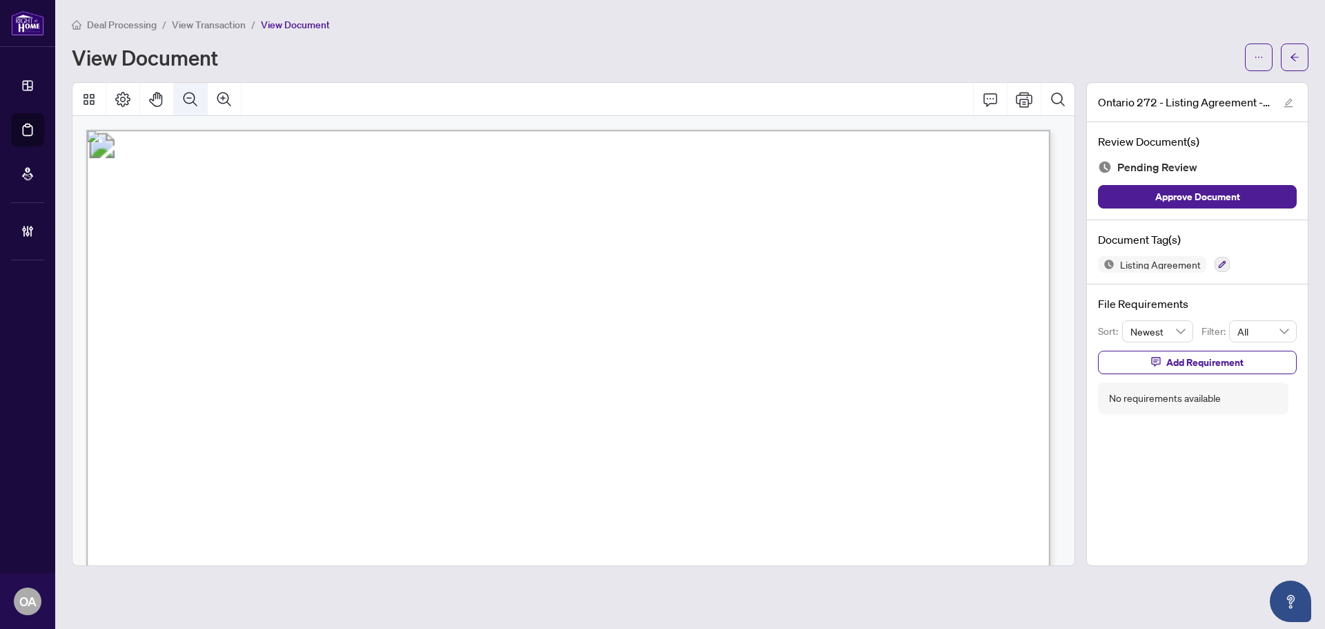
click at [202, 99] on button "Zoom Out" at bounding box center [190, 99] width 33 height 33
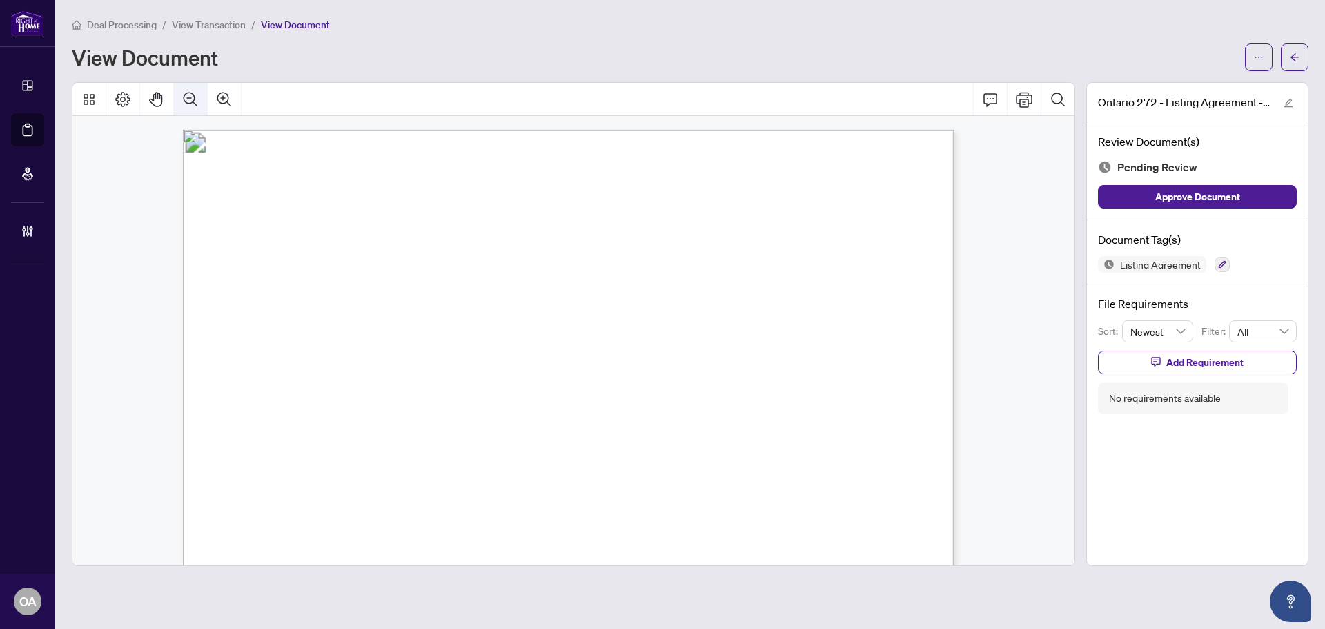
click at [202, 99] on button "Zoom Out" at bounding box center [190, 99] width 33 height 33
click at [202, 98] on button "Zoom Out" at bounding box center [190, 99] width 33 height 33
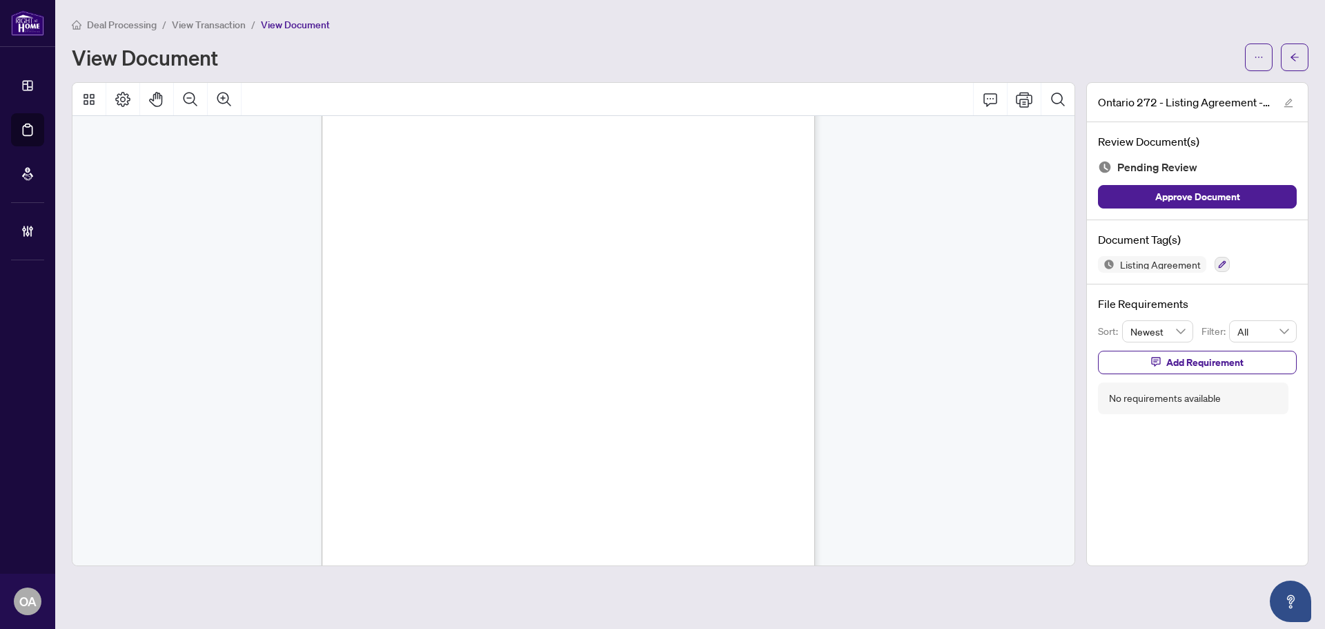
scroll to position [2837, 0]
click at [1233, 265] on div "Listing Agreement" at bounding box center [1197, 264] width 199 height 17
click at [1219, 265] on icon "button" at bounding box center [1223, 265] width 8 height 8
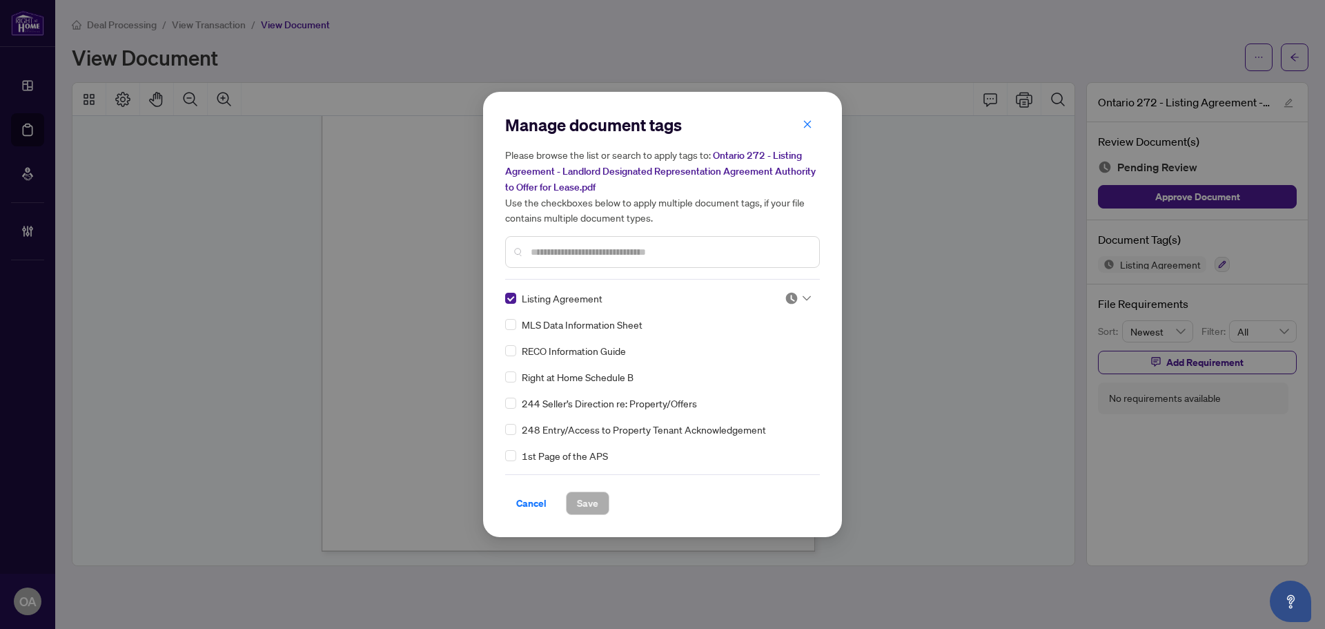
click at [803, 295] on icon at bounding box center [807, 298] width 8 height 6
click at [768, 361] on div "Approved" at bounding box center [752, 365] width 88 height 15
click at [594, 491] on button "Save" at bounding box center [587, 502] width 43 height 23
click at [1289, 60] on div "Manage document tags Please browse the list or search to apply tags to: Ontario…" at bounding box center [662, 314] width 1325 height 629
click at [1290, 61] on div "Manage document tags Please browse the list or search to apply tags to: Ontario…" at bounding box center [662, 314] width 1325 height 629
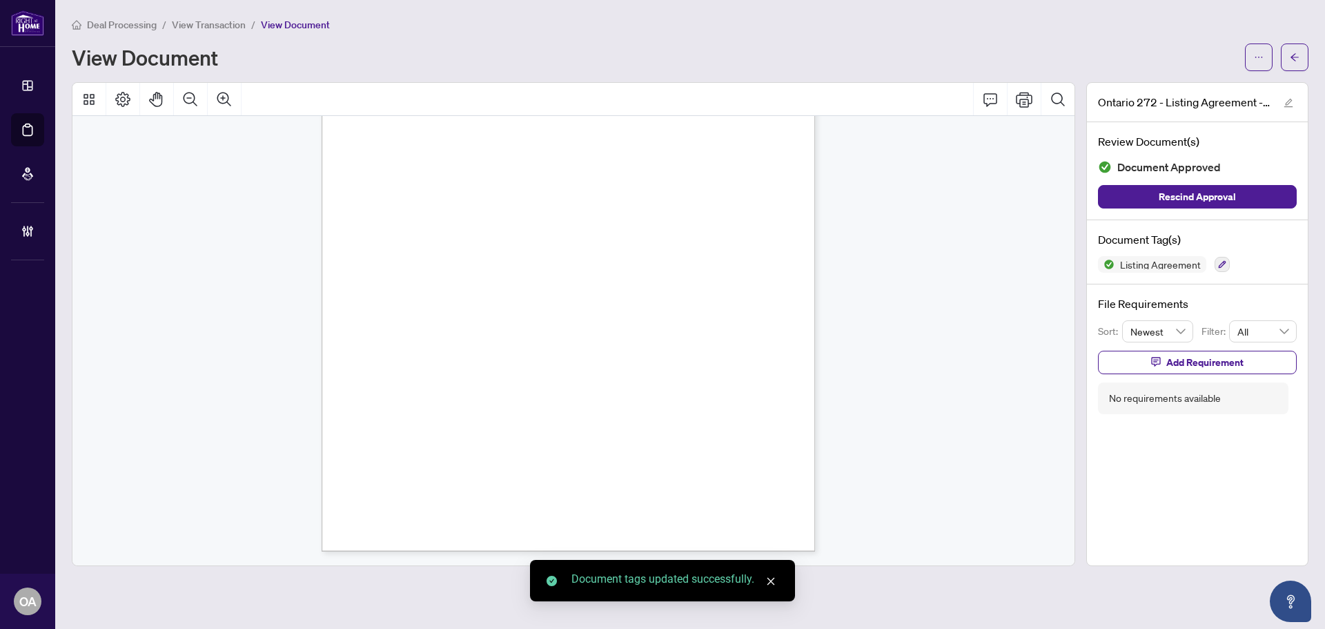
click at [1290, 61] on body "Dashboard Deal Processing Mortgage Referrals Brokerage Management OA Ottawa Adm…" at bounding box center [662, 314] width 1325 height 629
click at [1290, 61] on icon "arrow-left" at bounding box center [1295, 57] width 10 height 10
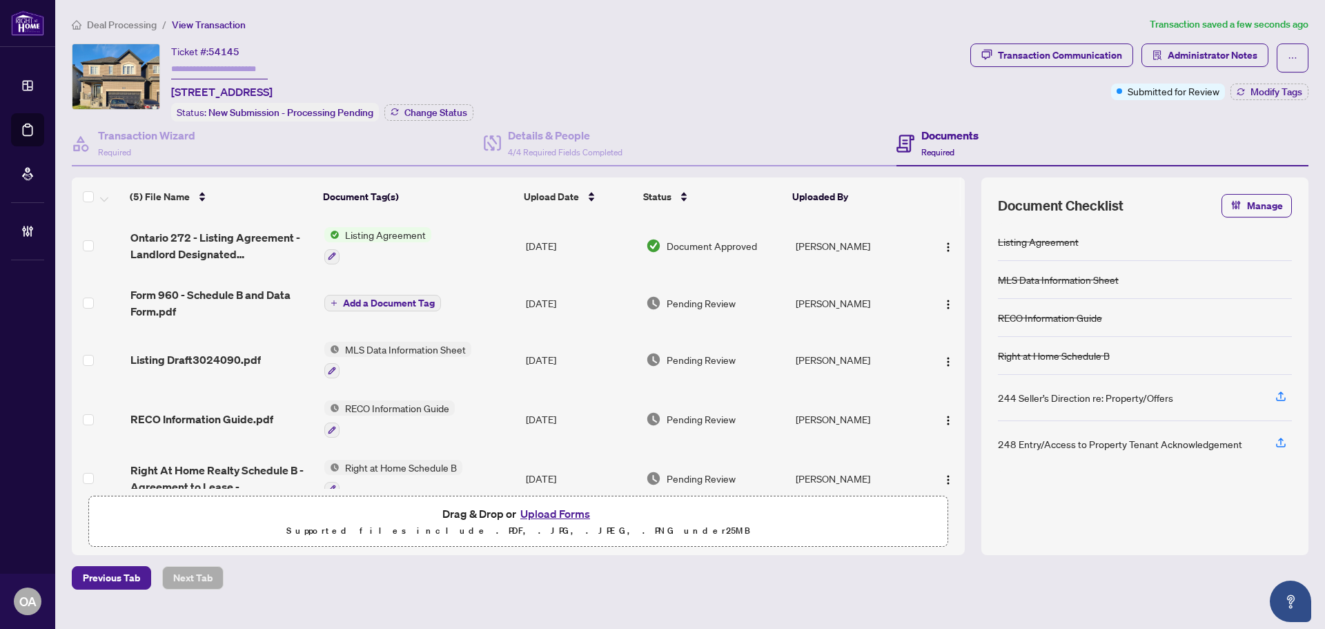
click at [166, 297] on span "Form 960 - Schedule B and Data Form.pdf" at bounding box center [221, 302] width 183 height 33
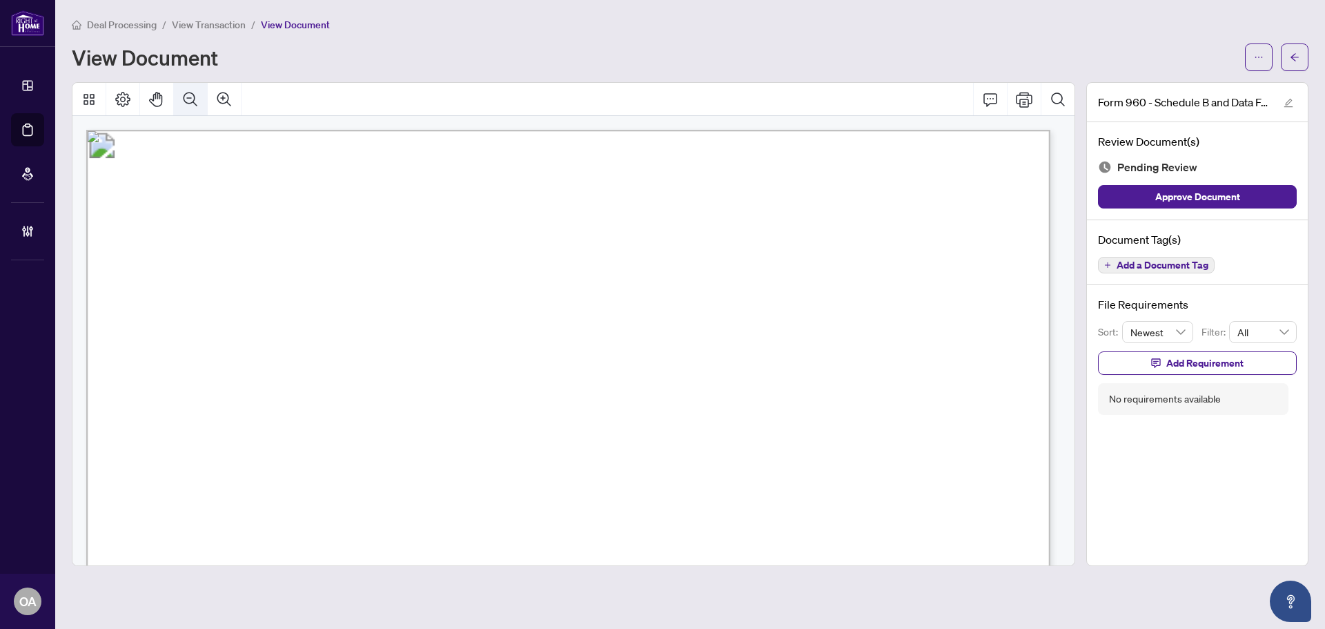
click at [191, 105] on icon "Zoom Out" at bounding box center [190, 99] width 17 height 17
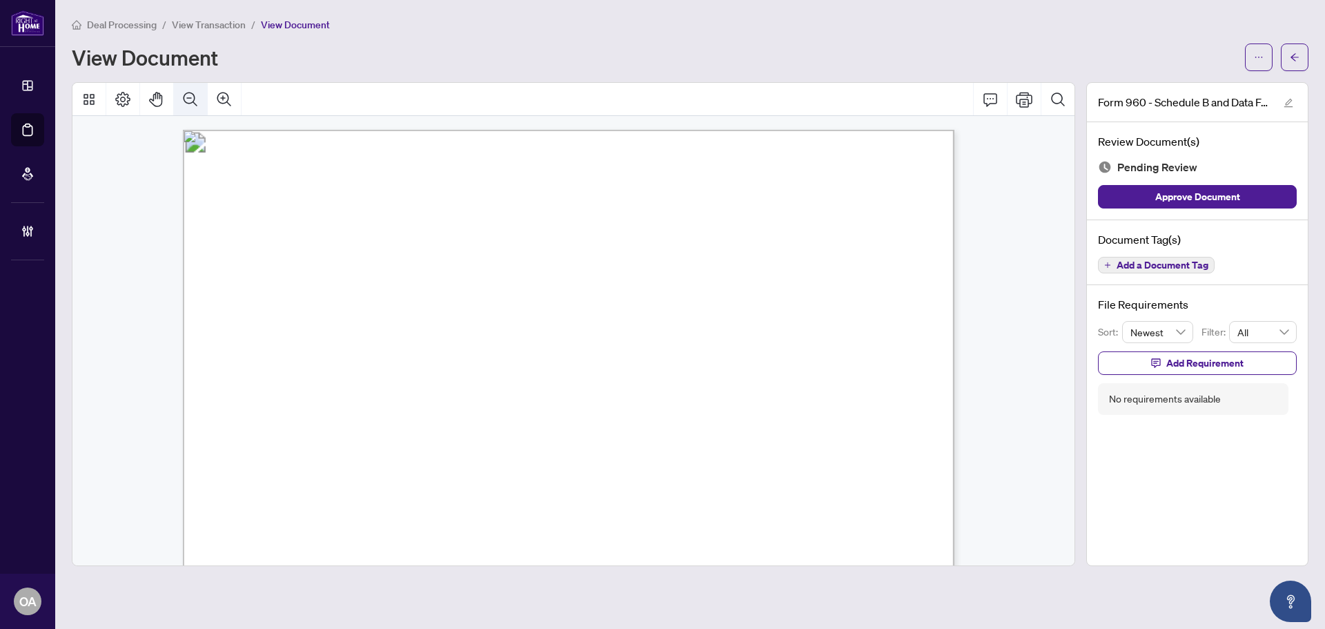
click at [191, 105] on icon "Zoom Out" at bounding box center [190, 99] width 17 height 17
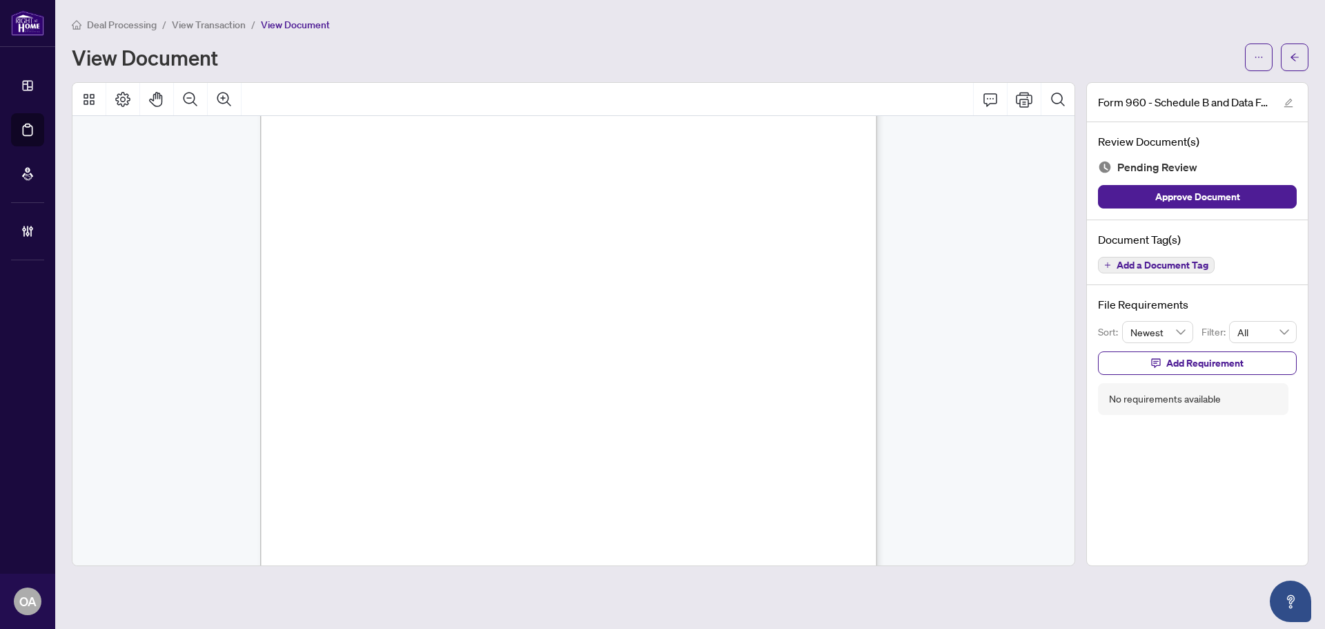
scroll to position [377, 0]
click at [1173, 264] on span "Add a Document Tag" at bounding box center [1163, 265] width 92 height 10
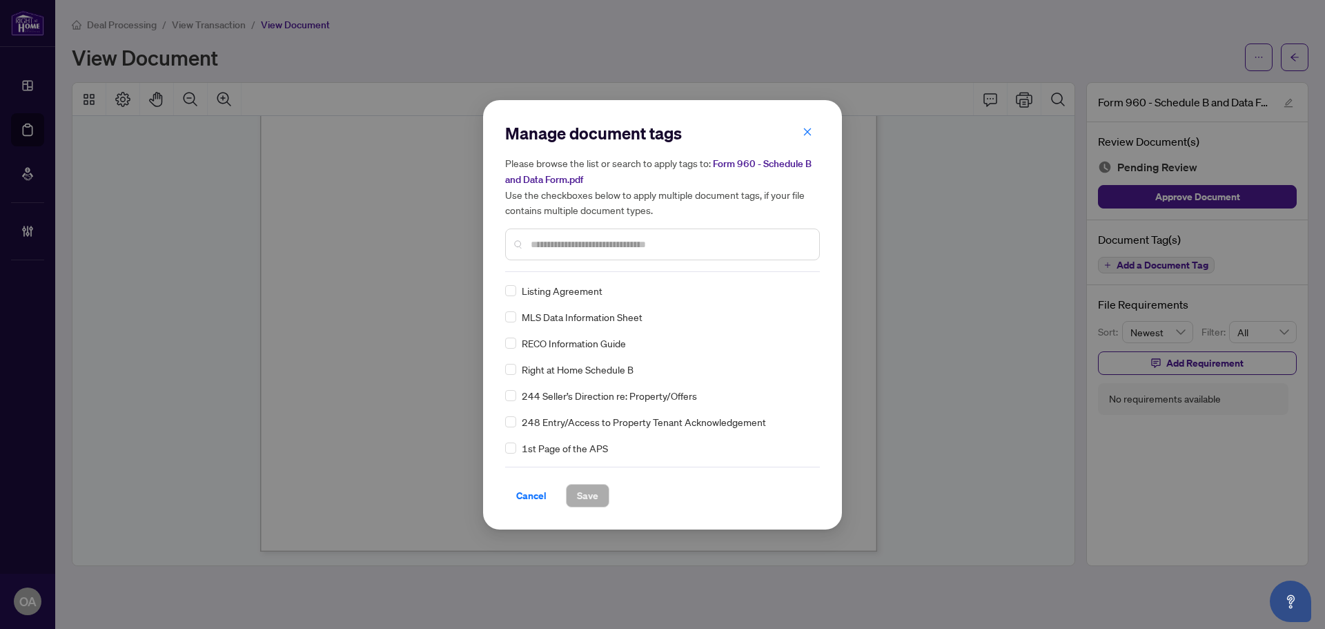
click at [568, 242] on input "text" at bounding box center [669, 244] width 277 height 15
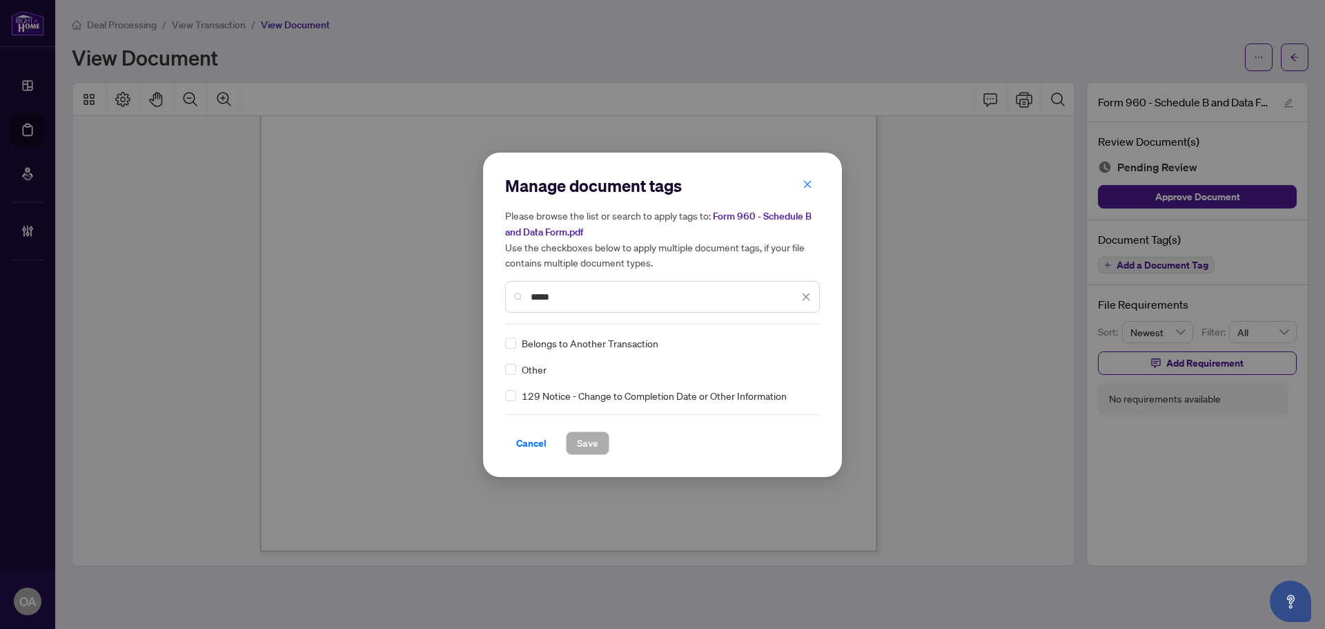
type input "*****"
click at [795, 342] on img at bounding box center [792, 343] width 14 height 14
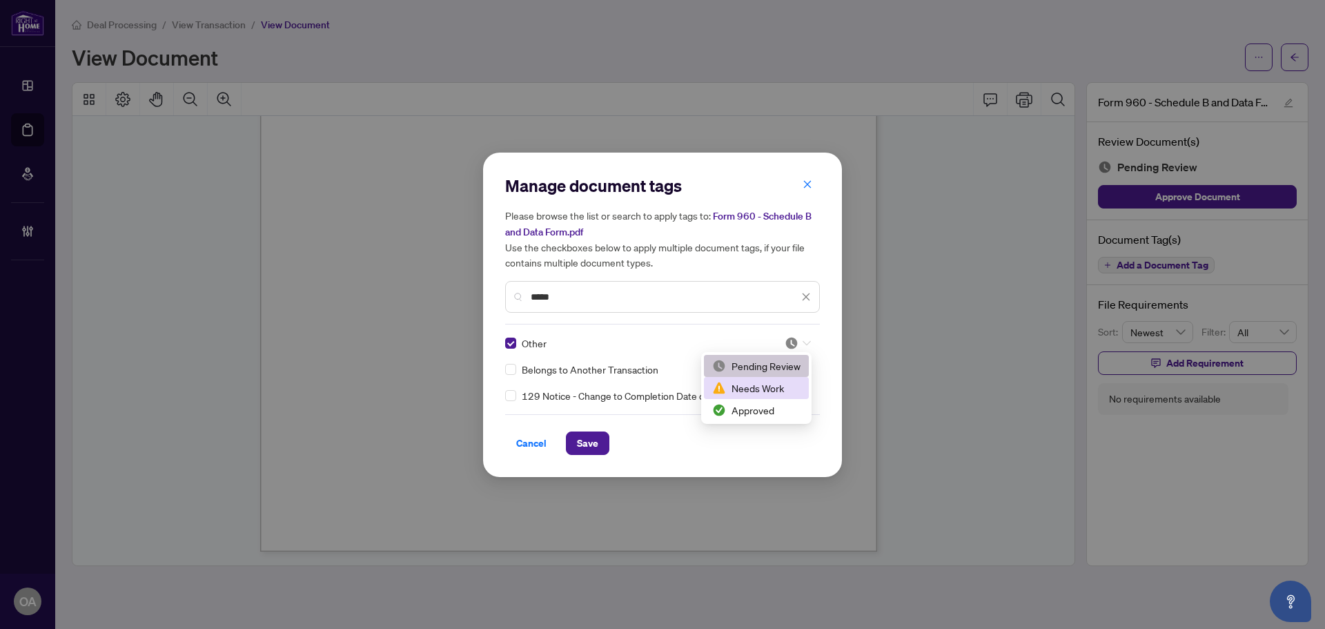
drag, startPoint x: 768, startPoint y: 407, endPoint x: 756, endPoint y: 407, distance: 12.4
click at [768, 407] on div "Approved" at bounding box center [756, 409] width 88 height 15
click at [588, 441] on span "Save" at bounding box center [587, 443] width 21 height 22
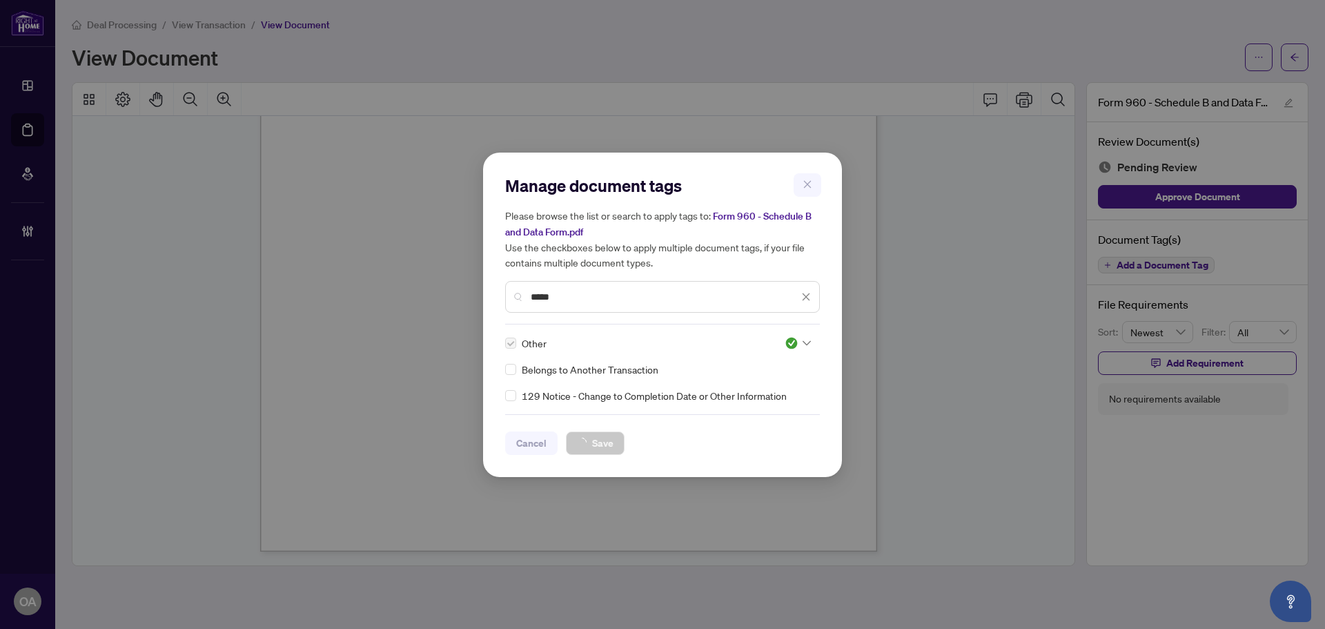
click at [1294, 54] on div "Manage document tags Please browse the list or search to apply tags to: Form 96…" at bounding box center [662, 314] width 1325 height 629
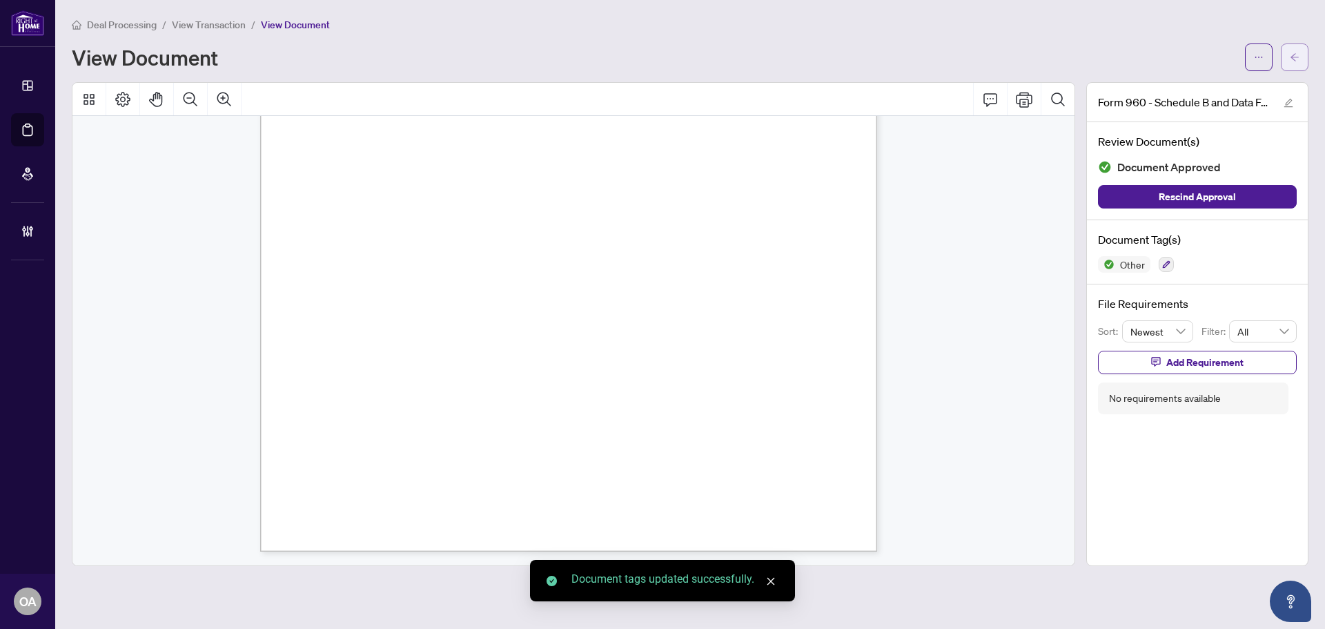
click at [1295, 54] on icon "arrow-left" at bounding box center [1295, 57] width 10 height 10
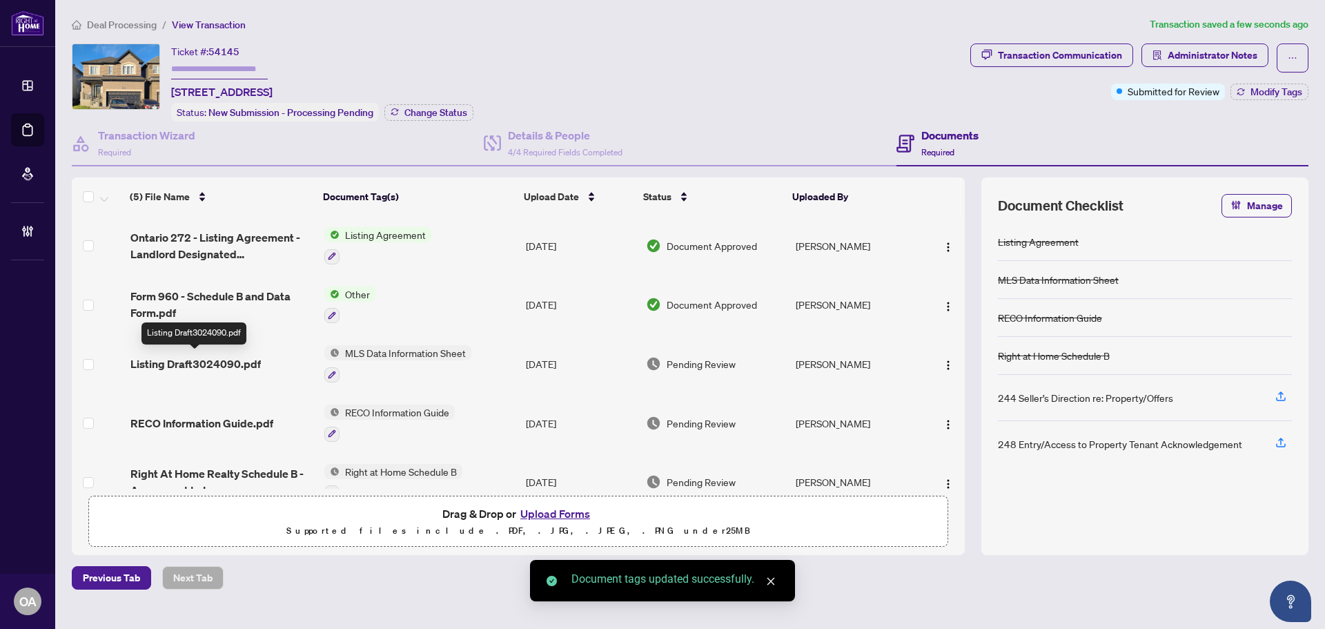
click at [206, 359] on span "Listing Draft3024090.pdf" at bounding box center [195, 363] width 130 height 17
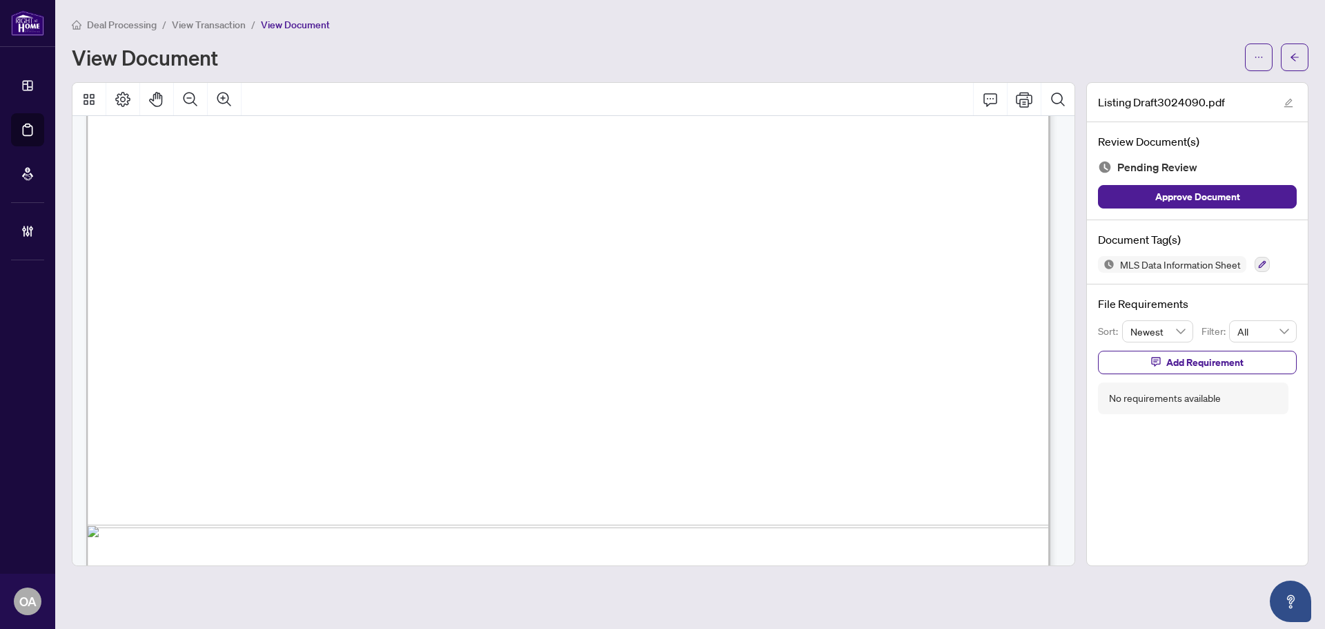
scroll to position [897, 0]
click at [1262, 265] on icon "button" at bounding box center [1263, 265] width 8 height 8
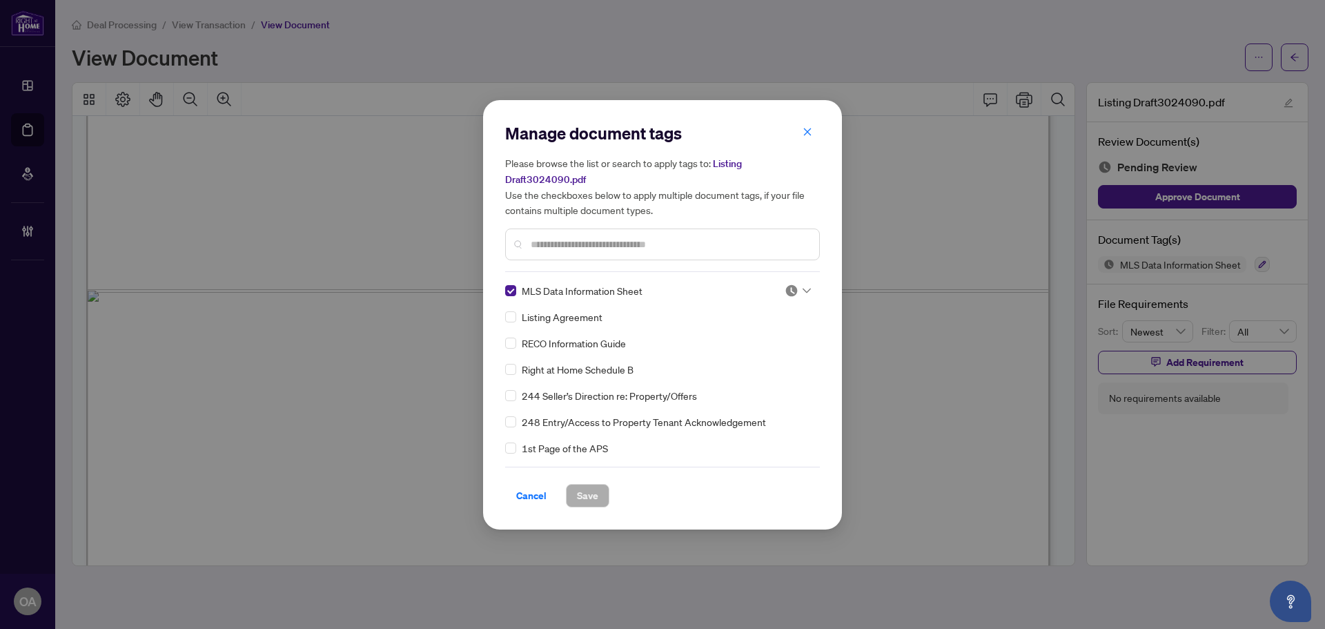
click at [801, 293] on div at bounding box center [798, 291] width 26 height 14
click at [782, 349] on div "Approved" at bounding box center [752, 357] width 105 height 22
click at [601, 482] on div "Cancel Save" at bounding box center [662, 487] width 315 height 41
click at [606, 497] on button "Save" at bounding box center [587, 495] width 43 height 23
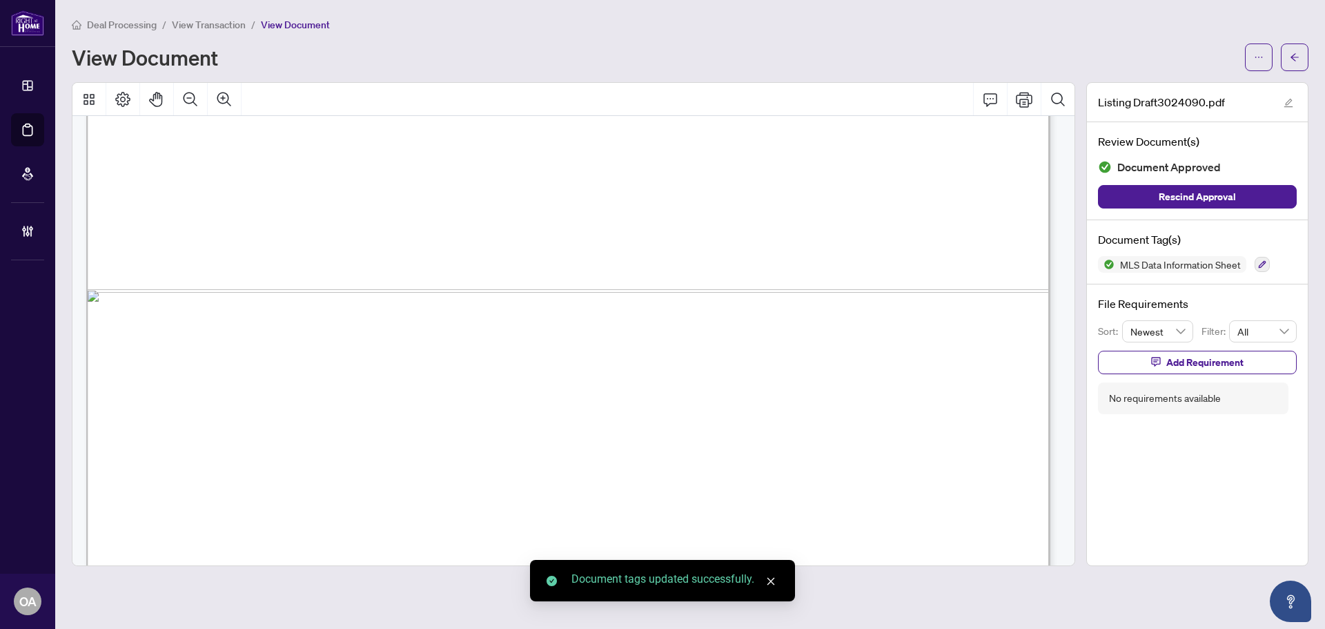
click at [1298, 58] on icon "arrow-left" at bounding box center [1295, 57] width 10 height 10
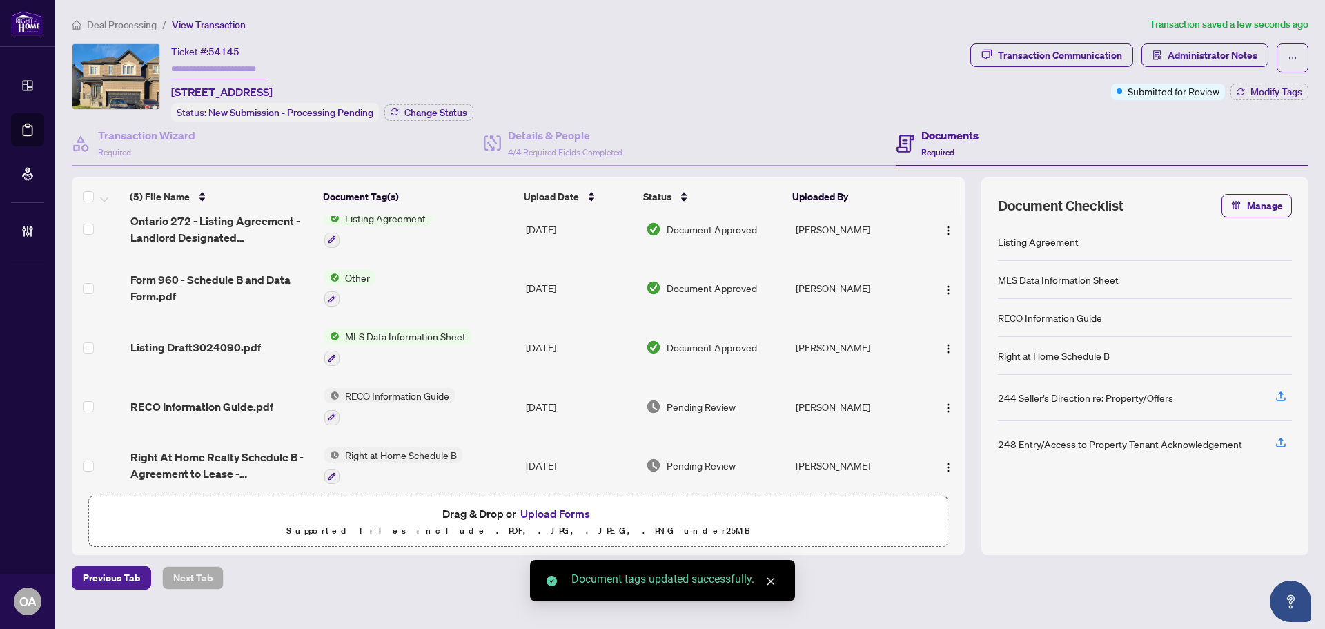
scroll to position [26, 0]
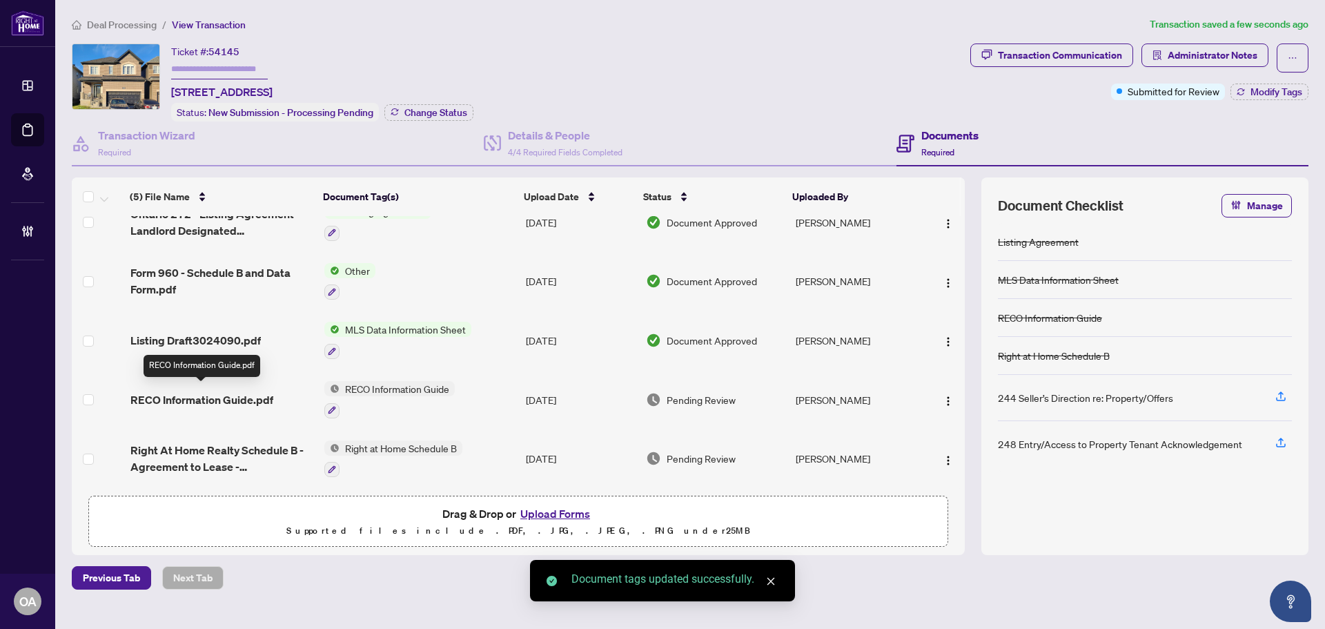
click at [206, 393] on span "RECO Information Guide.pdf" at bounding box center [201, 399] width 143 height 17
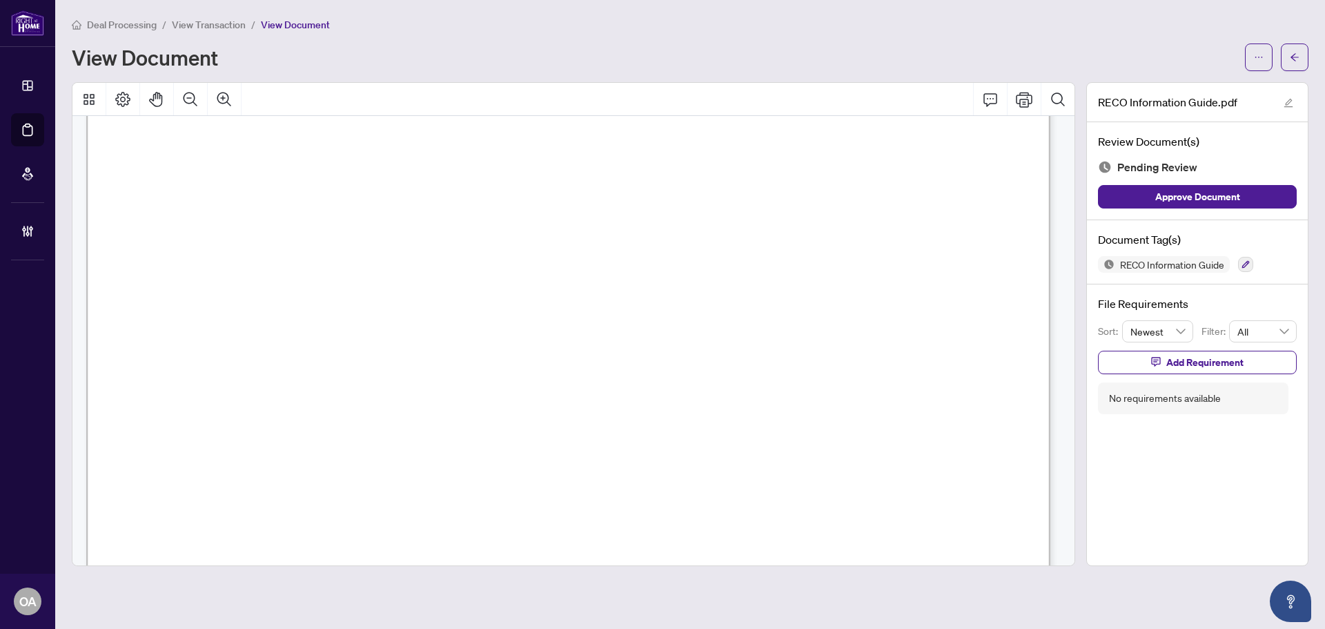
scroll to position [483, 0]
click at [188, 97] on icon "Zoom Out" at bounding box center [191, 99] width 14 height 14
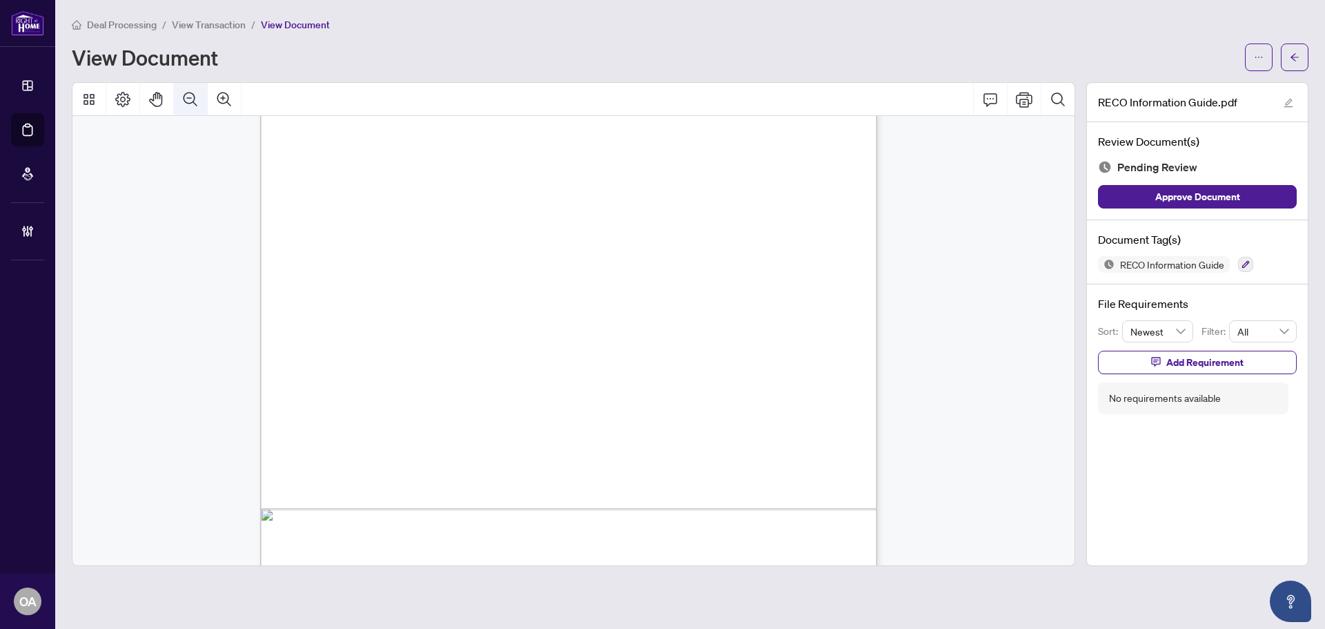
click at [188, 97] on icon "Zoom Out" at bounding box center [191, 99] width 14 height 14
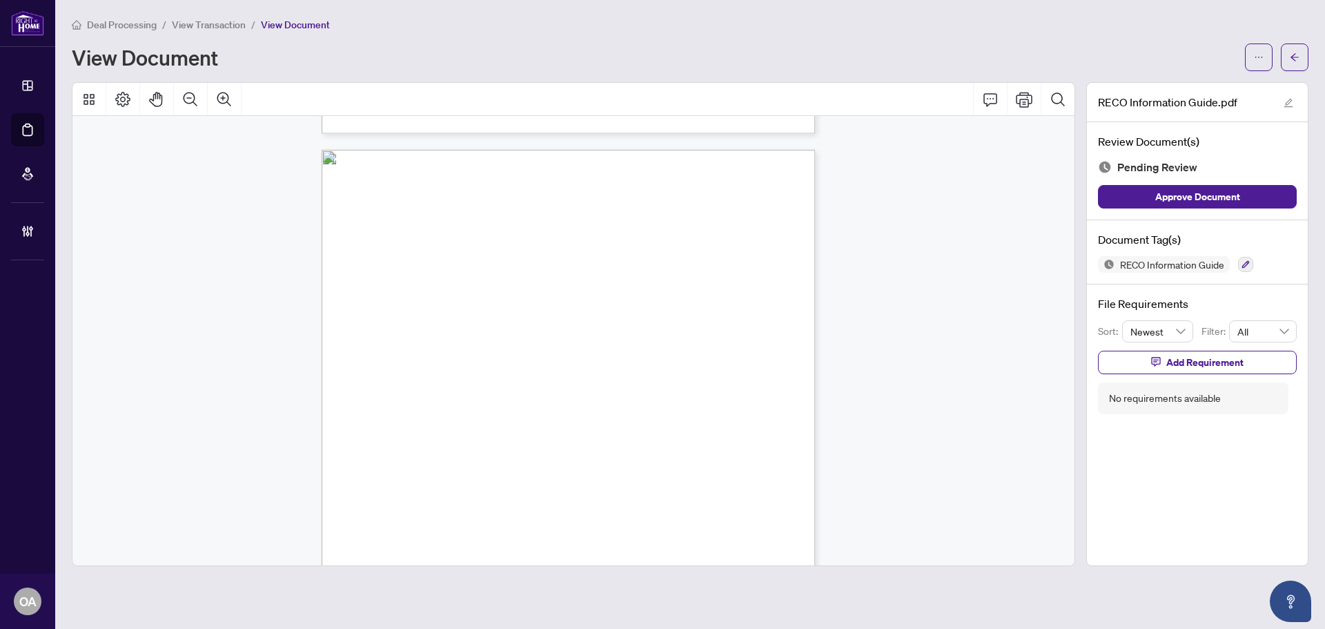
scroll to position [7864, 0]
click at [1249, 262] on icon "button" at bounding box center [1246, 264] width 8 height 8
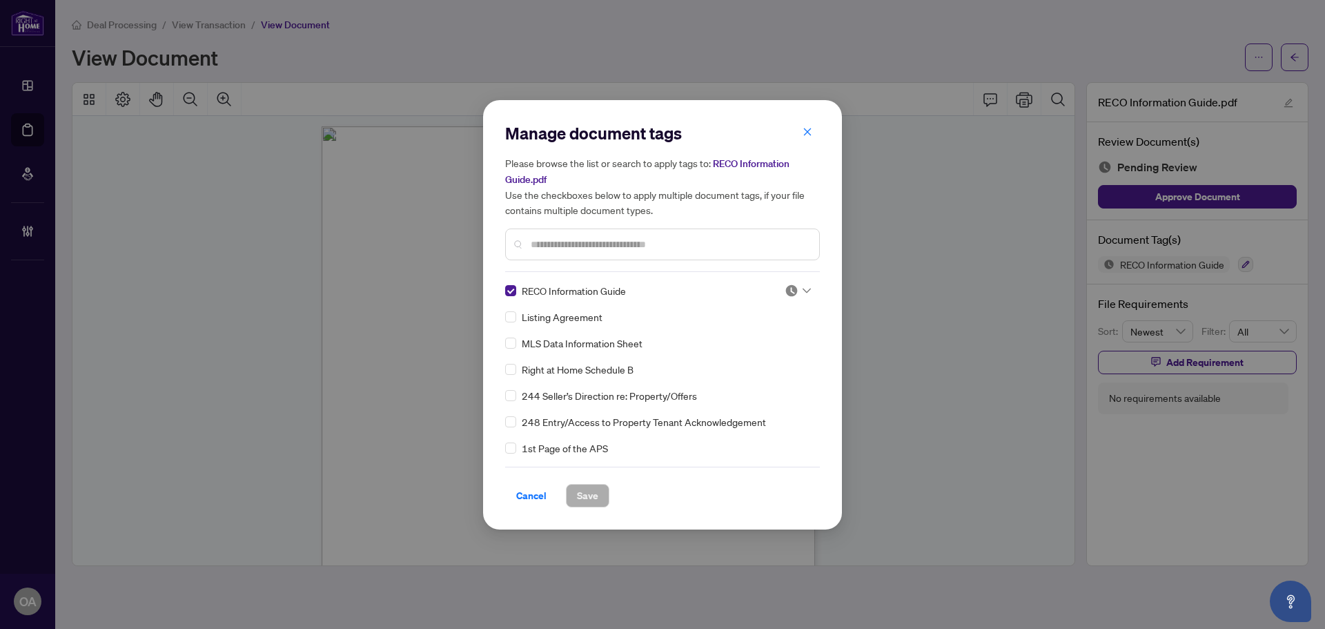
click at [792, 286] on img at bounding box center [792, 291] width 14 height 14
click at [758, 363] on div "Approved" at bounding box center [752, 357] width 88 height 15
click at [593, 496] on span "Save" at bounding box center [587, 496] width 21 height 22
click at [1289, 52] on div "Manage document tags Please browse the list or search to apply tags to: RECO In…" at bounding box center [662, 314] width 1325 height 629
click at [1291, 61] on div "Manage document tags Please browse the list or search to apply tags to: RECO In…" at bounding box center [662, 314] width 1325 height 629
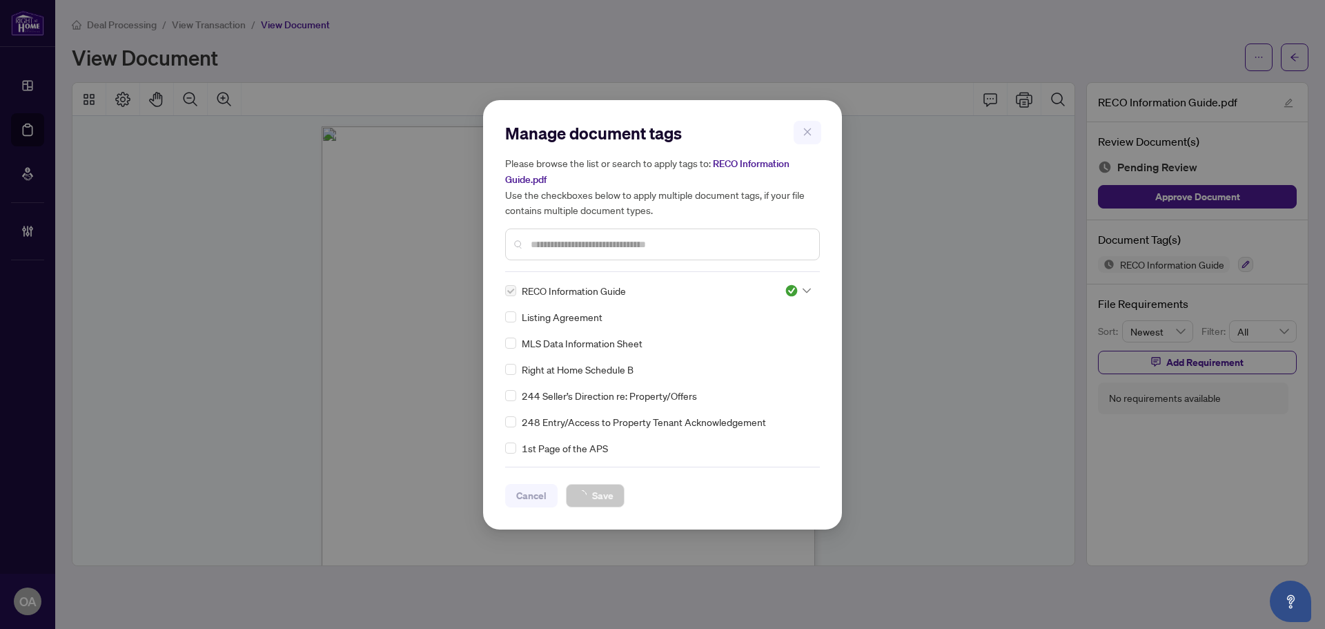
click at [1296, 59] on div "Manage document tags Please browse the list or search to apply tags to: RECO In…" at bounding box center [662, 314] width 1325 height 629
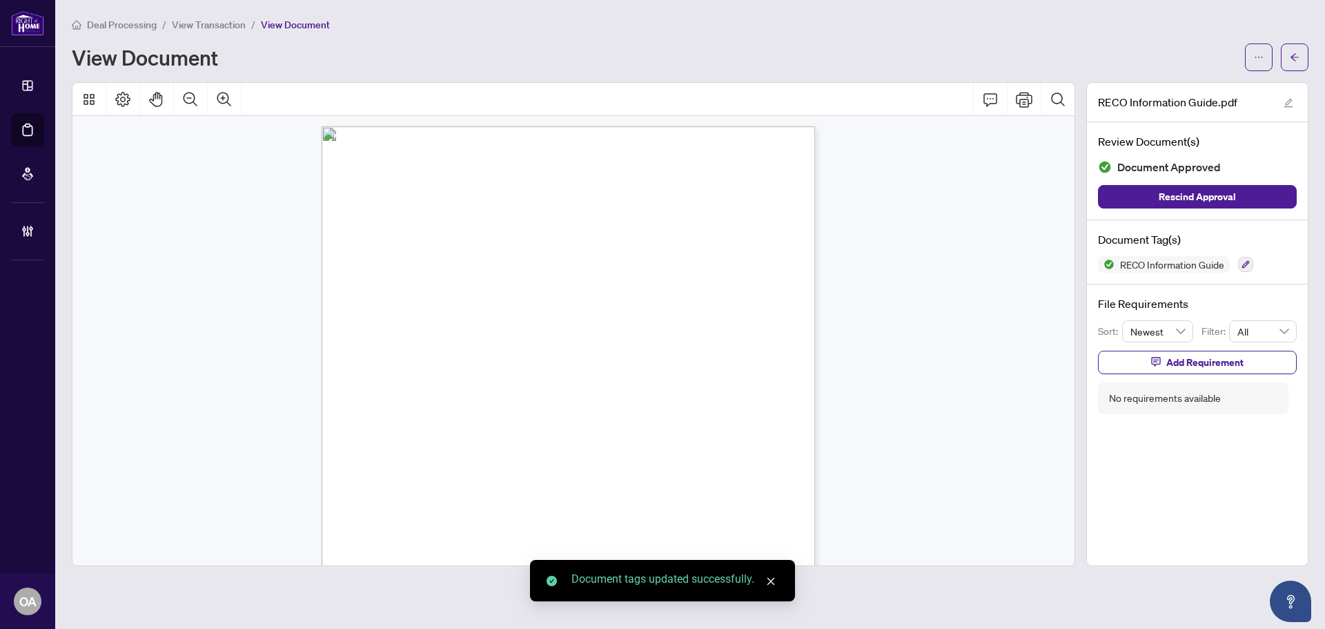
click at [1296, 59] on icon "arrow-left" at bounding box center [1295, 57] width 10 height 10
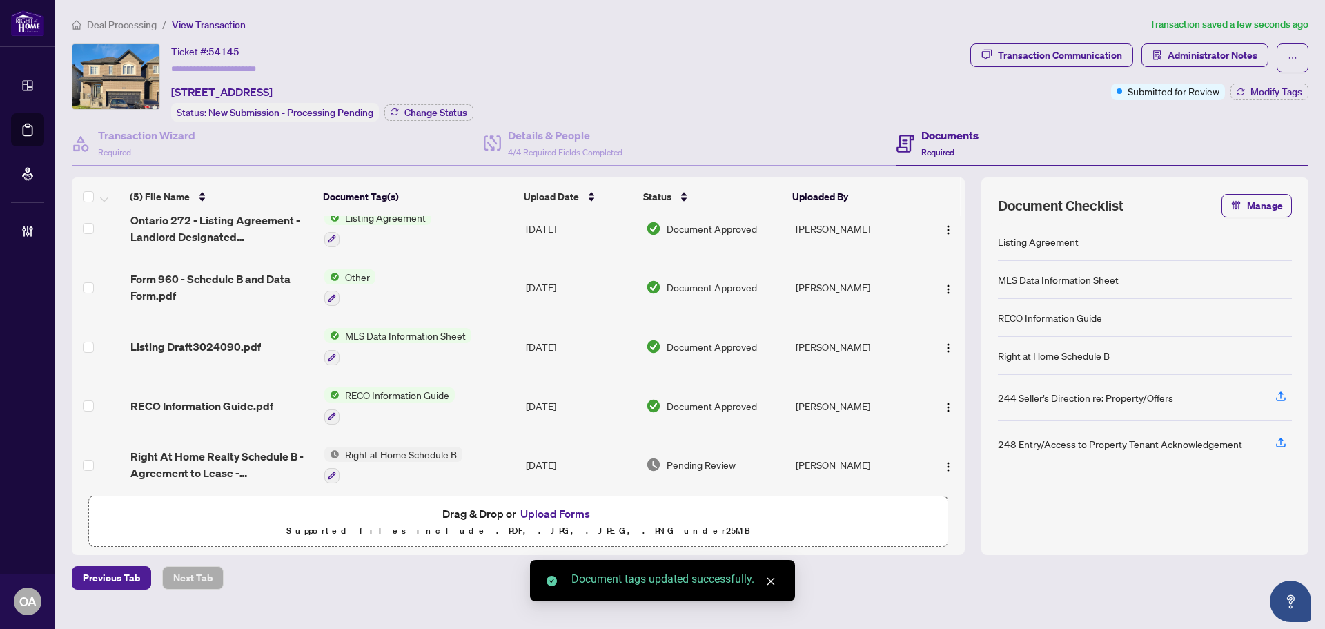
scroll to position [26, 0]
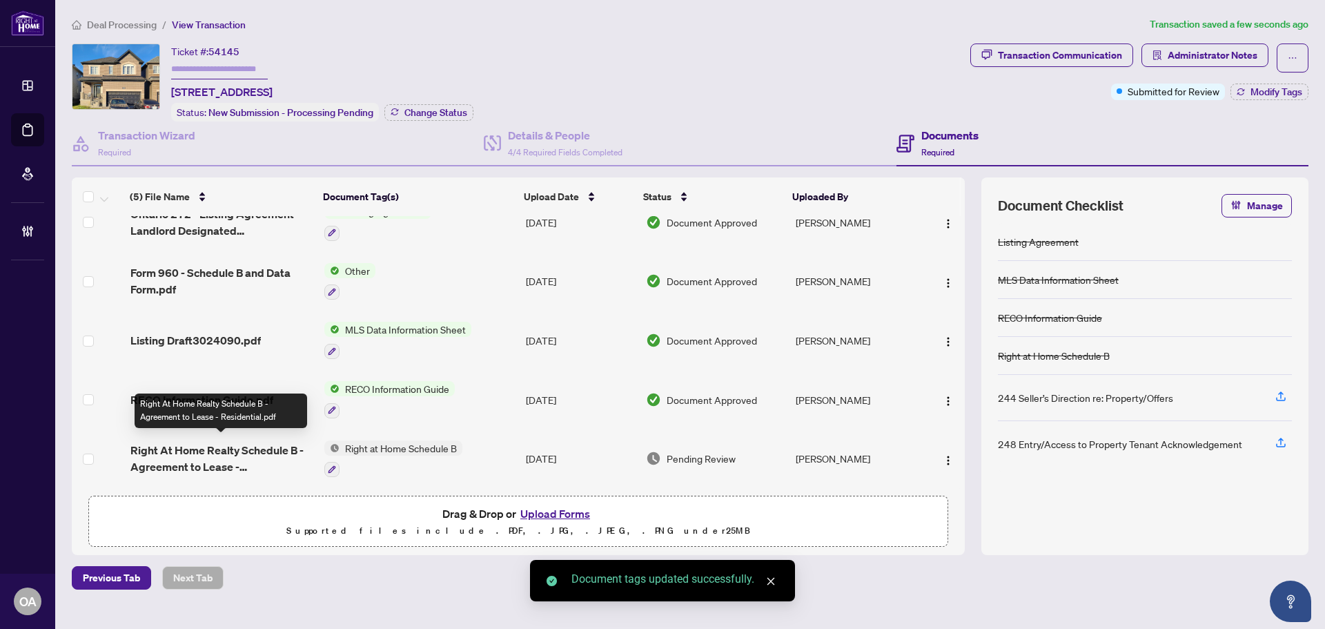
click at [194, 451] on span "Right At Home Realty Schedule B - Agreement to Lease - Residential.pdf" at bounding box center [221, 458] width 183 height 33
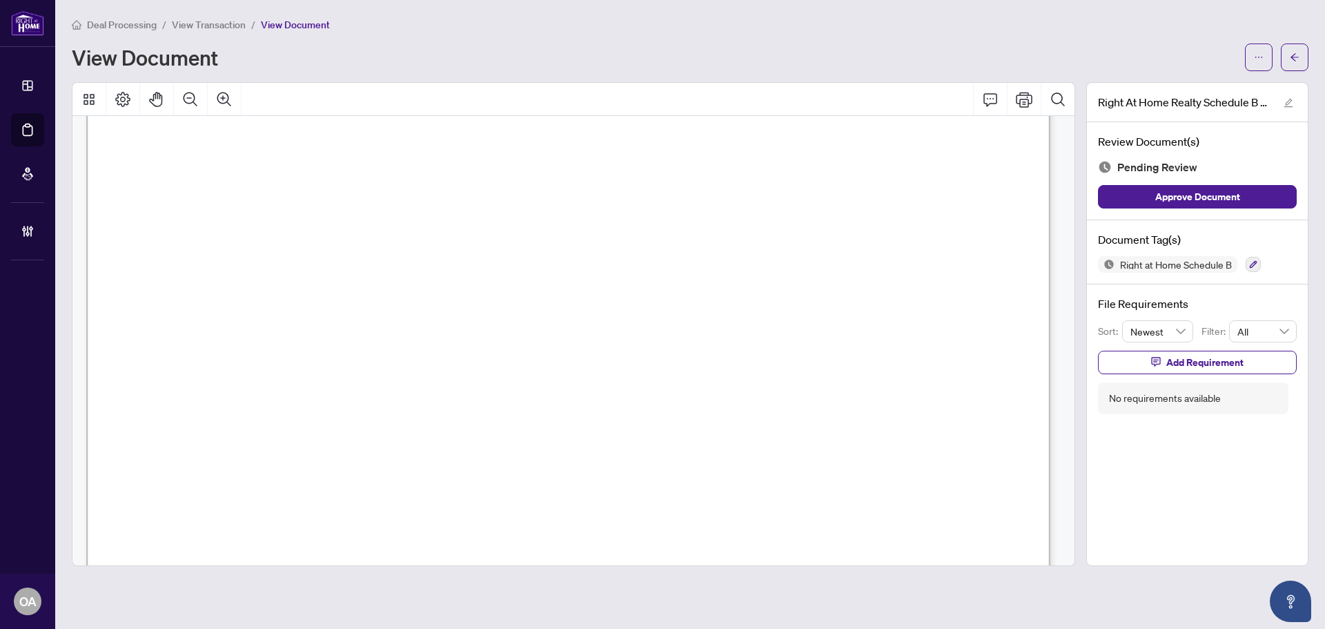
scroll to position [412, 0]
click at [1254, 266] on icon "button" at bounding box center [1253, 264] width 8 height 8
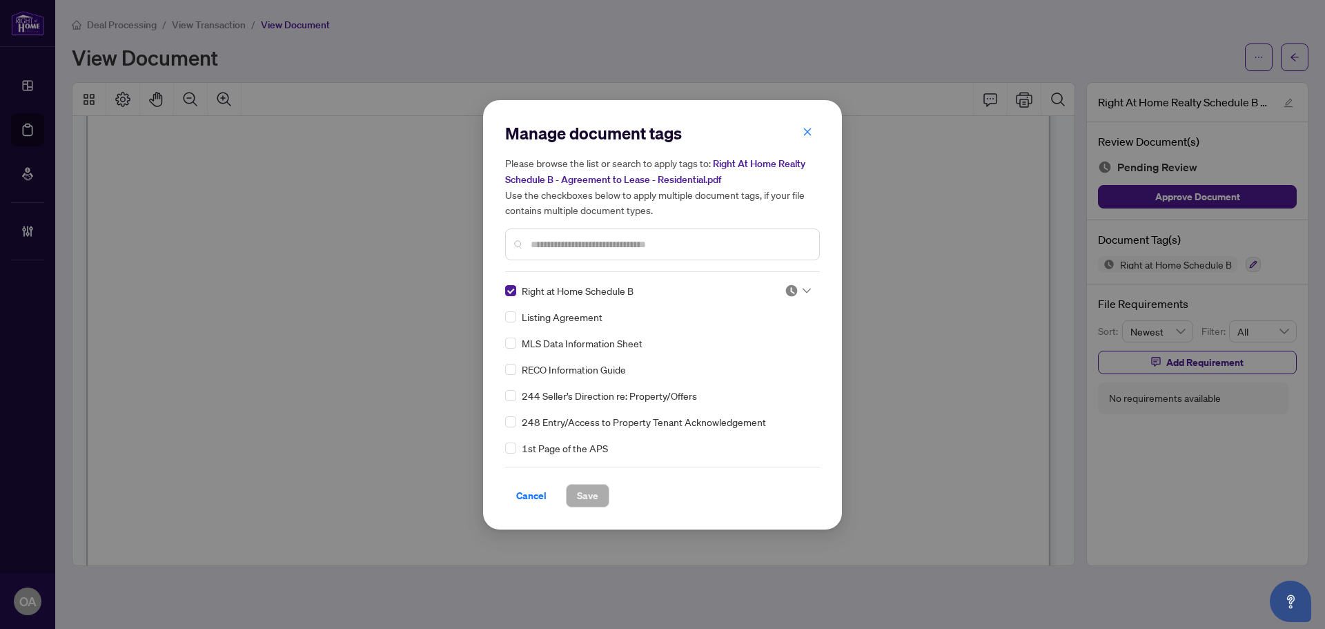
click at [789, 293] on img at bounding box center [792, 291] width 14 height 14
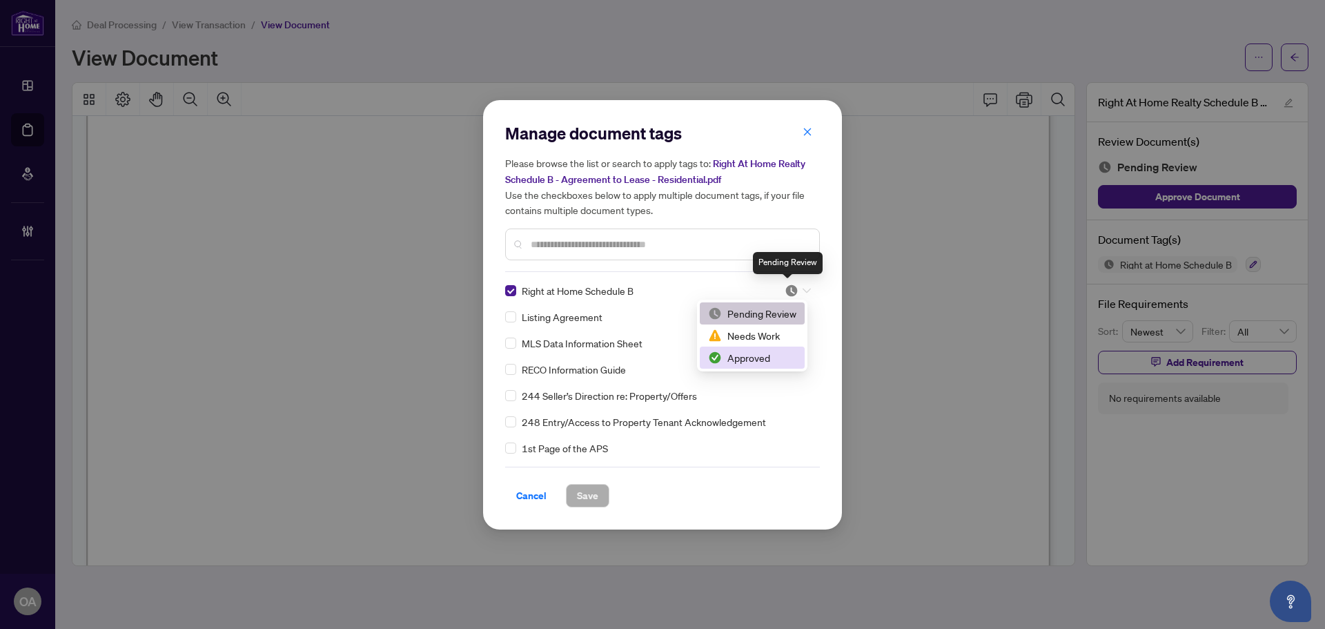
click at [772, 367] on div "Approved" at bounding box center [752, 357] width 105 height 22
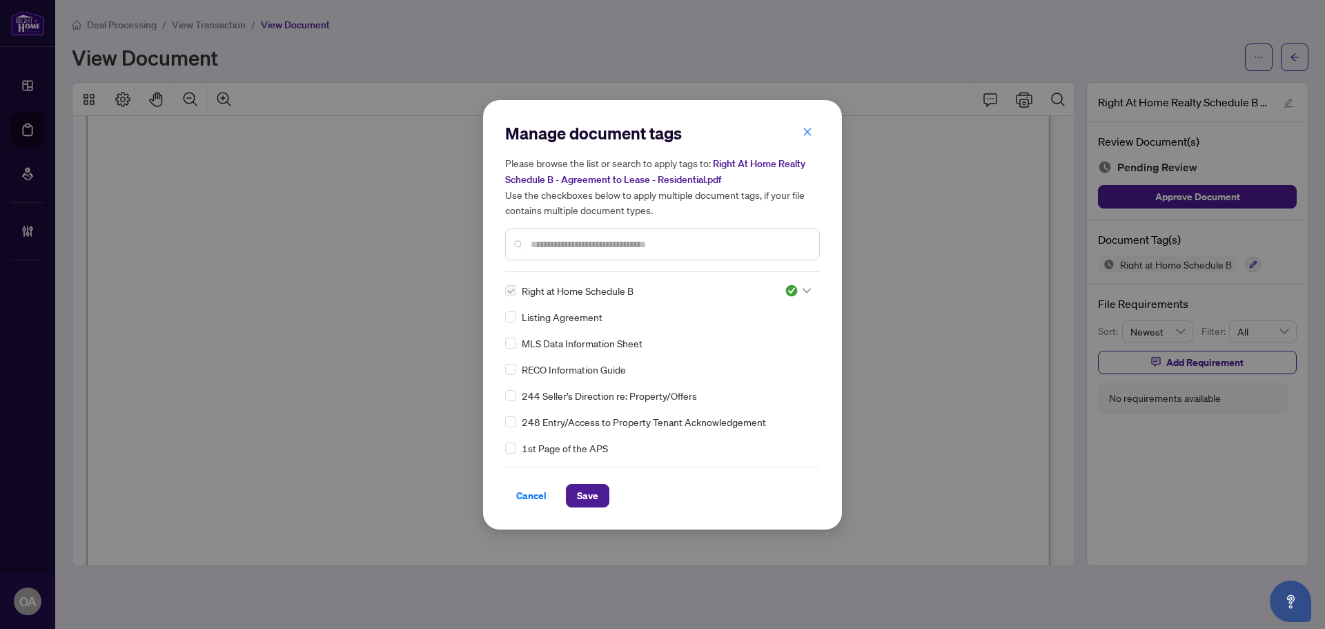
click at [587, 498] on span "Save" at bounding box center [587, 496] width 21 height 22
click at [1289, 61] on div "Manage document tags Please browse the list or search to apply tags to: Right A…" at bounding box center [662, 314] width 1325 height 629
click at [1290, 59] on div "Manage document tags Please browse the list or search to apply tags to: Right A…" at bounding box center [662, 314] width 1325 height 629
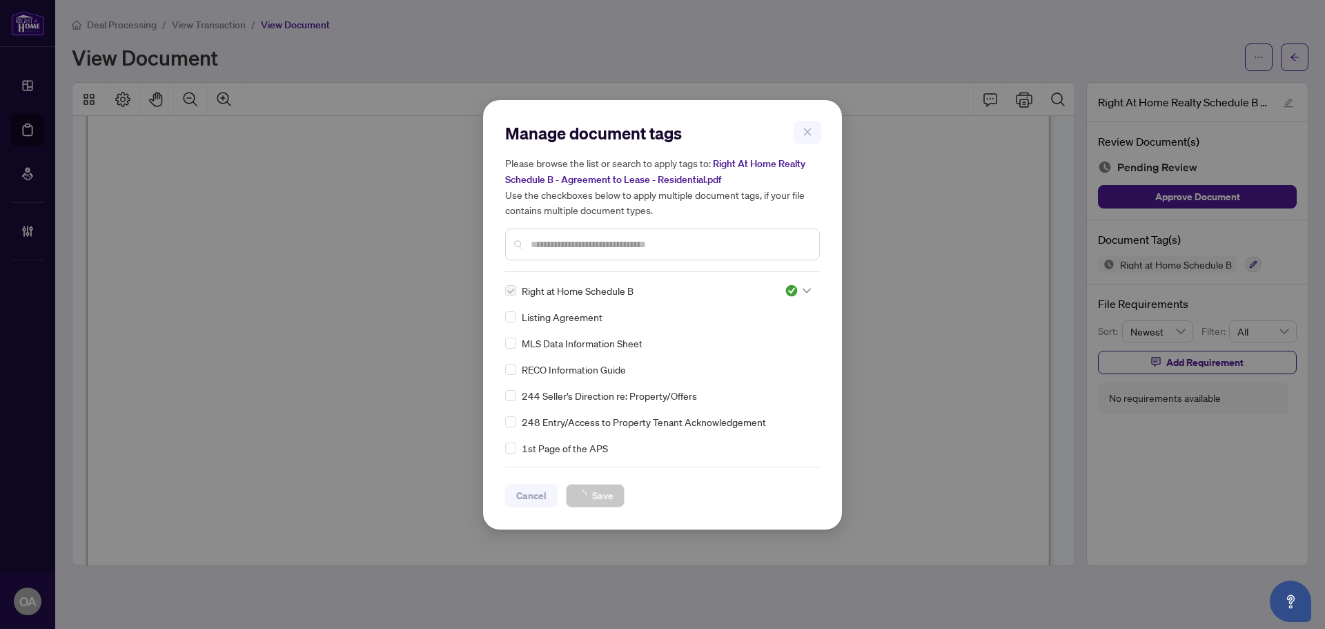
click at [1290, 59] on div "Manage document tags Please browse the list or search to apply tags to: Right A…" at bounding box center [662, 314] width 1325 height 629
click at [1302, 58] on div "Manage document tags Please browse the list or search to apply tags to: Right A…" at bounding box center [662, 314] width 1325 height 629
click at [1302, 63] on div "Manage document tags Please browse the list or search to apply tags to: Right A…" at bounding box center [662, 314] width 1325 height 629
click at [1302, 55] on div "Manage document tags Please browse the list or search to apply tags to: Right A…" at bounding box center [662, 314] width 1325 height 629
click at [1302, 59] on div "Manage document tags Please browse the list or search to apply tags to: Right A…" at bounding box center [662, 314] width 1325 height 629
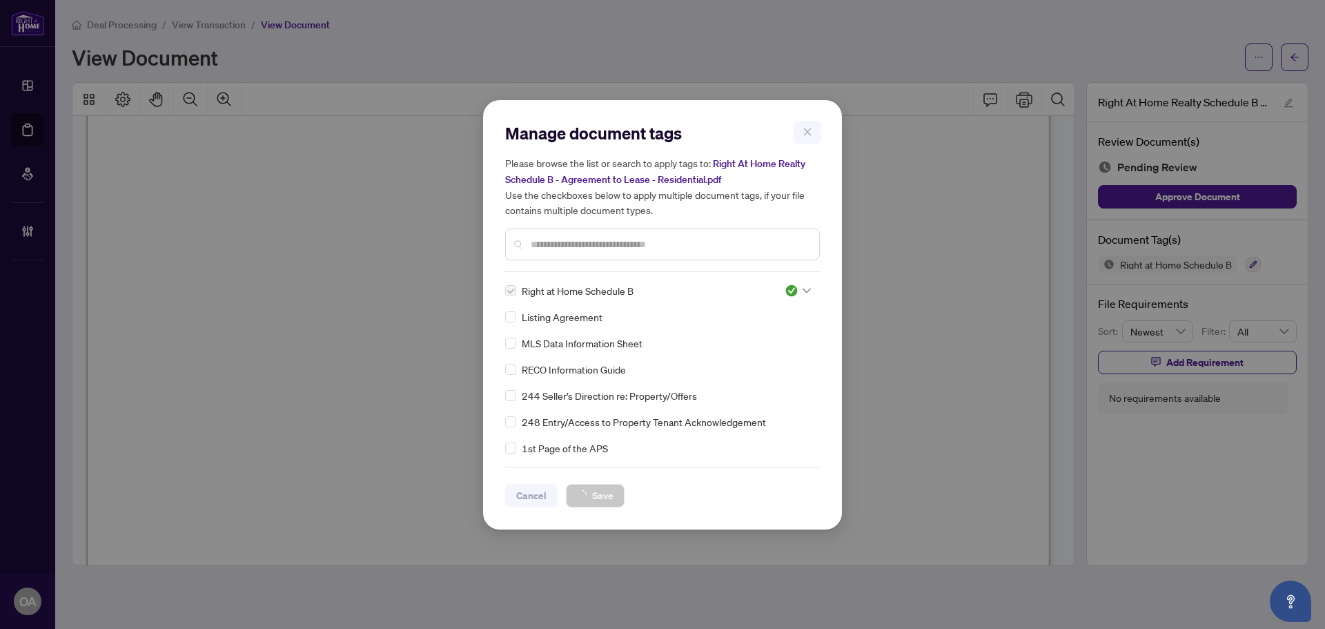
click at [1302, 59] on div "Manage document tags Please browse the list or search to apply tags to: Right A…" at bounding box center [662, 314] width 1325 height 629
click at [1296, 57] on div "Manage document tags Please browse the list or search to apply tags to: Right A…" at bounding box center [662, 314] width 1325 height 629
click at [1295, 62] on div "Manage document tags Please browse the list or search to apply tags to: Right A…" at bounding box center [662, 314] width 1325 height 629
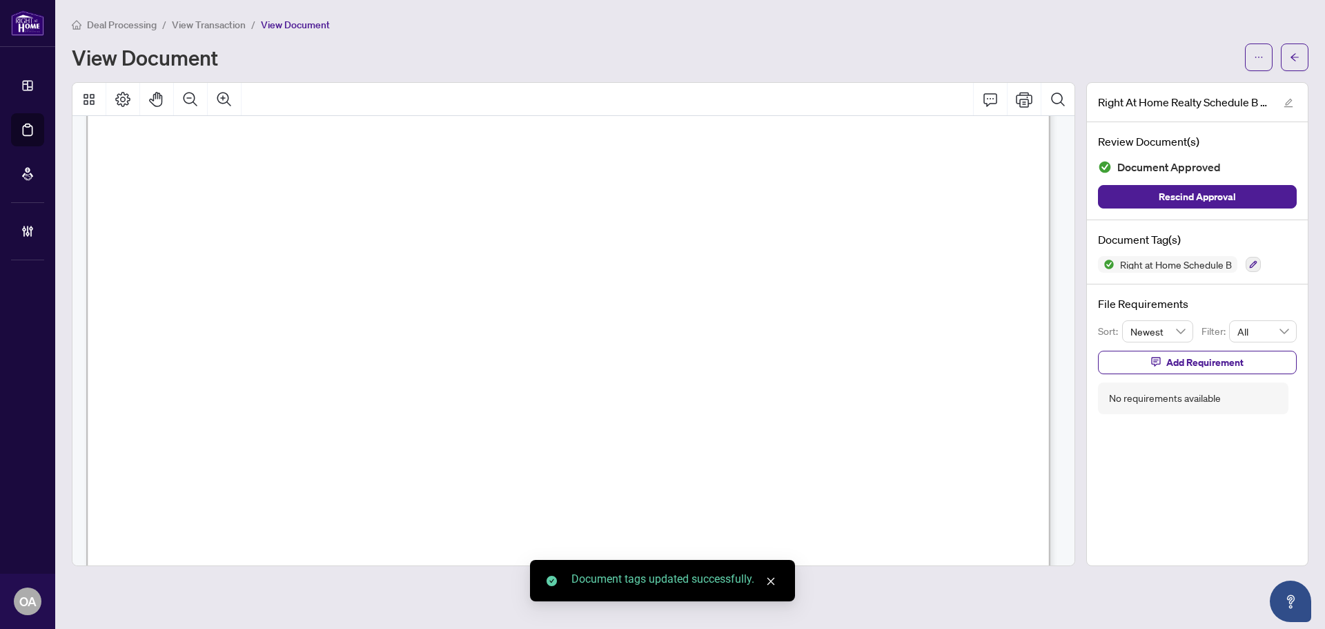
click at [1295, 62] on span "button" at bounding box center [1295, 57] width 10 height 22
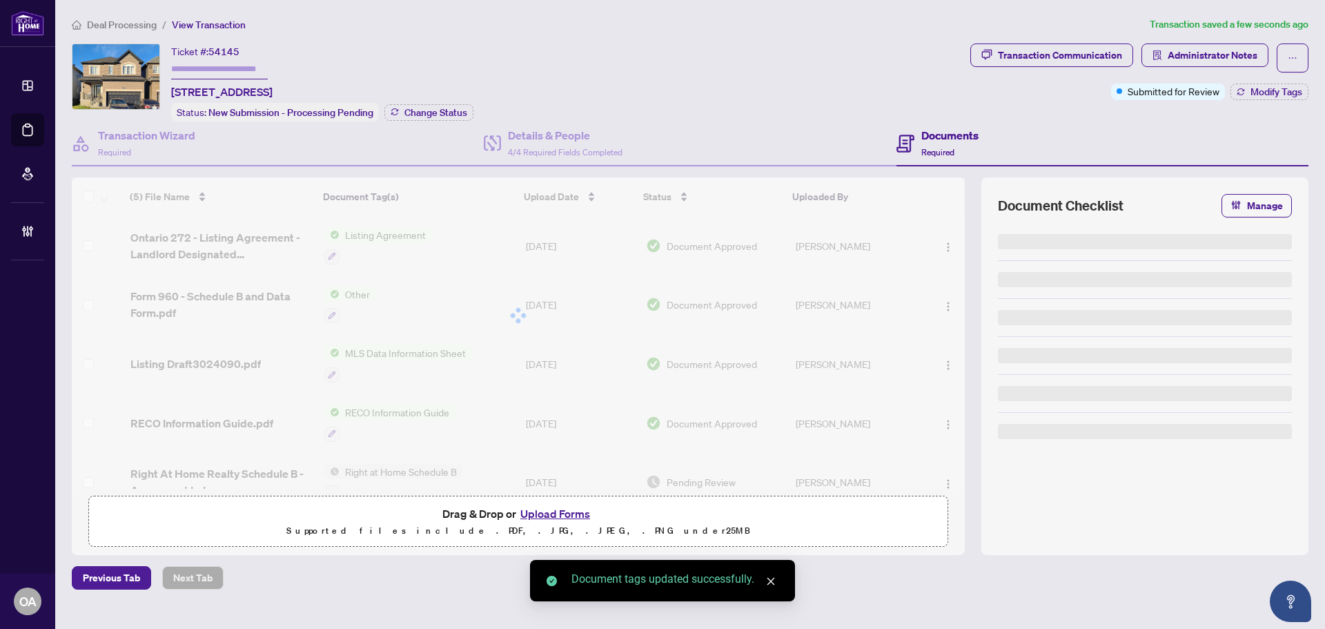
click at [1295, 62] on icon "ellipsis" at bounding box center [1293, 58] width 10 height 10
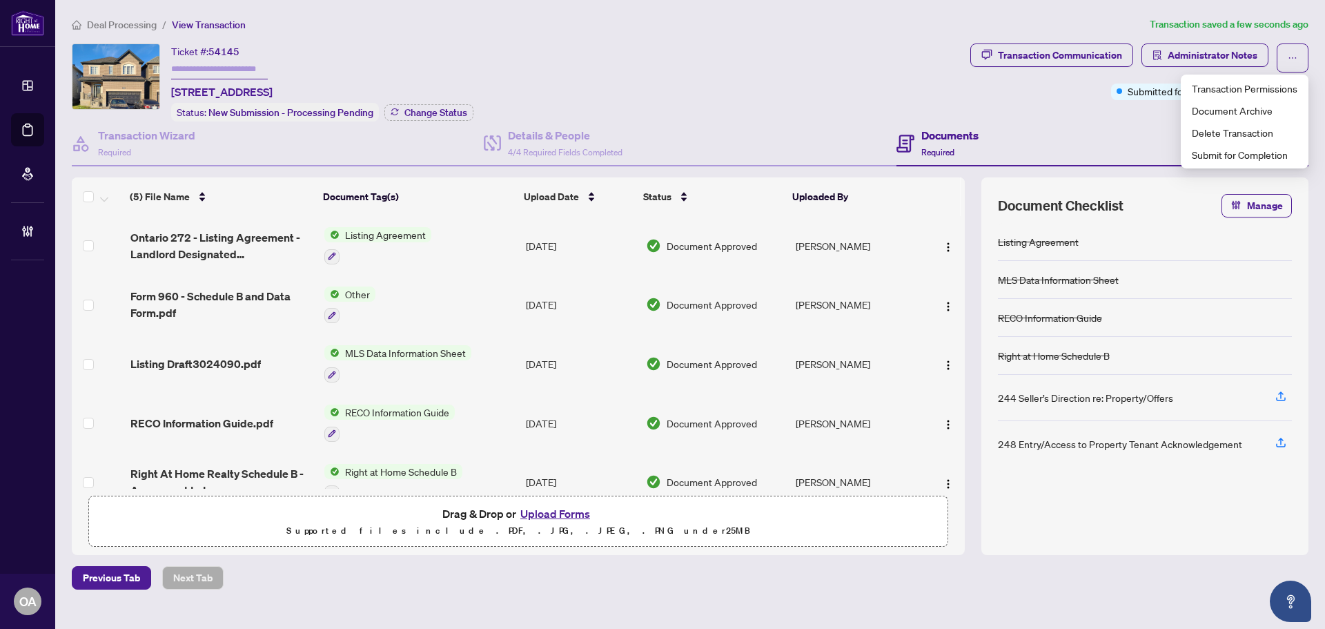
click at [1070, 137] on div "Documents Required" at bounding box center [1103, 143] width 412 height 45
click at [1253, 92] on span "Modify Tags" at bounding box center [1277, 92] width 52 height 10
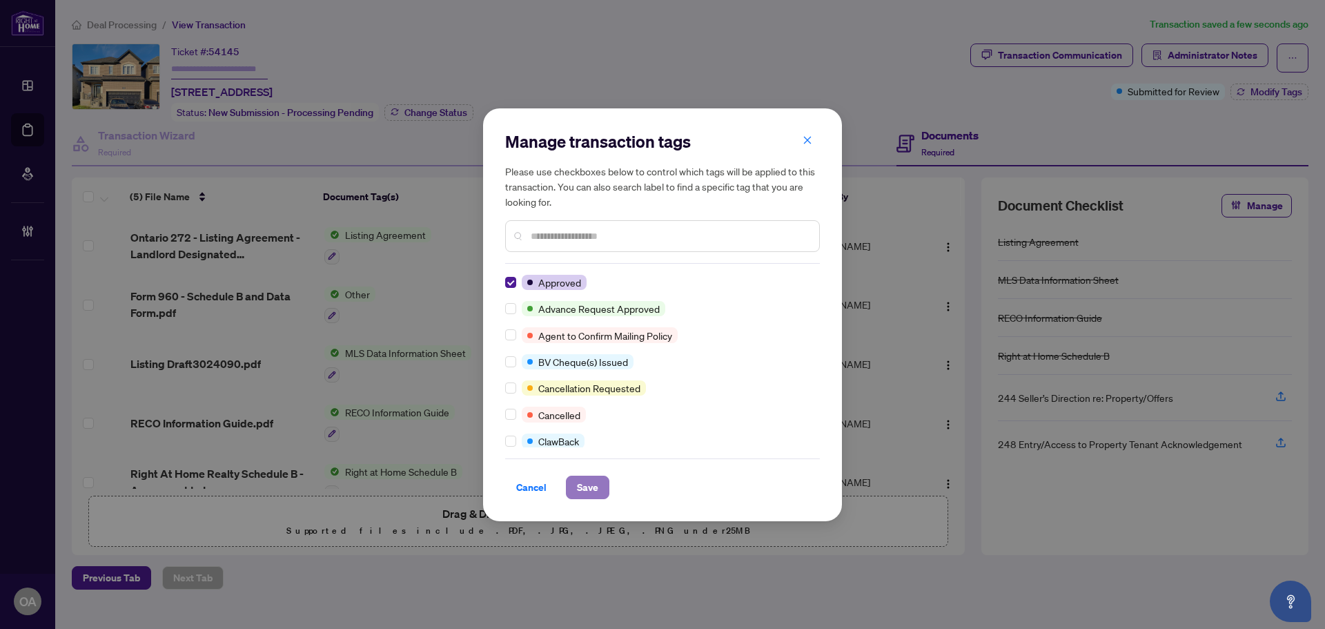
click at [585, 479] on span "Save" at bounding box center [587, 487] width 21 height 22
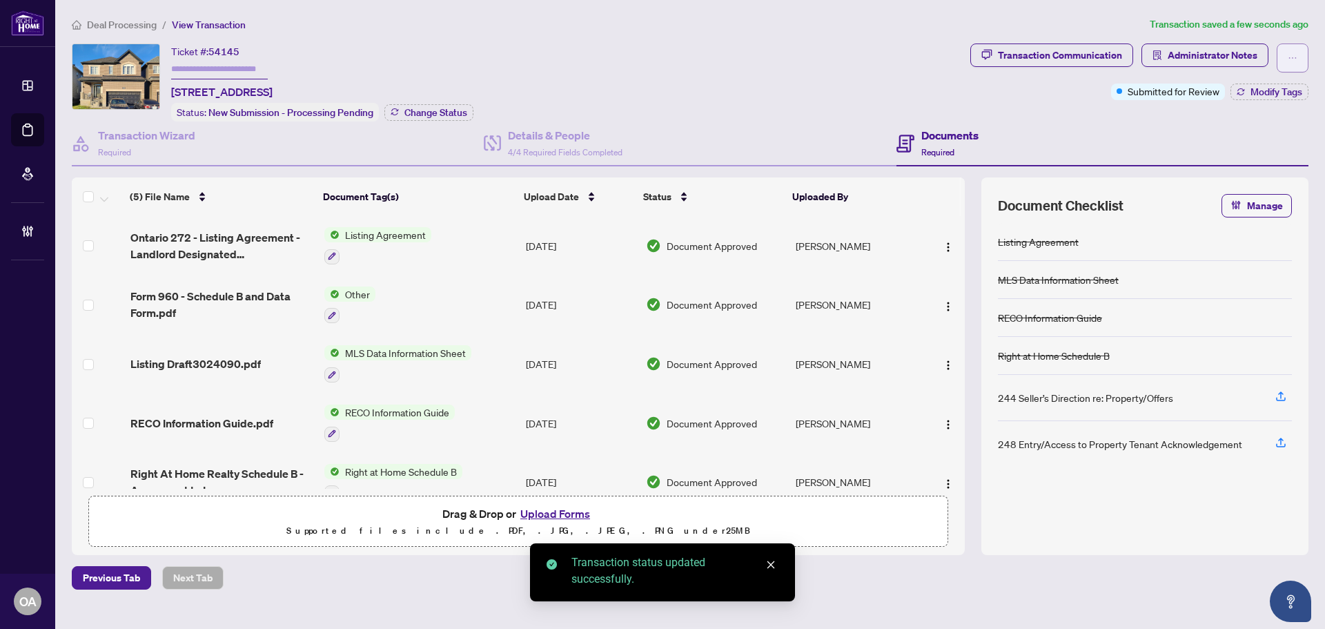
click at [1295, 52] on span "button" at bounding box center [1293, 58] width 10 height 22
click at [1219, 156] on span "Submit for Completion" at bounding box center [1245, 154] width 106 height 15
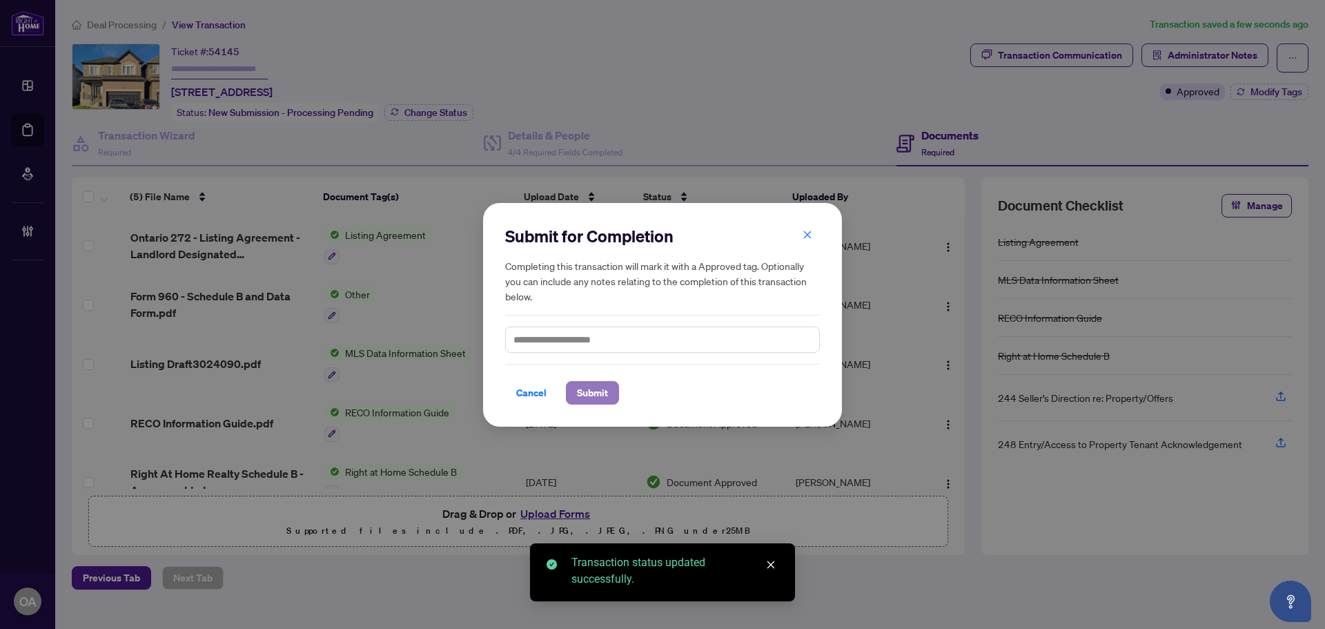
click at [614, 386] on button "Submit" at bounding box center [592, 392] width 53 height 23
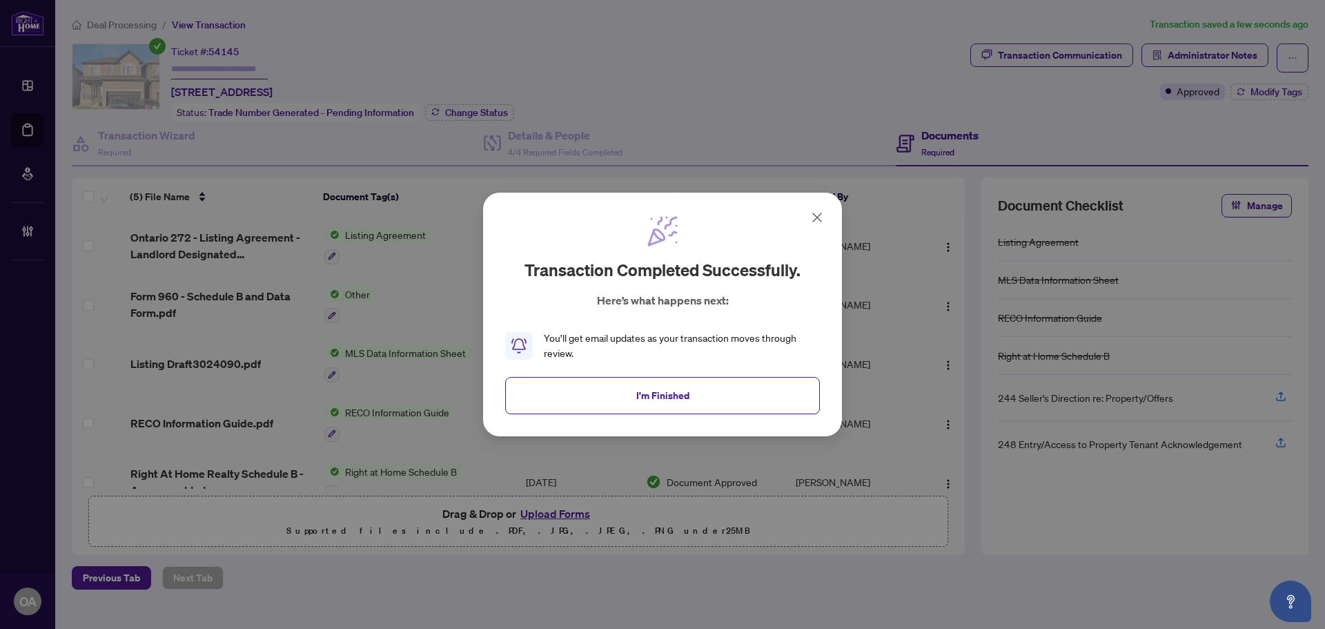
click at [616, 405] on button "I'm Finished" at bounding box center [662, 395] width 315 height 37
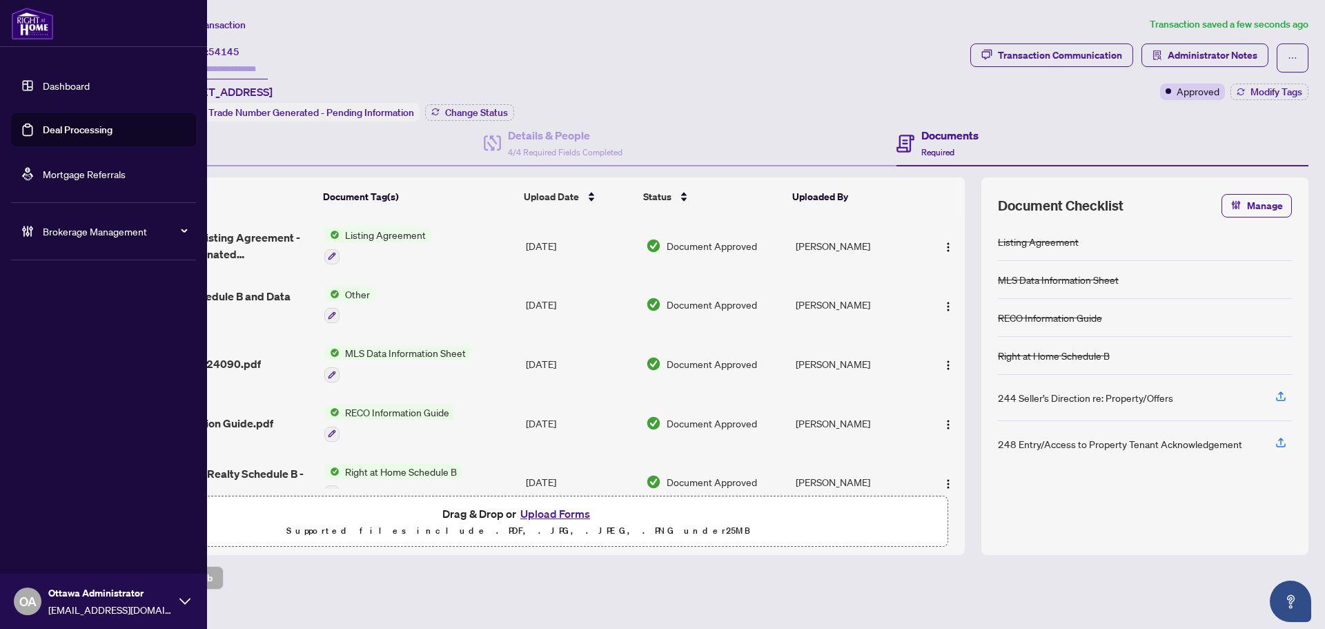
click at [46, 124] on link "Deal Processing" at bounding box center [78, 130] width 70 height 12
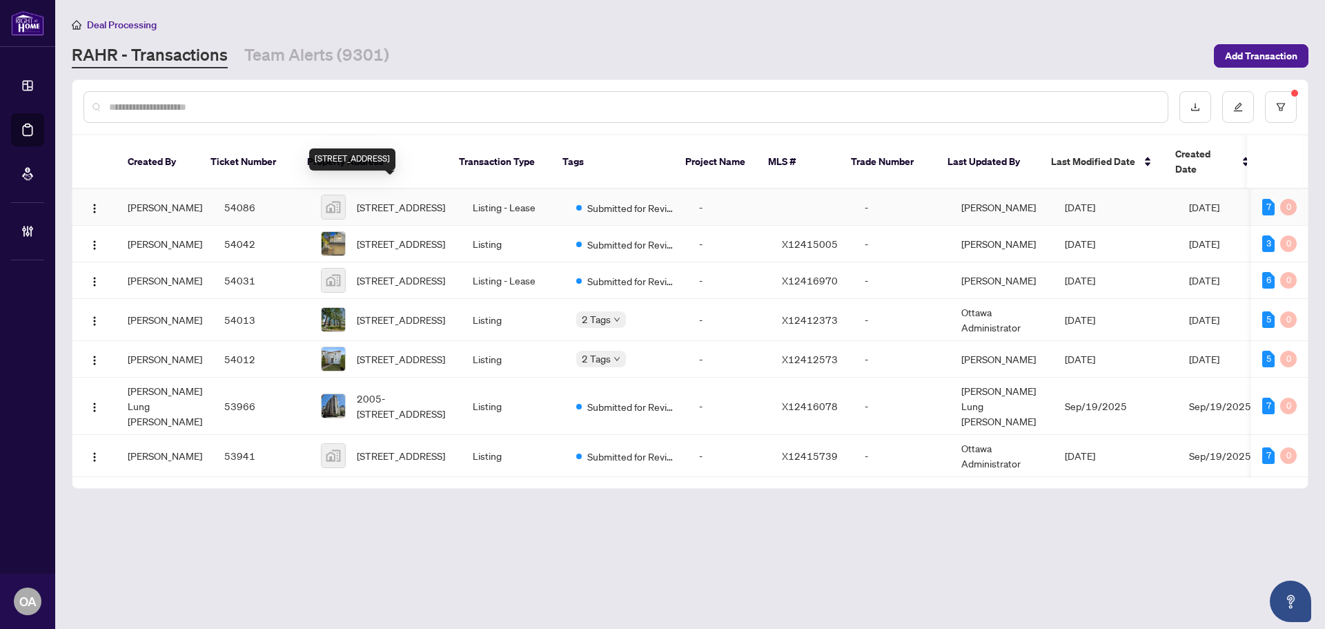
click at [395, 199] on span "332 Peninsula Road, Ottawa, ON, Canada" at bounding box center [401, 206] width 88 height 15
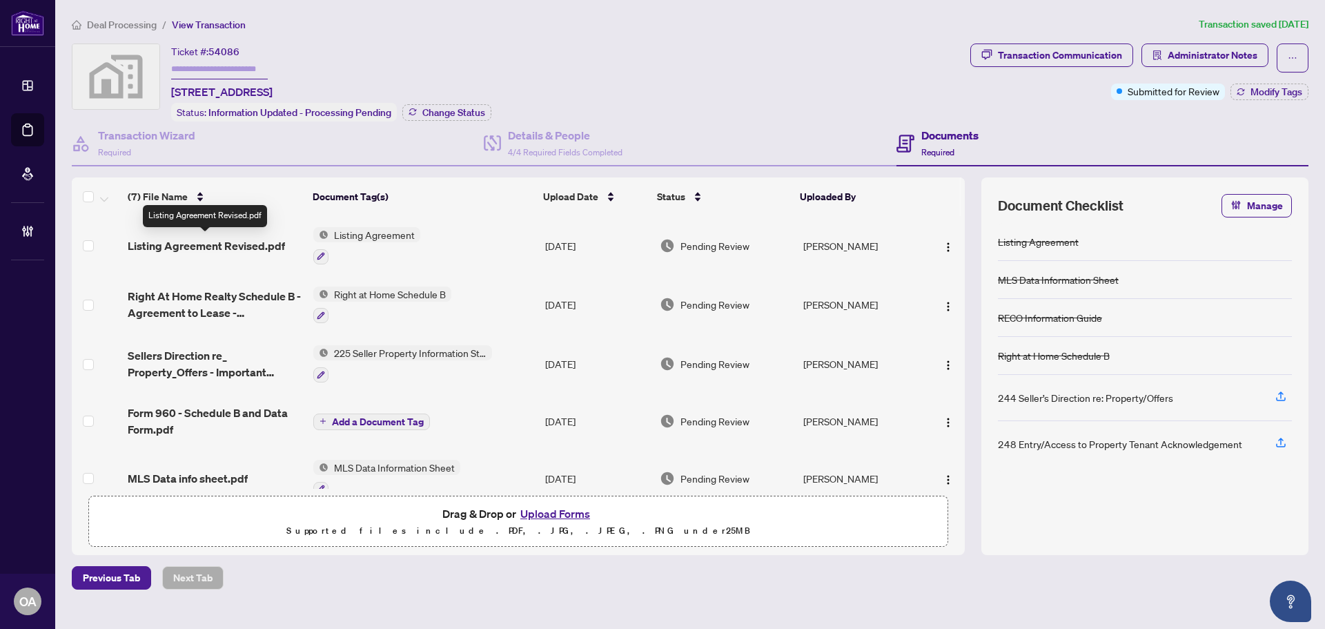
click at [183, 242] on span "Listing Agreement Revised.pdf" at bounding box center [206, 245] width 157 height 17
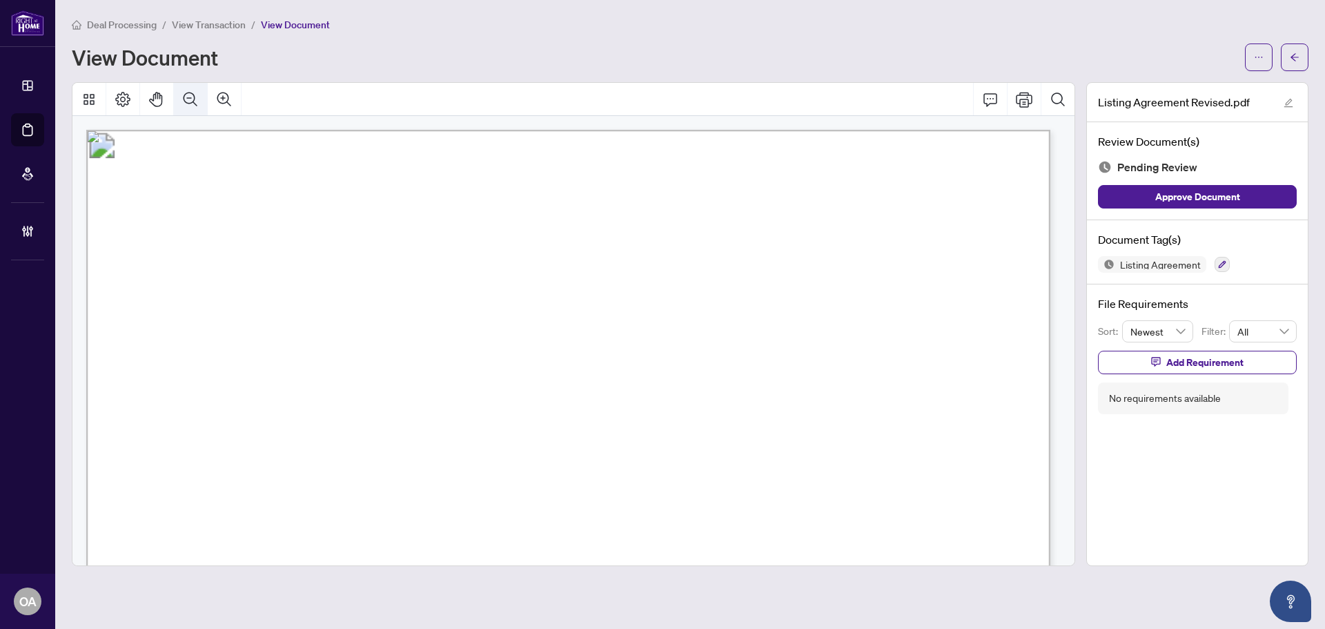
click at [194, 95] on icon "Zoom Out" at bounding box center [191, 99] width 14 height 14
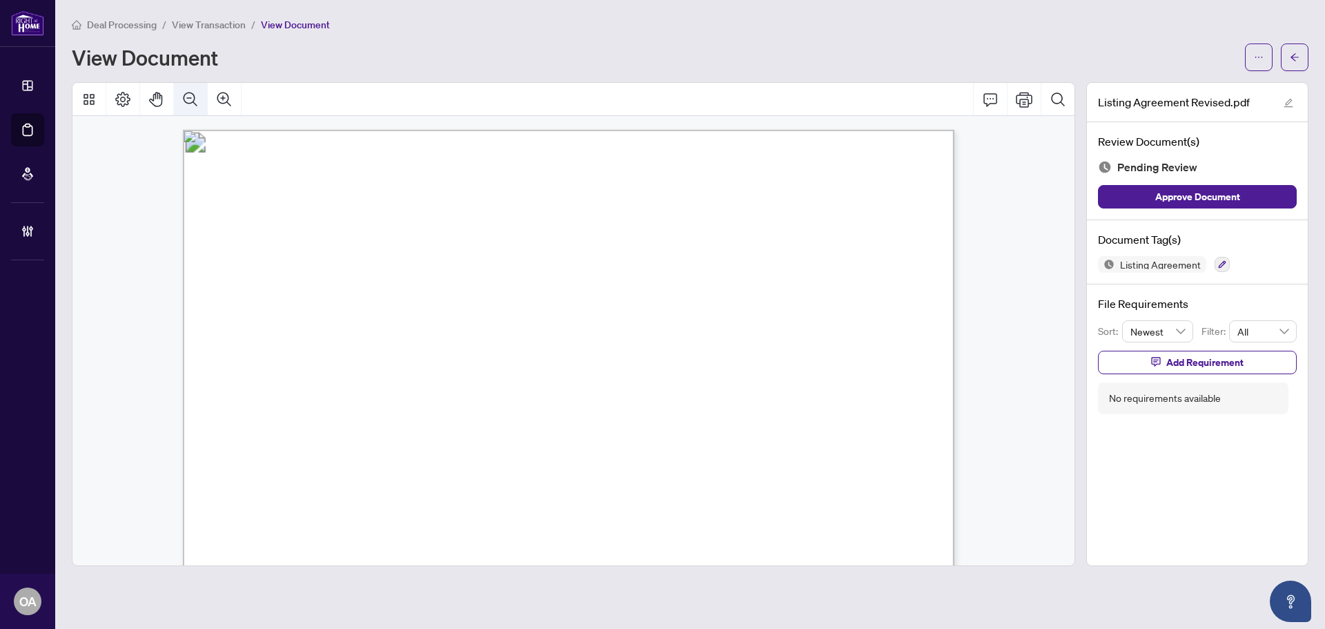
click at [194, 95] on icon "Zoom Out" at bounding box center [191, 99] width 14 height 14
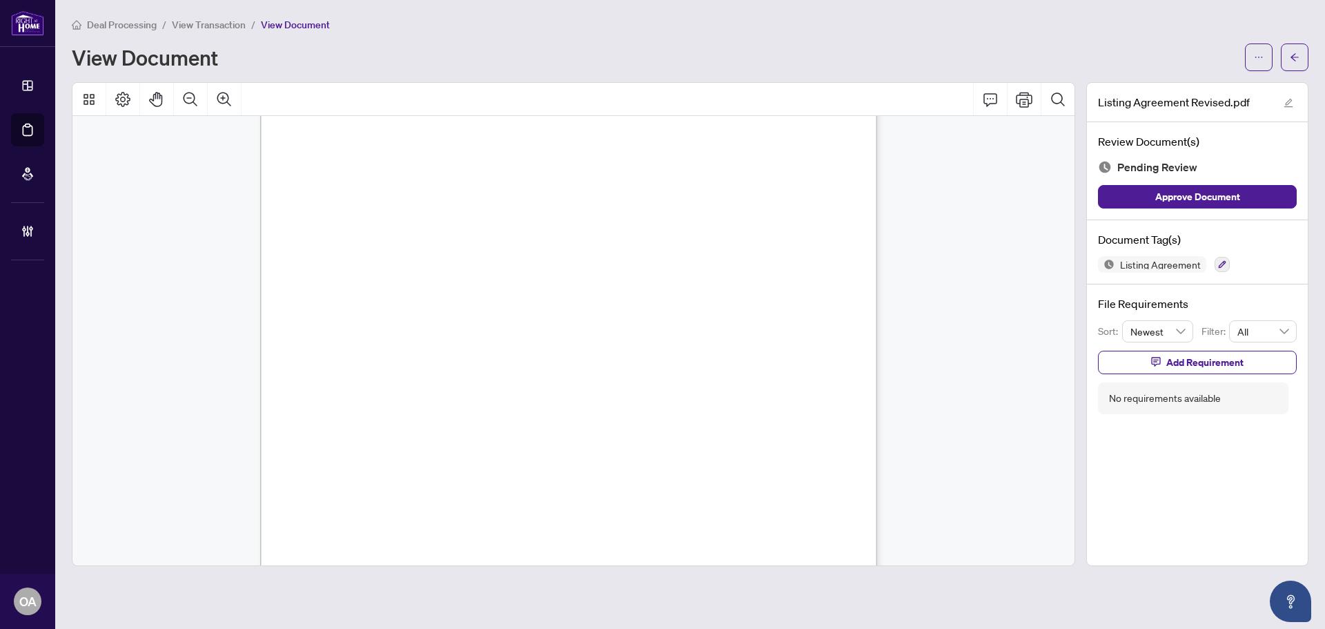
scroll to position [3652, 0]
click at [1216, 267] on button "button" at bounding box center [1222, 264] width 15 height 15
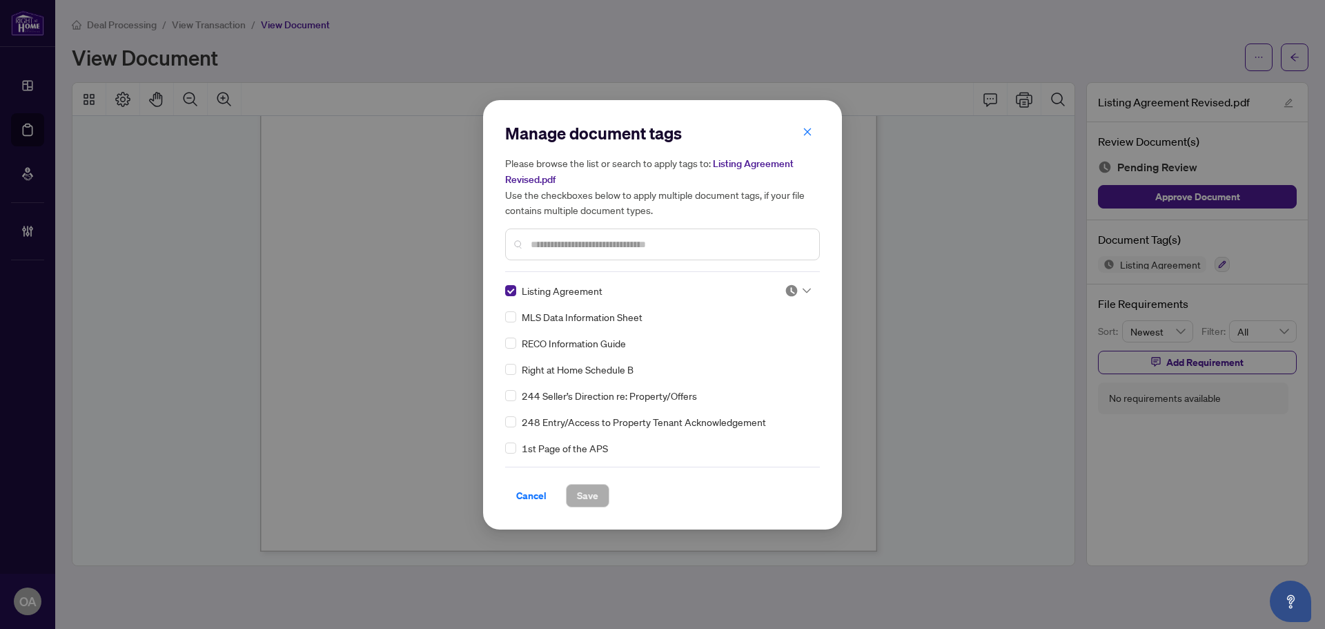
drag, startPoint x: 776, startPoint y: 291, endPoint x: 788, endPoint y: 288, distance: 12.1
click at [779, 291] on div at bounding box center [793, 291] width 35 height 14
click at [756, 362] on div "Approved" at bounding box center [752, 357] width 88 height 15
click at [585, 503] on span "Save" at bounding box center [587, 496] width 21 height 22
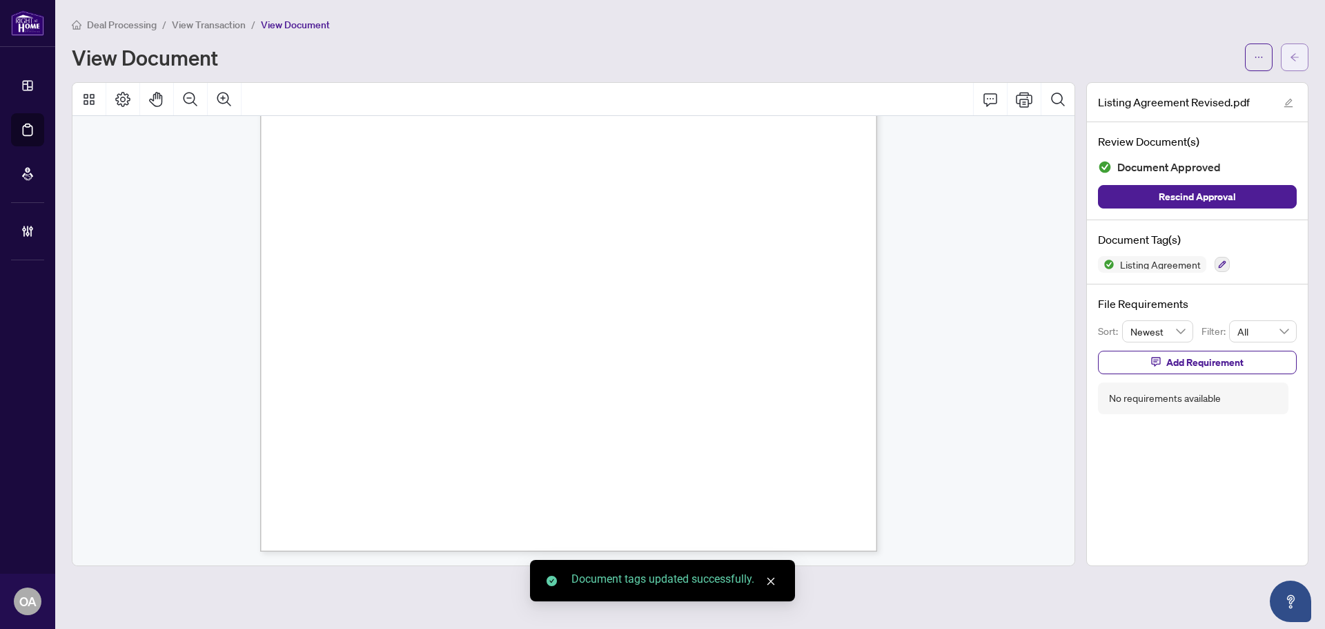
click at [1291, 56] on icon "arrow-left" at bounding box center [1295, 57] width 10 height 10
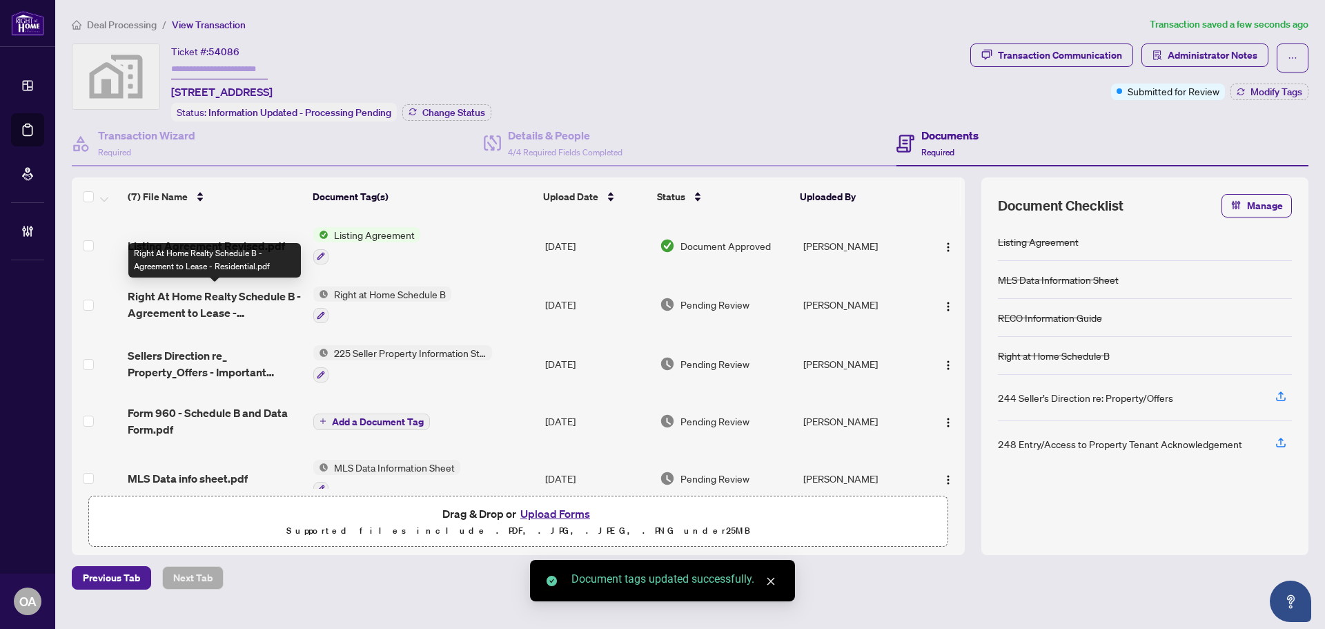
click at [197, 295] on span "Right At Home Realty Schedule B - Agreement to Lease - Residential.pdf" at bounding box center [215, 304] width 175 height 33
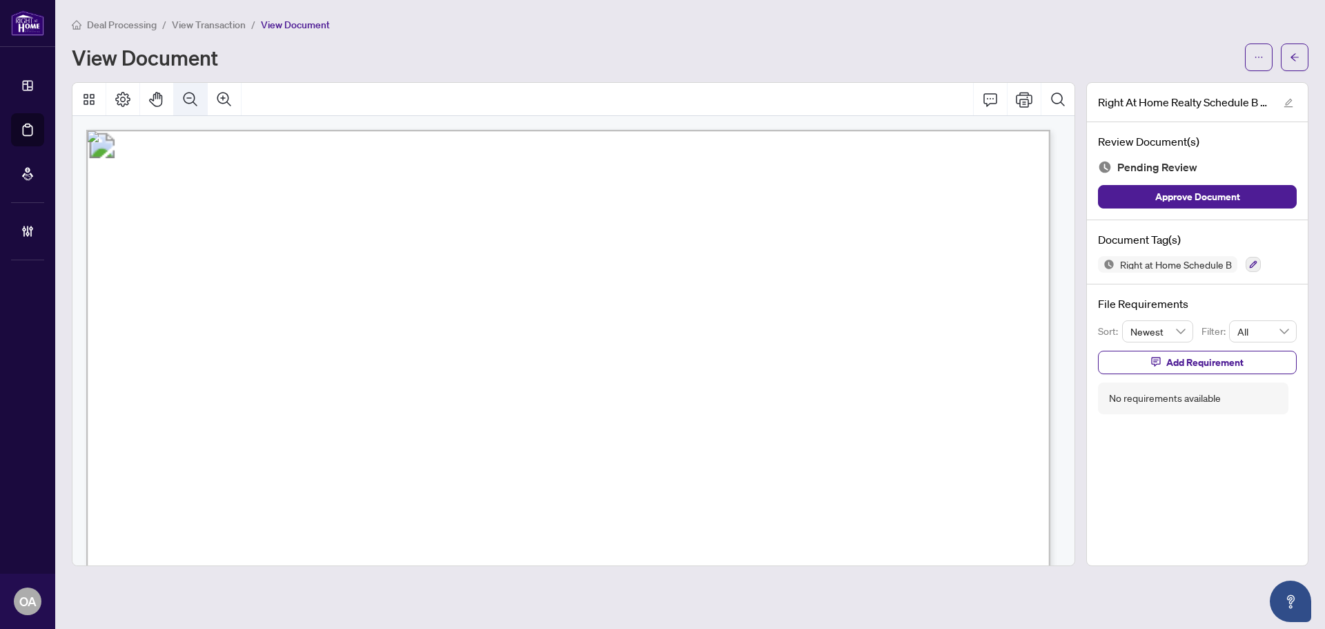
click at [197, 96] on icon "Zoom Out" at bounding box center [190, 99] width 17 height 17
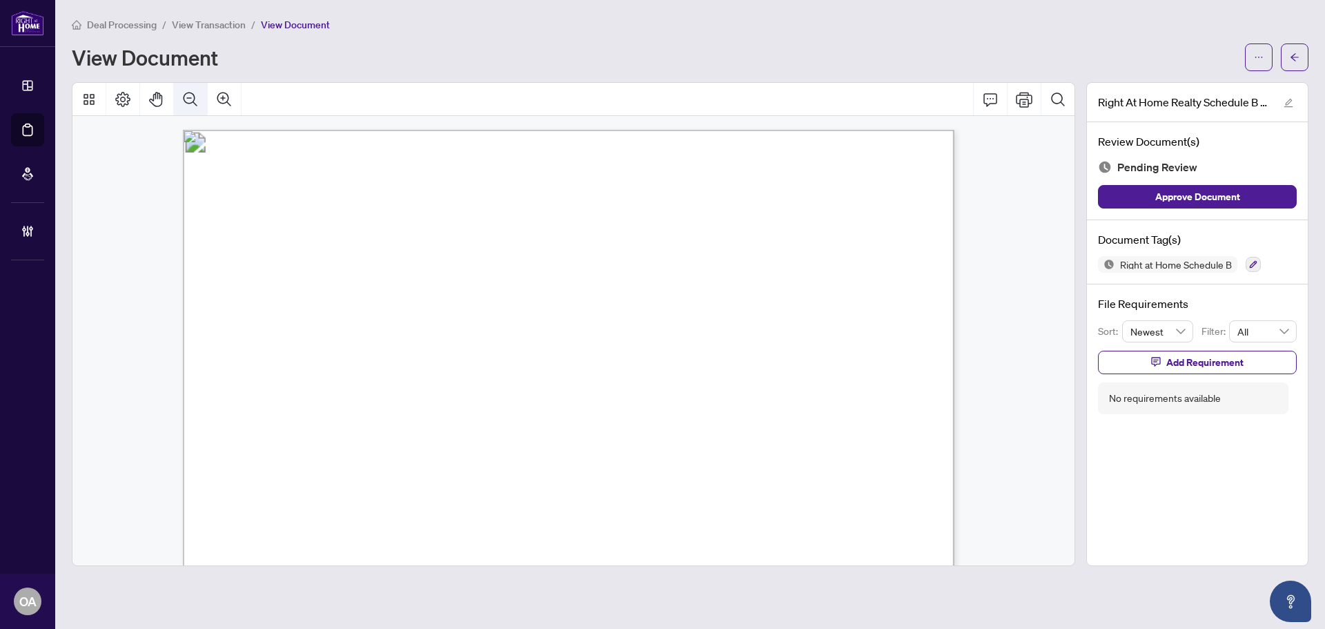
click at [197, 96] on icon "Zoom Out" at bounding box center [190, 99] width 17 height 17
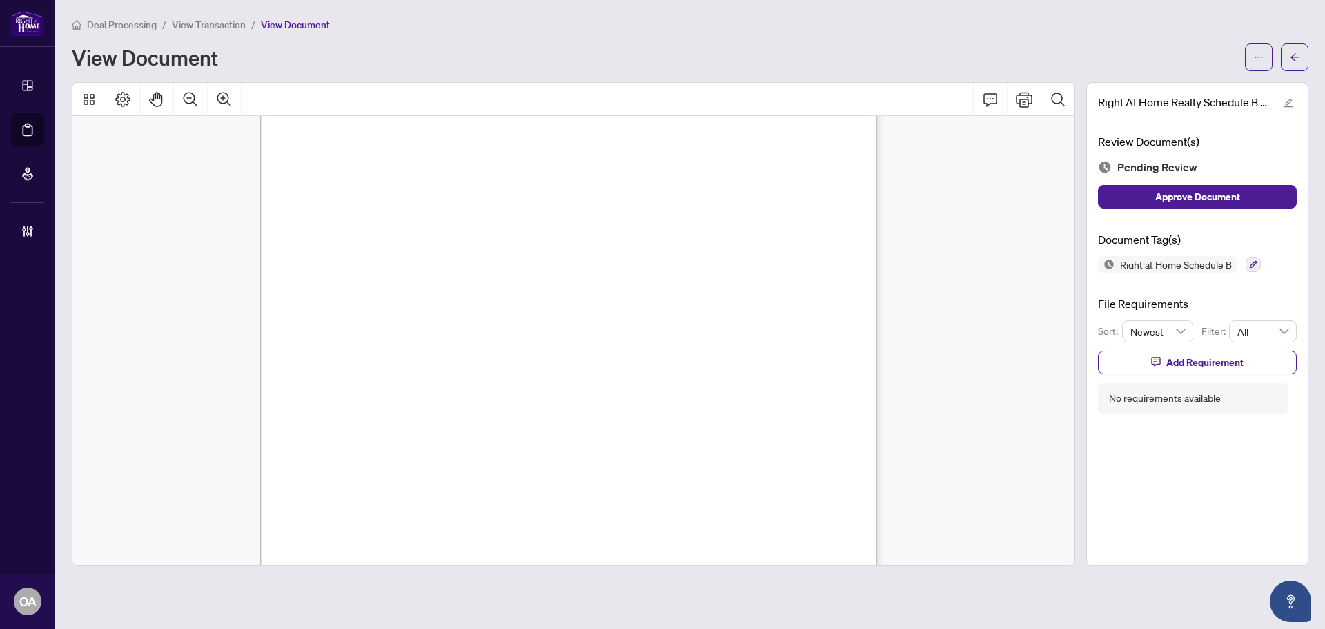
scroll to position [377, 0]
click at [1252, 260] on icon "button" at bounding box center [1253, 264] width 8 height 8
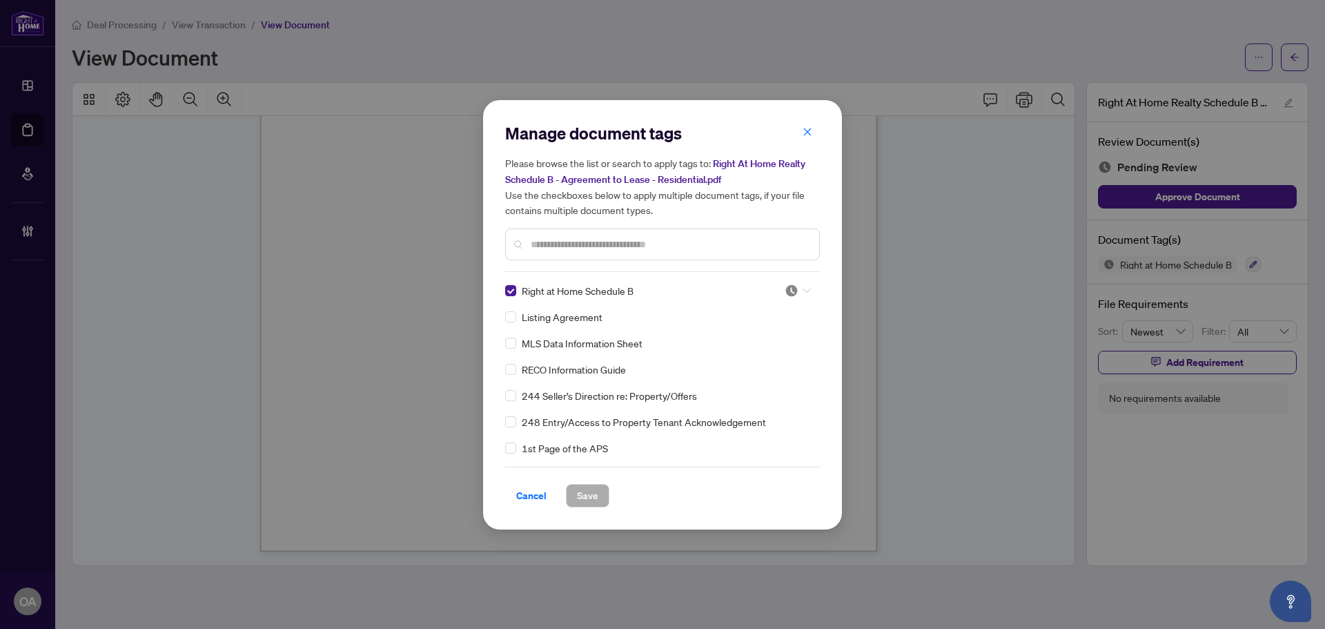
click at [806, 299] on span at bounding box center [798, 290] width 26 height 21
click at [801, 295] on div at bounding box center [798, 291] width 26 height 14
click at [807, 283] on div "Right at Home Schedule B 1 Listing Agreement MLS Data Information Sheet RECO In…" at bounding box center [662, 369] width 315 height 173
click at [788, 291] on img at bounding box center [792, 291] width 14 height 14
click at [765, 359] on div "Approved" at bounding box center [752, 357] width 88 height 15
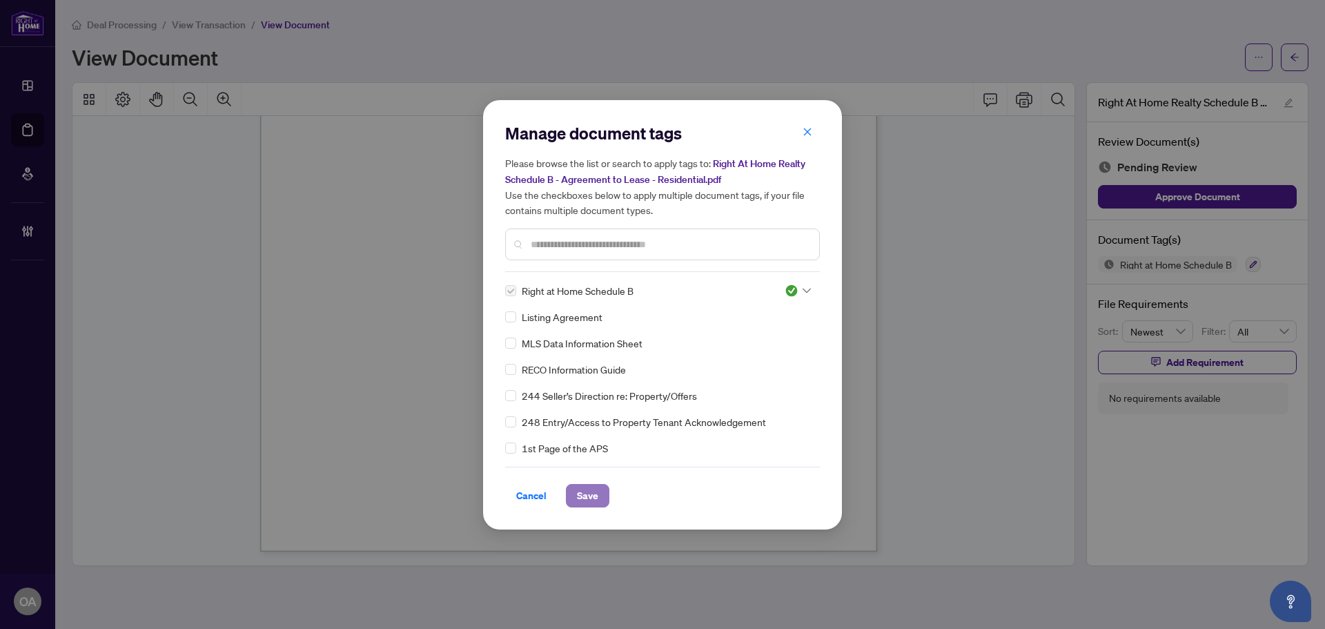
click at [586, 491] on span "Save" at bounding box center [587, 496] width 21 height 22
click at [1300, 58] on div "Manage document tags Please browse the list or search to apply tags to: Right A…" at bounding box center [662, 314] width 1325 height 629
click at [1300, 61] on div "Manage document tags Please browse the list or search to apply tags to: Right A…" at bounding box center [662, 314] width 1325 height 629
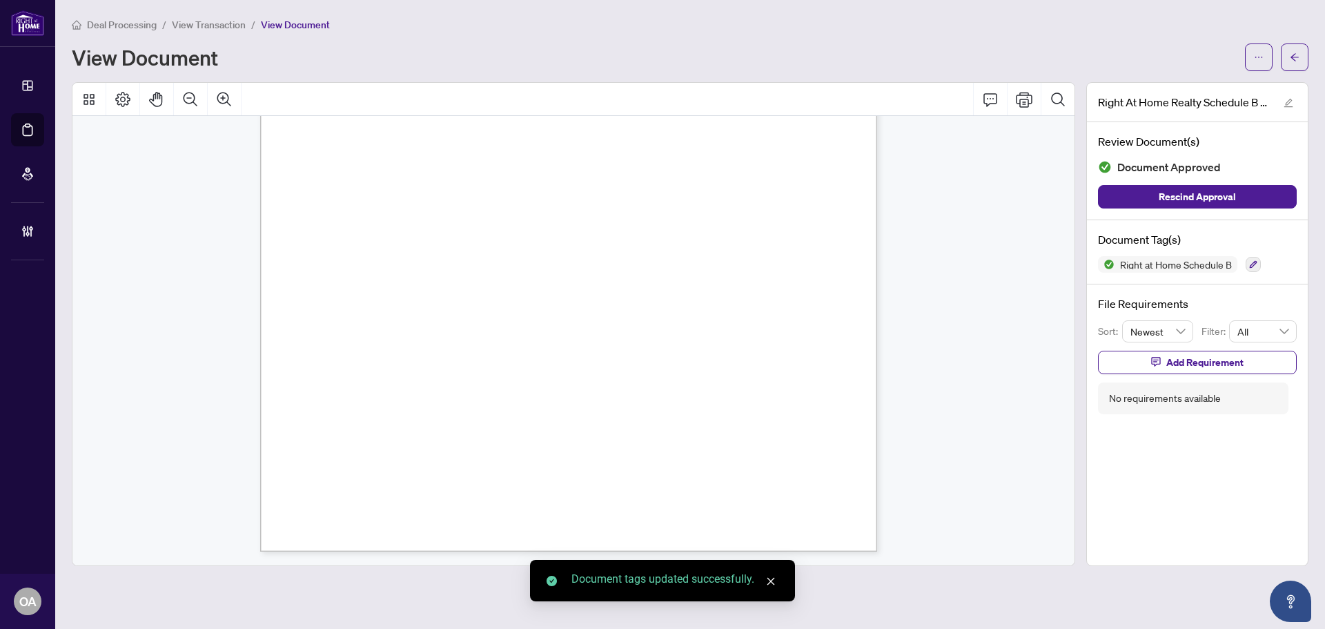
click at [1300, 64] on div "Manage document tags Please browse the list or search to apply tags to: Right A…" at bounding box center [662, 314] width 1325 height 629
click at [1299, 58] on icon "arrow-left" at bounding box center [1295, 57] width 10 height 10
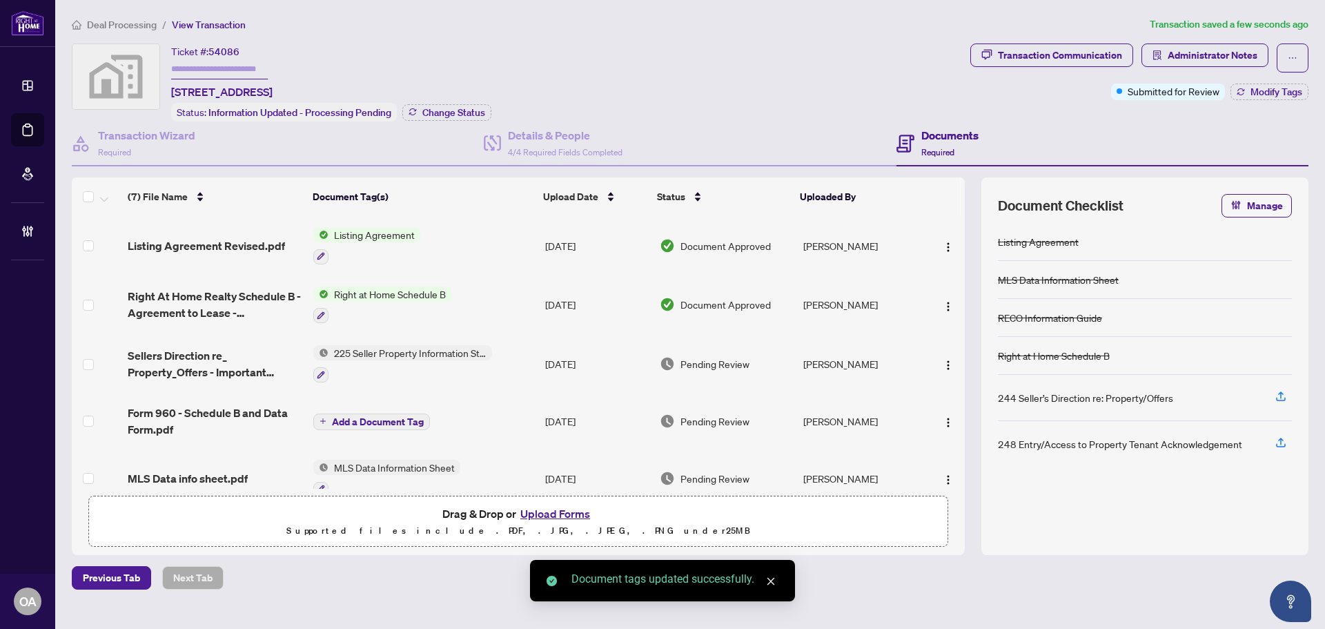
click at [216, 364] on span "Sellers Direction re_ Property_Offers - Important Information for Seller Acknow…" at bounding box center [215, 363] width 175 height 33
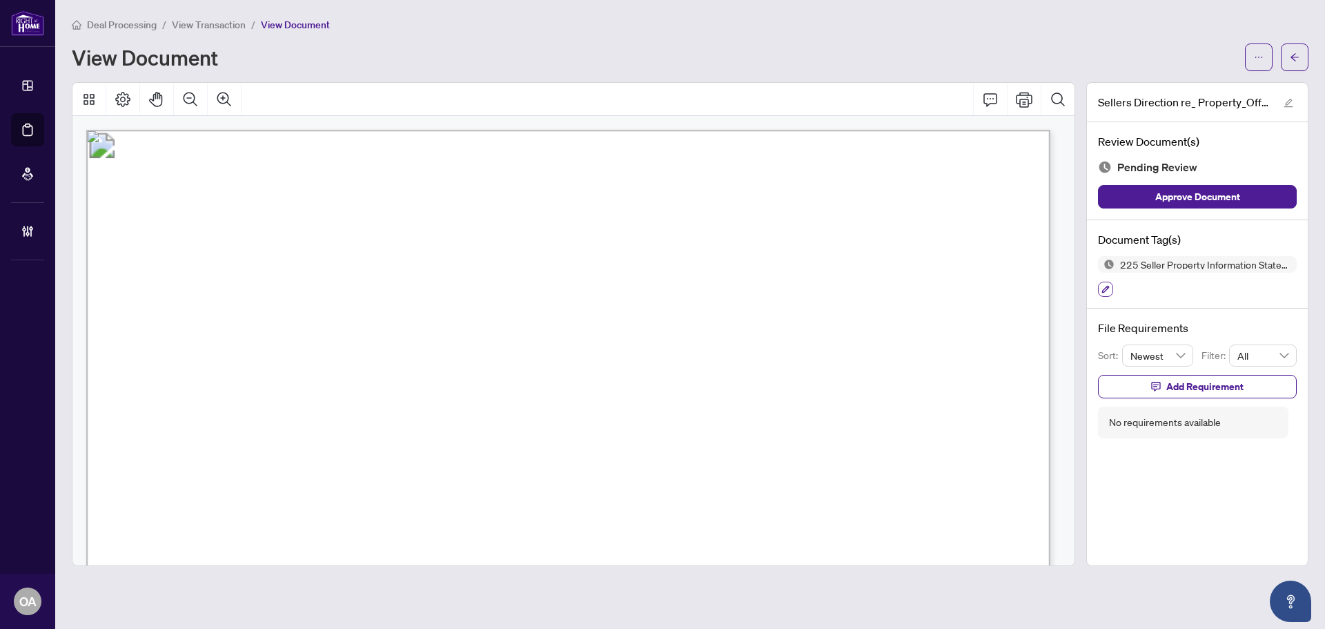
click at [1108, 285] on icon "button" at bounding box center [1106, 289] width 8 height 8
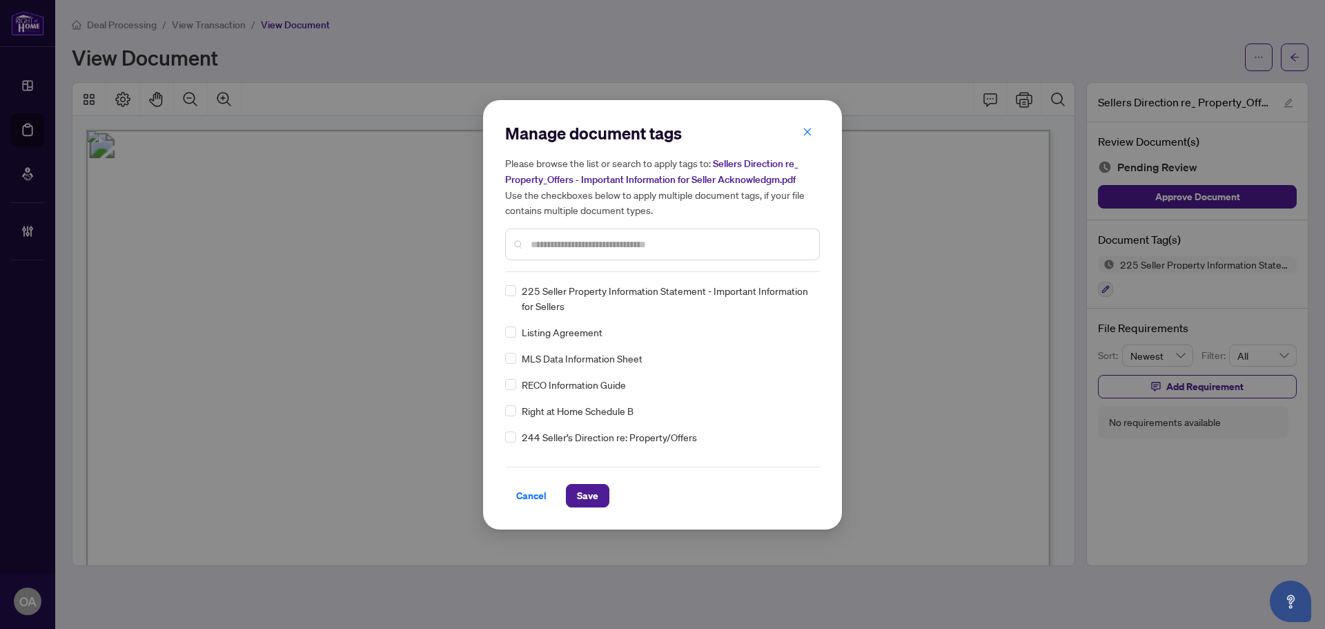
click at [545, 239] on input "text" at bounding box center [669, 244] width 277 height 15
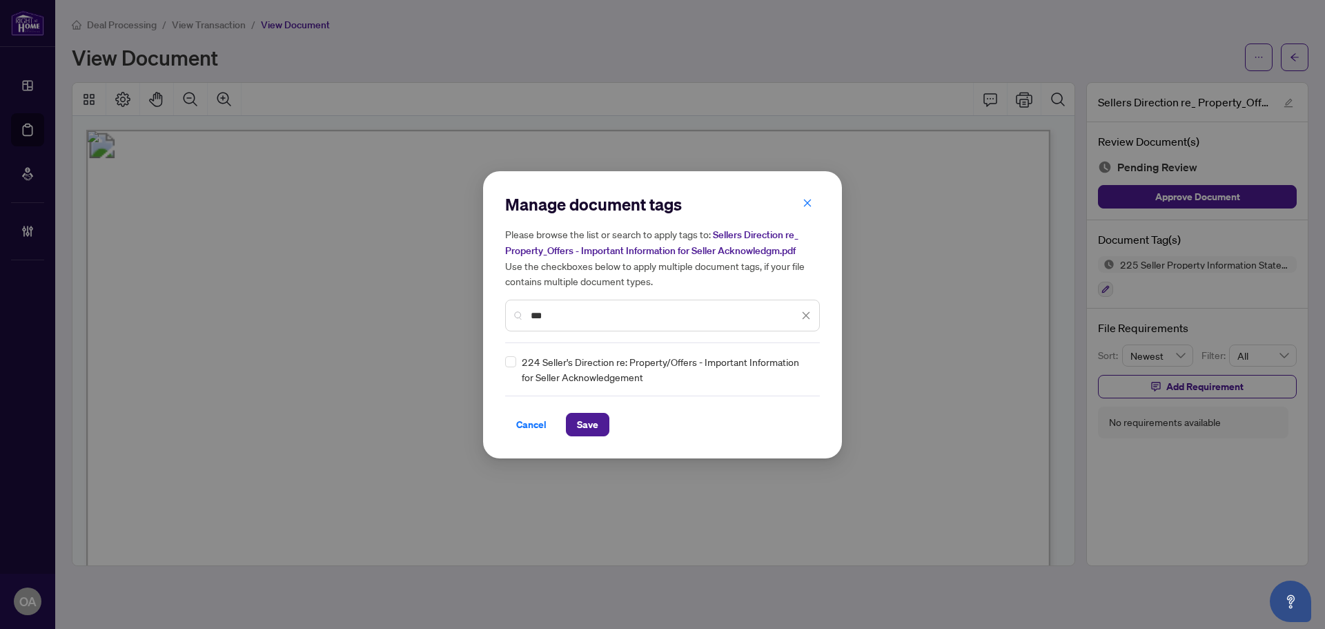
type input "***"
click at [798, 362] on img at bounding box center [792, 369] width 14 height 14
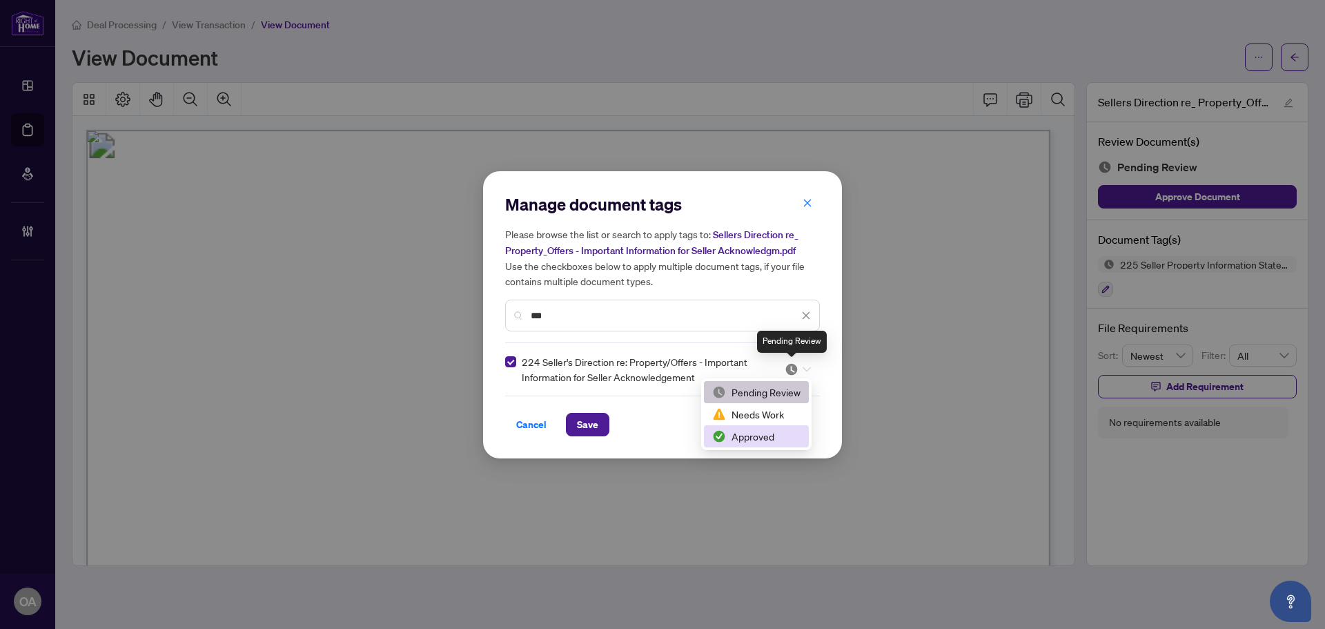
click at [773, 444] on div "Approved" at bounding box center [756, 436] width 105 height 22
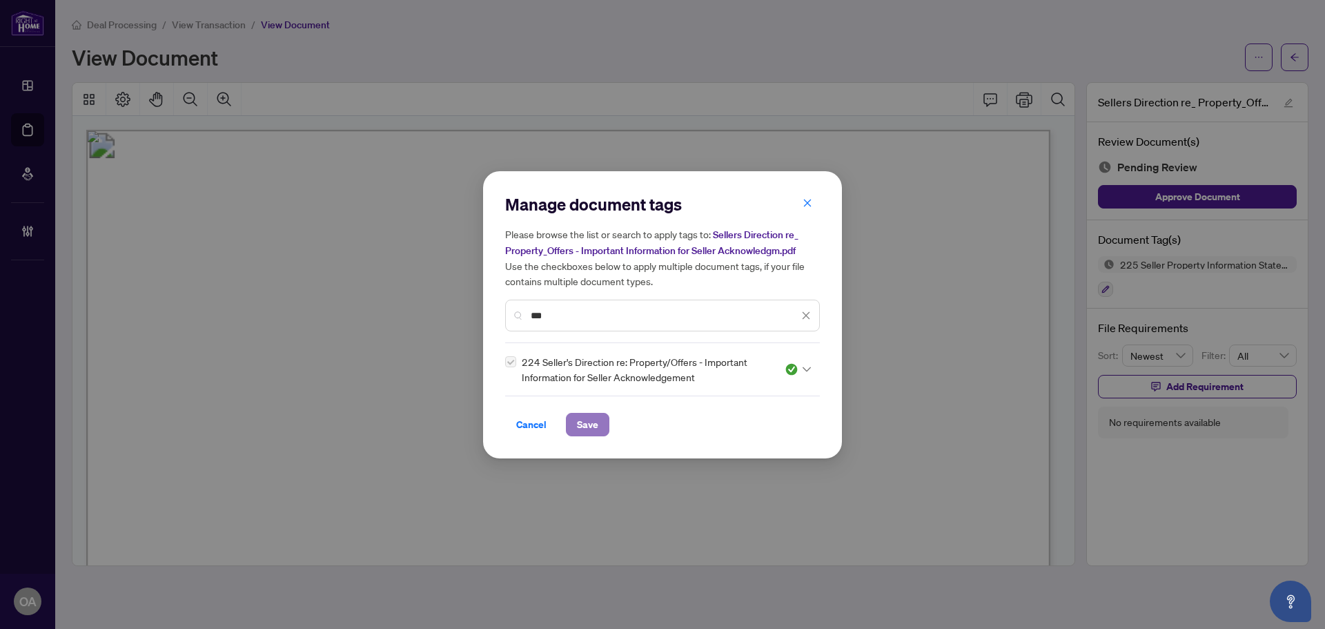
click at [579, 426] on span "Save" at bounding box center [587, 424] width 21 height 22
click at [1300, 72] on div "Manage document tags Please browse the list or search to apply tags to: Sellers…" at bounding box center [662, 314] width 1325 height 629
click at [1296, 56] on div "Manage document tags Please browse the list or search to apply tags to: Sellers…" at bounding box center [662, 314] width 1325 height 629
click at [1296, 57] on div "Manage document tags Please browse the list or search to apply tags to: Sellers…" at bounding box center [662, 314] width 1325 height 629
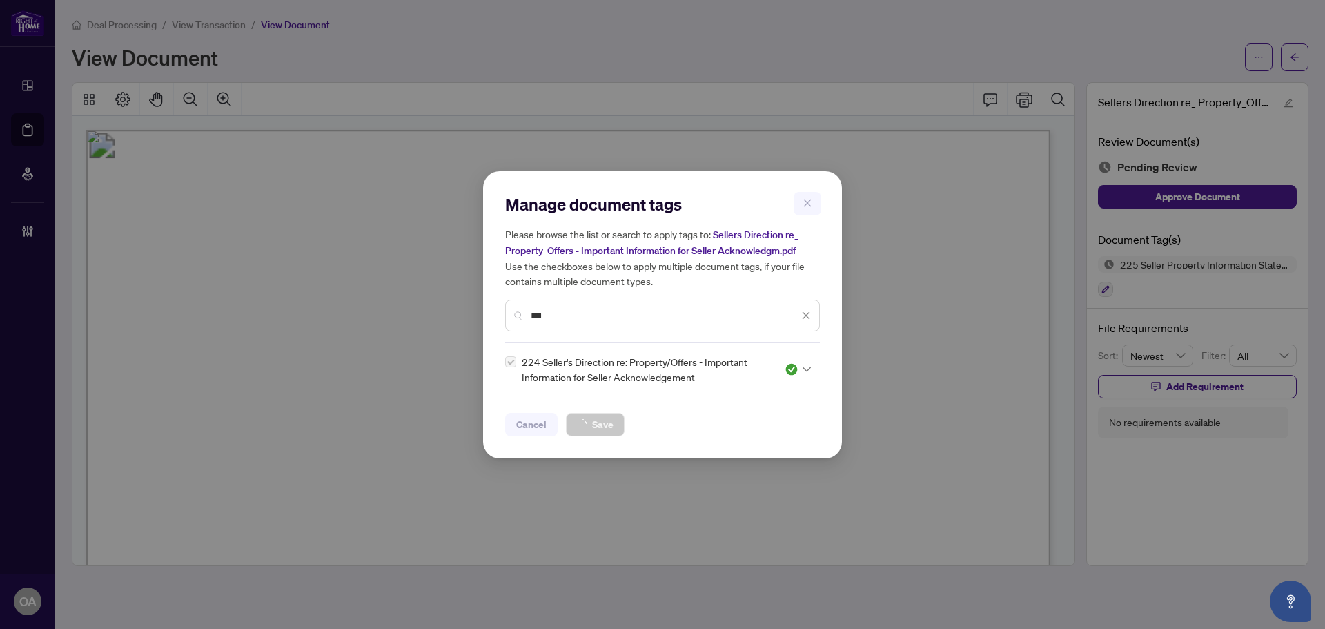
click at [1296, 57] on div "Manage document tags Please browse the list or search to apply tags to: Sellers…" at bounding box center [662, 314] width 1325 height 629
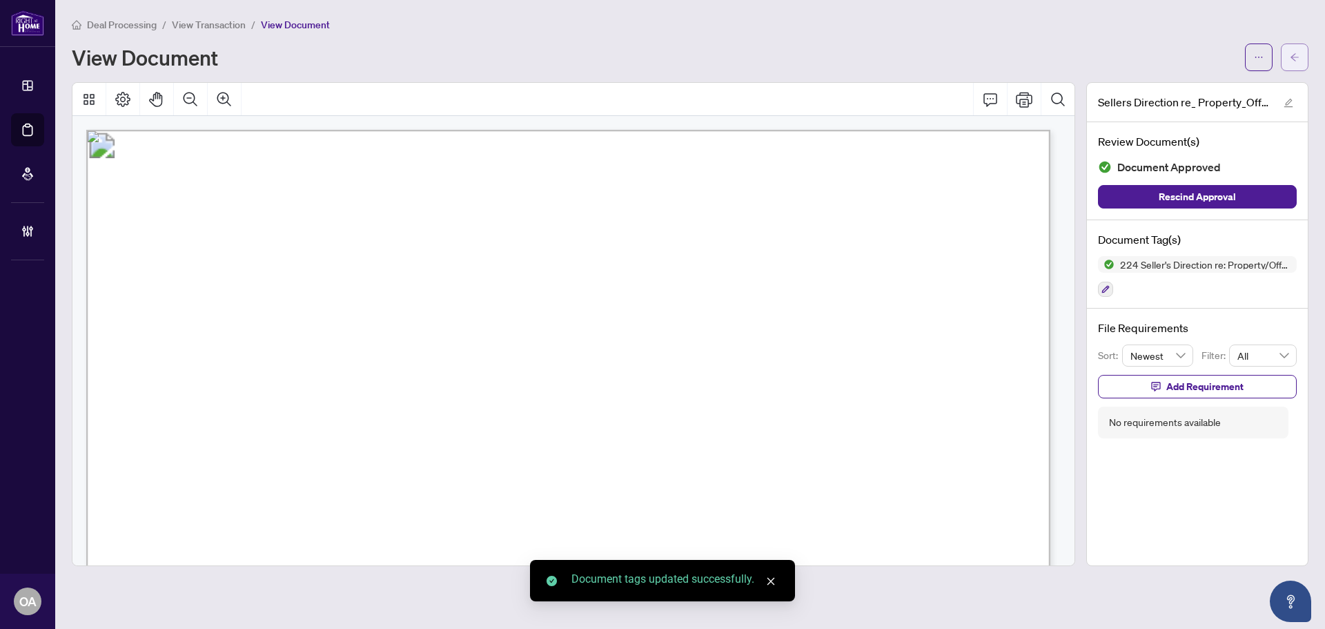
click at [1296, 58] on icon "arrow-left" at bounding box center [1295, 57] width 10 height 10
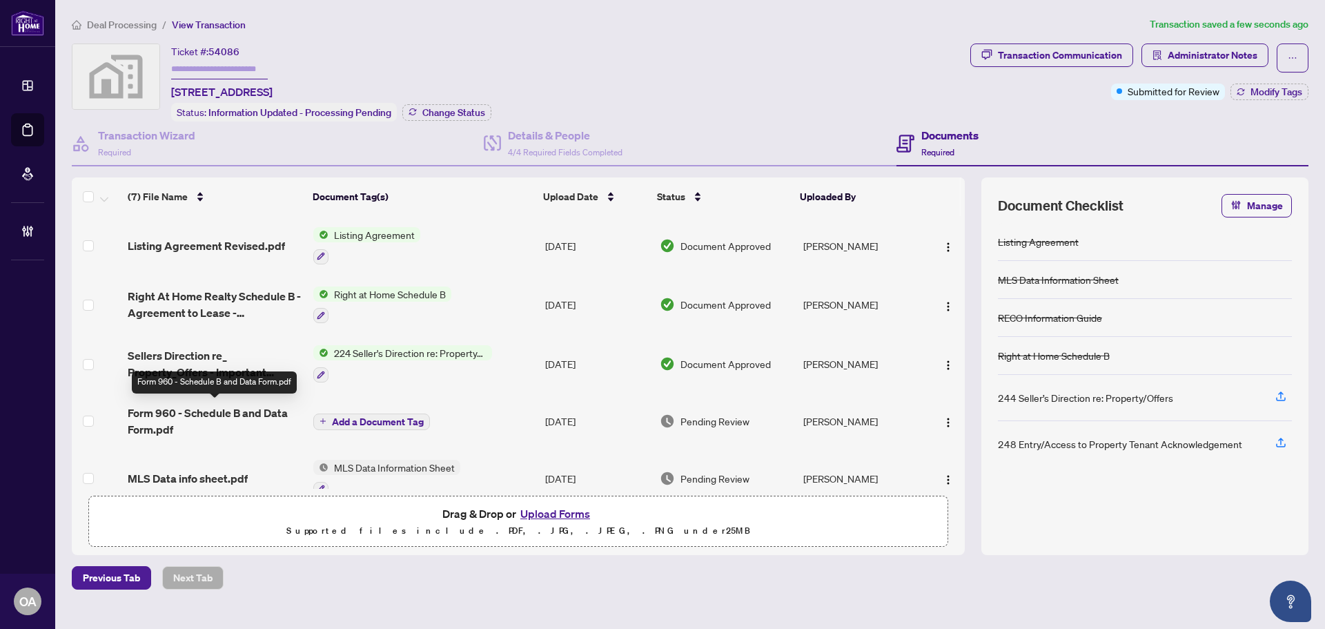
click at [217, 409] on span "Form 960 - Schedule B and Data Form.pdf" at bounding box center [215, 420] width 175 height 33
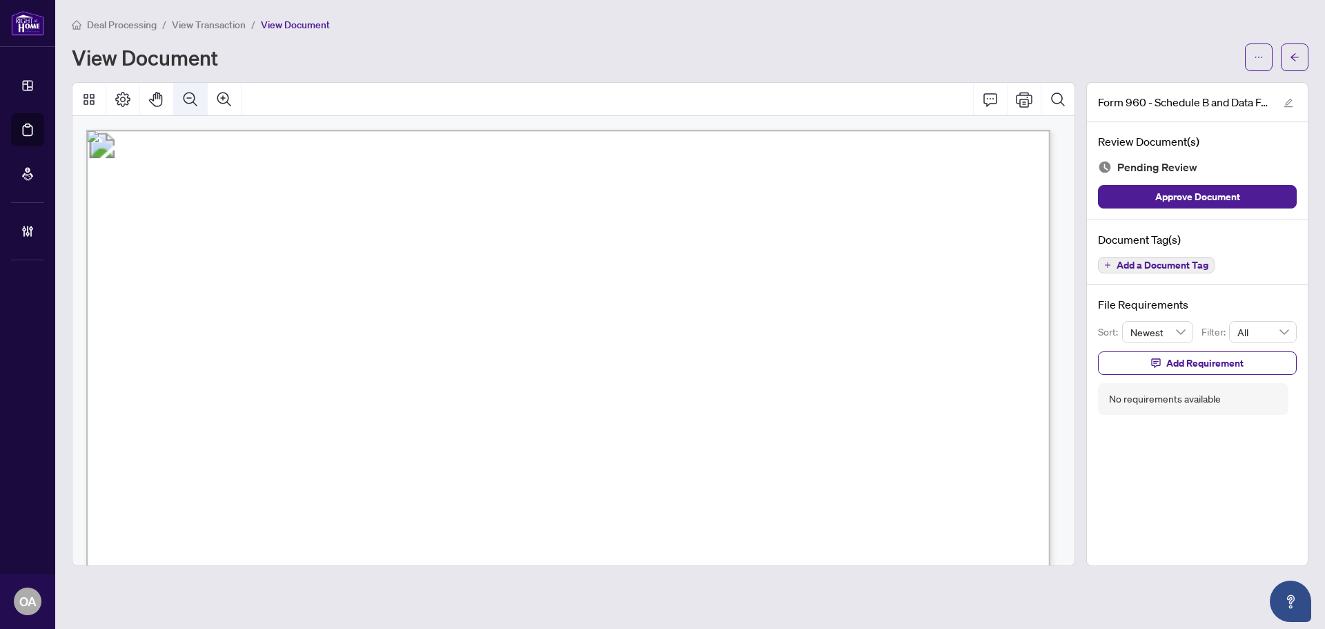
click at [197, 92] on icon "Zoom Out" at bounding box center [190, 99] width 17 height 17
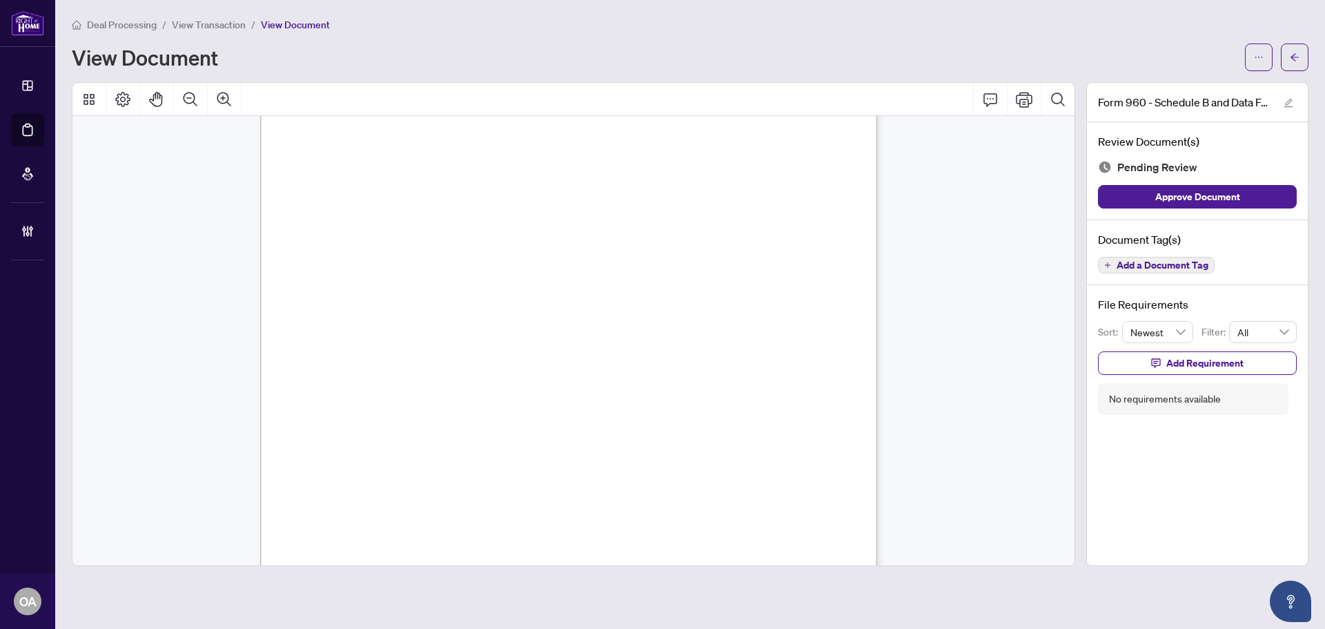
scroll to position [377, 0]
click at [1151, 265] on span "Add a Document Tag" at bounding box center [1163, 265] width 92 height 10
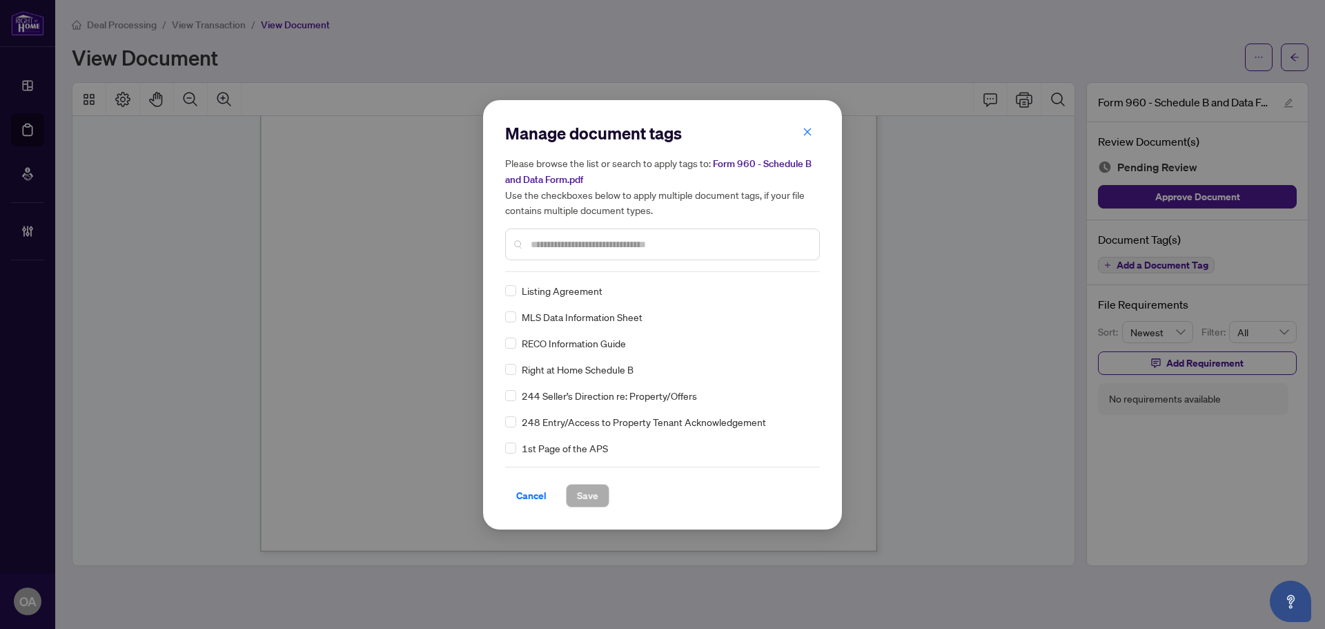
click at [552, 259] on div at bounding box center [662, 244] width 315 height 32
click at [560, 243] on input "text" at bounding box center [669, 244] width 277 height 15
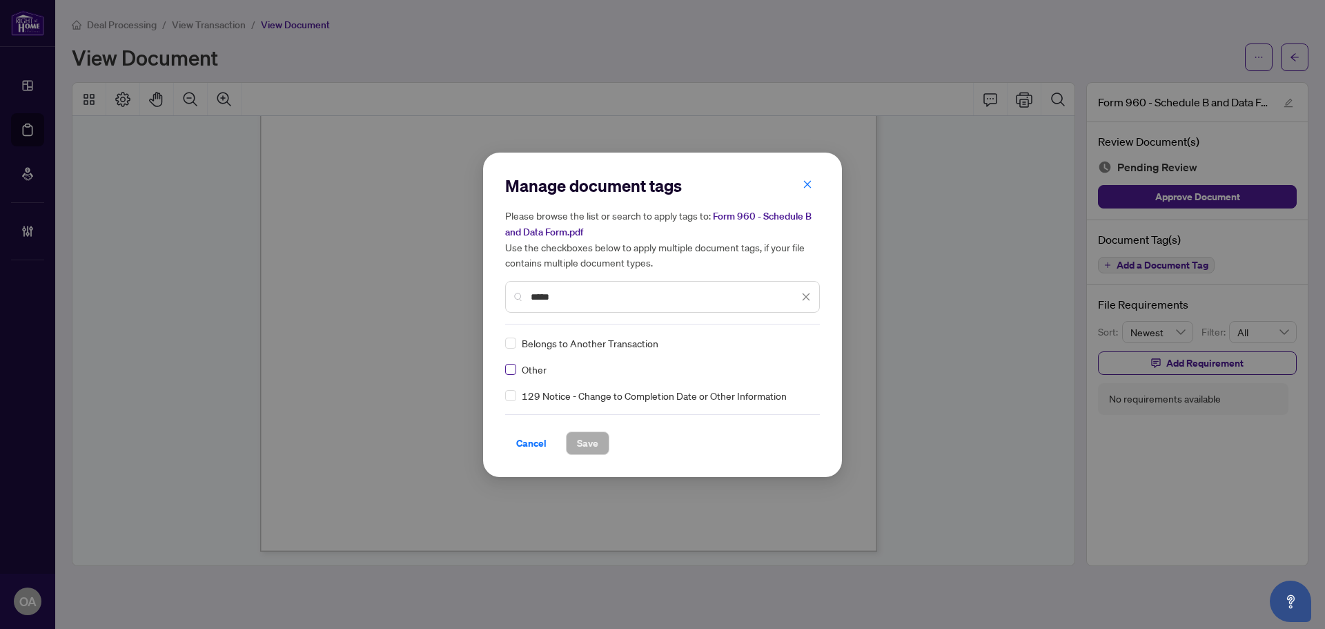
type input "*****"
click at [803, 342] on icon at bounding box center [807, 343] width 8 height 6
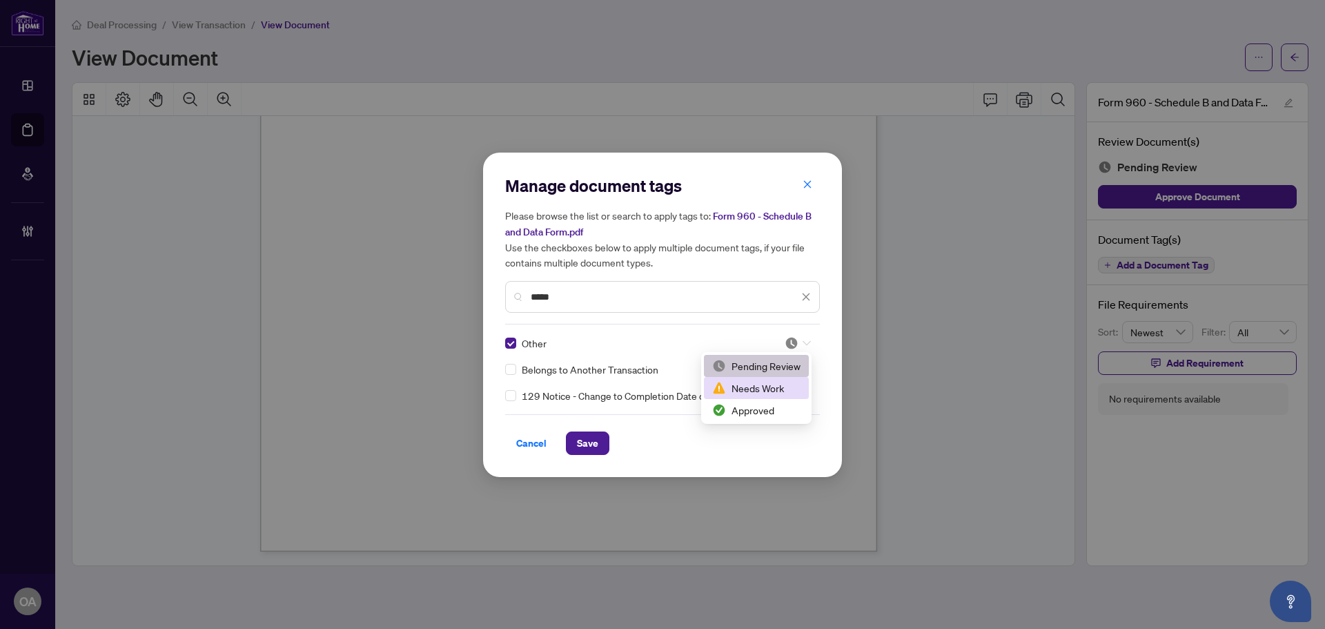
click at [770, 399] on div "Approved" at bounding box center [756, 410] width 105 height 22
click at [595, 449] on span "Save" at bounding box center [587, 443] width 21 height 22
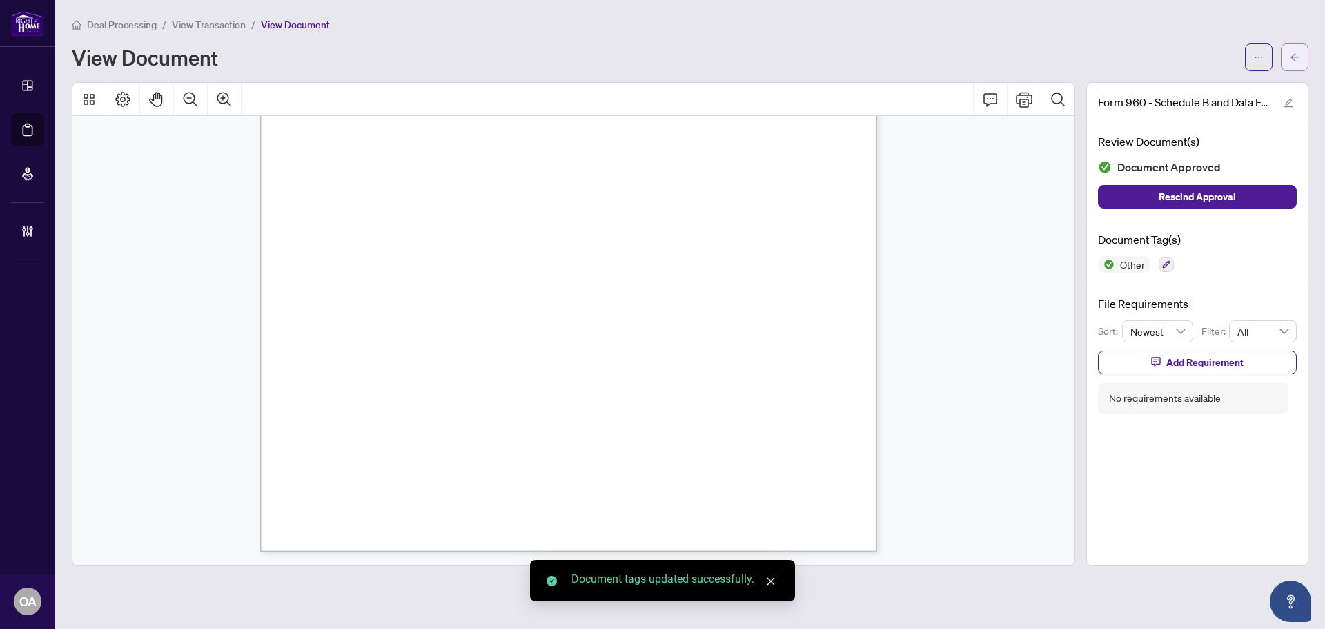
click at [1300, 55] on button "button" at bounding box center [1295, 57] width 28 height 28
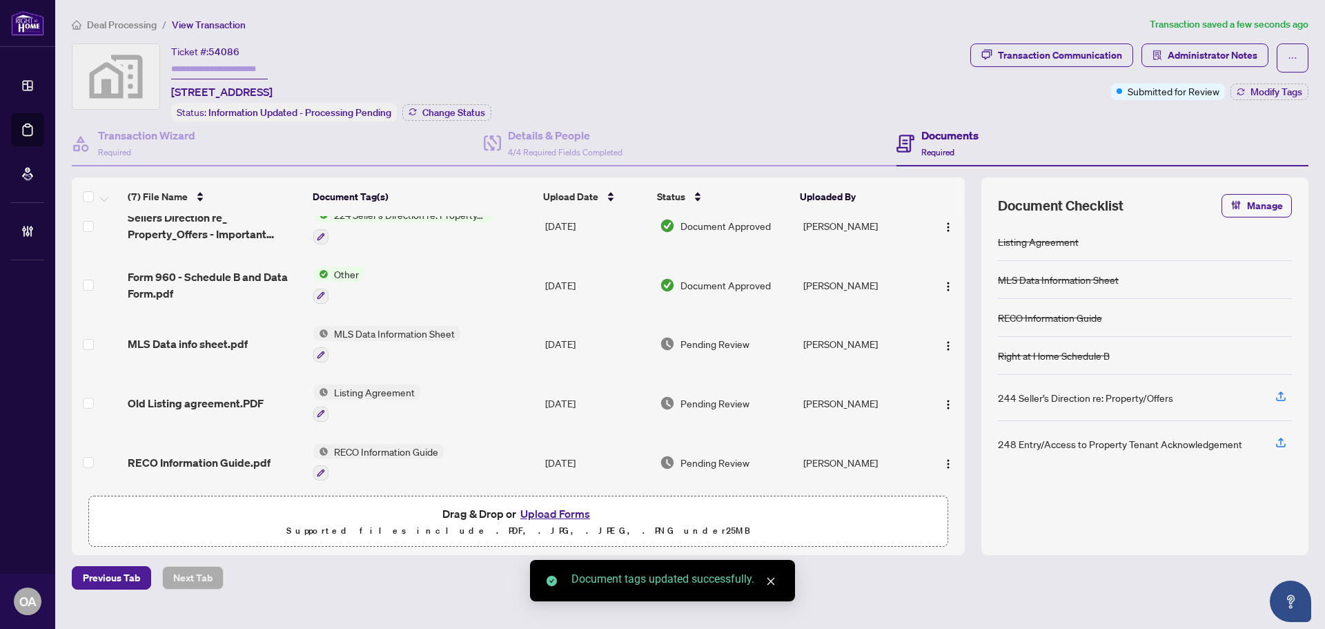
scroll to position [144, 0]
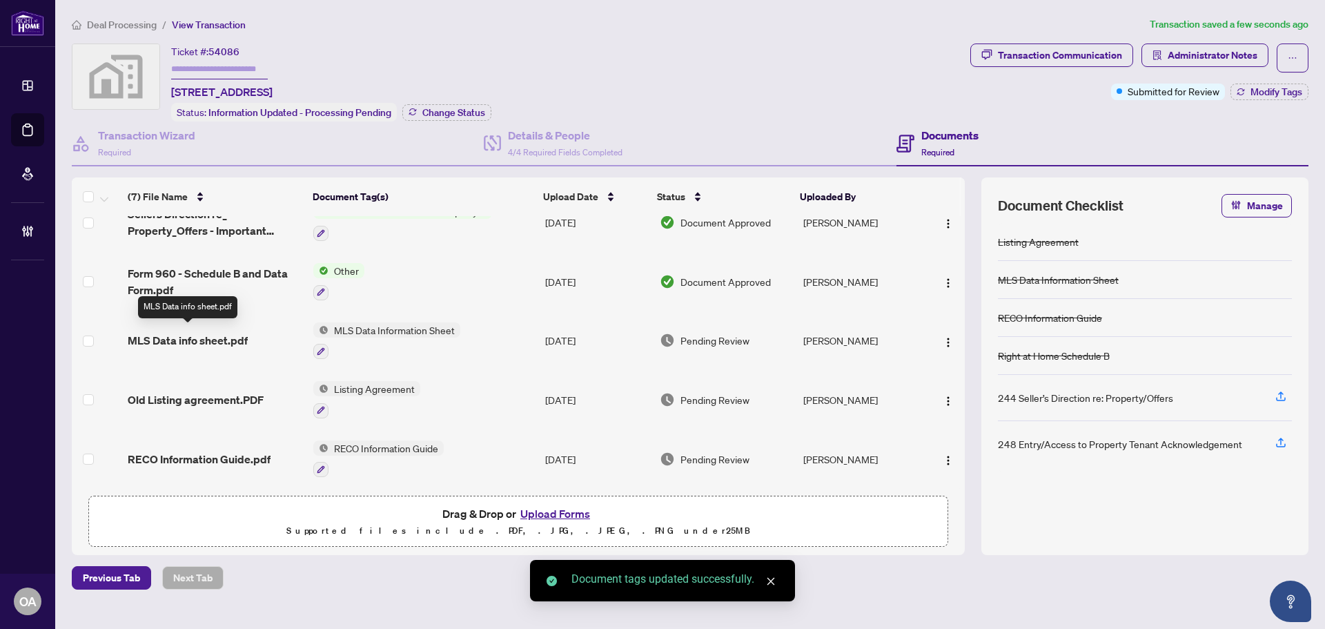
click at [194, 335] on span "MLS Data info sheet.pdf" at bounding box center [188, 340] width 120 height 17
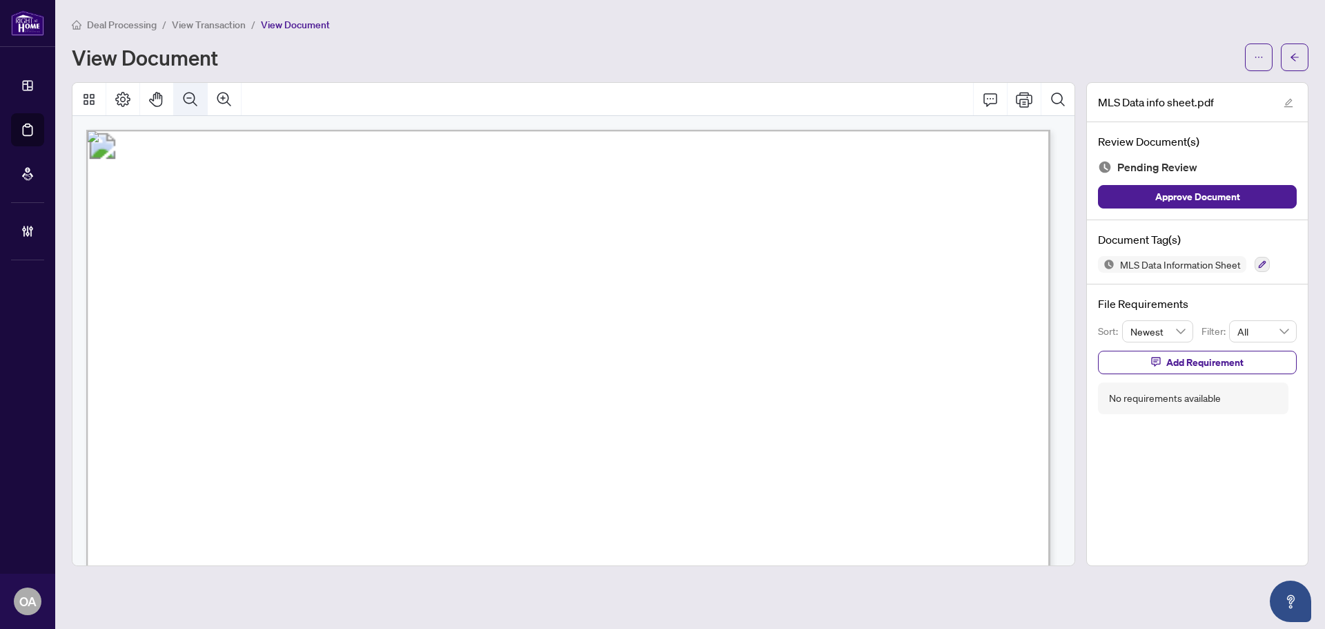
click at [177, 97] on button "Zoom Out" at bounding box center [190, 99] width 33 height 33
click at [177, 95] on button "Zoom Out" at bounding box center [190, 99] width 33 height 33
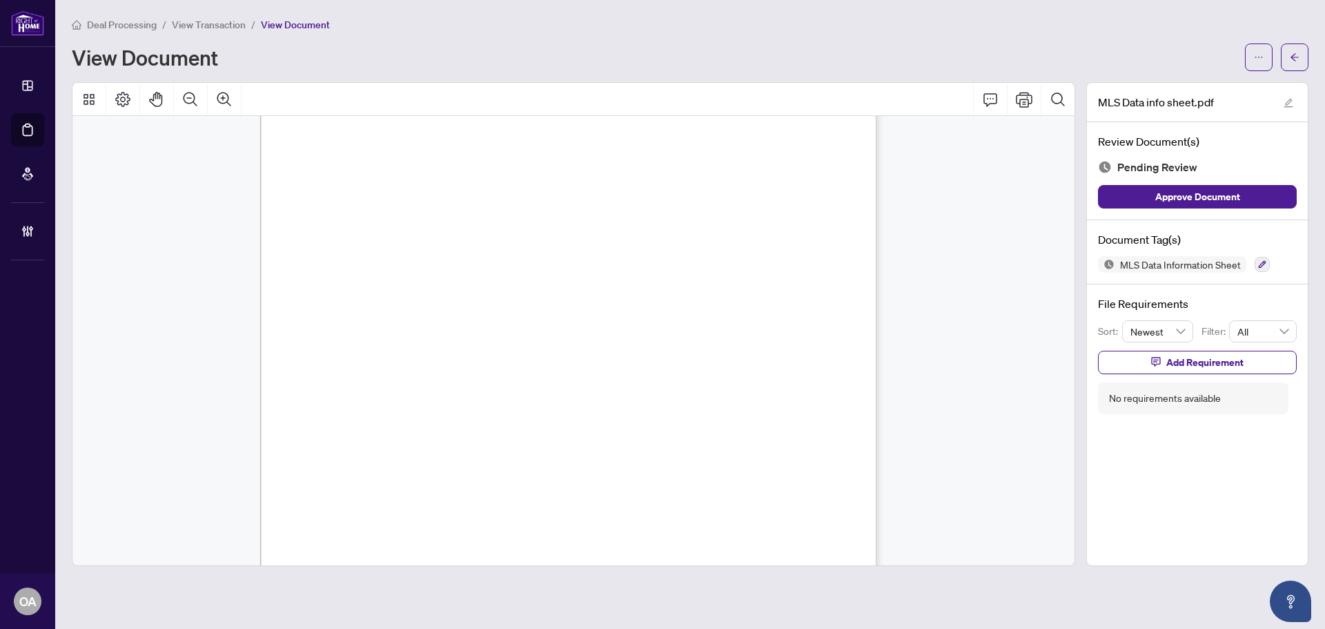
scroll to position [414, 0]
click at [1260, 266] on icon "button" at bounding box center [1262, 264] width 8 height 8
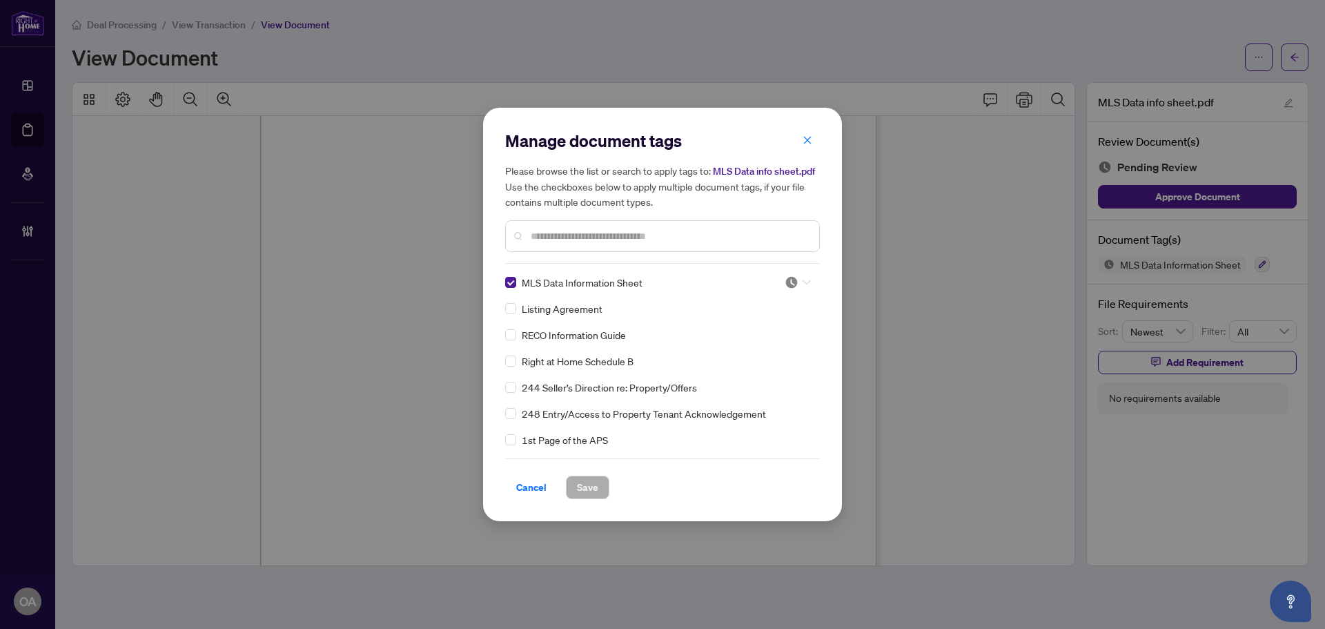
click at [786, 278] on img at bounding box center [792, 282] width 14 height 14
click at [779, 340] on div "Approved" at bounding box center [752, 350] width 105 height 22
click at [599, 482] on button "Save" at bounding box center [587, 487] width 43 height 23
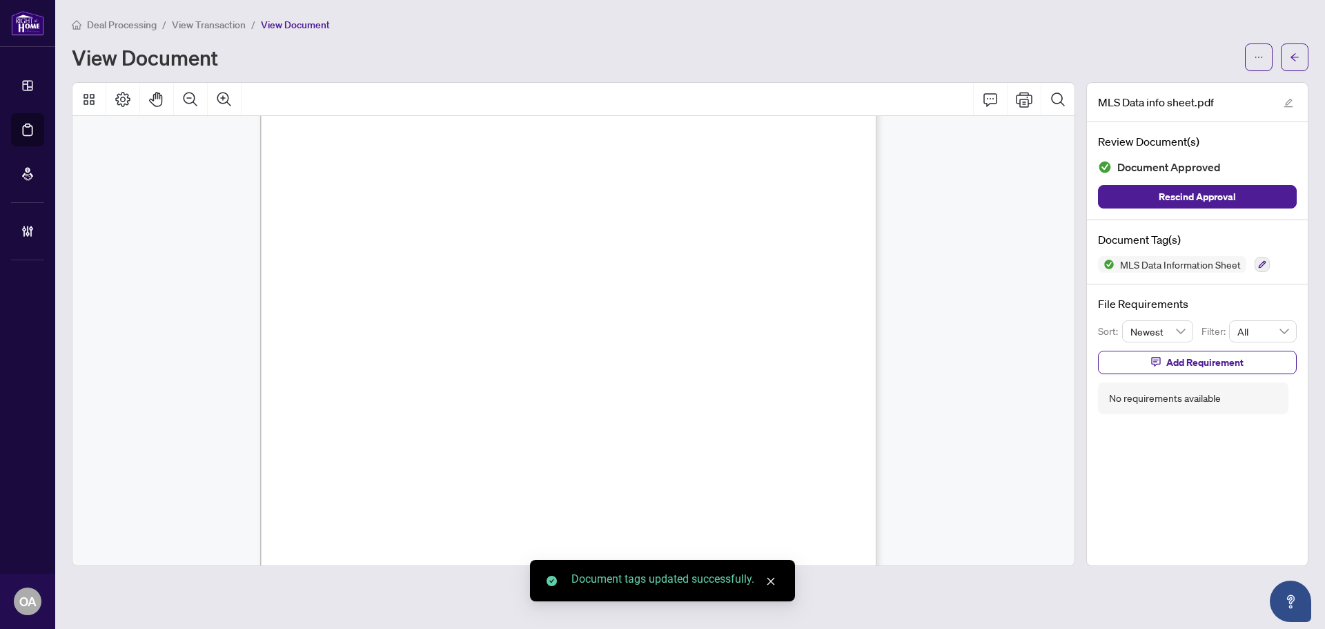
click at [1293, 60] on icon "arrow-left" at bounding box center [1295, 57] width 10 height 10
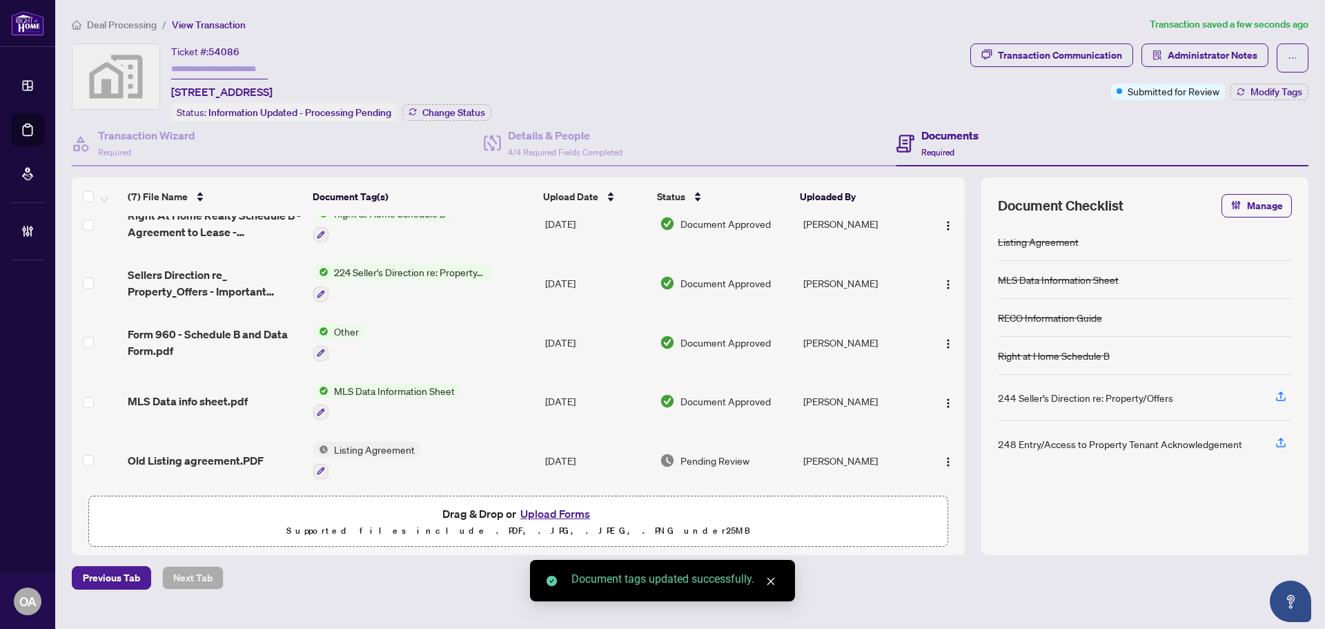
scroll to position [144, 0]
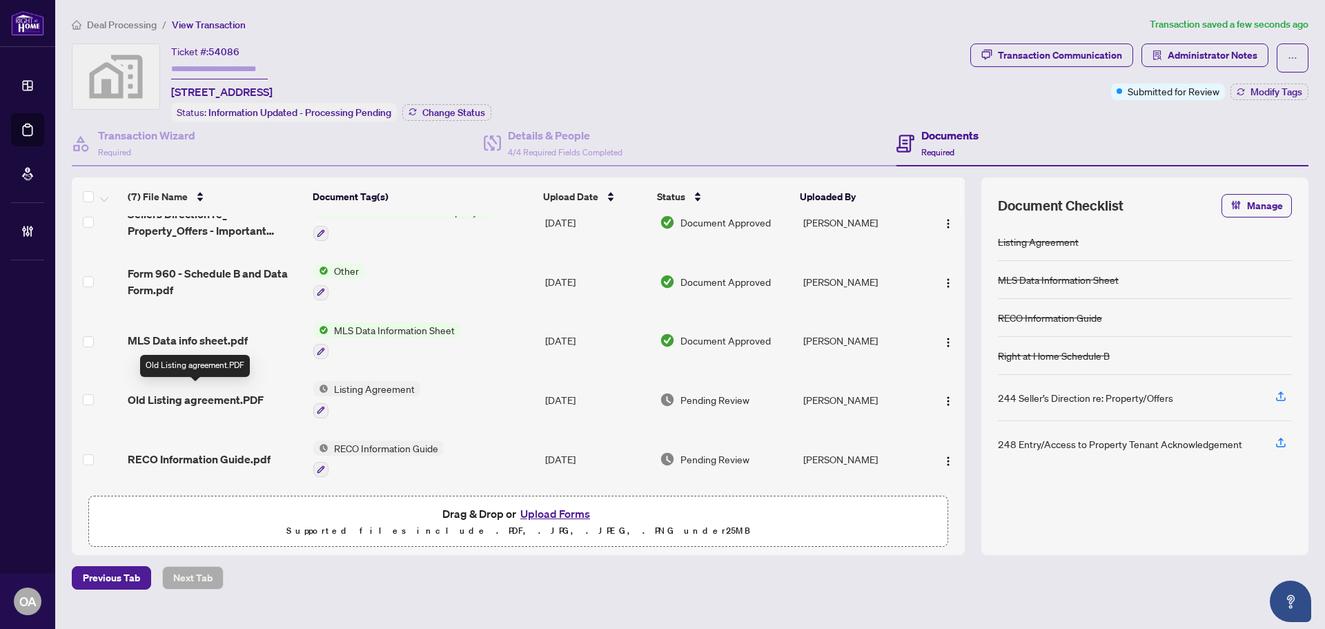
click at [186, 391] on span "Old Listing agreement.PDF" at bounding box center [196, 399] width 136 height 17
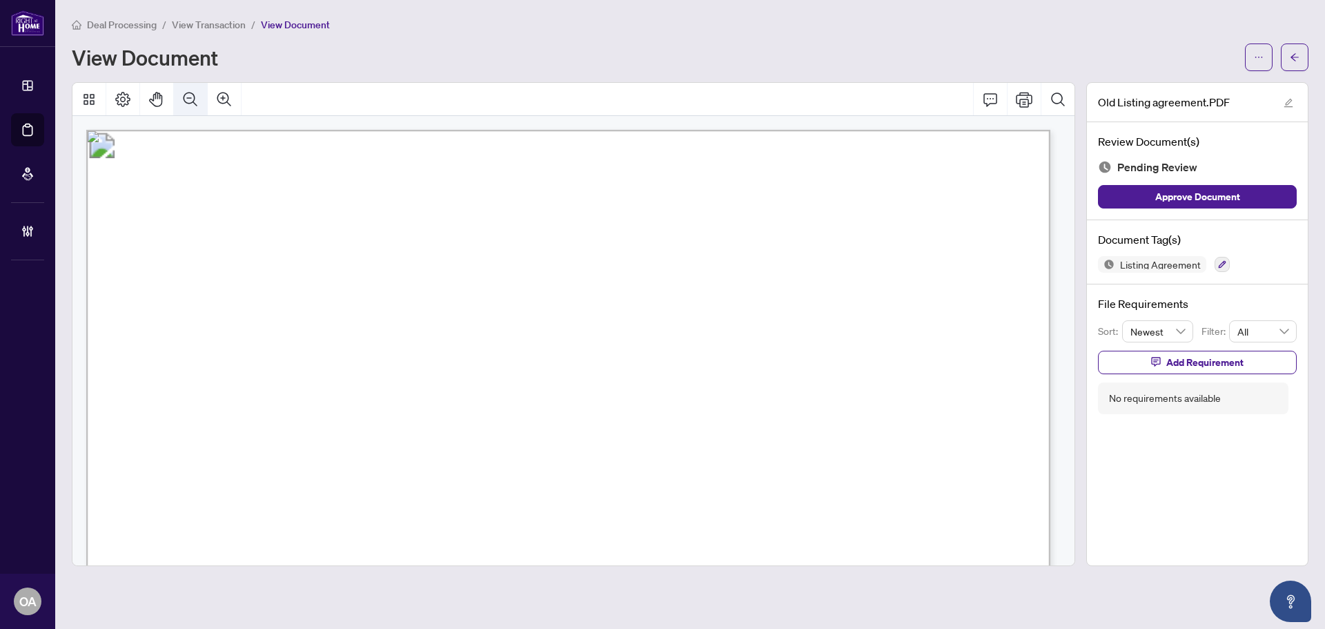
click at [184, 96] on icon "Zoom Out" at bounding box center [191, 99] width 14 height 14
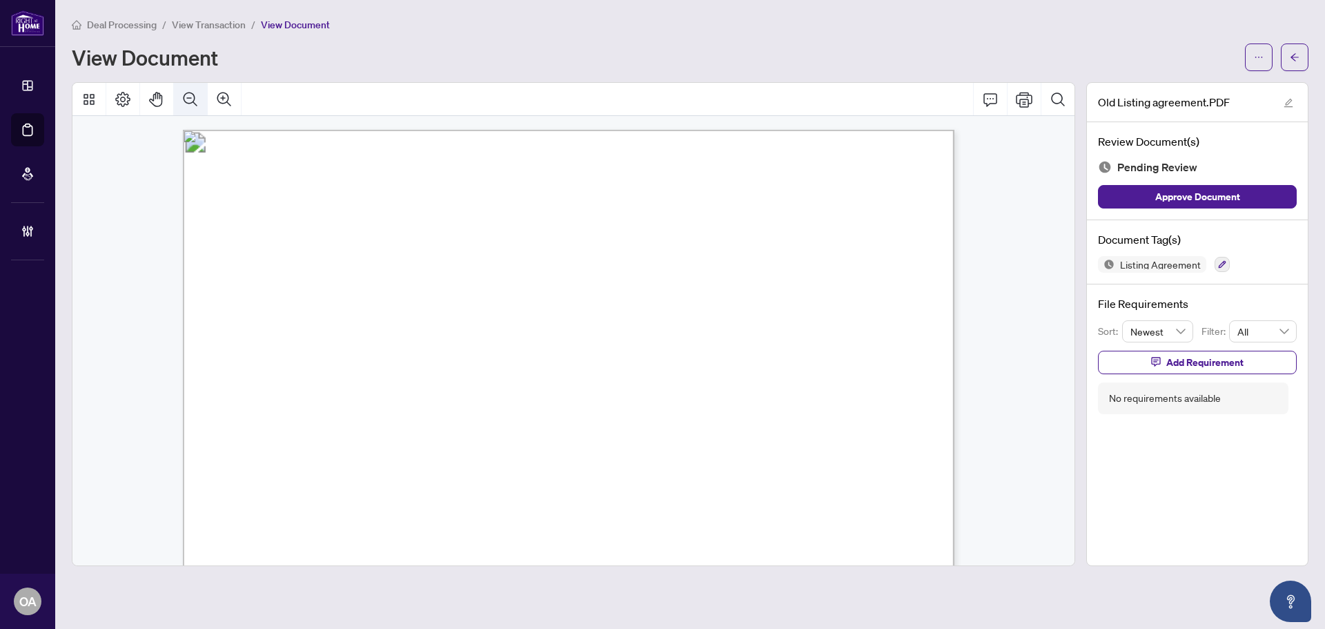
click at [184, 96] on icon "Zoom Out" at bounding box center [191, 99] width 14 height 14
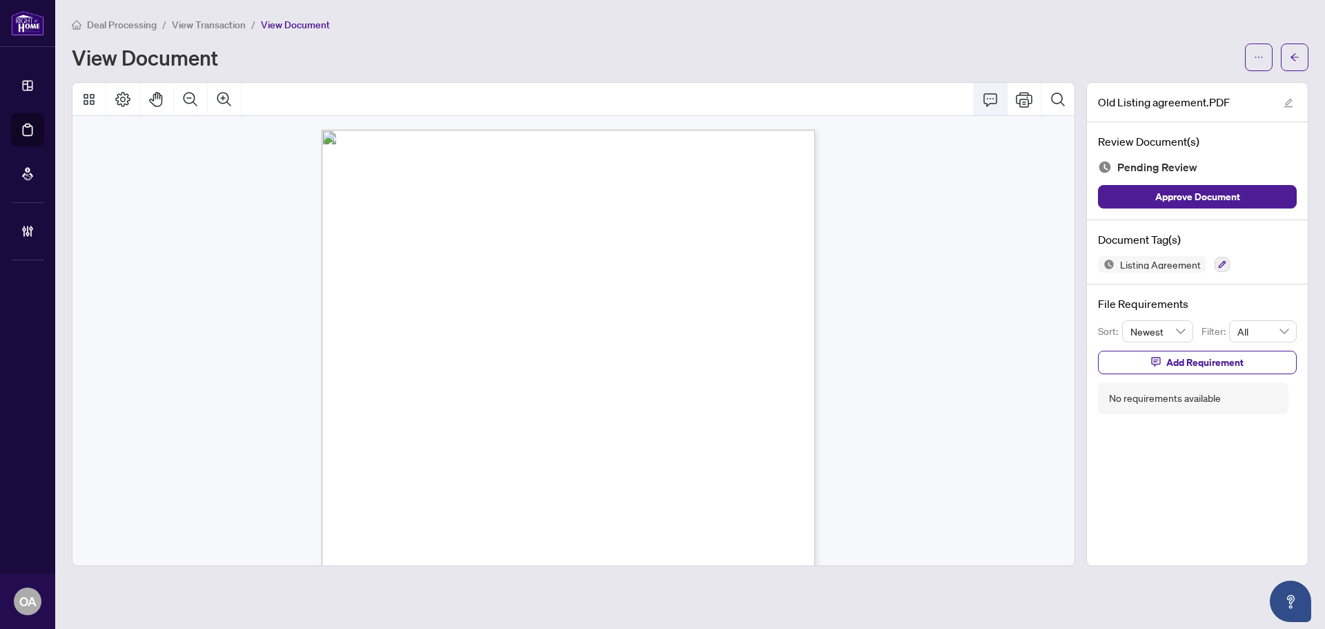
click at [983, 99] on icon "Comment" at bounding box center [990, 99] width 17 height 17
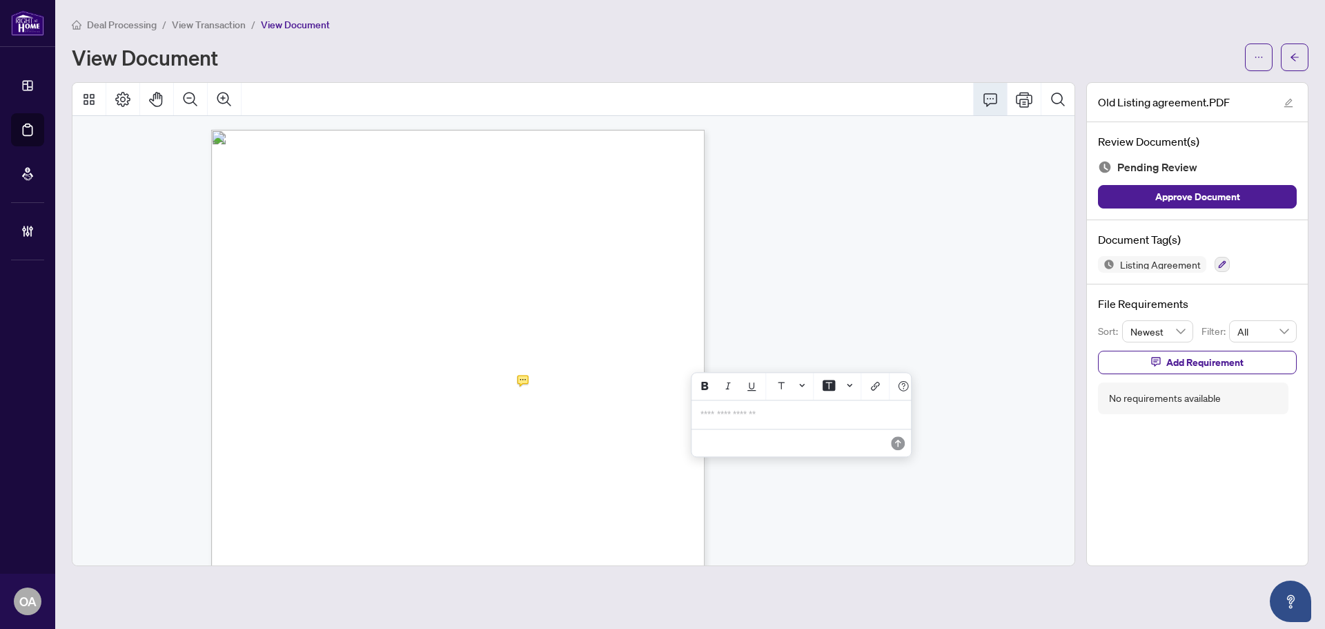
click at [782, 420] on p "**********" at bounding box center [802, 415] width 202 height 12
drag, startPoint x: 862, startPoint y: 435, endPoint x: 695, endPoint y: 421, distance: 167.6
click at [695, 421] on div "**********" at bounding box center [801, 419] width 218 height 39
click at [897, 460] on icon "Save" at bounding box center [898, 454] width 14 height 14
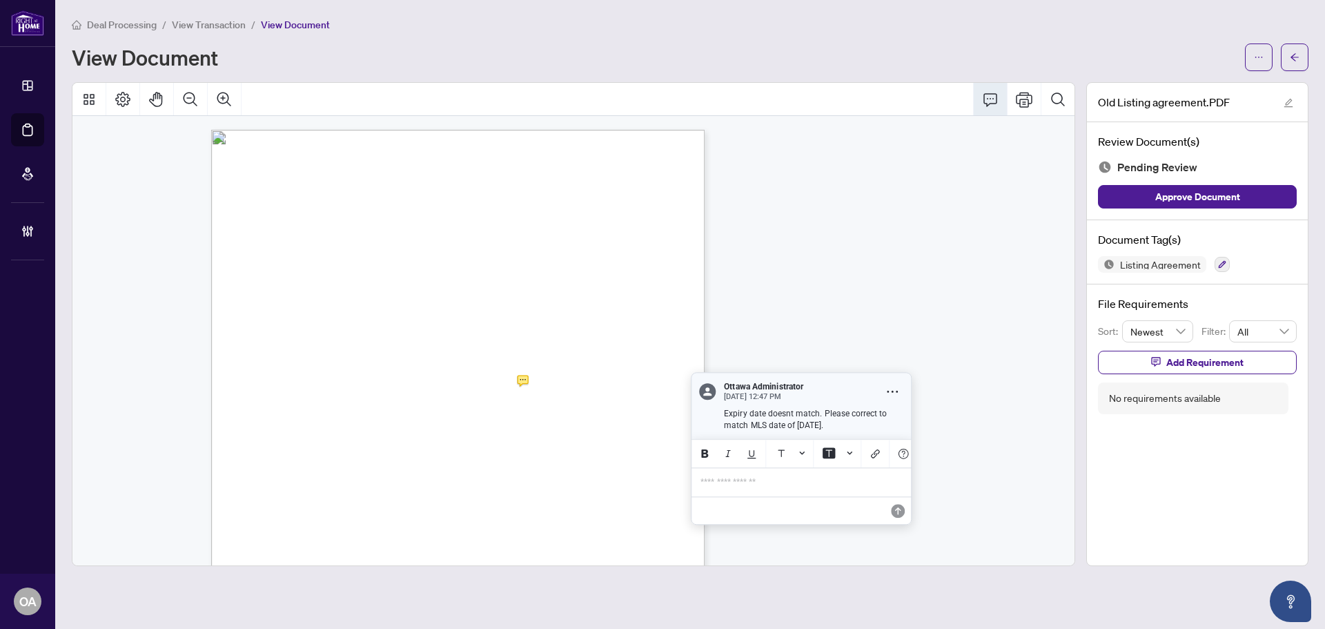
click at [1173, 349] on div "File Requirements Sort: Newest Filter: All Add Requirement No requirements avai…" at bounding box center [1197, 354] width 221 height 141
click at [1177, 368] on span "Add Requirement" at bounding box center [1204, 362] width 77 height 22
click at [1193, 375] on textarea at bounding box center [1212, 375] width 148 height 26
paste textarea "**********"
type textarea "**********"
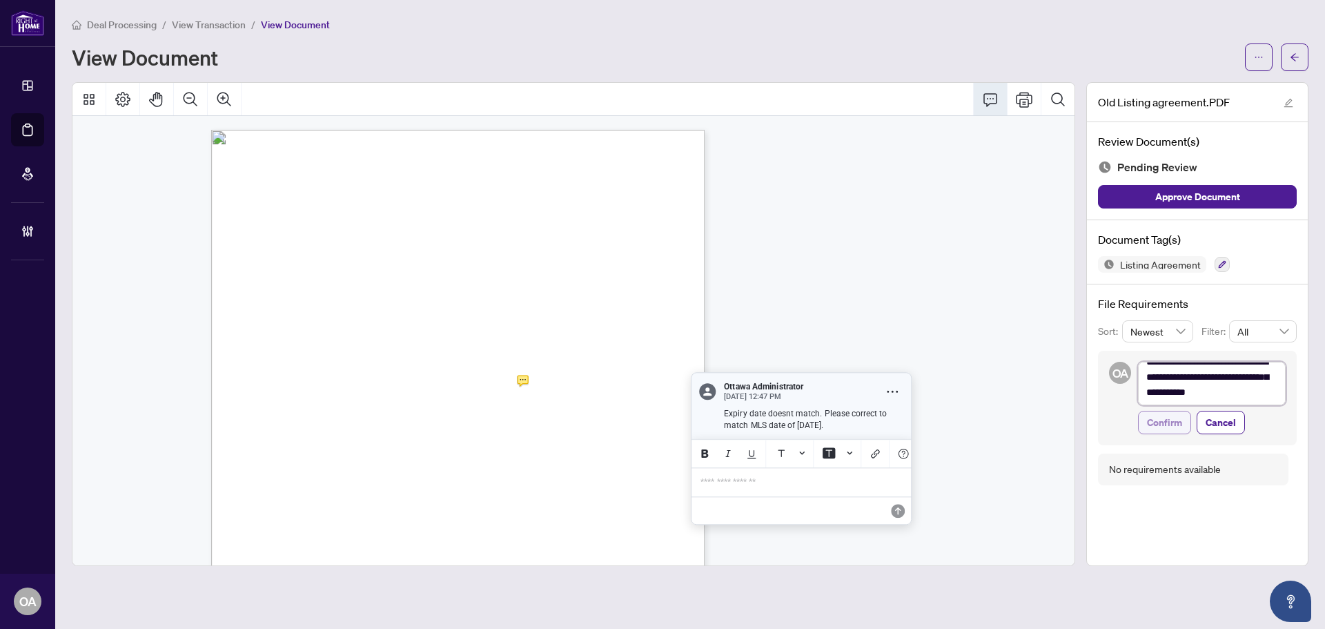
scroll to position [10, 0]
type textarea "**********"
click at [1168, 424] on button "Confirm" at bounding box center [1164, 435] width 53 height 23
type textarea "**********"
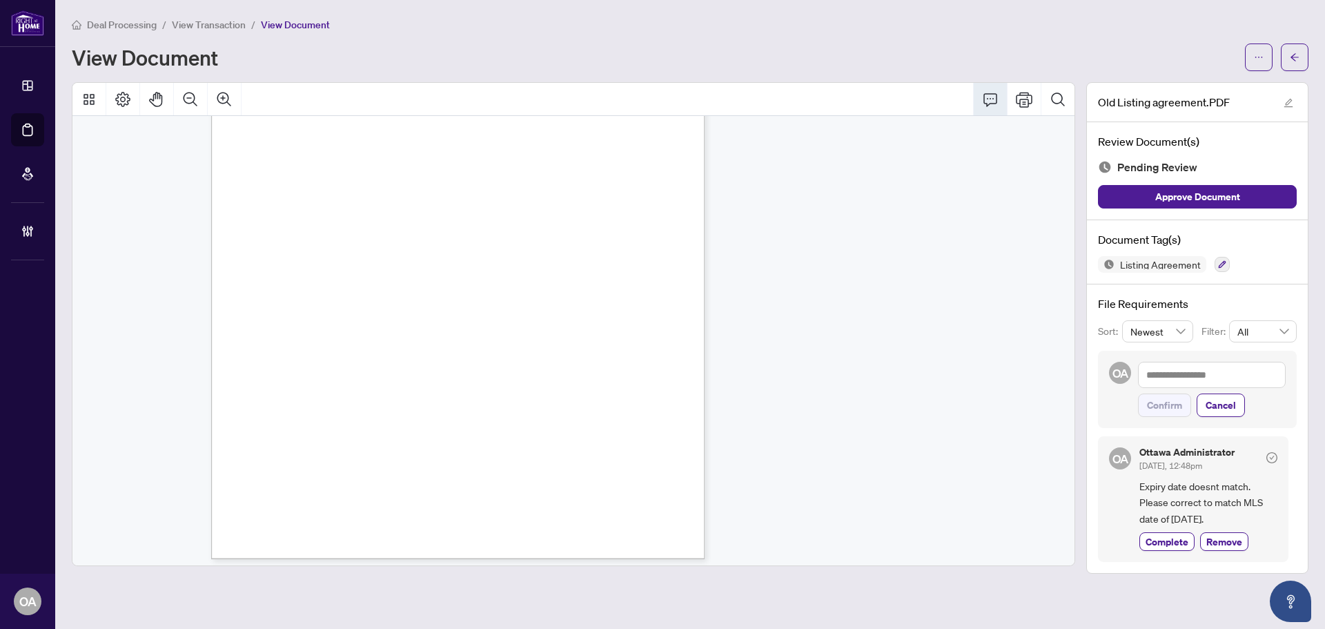
scroll to position [2837, 0]
click at [1227, 269] on button "button" at bounding box center [1222, 264] width 15 height 15
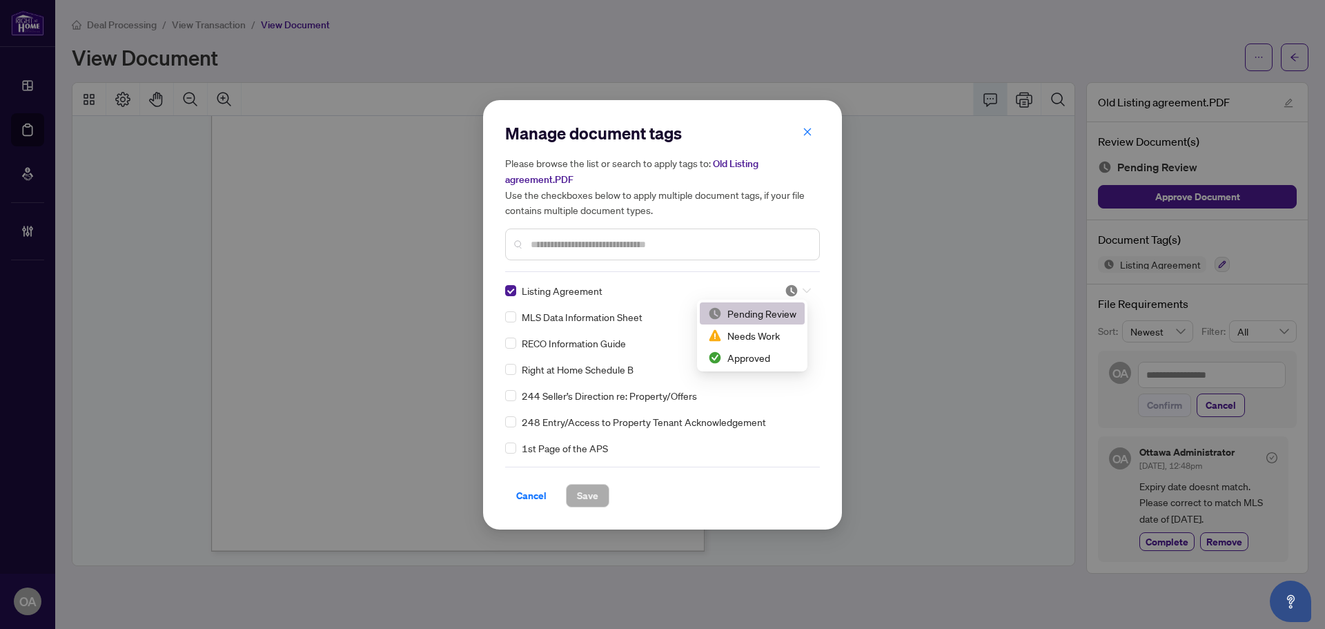
click at [794, 292] on div at bounding box center [798, 291] width 26 height 14
click at [782, 340] on div "Needs Work" at bounding box center [752, 335] width 88 height 15
click at [593, 485] on span "Save" at bounding box center [587, 496] width 21 height 22
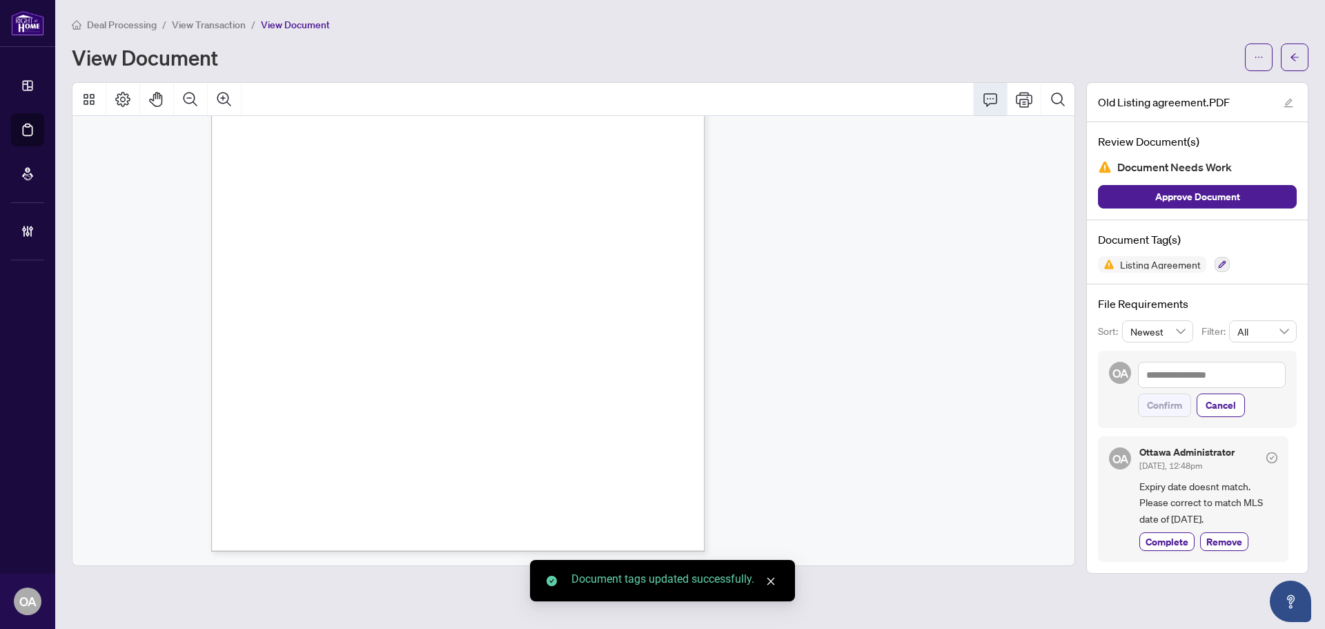
click at [1315, 41] on main "Deal Processing / View Transaction / View Document View Document Old Listing ag…" at bounding box center [690, 314] width 1270 height 629
click at [1308, 54] on button "button" at bounding box center [1295, 57] width 28 height 28
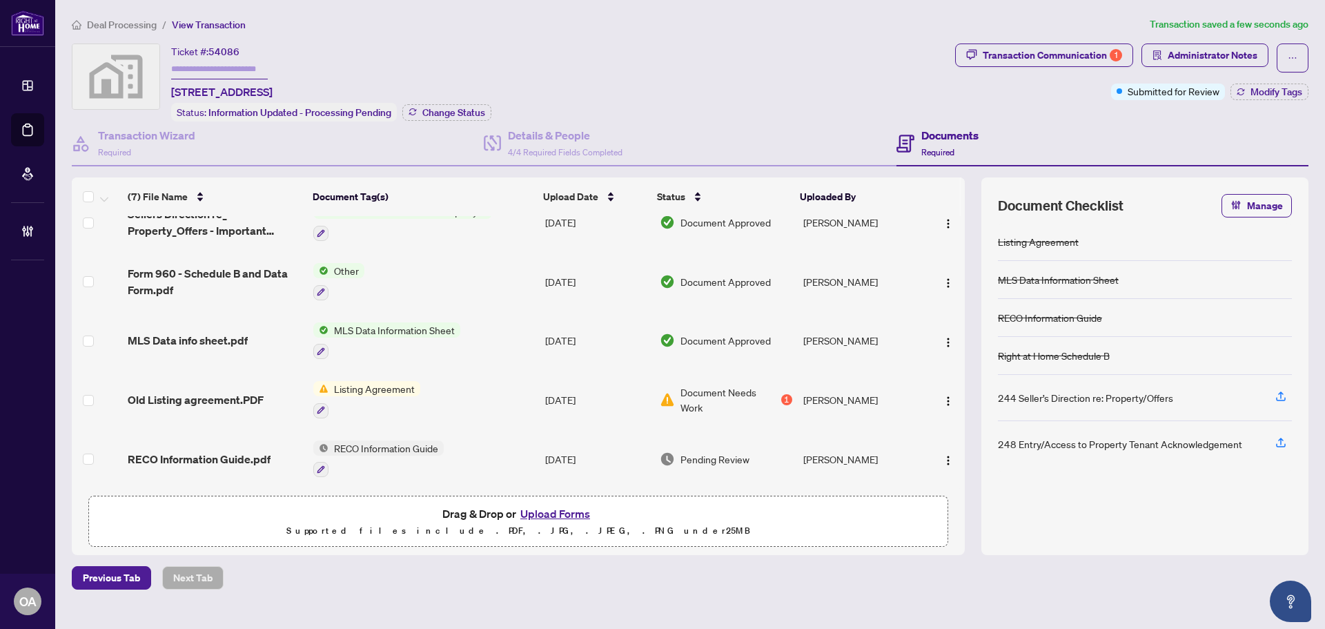
scroll to position [144, 0]
click at [212, 455] on span "RECO Information Guide.pdf" at bounding box center [199, 459] width 143 height 17
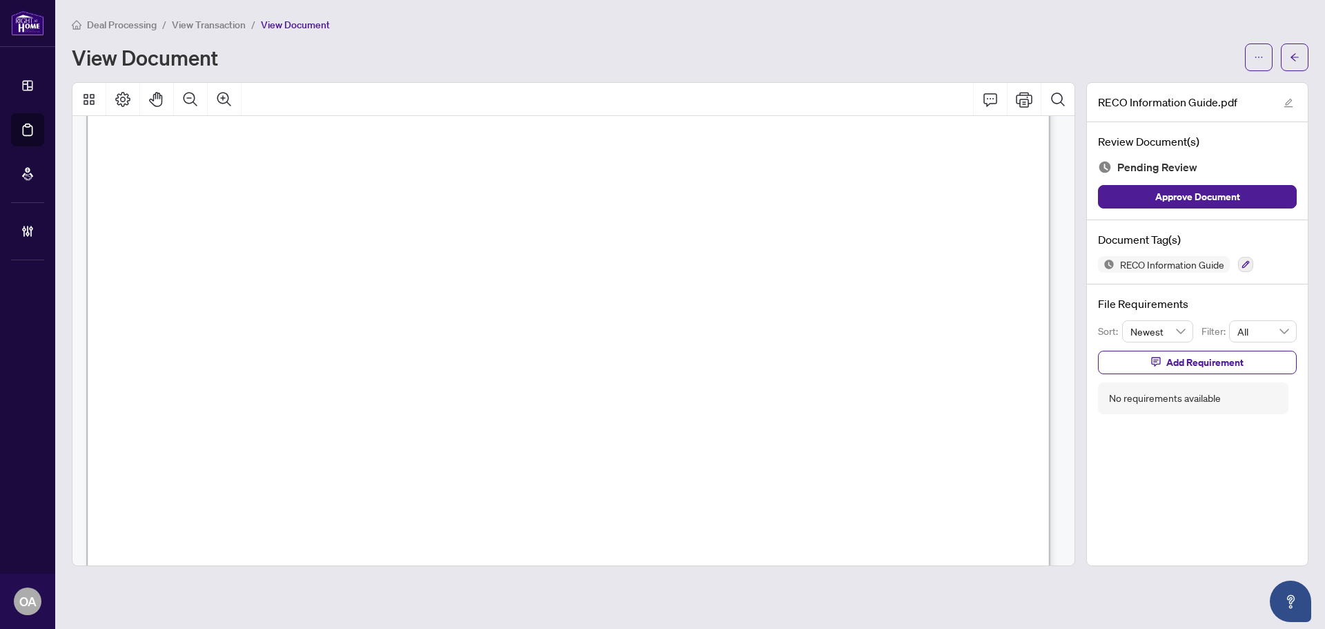
scroll to position [15488, 0]
click at [1244, 262] on icon "button" at bounding box center [1246, 264] width 8 height 8
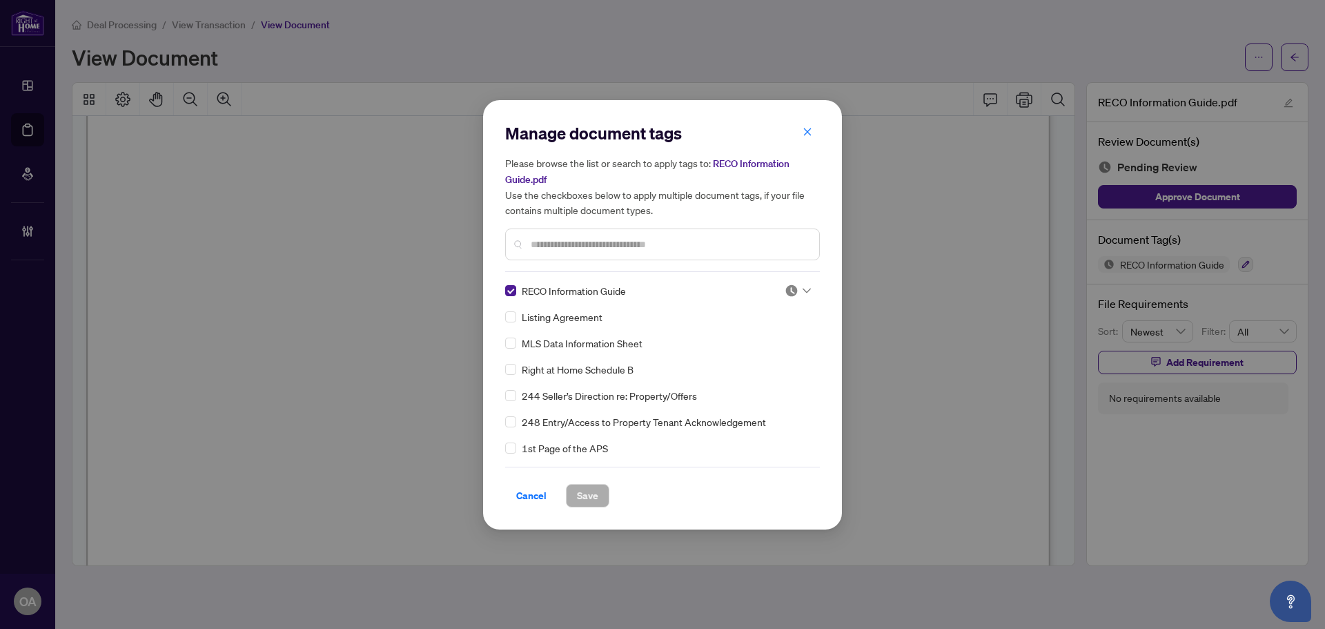
click at [796, 293] on div at bounding box center [798, 291] width 26 height 14
click at [779, 353] on div "Approved" at bounding box center [752, 357] width 88 height 15
click at [589, 476] on div "Cancel Save" at bounding box center [662, 487] width 315 height 41
click at [600, 490] on button "Save" at bounding box center [587, 495] width 43 height 23
click at [1295, 53] on div "Manage document tags Please browse the list or search to apply tags to: RECO In…" at bounding box center [662, 314] width 1325 height 629
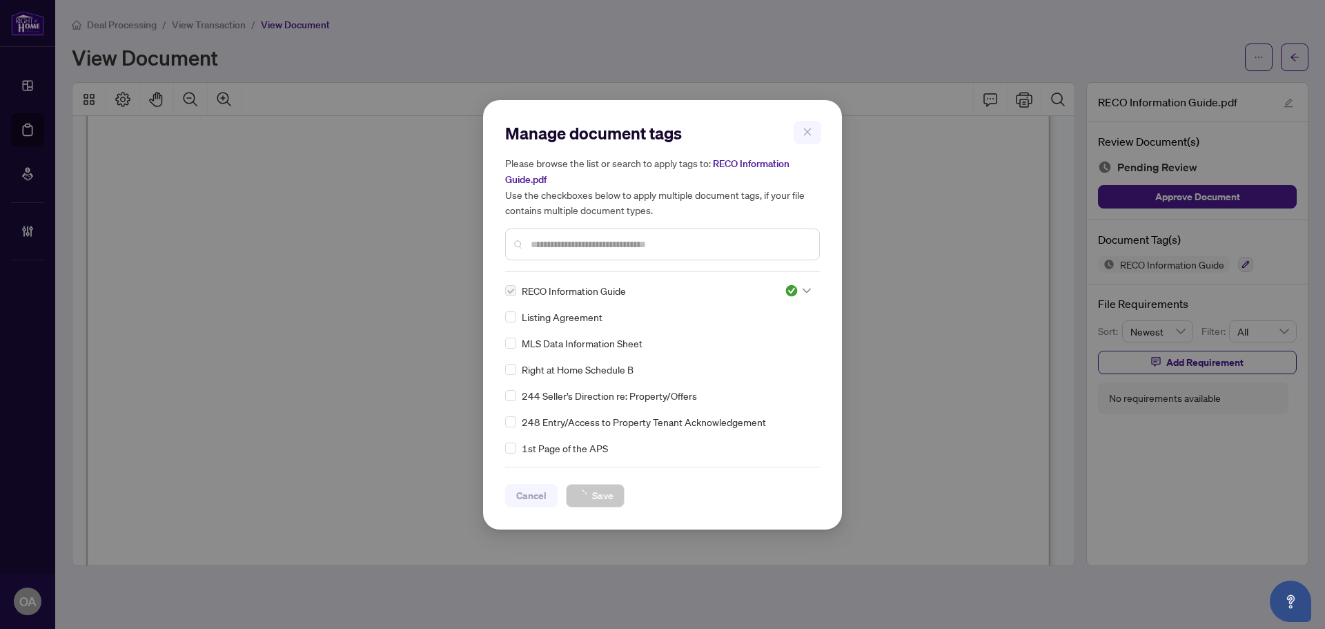
click at [1295, 53] on div "Manage document tags Please browse the list or search to apply tags to: RECO In…" at bounding box center [662, 314] width 1325 height 629
click at [1296, 55] on div "Manage document tags Please browse the list or search to apply tags to: RECO In…" at bounding box center [662, 314] width 1325 height 629
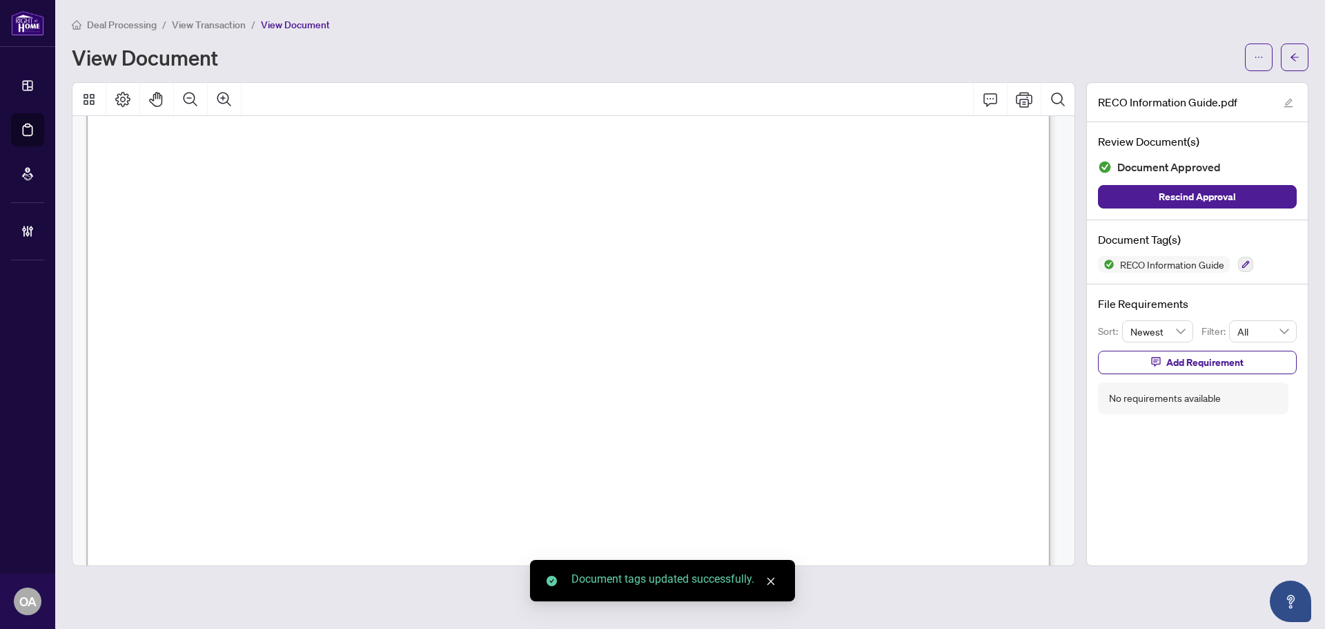
click at [1296, 57] on icon "arrow-left" at bounding box center [1295, 57] width 8 height 8
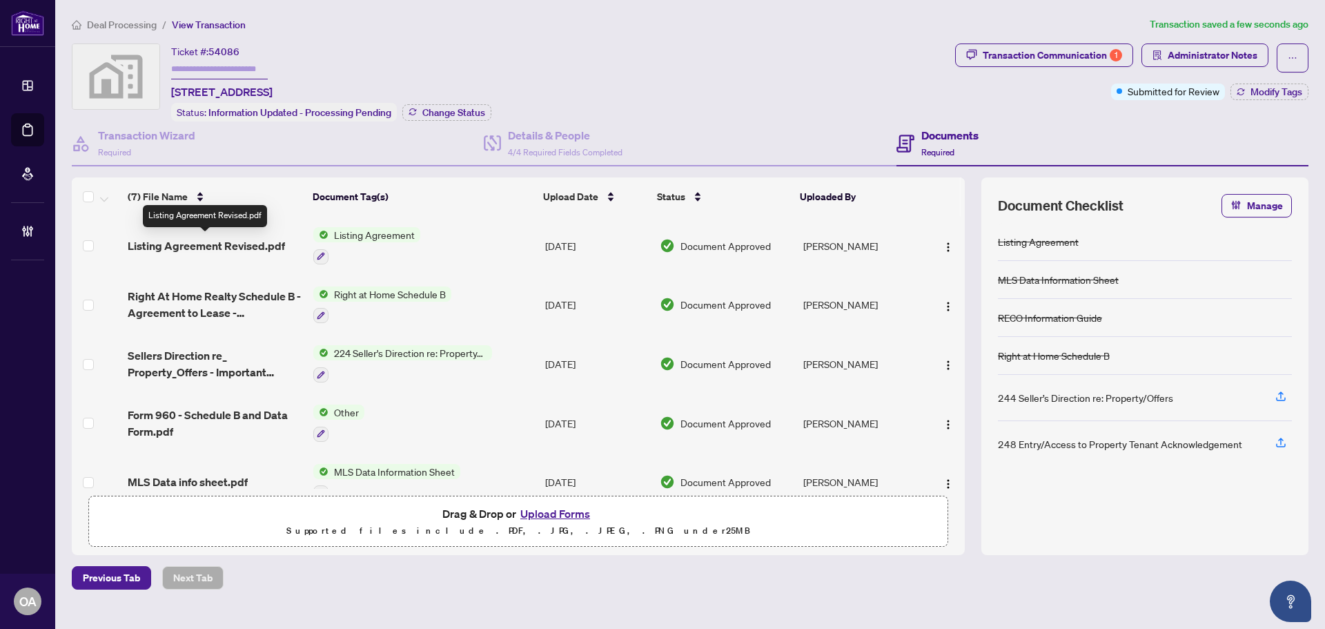
click at [213, 243] on span "Listing Agreement Revised.pdf" at bounding box center [206, 245] width 157 height 17
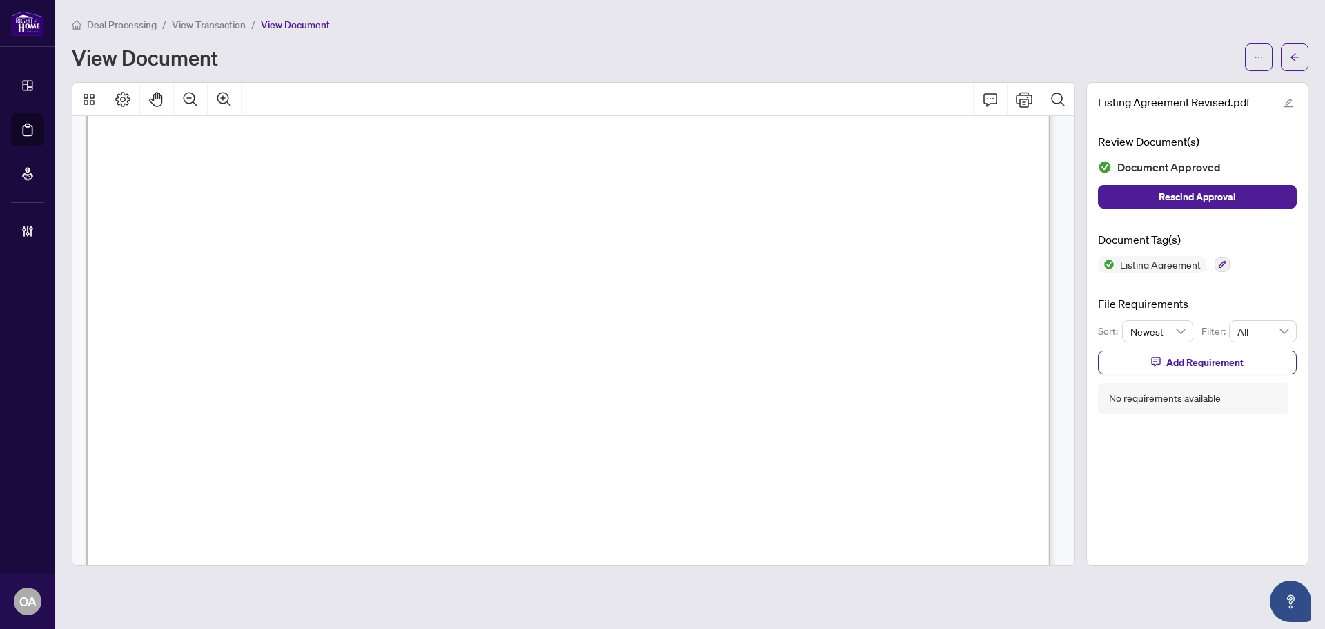
scroll to position [276, 0]
click at [1289, 56] on button "button" at bounding box center [1295, 57] width 28 height 28
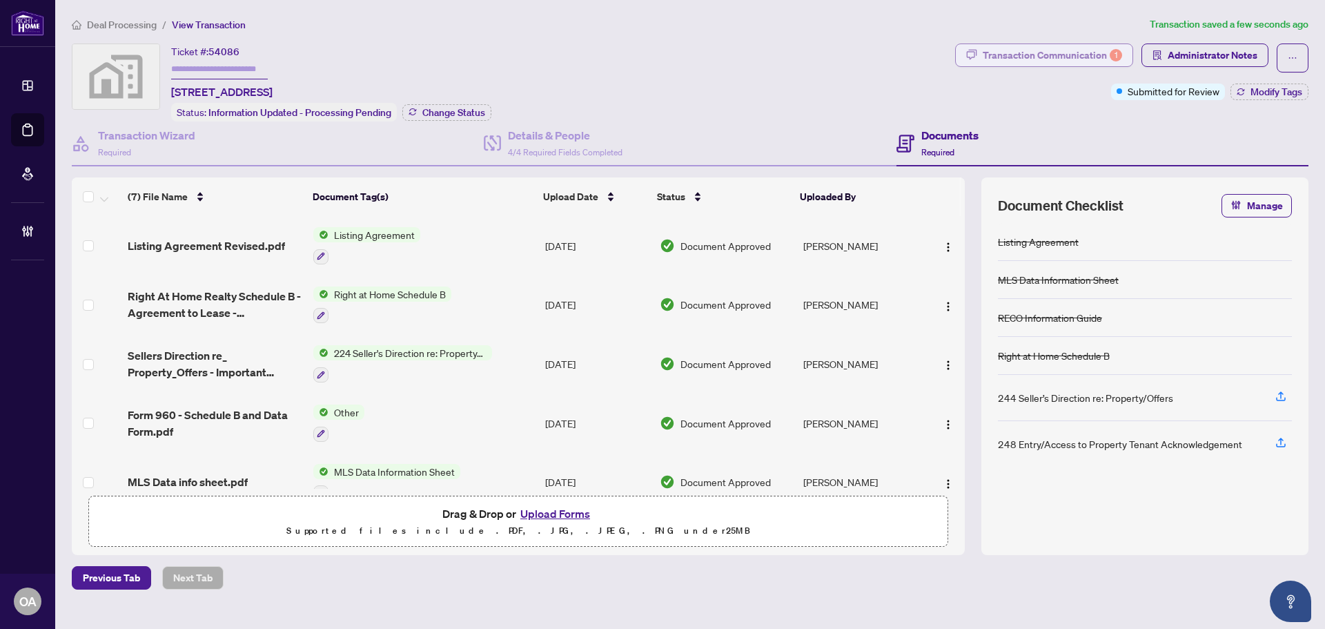
click at [1055, 57] on div "Transaction Communication 1" at bounding box center [1052, 55] width 139 height 22
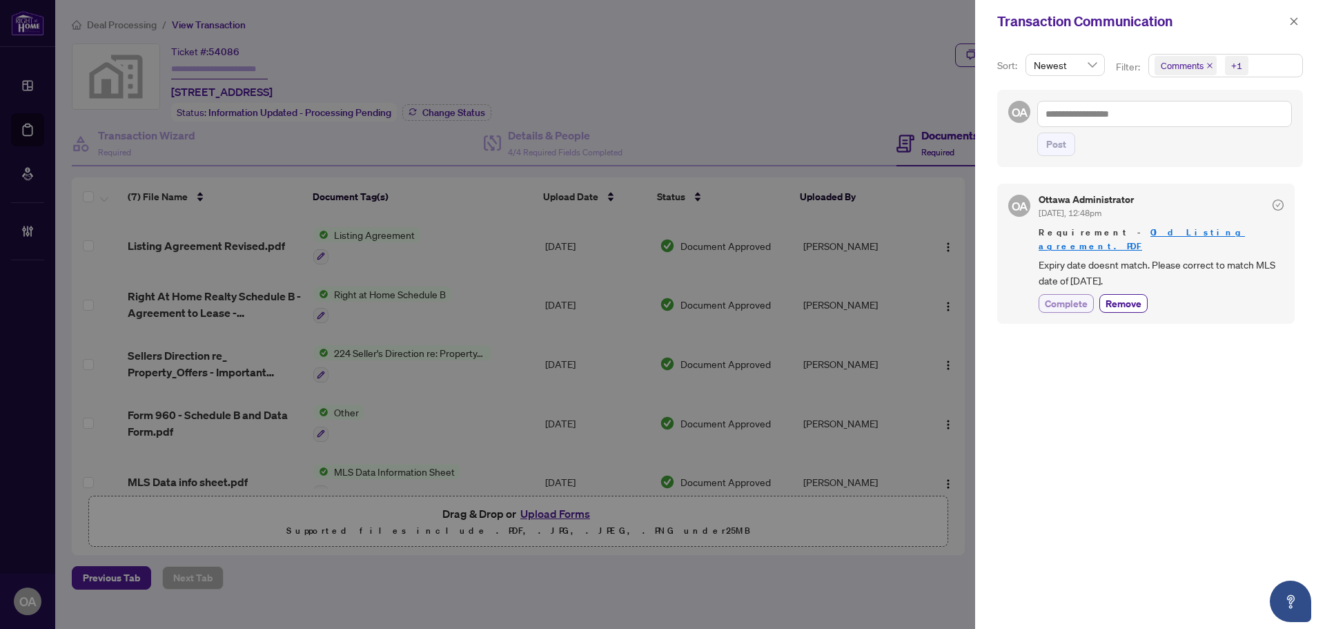
click at [1064, 296] on span "Complete" at bounding box center [1066, 303] width 43 height 14
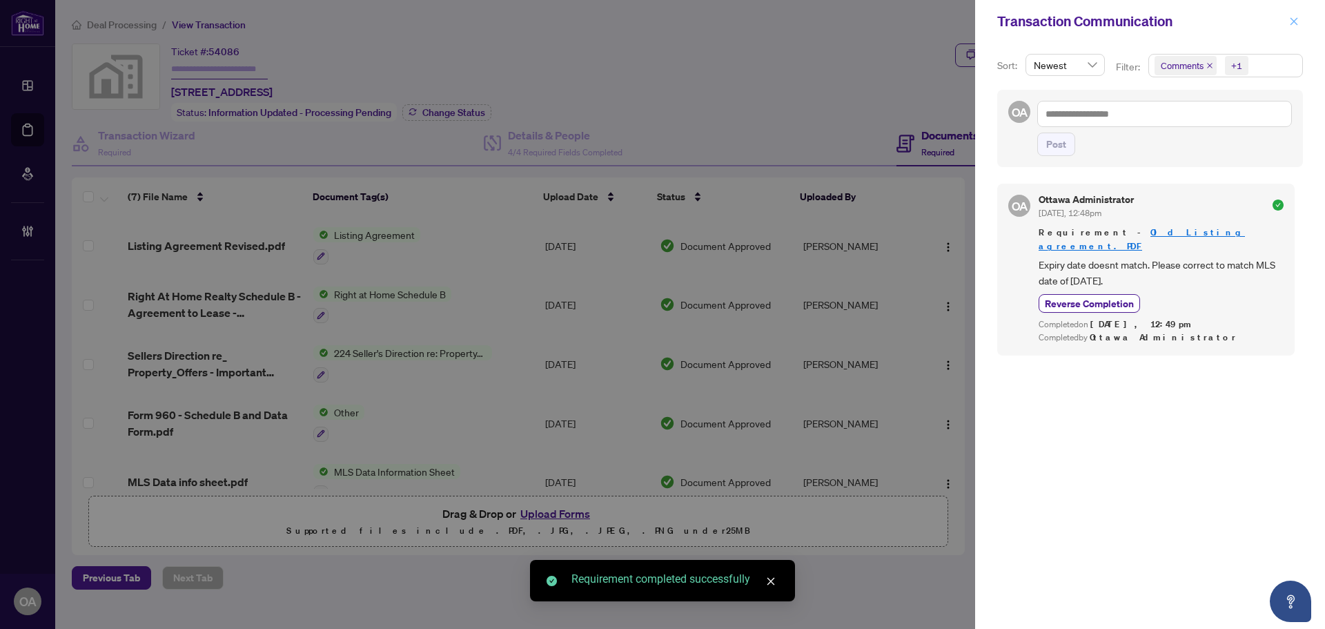
click at [1290, 21] on icon "close" at bounding box center [1294, 22] width 10 height 10
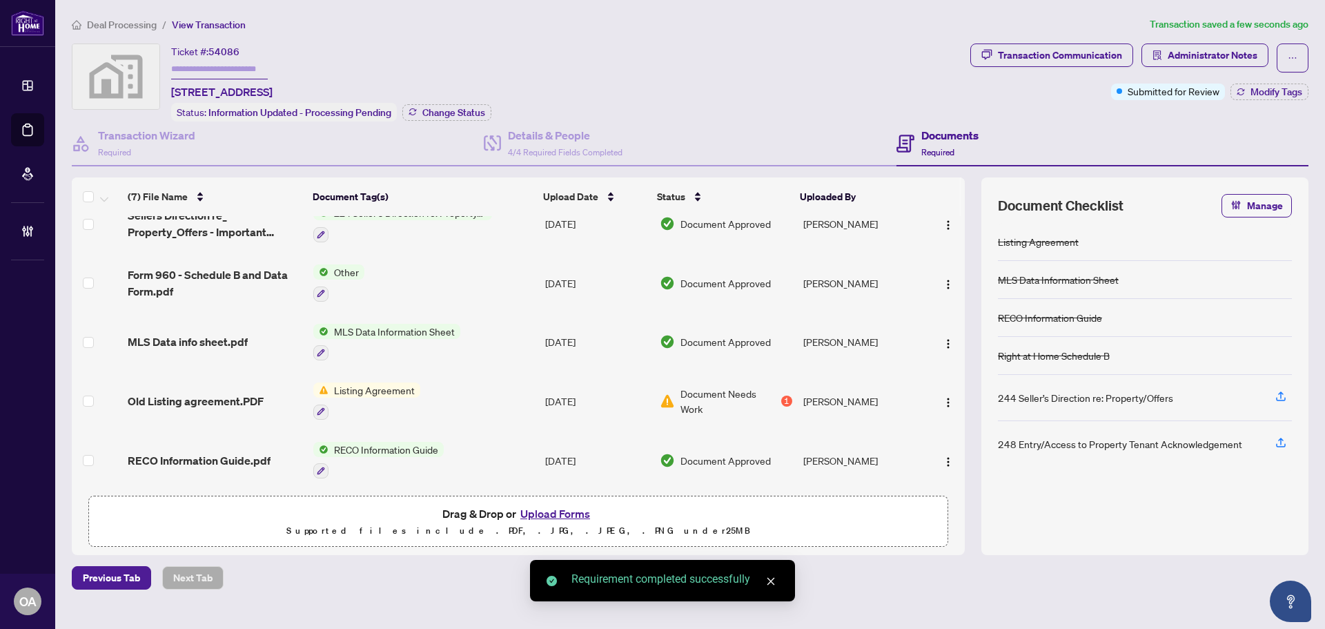
scroll to position [144, 0]
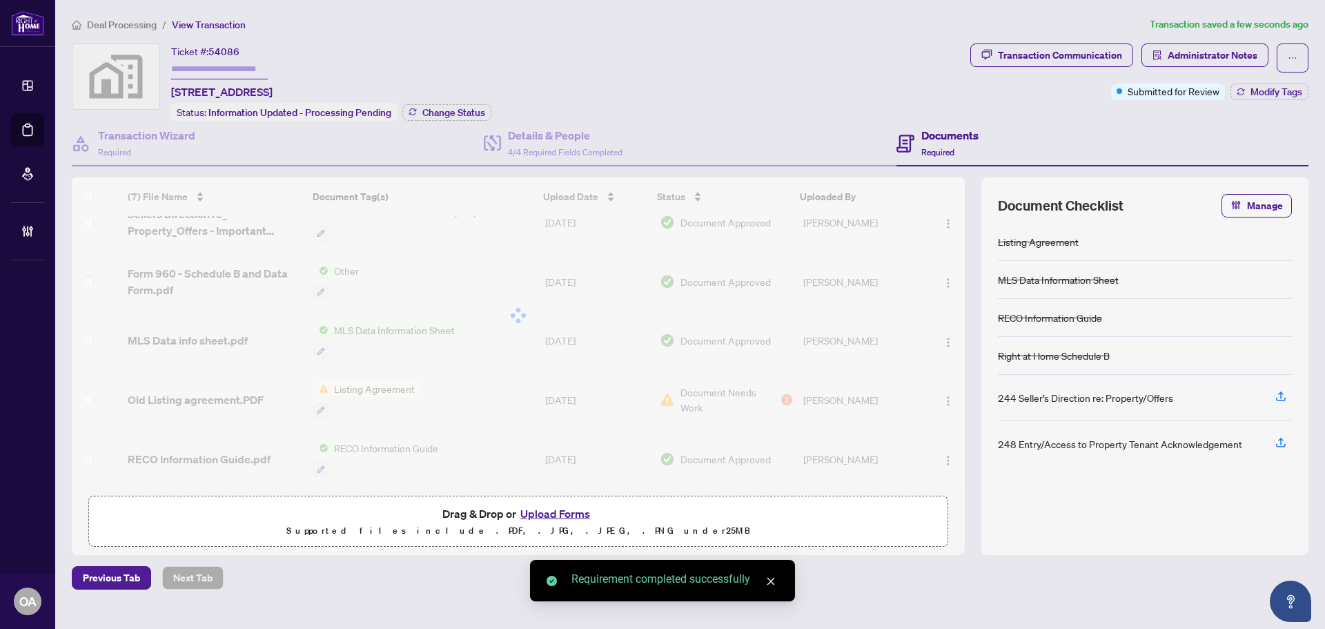
click at [943, 395] on img "button" at bounding box center [948, 400] width 11 height 11
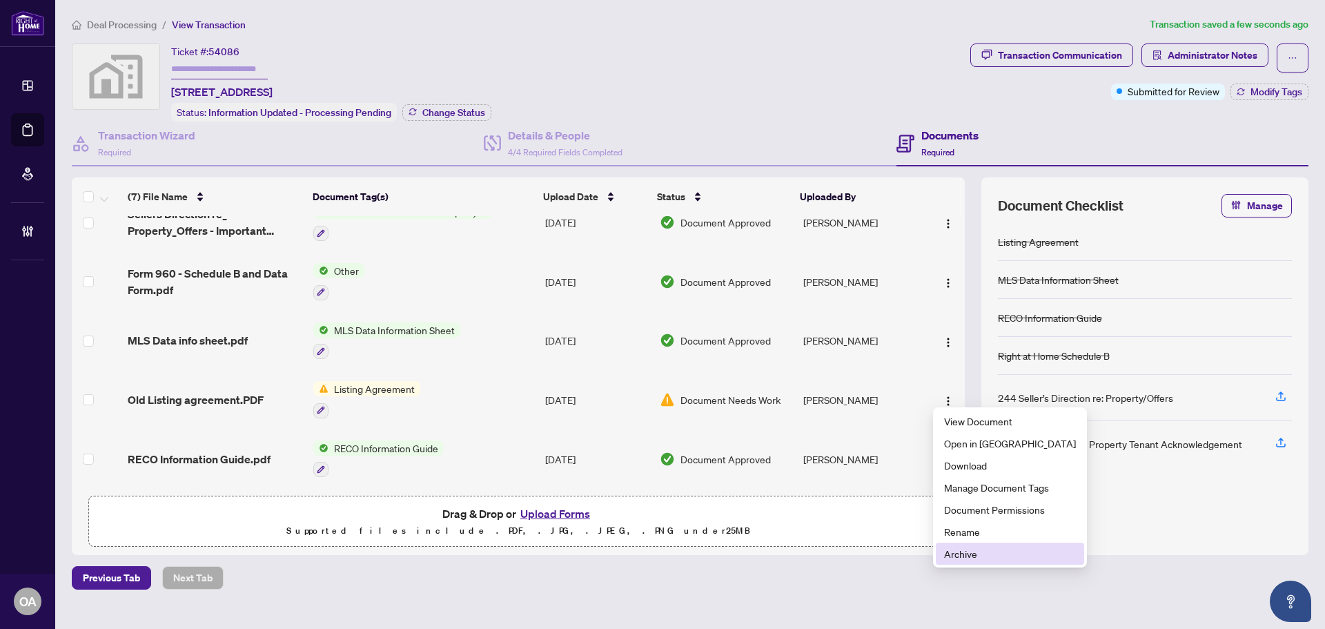
click at [963, 557] on span "Archive" at bounding box center [1010, 553] width 132 height 15
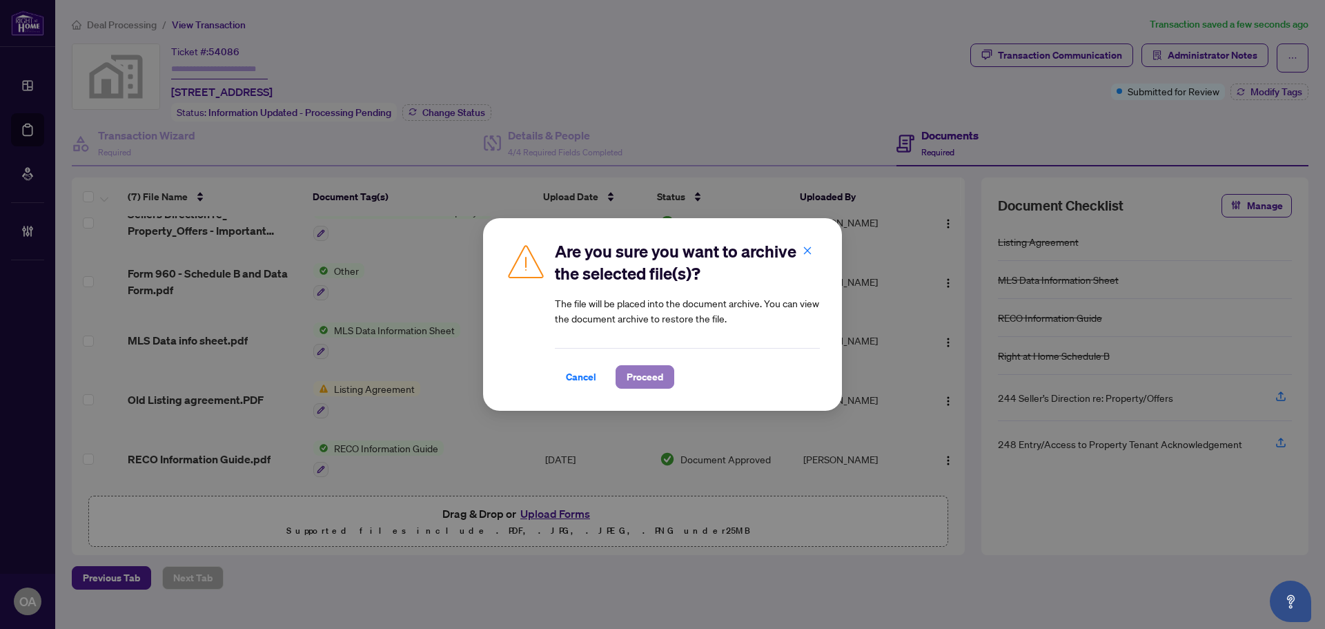
click at [647, 373] on span "Proceed" at bounding box center [645, 377] width 37 height 22
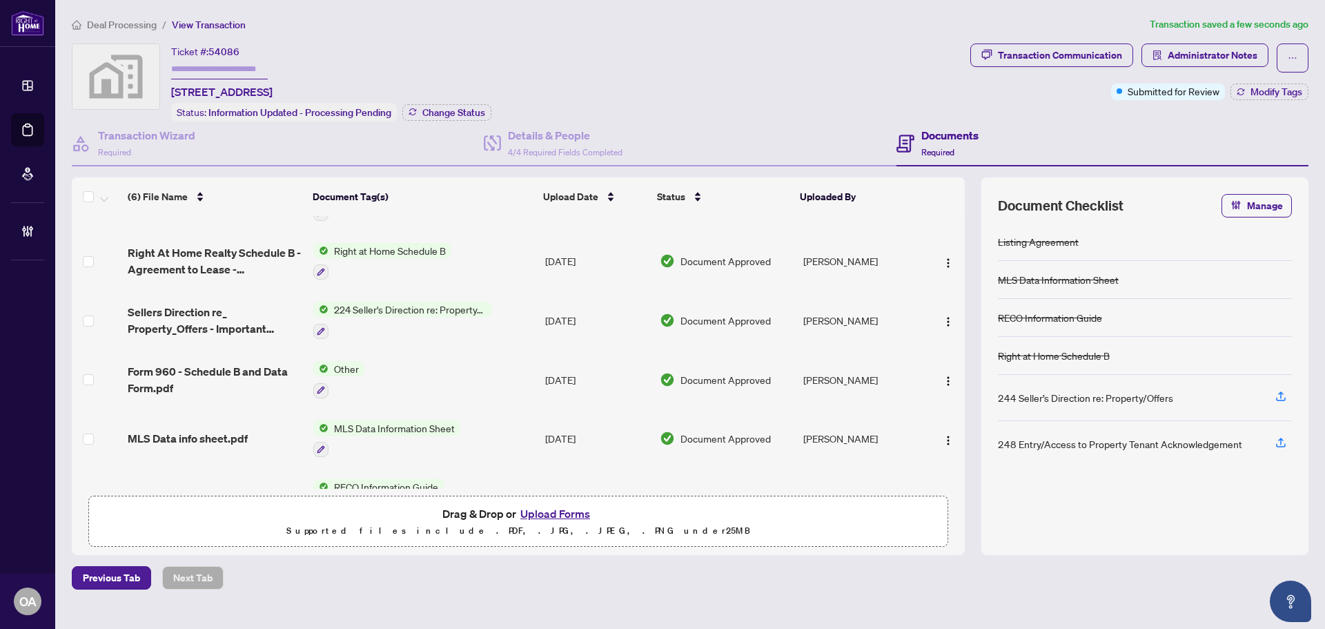
scroll to position [0, 0]
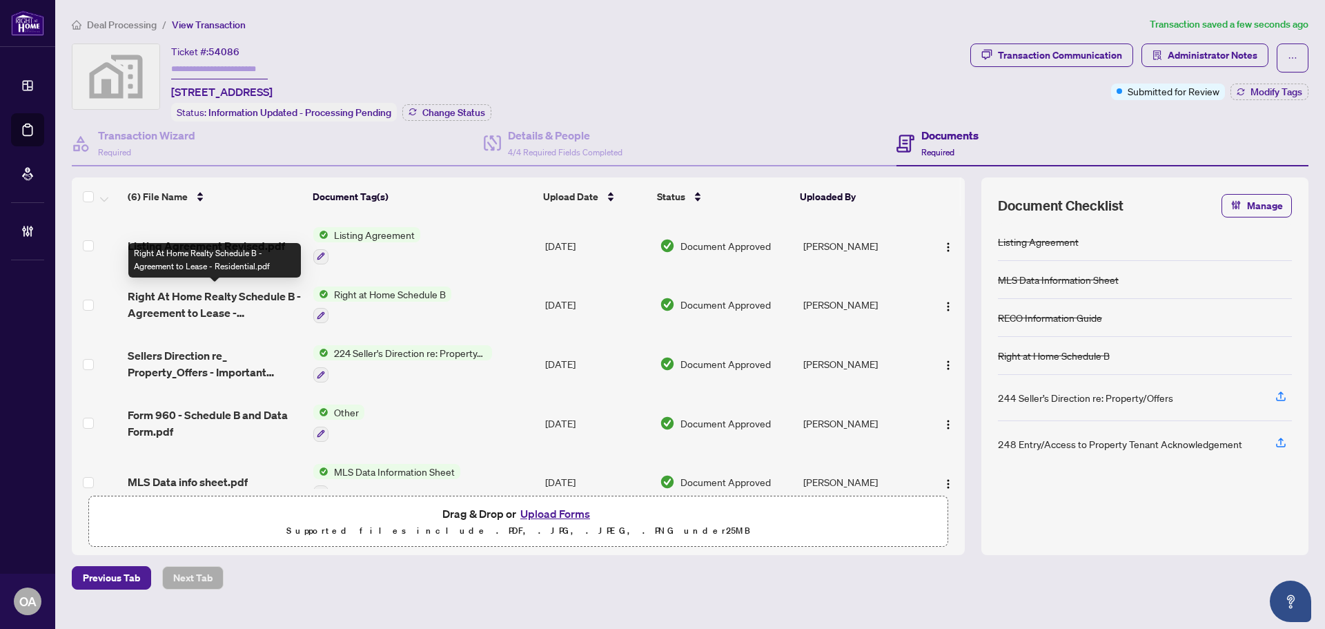
click at [208, 299] on span "Right At Home Realty Schedule B - Agreement to Lease - Residential.pdf" at bounding box center [215, 304] width 175 height 33
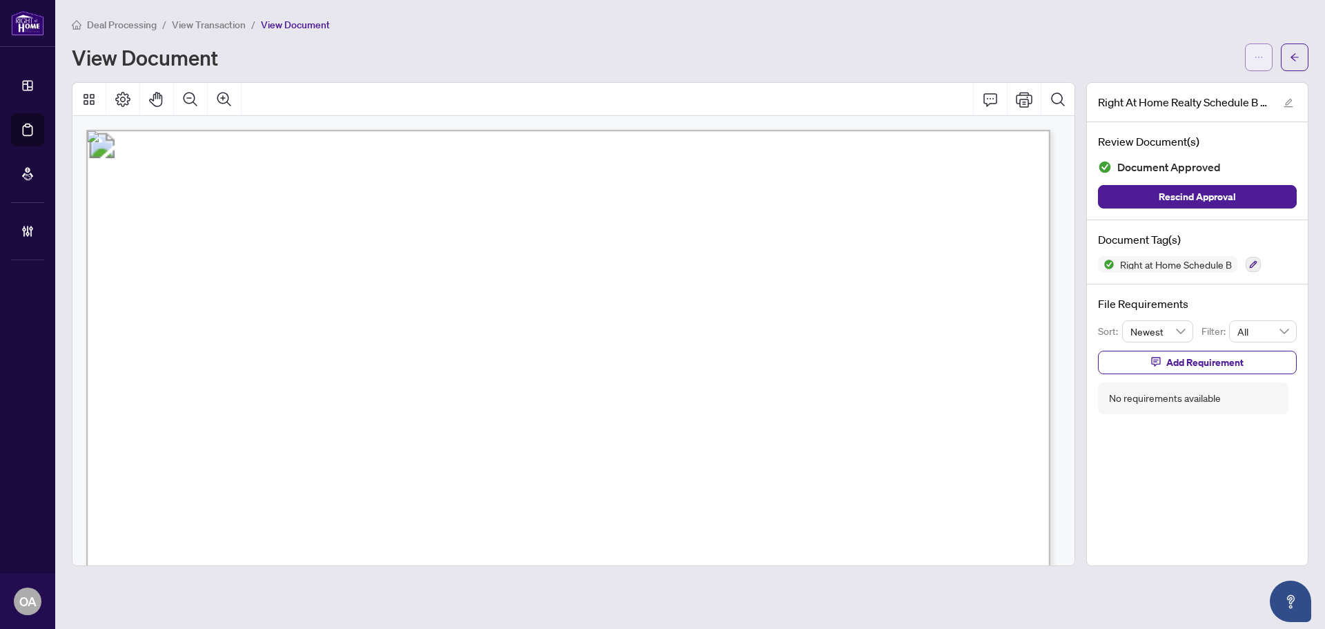
click at [1258, 55] on icon "ellipsis" at bounding box center [1259, 57] width 10 height 10
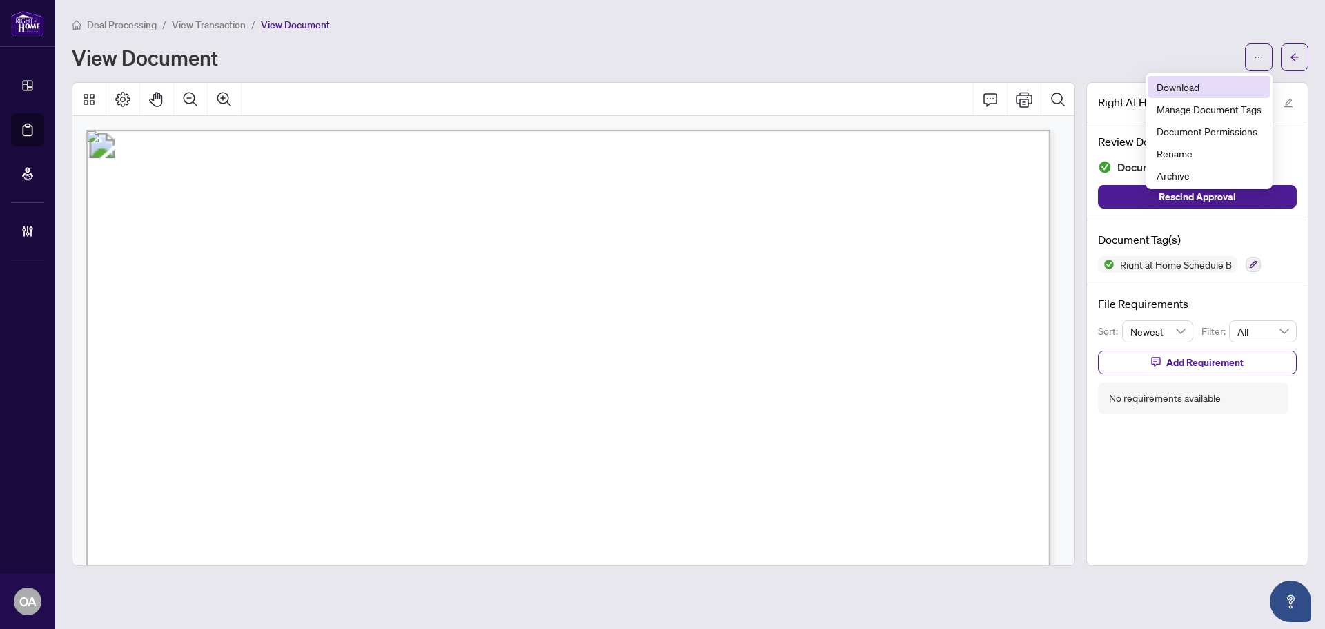
click at [1223, 91] on span "Download" at bounding box center [1209, 86] width 105 height 15
click at [1289, 59] on button "button" at bounding box center [1295, 57] width 28 height 28
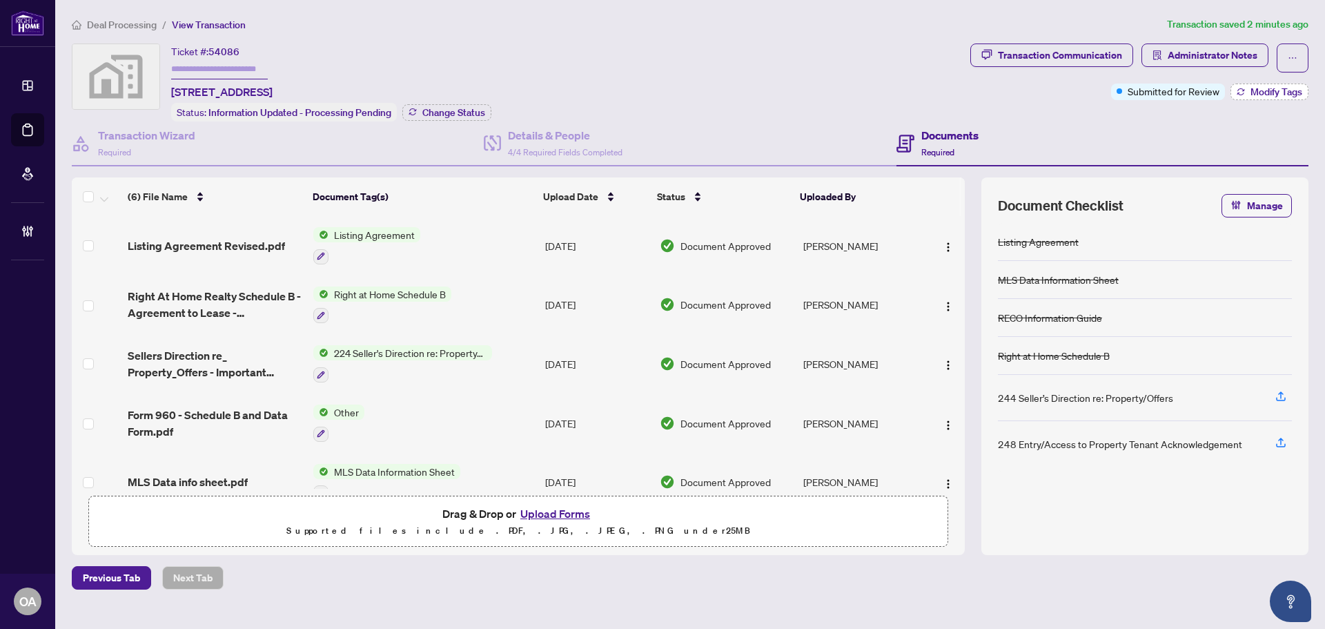
click at [1291, 90] on span "Modify Tags" at bounding box center [1277, 92] width 52 height 10
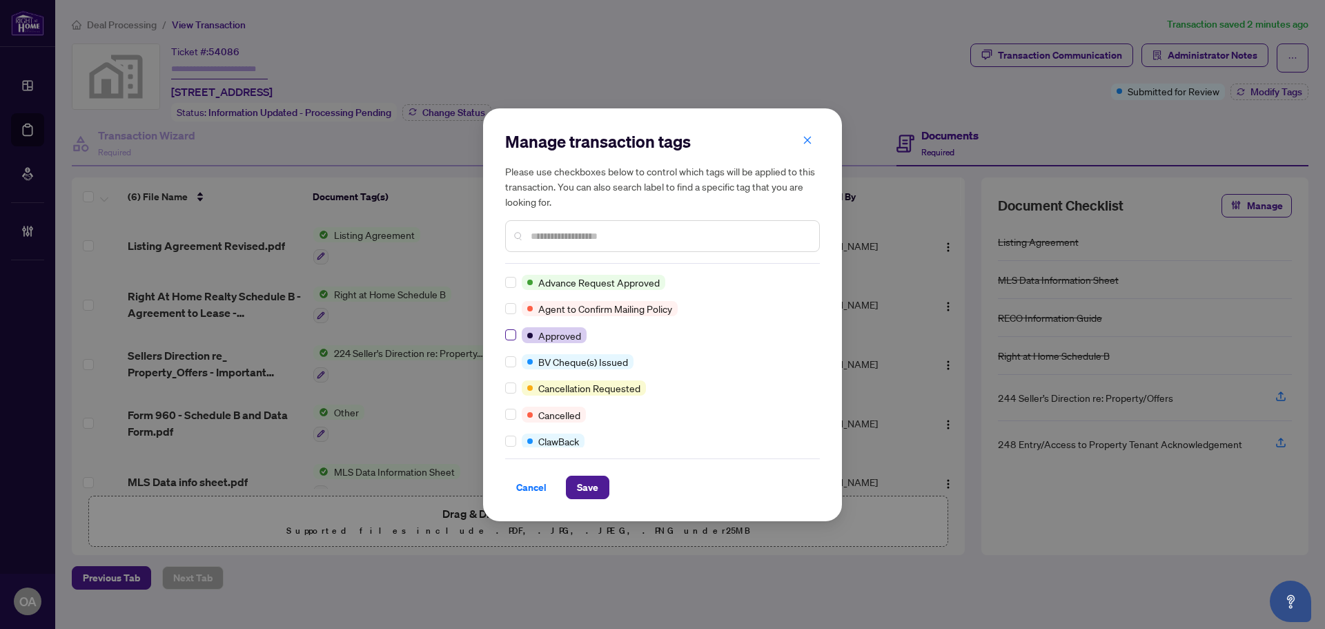
click at [512, 342] on label at bounding box center [510, 334] width 11 height 15
click at [608, 465] on div "Cancel Save" at bounding box center [662, 478] width 315 height 41
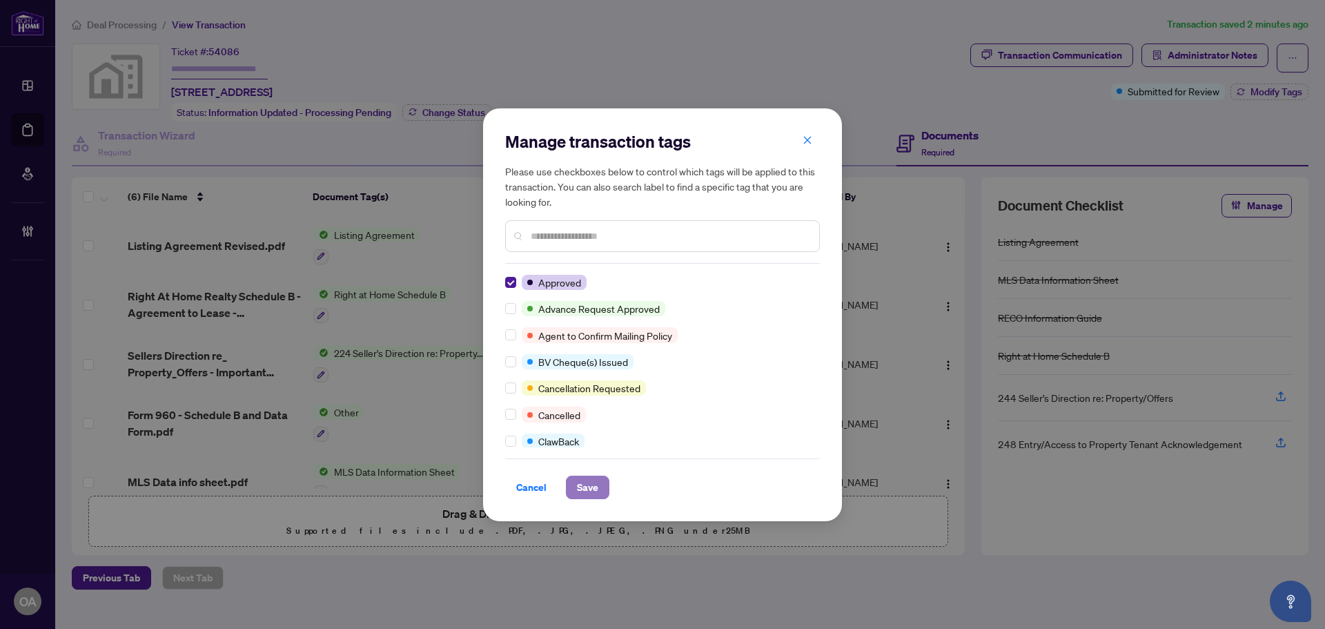
click at [594, 483] on span "Save" at bounding box center [587, 487] width 21 height 22
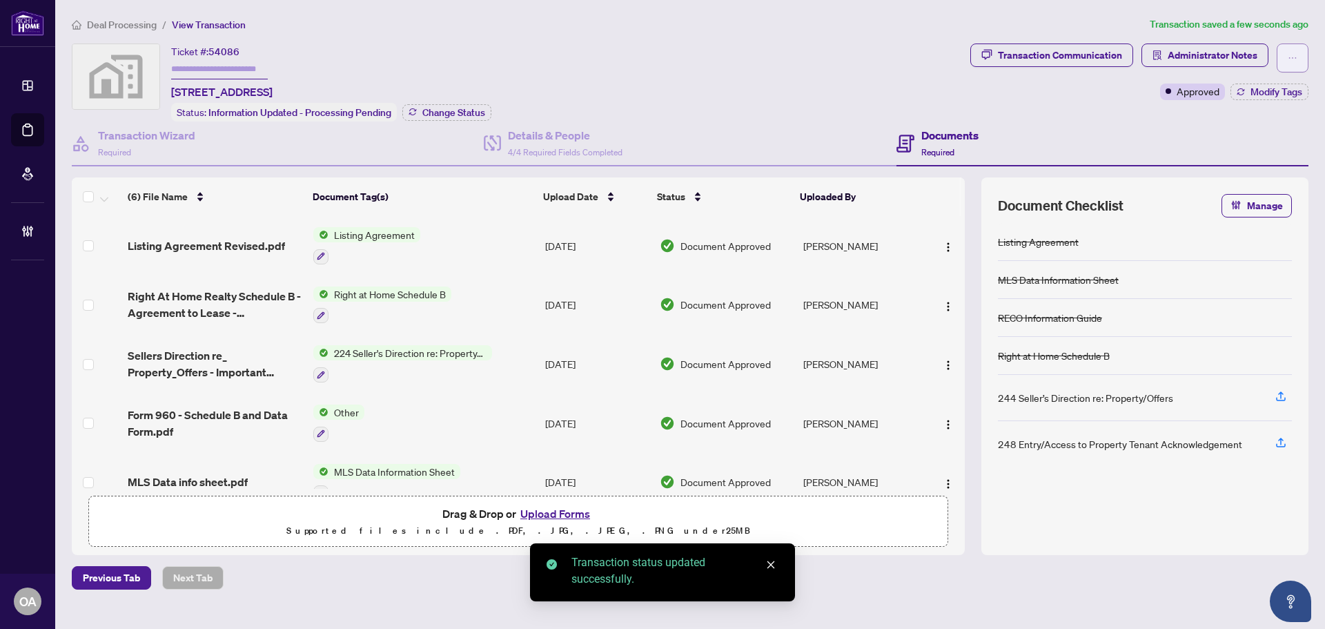
click at [1294, 59] on icon "ellipsis" at bounding box center [1293, 58] width 10 height 10
click at [1225, 148] on span "Submit for Completion" at bounding box center [1245, 154] width 106 height 15
type textarea "**********"
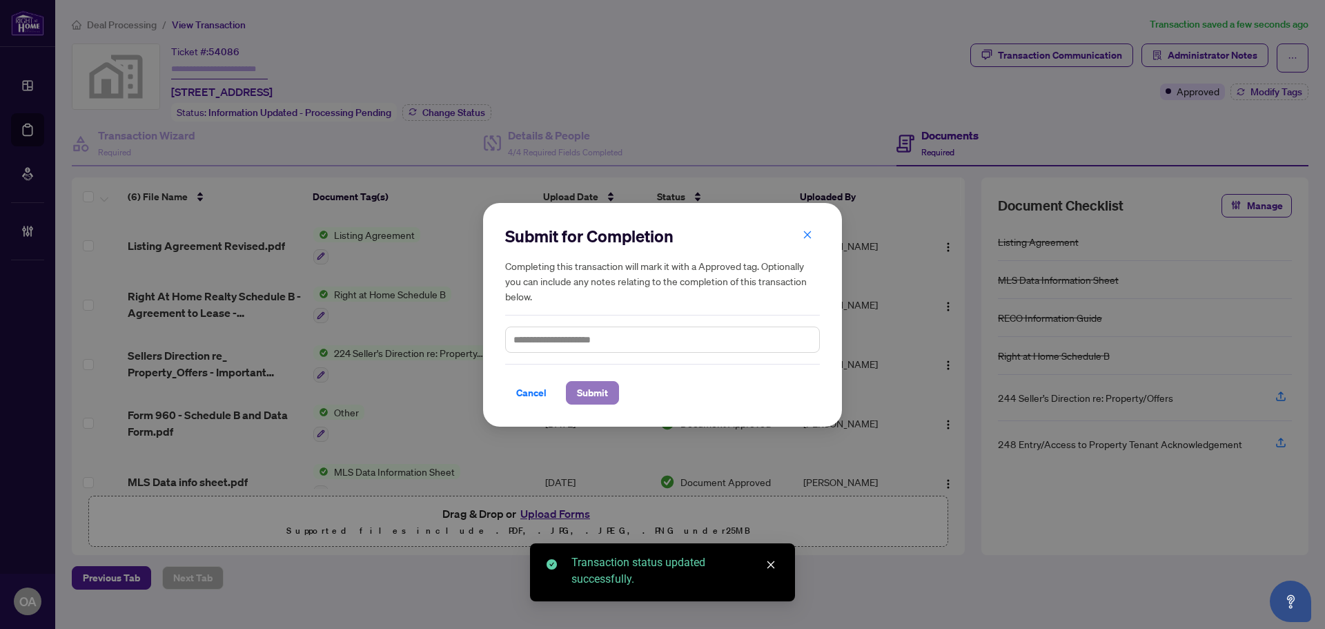
drag, startPoint x: 592, startPoint y: 400, endPoint x: 607, endPoint y: 400, distance: 15.9
click at [592, 400] on span "Submit" at bounding box center [592, 393] width 31 height 22
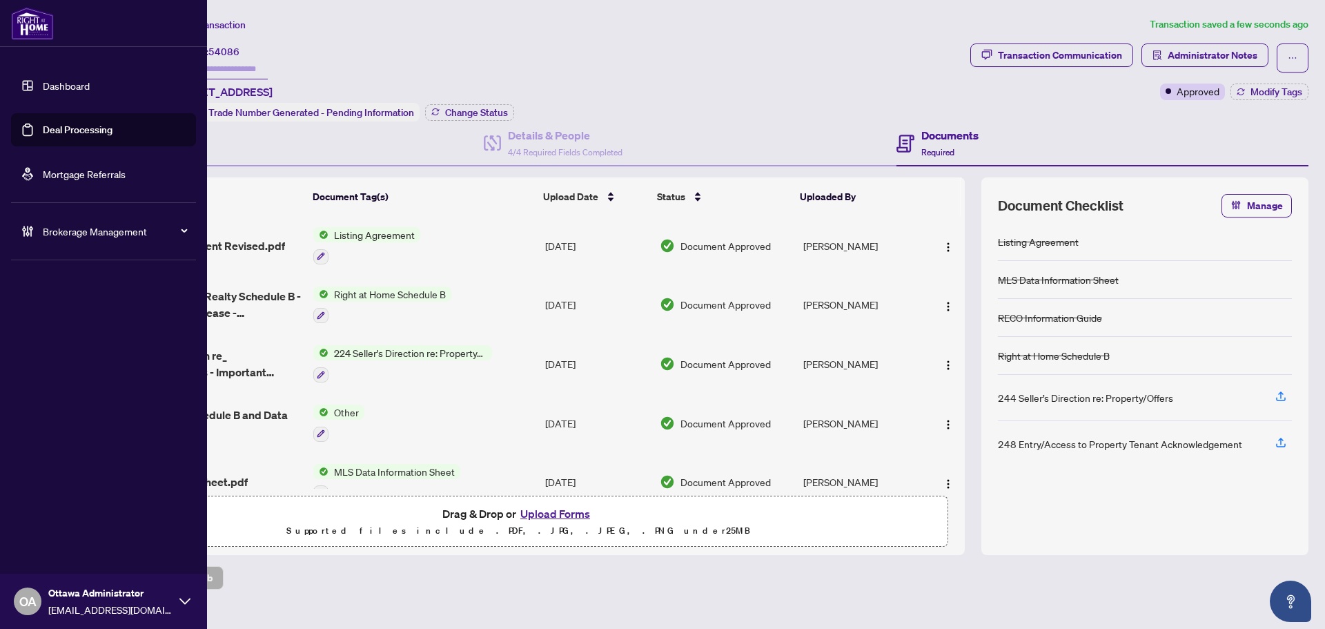
click at [43, 131] on link "Deal Processing" at bounding box center [78, 130] width 70 height 12
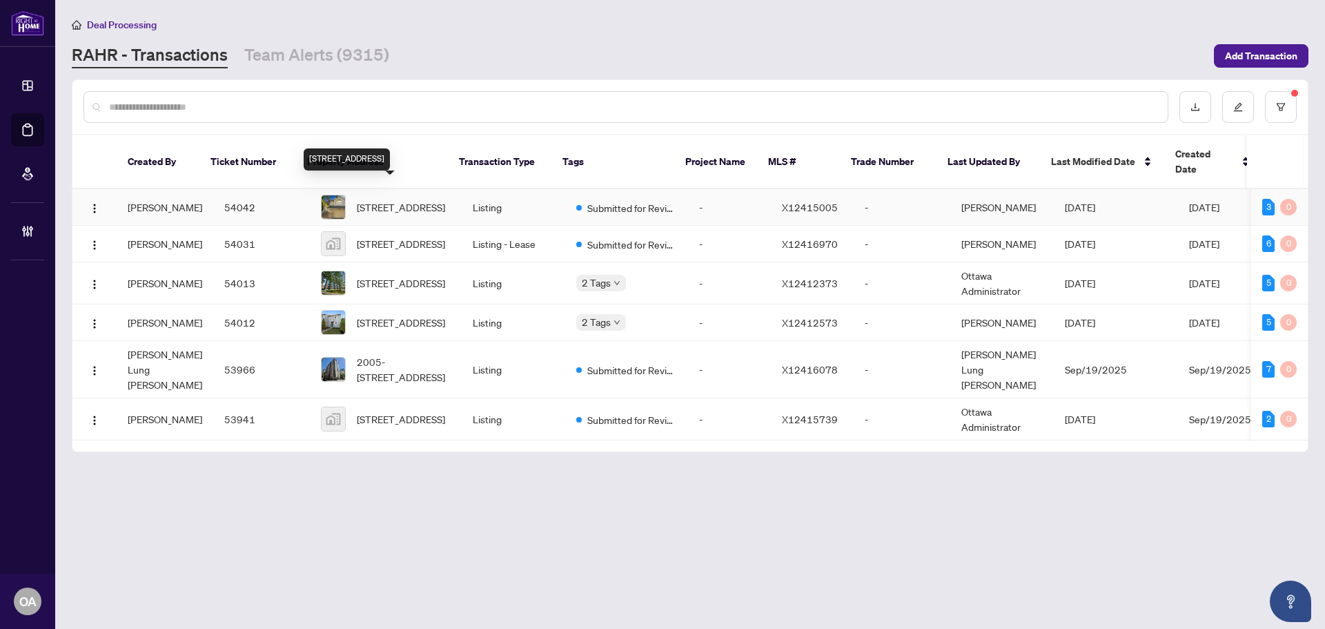
click at [399, 199] on span "116 Calaveras Ave, Ottawa, Ontario K2J 4Z7, Canada" at bounding box center [401, 206] width 88 height 15
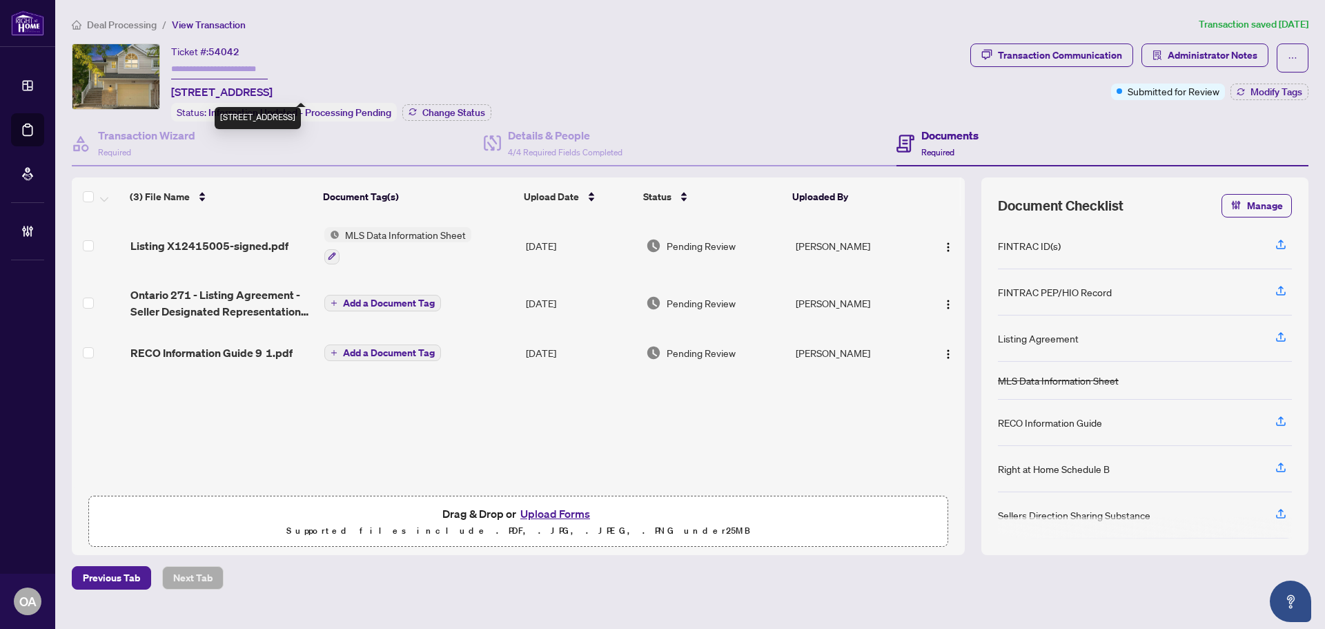
click at [273, 92] on span "116 Calaveras Ave, Ottawa, Ontario K2J 4Z7, Canada" at bounding box center [221, 92] width 101 height 17
click at [456, 92] on div "Ticket #: 54042 116 Calaveras Ave, Ottawa, Ontario K2J 4Z7, Canada Status: Info…" at bounding box center [331, 82] width 320 height 78
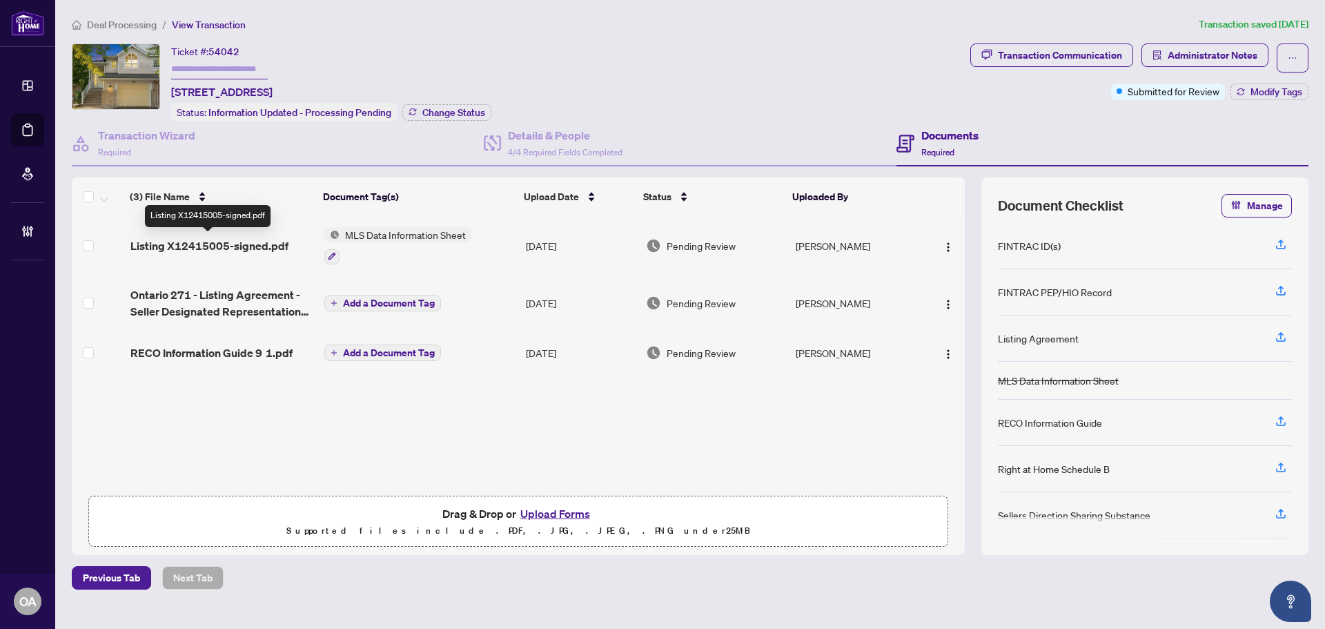
click at [218, 239] on span "Listing X12415005-signed.pdf" at bounding box center [209, 245] width 158 height 17
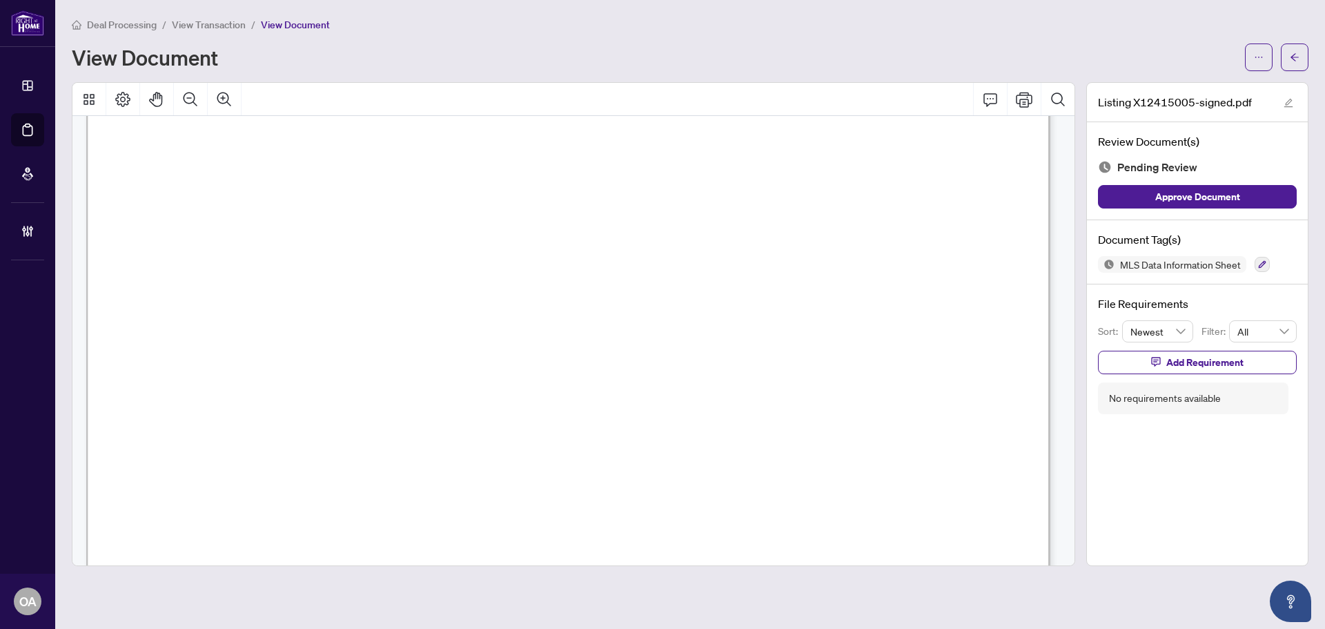
scroll to position [1726, 0]
click at [1259, 261] on icon "button" at bounding box center [1262, 264] width 8 height 8
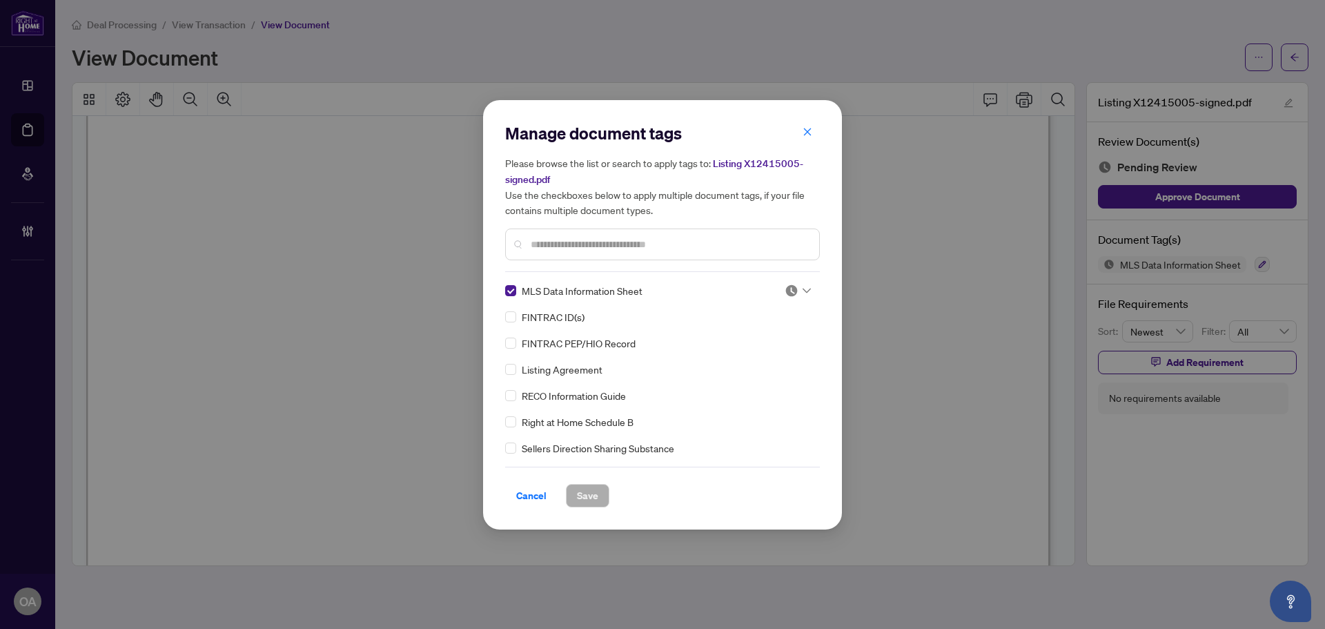
click at [803, 288] on icon at bounding box center [807, 291] width 8 height 6
drag, startPoint x: 781, startPoint y: 351, endPoint x: 728, endPoint y: 383, distance: 62.3
click at [781, 351] on div "Approved" at bounding box center [752, 357] width 88 height 15
click at [600, 489] on button "Save" at bounding box center [587, 495] width 43 height 23
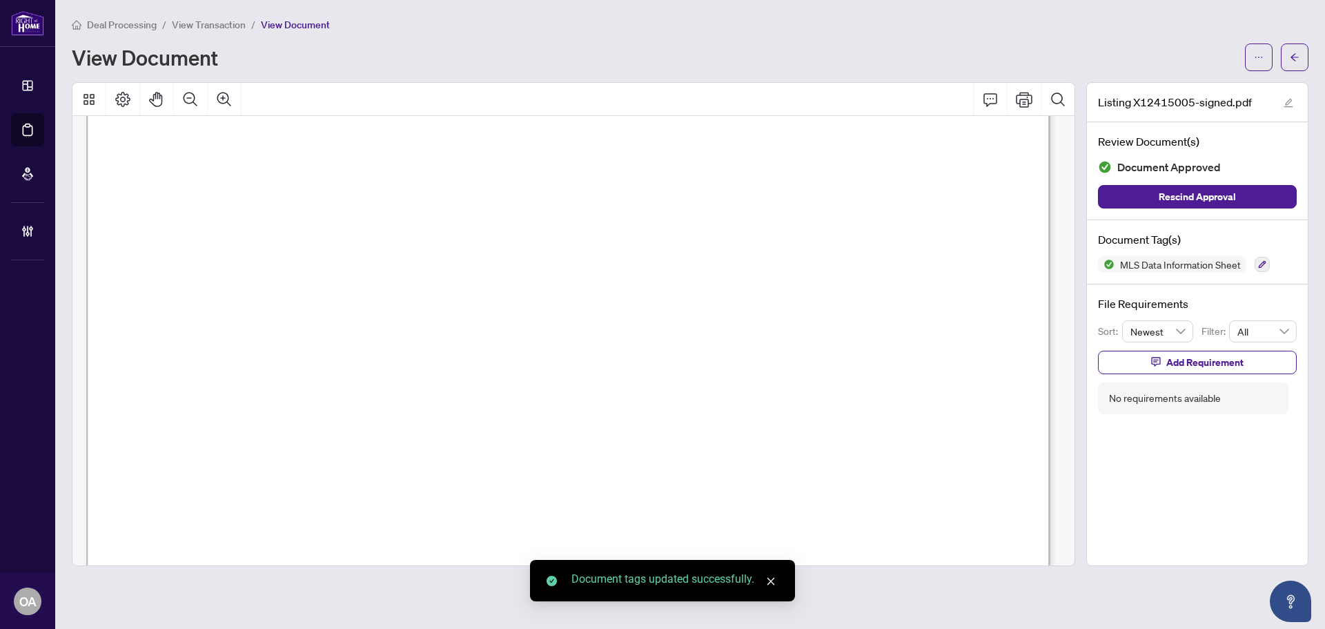
click at [1296, 53] on icon "arrow-left" at bounding box center [1295, 57] width 10 height 10
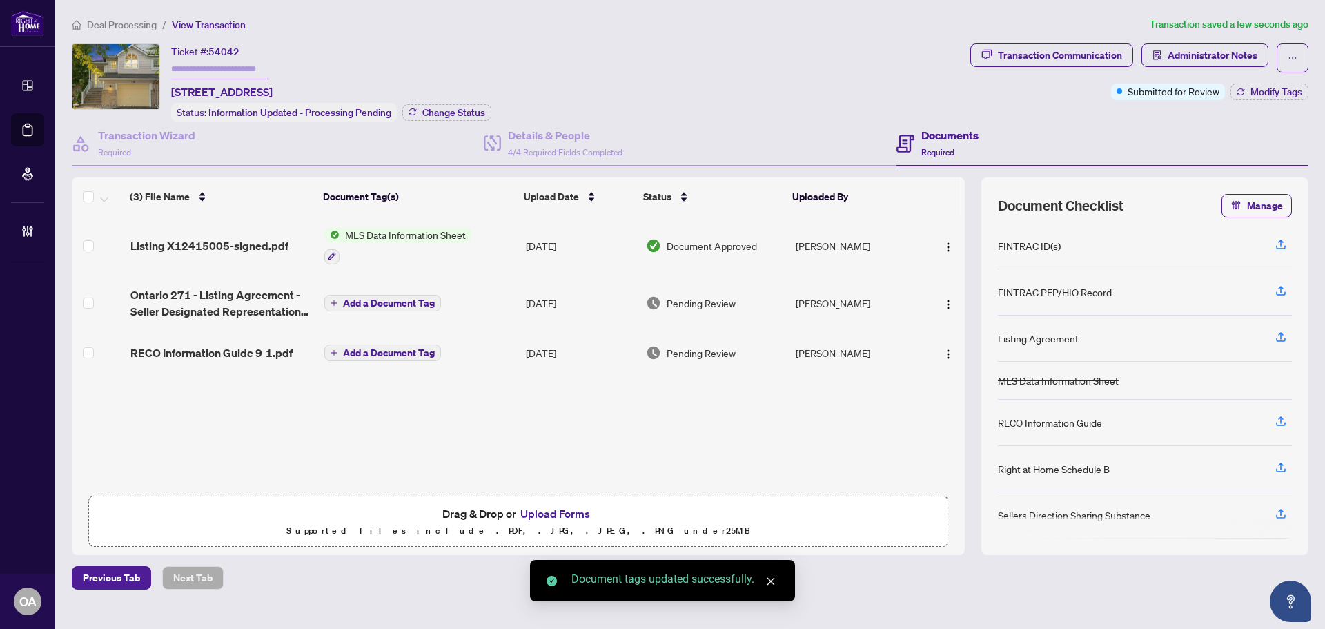
click at [211, 293] on span "Ontario 271 - Listing Agreement - Seller Designated Representation Agreement - …" at bounding box center [221, 302] width 183 height 33
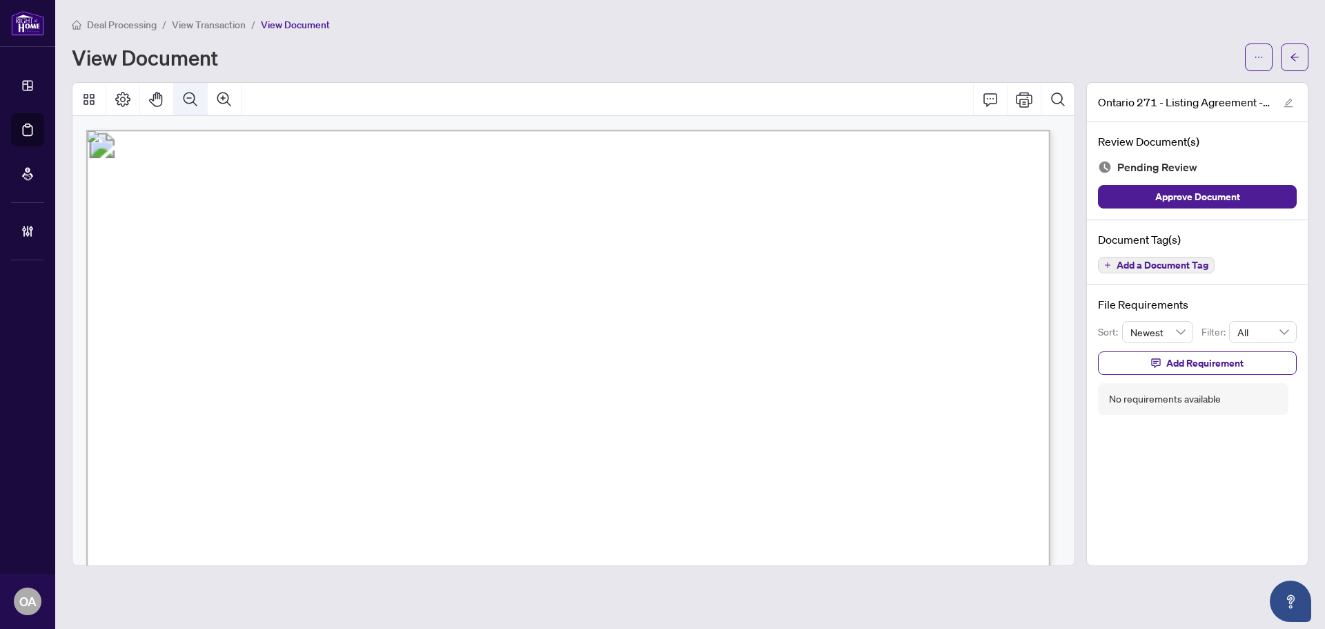
click at [190, 97] on icon "Zoom Out" at bounding box center [191, 99] width 14 height 14
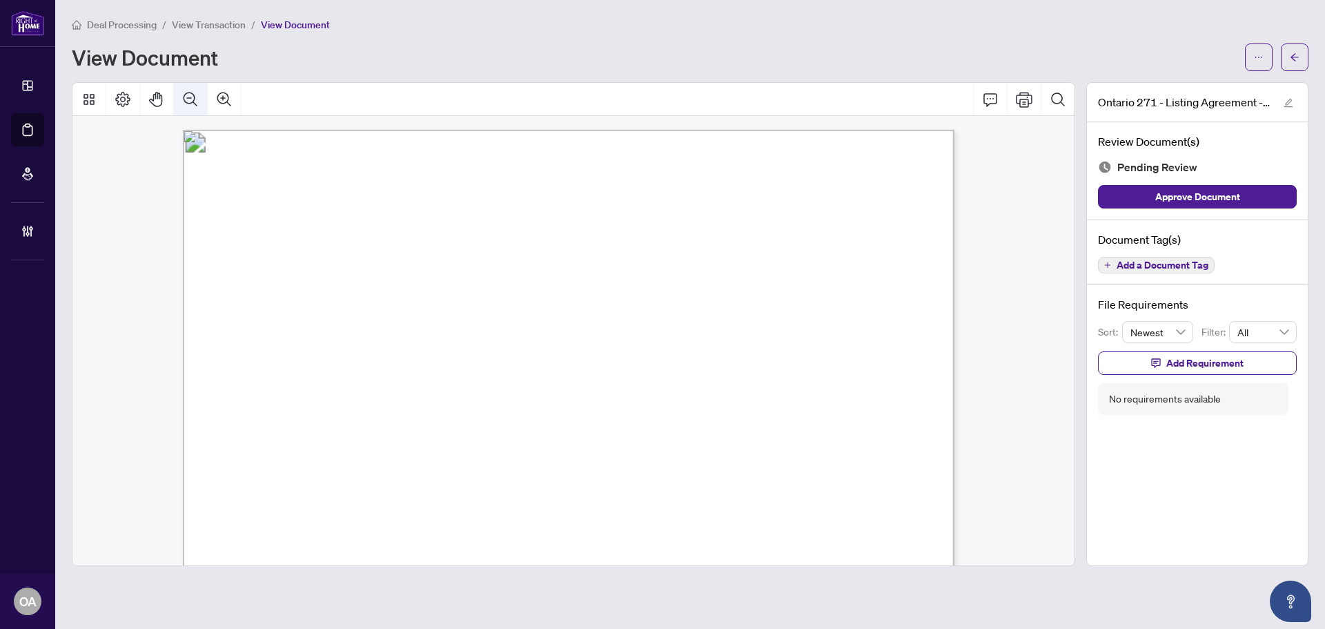
click at [190, 97] on icon "Zoom Out" at bounding box center [191, 99] width 14 height 14
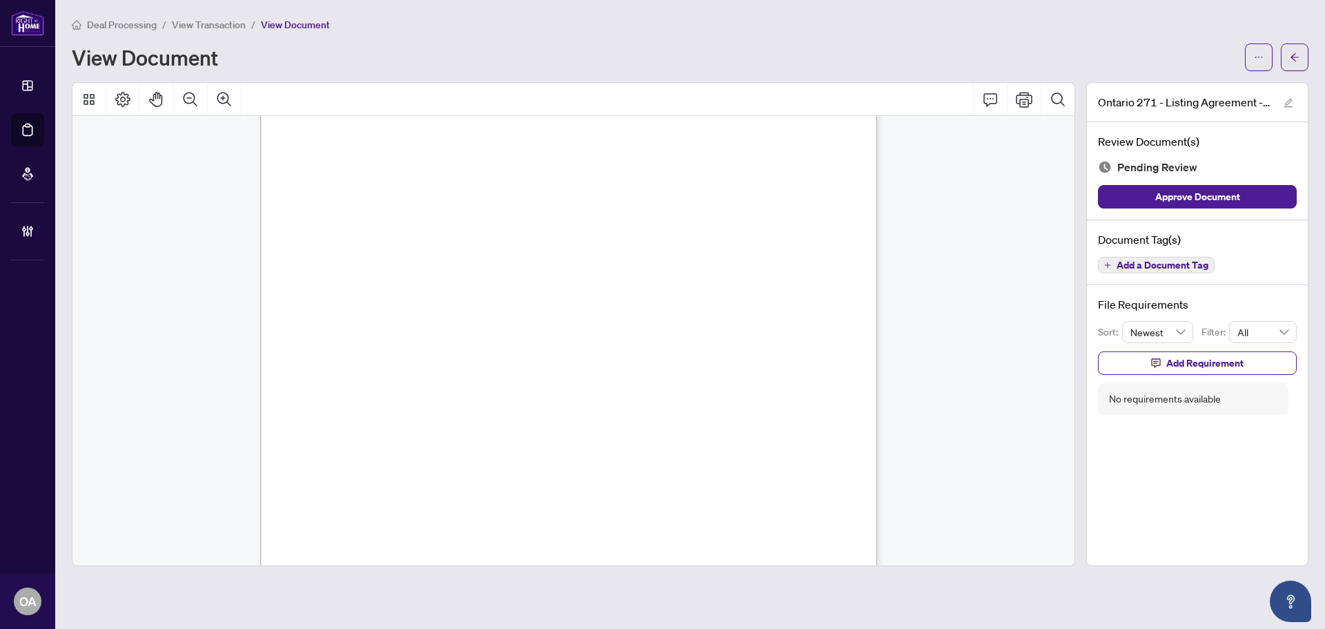
scroll to position [3652, 0]
click at [1145, 262] on span "Add a Document Tag" at bounding box center [1163, 265] width 92 height 10
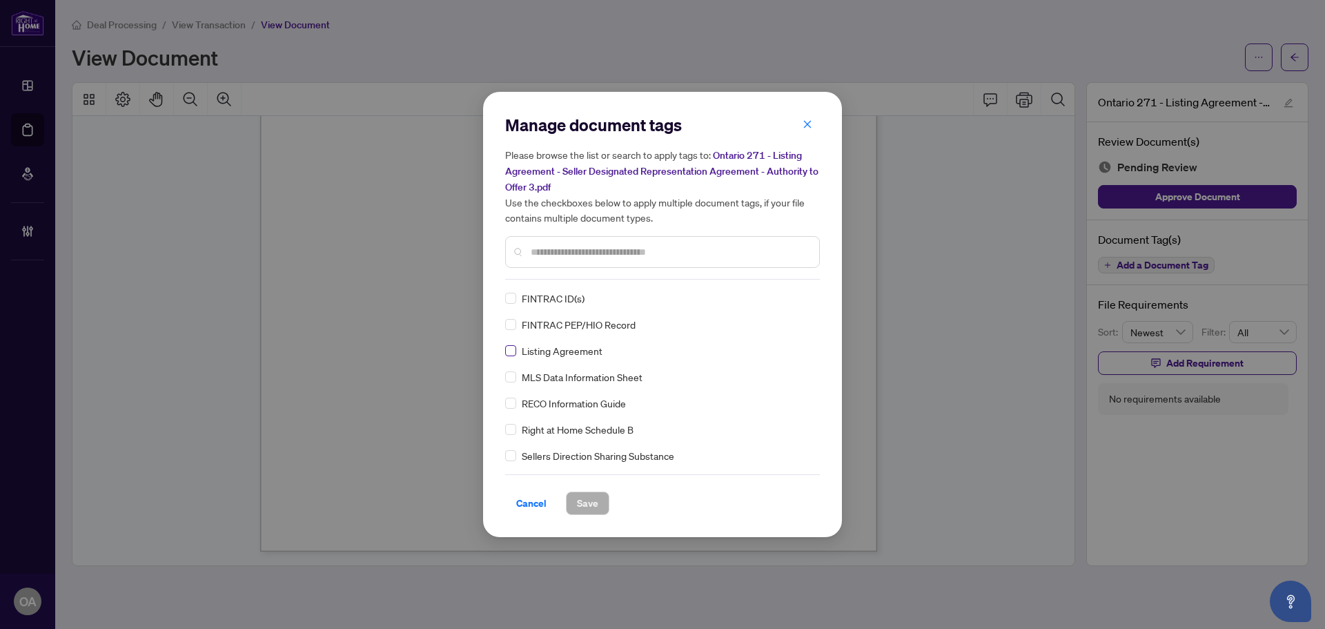
click at [511, 343] on label at bounding box center [510, 350] width 11 height 15
click at [785, 295] on img at bounding box center [792, 298] width 14 height 14
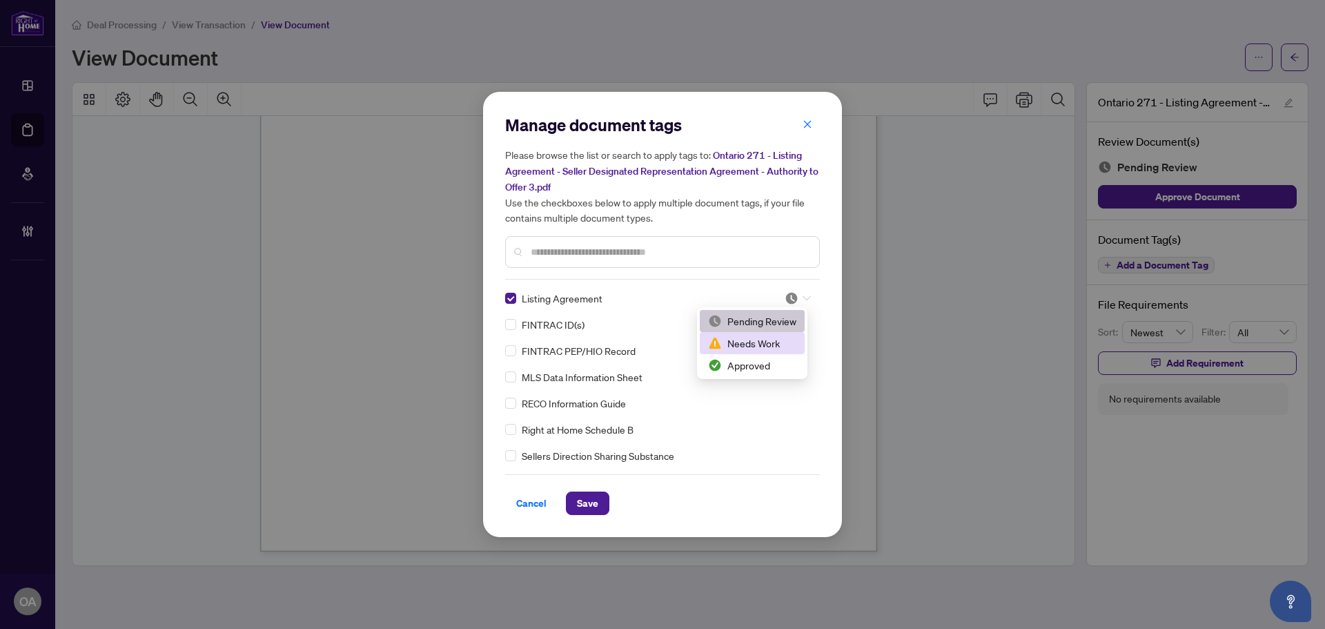
click at [768, 351] on div "Needs Work" at bounding box center [752, 343] width 105 height 22
click at [798, 288] on div "Manage document tags Please browse the list or search to apply tags to: Ontario…" at bounding box center [662, 314] width 315 height 401
click at [788, 295] on img at bounding box center [792, 298] width 14 height 14
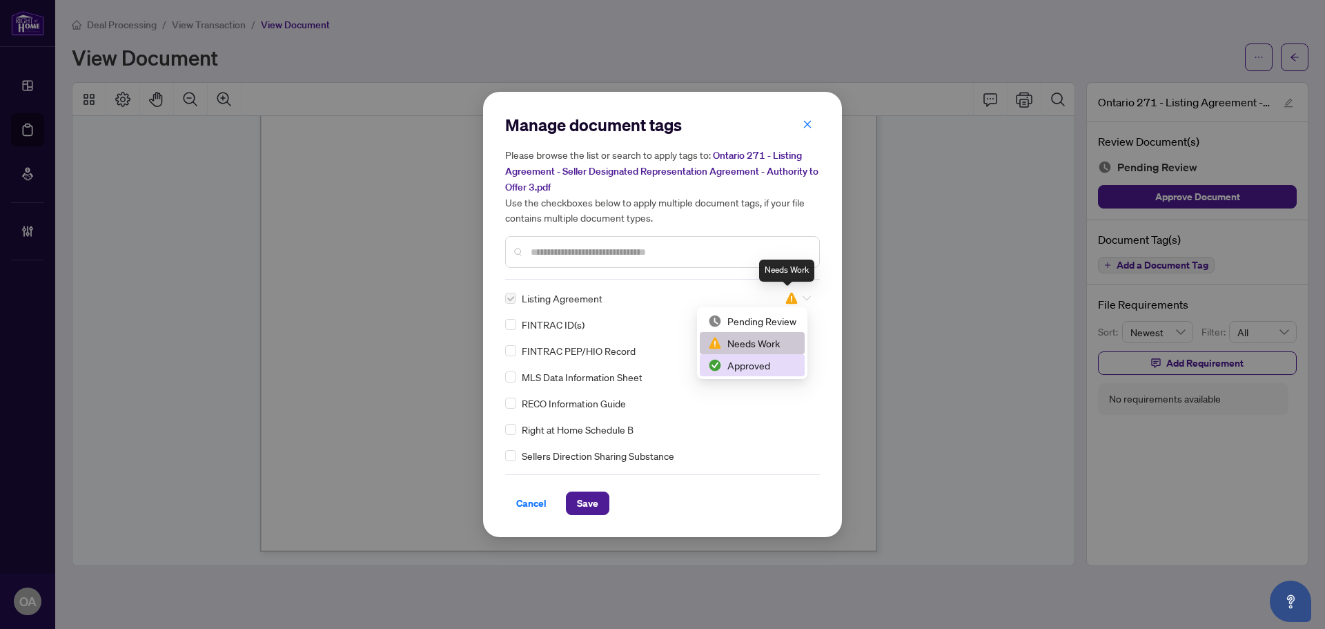
click at [765, 365] on div "Approved" at bounding box center [752, 365] width 88 height 15
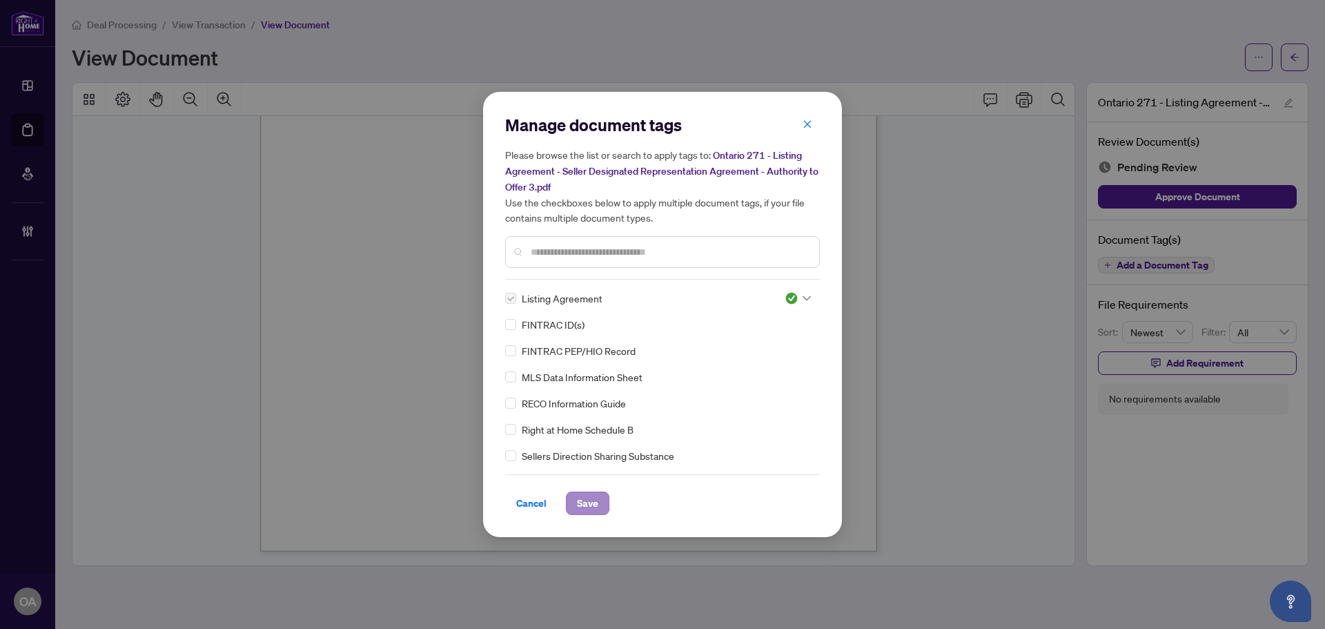
click at [583, 525] on div "Manage document tags Please browse the list or search to apply tags to: Ontario…" at bounding box center [662, 314] width 359 height 445
click at [603, 505] on button "Save" at bounding box center [587, 502] width 43 height 23
click at [772, 431] on div "Manage document tags Please browse the list or search to apply tags to: Ontario…" at bounding box center [662, 314] width 1325 height 629
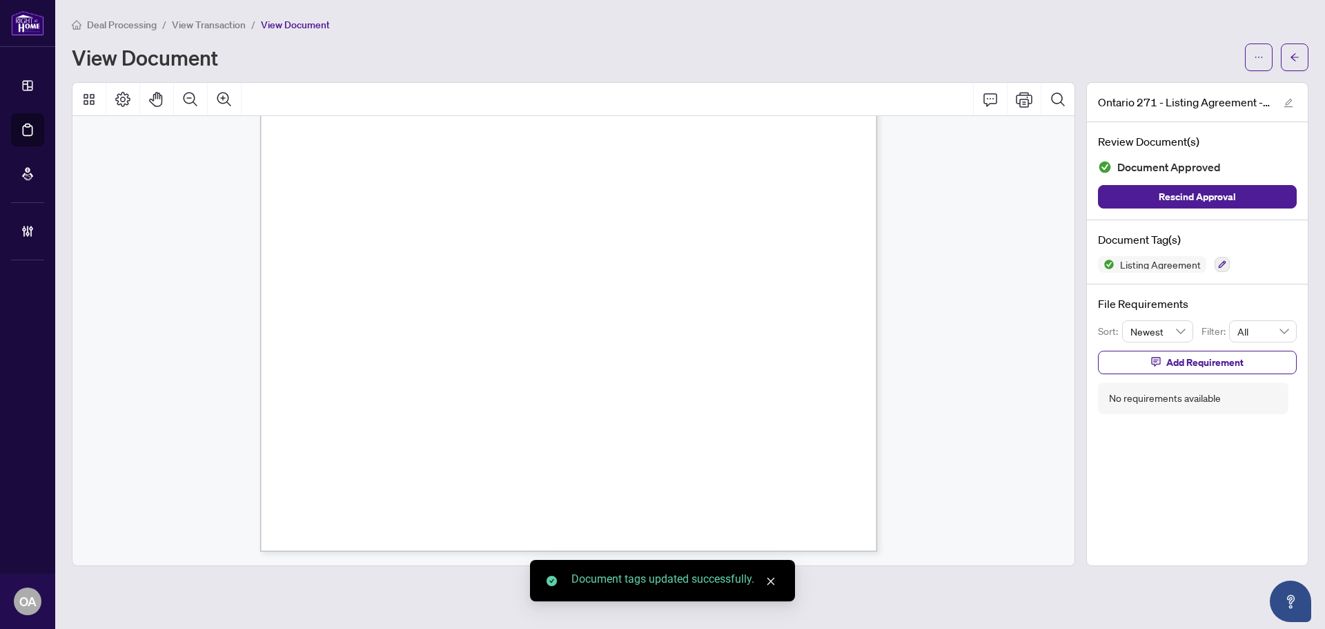
click at [1314, 53] on main "Deal Processing / View Transaction / View Document View Document Ontario 271 - …" at bounding box center [690, 314] width 1270 height 629
click at [1289, 64] on button "button" at bounding box center [1295, 57] width 28 height 28
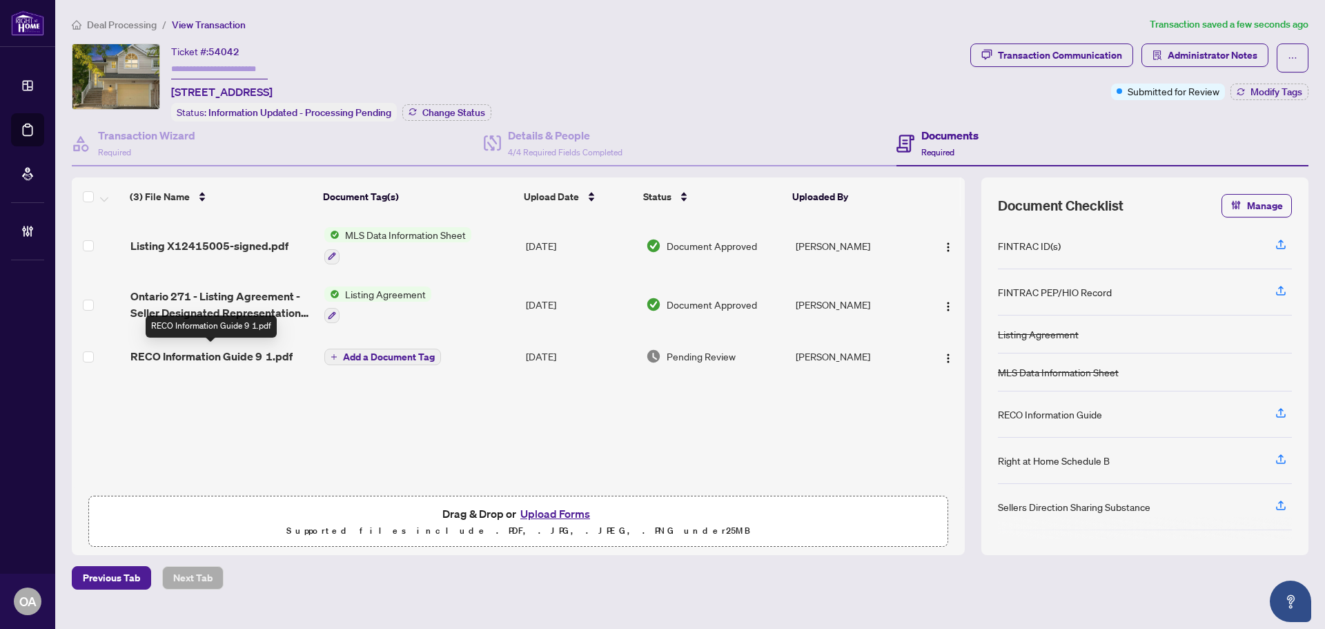
click at [231, 350] on span "RECO Information Guide 9 1.pdf" at bounding box center [211, 356] width 162 height 17
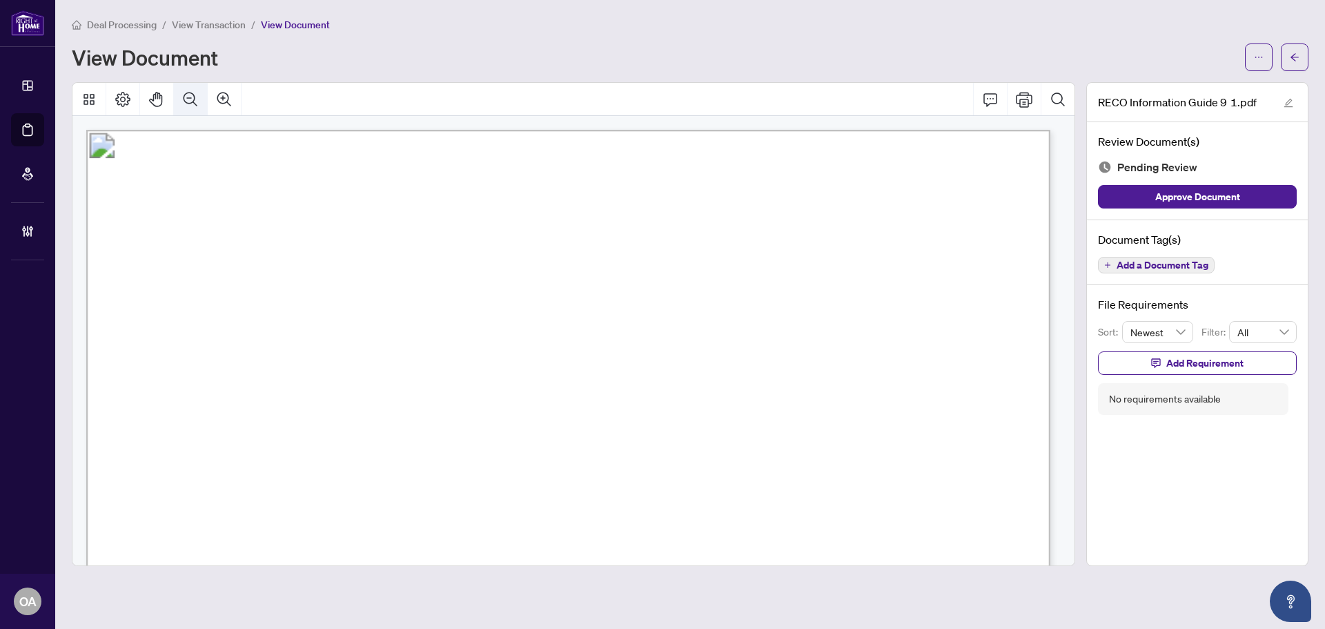
click at [193, 97] on icon "Zoom Out" at bounding box center [190, 99] width 17 height 17
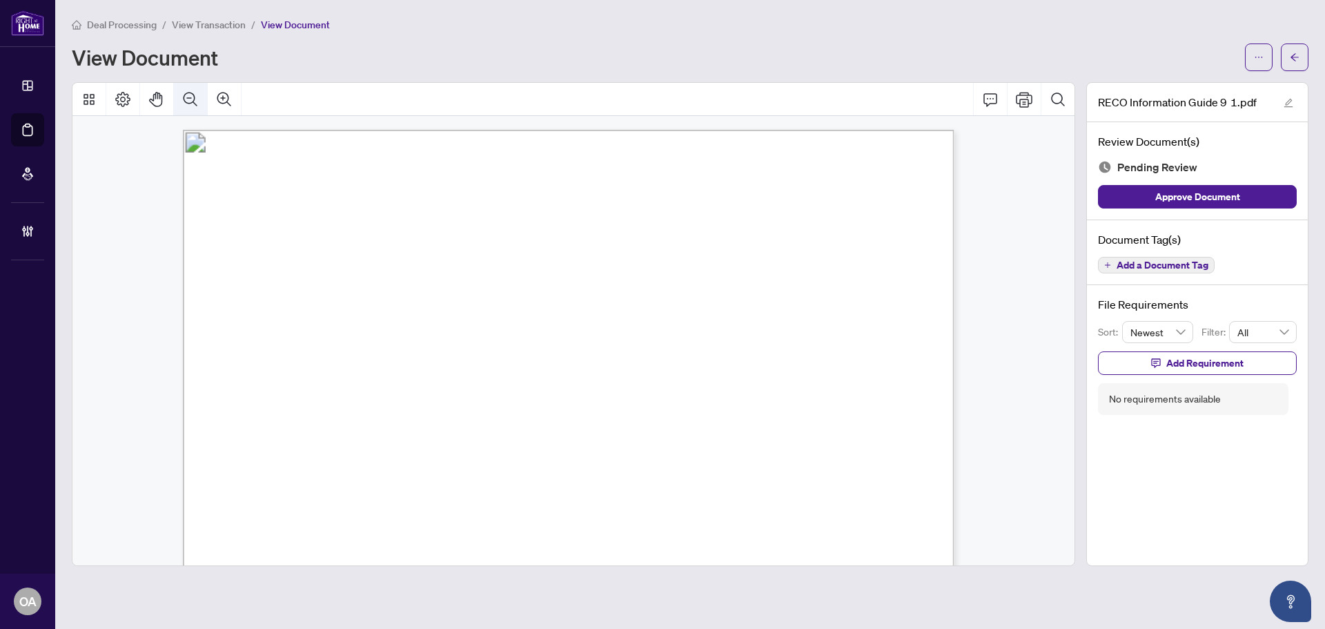
click at [193, 97] on icon "Zoom Out" at bounding box center [190, 99] width 17 height 17
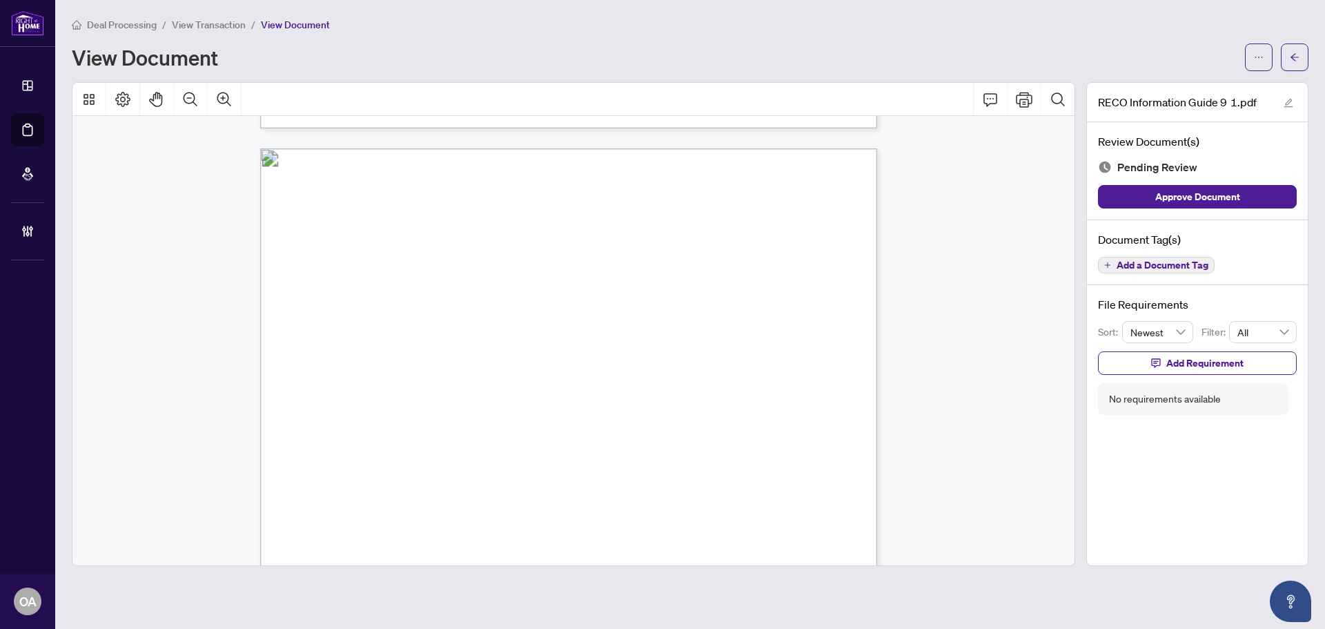
scroll to position [9788, 0]
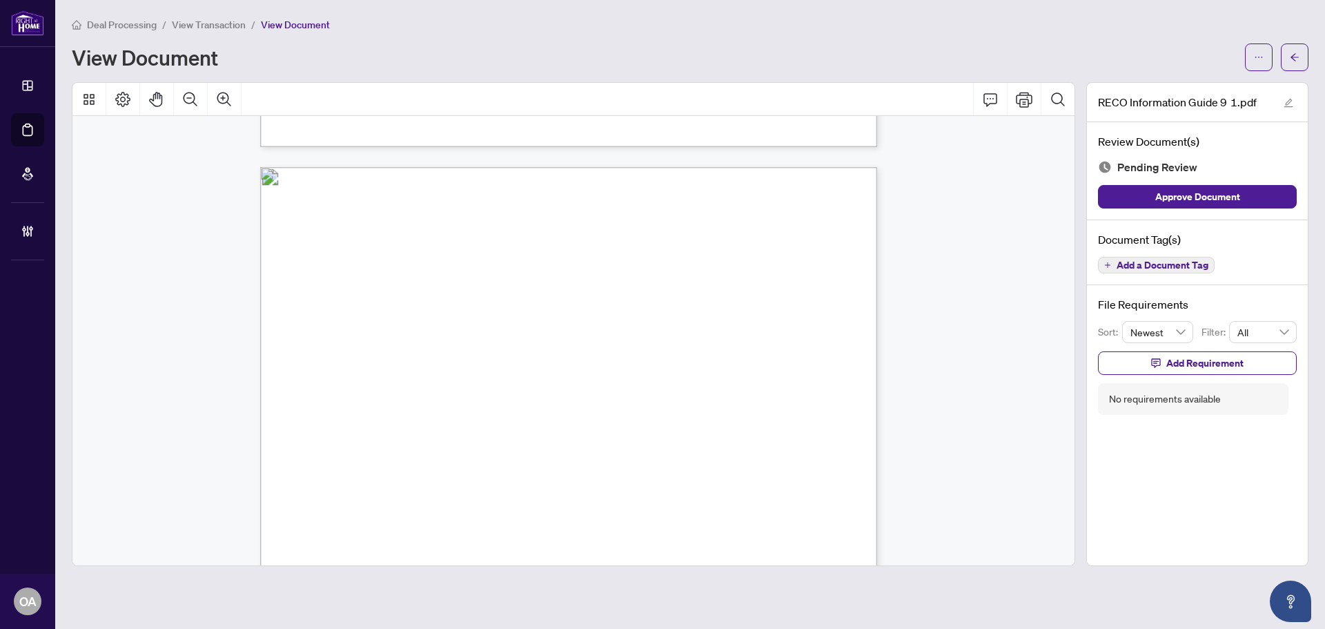
click at [1173, 267] on span "Add a Document Tag" at bounding box center [1163, 265] width 92 height 10
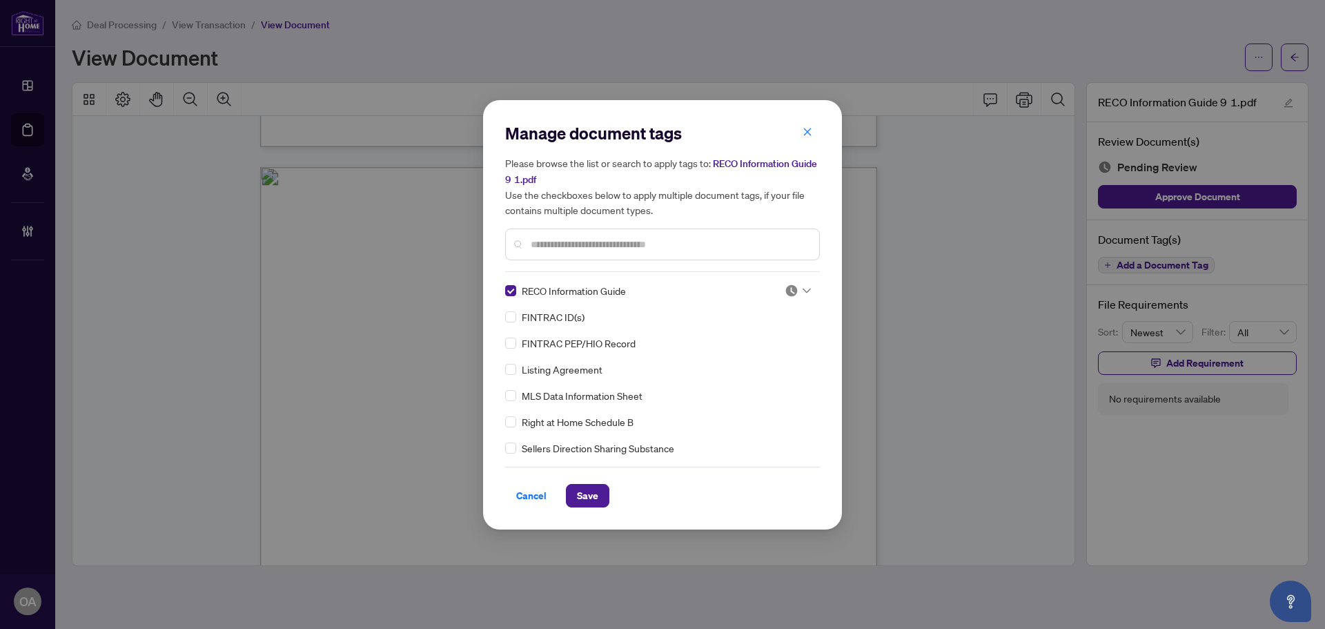
click at [785, 289] on img at bounding box center [792, 291] width 14 height 14
click at [766, 360] on div "Approved" at bounding box center [752, 357] width 88 height 15
click at [616, 514] on div "Manage document tags Please browse the list or search to apply tags to: RECO In…" at bounding box center [662, 314] width 359 height 429
click at [602, 505] on button "Save" at bounding box center [587, 495] width 43 height 23
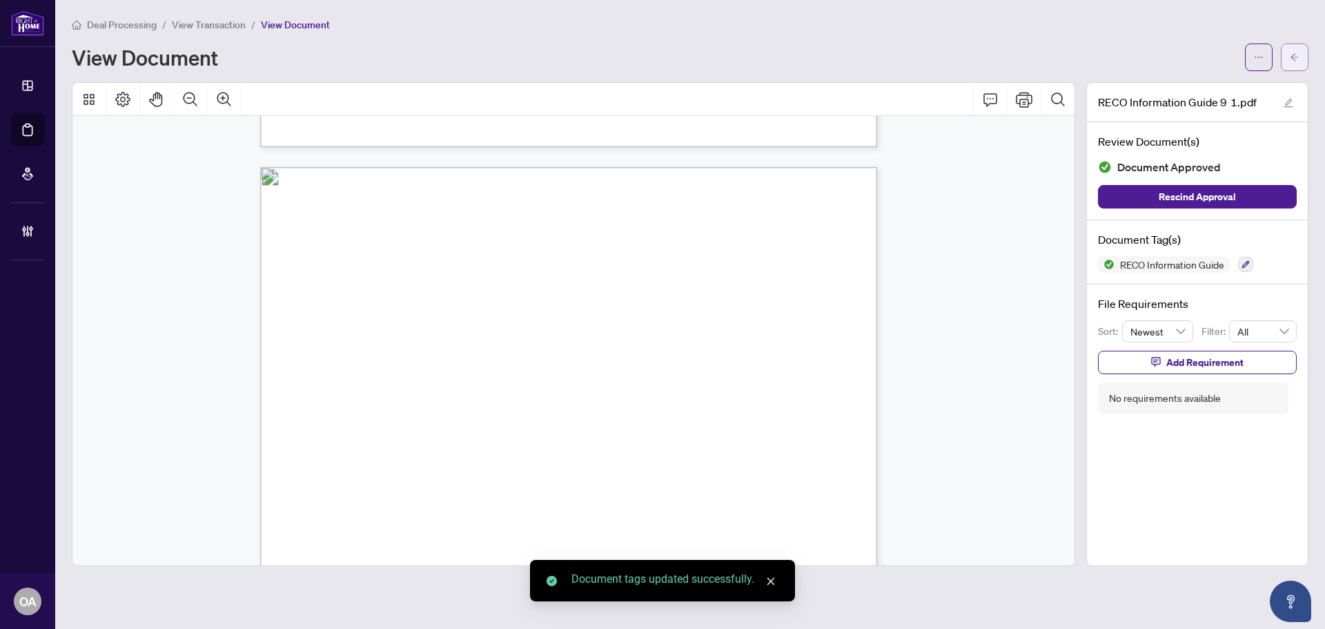
click at [1301, 49] on button "button" at bounding box center [1295, 57] width 28 height 28
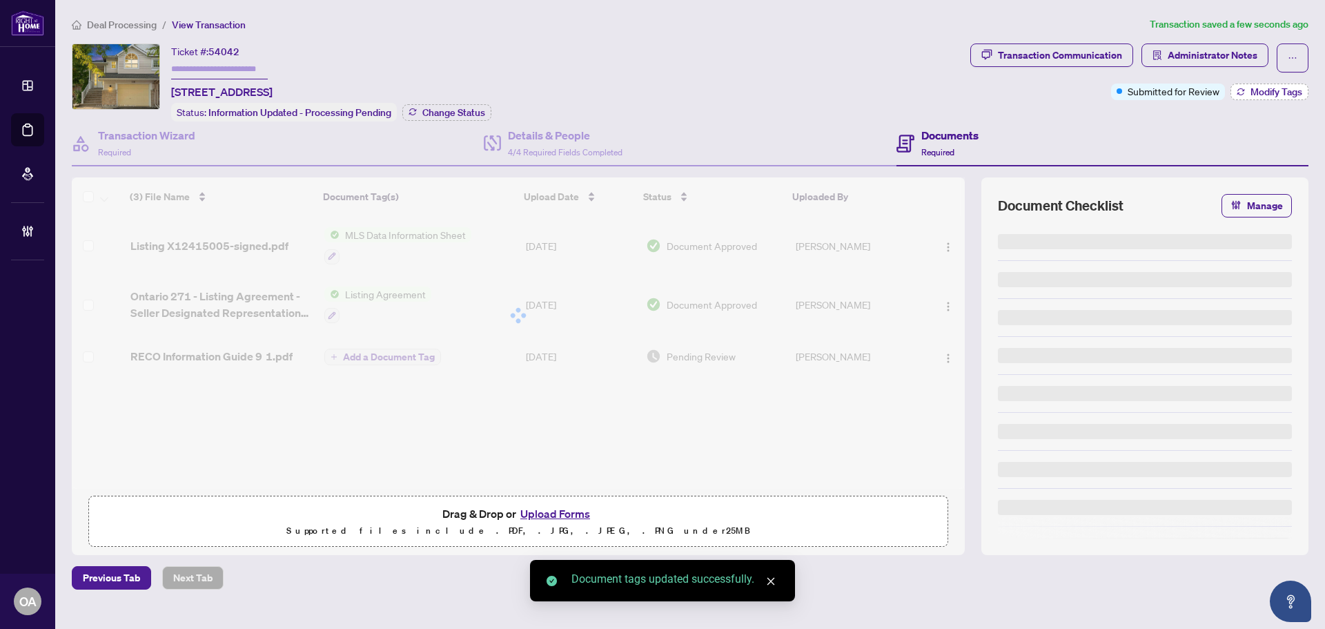
click at [1290, 95] on span "Modify Tags" at bounding box center [1277, 92] width 52 height 10
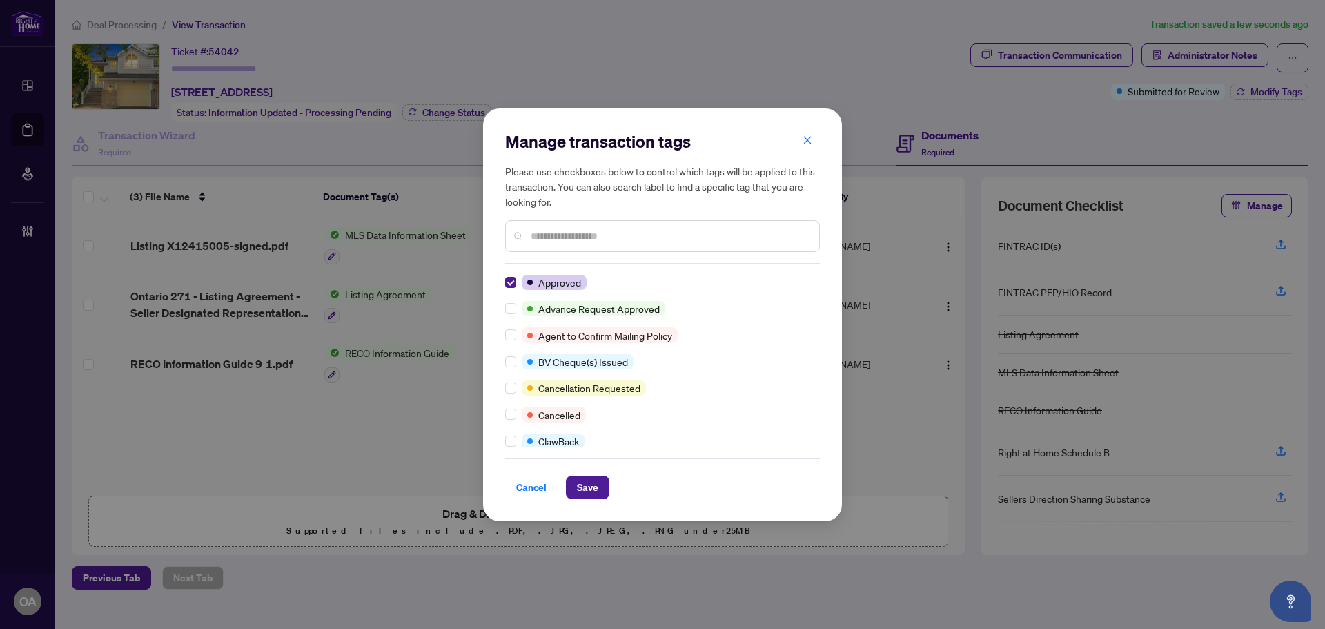
click at [604, 509] on div "Manage transaction tags Please use checkboxes below to control which tags will …" at bounding box center [662, 314] width 359 height 413
click at [592, 487] on span "Save" at bounding box center [587, 487] width 21 height 22
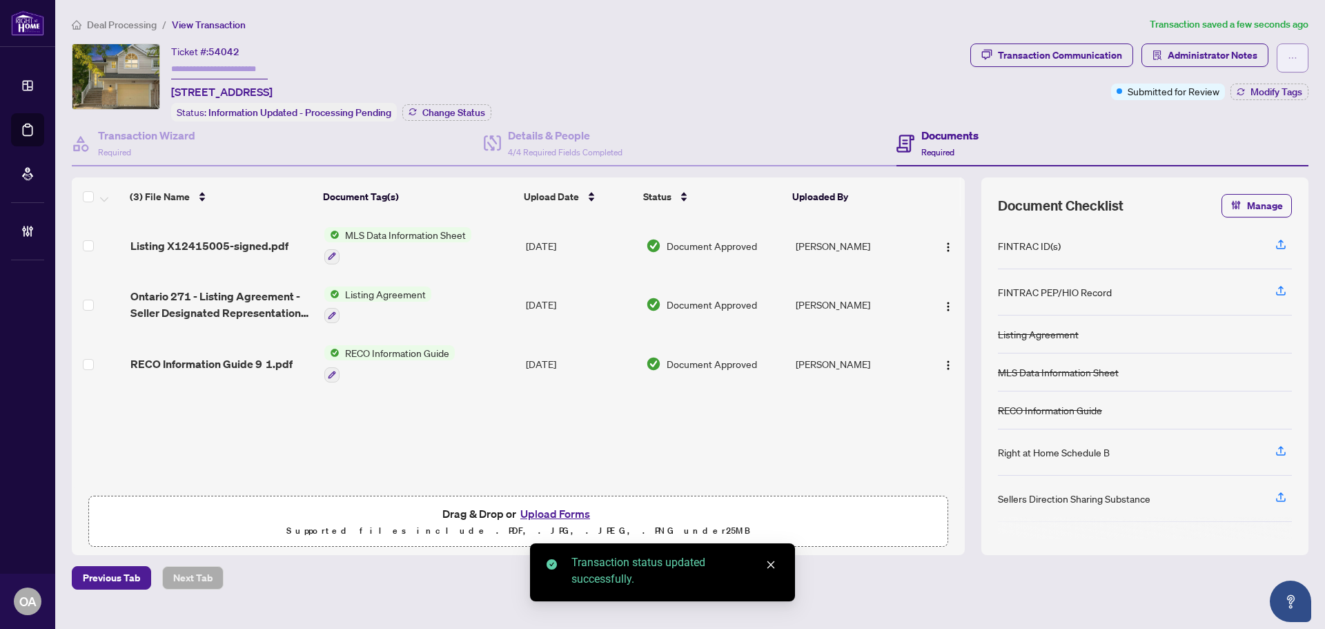
click at [1291, 53] on icon "ellipsis" at bounding box center [1293, 58] width 10 height 10
click at [1217, 150] on span "Submit for Completion" at bounding box center [1245, 154] width 106 height 15
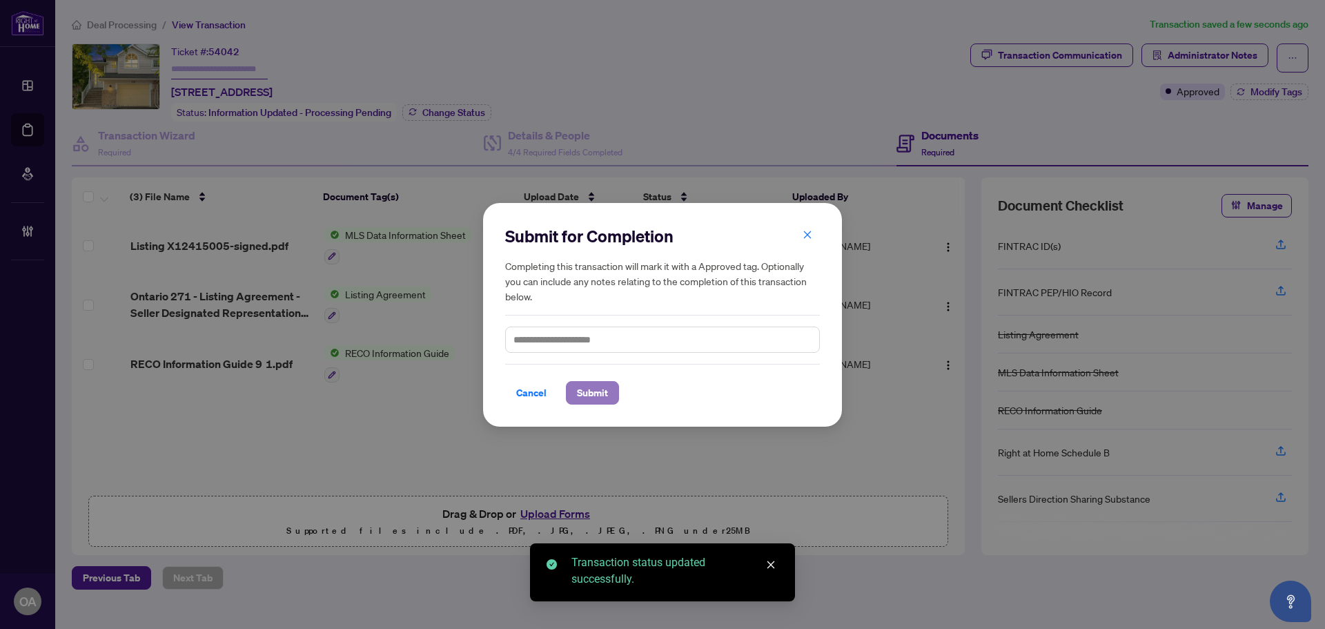
click at [600, 393] on span "Submit" at bounding box center [592, 393] width 31 height 22
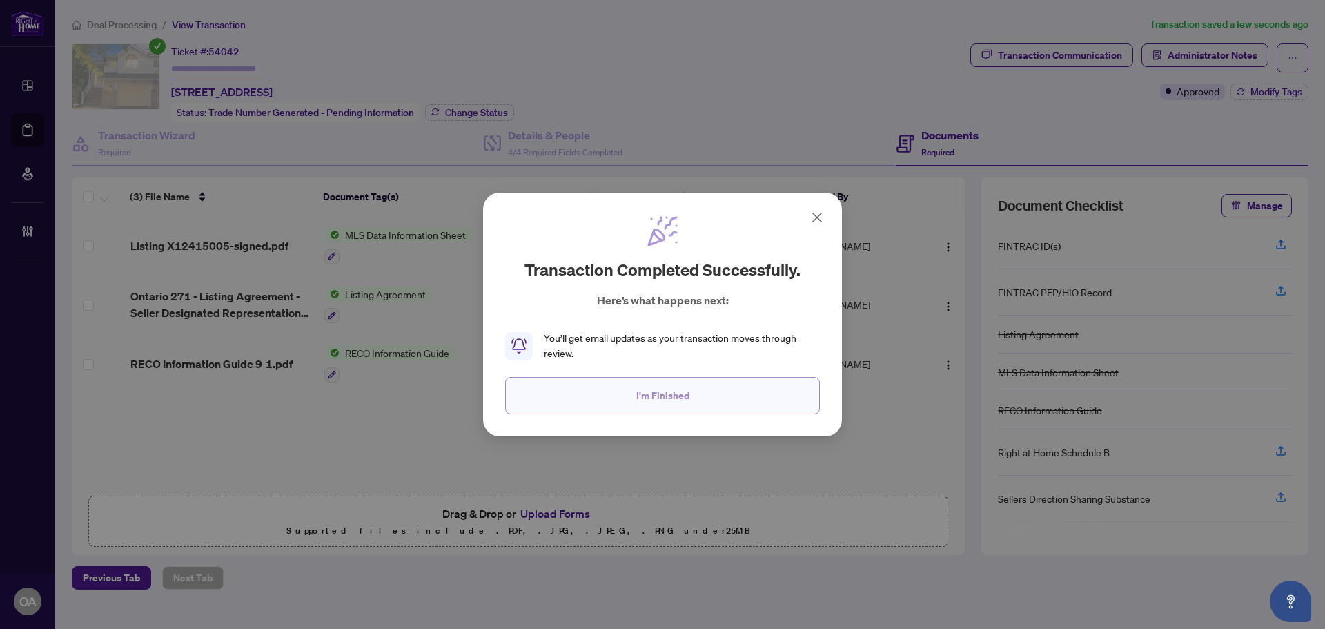
click at [714, 393] on button "I'm Finished" at bounding box center [662, 395] width 315 height 37
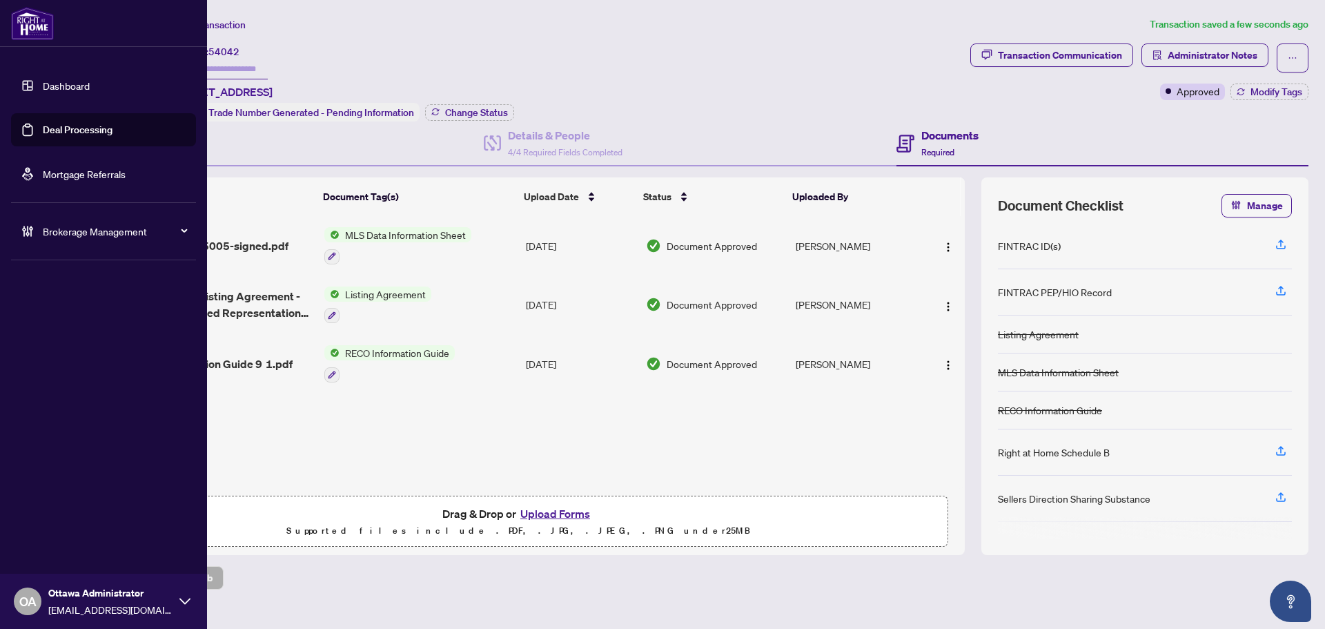
drag, startPoint x: 35, startPoint y: 138, endPoint x: 157, endPoint y: 131, distance: 122.4
click at [43, 136] on link "Deal Processing" at bounding box center [78, 130] width 70 height 12
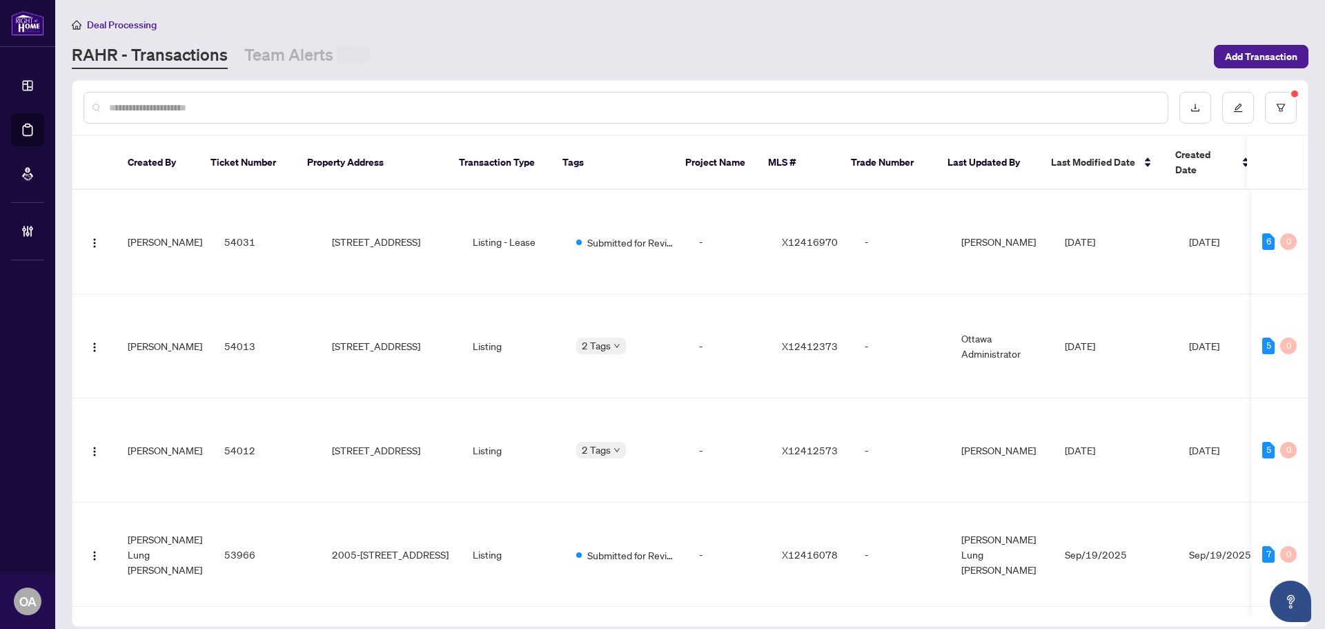
click at [320, 102] on input "text" at bounding box center [633, 107] width 1048 height 15
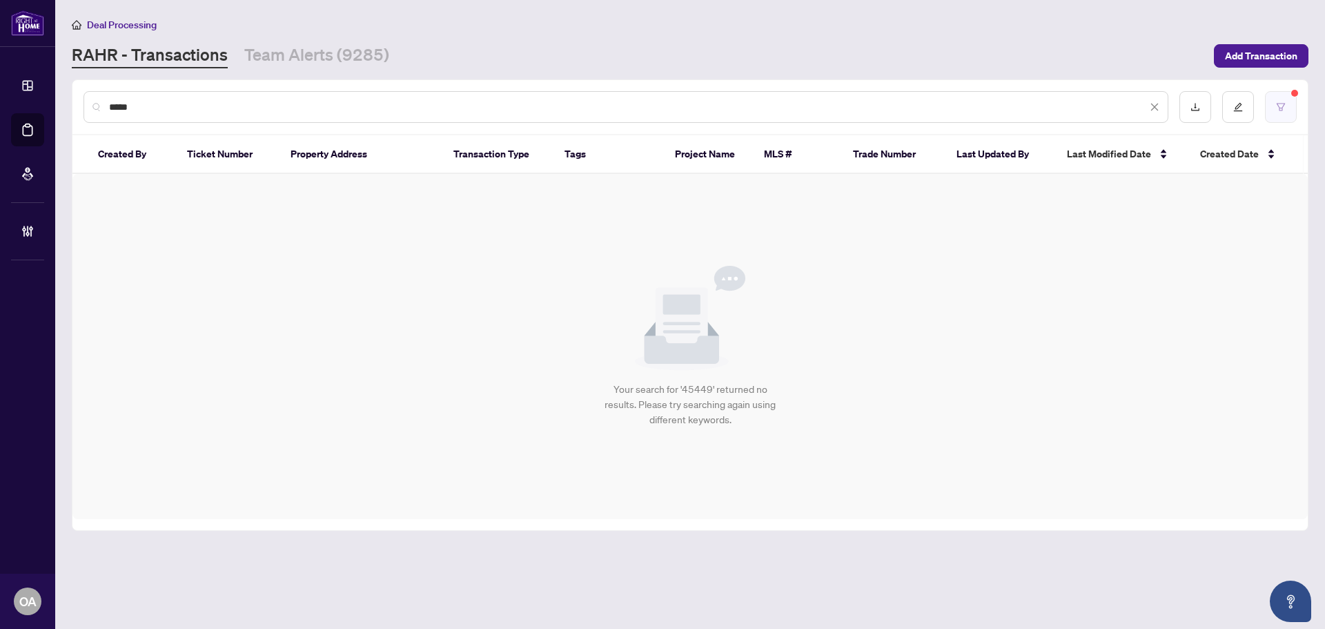
type input "*****"
click at [1289, 113] on button "button" at bounding box center [1281, 107] width 32 height 32
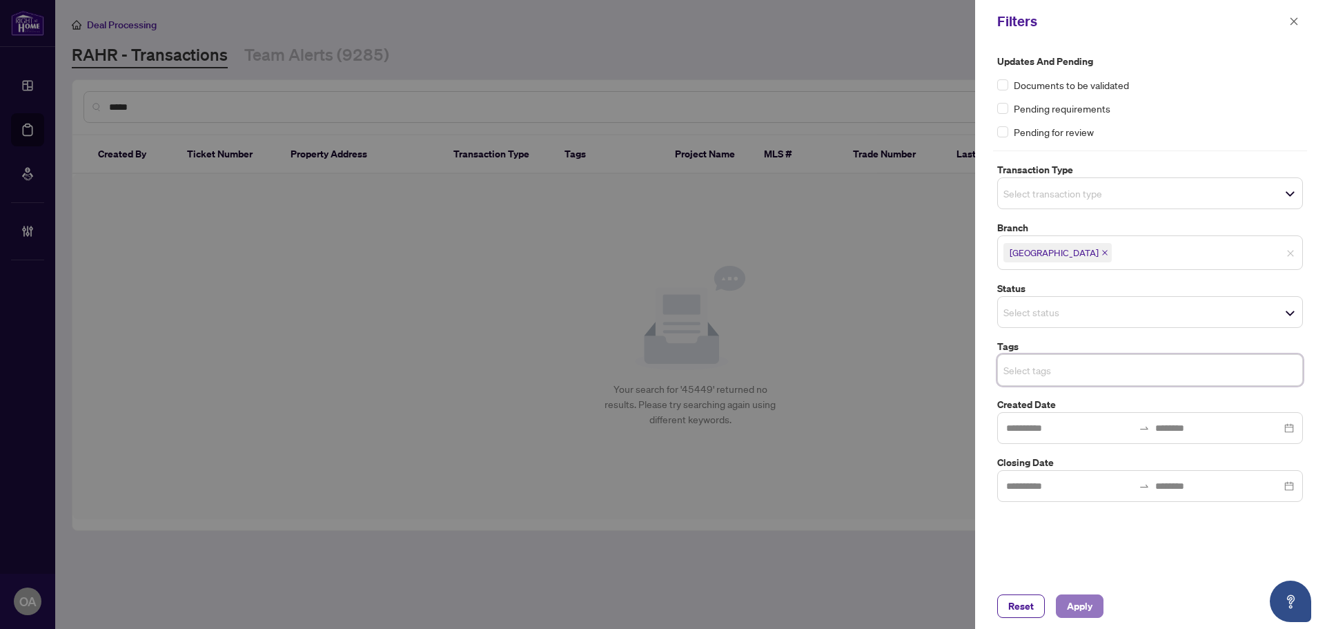
click at [1068, 616] on span "Apply" at bounding box center [1080, 606] width 26 height 22
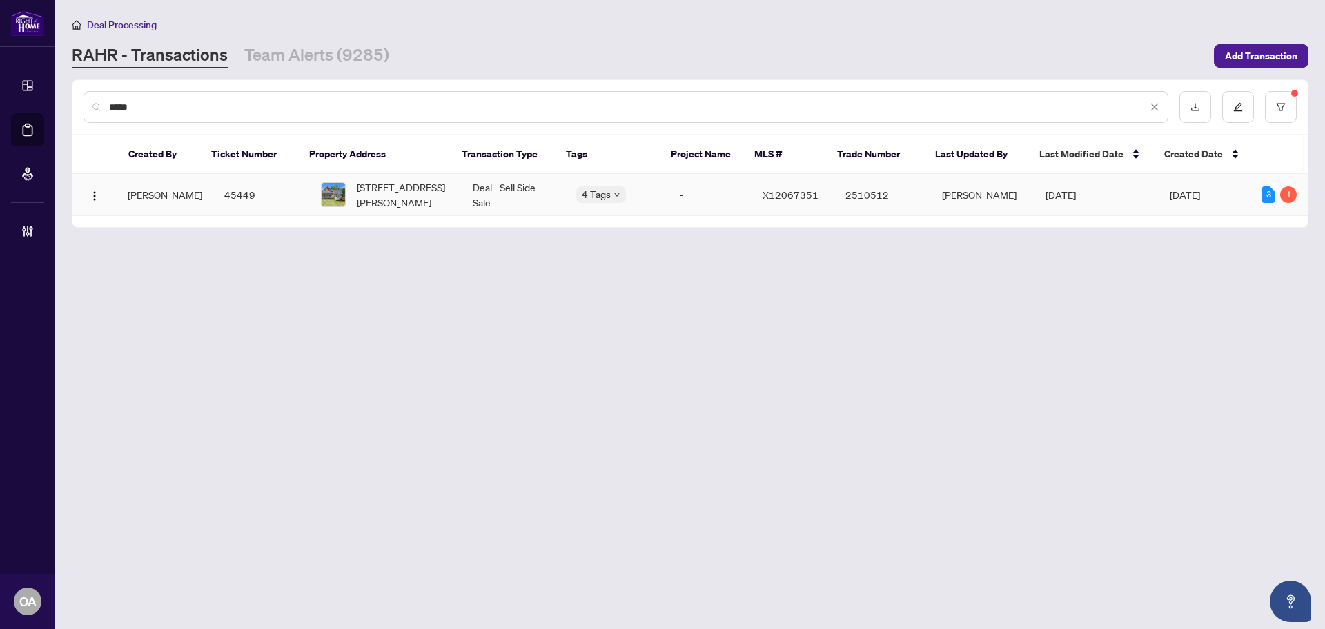
click at [395, 177] on td "3031 Rue Principale St, Alfred and Plantagenet, Ontario K0A 3K0, Canada" at bounding box center [386, 195] width 152 height 42
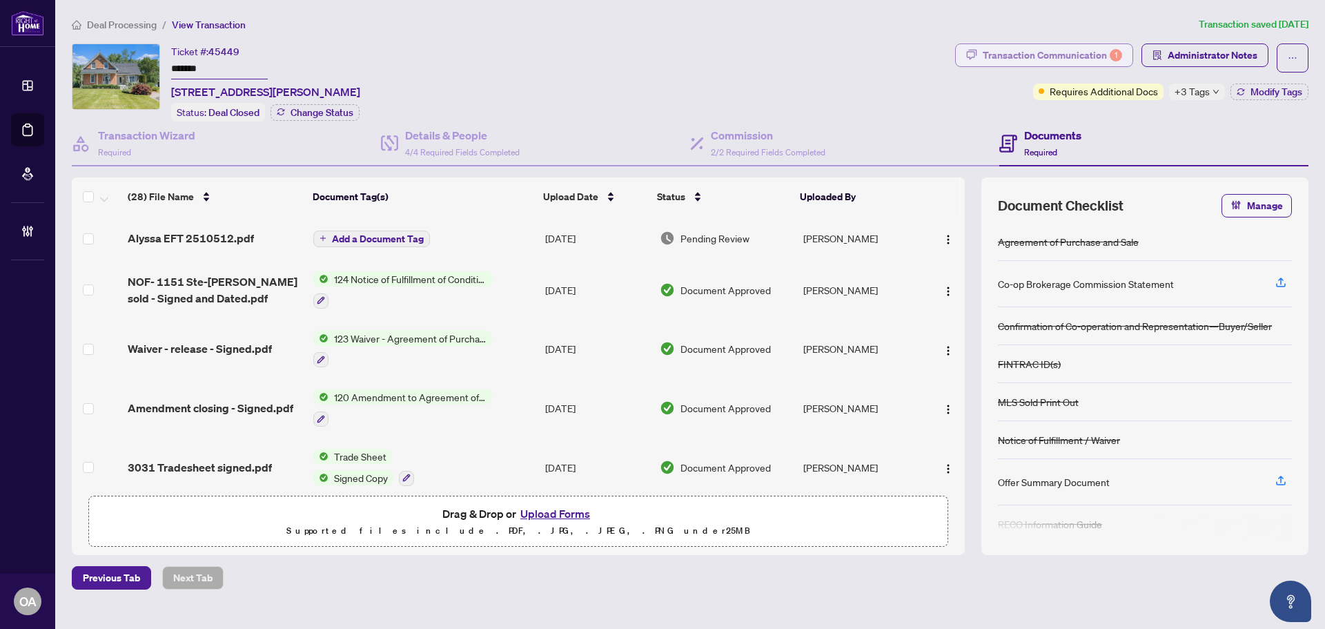
click at [1059, 60] on div "Transaction Communication 1" at bounding box center [1052, 55] width 139 height 22
type textarea "**********"
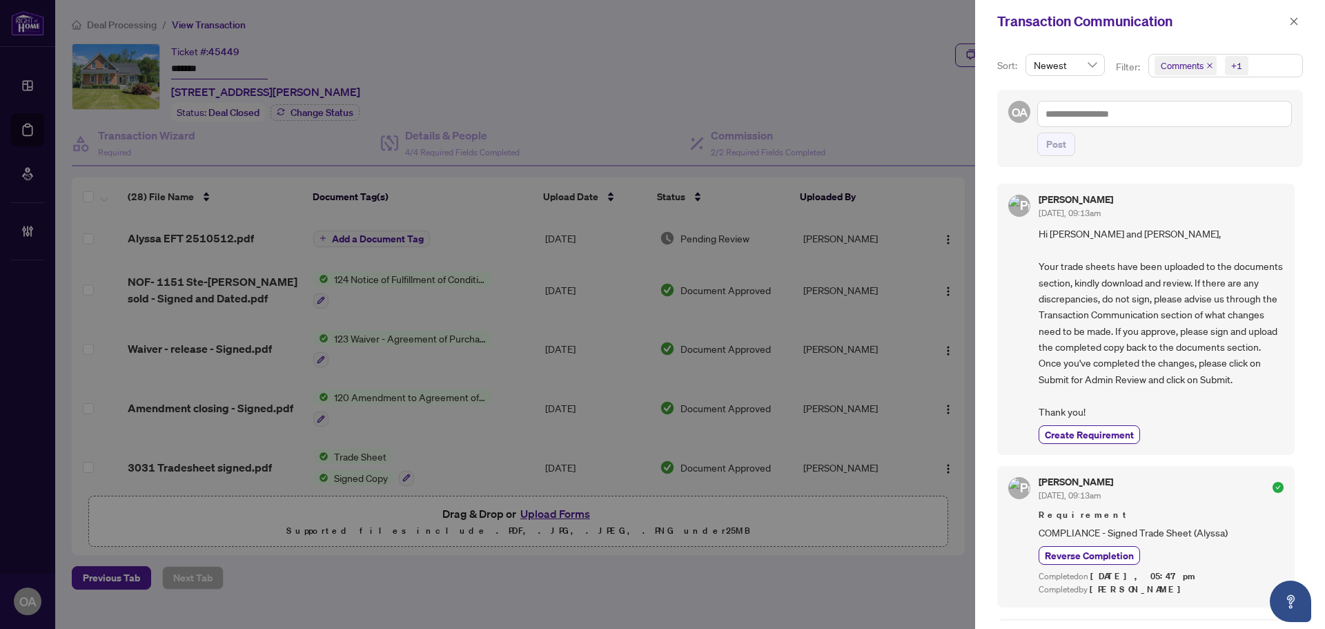
click at [1210, 66] on icon "close" at bounding box center [1209, 65] width 7 height 7
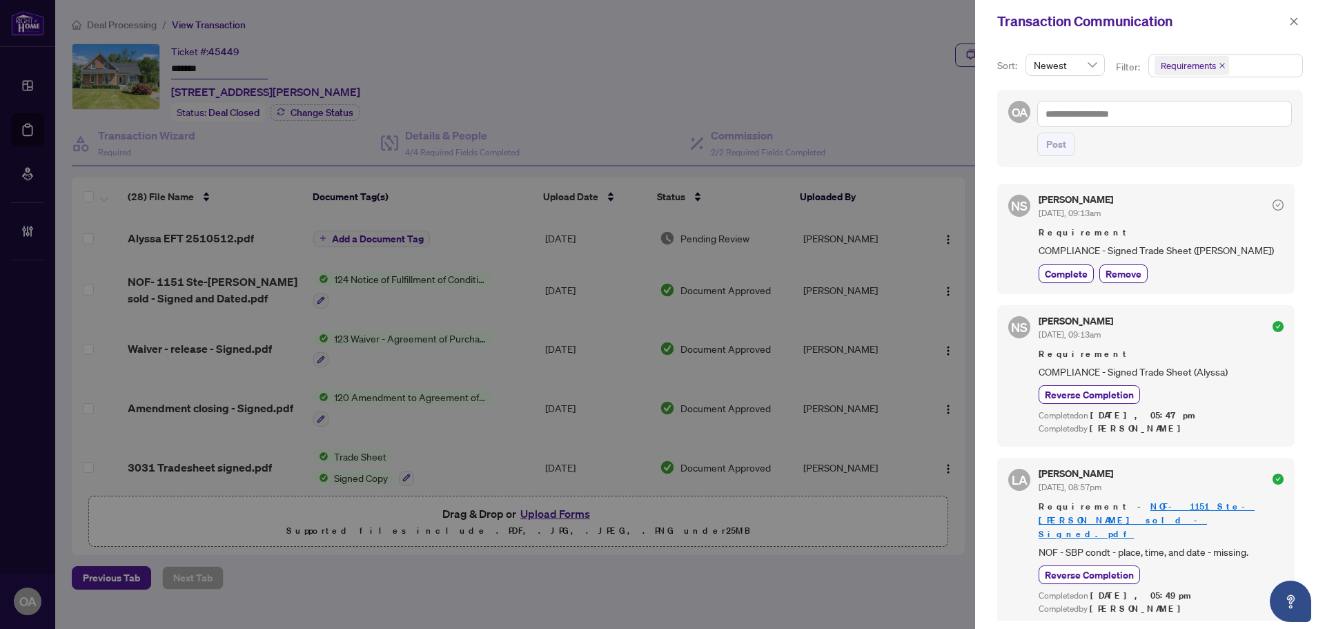
click at [1292, 9] on div "Transaction Communication" at bounding box center [1150, 21] width 350 height 43
click at [1292, 14] on span "button" at bounding box center [1294, 21] width 10 height 22
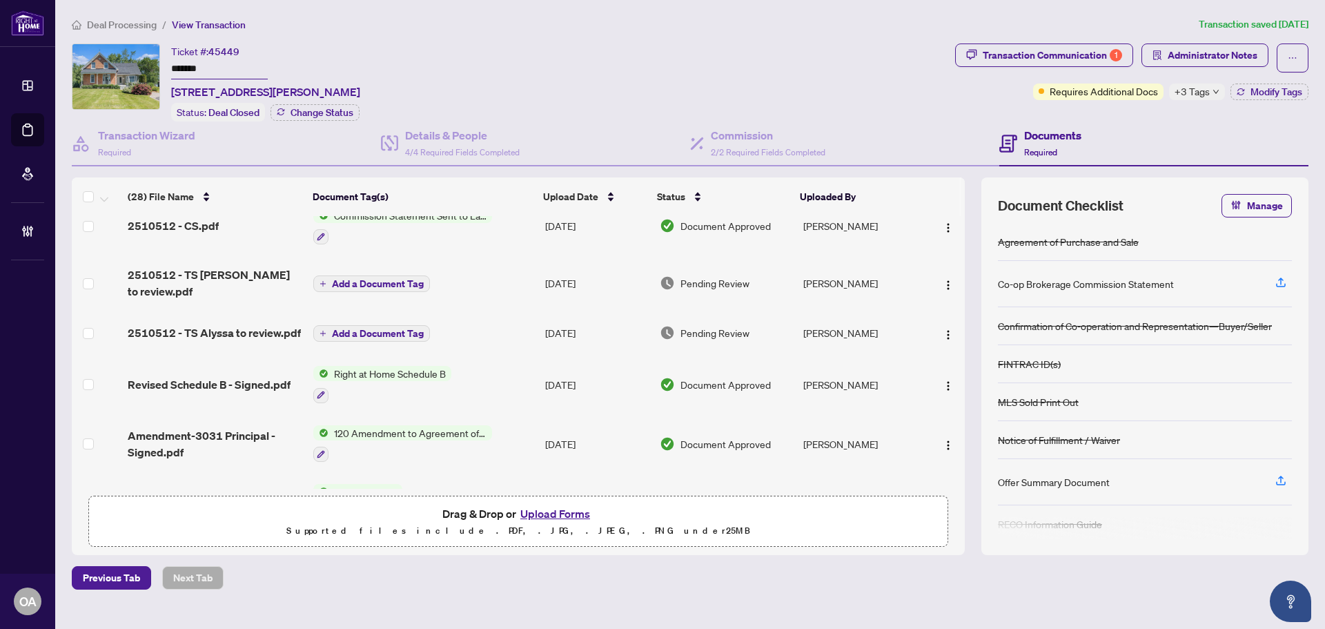
scroll to position [276, 0]
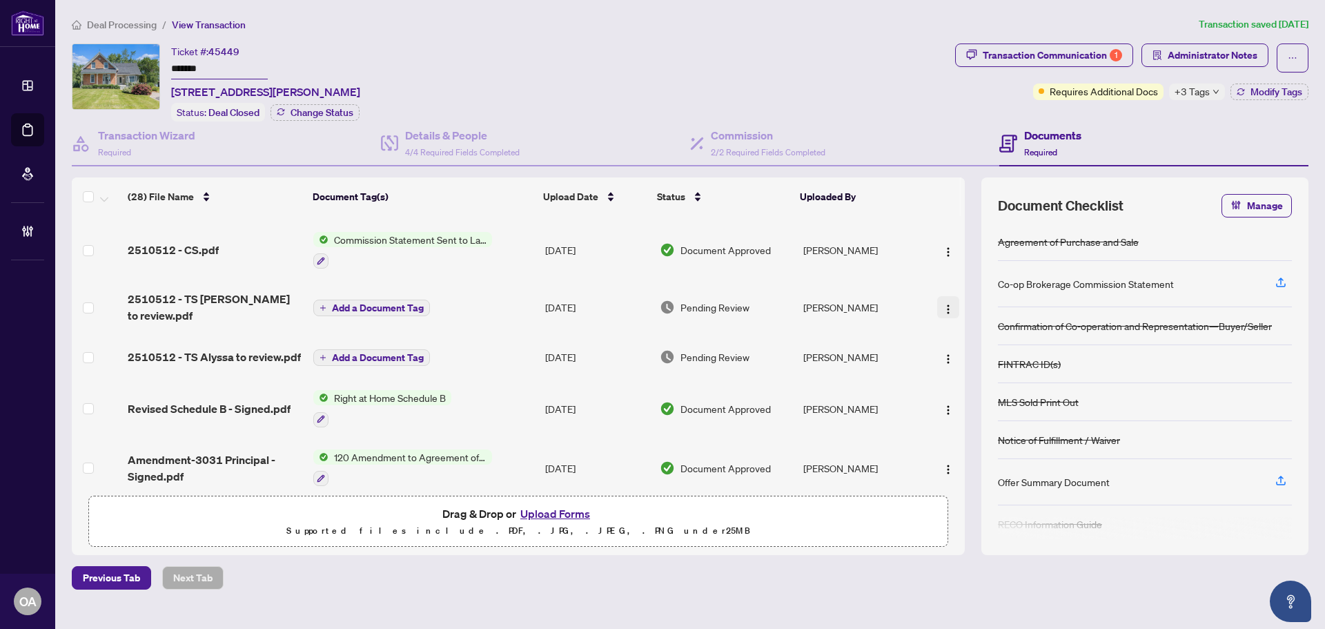
click at [951, 297] on button "button" at bounding box center [948, 307] width 22 height 22
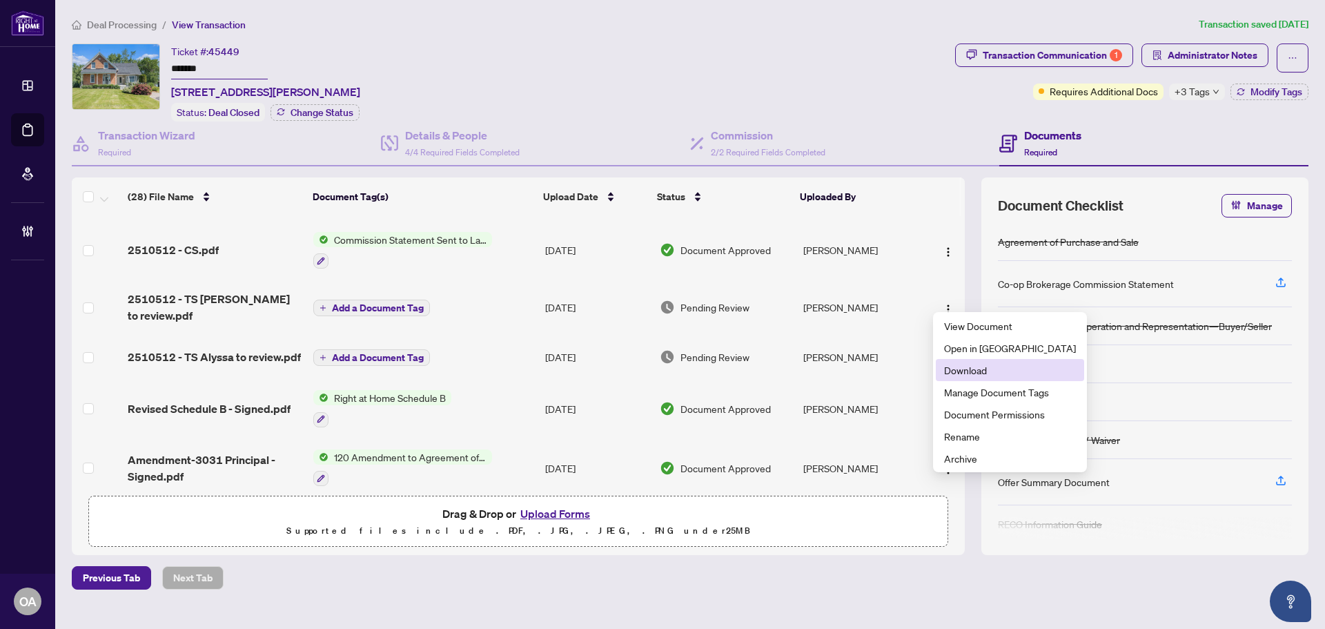
click at [984, 373] on span "Download" at bounding box center [1010, 369] width 132 height 15
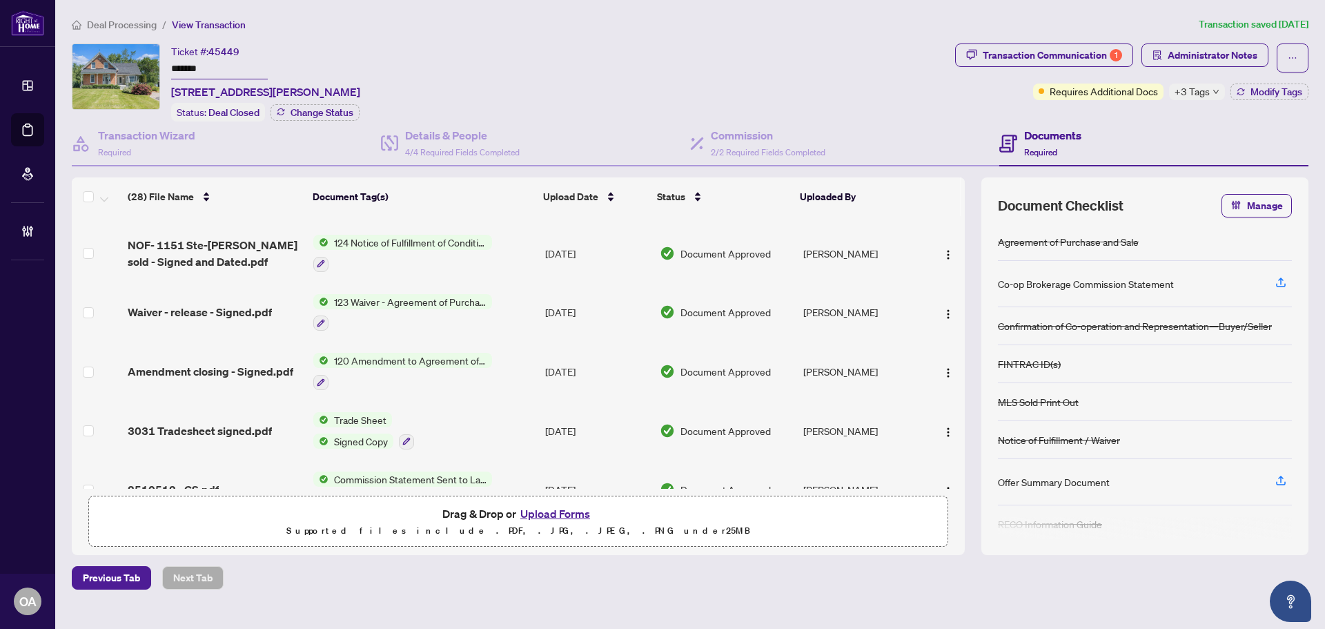
scroll to position [0, 0]
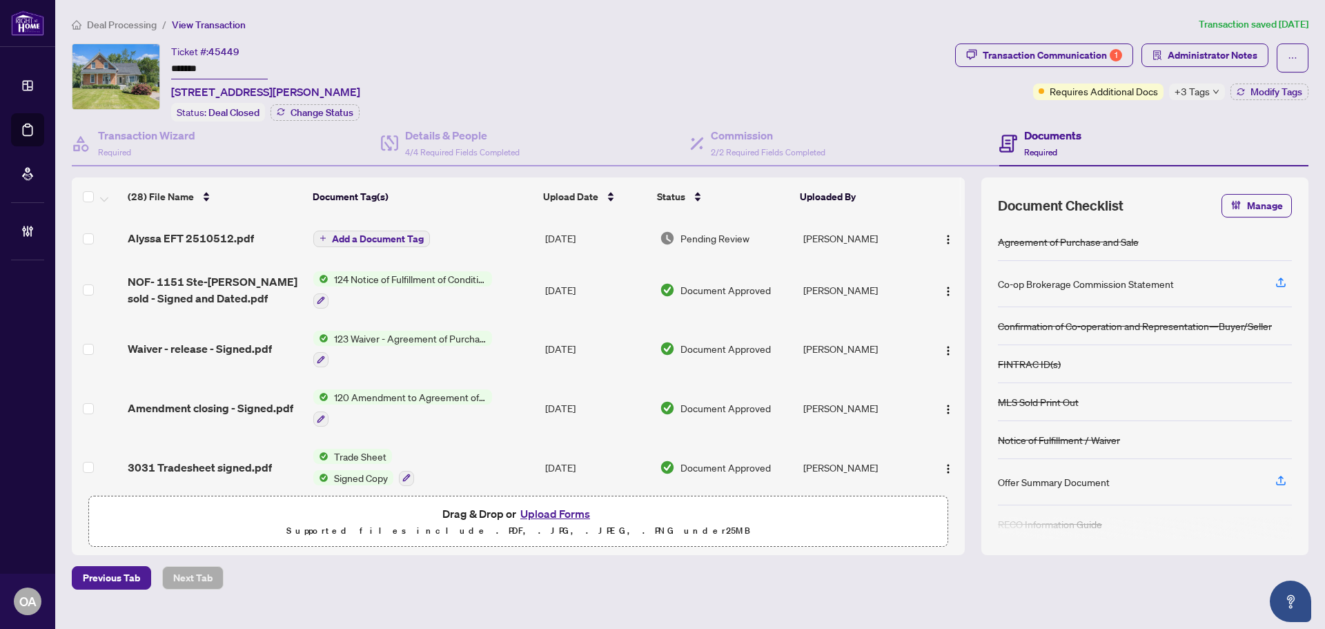
click at [829, 52] on div "Ticket #: 45449 ******* 3031 Rue Principale St, Alfred and Plantagenet, Ontario…" at bounding box center [511, 82] width 878 height 78
click at [1194, 87] on span "+3 Tags" at bounding box center [1192, 92] width 35 height 16
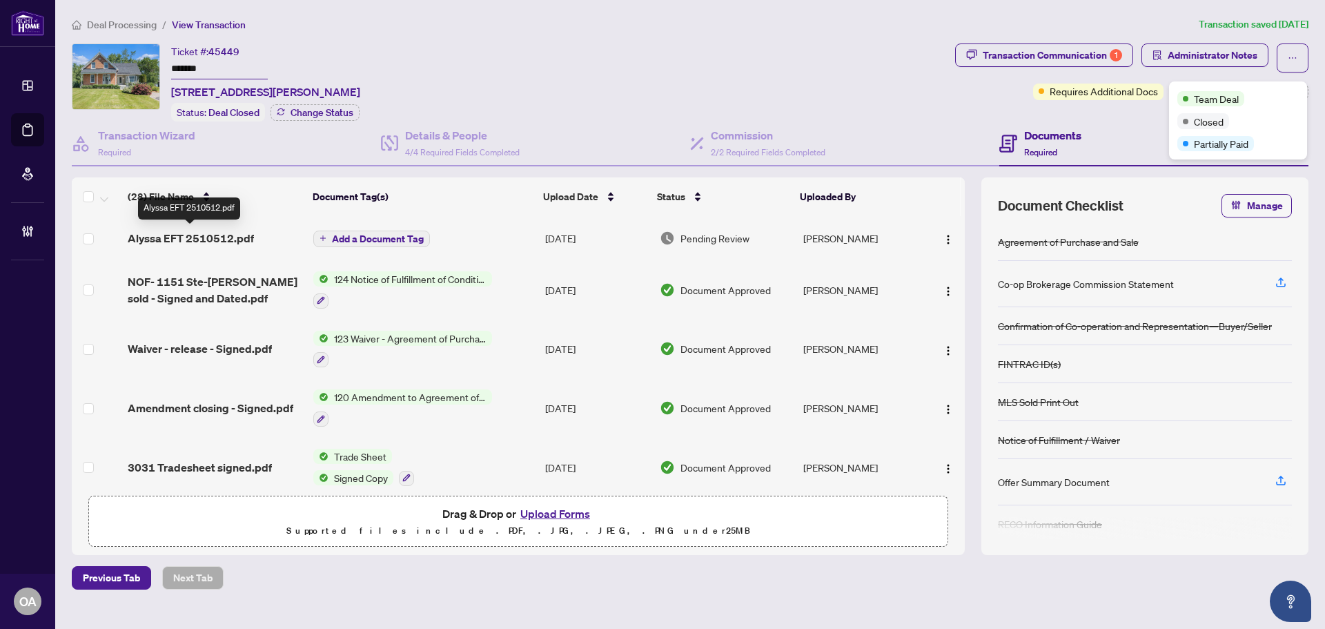
click at [228, 236] on span "Alyssa EFT 2510512.pdf" at bounding box center [191, 238] width 126 height 17
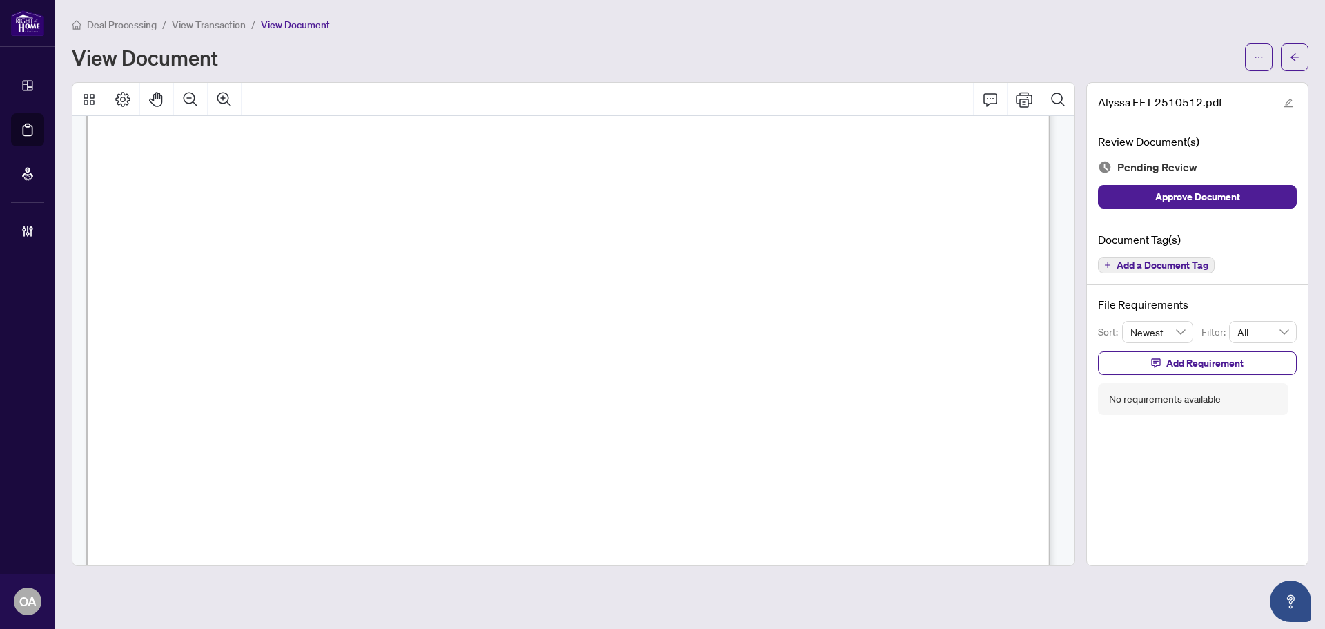
scroll to position [274, 0]
drag, startPoint x: 881, startPoint y: 428, endPoint x: 973, endPoint y: 428, distance: 92.5
click at [189, 428] on span "PAY" at bounding box center [174, 435] width 29 height 14
click at [1290, 66] on span "button" at bounding box center [1295, 57] width 10 height 22
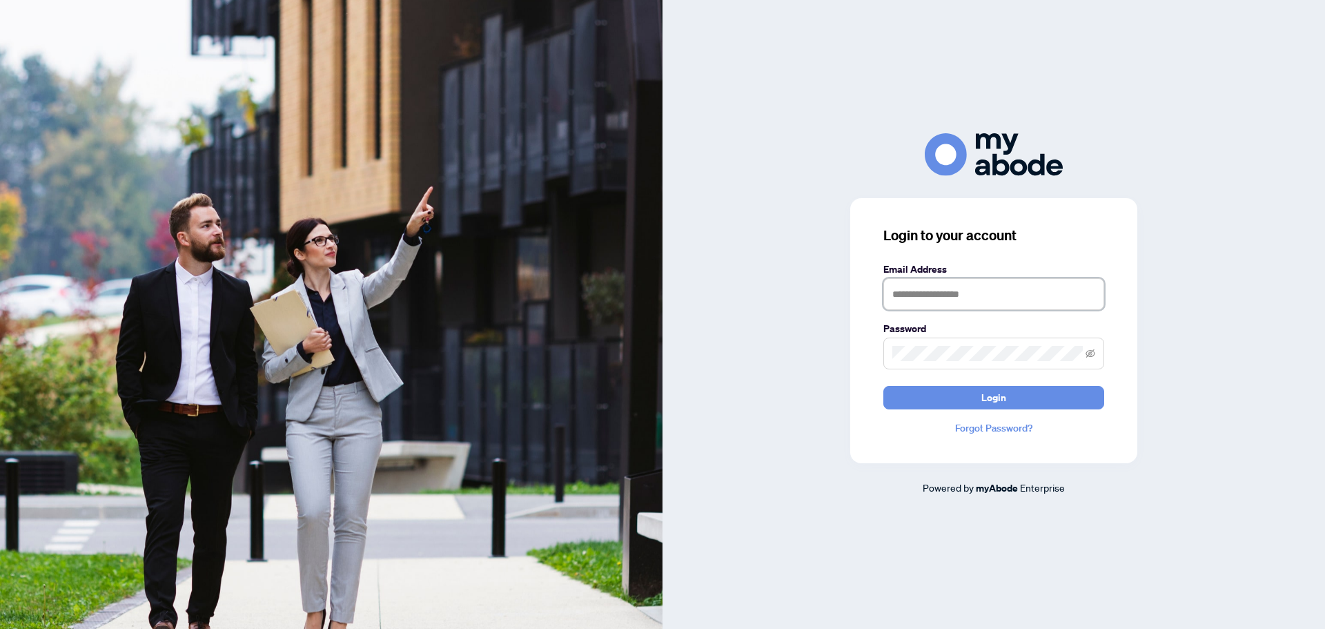
type input "**********"
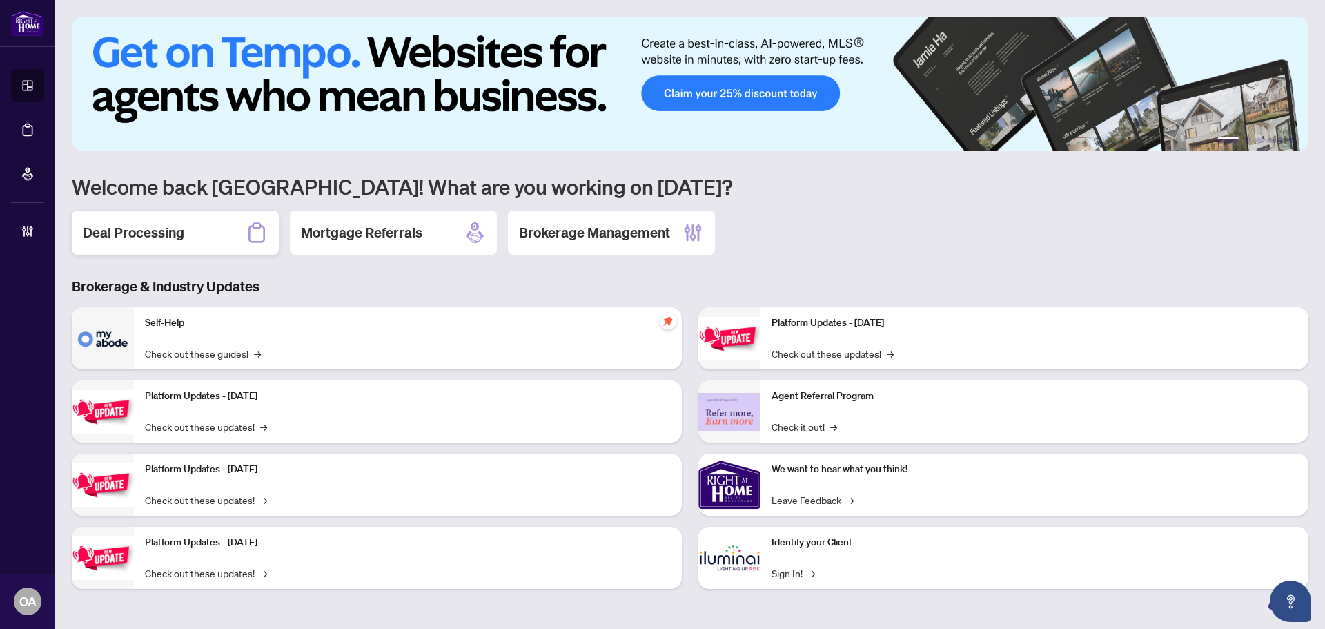
click at [169, 232] on h2 "Deal Processing" at bounding box center [133, 232] width 101 height 19
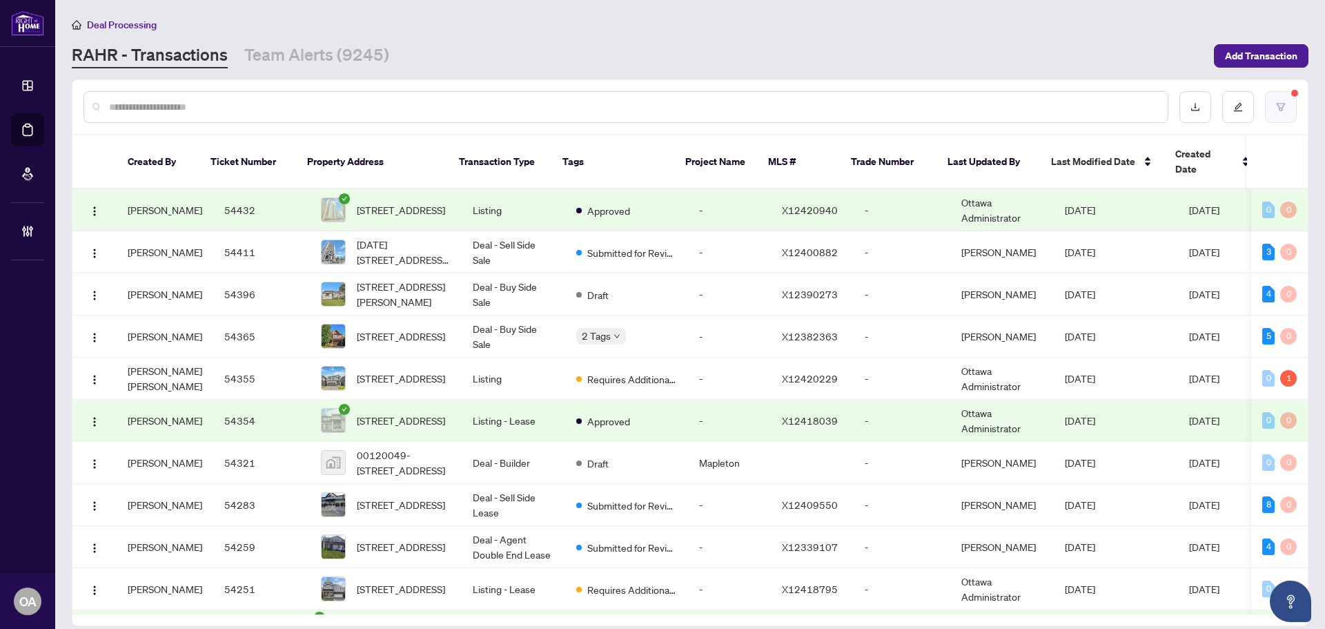
click at [1280, 108] on icon "filter" at bounding box center [1281, 107] width 10 height 10
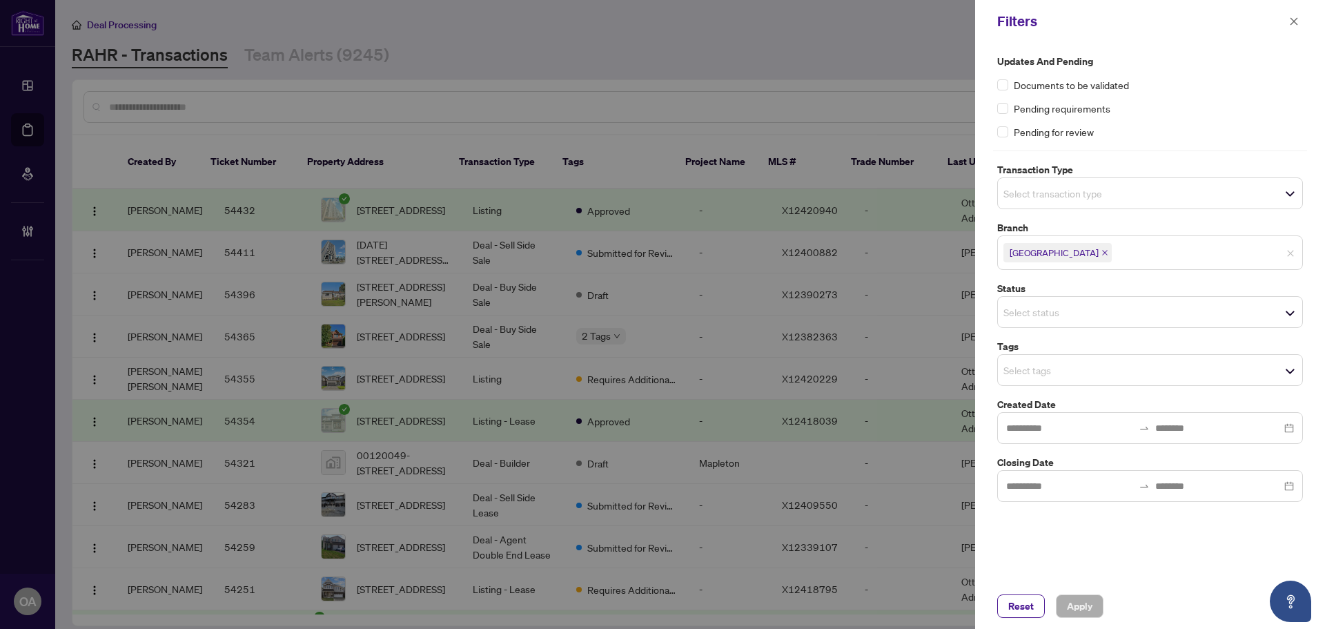
click at [1086, 188] on input "search" at bounding box center [1052, 193] width 97 height 17
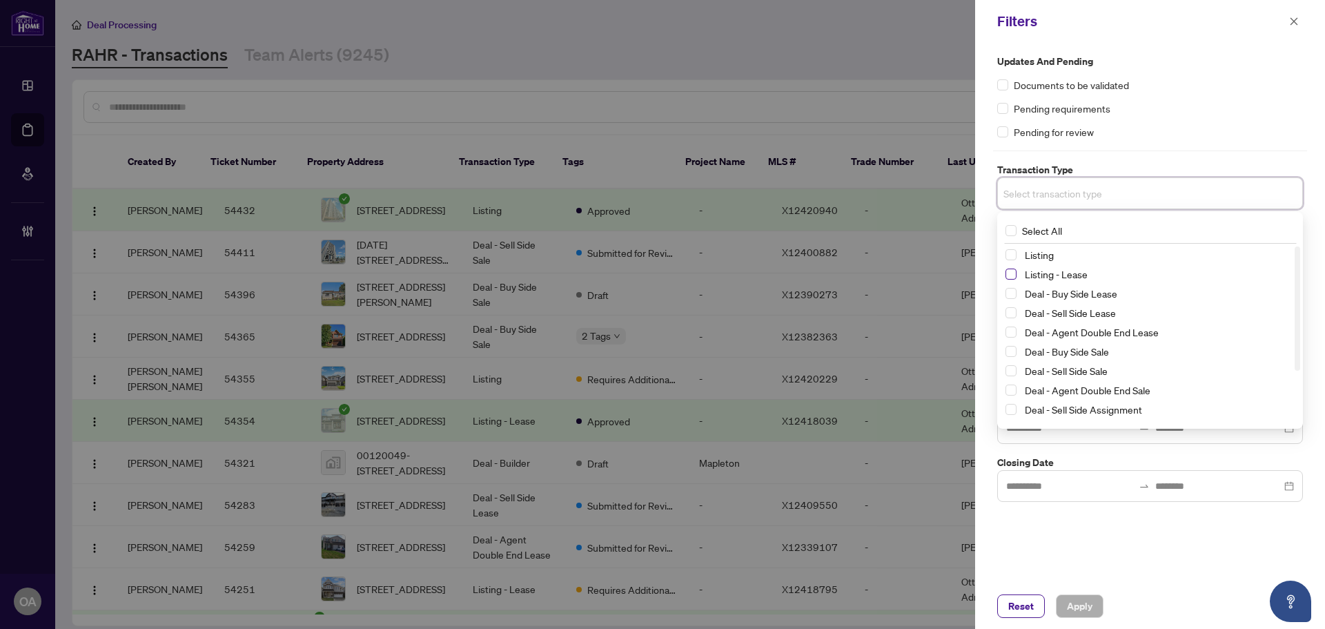
drag, startPoint x: 1015, startPoint y: 255, endPoint x: 1010, endPoint y: 278, distance: 24.1
click at [1014, 255] on span "Select Listing" at bounding box center [1011, 254] width 11 height 11
drag, startPoint x: 1010, startPoint y: 278, endPoint x: 1041, endPoint y: 240, distance: 49.0
click at [1009, 278] on span "Select Listing - Lease" at bounding box center [1011, 276] width 11 height 11
click at [1163, 112] on div "Pending requirements" at bounding box center [1150, 108] width 306 height 15
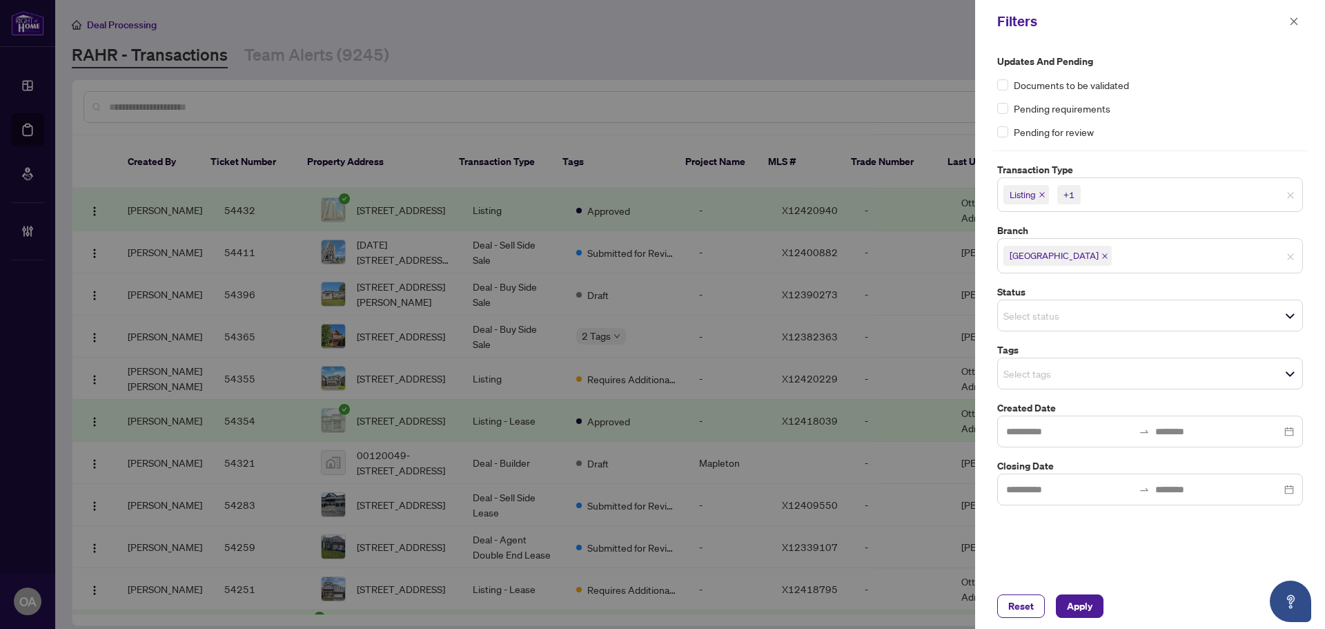
click at [1062, 317] on input "search" at bounding box center [1052, 315] width 97 height 17
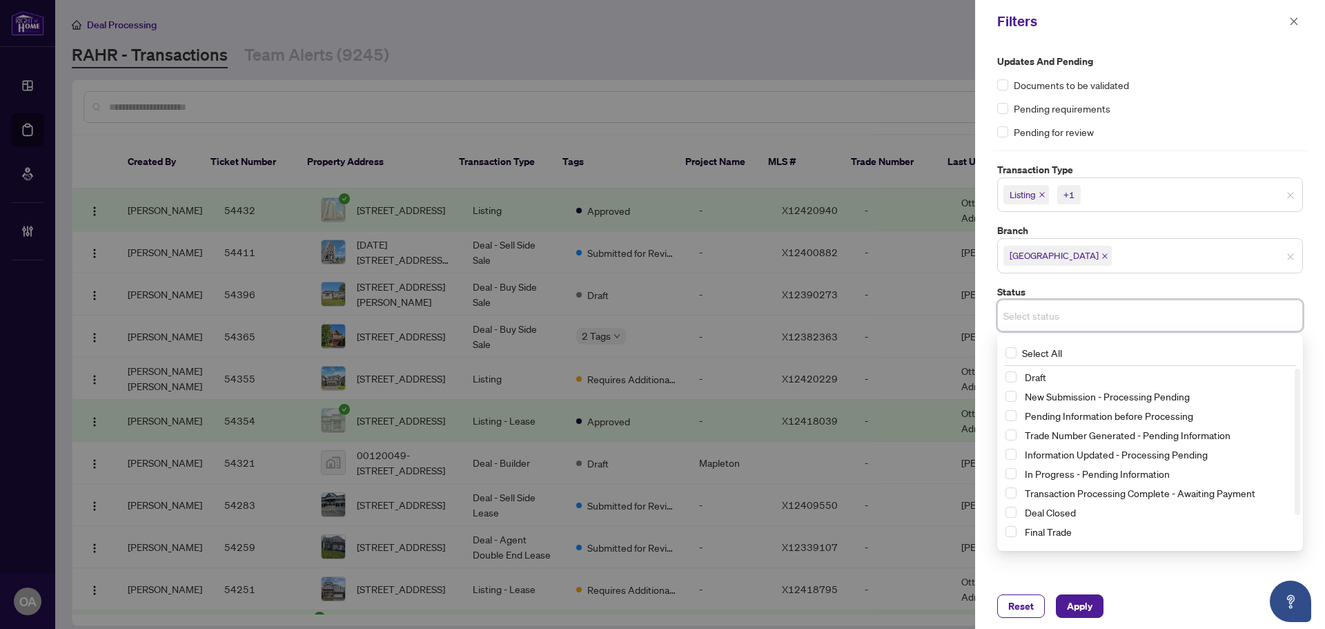
click at [1191, 113] on div "Pending requirements" at bounding box center [1150, 108] width 306 height 15
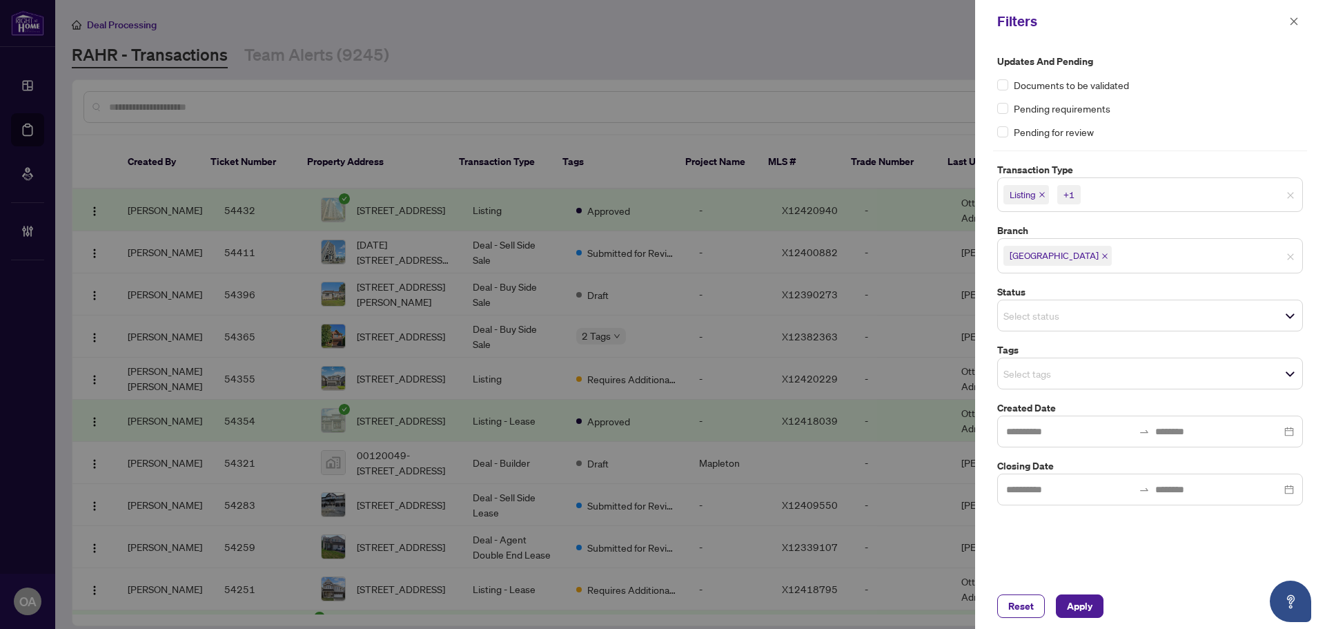
click at [1095, 366] on input "search" at bounding box center [1052, 373] width 97 height 17
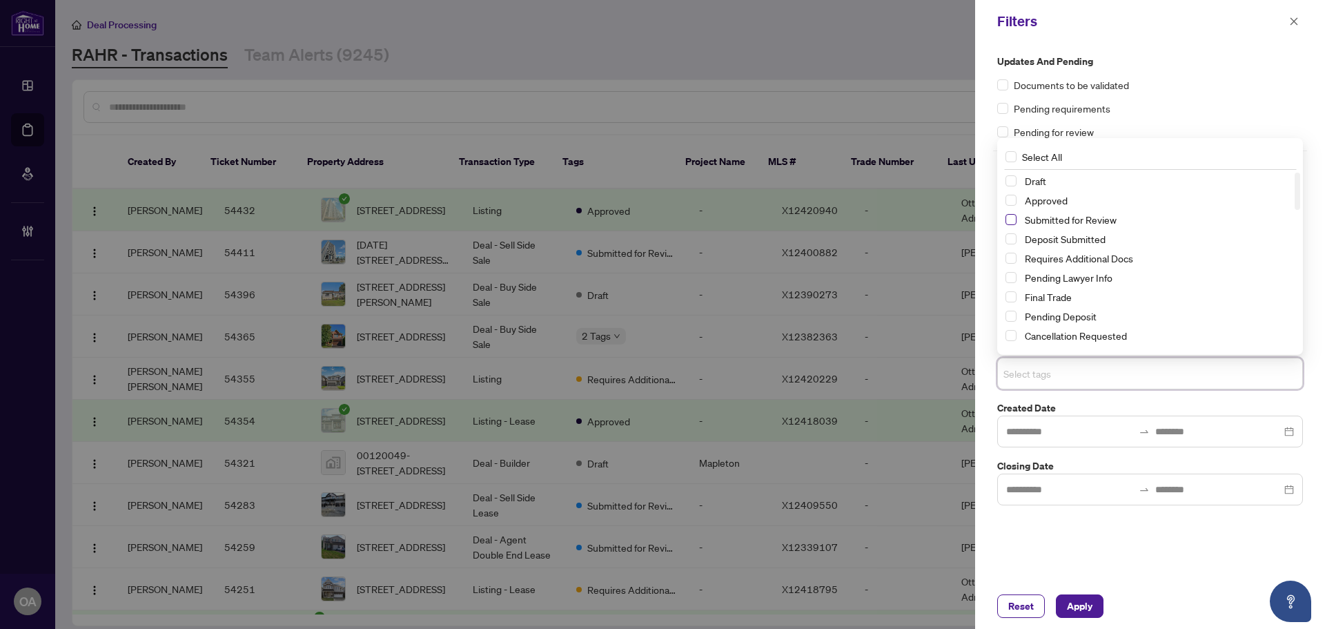
click at [1009, 222] on span "Select Submitted for Review" at bounding box center [1011, 219] width 11 height 11
click at [1088, 607] on span "Apply" at bounding box center [1080, 606] width 26 height 22
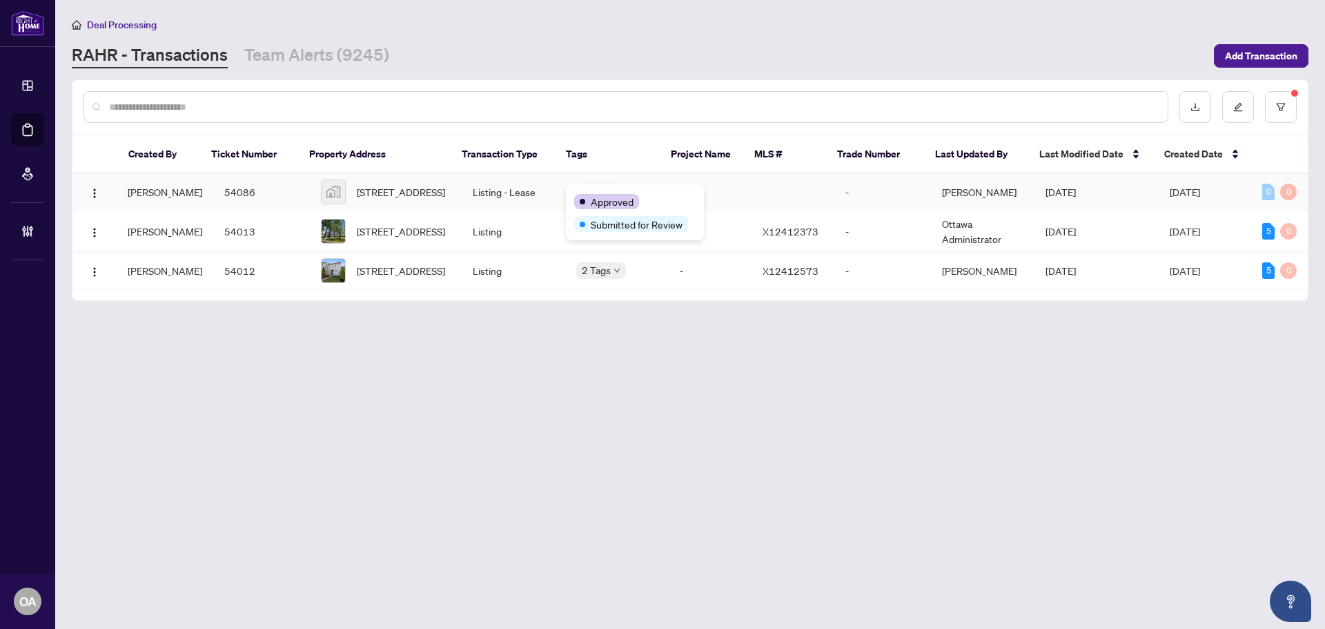
click at [409, 193] on span "332 Peninsula Road, Ottawa, ON, Canada" at bounding box center [401, 191] width 88 height 15
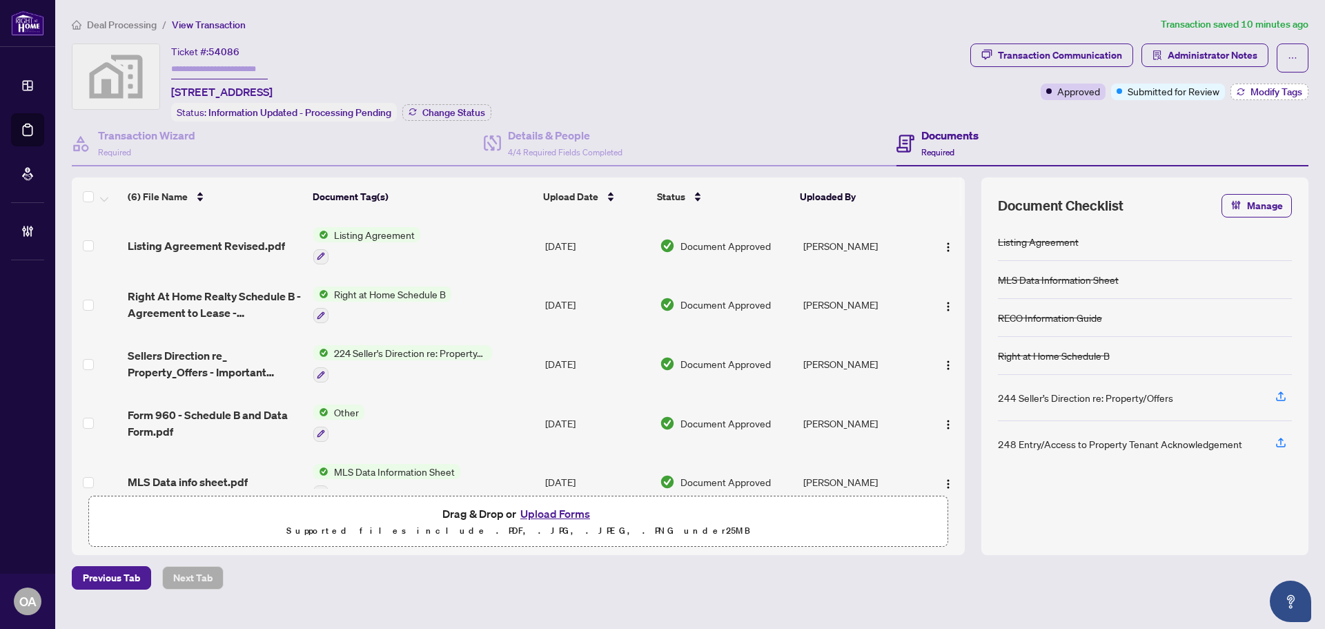
click at [1267, 92] on span "Modify Tags" at bounding box center [1277, 92] width 52 height 10
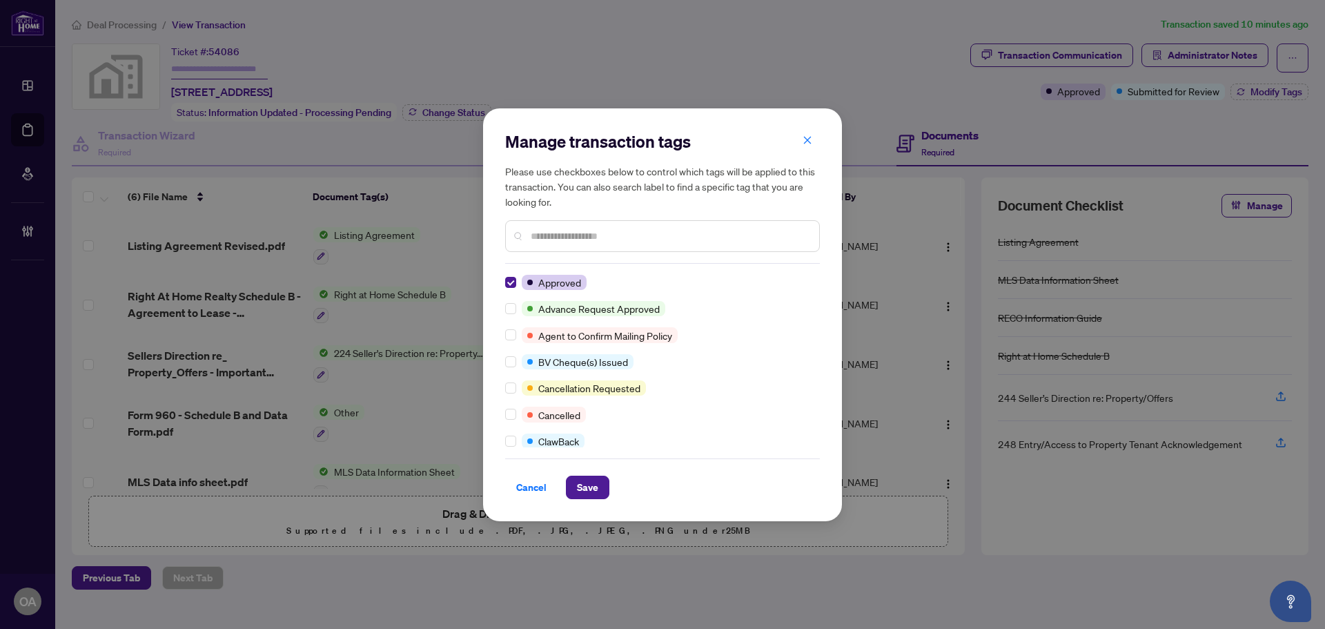
click at [598, 510] on div "Manage transaction tags Please use checkboxes below to control which tags will …" at bounding box center [662, 314] width 359 height 413
click at [598, 499] on div "Manage transaction tags Please use checkboxes below to control which tags will …" at bounding box center [662, 314] width 359 height 413
click at [574, 485] on button "Save" at bounding box center [587, 487] width 43 height 23
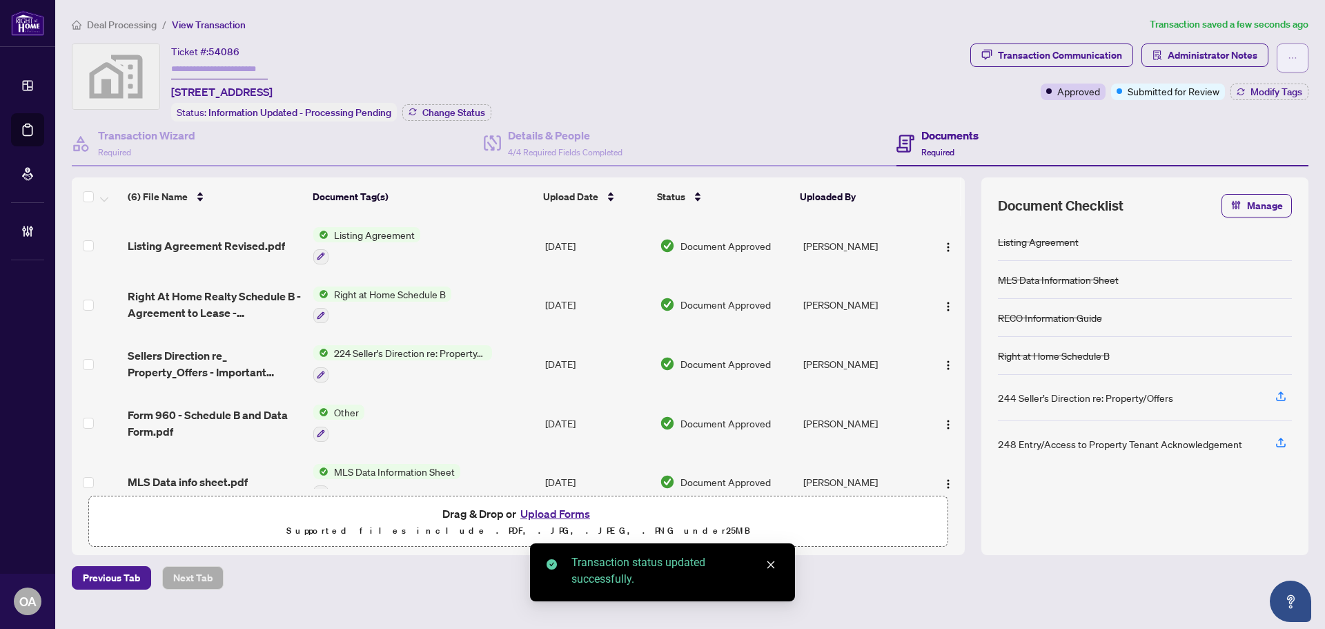
click at [1284, 59] on button "button" at bounding box center [1293, 57] width 32 height 29
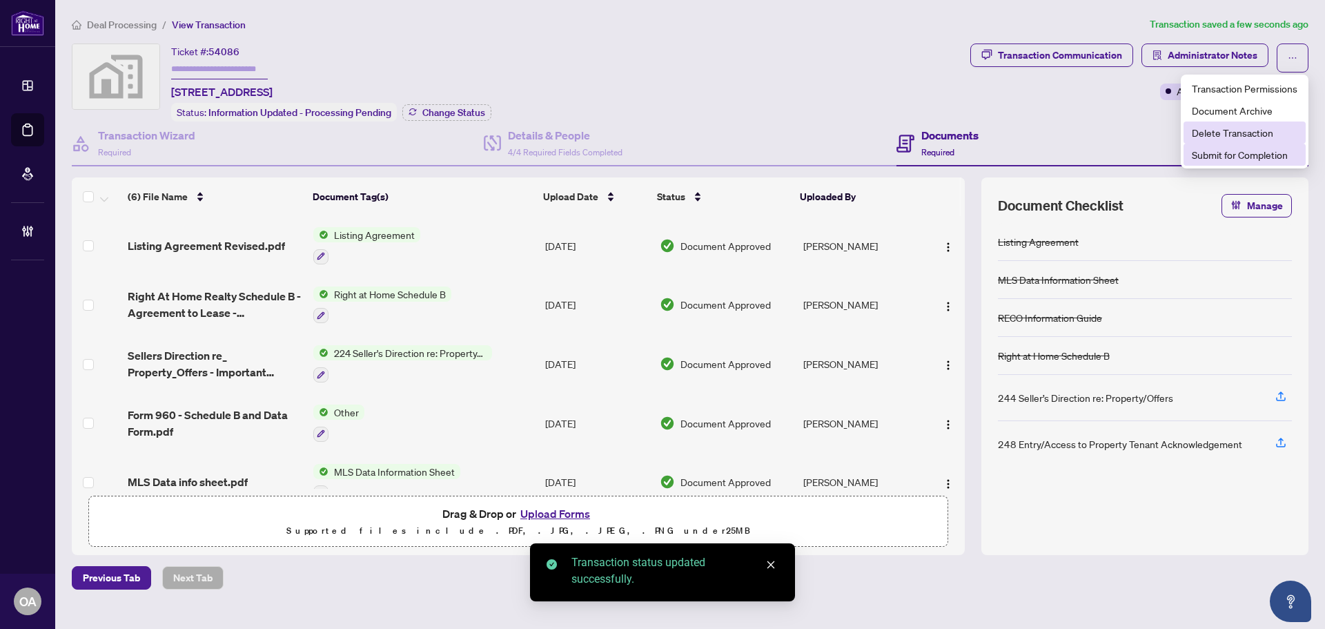
click at [1233, 141] on li "Delete Transaction" at bounding box center [1245, 132] width 122 height 22
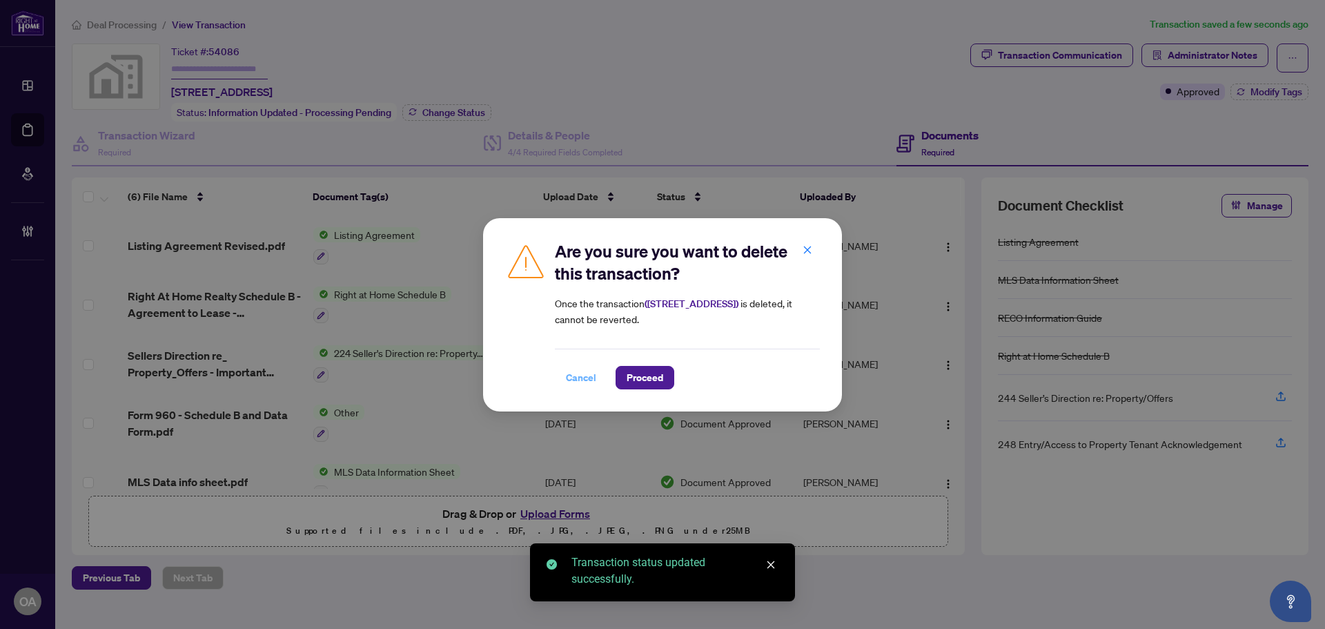
click at [560, 387] on button "Cancel" at bounding box center [581, 377] width 52 height 23
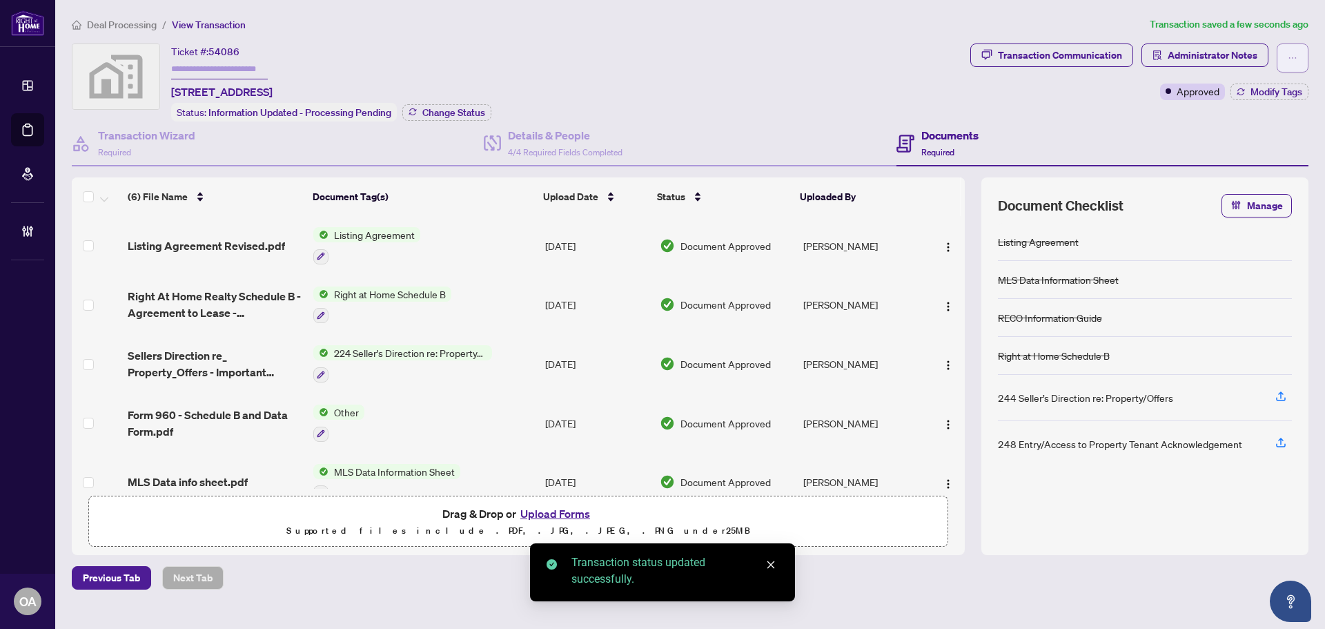
click at [1290, 61] on icon "ellipsis" at bounding box center [1293, 58] width 10 height 10
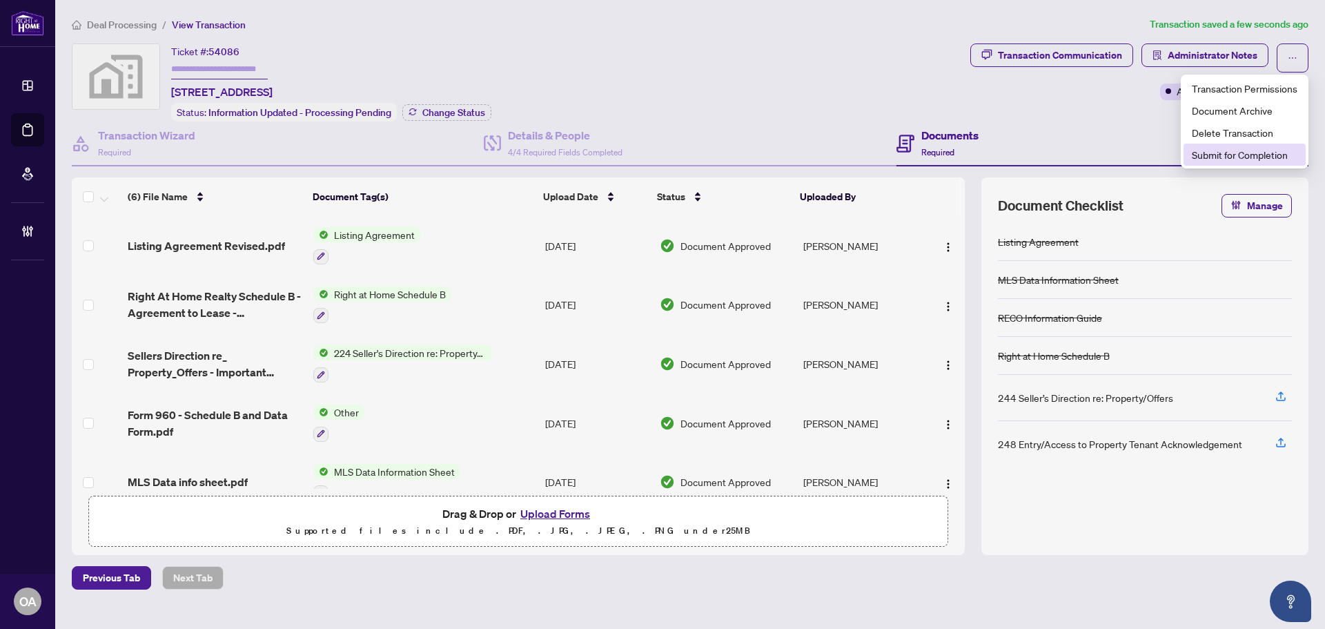
click at [1221, 160] on span "Submit for Completion" at bounding box center [1245, 154] width 106 height 15
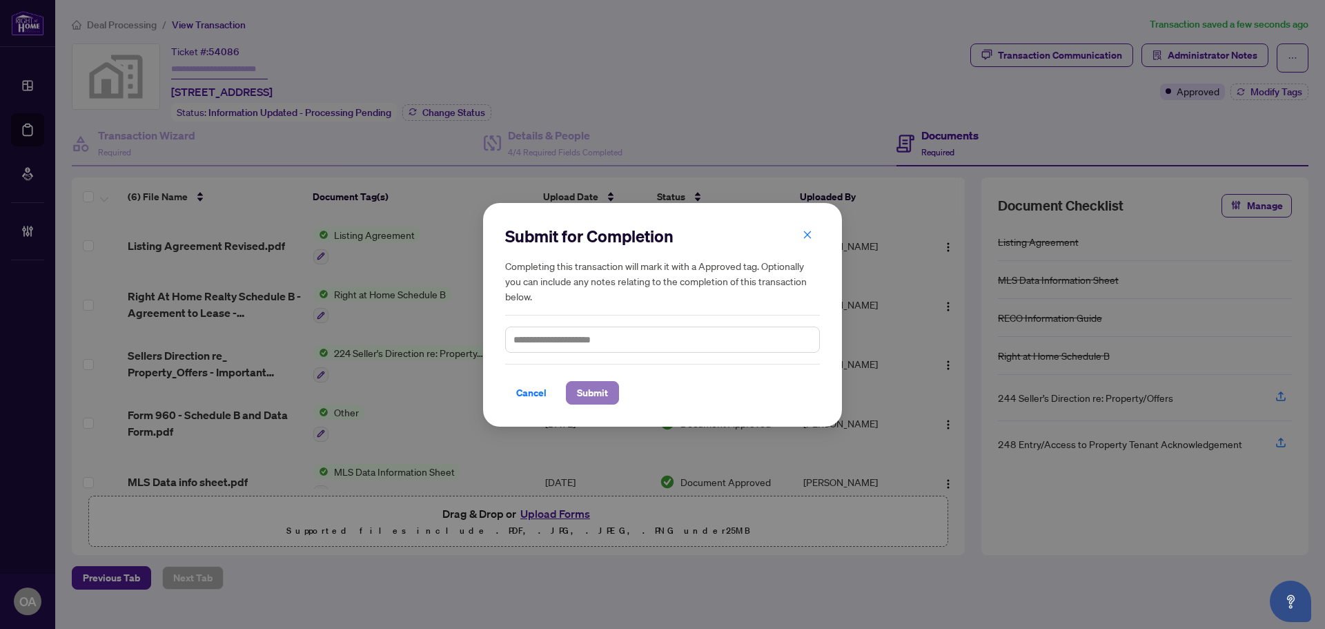
click at [576, 400] on button "Submit" at bounding box center [592, 392] width 53 height 23
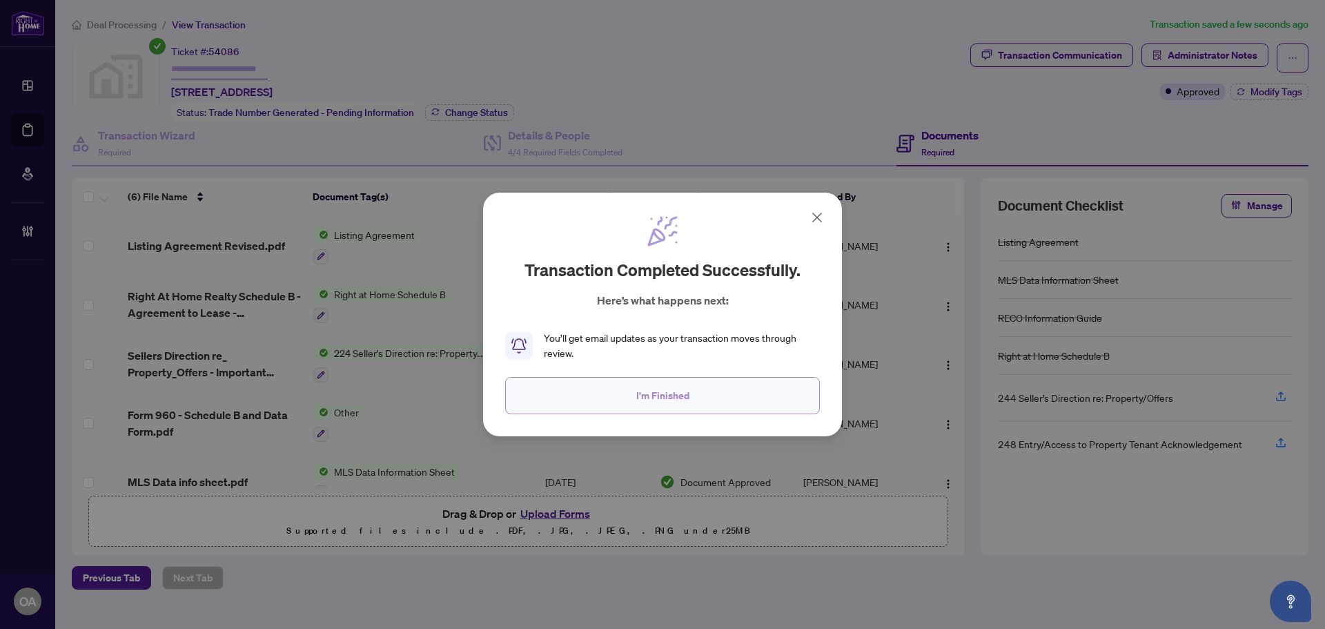
click at [599, 396] on button "I'm Finished" at bounding box center [662, 395] width 315 height 37
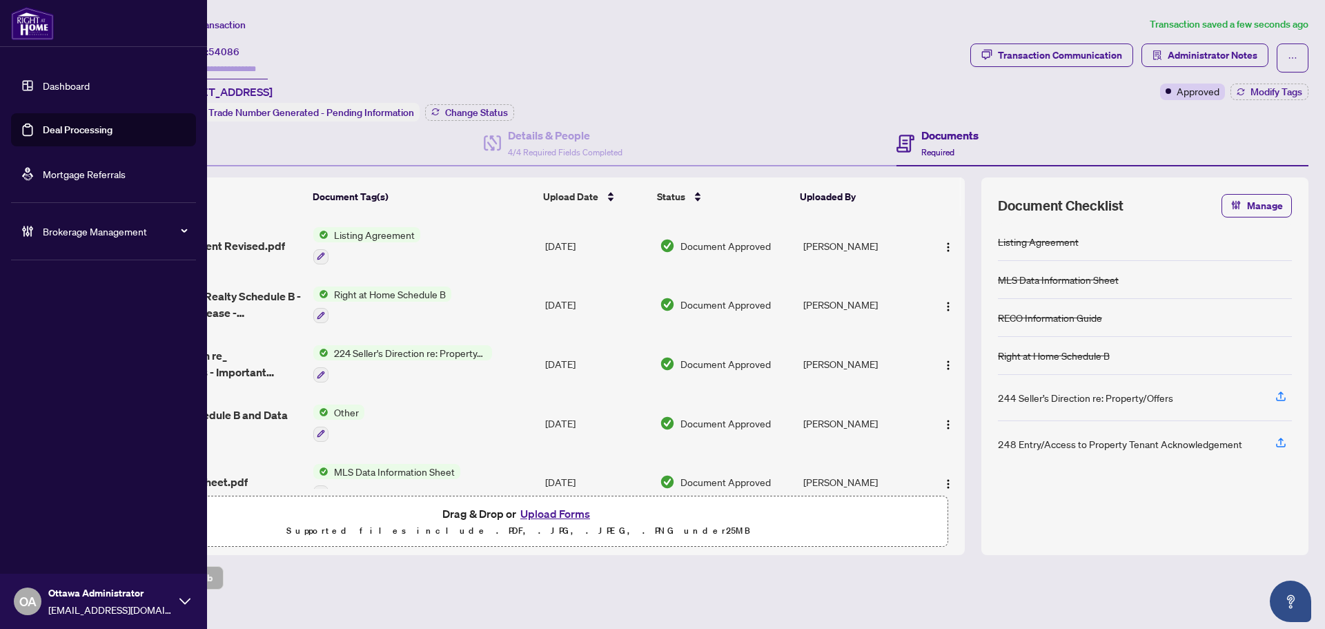
click at [86, 129] on link "Deal Processing" at bounding box center [78, 130] width 70 height 12
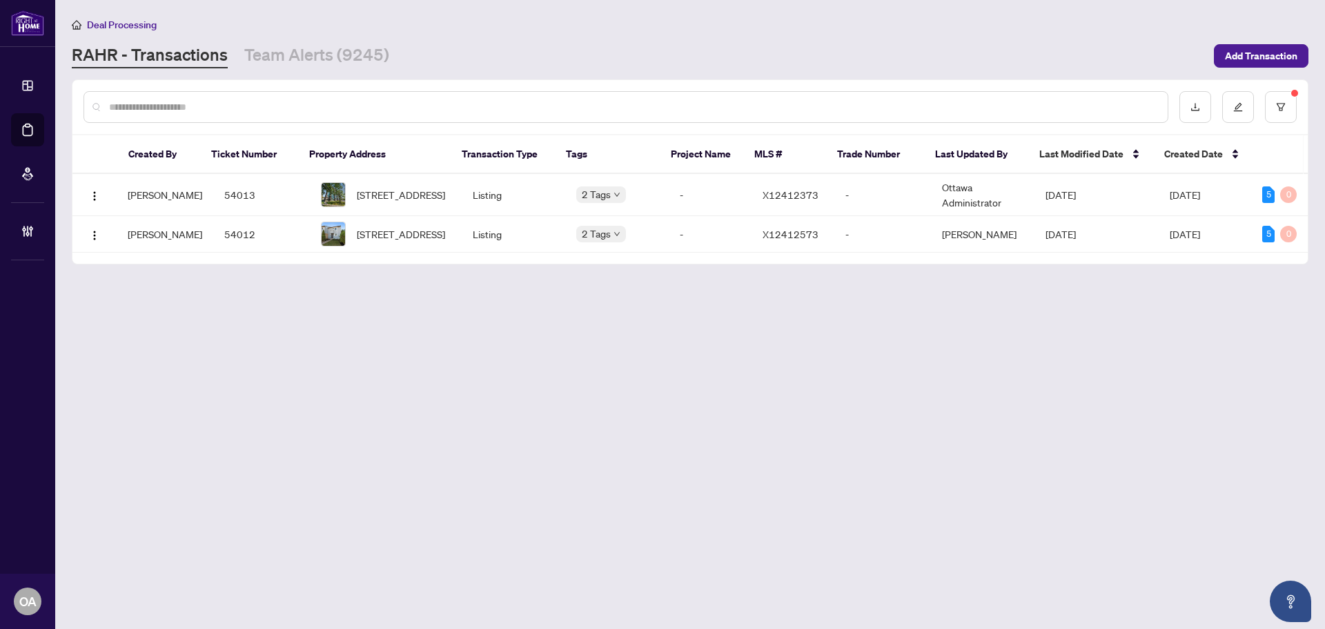
click at [344, 76] on main "Deal Processing RAHR - Transactions Team Alerts (9245) Add Transaction Created …" at bounding box center [690, 314] width 1270 height 629
click at [339, 59] on link "Team Alerts (9245)" at bounding box center [316, 55] width 145 height 25
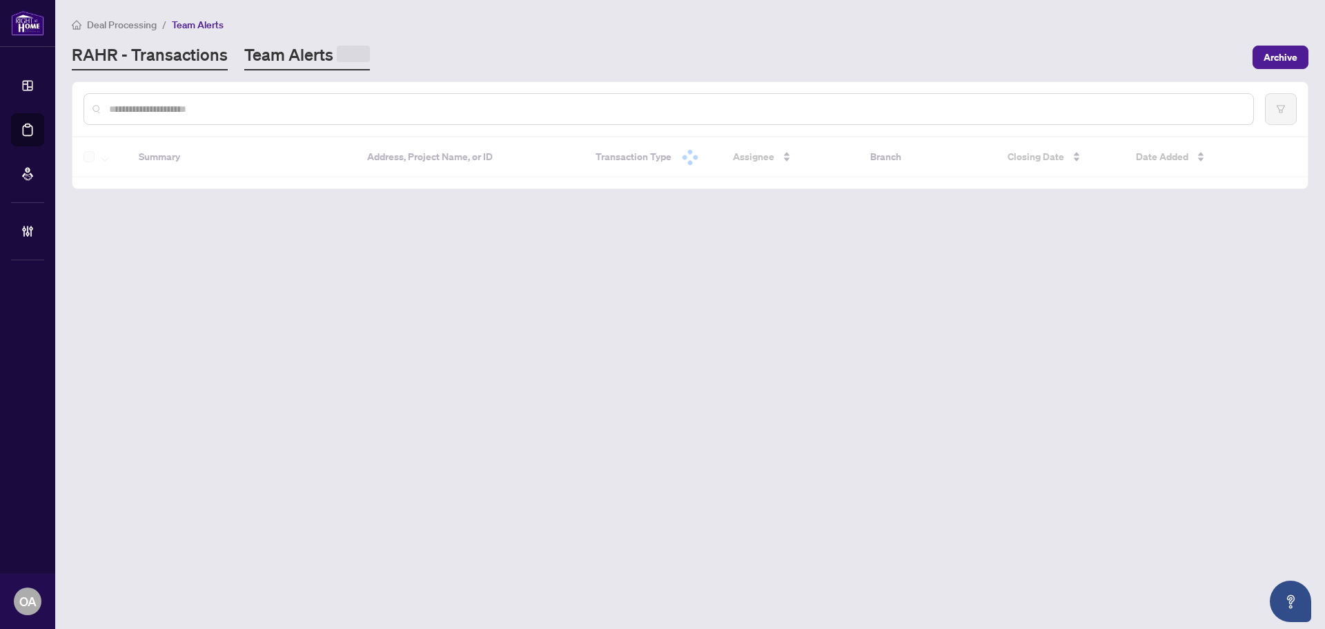
click at [146, 61] on link "RAHR - Transactions" at bounding box center [150, 56] width 156 height 27
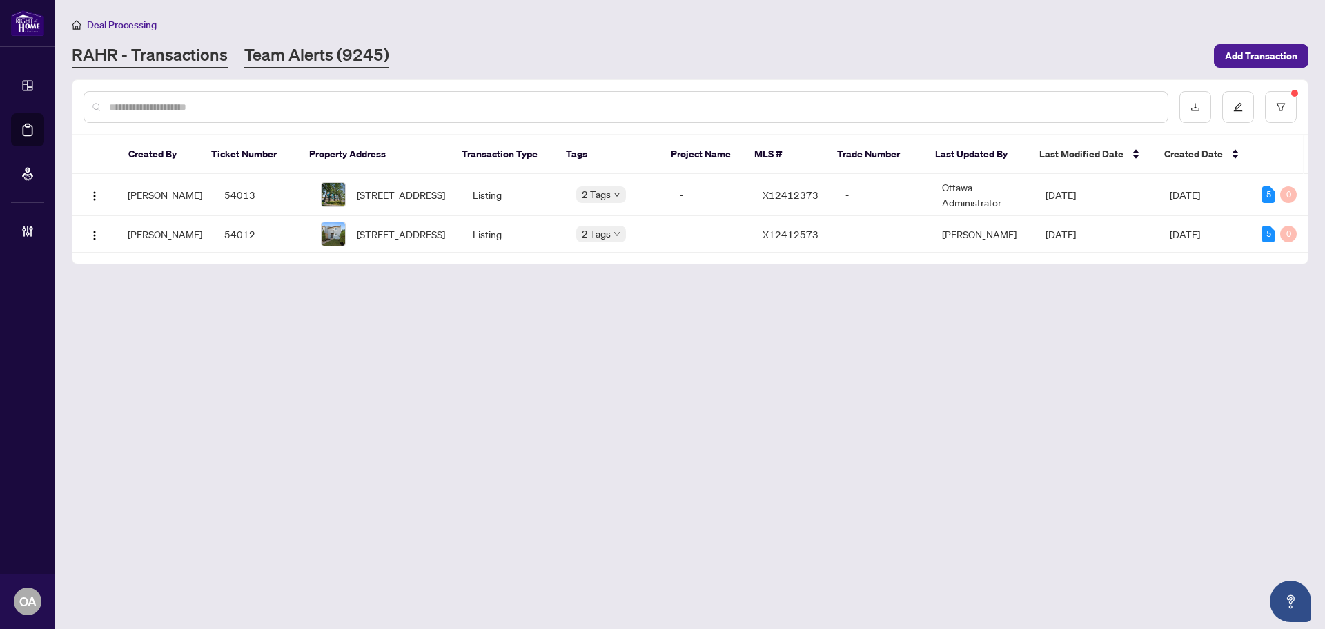
click at [315, 55] on link "Team Alerts (9245)" at bounding box center [316, 55] width 145 height 25
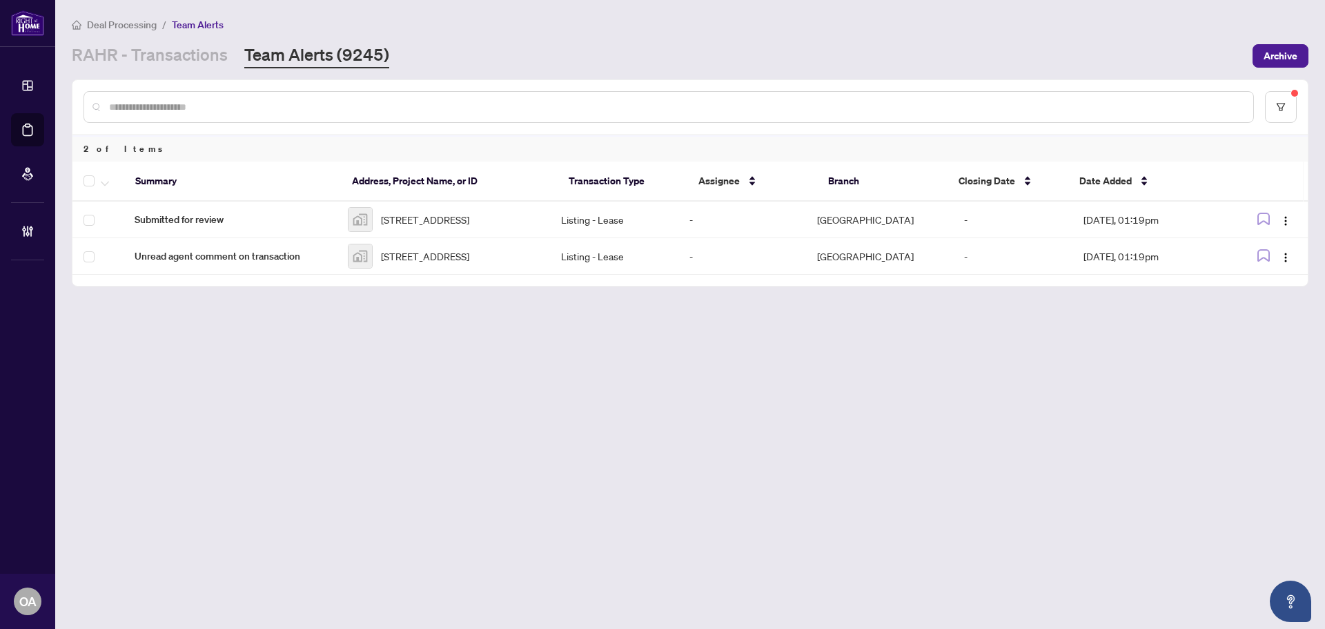
click at [459, 358] on main "Deal Processing / Team Alerts RAHR - Transactions Team Alerts (9245) Archive 2 …" at bounding box center [690, 314] width 1270 height 629
click at [1281, 218] on img "button" at bounding box center [1285, 220] width 11 height 11
click at [1264, 291] on span "Complete Item" at bounding box center [1254, 293] width 64 height 15
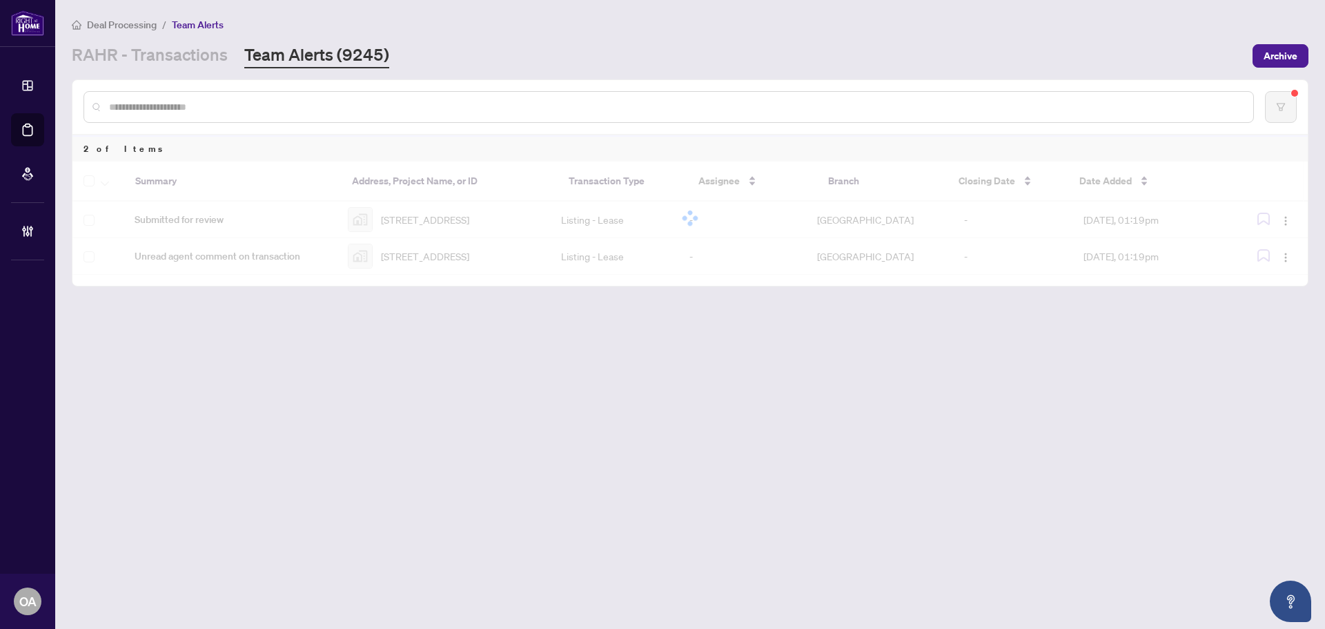
click at [1284, 226] on div at bounding box center [689, 218] width 1235 height 113
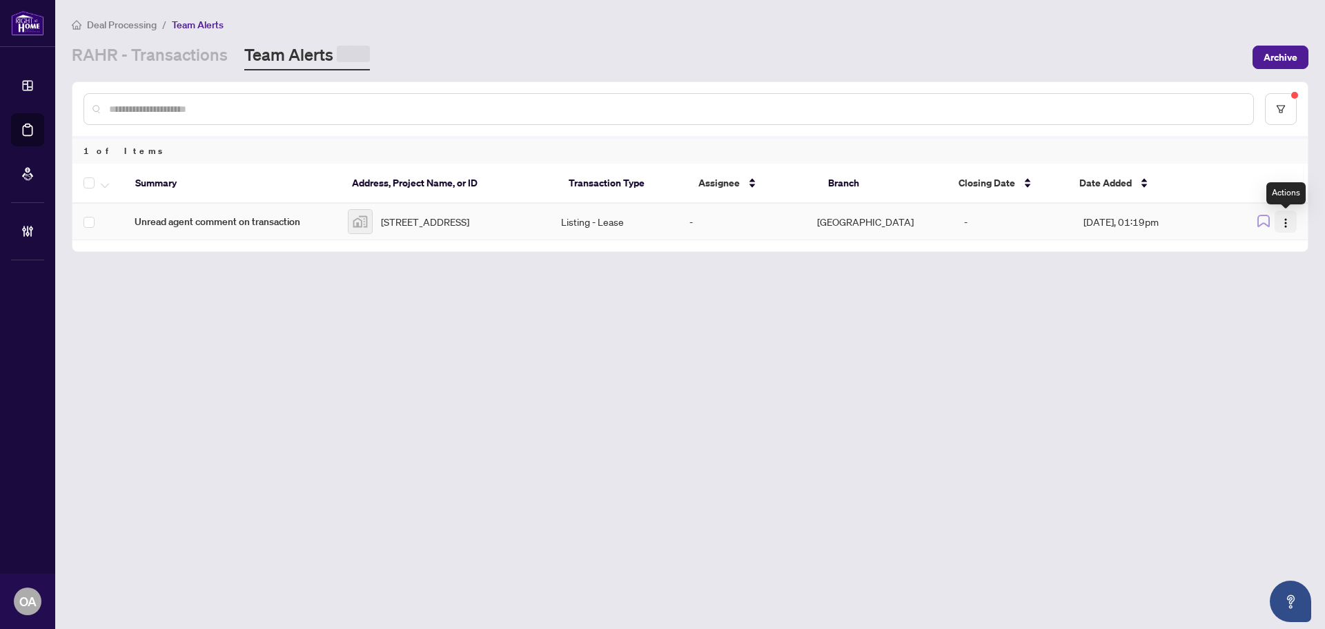
click at [1284, 225] on img "button" at bounding box center [1285, 222] width 11 height 11
click at [1280, 286] on span "Complete Item" at bounding box center [1254, 293] width 64 height 15
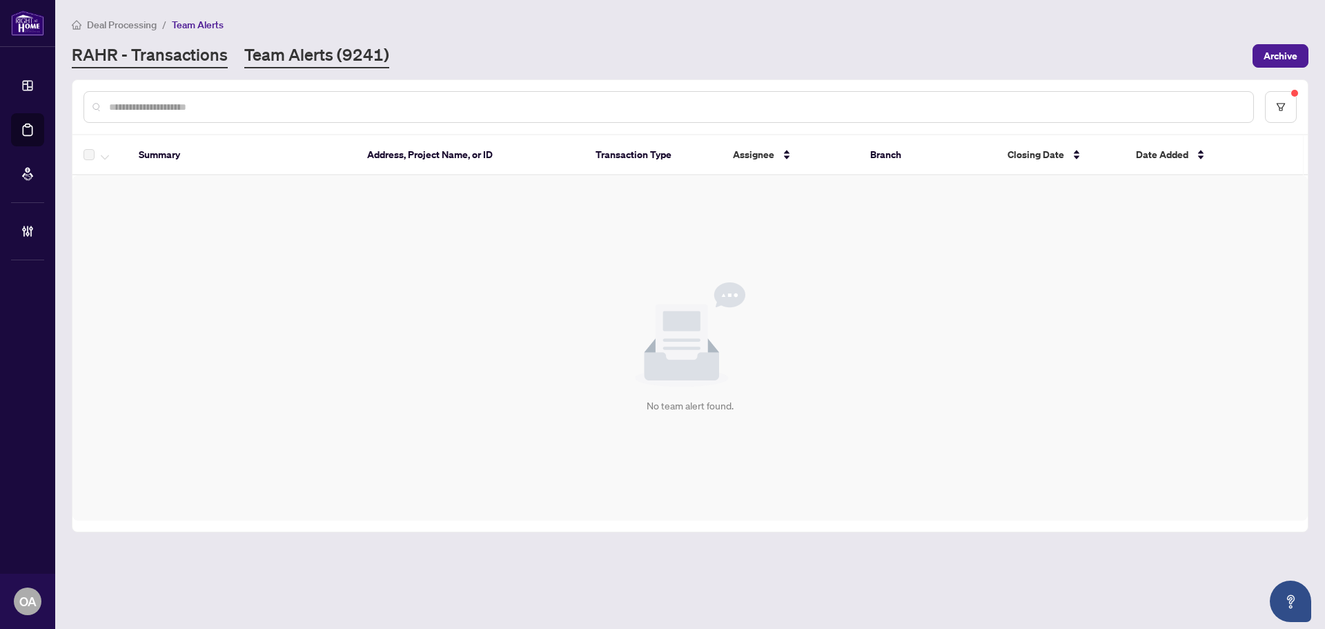
click at [206, 61] on link "RAHR - Transactions" at bounding box center [150, 55] width 156 height 25
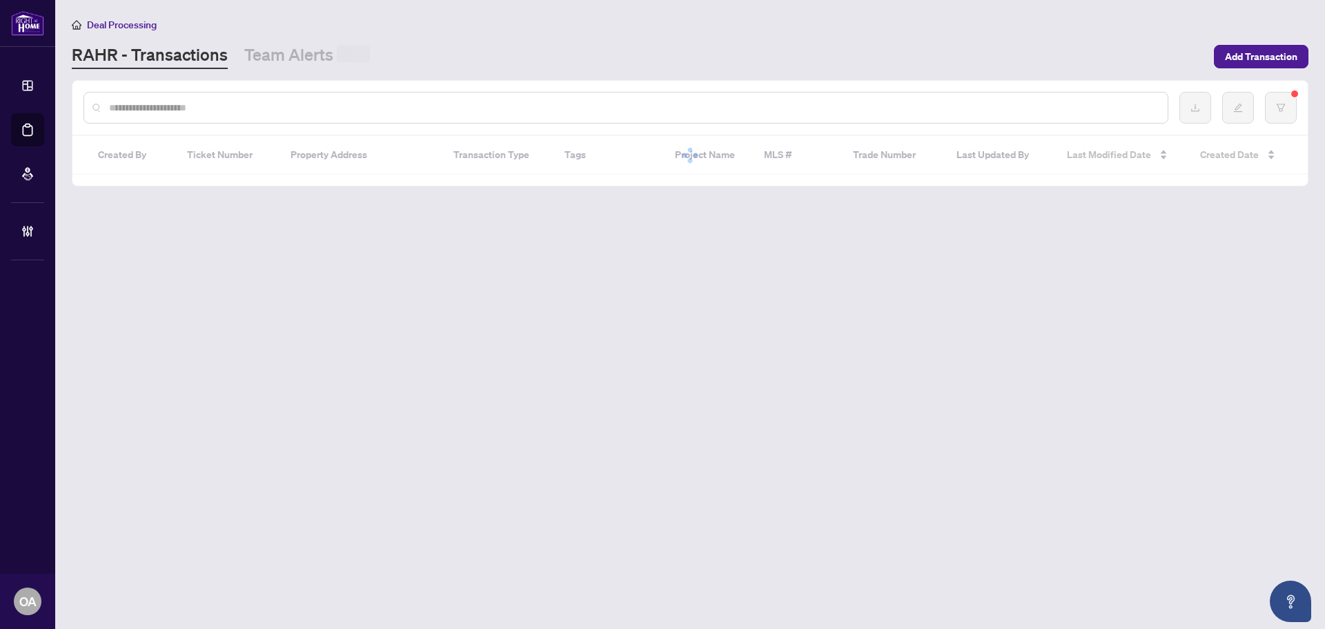
click at [339, 61] on span at bounding box center [353, 54] width 33 height 17
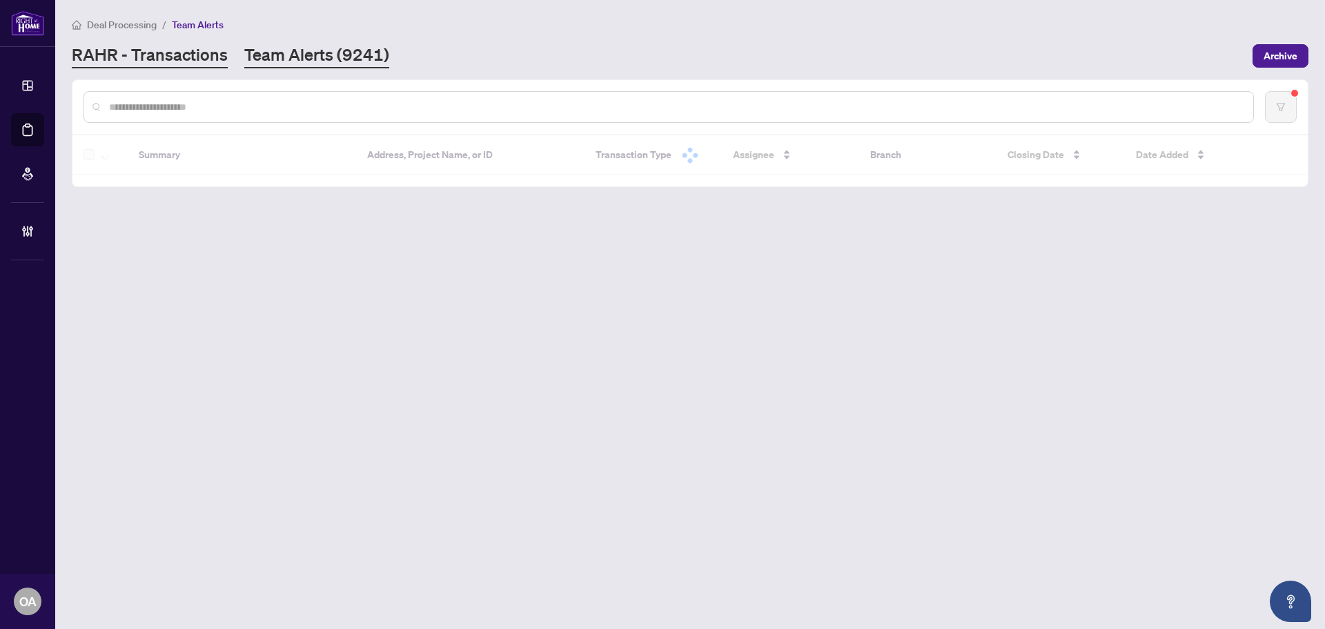
click at [202, 62] on link "RAHR - Transactions" at bounding box center [150, 55] width 156 height 25
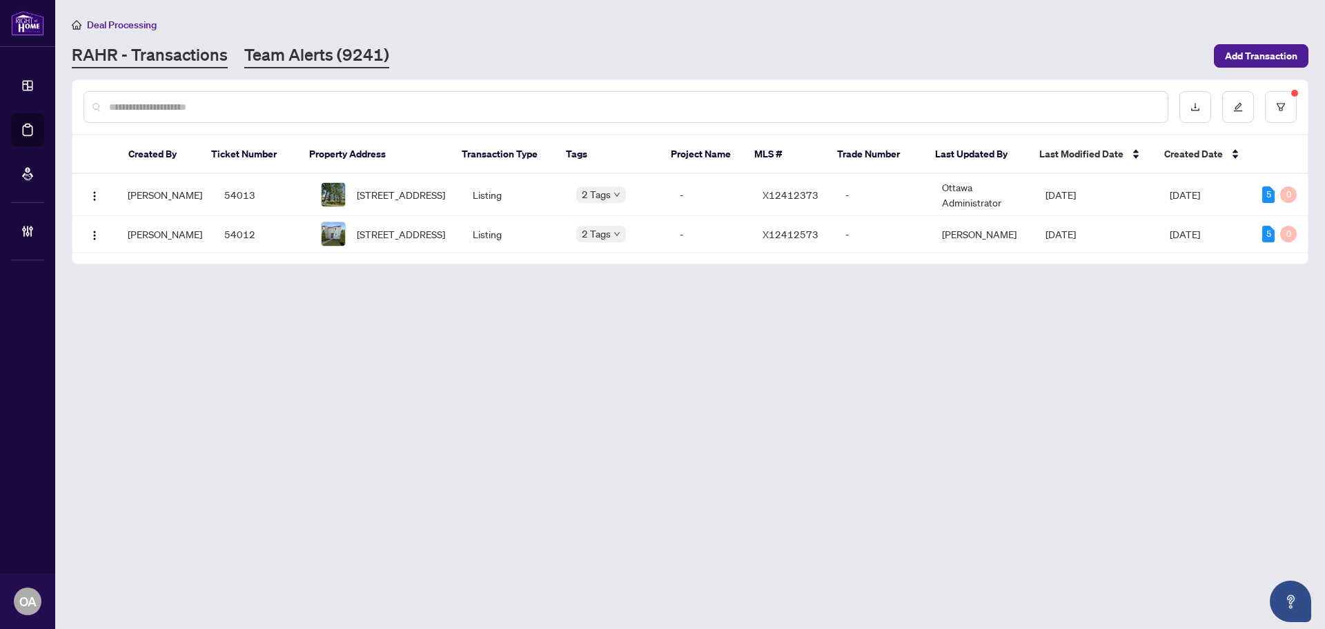
click at [375, 51] on link "Team Alerts (9241)" at bounding box center [316, 55] width 145 height 25
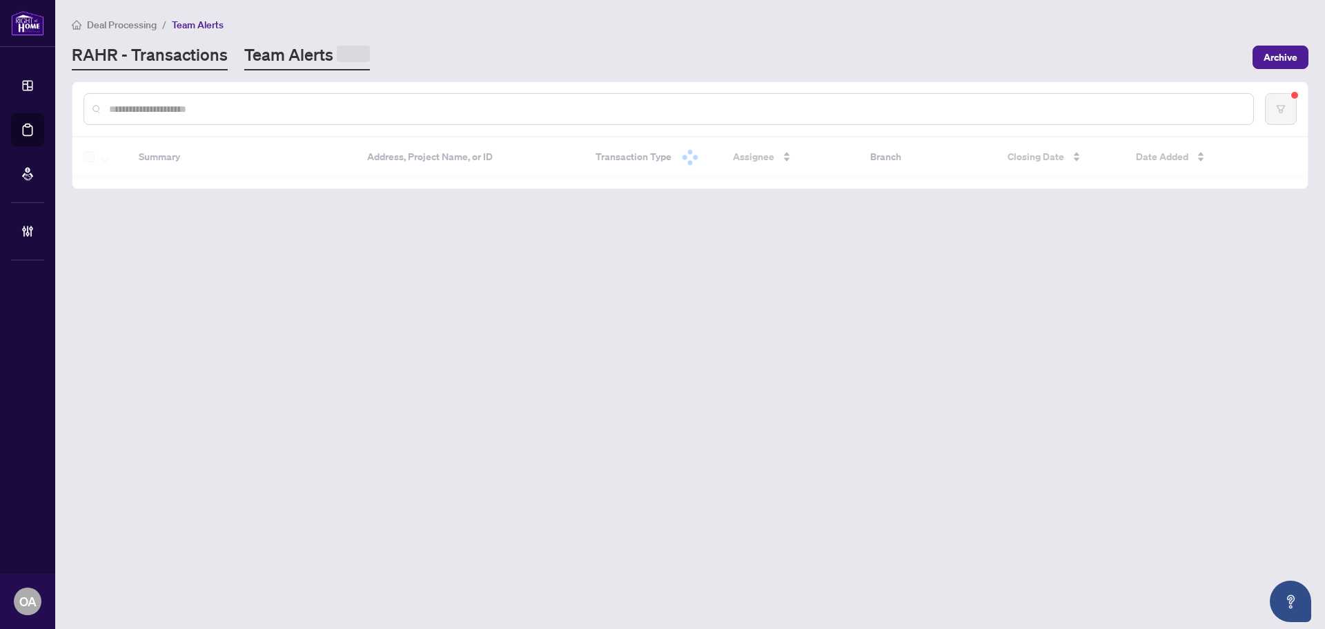
click at [211, 51] on link "RAHR - Transactions" at bounding box center [150, 56] width 156 height 27
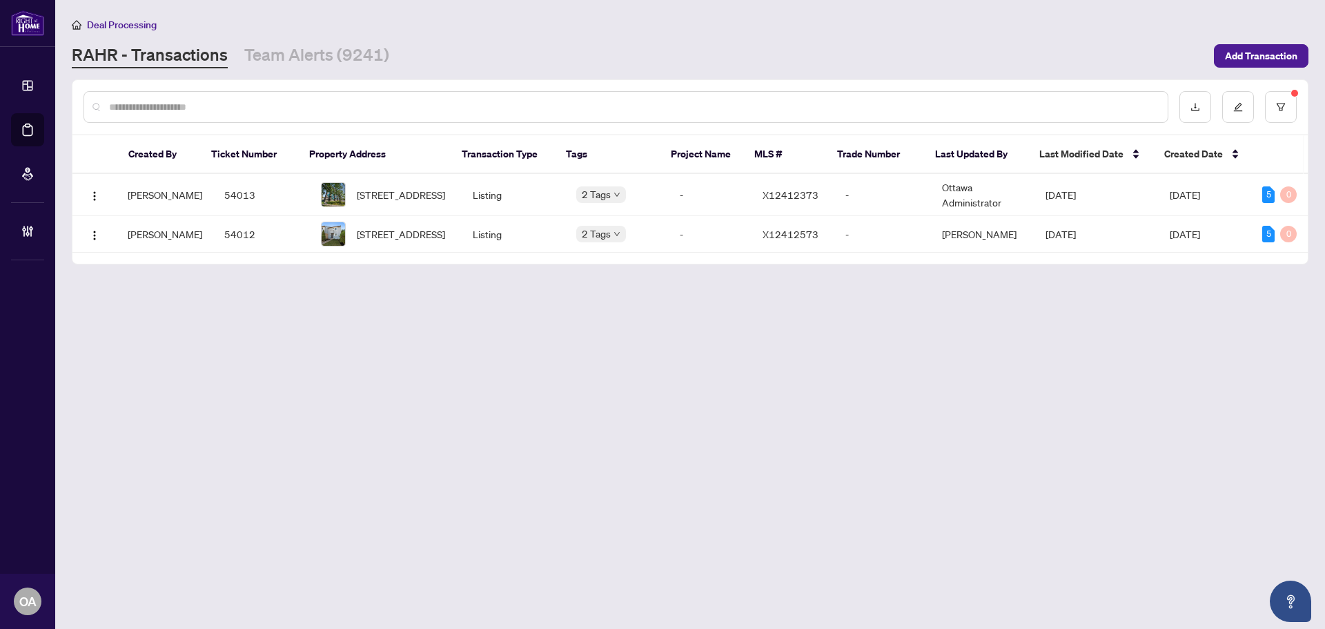
click at [670, 353] on main "Deal Processing RAHR - Transactions Team Alerts (9241) Add Transaction Created …" at bounding box center [690, 314] width 1270 height 629
click at [862, 264] on div "Created By Ticket Number Property Address Transaction Type Tags Project Name ML…" at bounding box center [689, 199] width 1235 height 128
click at [901, 295] on main "Deal Processing RAHR - Transactions Team Alerts (9241) Add Transaction Created …" at bounding box center [690, 314] width 1270 height 629
click at [569, 300] on main "Deal Processing RAHR - Transactions Team Alerts (9241) Add Transaction Created …" at bounding box center [690, 314] width 1270 height 629
click at [600, 245] on td "2 Tags" at bounding box center [617, 234] width 104 height 37
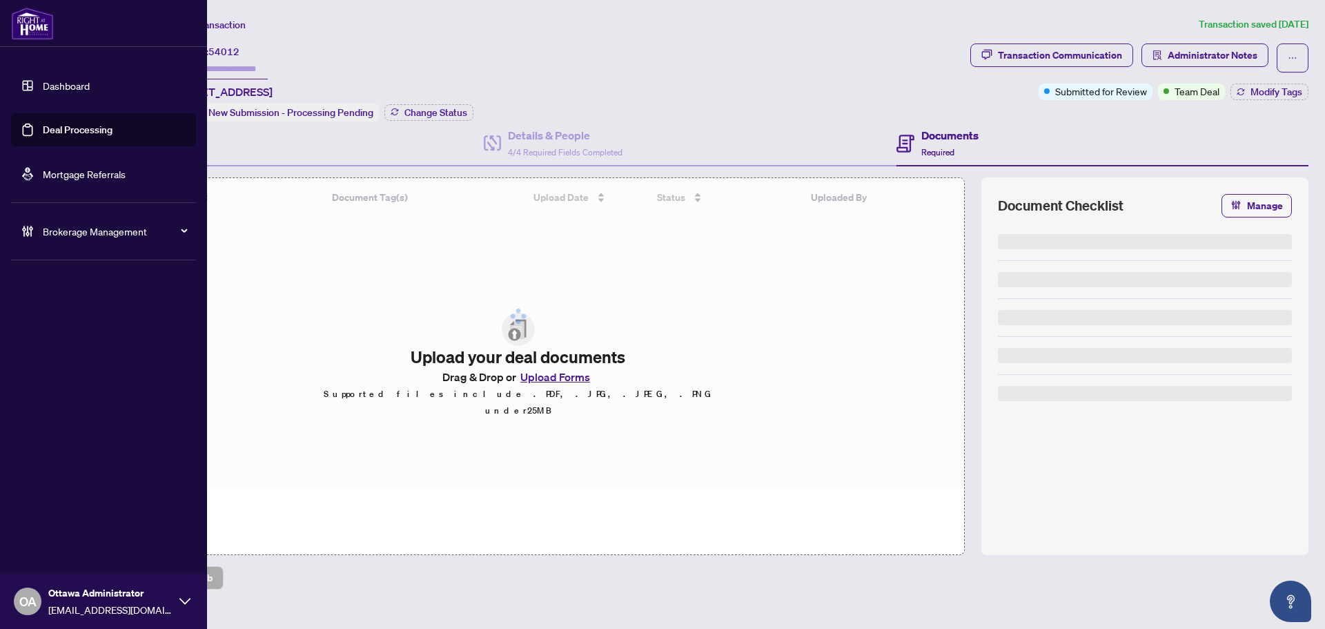
click at [43, 125] on link "Deal Processing" at bounding box center [78, 130] width 70 height 12
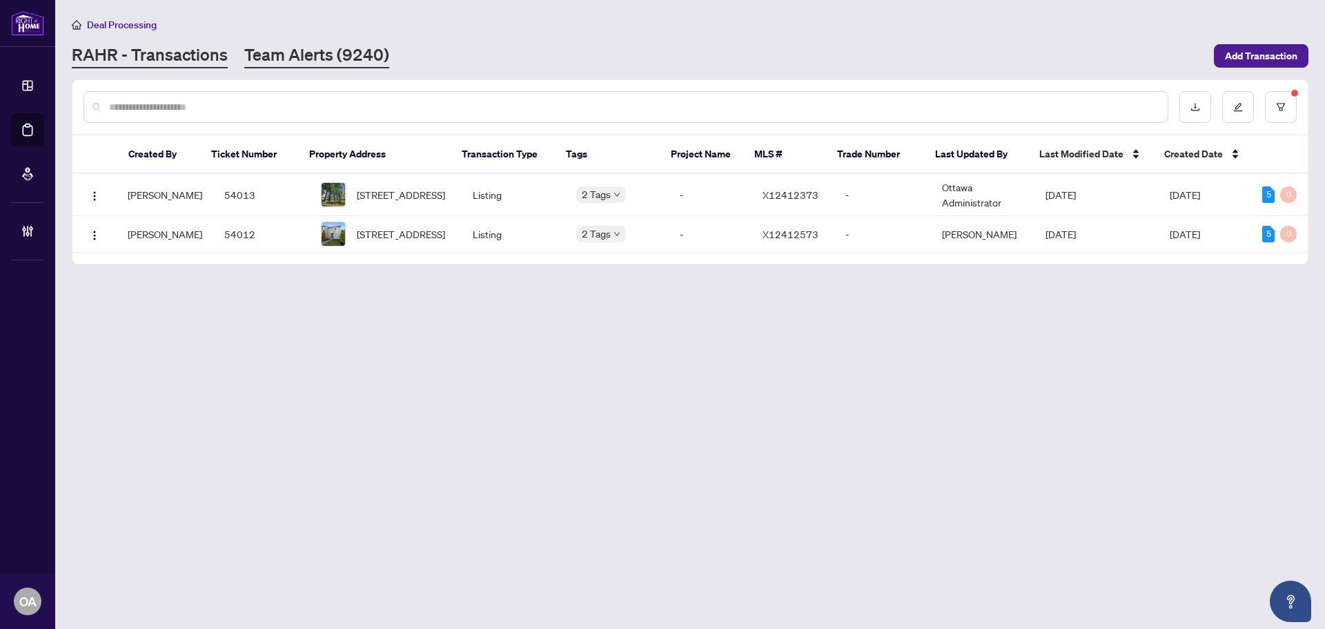
click at [331, 46] on link "Team Alerts (9240)" at bounding box center [316, 55] width 145 height 25
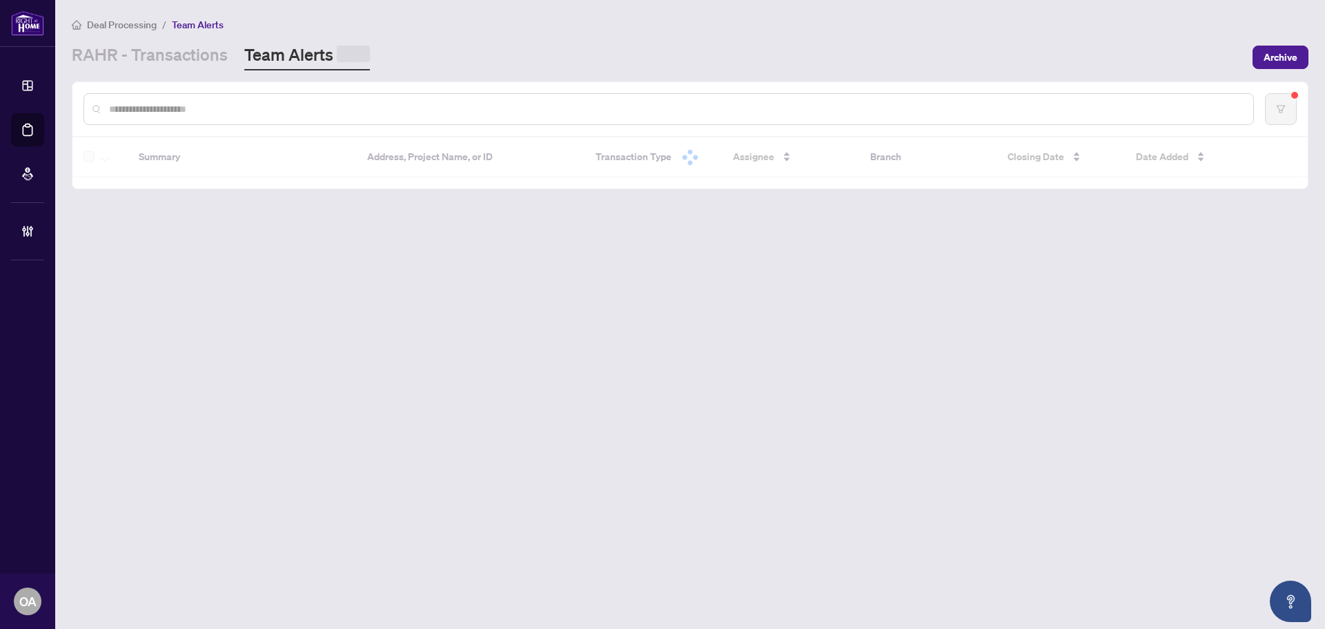
click at [159, 39] on div "Deal Processing / Team Alerts RAHR - Transactions Team Alerts Archive" at bounding box center [690, 44] width 1237 height 54
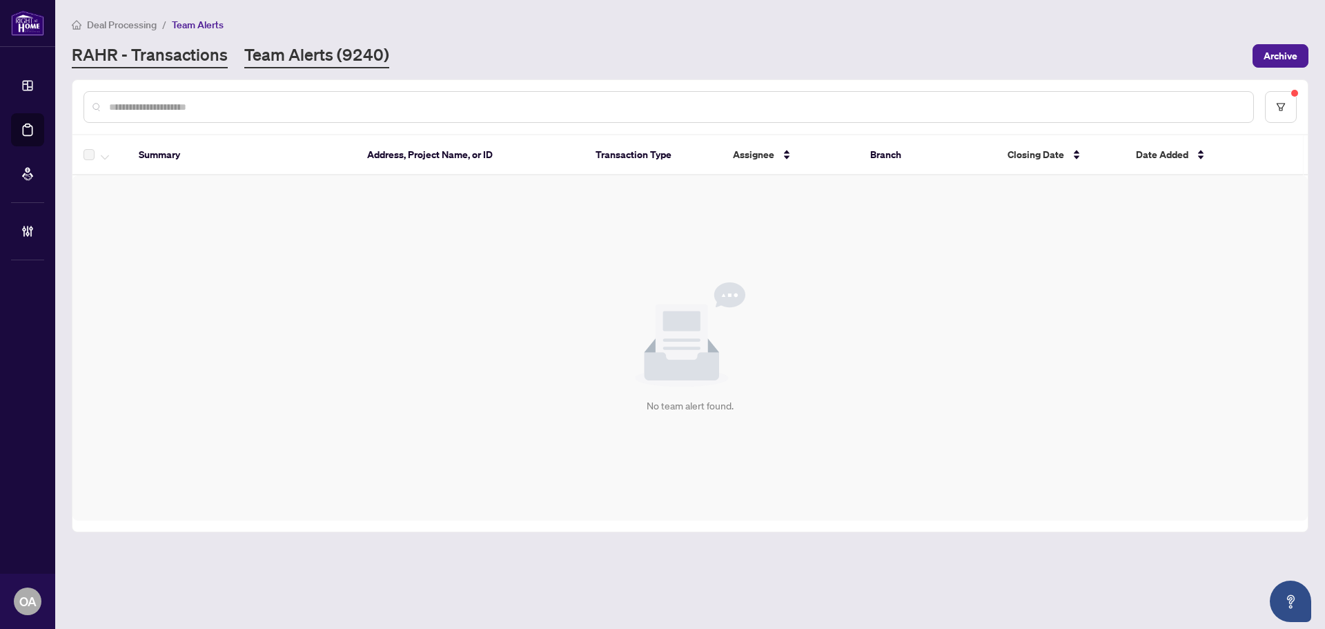
click at [154, 55] on link "RAHR - Transactions" at bounding box center [150, 55] width 156 height 25
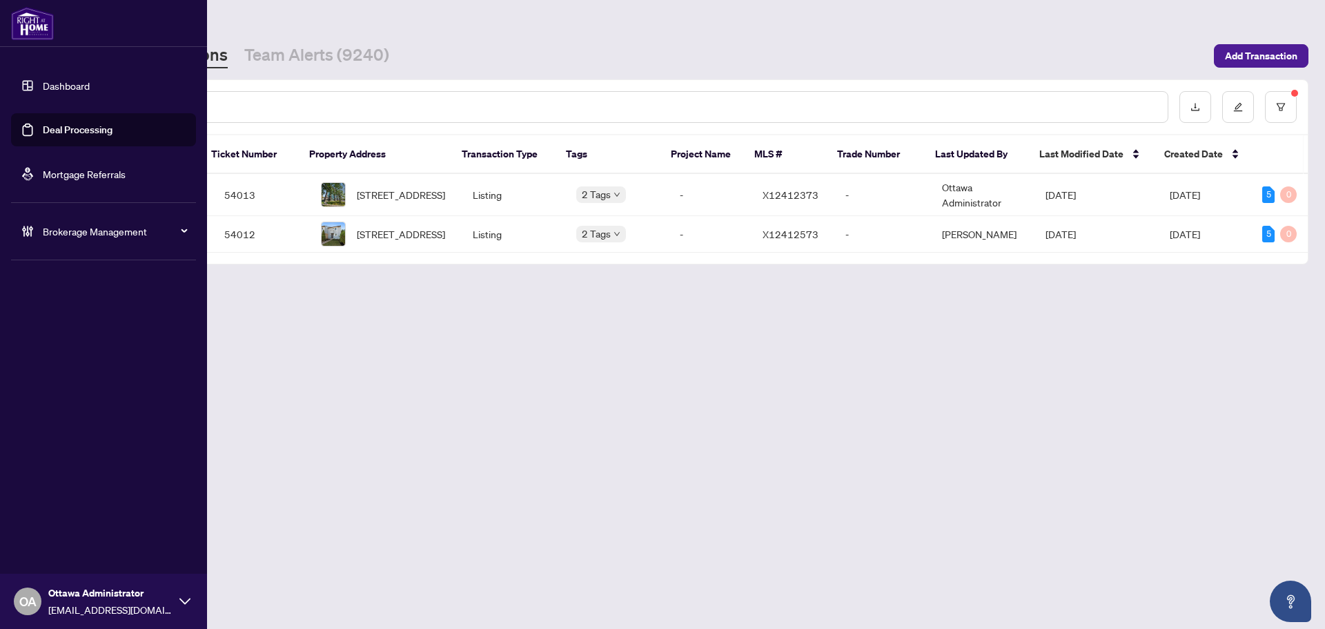
click at [57, 233] on span "Brokerage Management" at bounding box center [115, 231] width 144 height 15
click at [72, 331] on link "Manage Agents" at bounding box center [63, 330] width 68 height 12
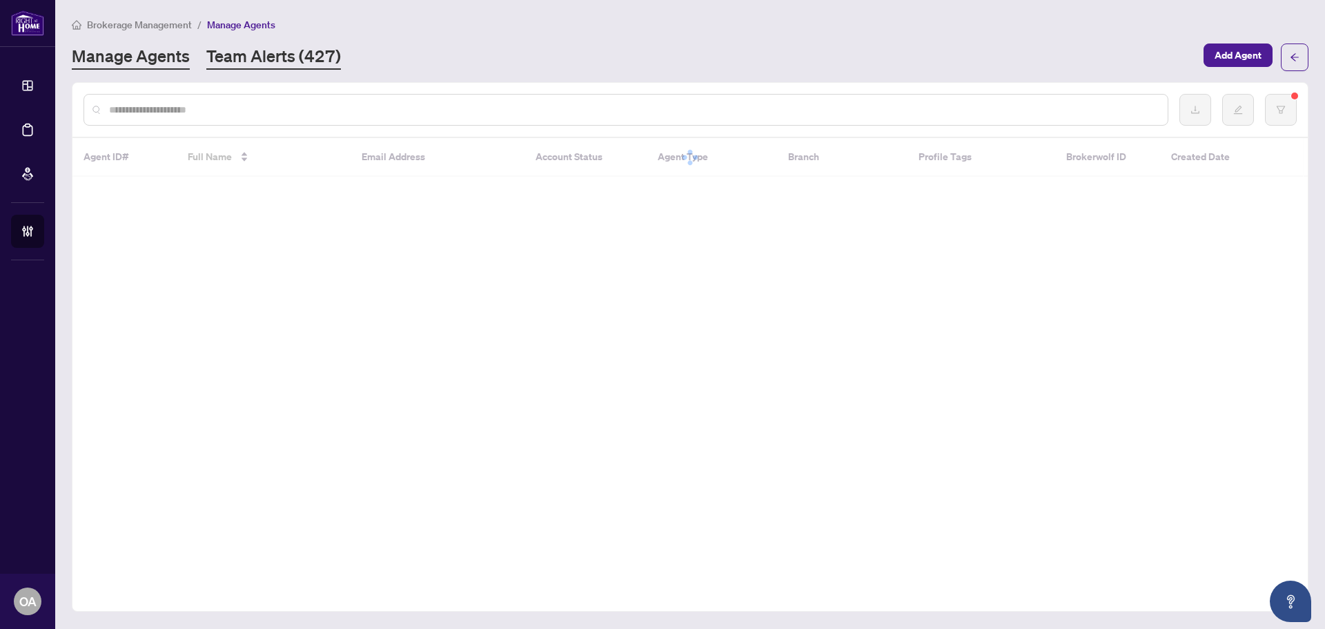
click at [289, 60] on link "Team Alerts (427)" at bounding box center [273, 57] width 135 height 25
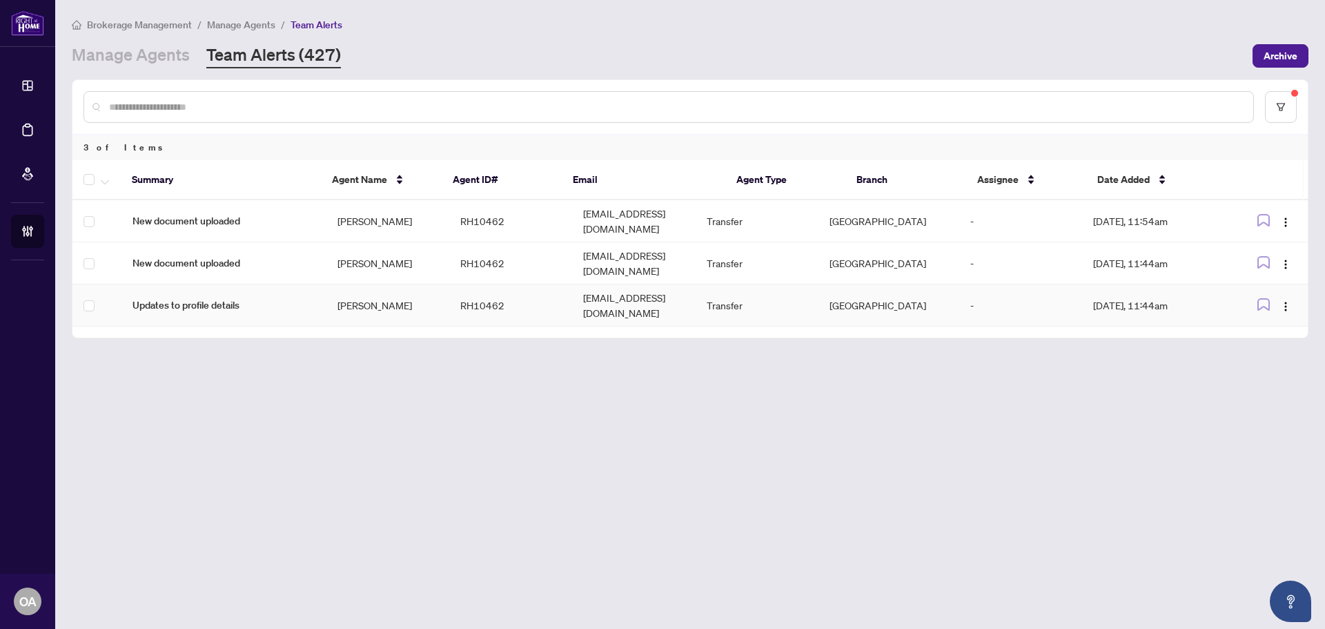
click at [351, 290] on td "[PERSON_NAME]" at bounding box center [387, 305] width 123 height 42
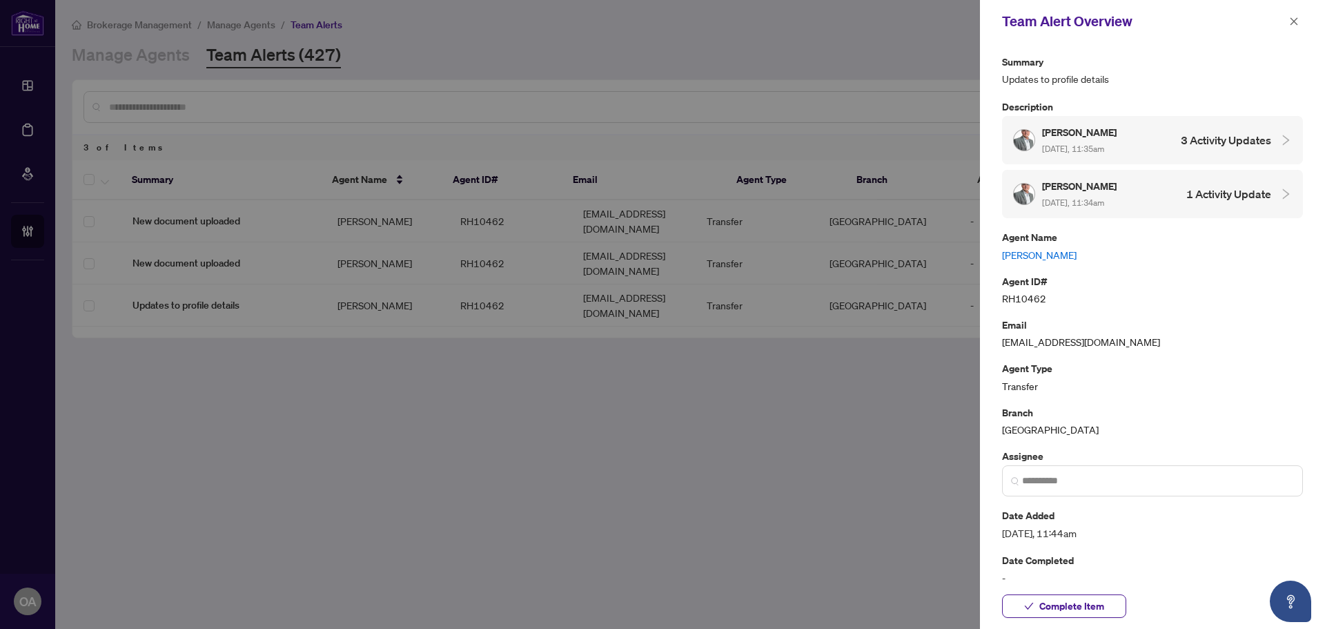
click at [1224, 133] on h4 "3 Activity Updates" at bounding box center [1226, 140] width 90 height 17
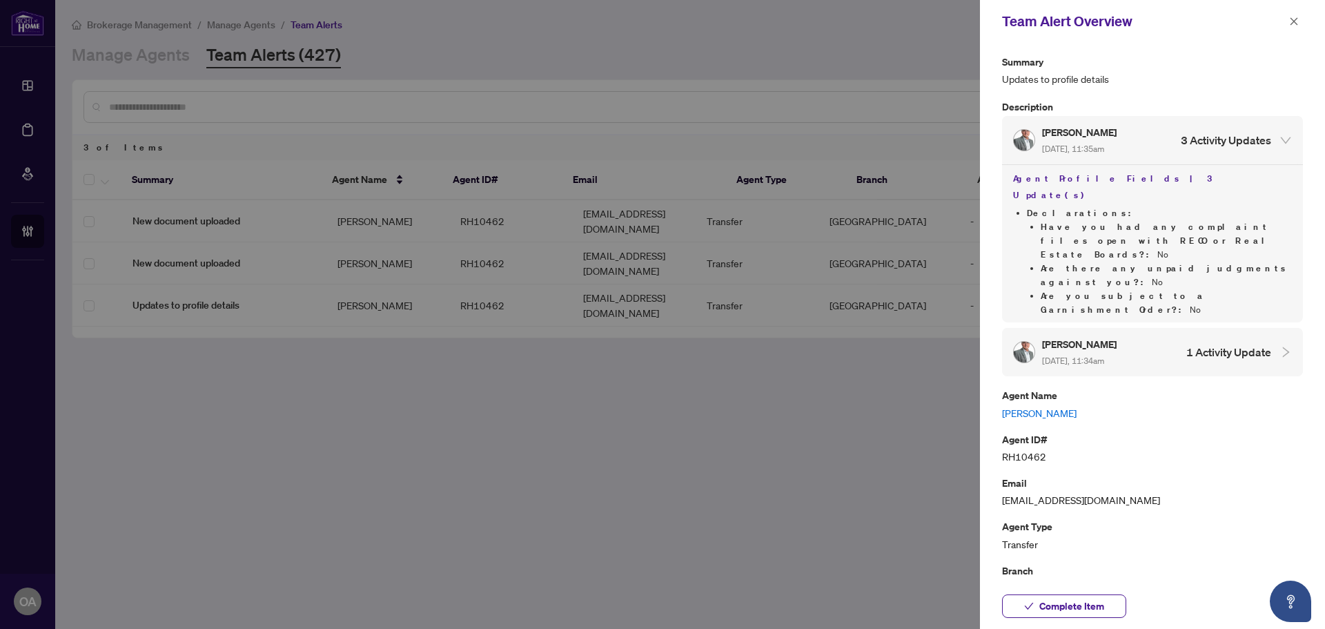
click at [1224, 344] on h4 "1 Activity Update" at bounding box center [1228, 352] width 85 height 17
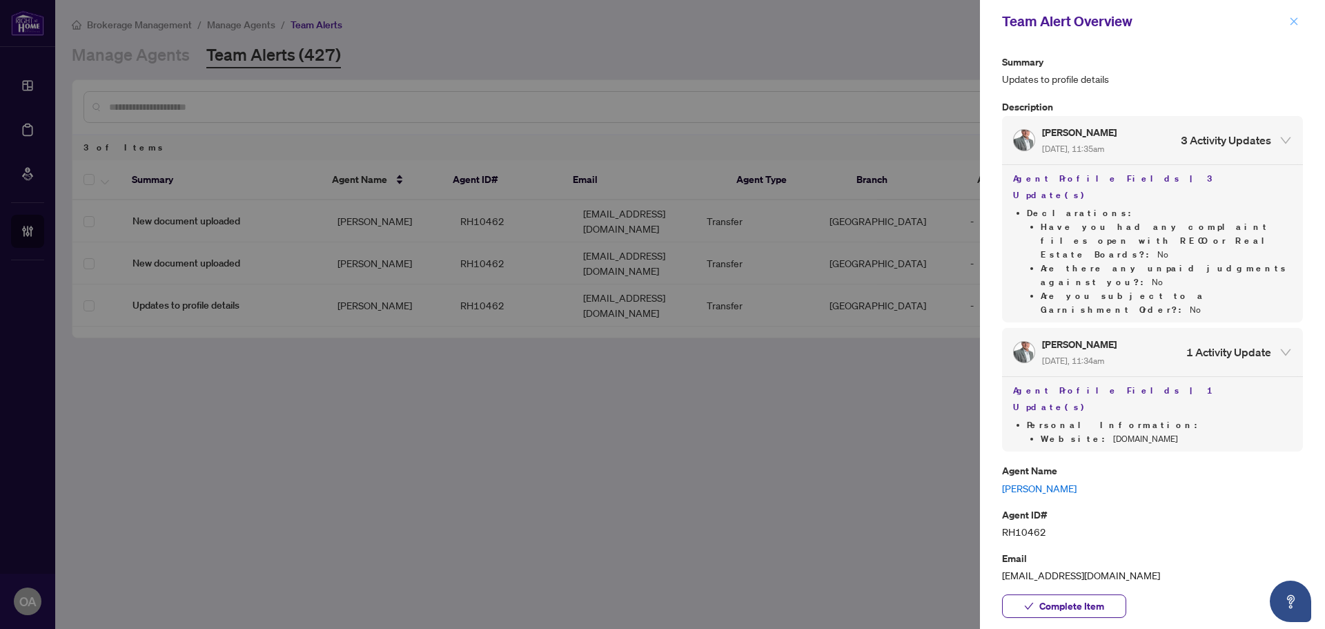
click at [1295, 16] on span "button" at bounding box center [1294, 21] width 10 height 22
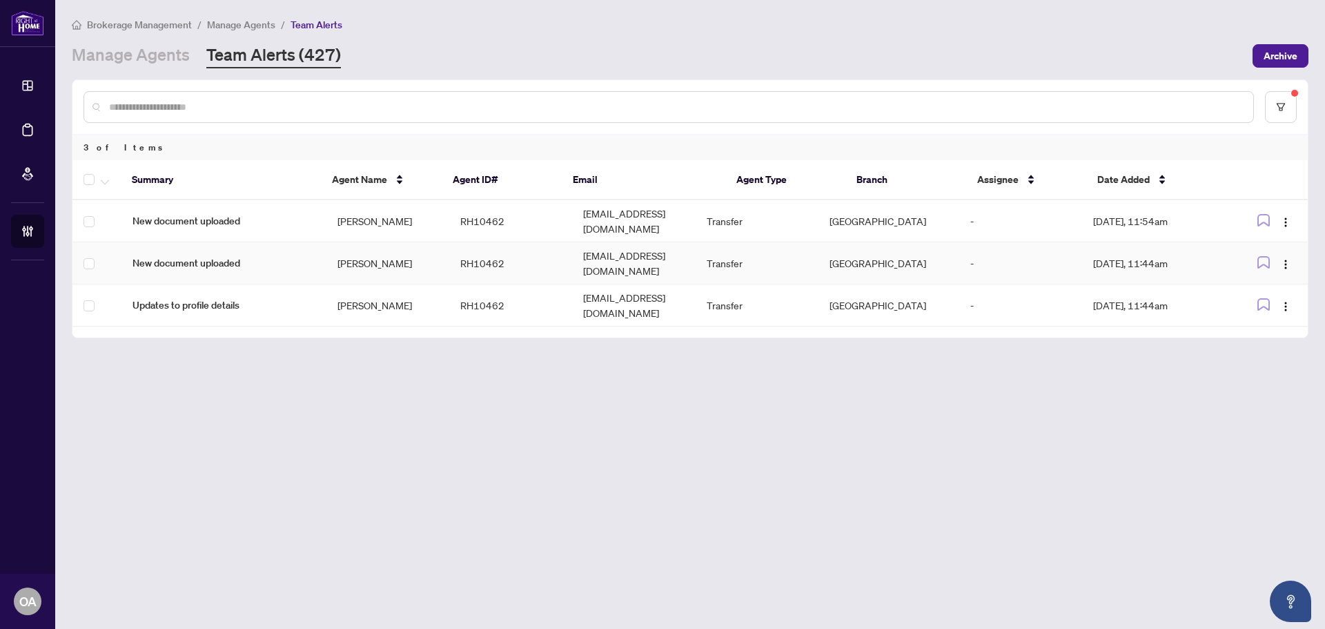
click at [371, 257] on td "[PERSON_NAME]" at bounding box center [387, 263] width 123 height 42
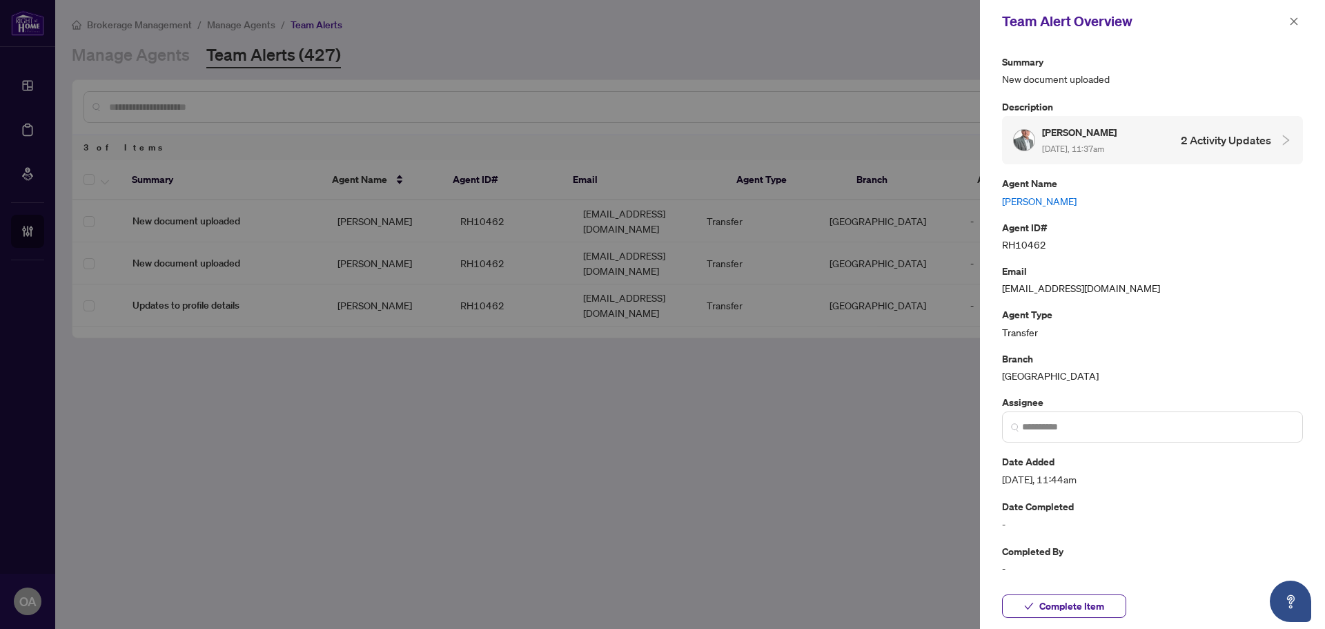
click at [1140, 150] on div "Denis Roy Sep/22/2025, 11:37am 2 Activity Updates" at bounding box center [1142, 140] width 258 height 32
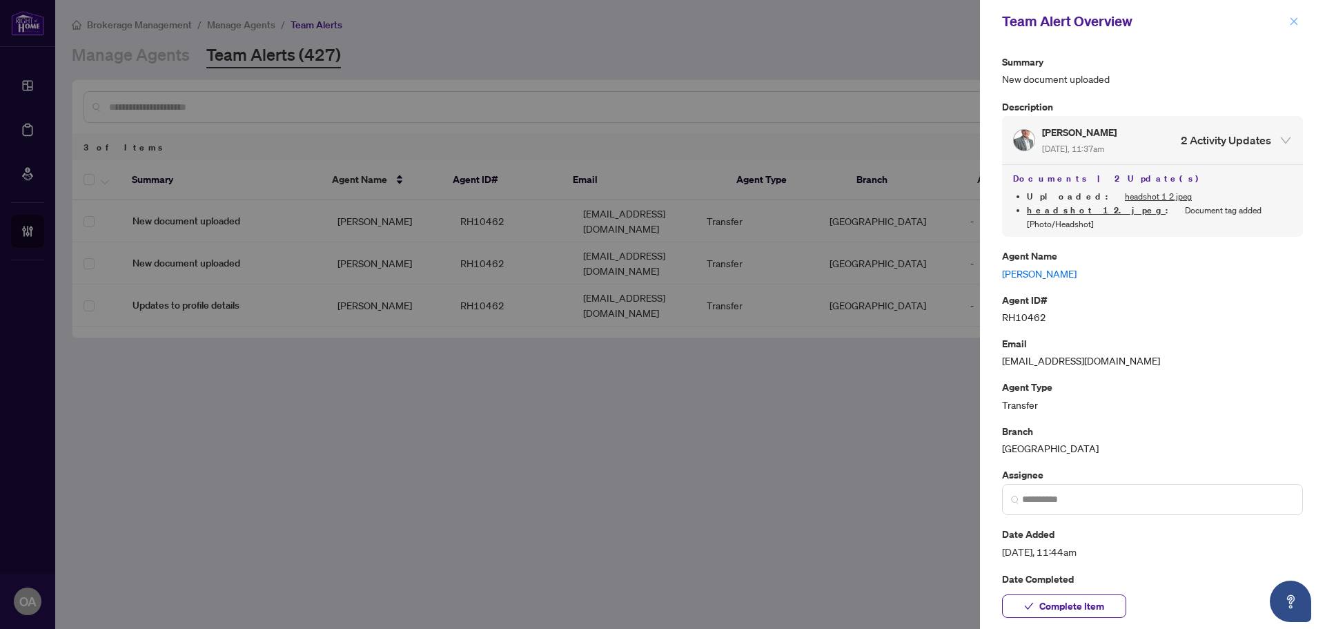
click at [1294, 10] on span "button" at bounding box center [1294, 21] width 10 height 22
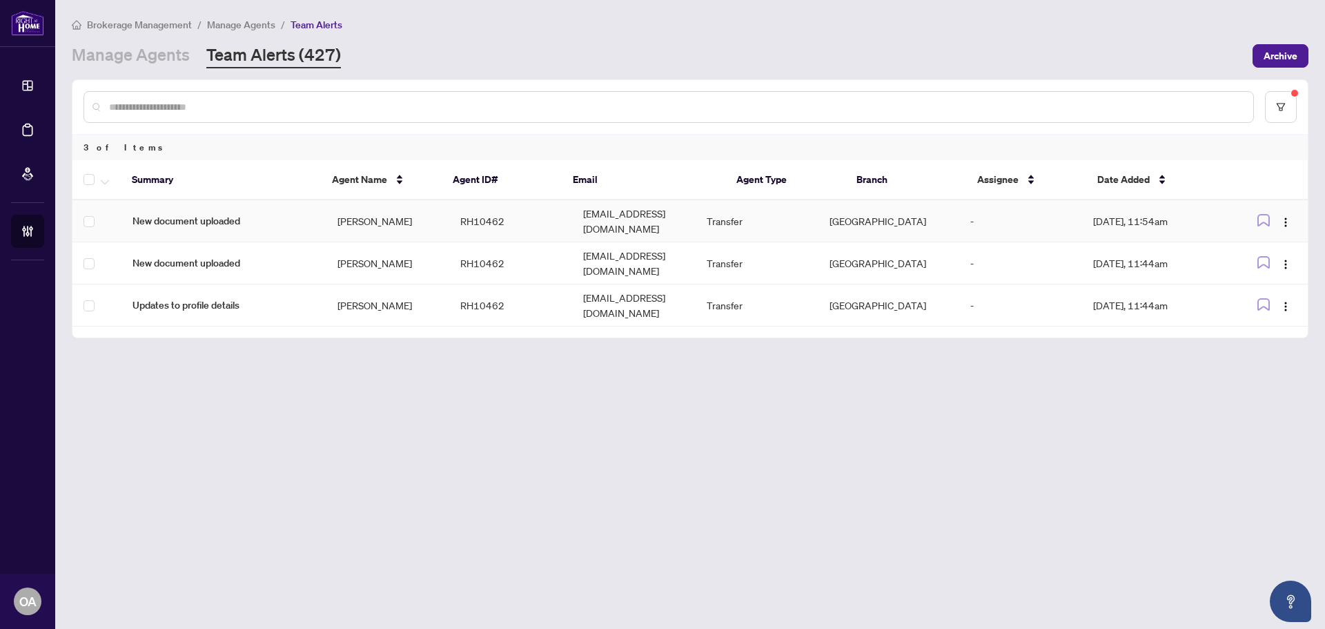
click at [278, 220] on span "New document uploaded" at bounding box center [224, 220] width 183 height 15
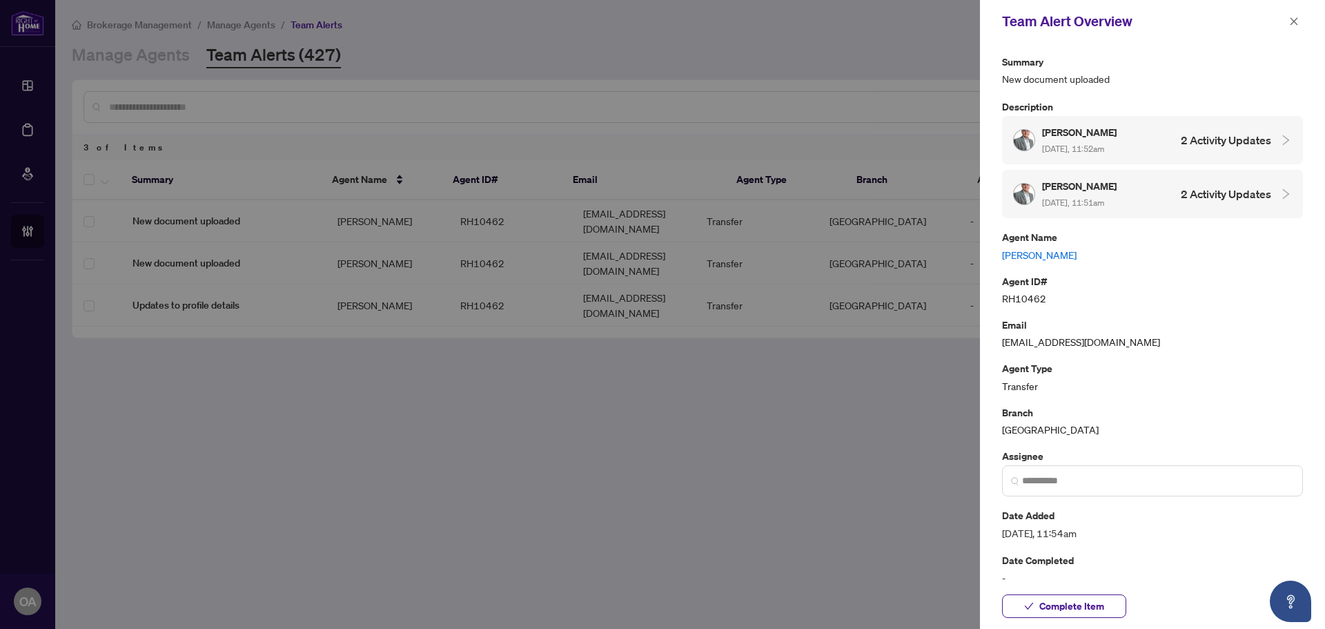
click at [1104, 153] on span "[DATE], 11:52am" at bounding box center [1073, 149] width 62 height 10
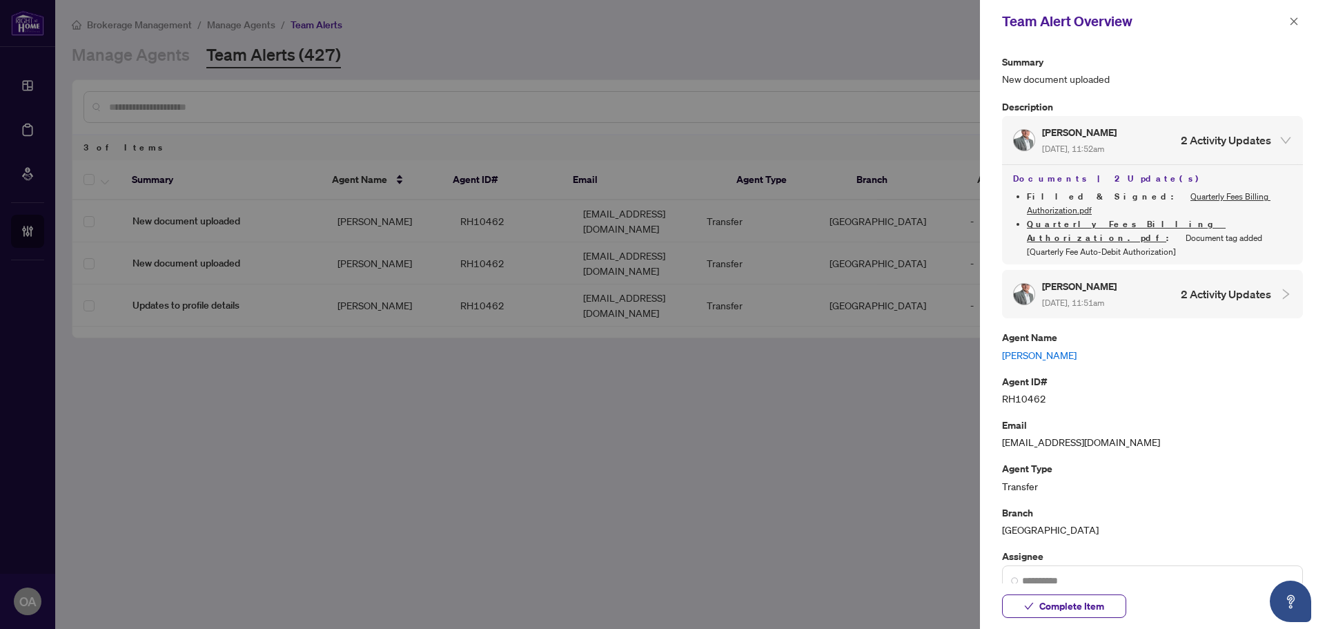
click at [1141, 278] on div "Denis Roy Sep/22/2025, 11:51am 2 Activity Updates" at bounding box center [1142, 294] width 258 height 32
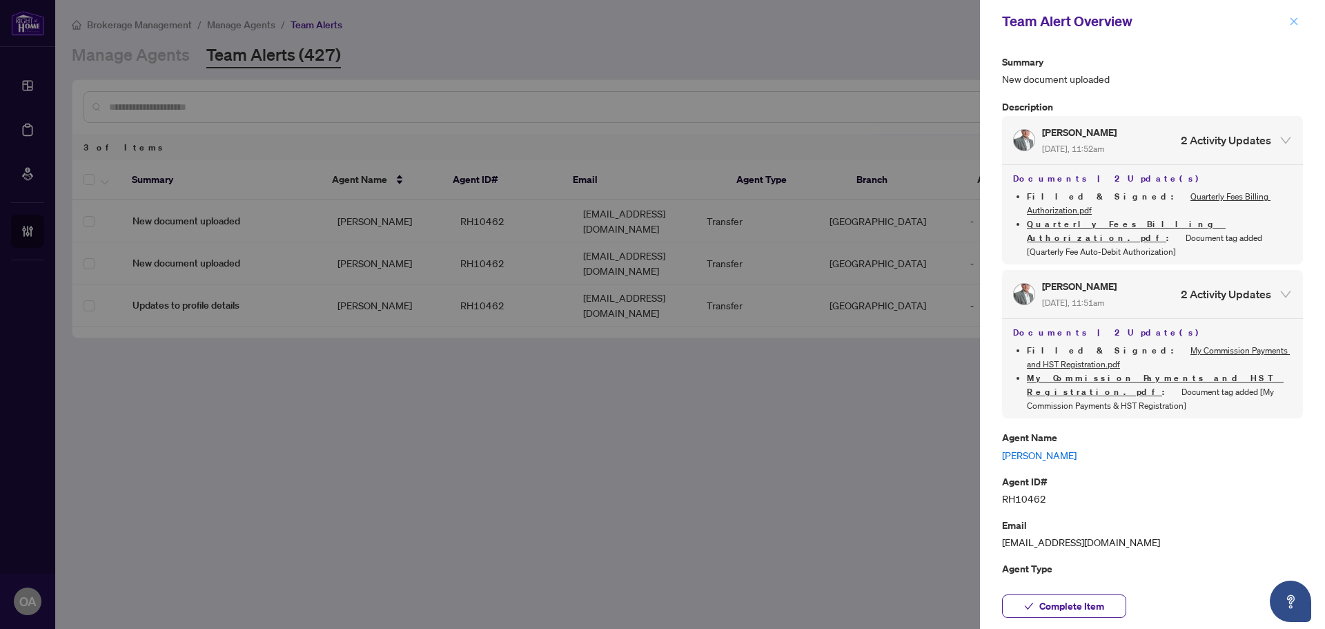
click at [1298, 20] on icon "close" at bounding box center [1294, 22] width 10 height 10
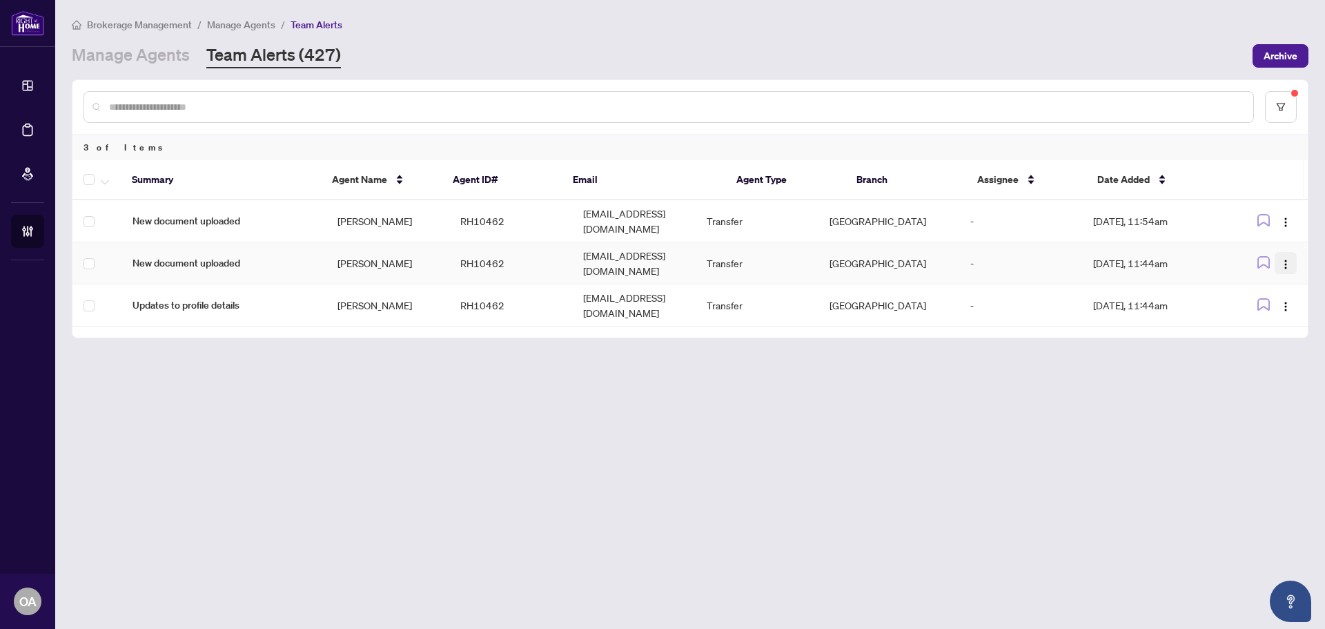
click at [1282, 259] on img "button" at bounding box center [1285, 264] width 11 height 11
click at [1277, 321] on span "Complete Item" at bounding box center [1254, 321] width 64 height 15
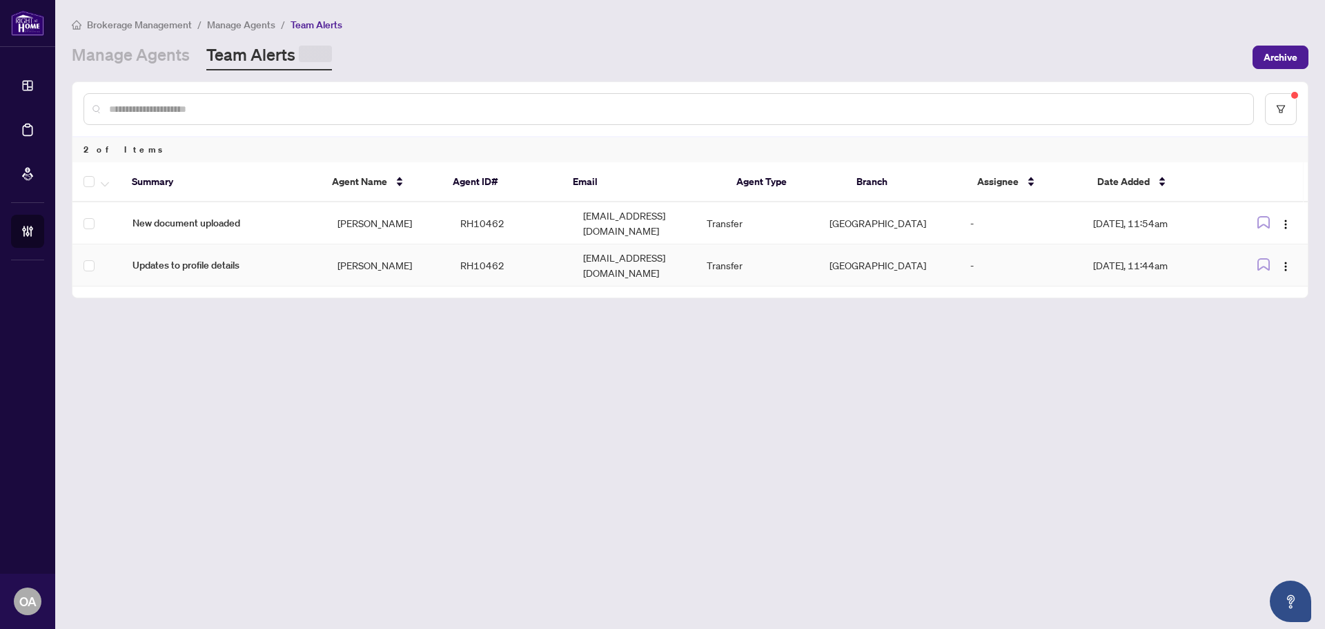
click at [1287, 261] on img "button" at bounding box center [1285, 266] width 11 height 11
click at [1280, 318] on span "Complete Item" at bounding box center [1254, 323] width 64 height 15
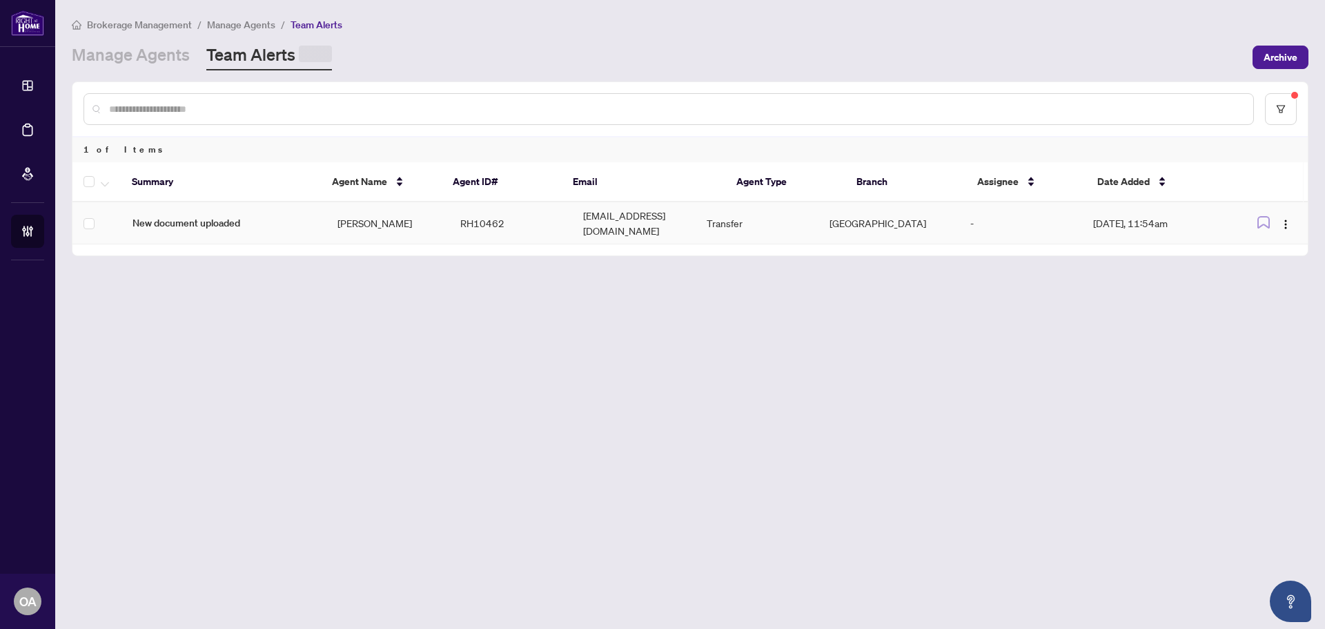
click at [370, 215] on td "[PERSON_NAME]" at bounding box center [387, 223] width 123 height 42
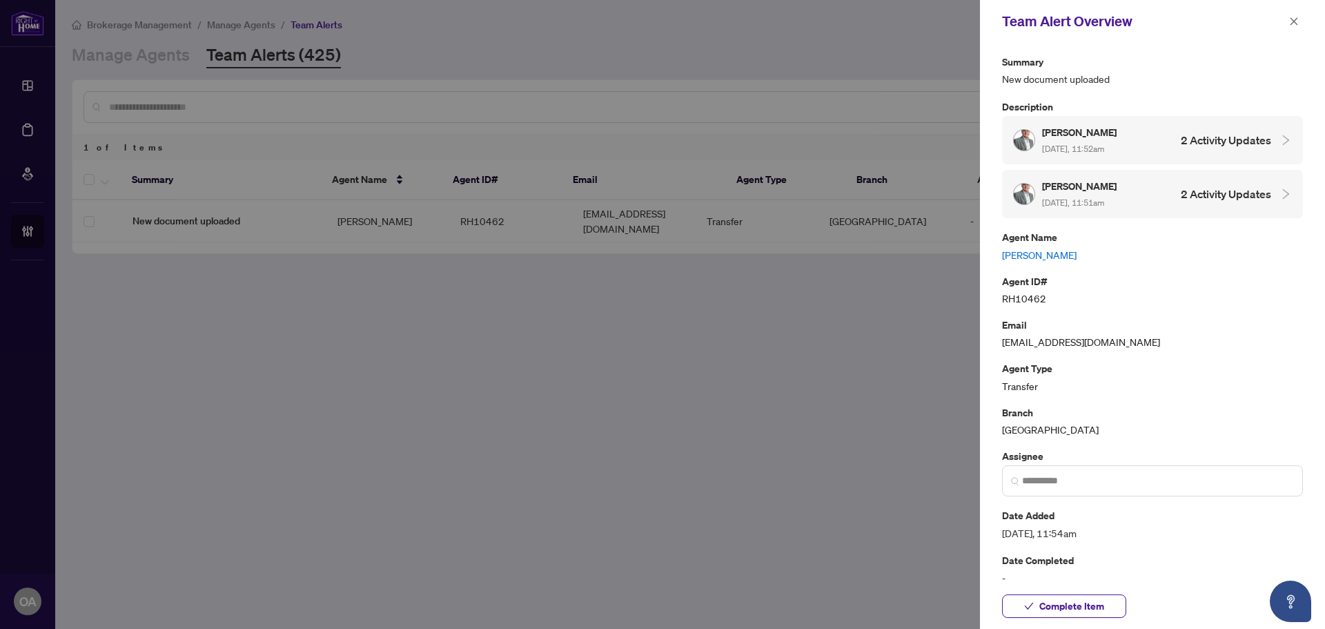
click at [1035, 253] on link "[PERSON_NAME]" at bounding box center [1152, 254] width 301 height 15
click at [1293, 15] on span "button" at bounding box center [1294, 21] width 10 height 22
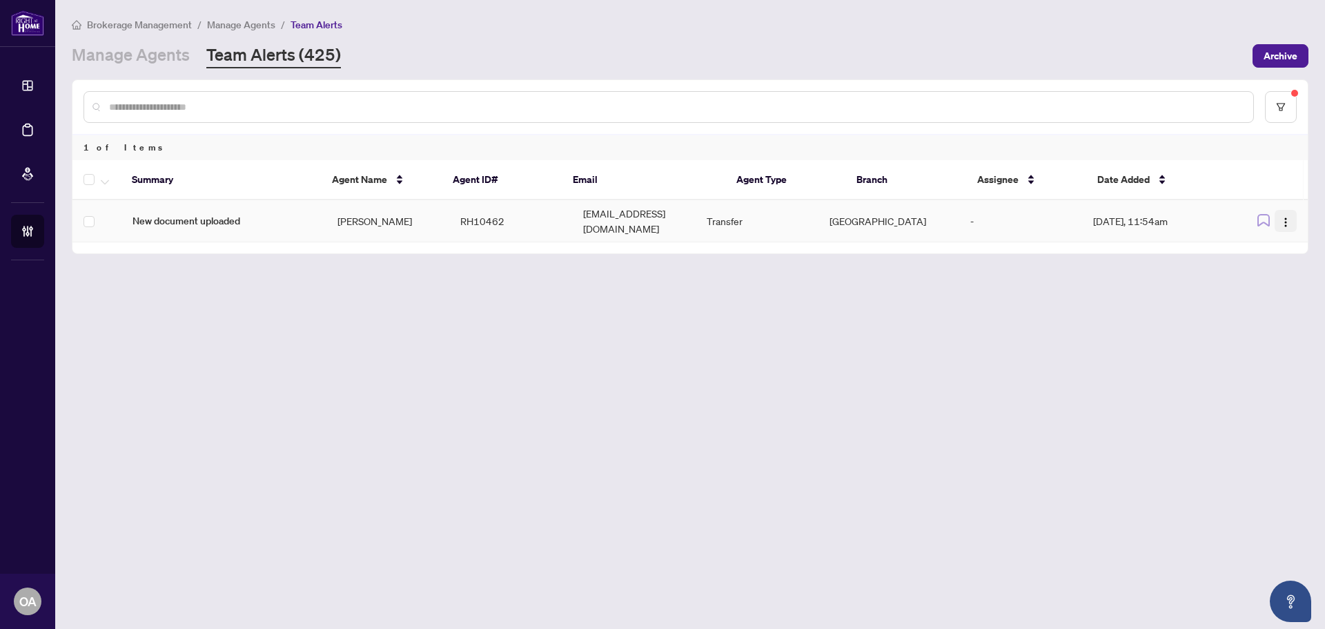
click at [1280, 214] on button "button" at bounding box center [1286, 221] width 22 height 22
click at [1277, 281] on span "Complete Item" at bounding box center [1254, 287] width 64 height 15
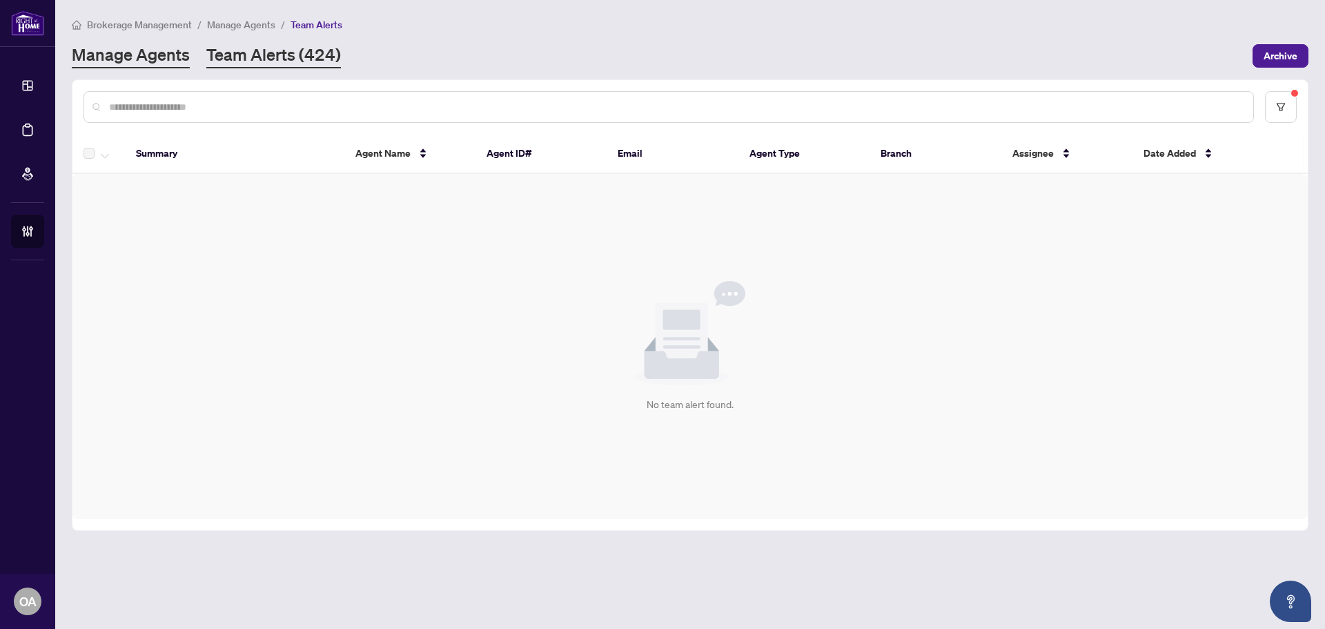
click at [168, 63] on link "Manage Agents" at bounding box center [131, 55] width 118 height 25
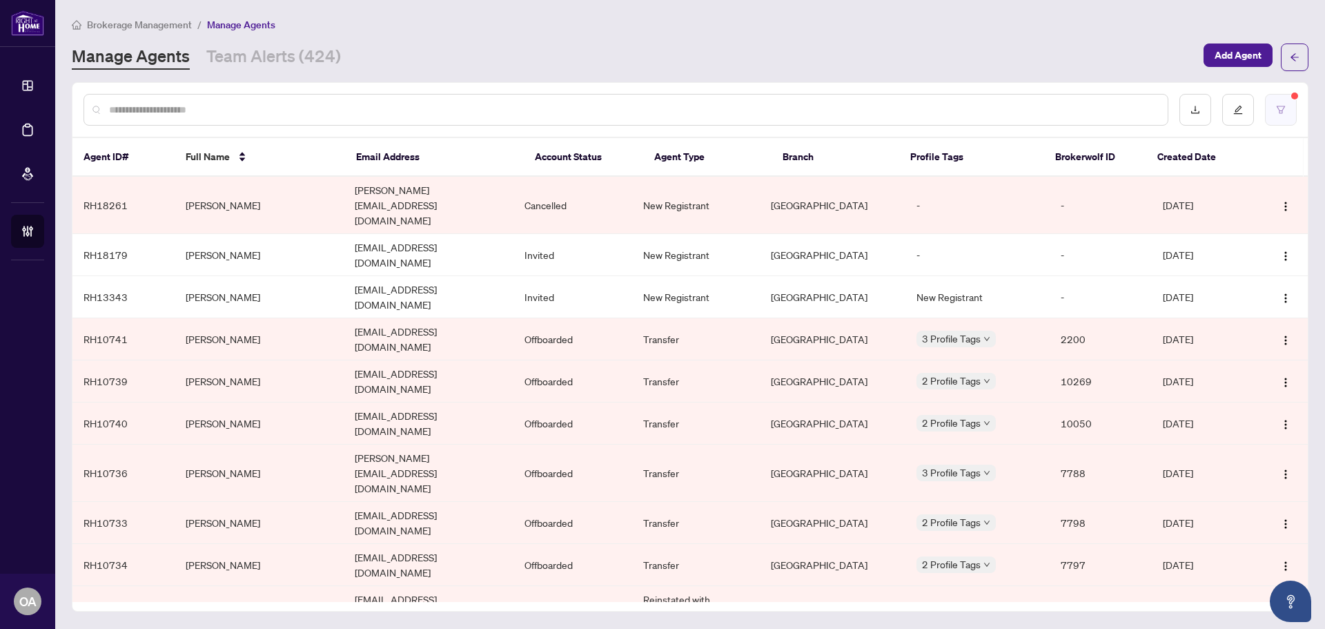
click at [1293, 121] on button "button" at bounding box center [1281, 110] width 32 height 32
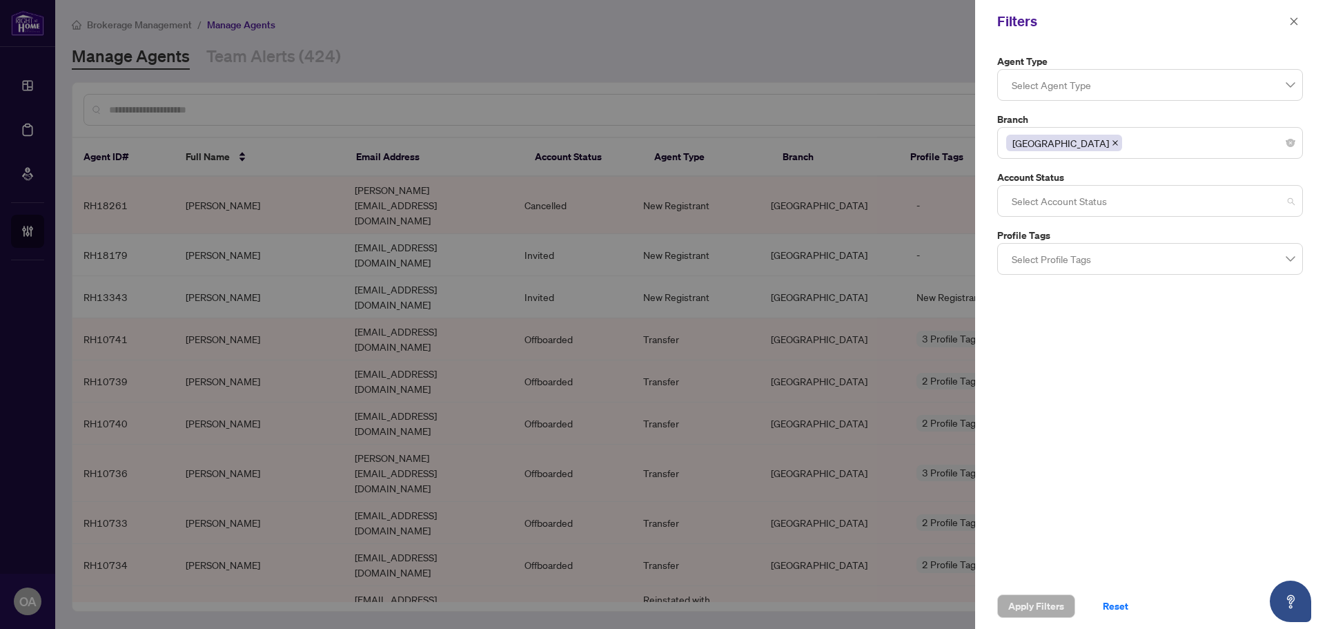
click at [1073, 211] on div at bounding box center [1150, 200] width 288 height 25
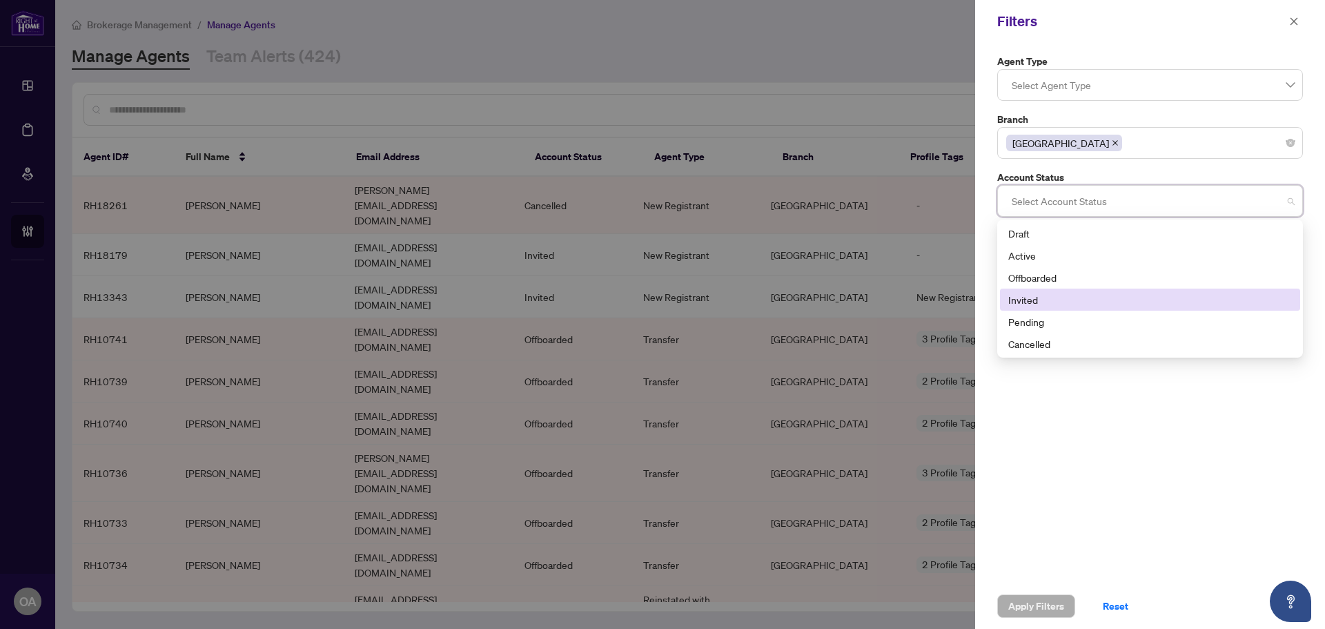
click at [1034, 295] on div "Invited" at bounding box center [1150, 299] width 284 height 15
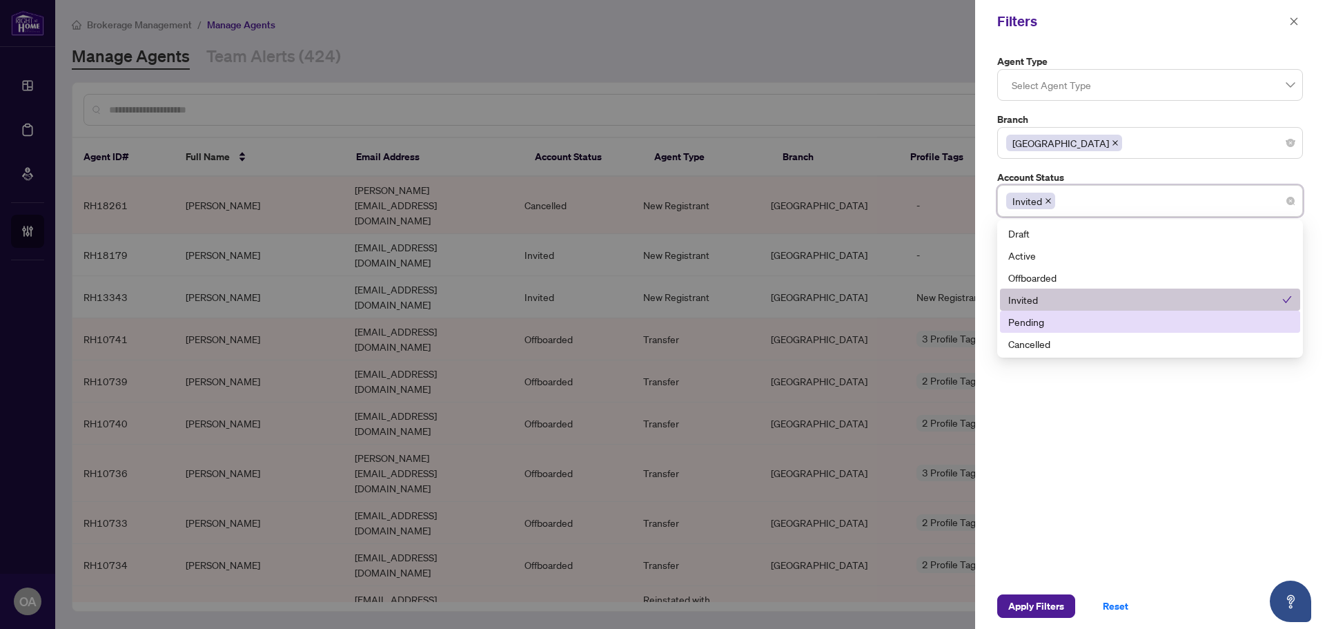
click at [1044, 326] on div "Pending" at bounding box center [1150, 321] width 284 height 15
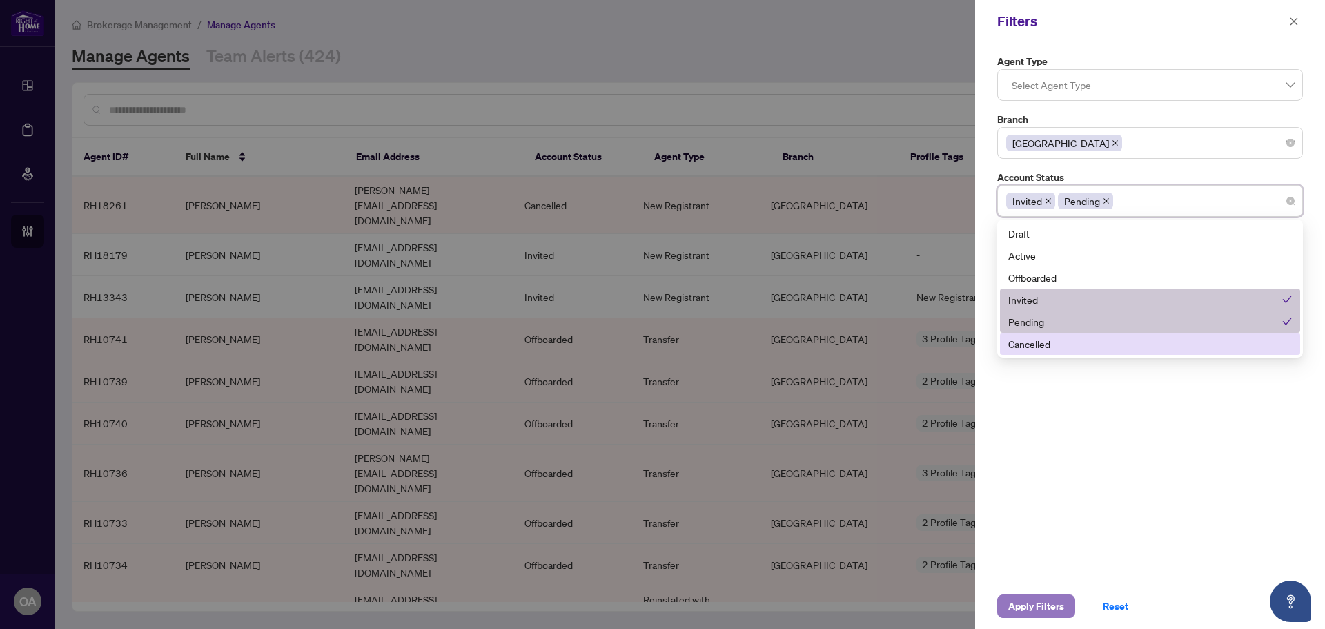
click at [1037, 610] on span "Apply Filters" at bounding box center [1036, 606] width 56 height 22
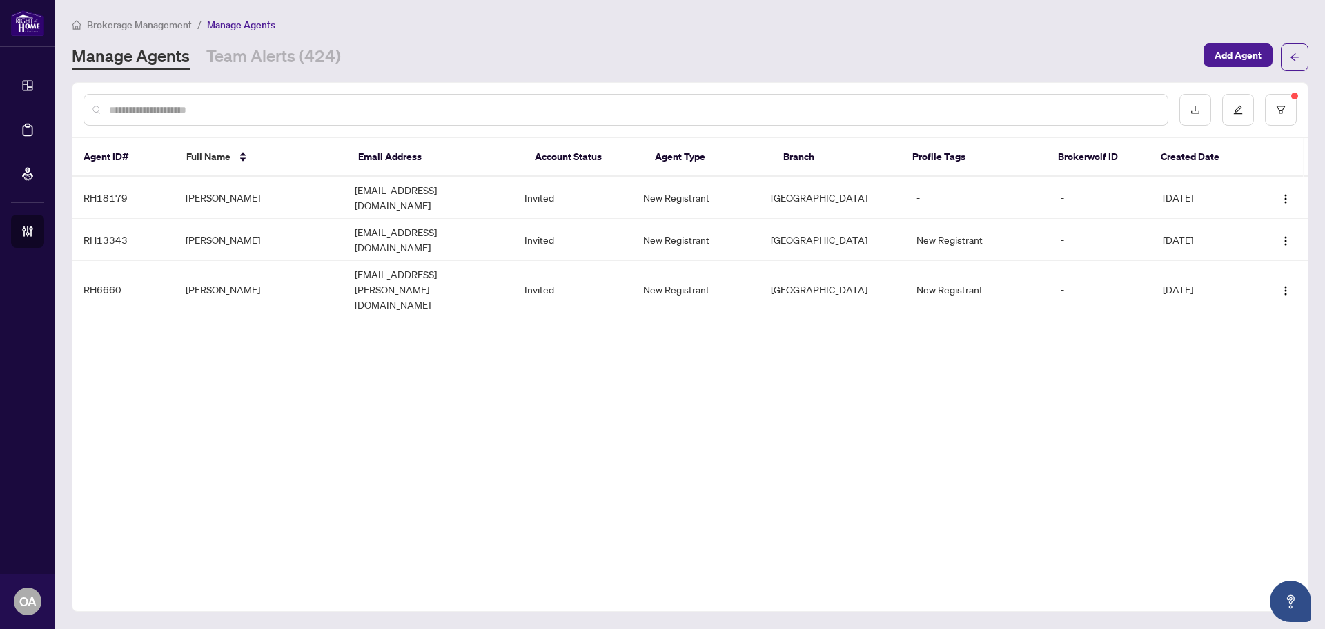
click at [436, 324] on div "Agent ID# Full Name Email Address Account Status Agent Type Branch Profile Tags…" at bounding box center [690, 346] width 1237 height 529
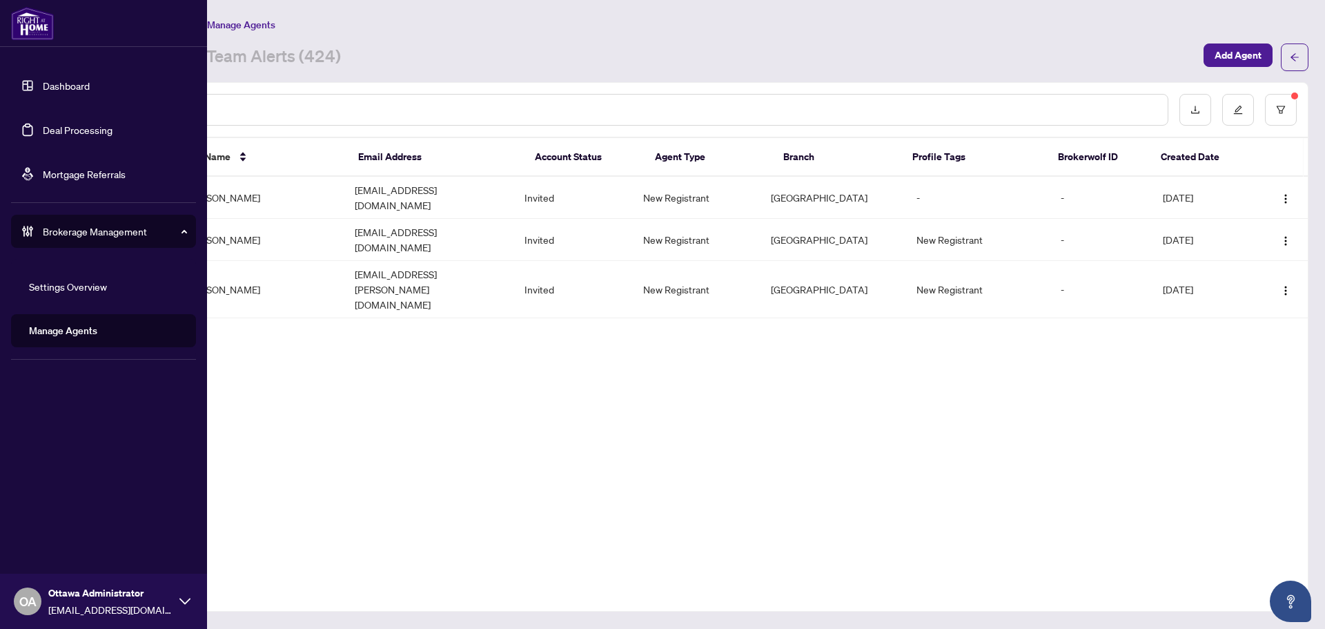
click at [43, 124] on link "Deal Processing" at bounding box center [78, 130] width 70 height 12
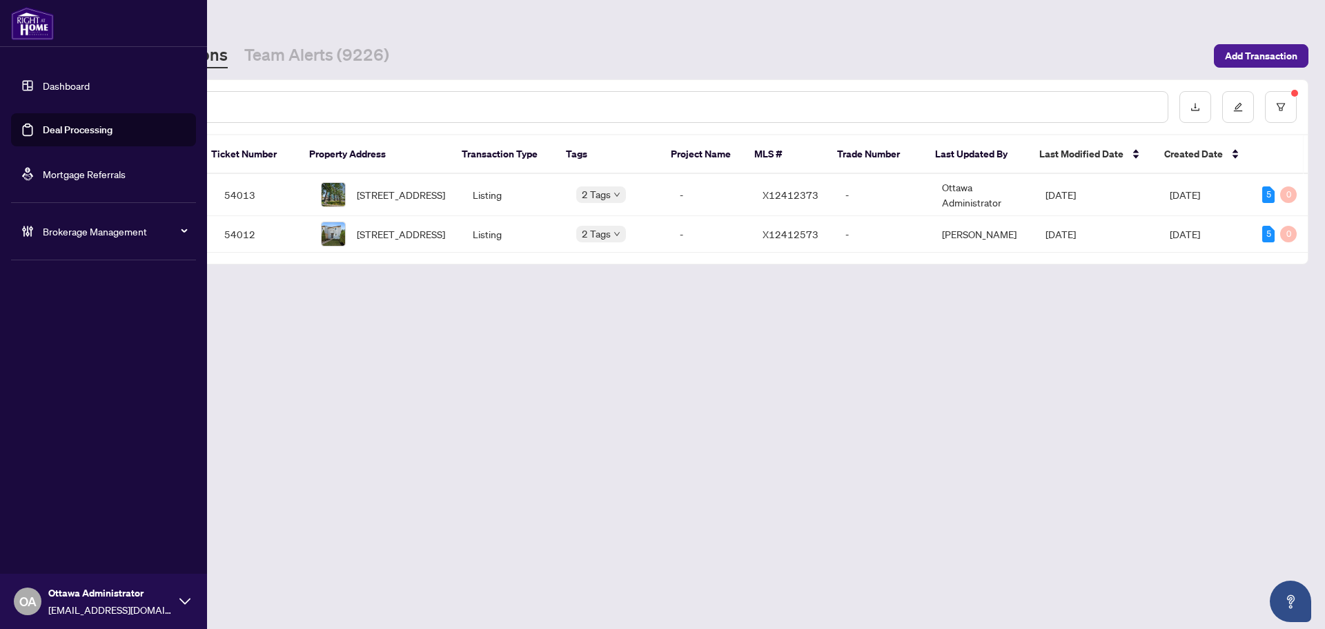
click at [48, 136] on link "Deal Processing" at bounding box center [78, 130] width 70 height 12
click at [84, 92] on link "Dashboard" at bounding box center [66, 85] width 47 height 12
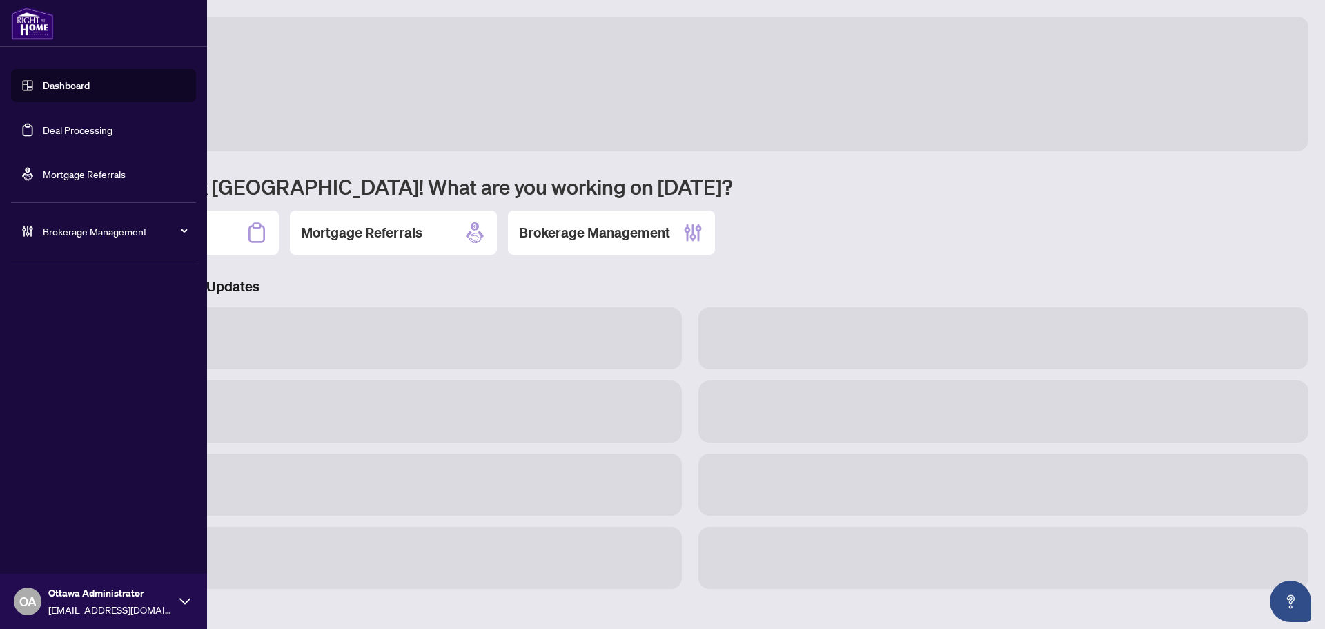
click at [88, 136] on link "Deal Processing" at bounding box center [78, 130] width 70 height 12
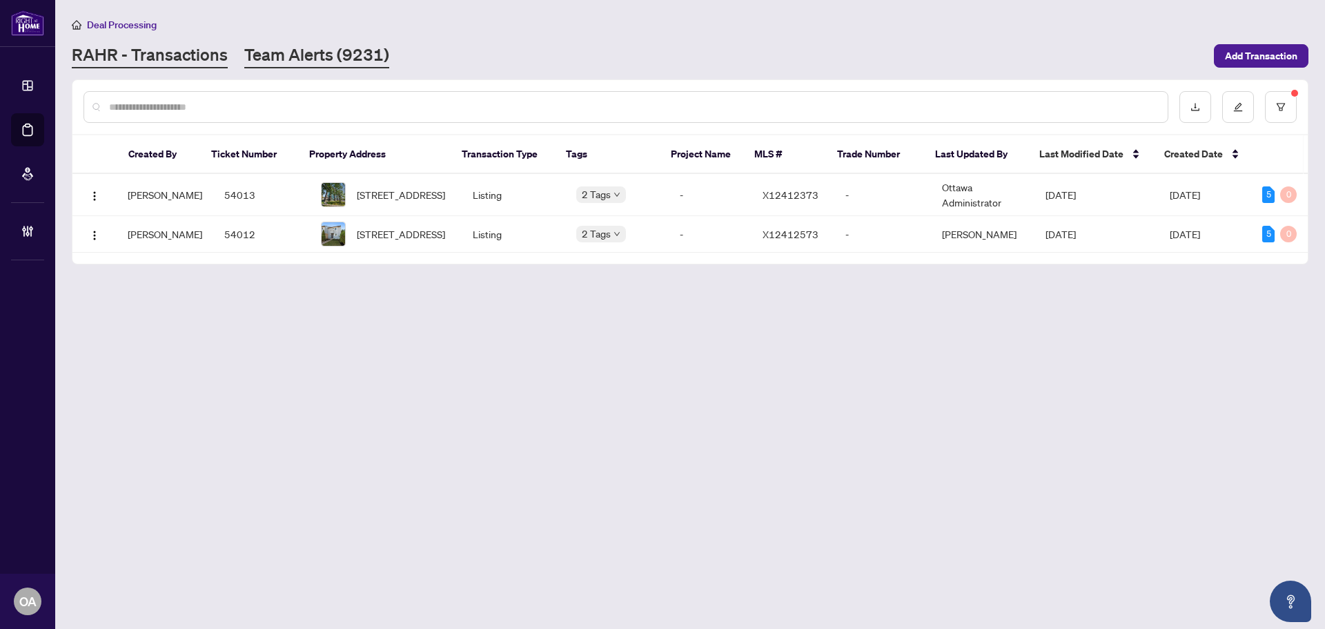
drag, startPoint x: 327, startPoint y: 39, endPoint x: 324, endPoint y: 48, distance: 9.0
click at [327, 39] on div "Deal Processing RAHR - Transactions Team Alerts (9231) Add Transaction" at bounding box center [690, 43] width 1237 height 52
click at [322, 49] on link "Team Alerts (9231)" at bounding box center [316, 55] width 145 height 25
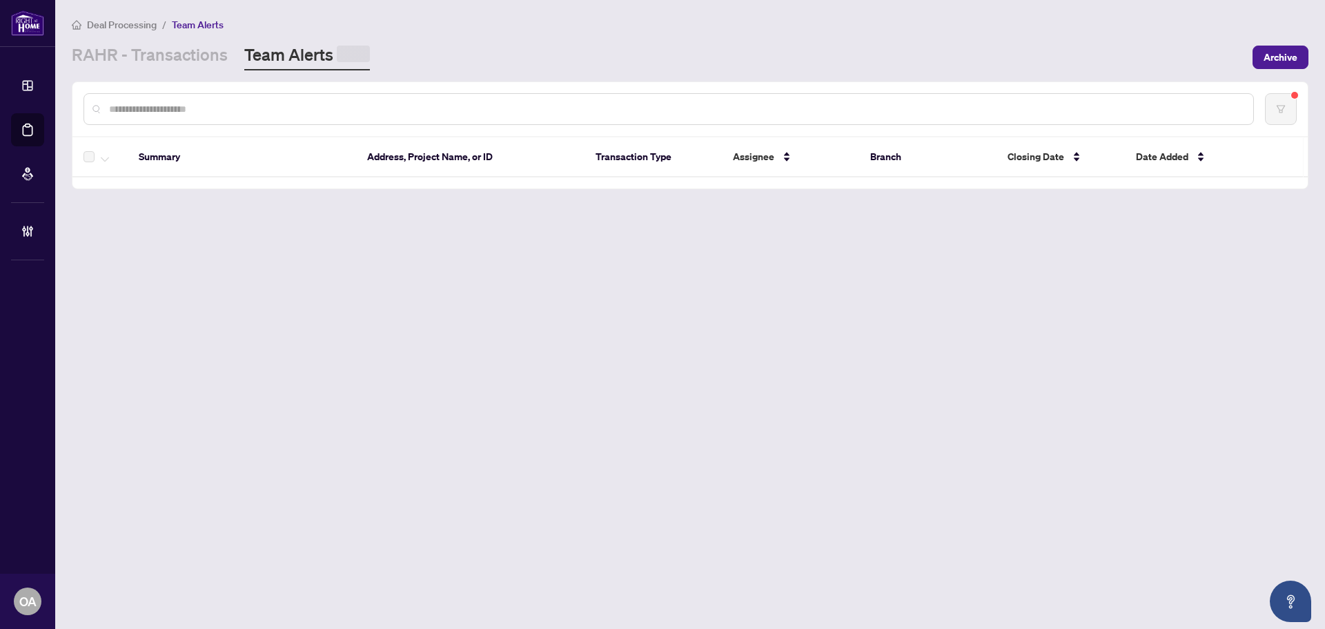
click at [155, 38] on div "Deal Processing / Team Alerts RAHR - Transactions Team Alerts Archive" at bounding box center [690, 44] width 1237 height 54
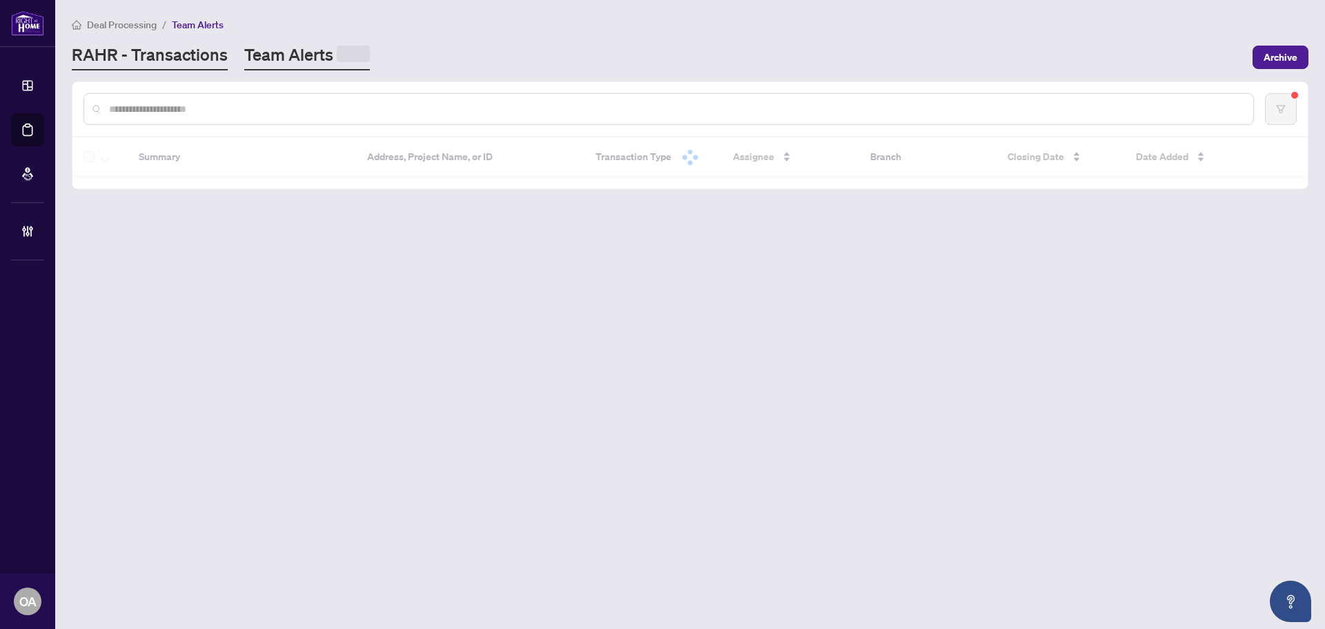
click at [211, 54] on link "RAHR - Transactions" at bounding box center [150, 56] width 156 height 27
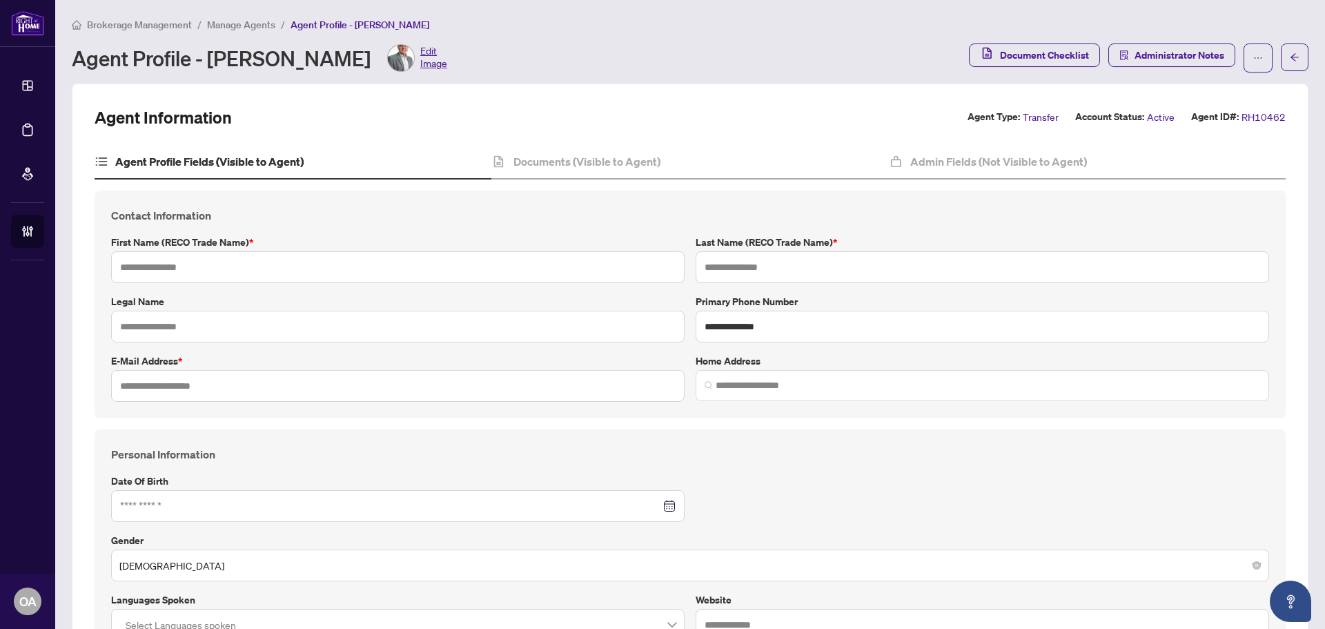
type input "*****"
type input "***"
type input "**********"
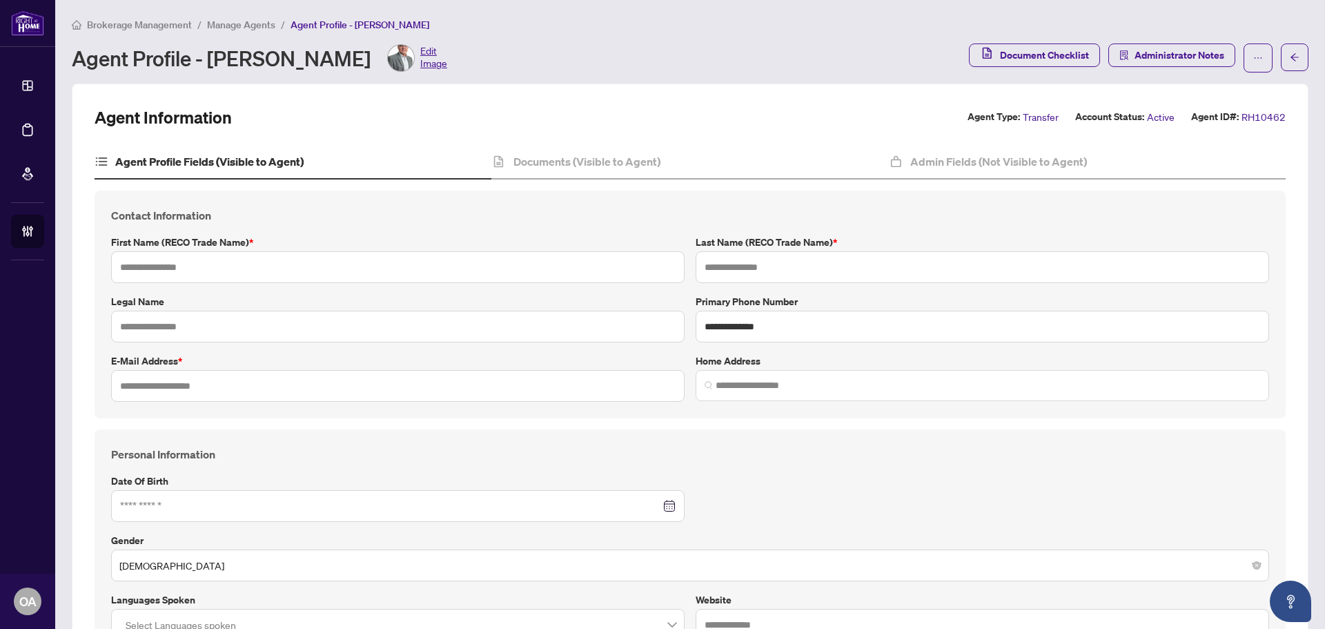
type input "**********"
type input "*****"
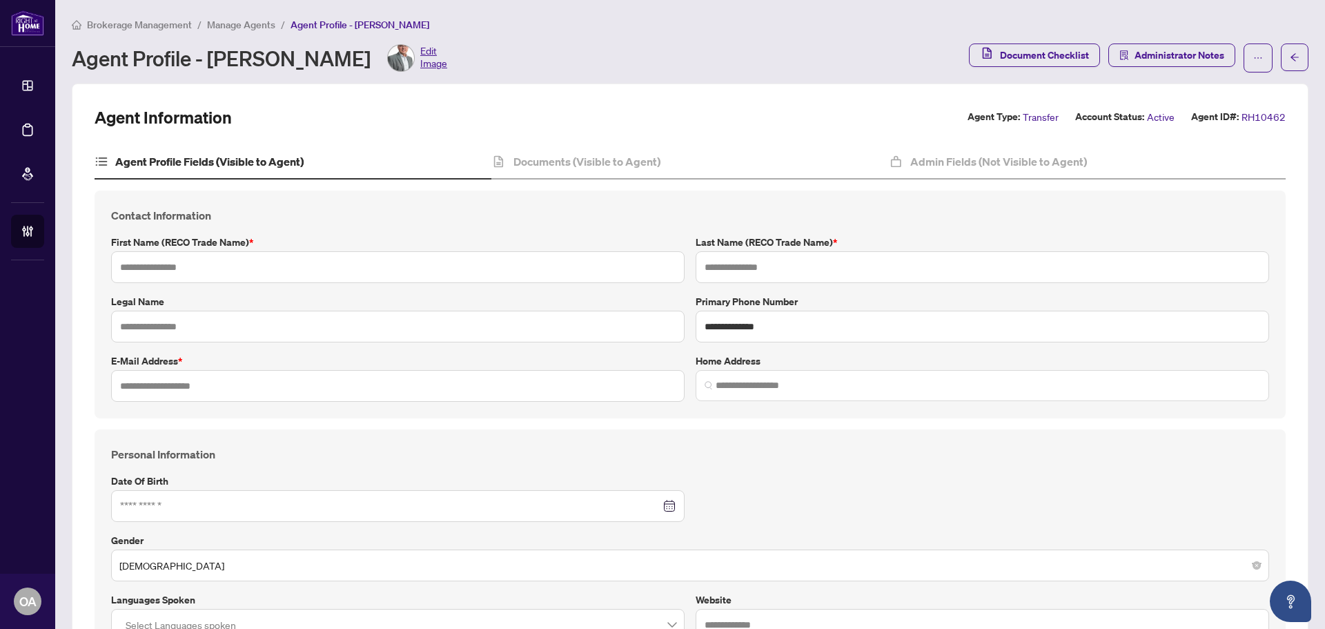
type input "*******"
type input "**********"
type input "****"
type input "**********"
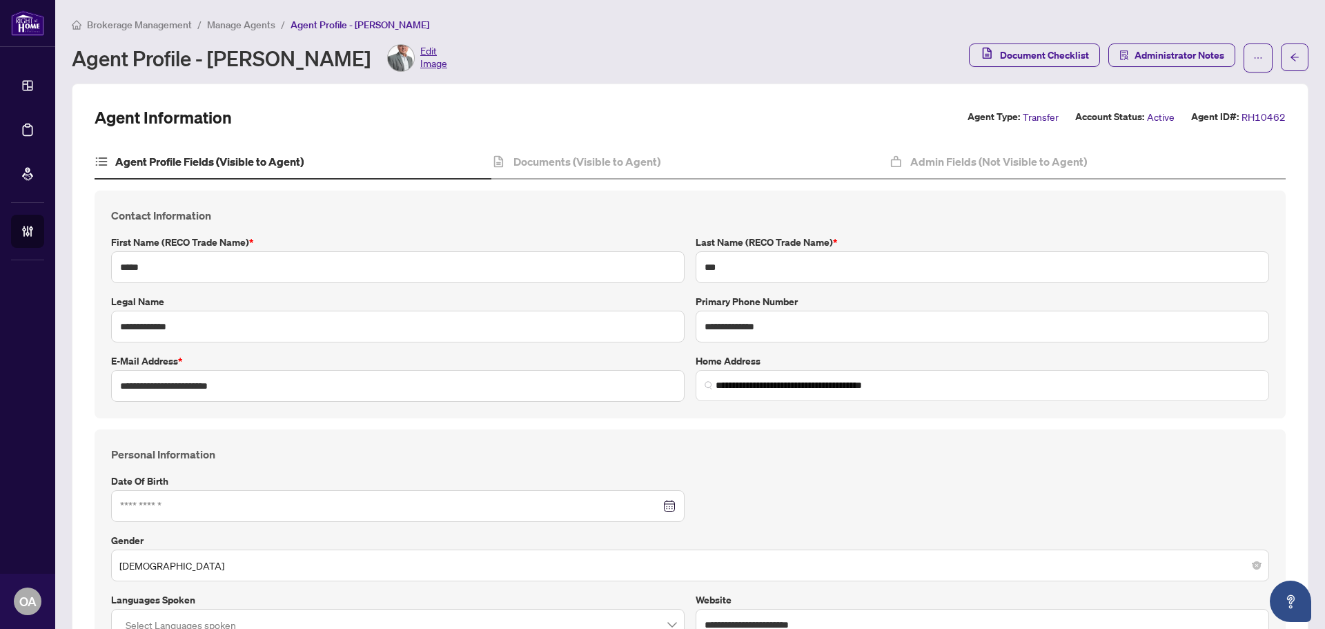
type input "**********"
click at [408, 192] on div "**********" at bounding box center [690, 304] width 1191 height 228
click at [388, 50] on img at bounding box center [401, 58] width 26 height 26
click at [600, 165] on h4 "Documents (Visible to Agent)" at bounding box center [587, 161] width 147 height 17
